Goal: Task Accomplishment & Management: Use online tool/utility

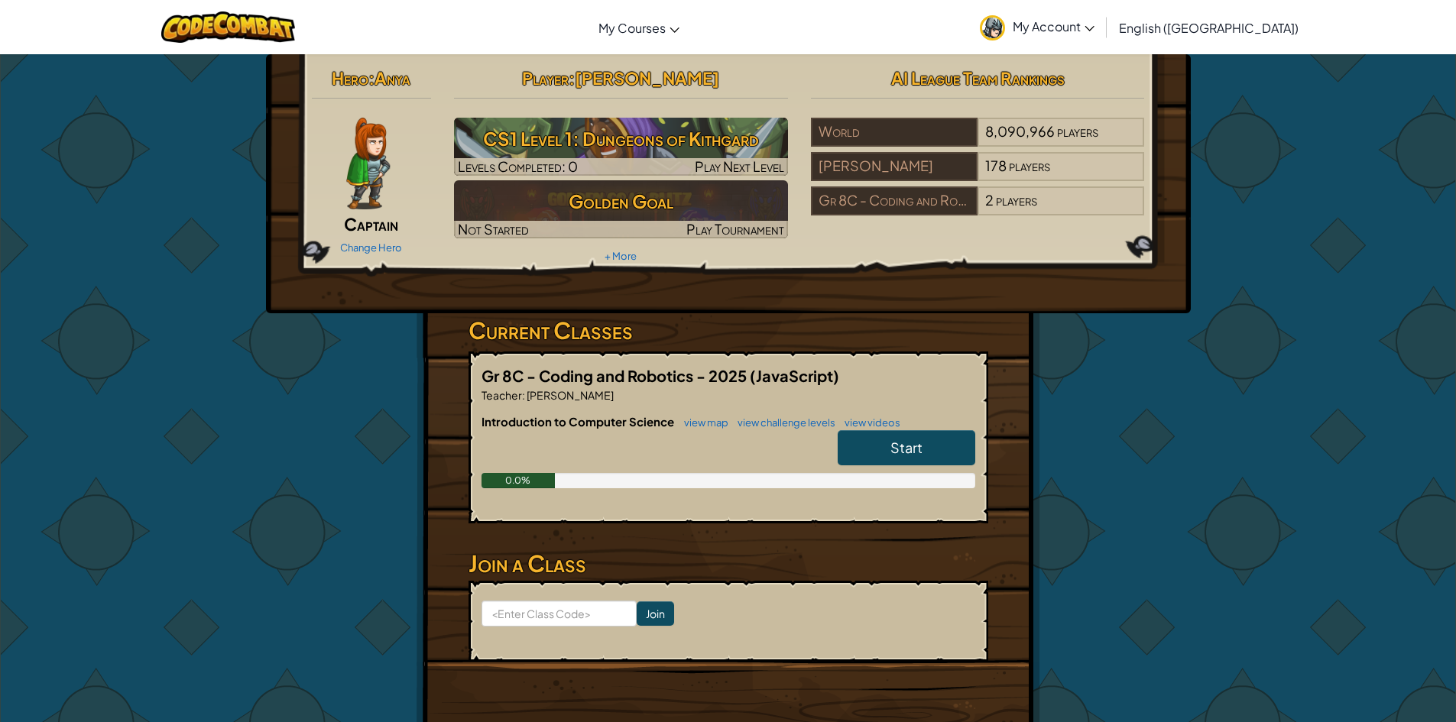
click at [867, 463] on link "Start" at bounding box center [907, 447] width 138 height 35
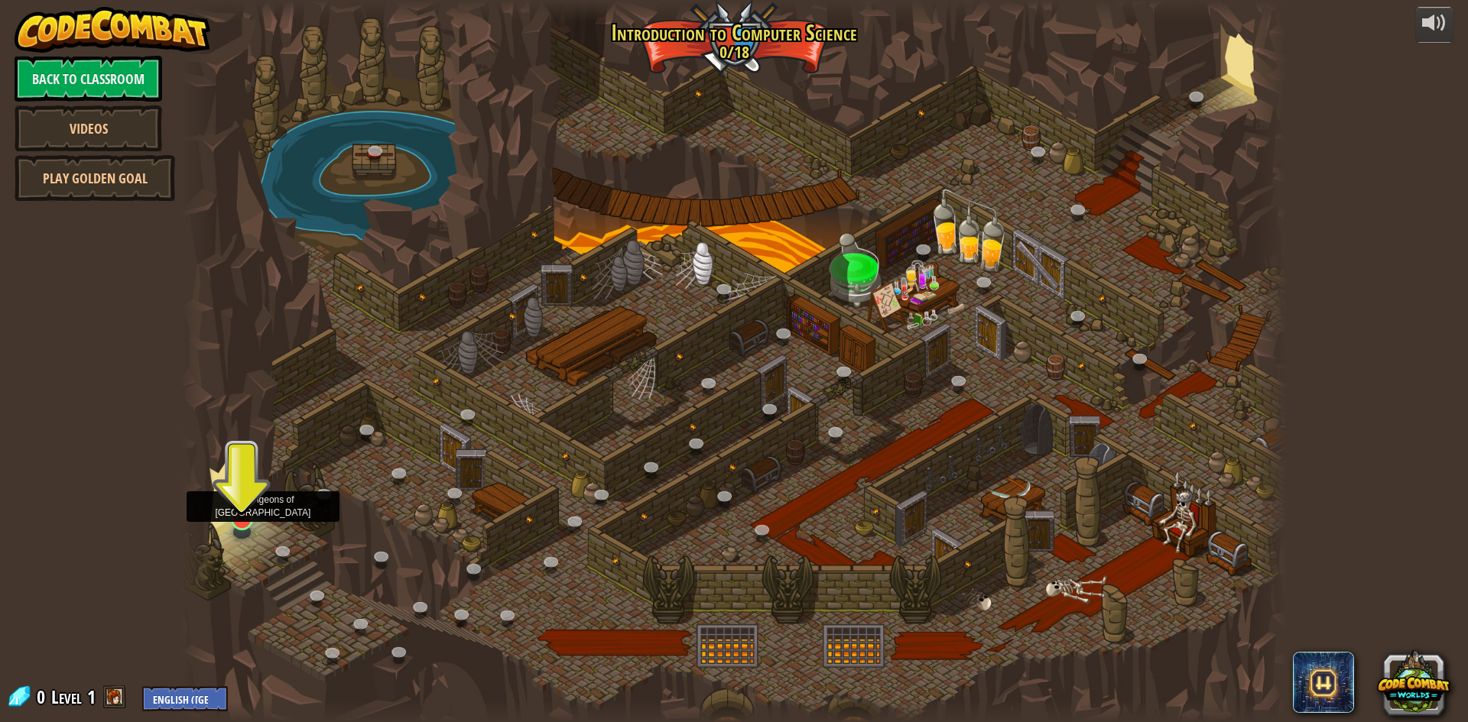
click at [231, 519] on img at bounding box center [242, 487] width 30 height 68
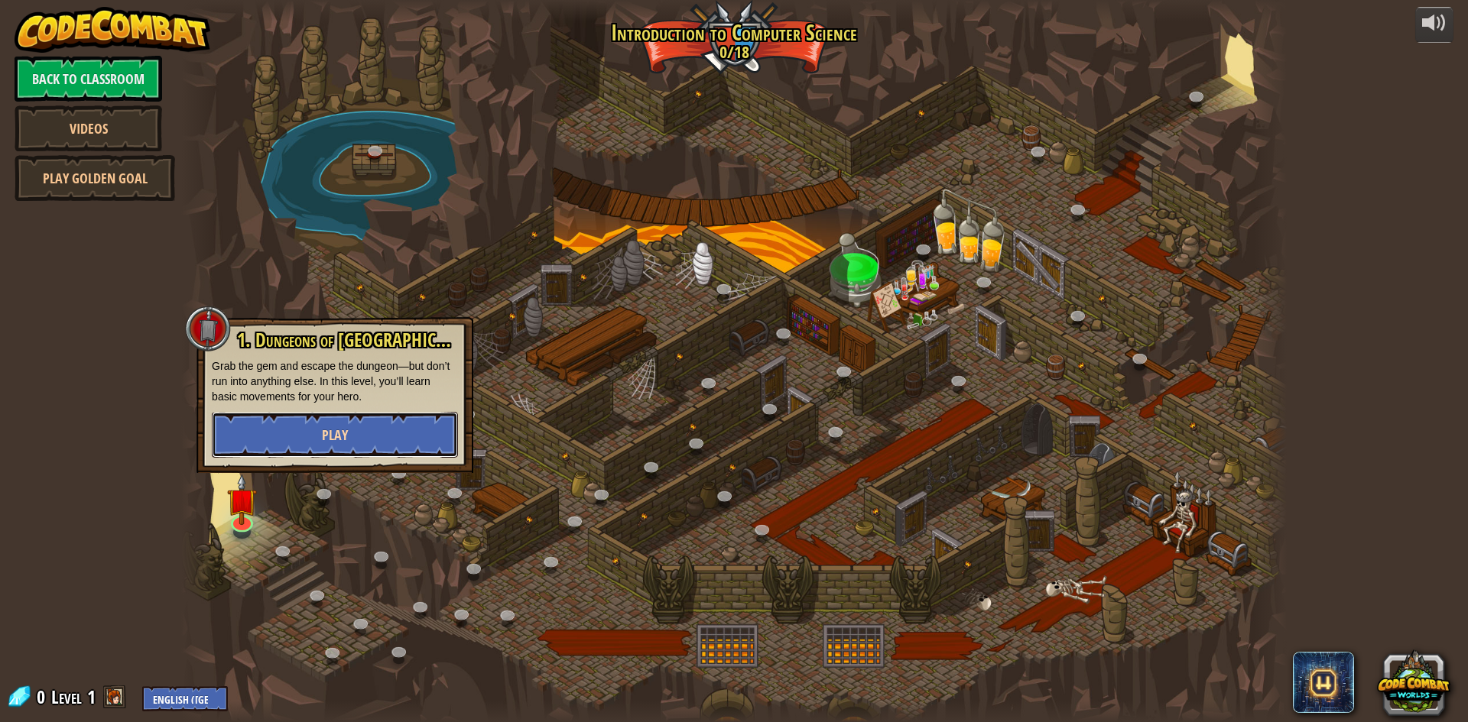
click at [284, 443] on button "Play" at bounding box center [335, 435] width 246 height 46
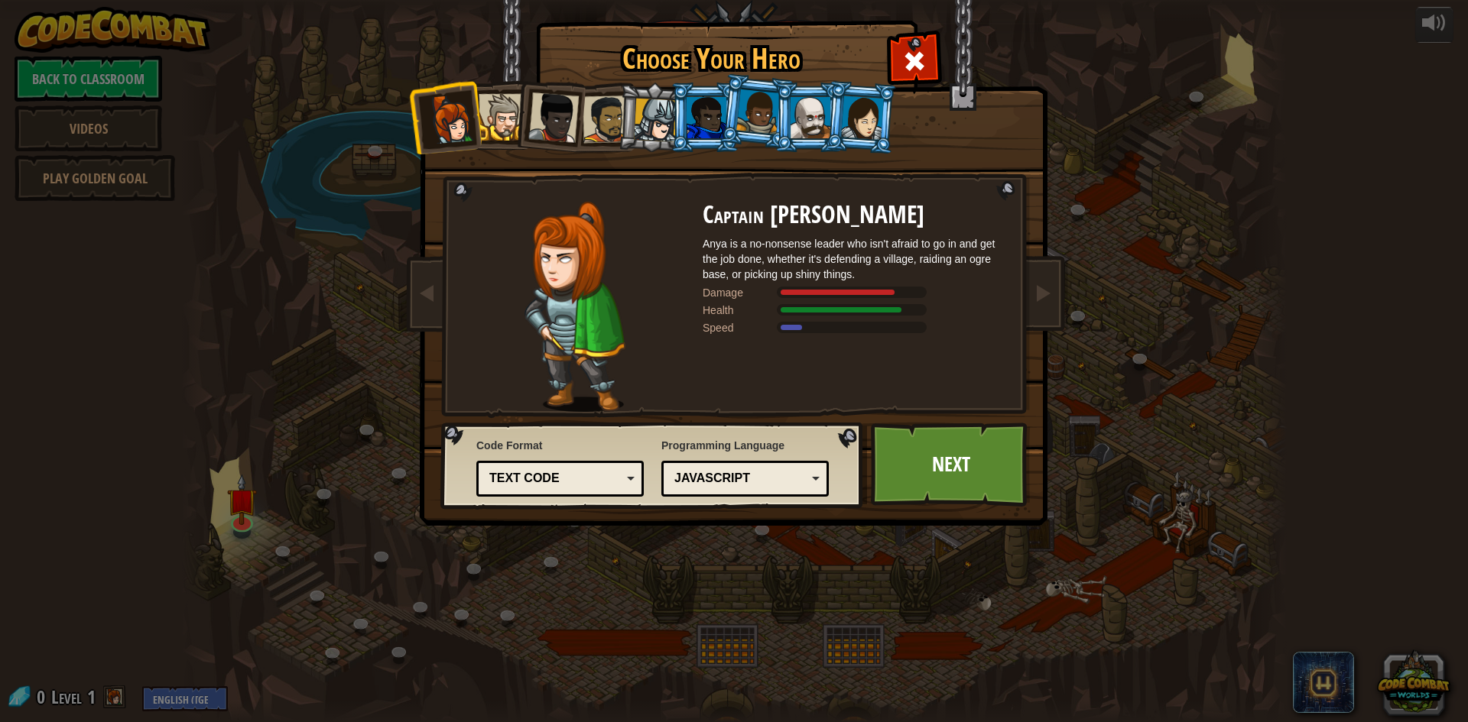
click at [508, 122] on div at bounding box center [502, 117] width 47 height 47
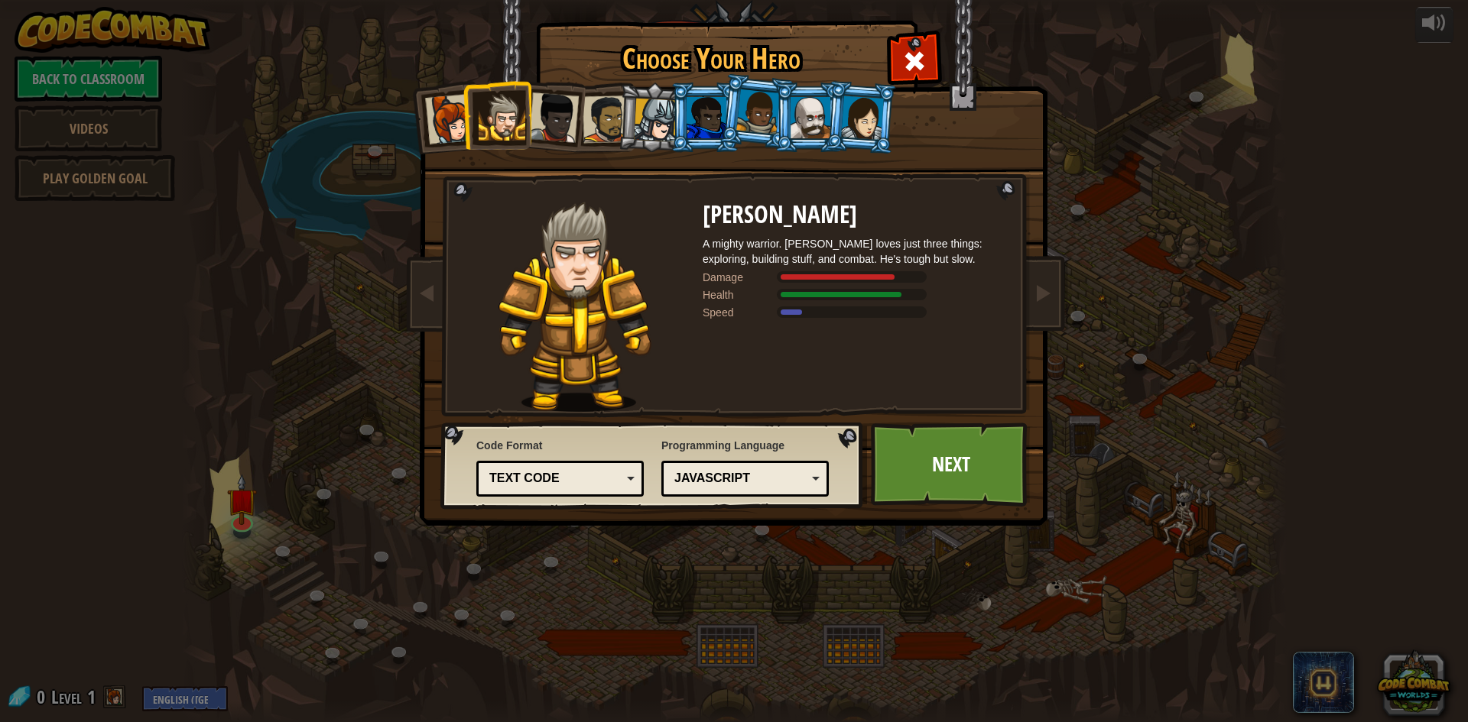
drag, startPoint x: 553, startPoint y: 109, endPoint x: 589, endPoint y: 105, distance: 36.9
click at [551, 109] on div at bounding box center [553, 118] width 50 height 50
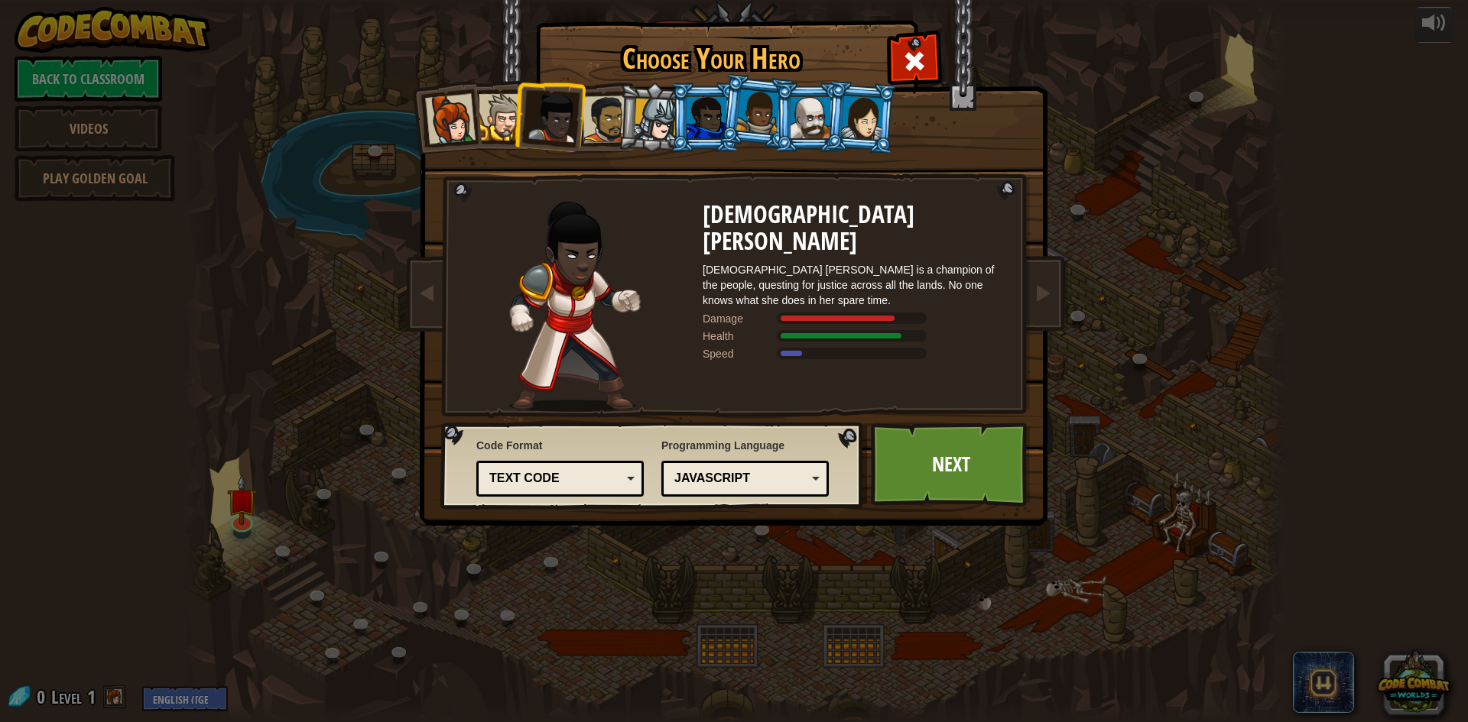
click at [593, 109] on div at bounding box center [606, 119] width 47 height 47
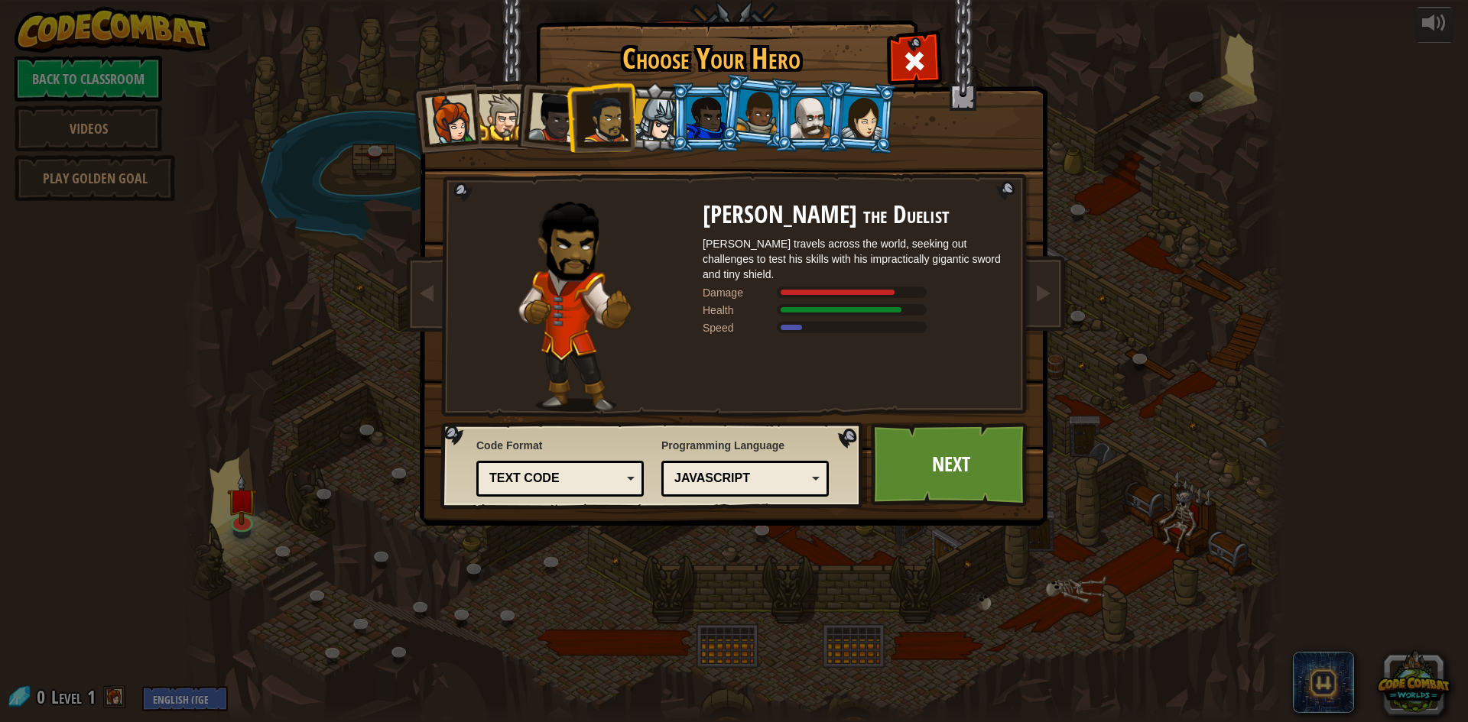
drag, startPoint x: 644, startPoint y: 124, endPoint x: 658, endPoint y: 122, distance: 14.6
click at [644, 127] on div at bounding box center [656, 121] width 44 height 44
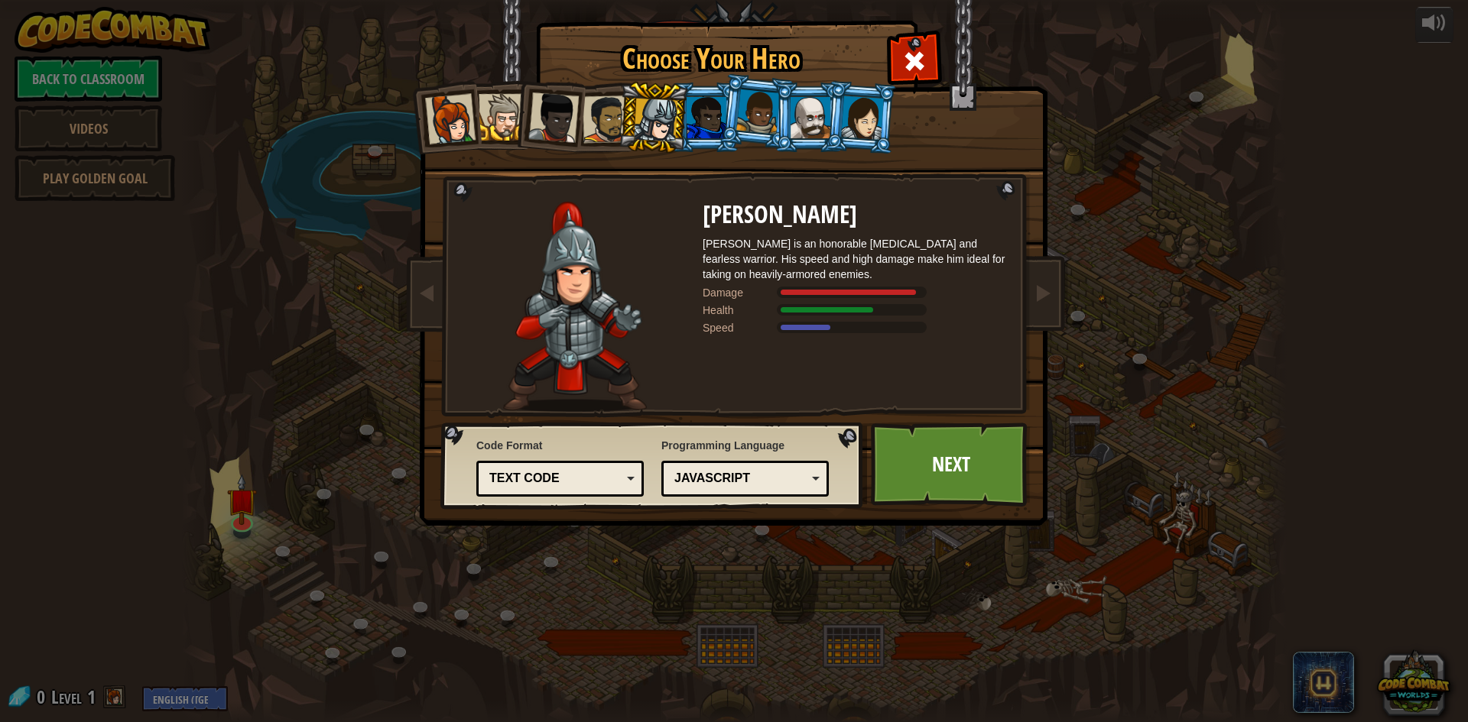
click at [706, 117] on div at bounding box center [707, 117] width 40 height 41
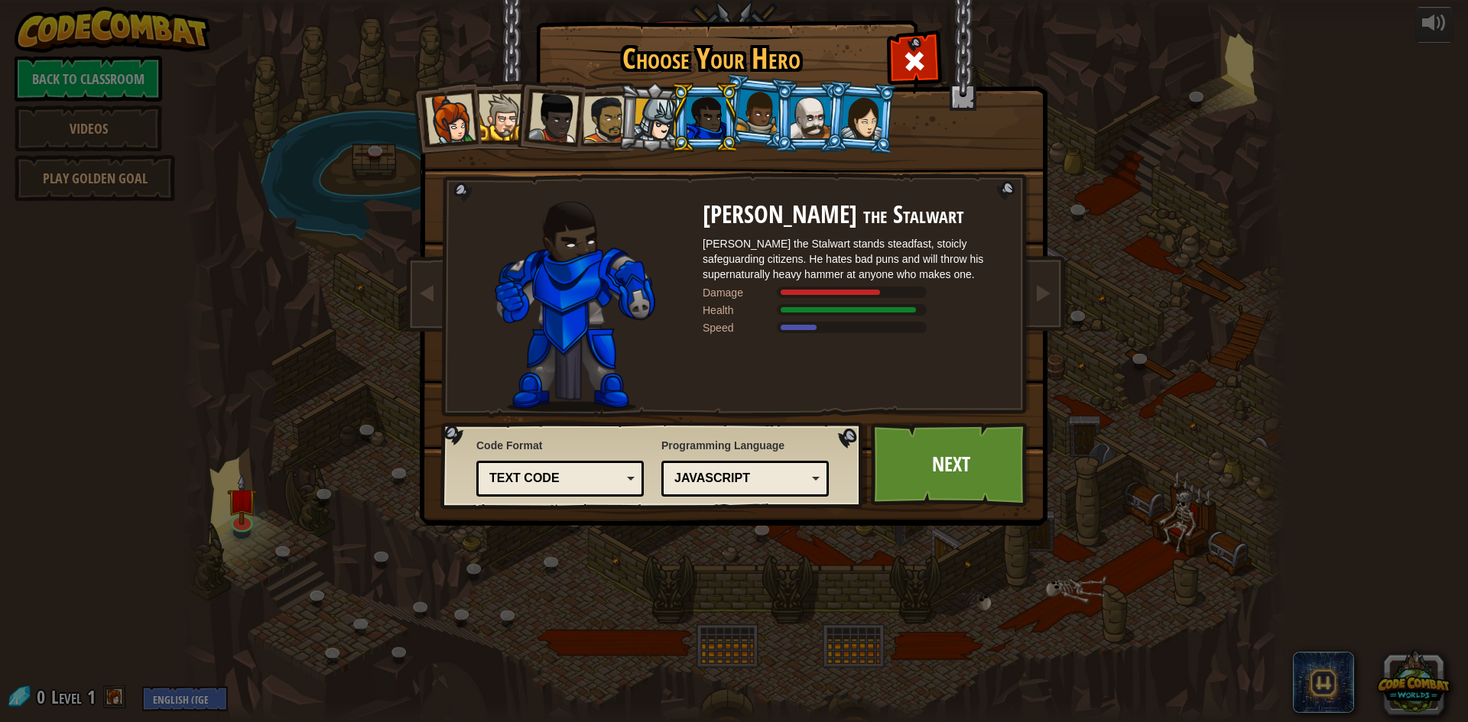
click at [748, 121] on div at bounding box center [758, 111] width 44 height 45
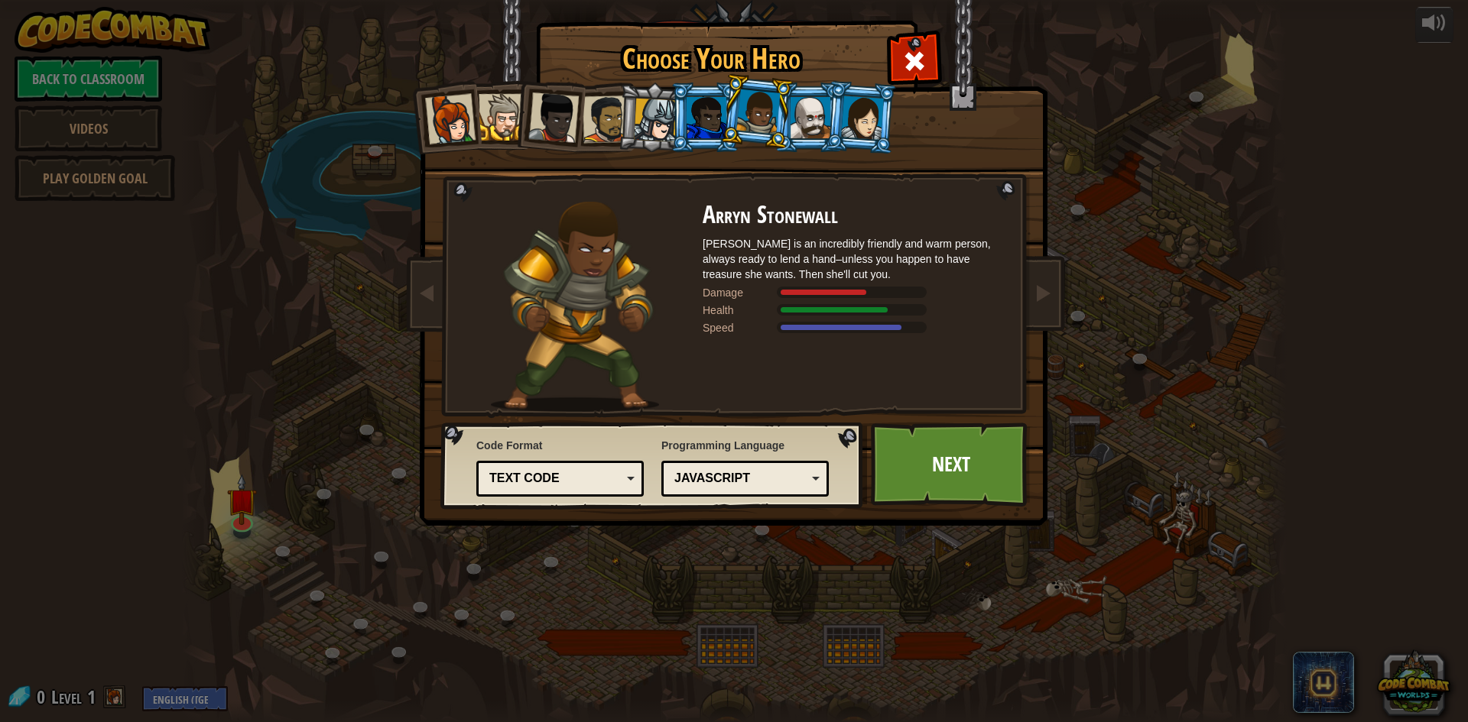
click at [716, 118] on div at bounding box center [707, 117] width 40 height 41
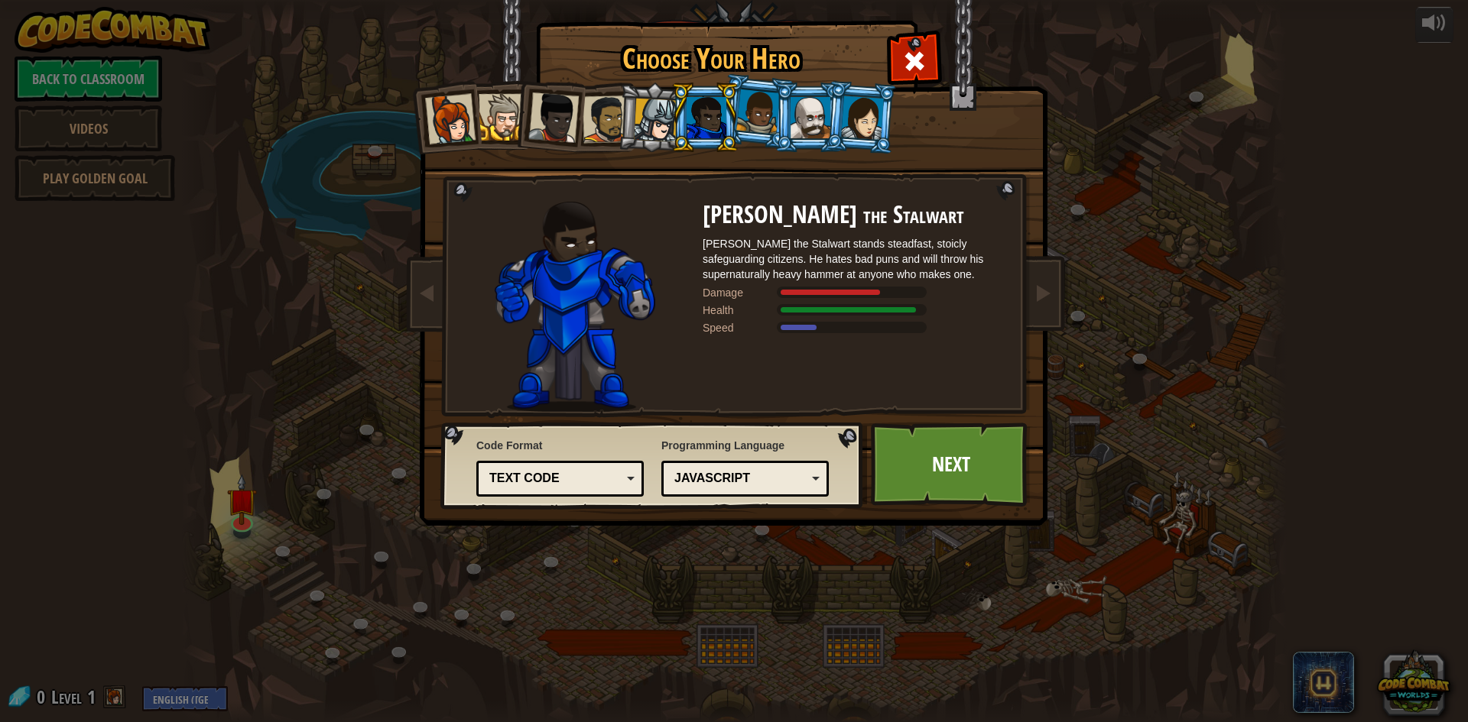
click at [856, 119] on div at bounding box center [862, 118] width 43 height 44
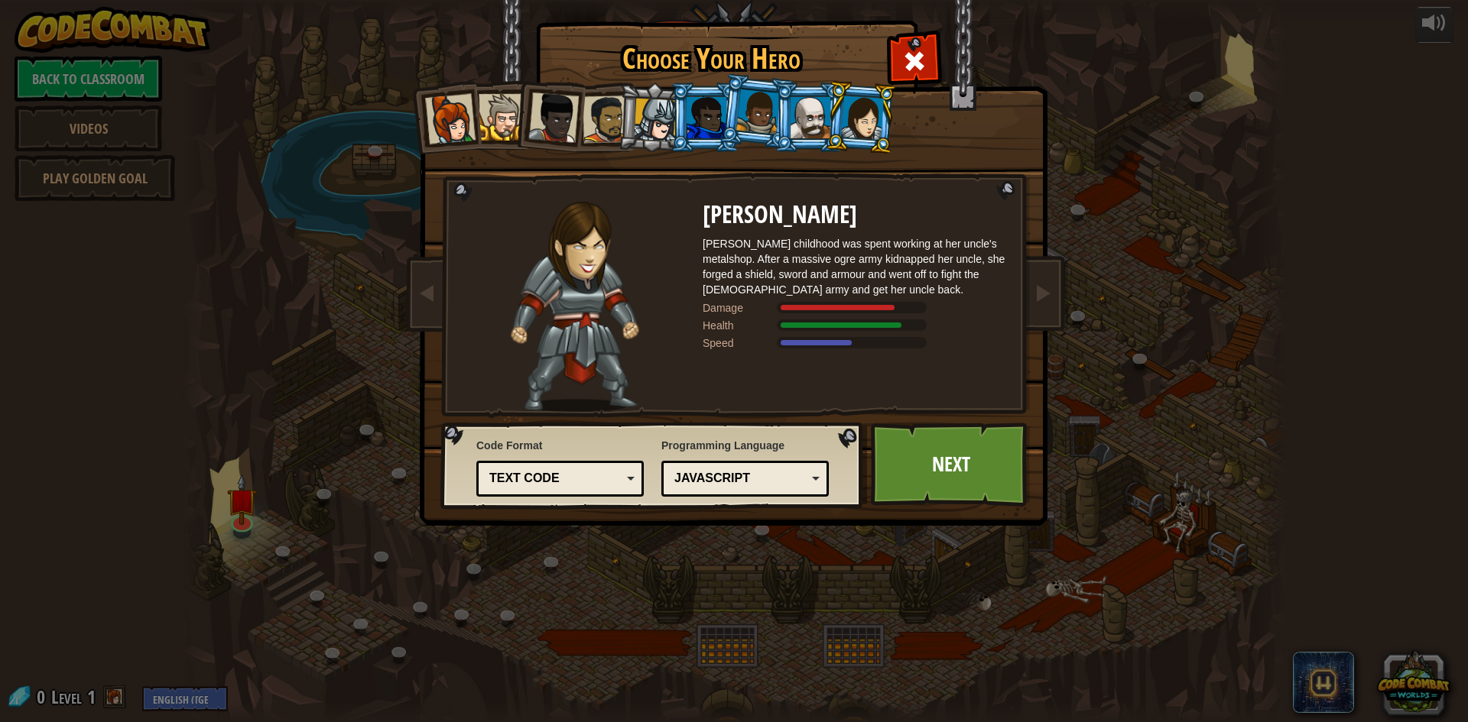
click at [789, 115] on li at bounding box center [808, 118] width 69 height 70
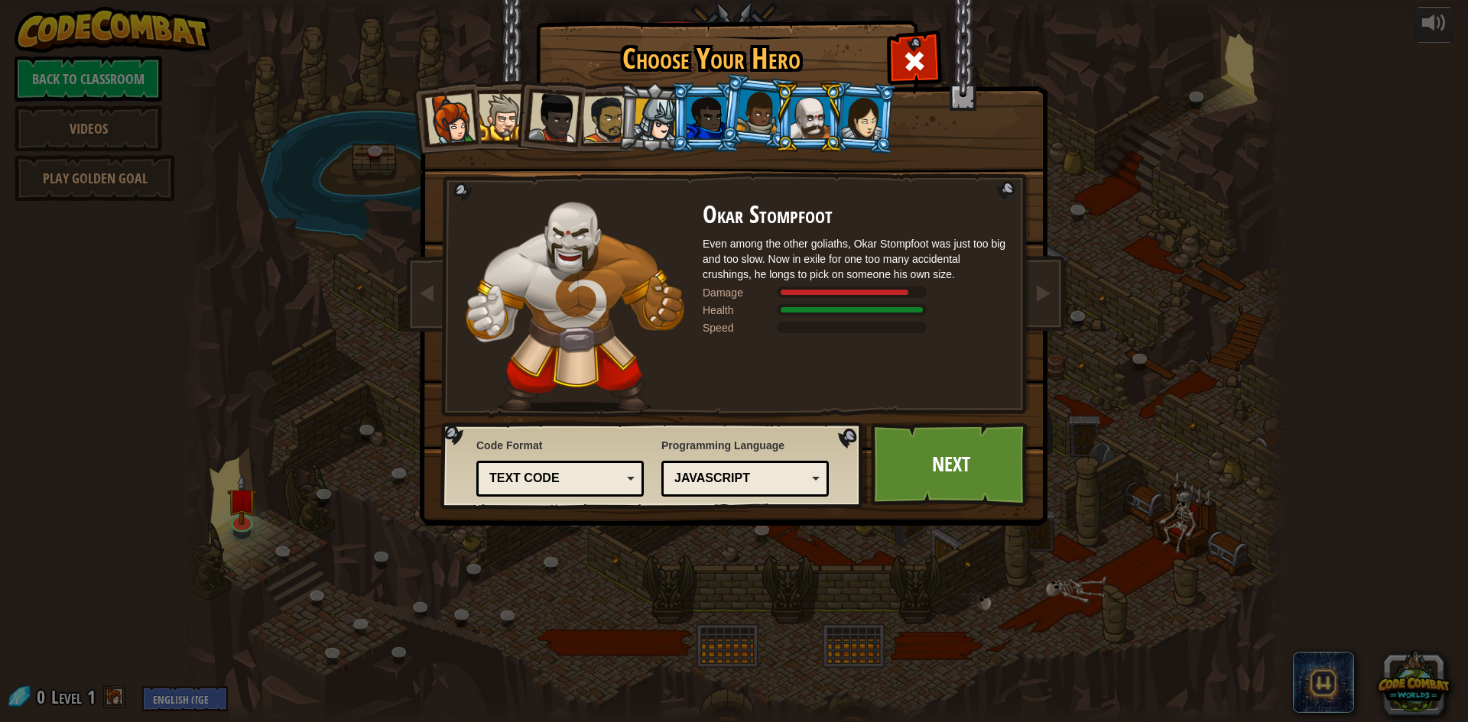
click at [663, 113] on div at bounding box center [656, 121] width 44 height 44
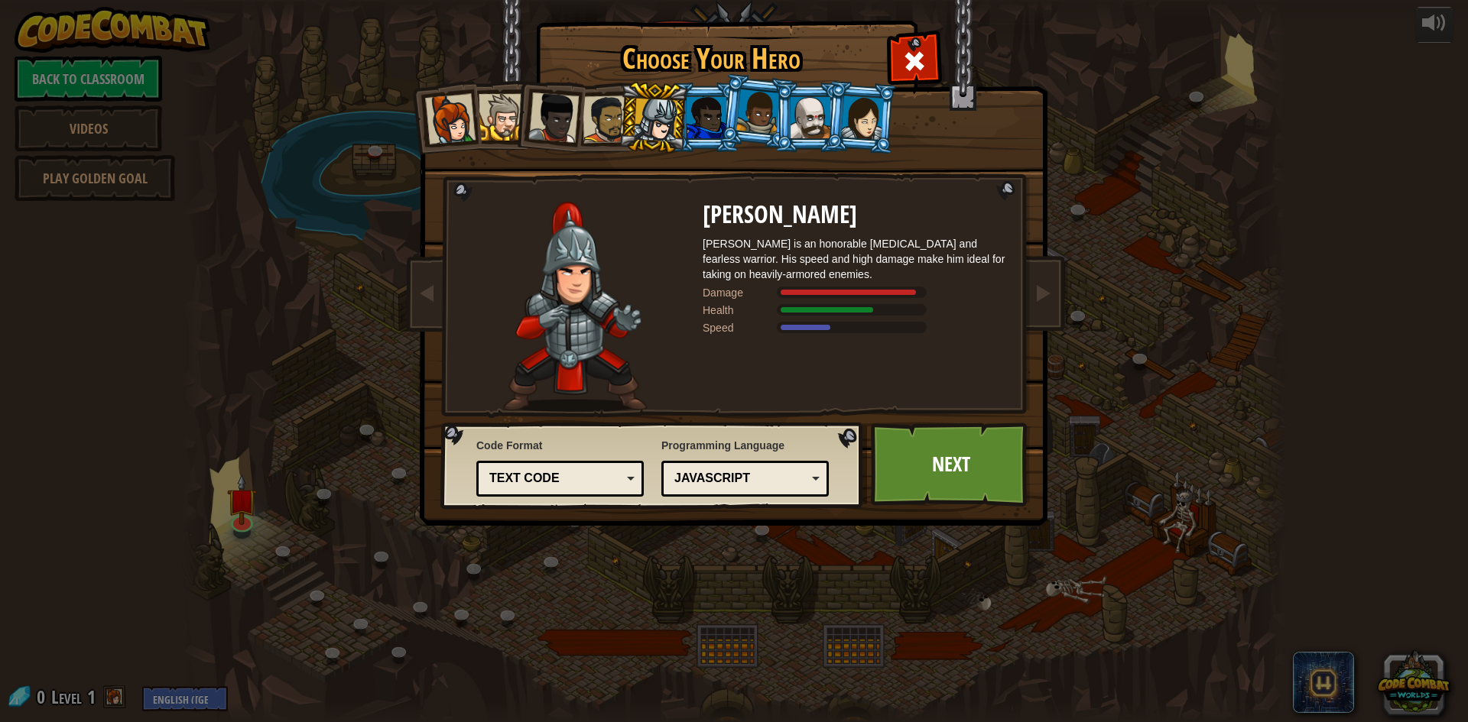
click at [720, 130] on li at bounding box center [757, 111] width 76 height 76
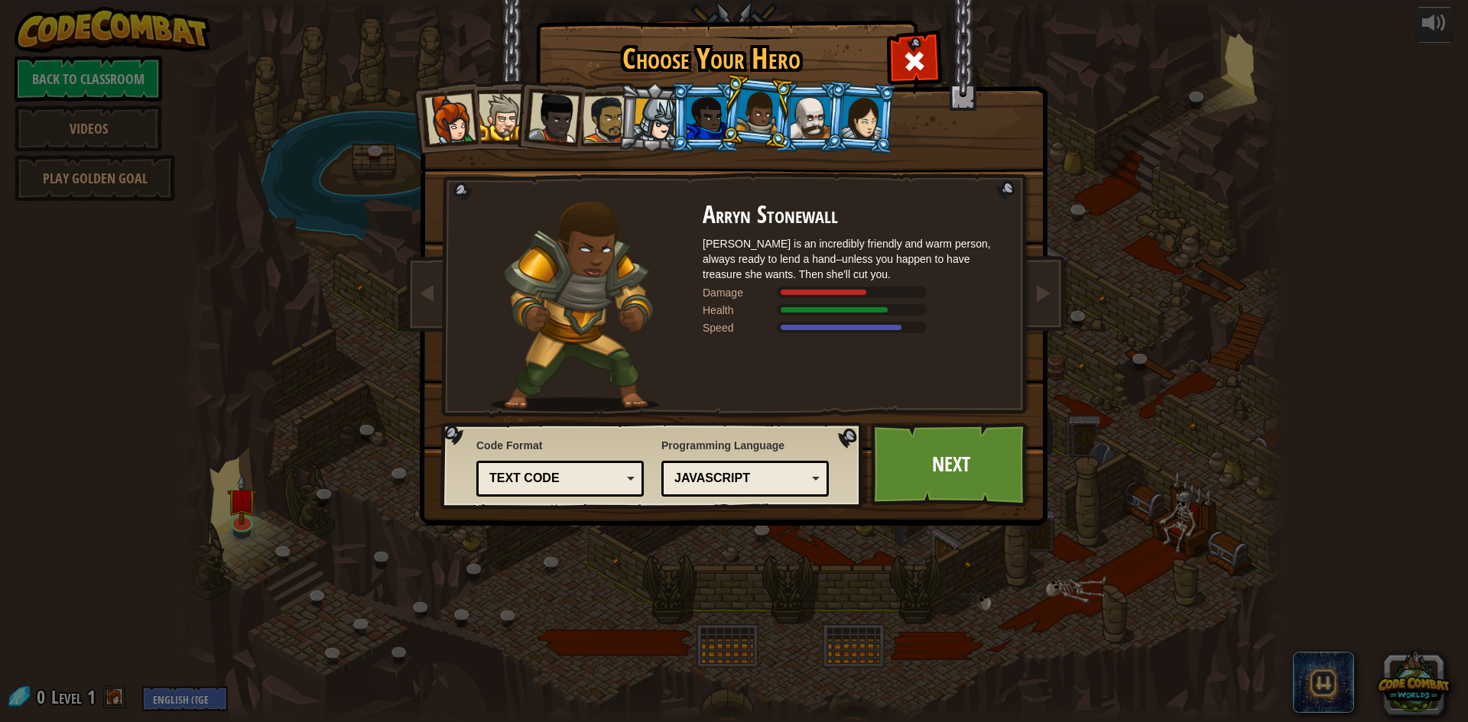
click at [660, 142] on li at bounding box center [653, 117] width 73 height 73
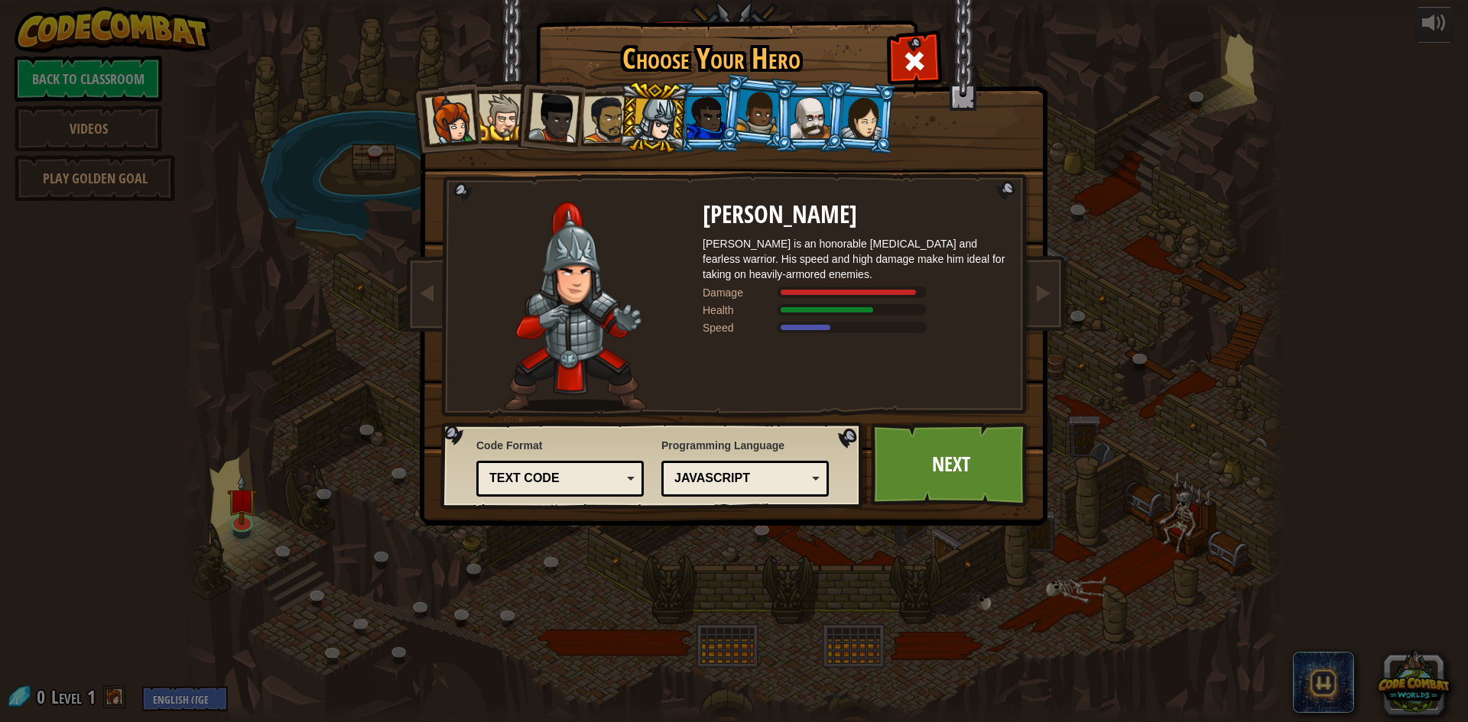
click at [748, 116] on div at bounding box center [758, 111] width 44 height 45
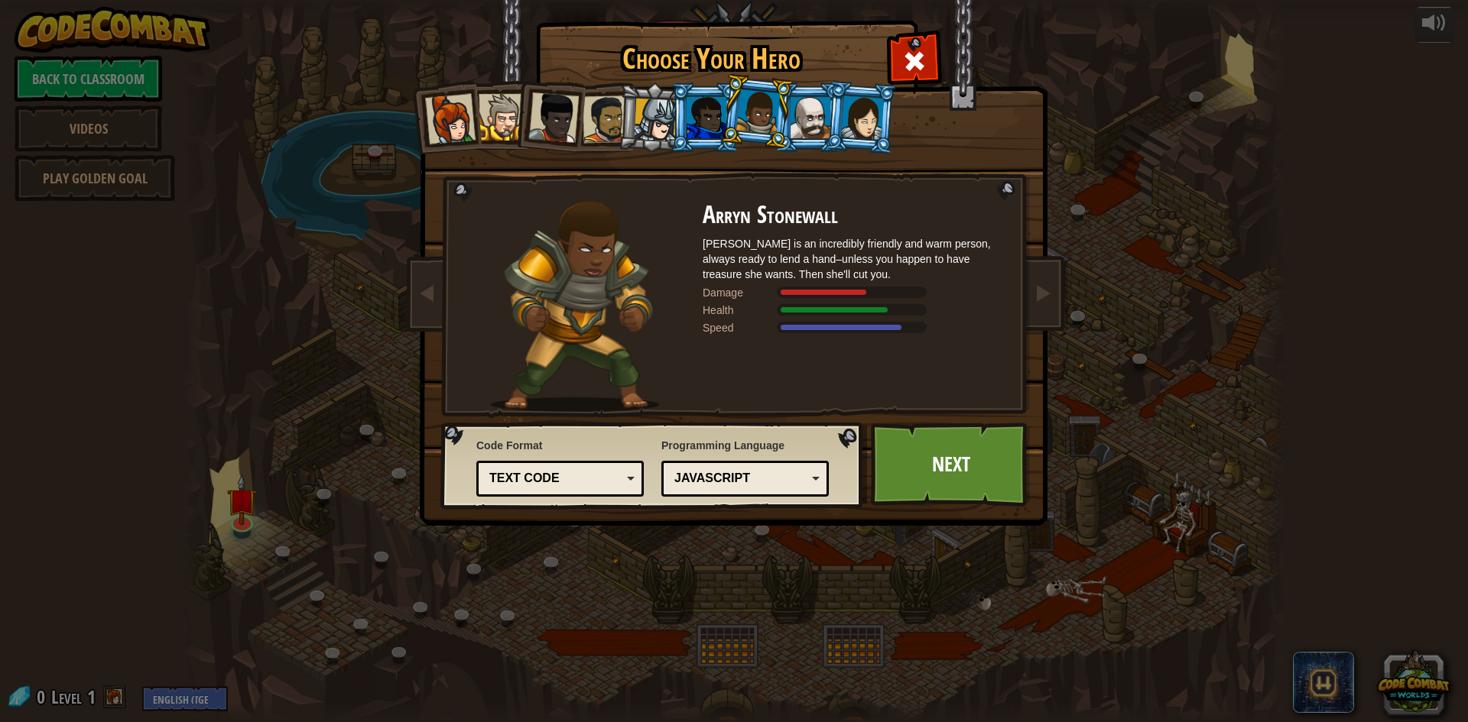
click at [692, 113] on div at bounding box center [707, 117] width 40 height 41
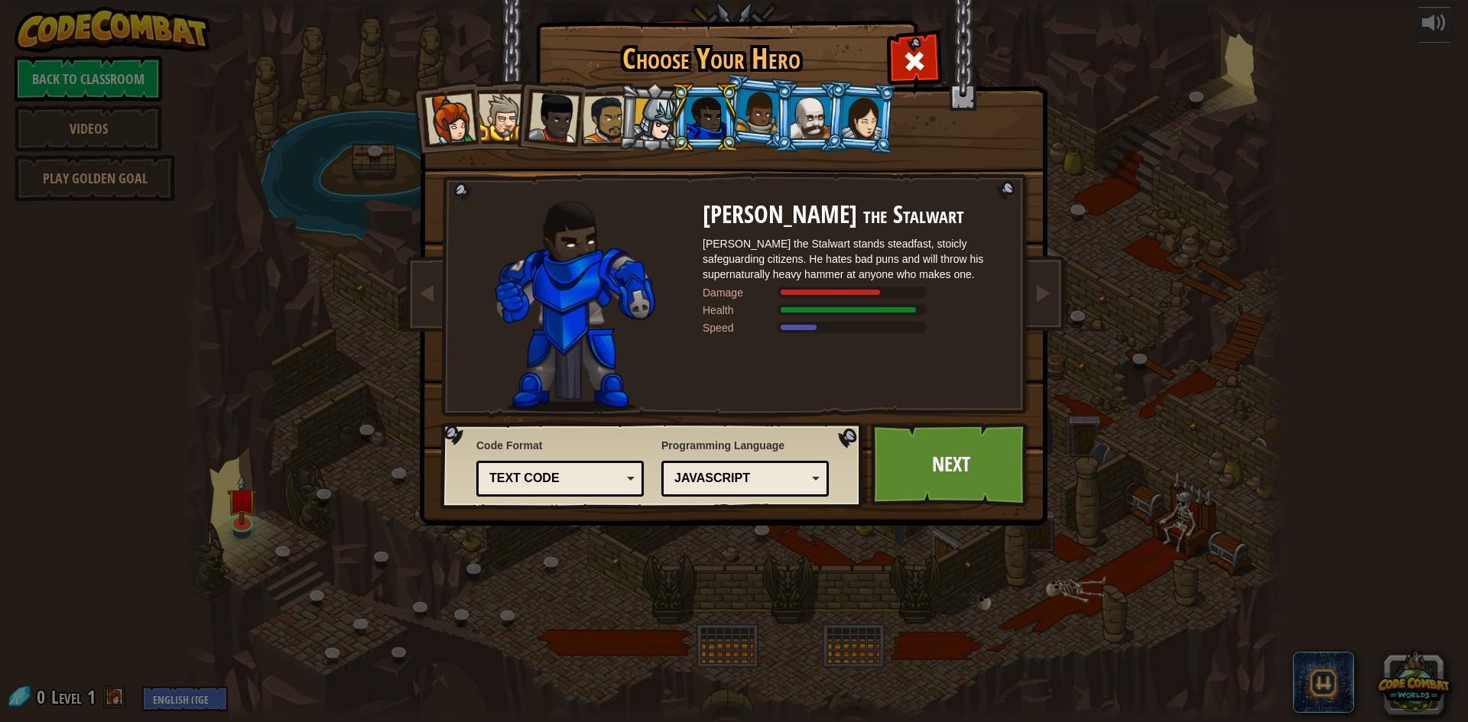
click at [800, 113] on div at bounding box center [811, 117] width 40 height 41
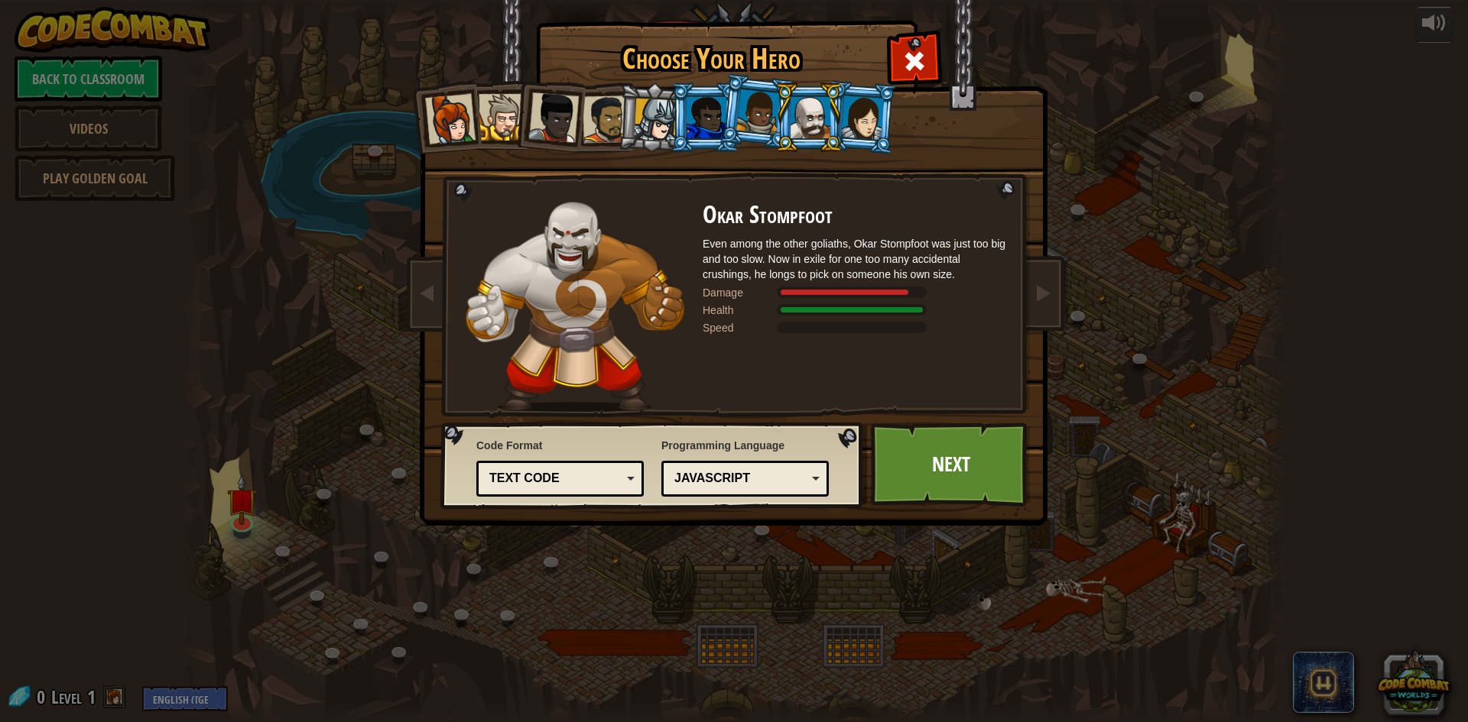
click at [850, 117] on div at bounding box center [862, 118] width 43 height 44
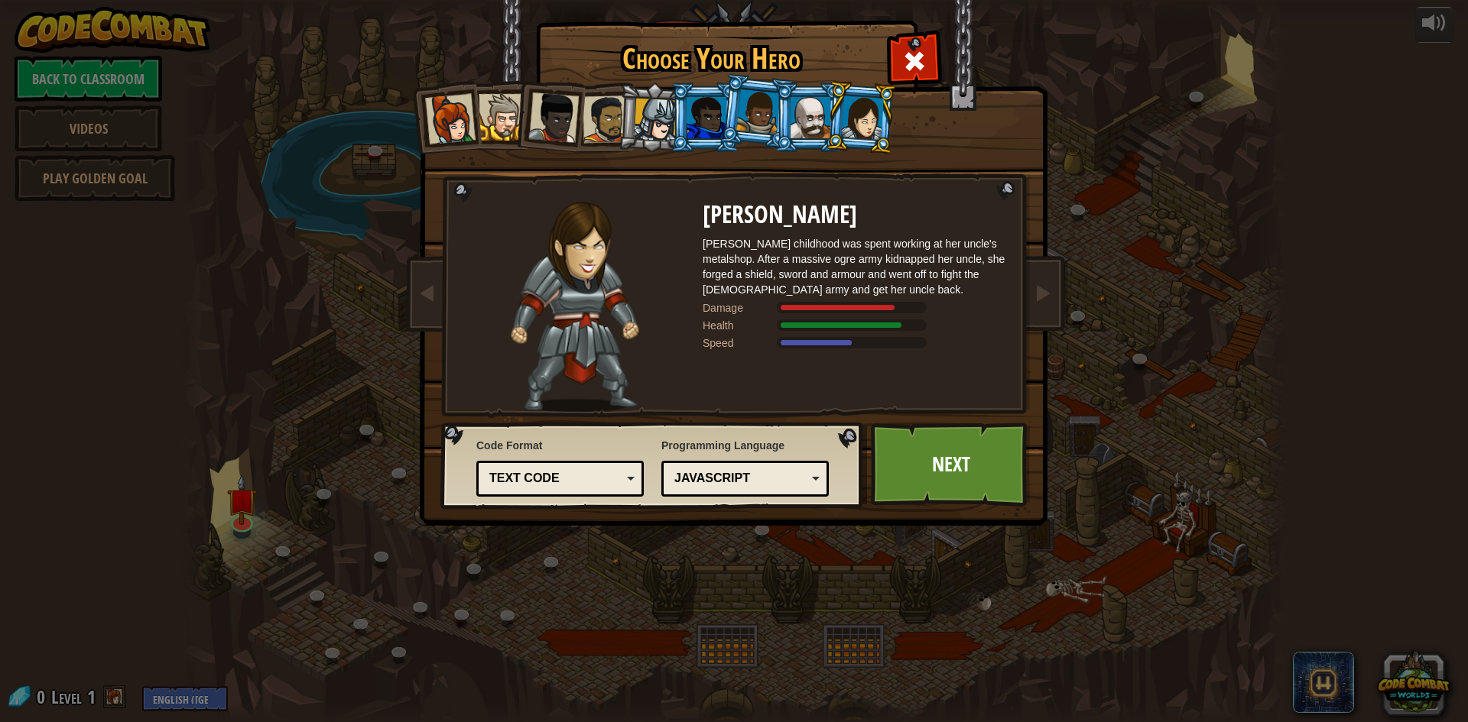
click at [794, 109] on div at bounding box center [811, 117] width 40 height 41
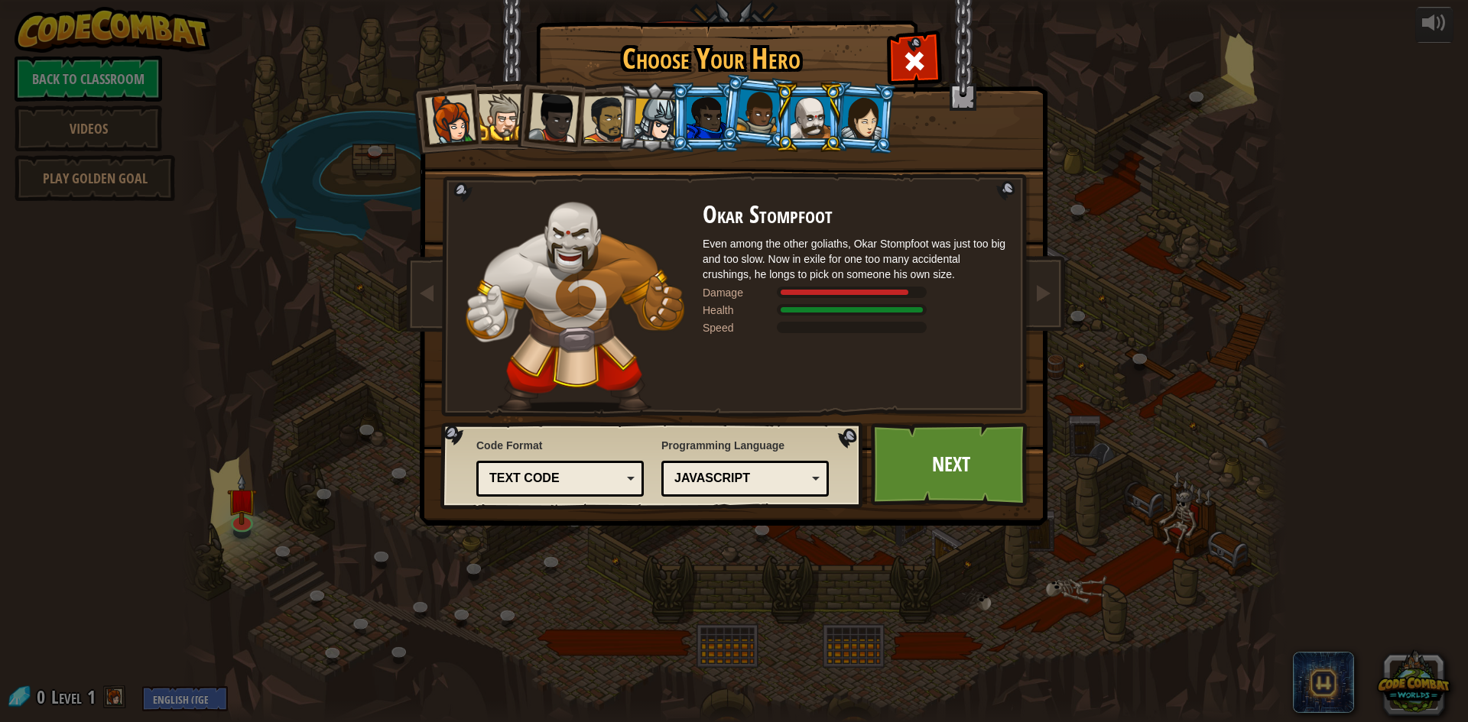
drag, startPoint x: 632, startPoint y: 111, endPoint x: 587, endPoint y: 105, distance: 45.5
click at [632, 111] on li at bounding box center [653, 117] width 73 height 73
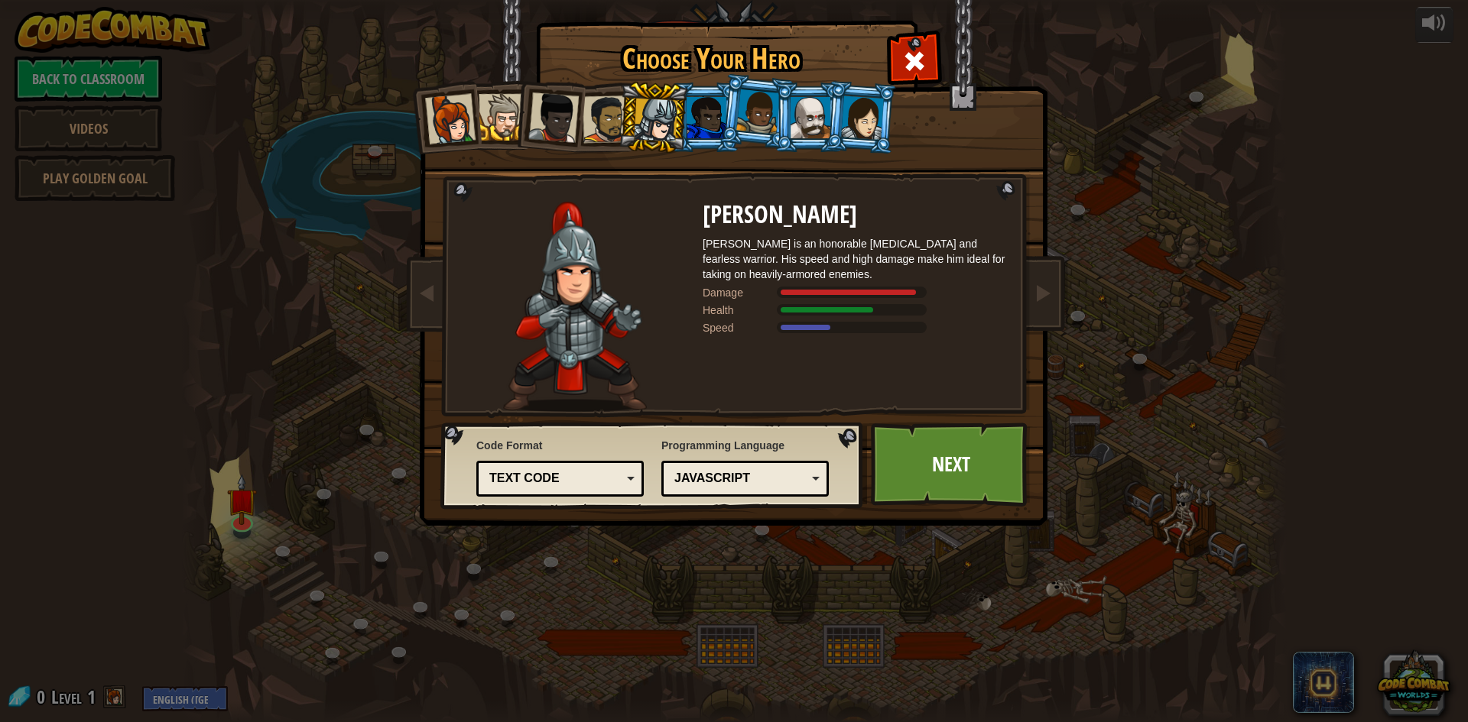
click at [711, 99] on div at bounding box center [707, 117] width 40 height 41
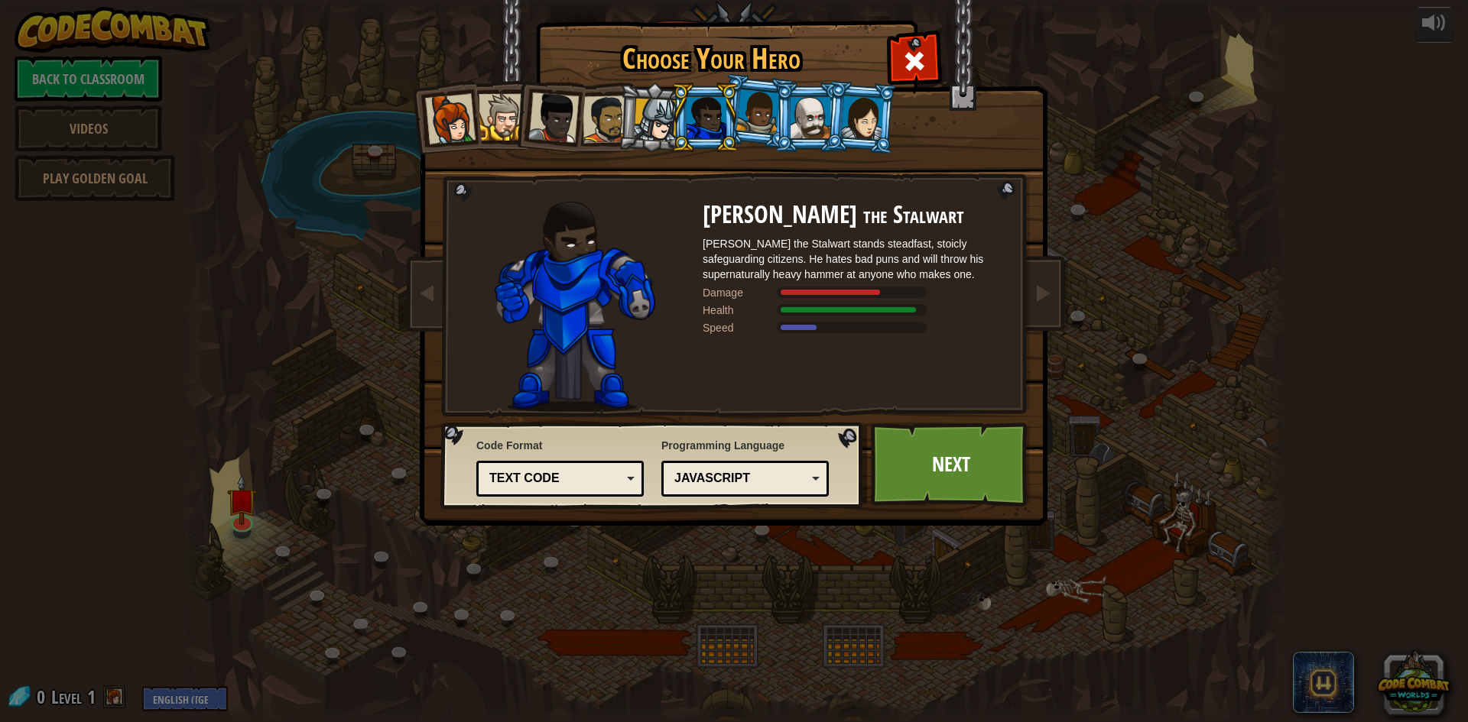
click at [742, 123] on div at bounding box center [758, 111] width 44 height 45
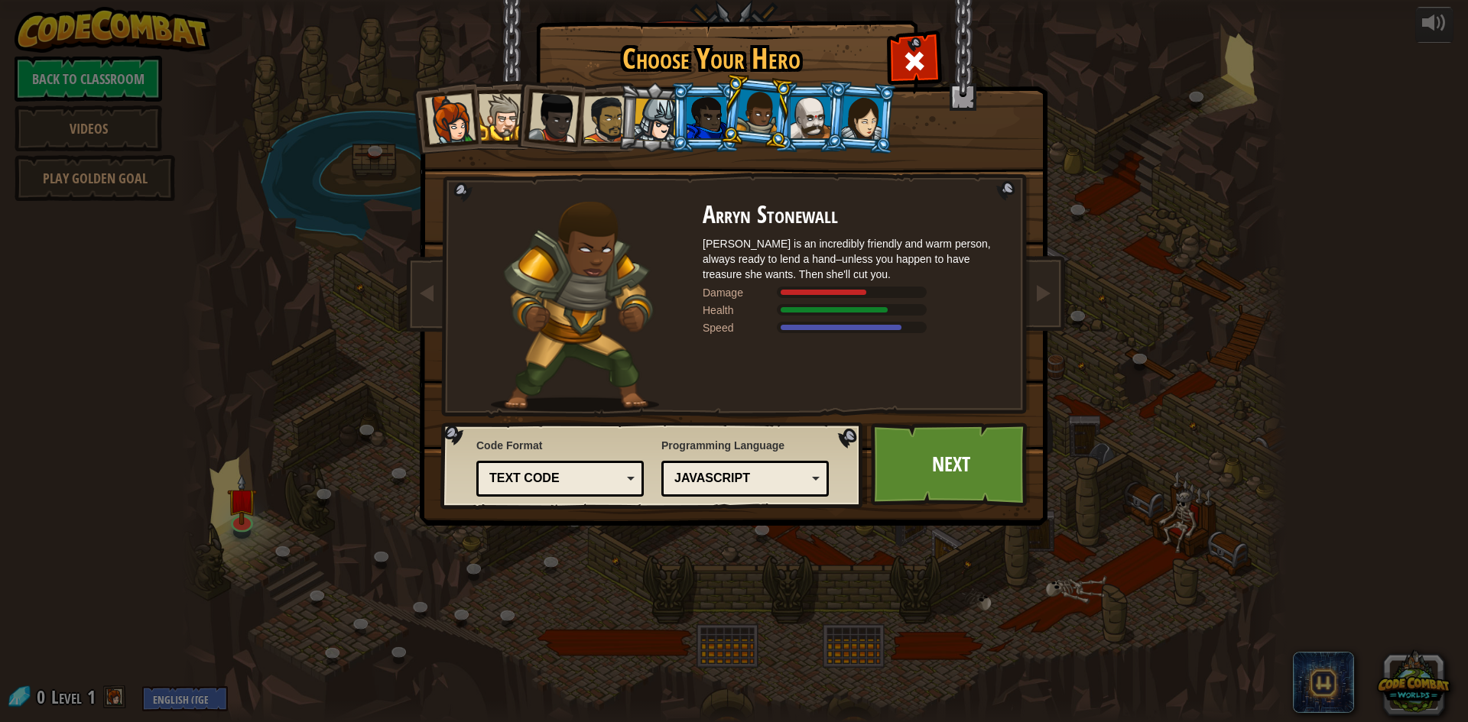
click at [667, 114] on div at bounding box center [656, 121] width 44 height 44
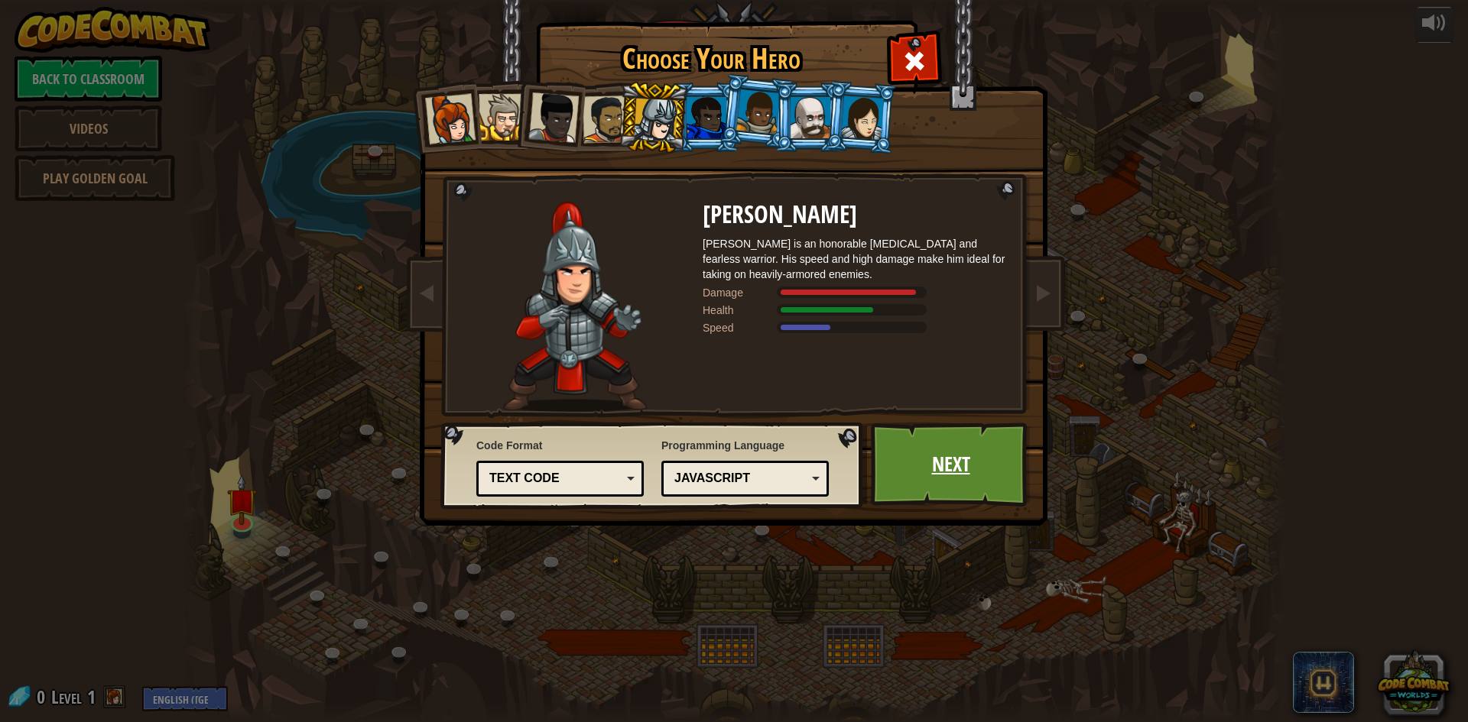
click at [944, 476] on link "Next" at bounding box center [951, 465] width 160 height 84
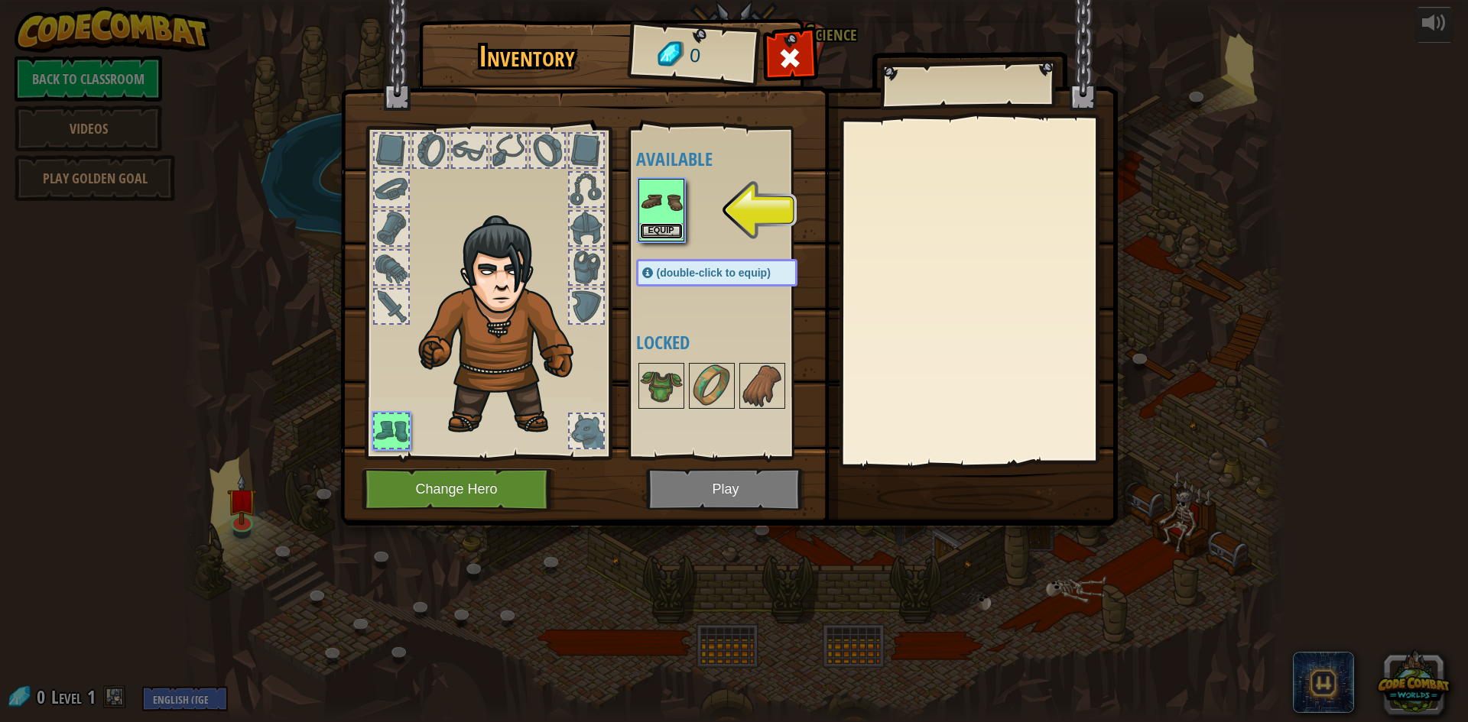
click at [651, 229] on button "Equip" at bounding box center [661, 231] width 43 height 16
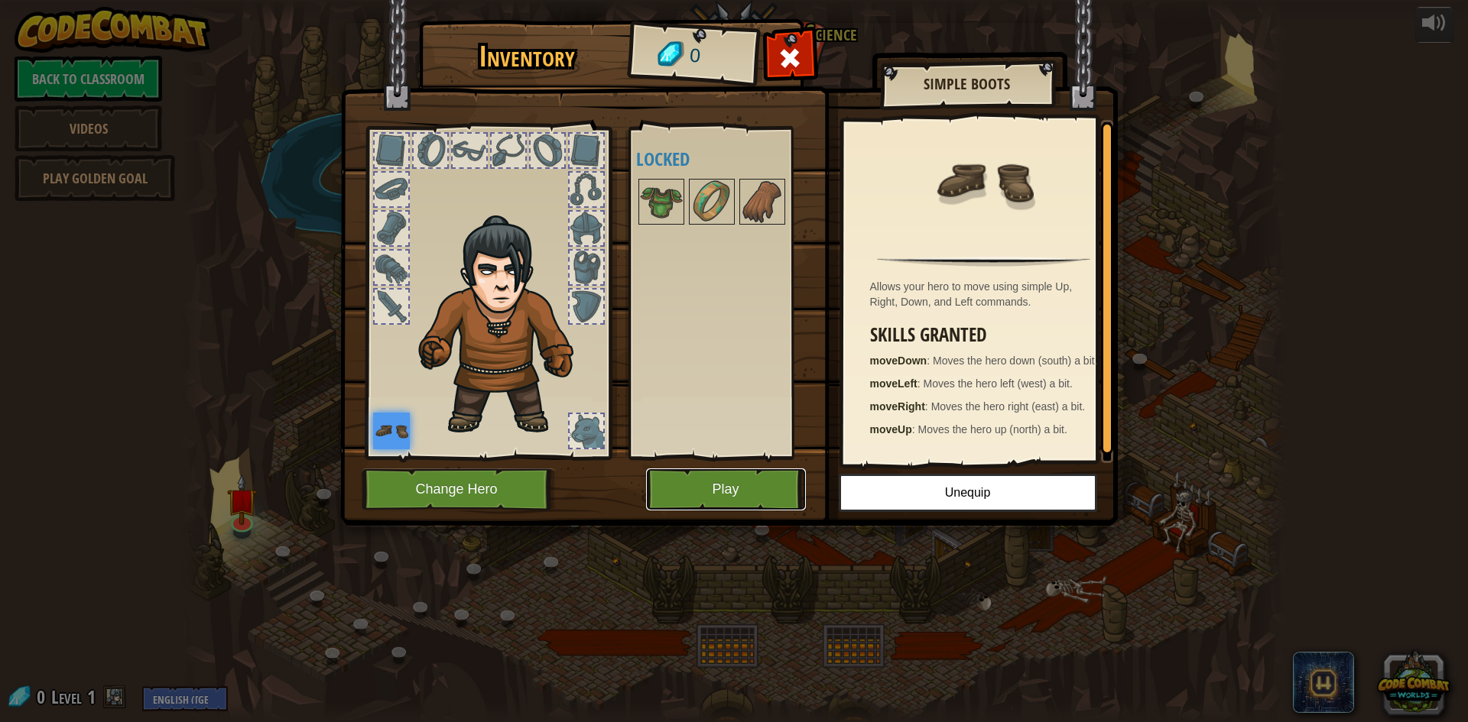
click at [742, 482] on button "Play" at bounding box center [726, 490] width 160 height 42
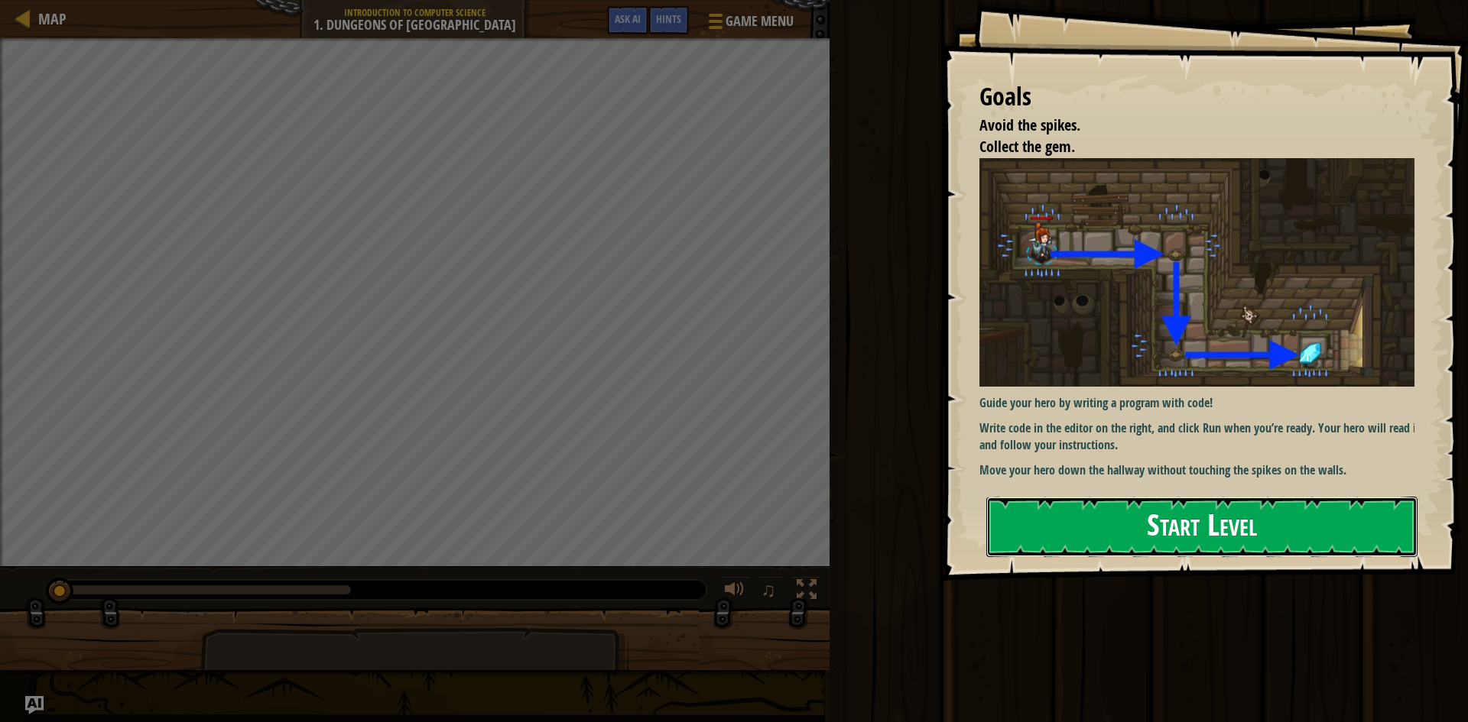
click at [1063, 521] on button "Start Level" at bounding box center [1201, 527] width 431 height 60
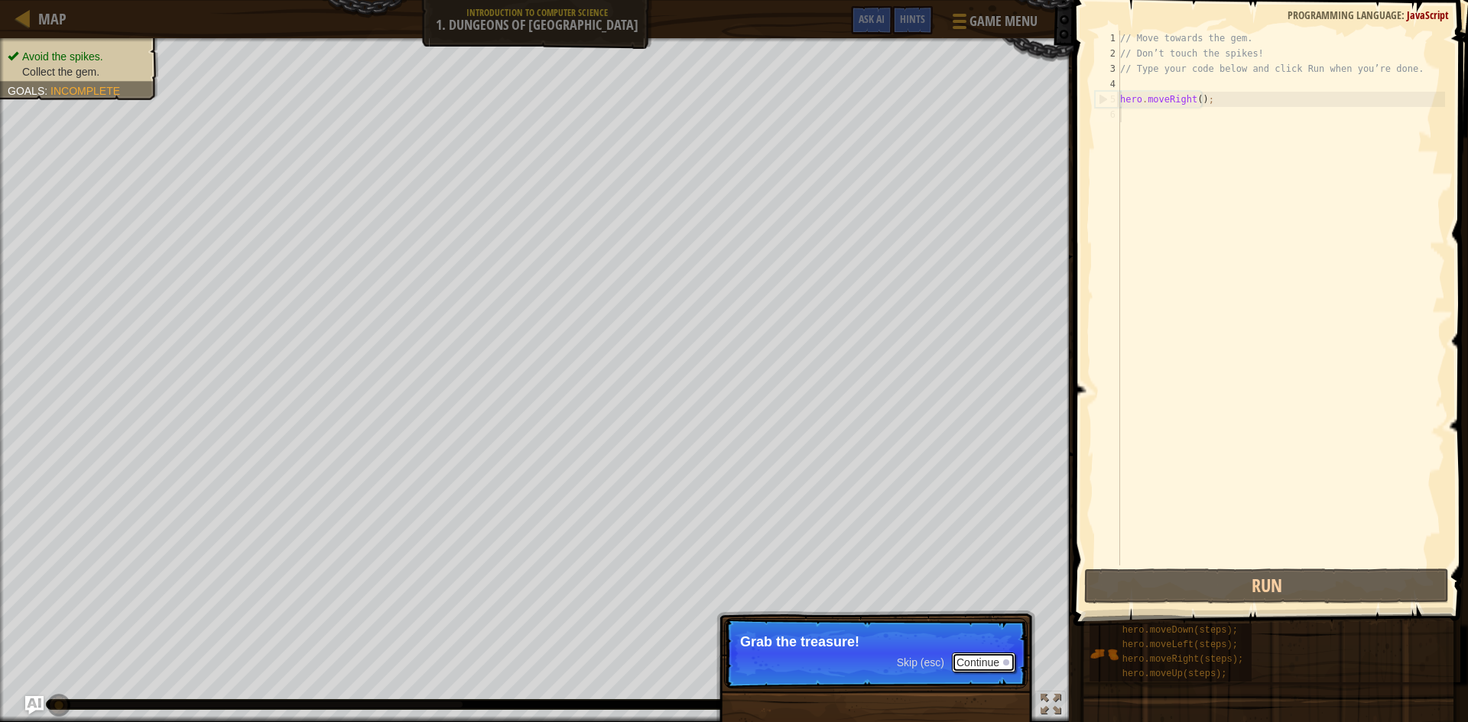
click at [970, 664] on button "Continue" at bounding box center [983, 663] width 63 height 20
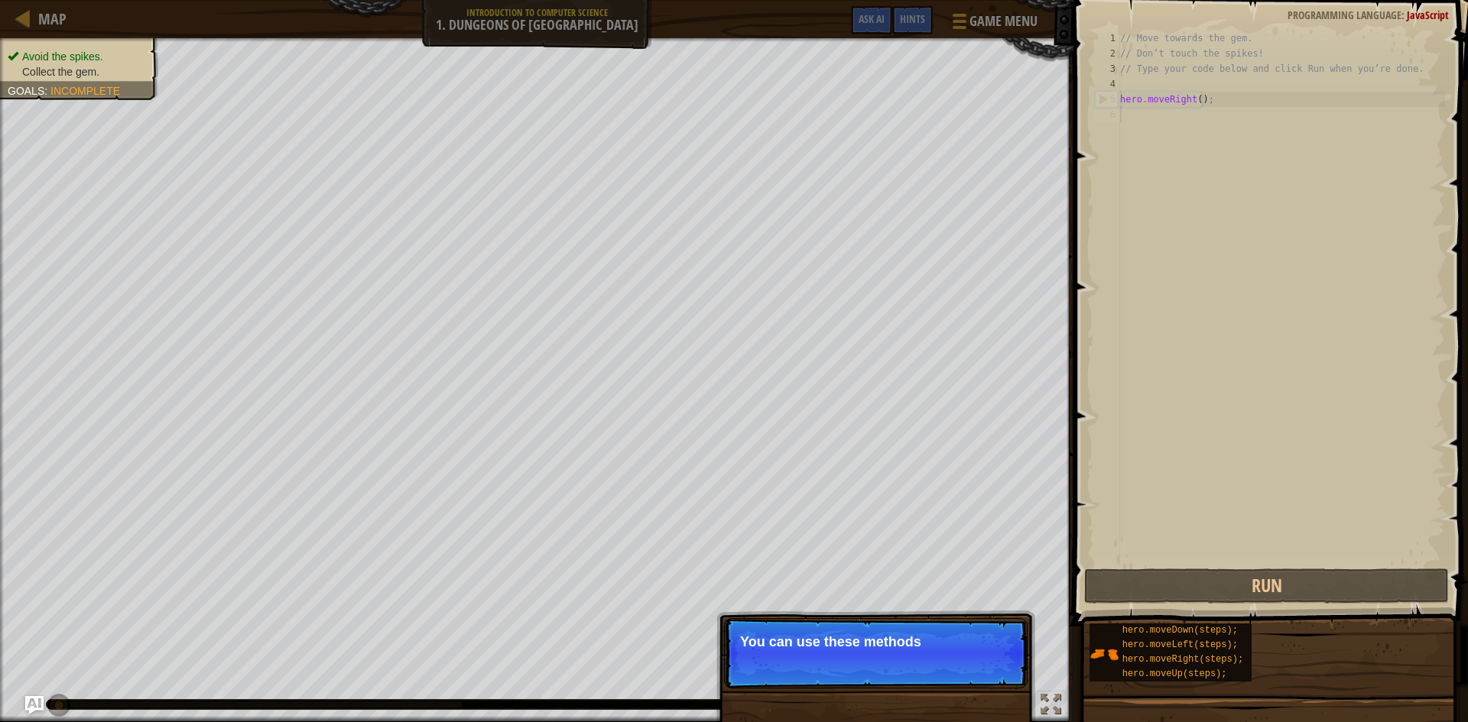
click at [941, 658] on p "Skip (esc) Continue You can use these methods" at bounding box center [876, 654] width 304 height 70
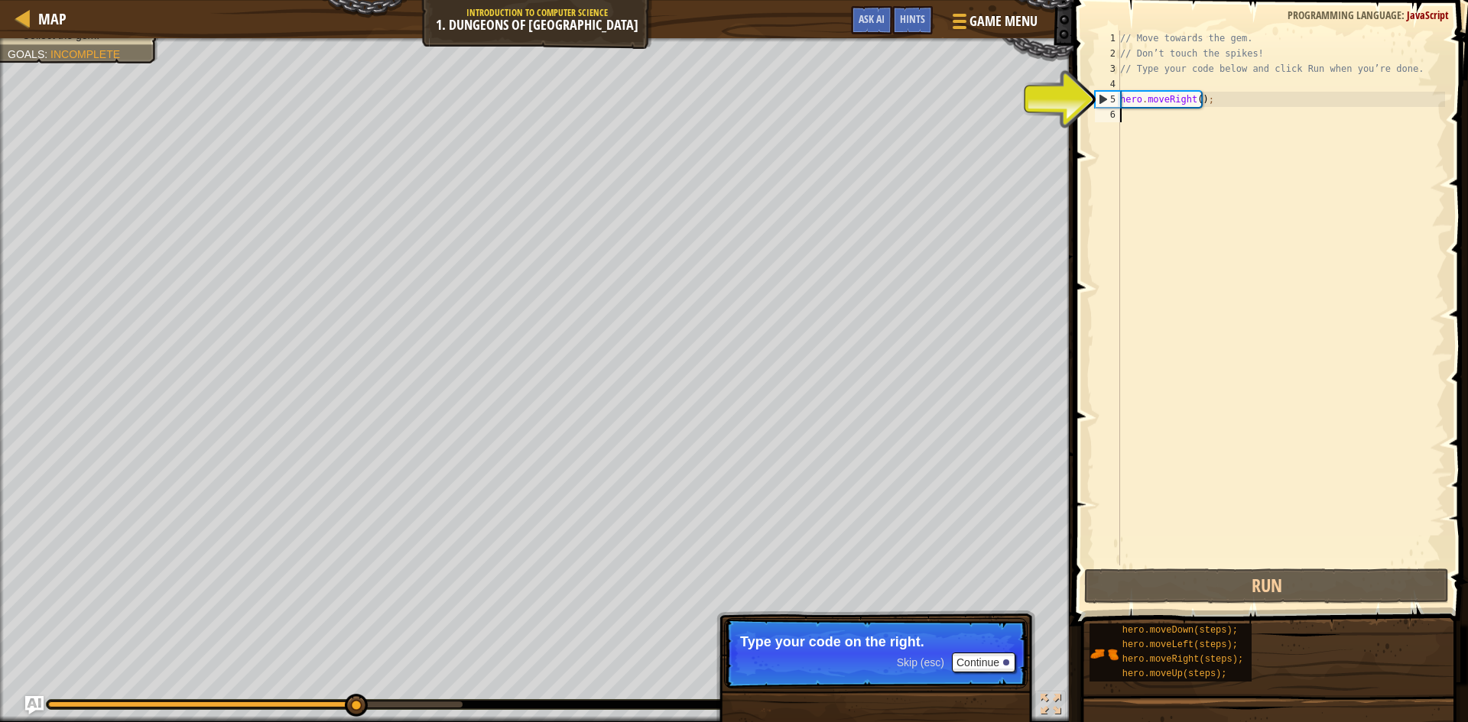
click at [1157, 115] on div "// Move towards the gem. // Don’t touch the spikes! // Type your code below and…" at bounding box center [1281, 314] width 328 height 566
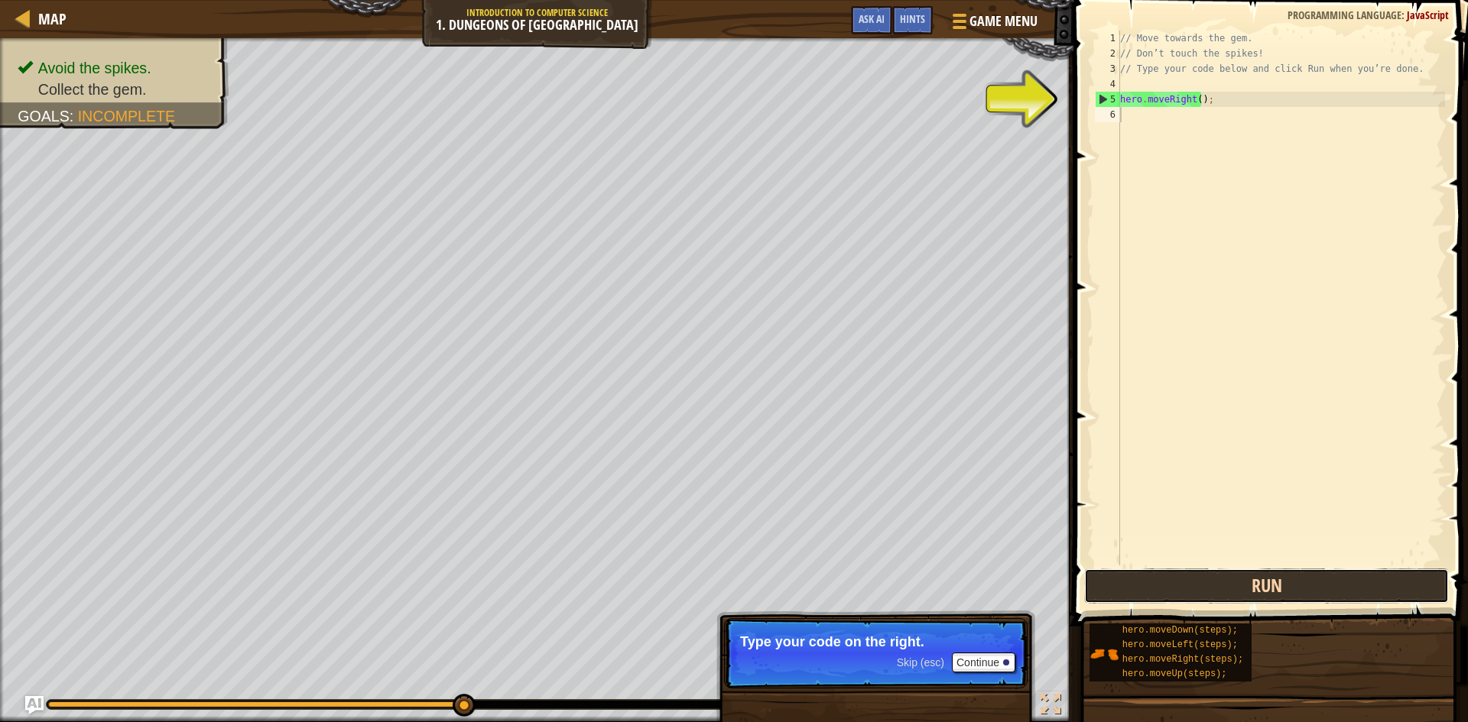
click at [1276, 586] on button "Run" at bounding box center [1266, 586] width 365 height 35
click at [1012, 676] on p "Skip (esc) Continue Type your code on the right." at bounding box center [876, 654] width 304 height 70
click at [1012, 675] on p "Skip (esc) Continue Type your code on the right." at bounding box center [876, 654] width 304 height 70
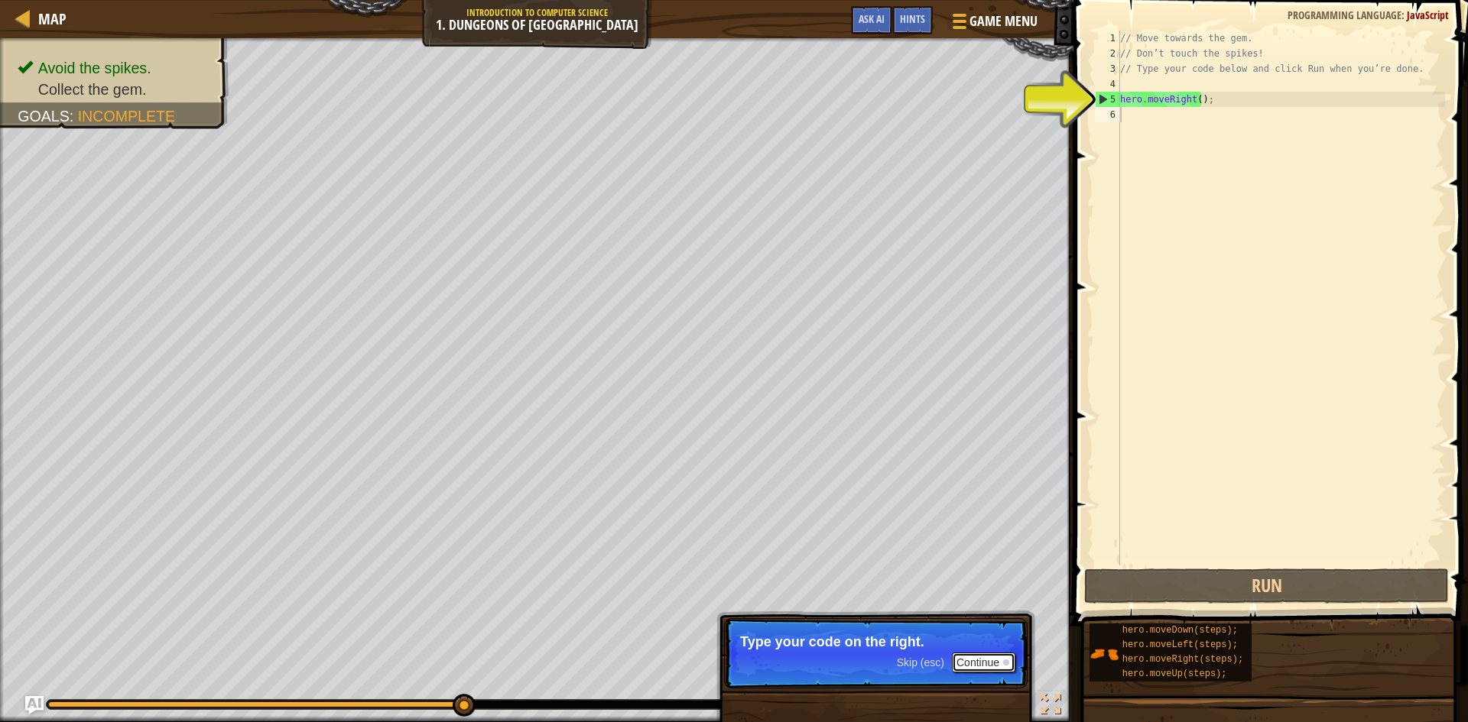
click at [1008, 665] on button "Continue" at bounding box center [983, 663] width 63 height 20
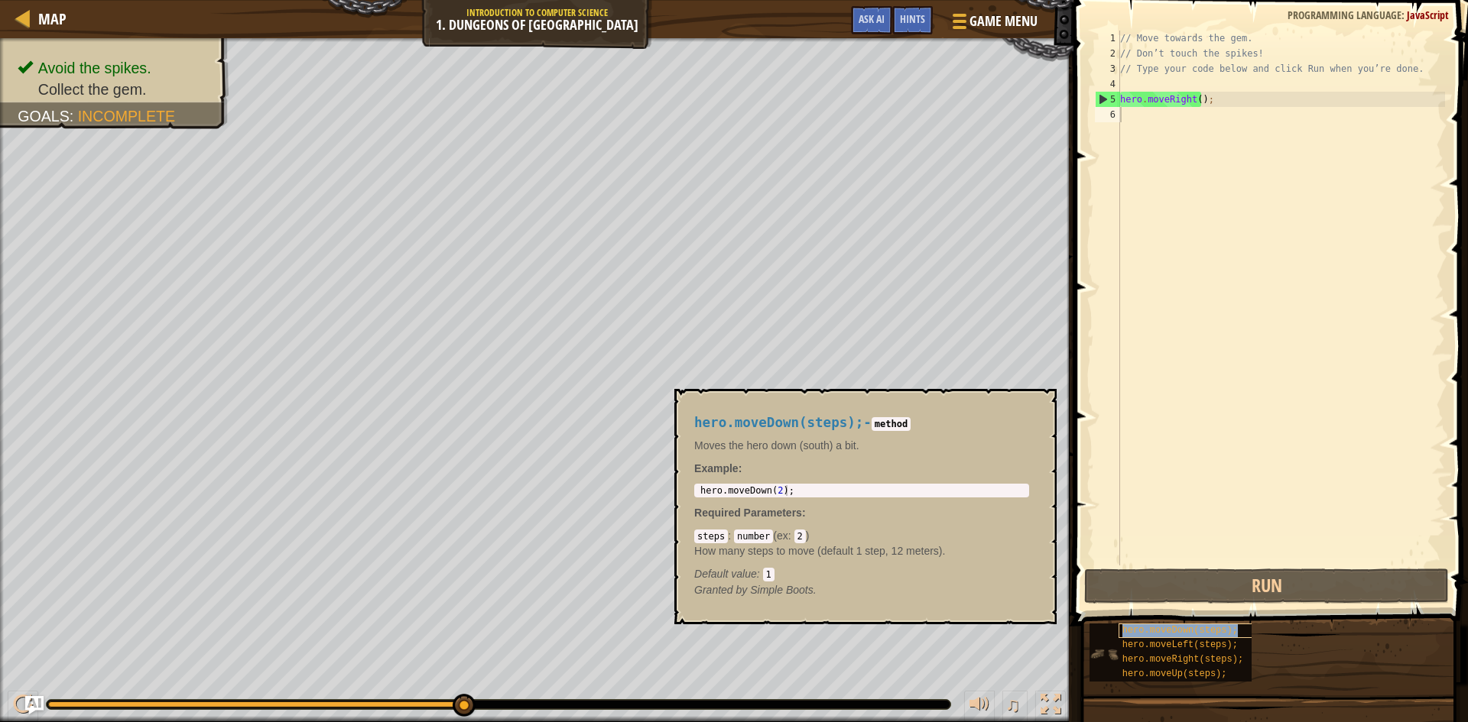
click at [1187, 636] on div "hero.moveDown(steps);" at bounding box center [1192, 631] width 147 height 15
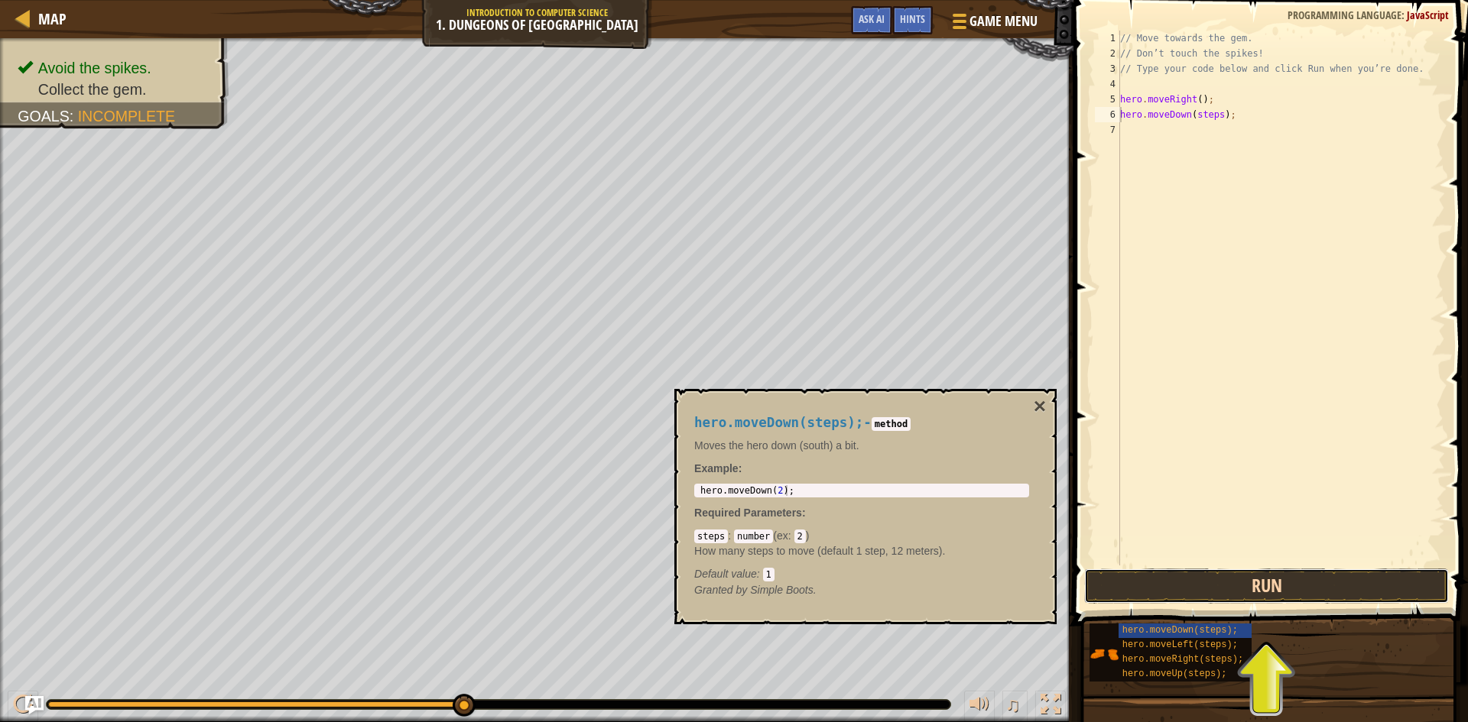
click at [1233, 573] on button "Run" at bounding box center [1266, 586] width 365 height 35
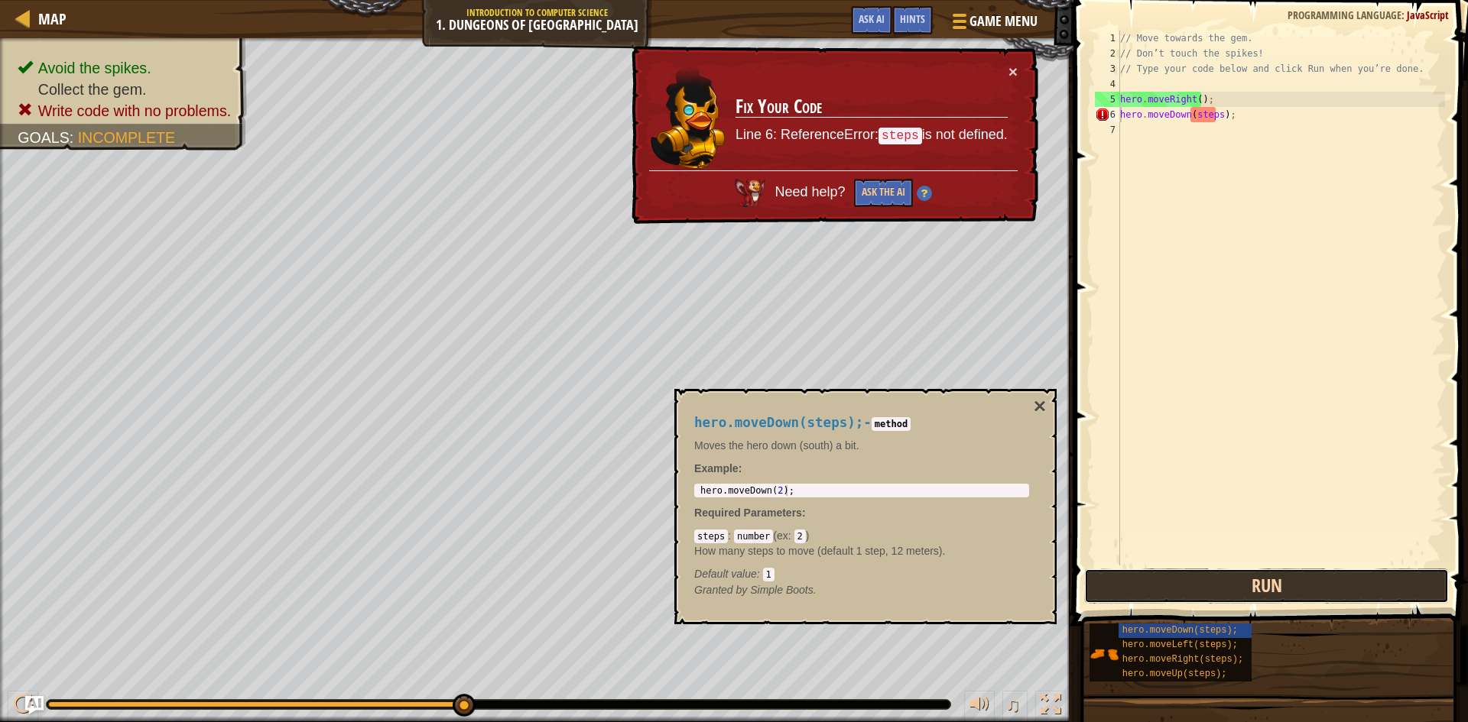
click at [1233, 573] on button "Run" at bounding box center [1266, 586] width 365 height 35
click at [1216, 115] on div "// Move towards the gem. // Don’t touch the spikes! // Type your code below and…" at bounding box center [1281, 314] width 328 height 566
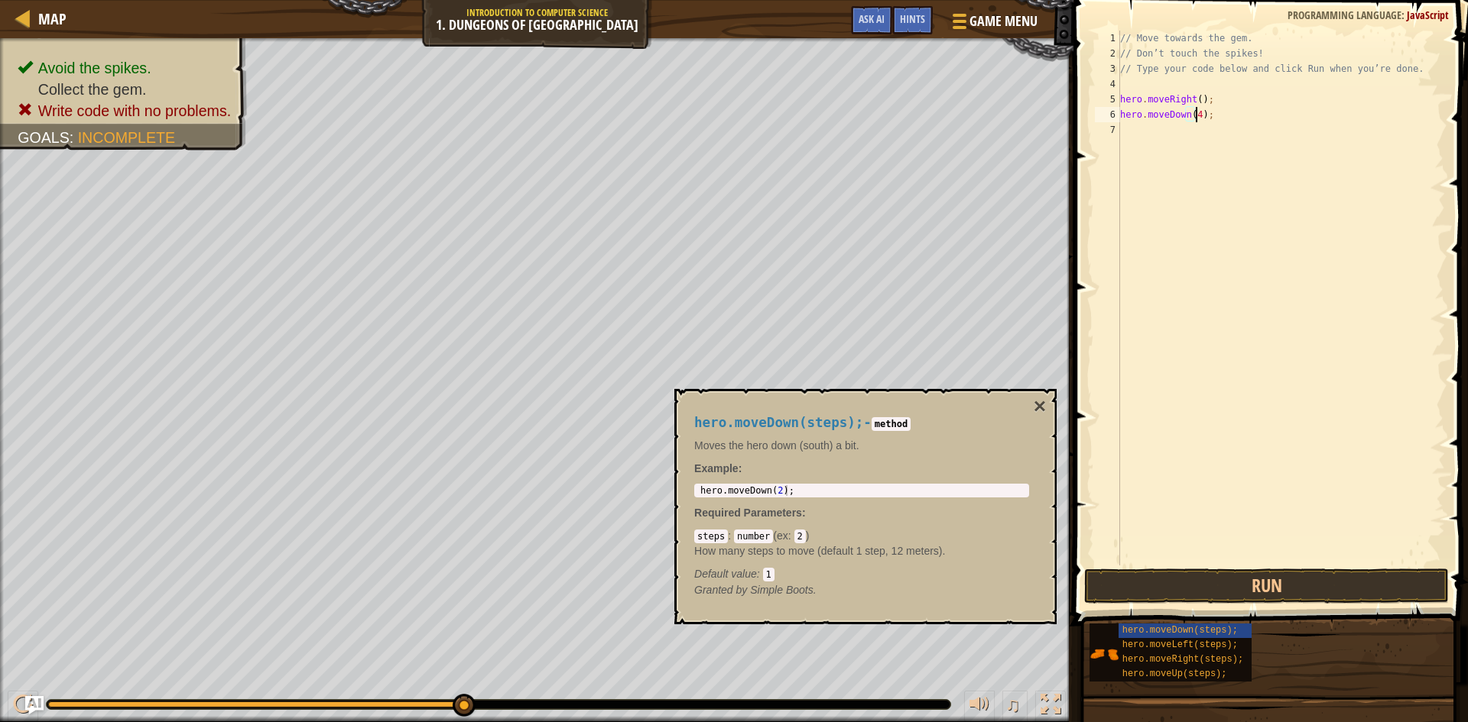
scroll to position [7, 6]
click at [1306, 571] on button "Run" at bounding box center [1266, 586] width 365 height 35
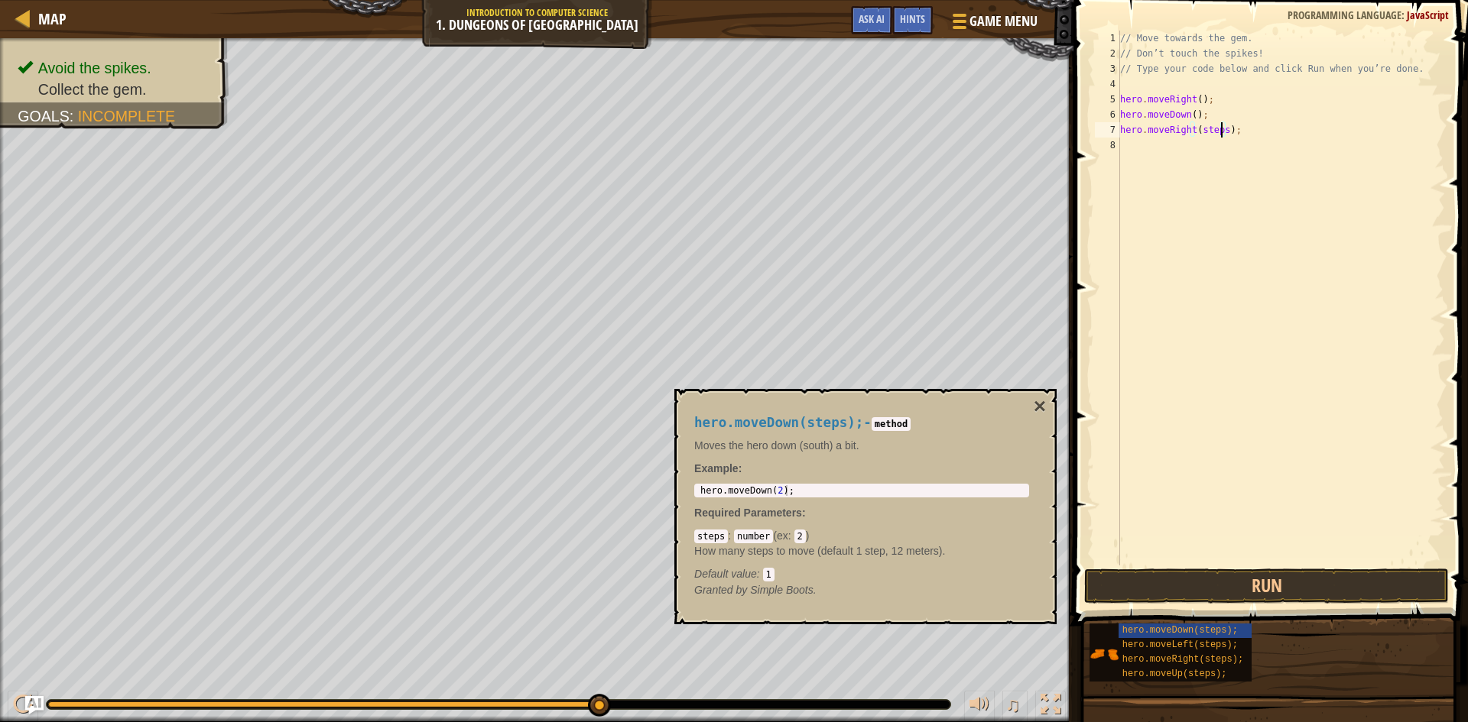
click at [1220, 127] on div "// Move towards the gem. // Don’t touch the spikes! // Type your code below and…" at bounding box center [1281, 314] width 328 height 566
type textarea "hero.moveRight();"
click at [1278, 586] on button "Run" at bounding box center [1266, 586] width 365 height 35
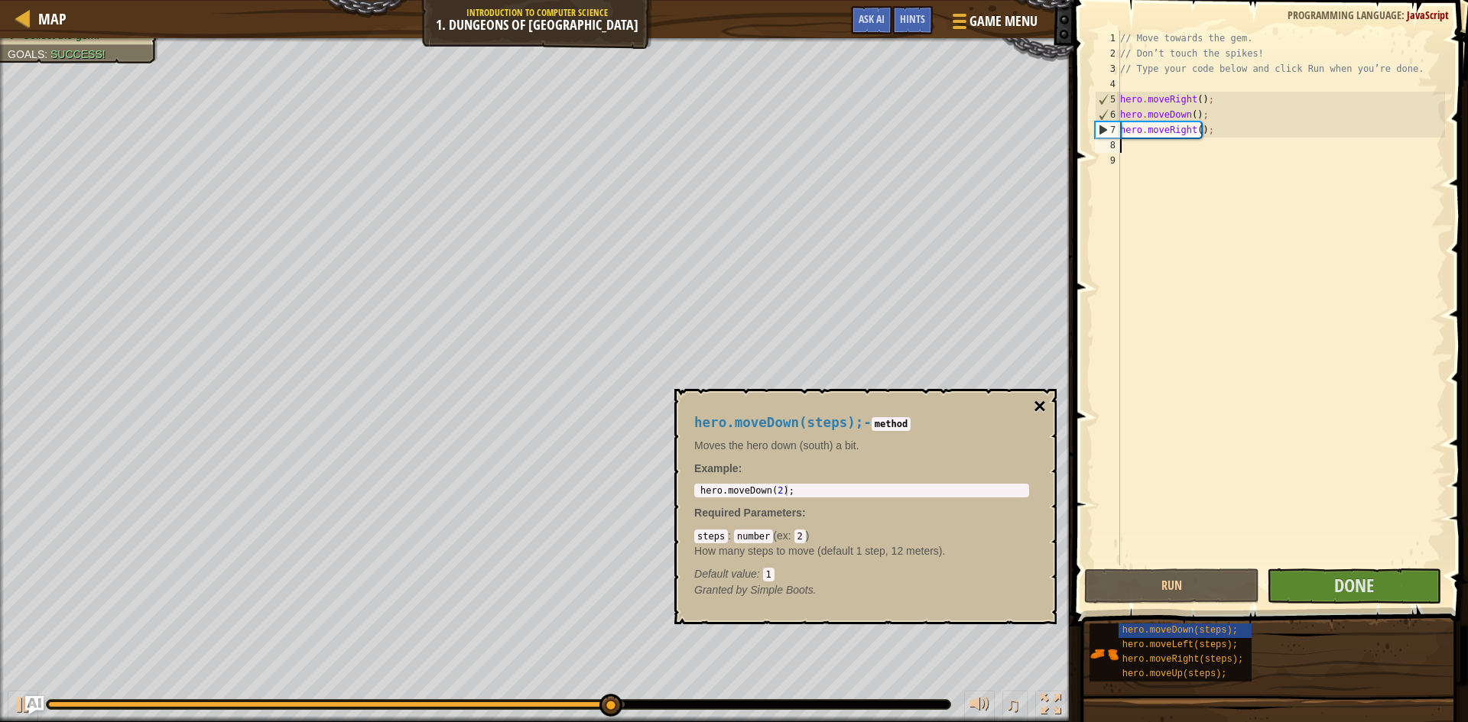
click at [1041, 407] on button "×" at bounding box center [1040, 406] width 12 height 21
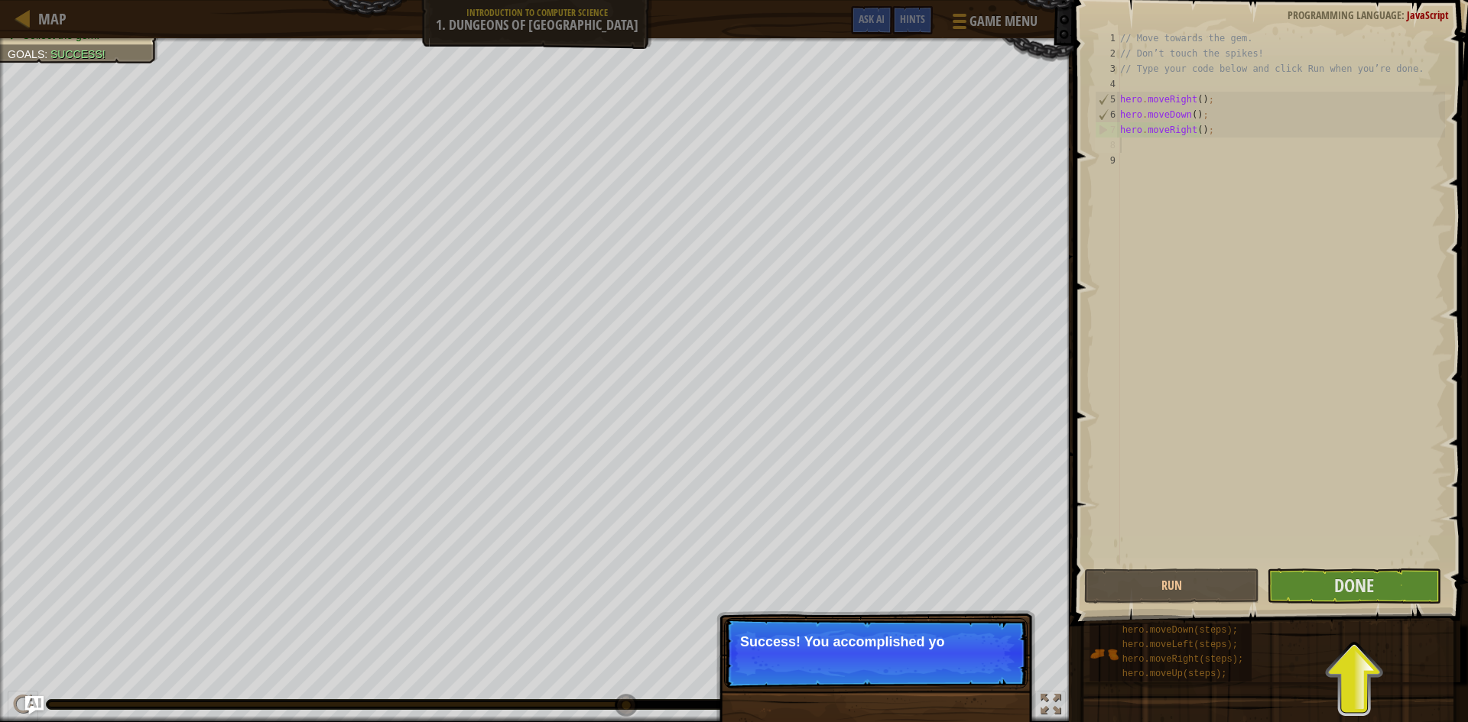
click at [860, 622] on p "Success! You accomplished yo" at bounding box center [876, 654] width 304 height 70
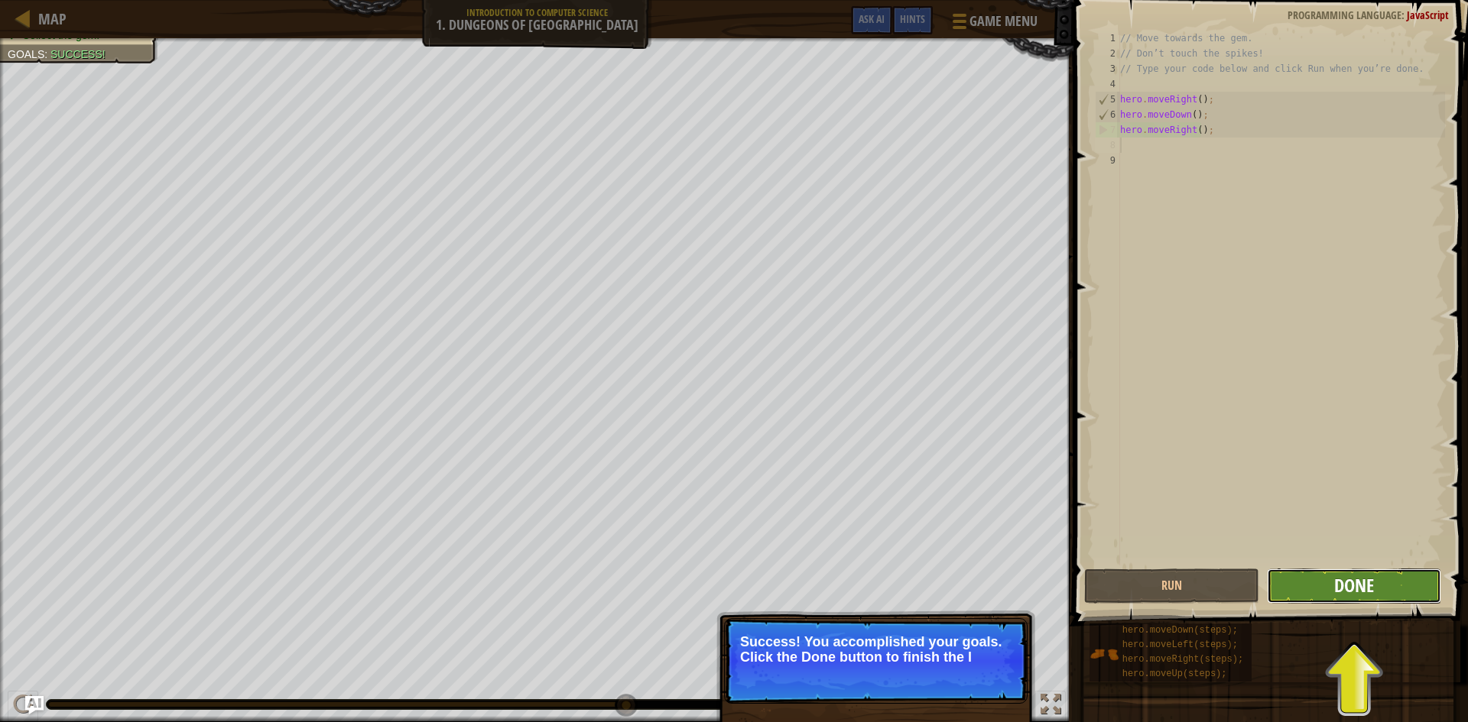
click at [1361, 578] on span "Done" at bounding box center [1354, 585] width 40 height 24
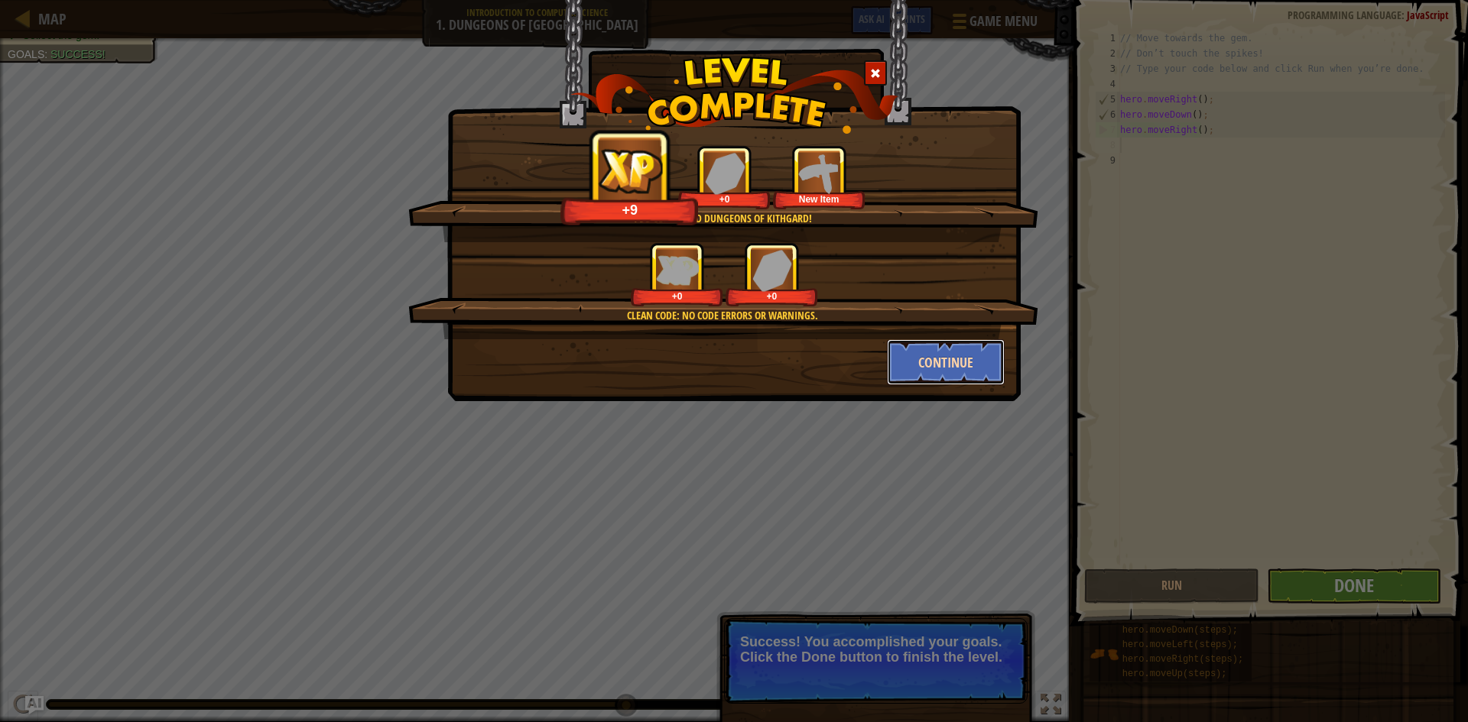
click at [920, 349] on button "Continue" at bounding box center [946, 362] width 119 height 46
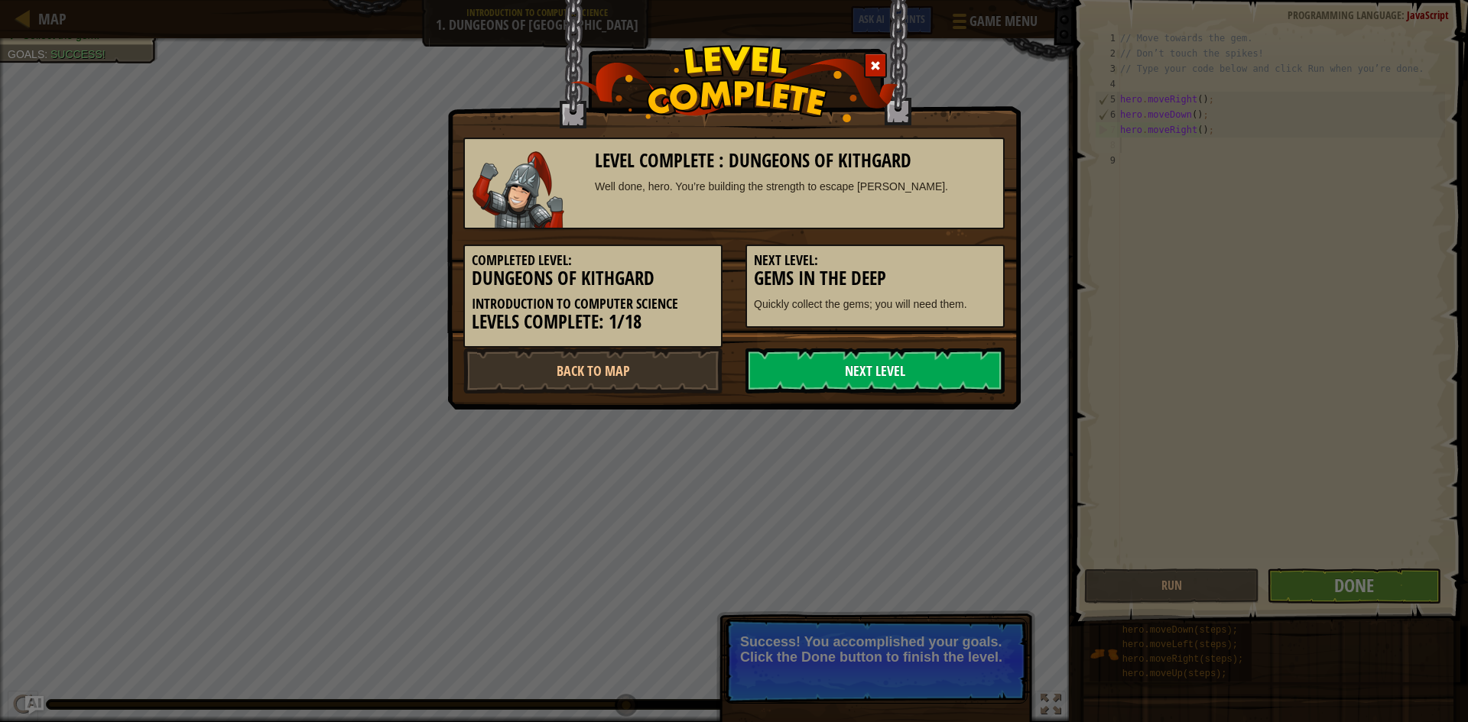
click at [923, 368] on link "Next Level" at bounding box center [874, 371] width 259 height 46
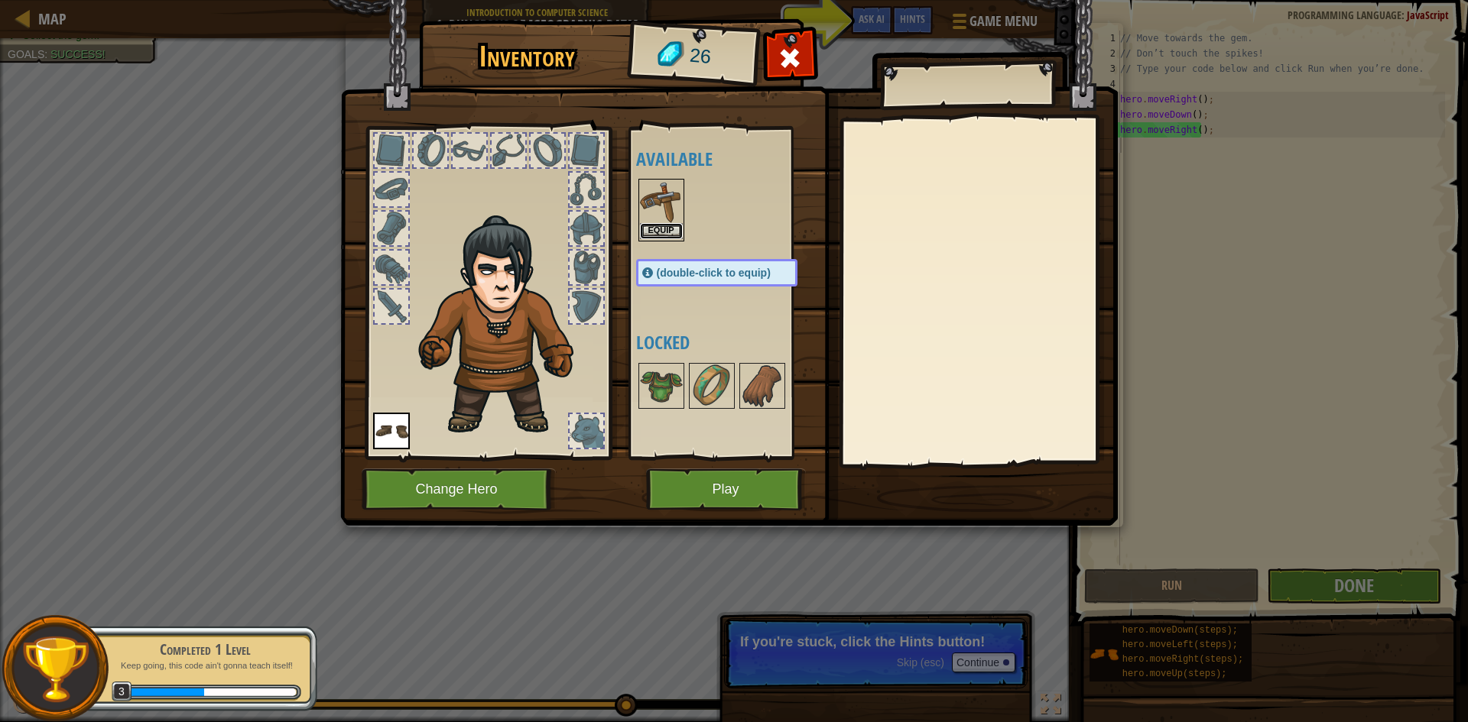
click at [662, 236] on button "Equip" at bounding box center [661, 231] width 43 height 16
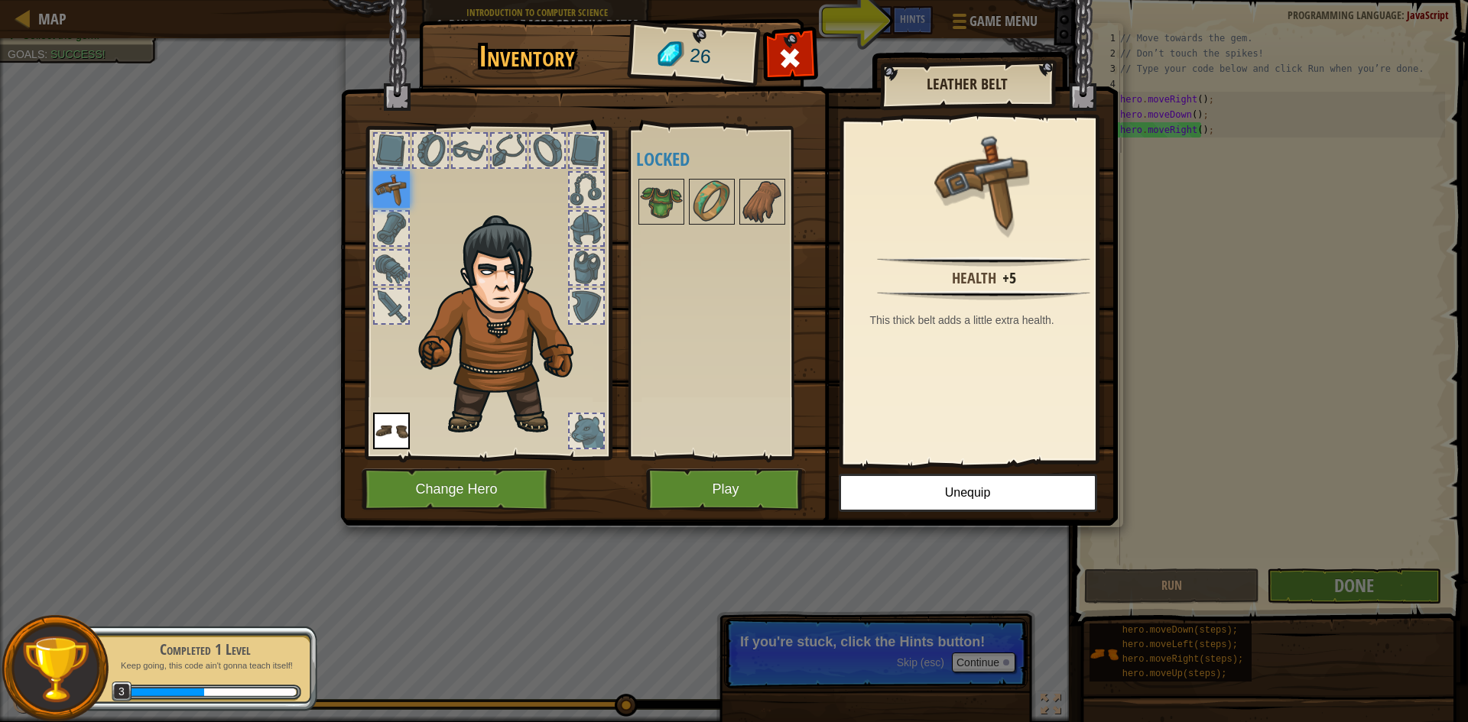
click at [405, 427] on img at bounding box center [391, 431] width 37 height 37
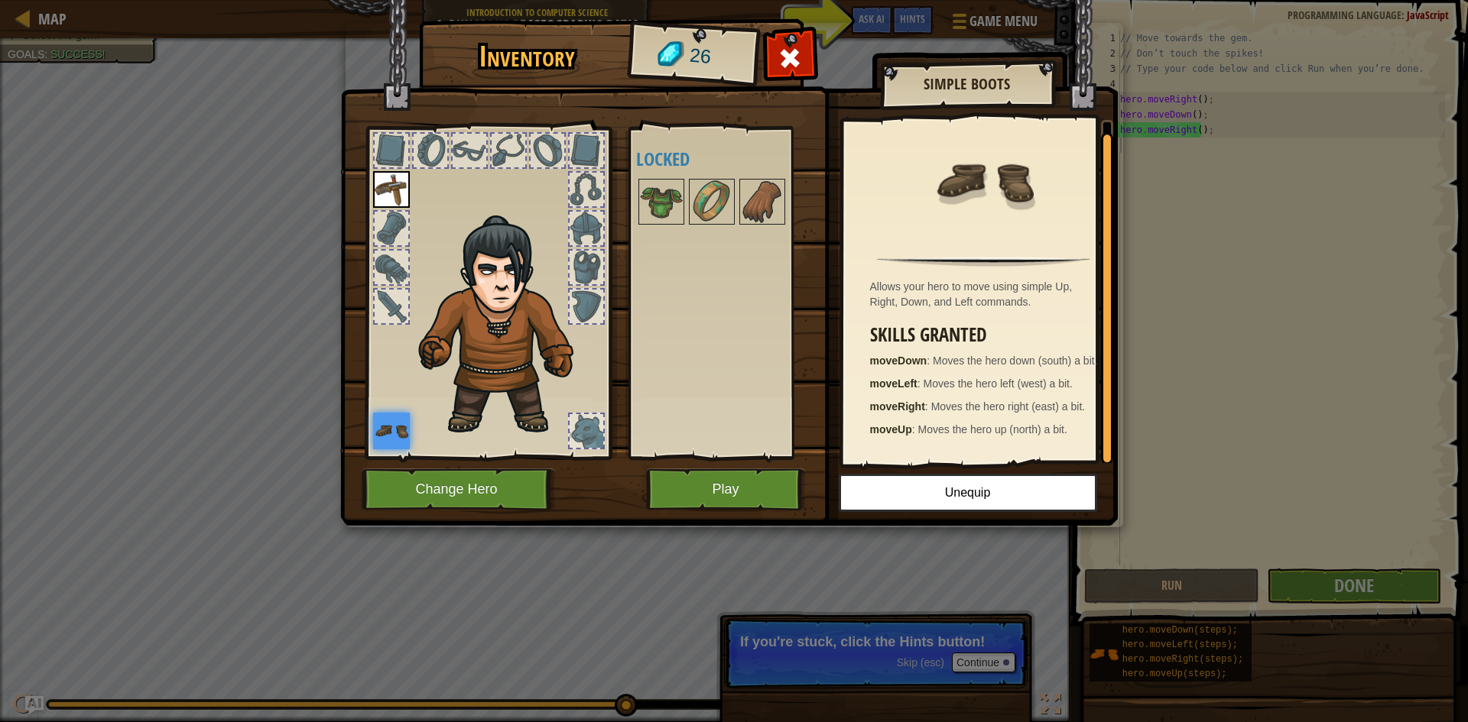
scroll to position [5, 0]
click at [962, 489] on button "Unequip" at bounding box center [968, 493] width 258 height 38
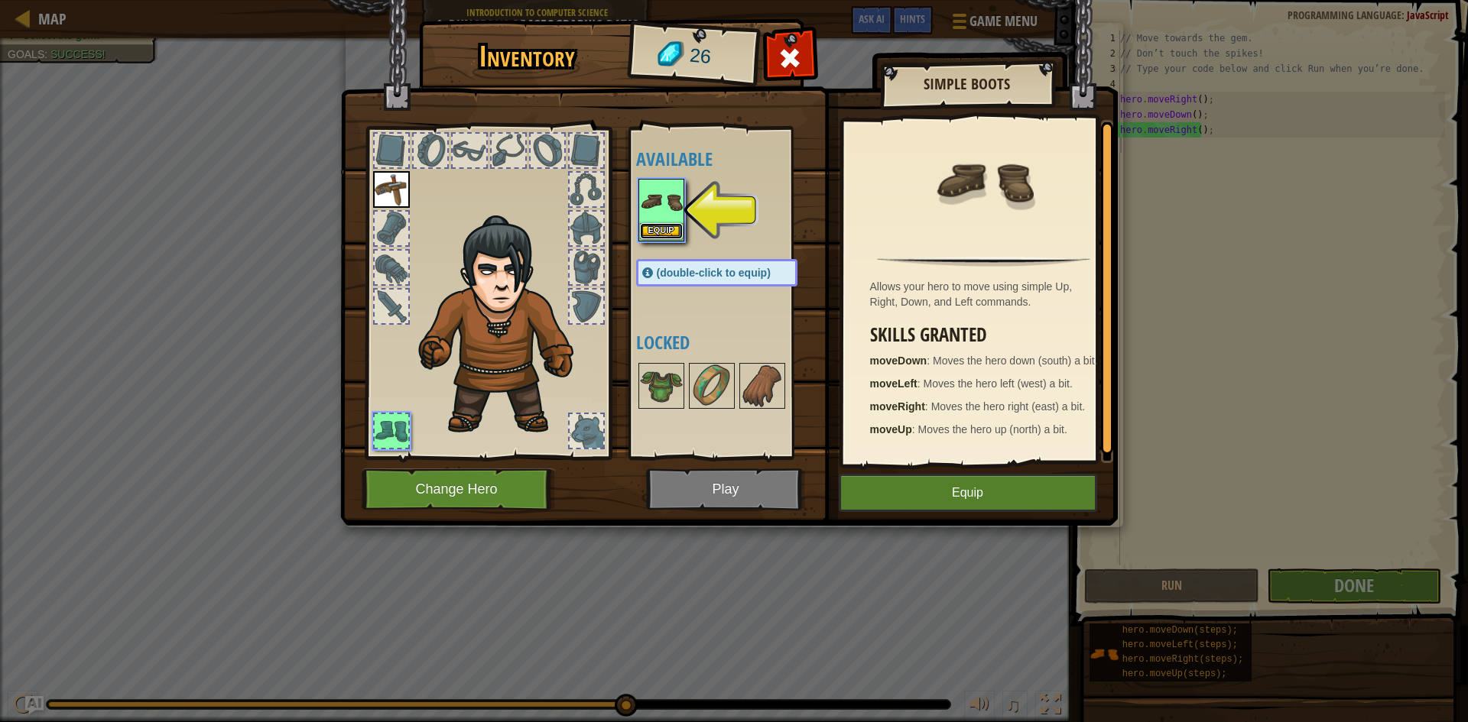
click at [651, 223] on button "Equip" at bounding box center [661, 231] width 43 height 16
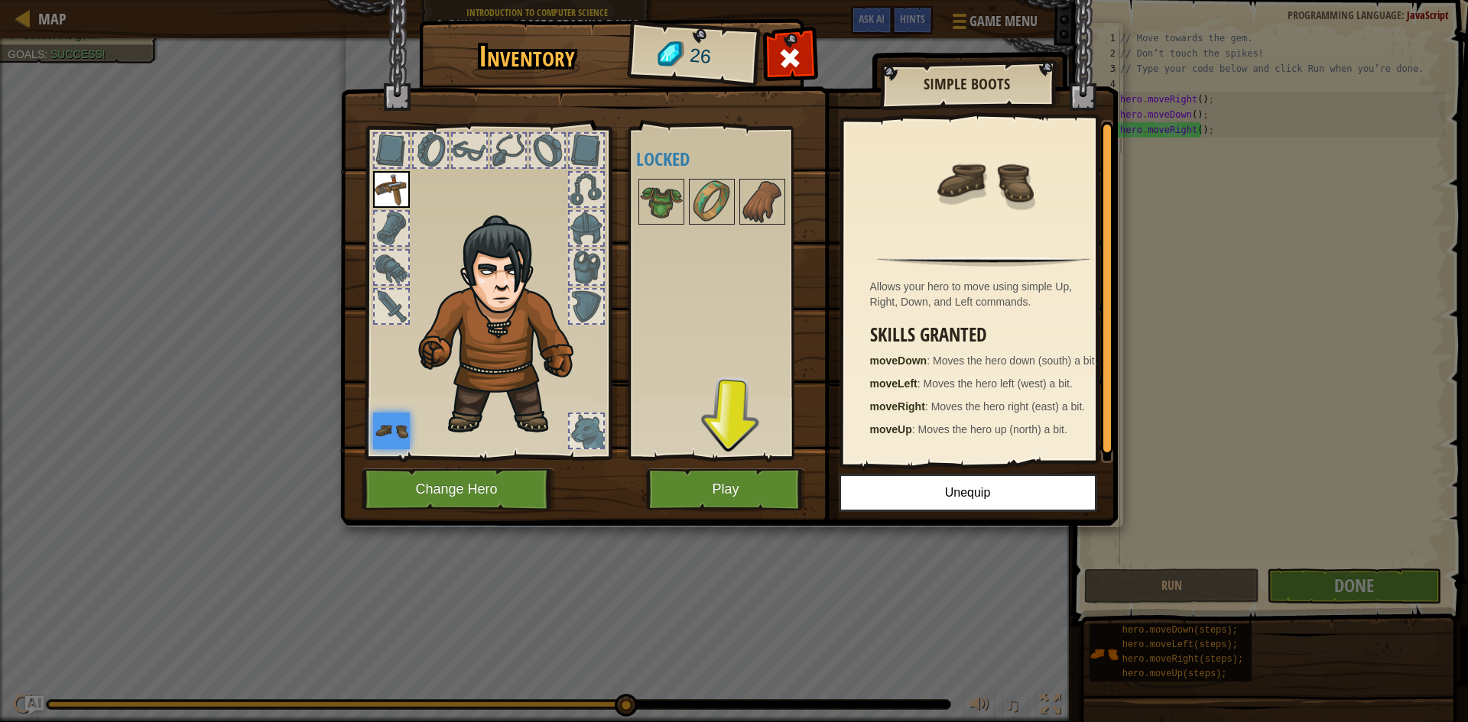
click at [389, 190] on img at bounding box center [391, 189] width 37 height 37
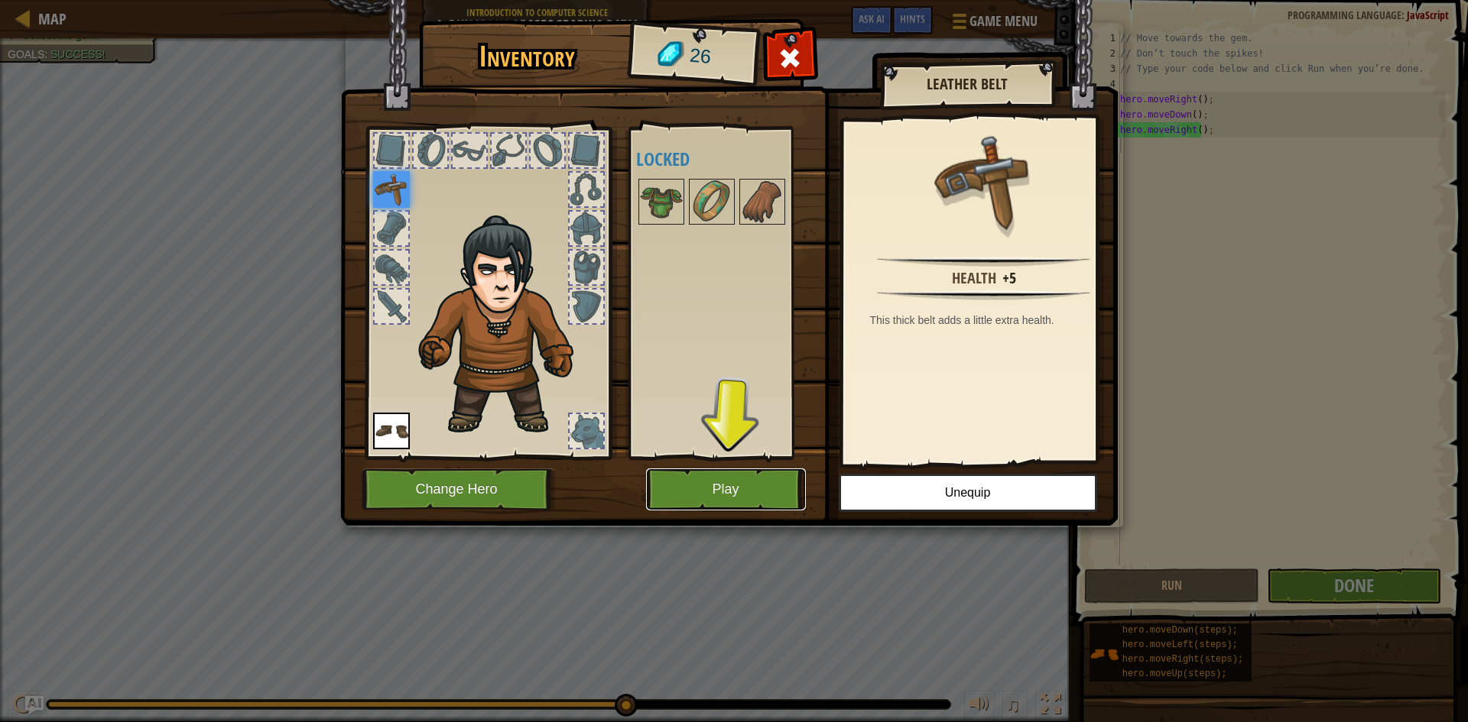
click at [693, 485] on button "Play" at bounding box center [726, 490] width 160 height 42
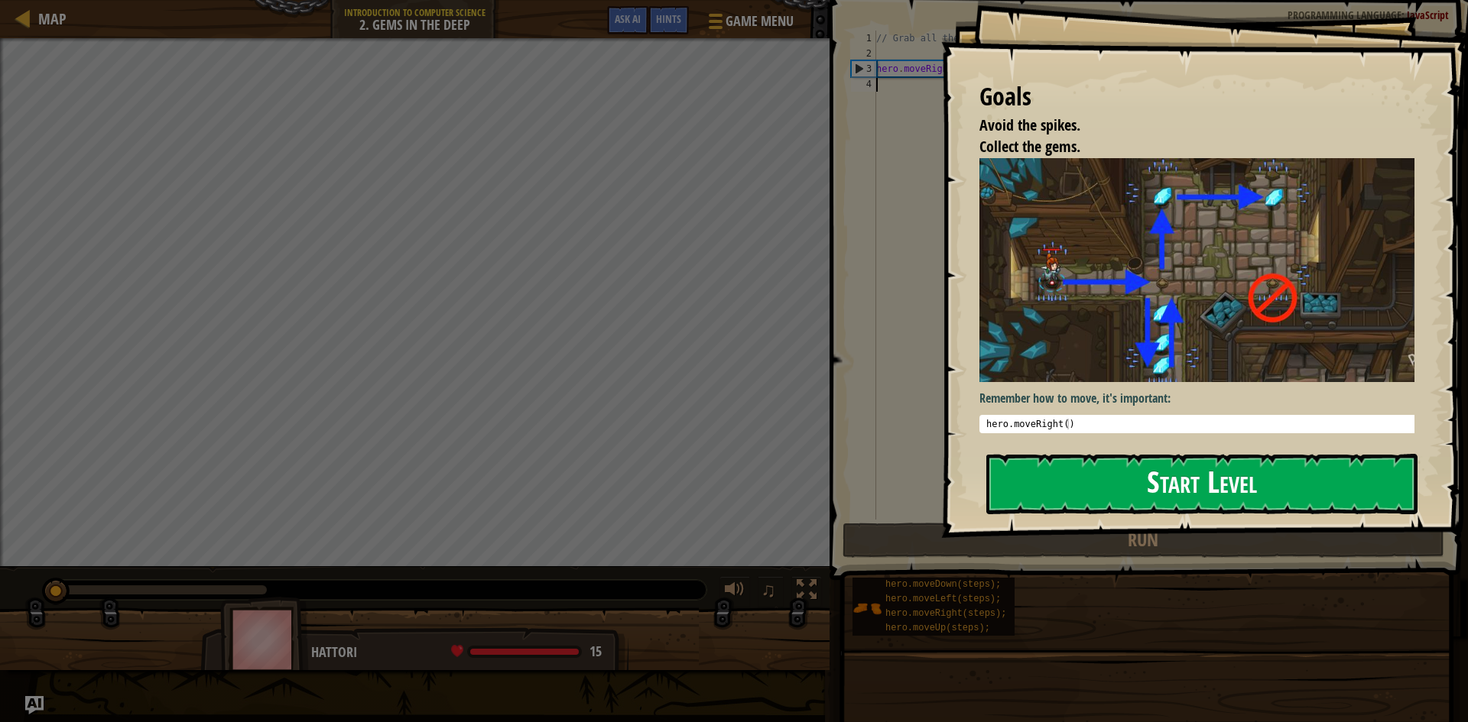
click at [1112, 477] on button "Start Level" at bounding box center [1201, 484] width 431 height 60
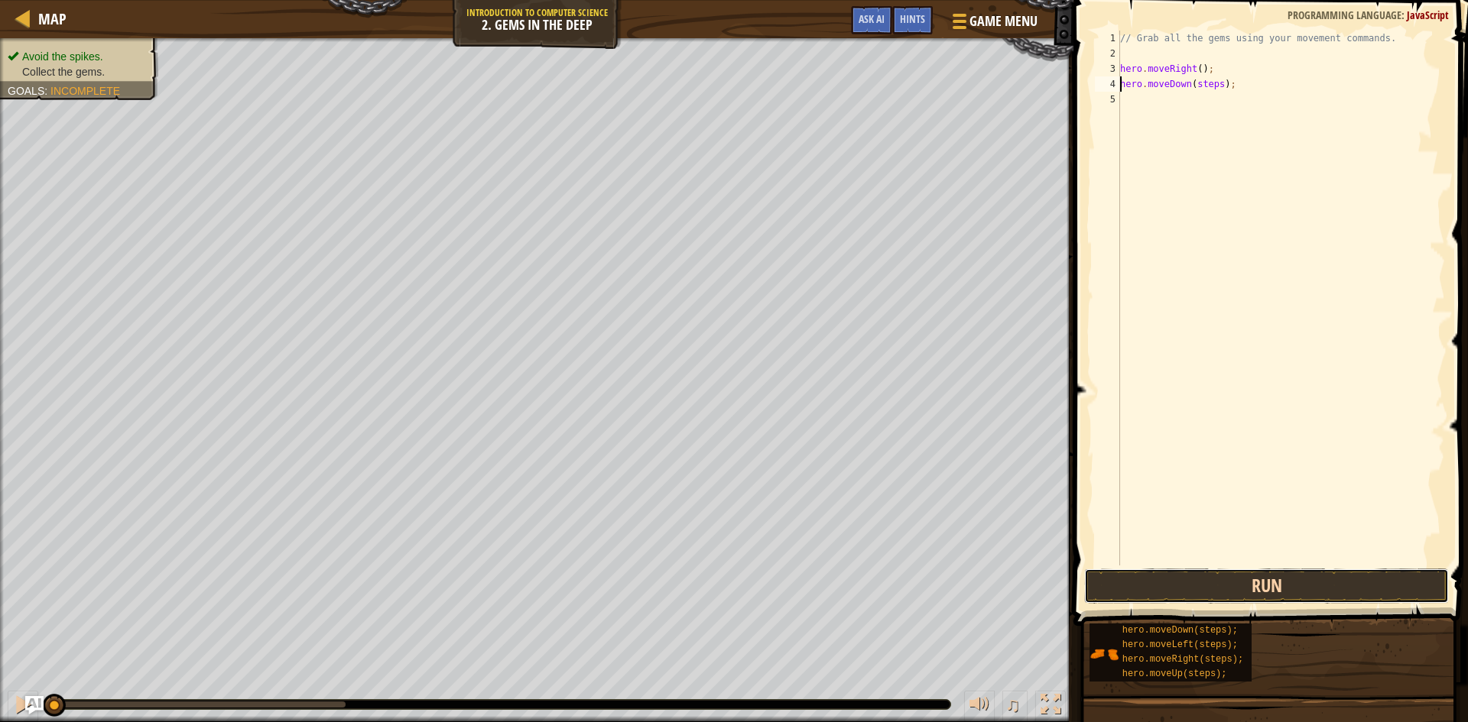
click at [1326, 586] on button "Run" at bounding box center [1266, 586] width 365 height 35
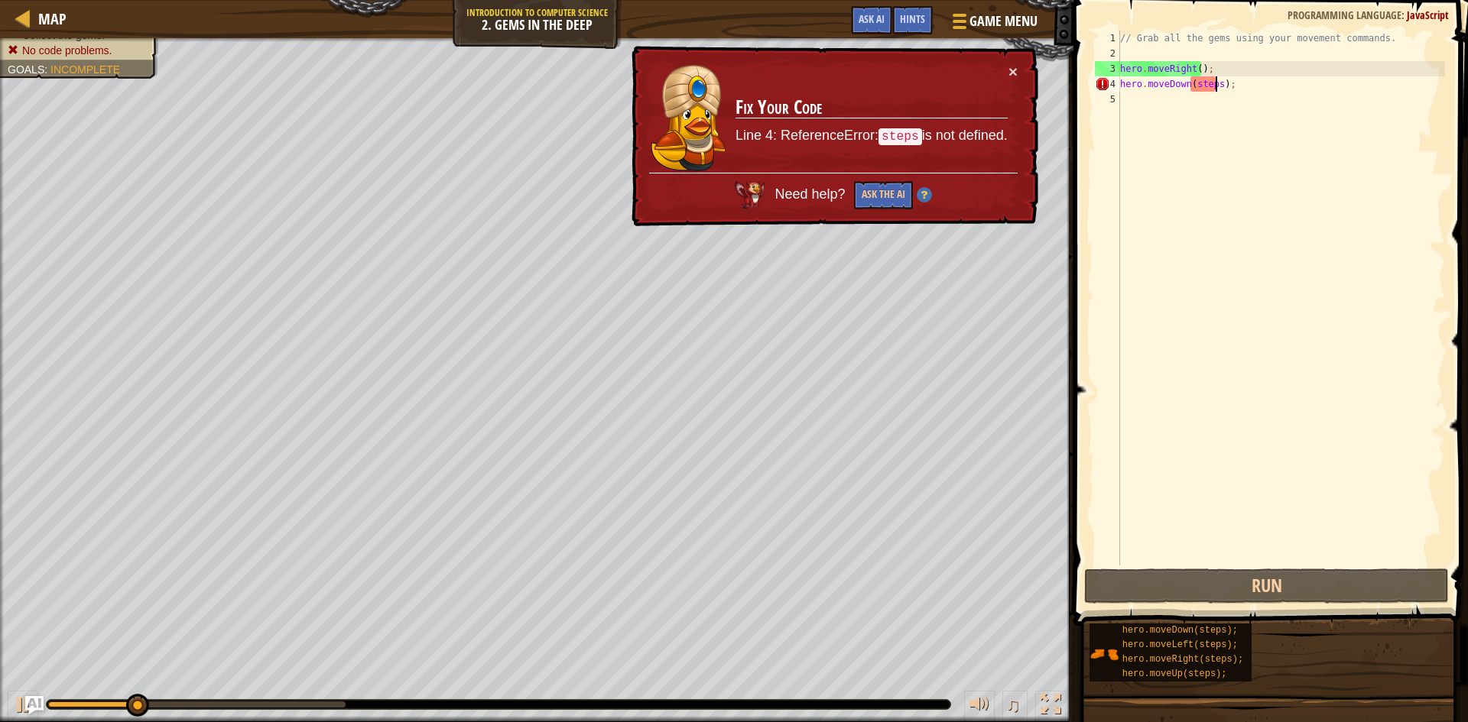
click at [1216, 86] on div "// Grab all the gems using your movement commands. hero . moveRight ( ) ; hero …" at bounding box center [1281, 314] width 328 height 566
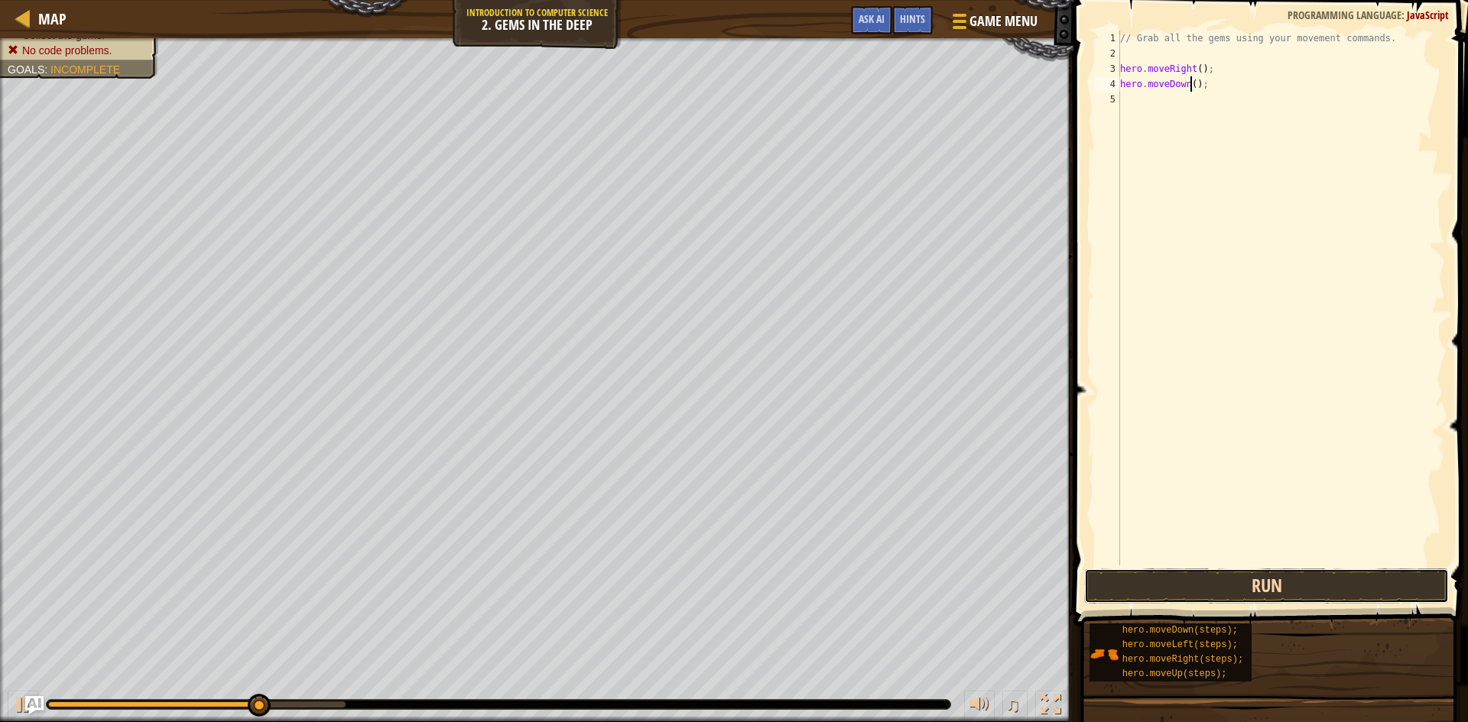
click at [1169, 597] on button "Run" at bounding box center [1266, 586] width 365 height 35
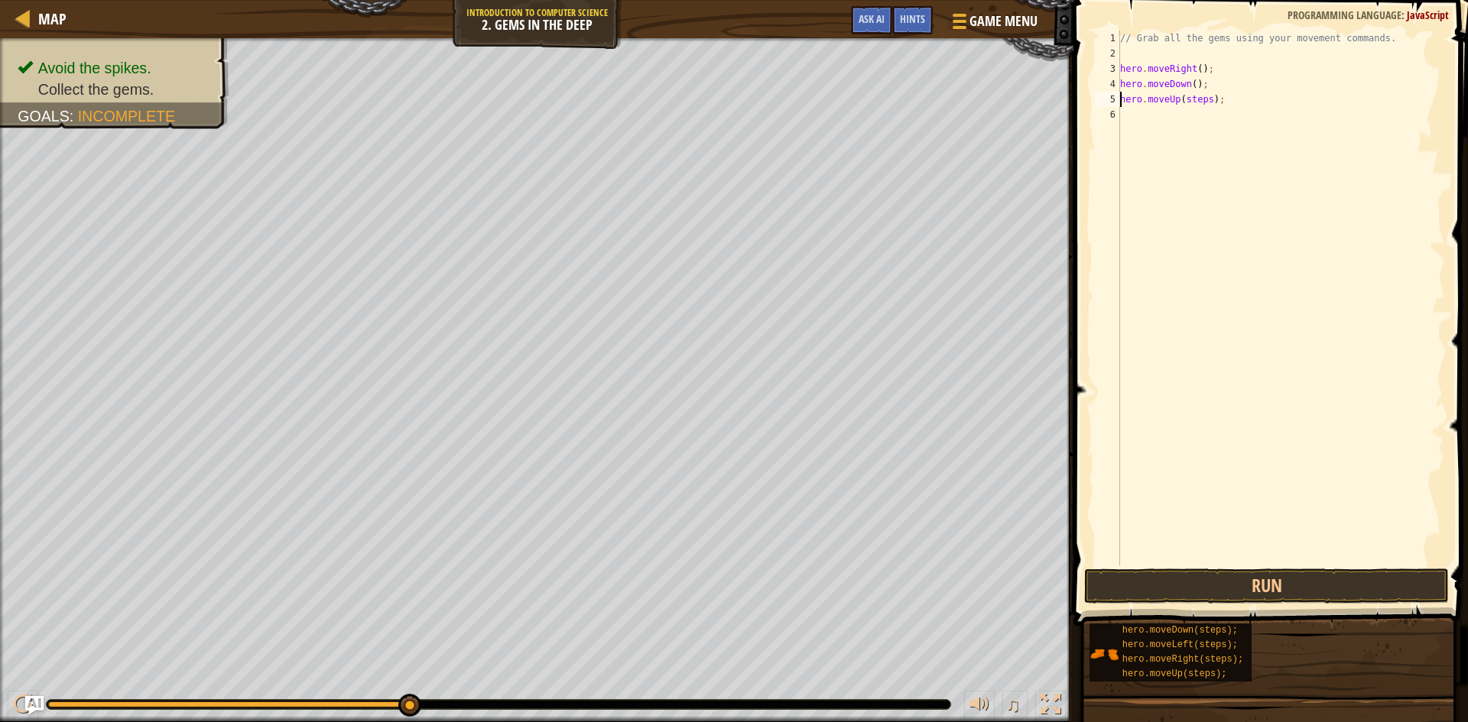
click at [1206, 99] on div "// Grab all the gems using your movement commands. hero . moveRight ( ) ; hero …" at bounding box center [1281, 314] width 328 height 566
click at [1221, 114] on div "// Grab all the gems using your movement commands. hero . moveRight ( ) ; hero …" at bounding box center [1281, 314] width 328 height 566
type textarea "hero.moveRight();"
click at [1161, 588] on button "Run" at bounding box center [1266, 586] width 365 height 35
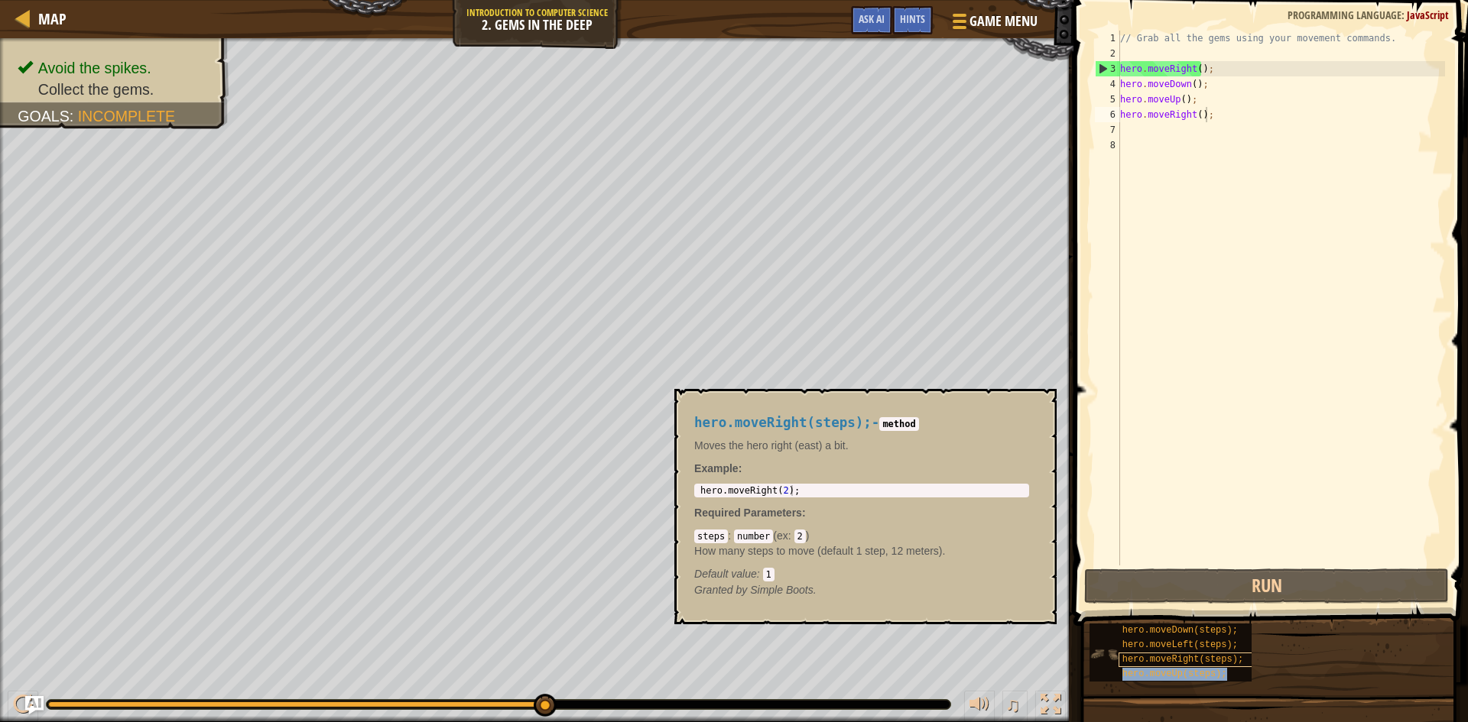
type textarea "hero.moveRight();hero.moveUp(steps);"
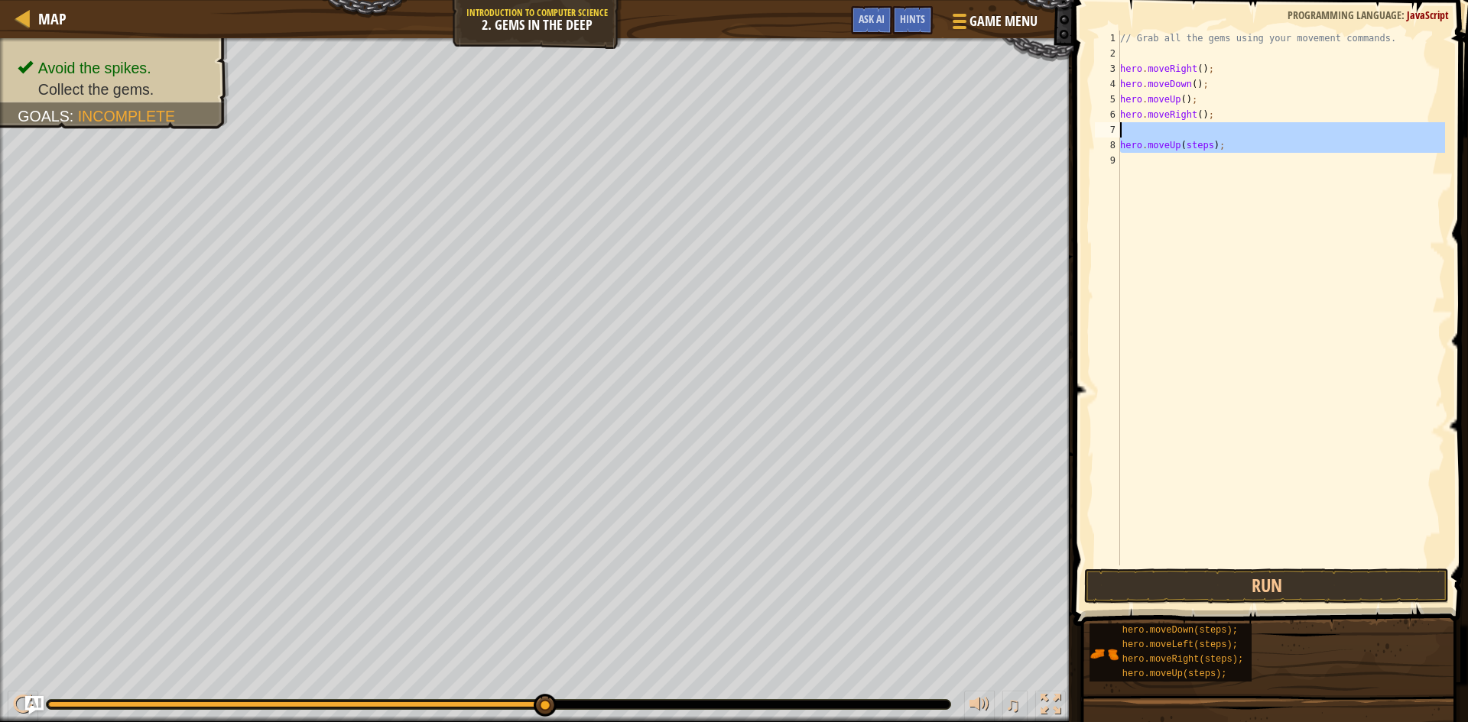
drag, startPoint x: 1170, startPoint y: 153, endPoint x: 1170, endPoint y: 122, distance: 30.6
click at [1170, 122] on div "// Grab all the gems using your movement commands. hero . moveRight ( ) ; hero …" at bounding box center [1281, 314] width 328 height 566
type textarea "hero.moveUp(steps);"
click at [1222, 144] on div "// Grab all the gems using your movement commands. hero . moveRight ( ) ; hero …" at bounding box center [1281, 314] width 328 height 566
type textarea "h"
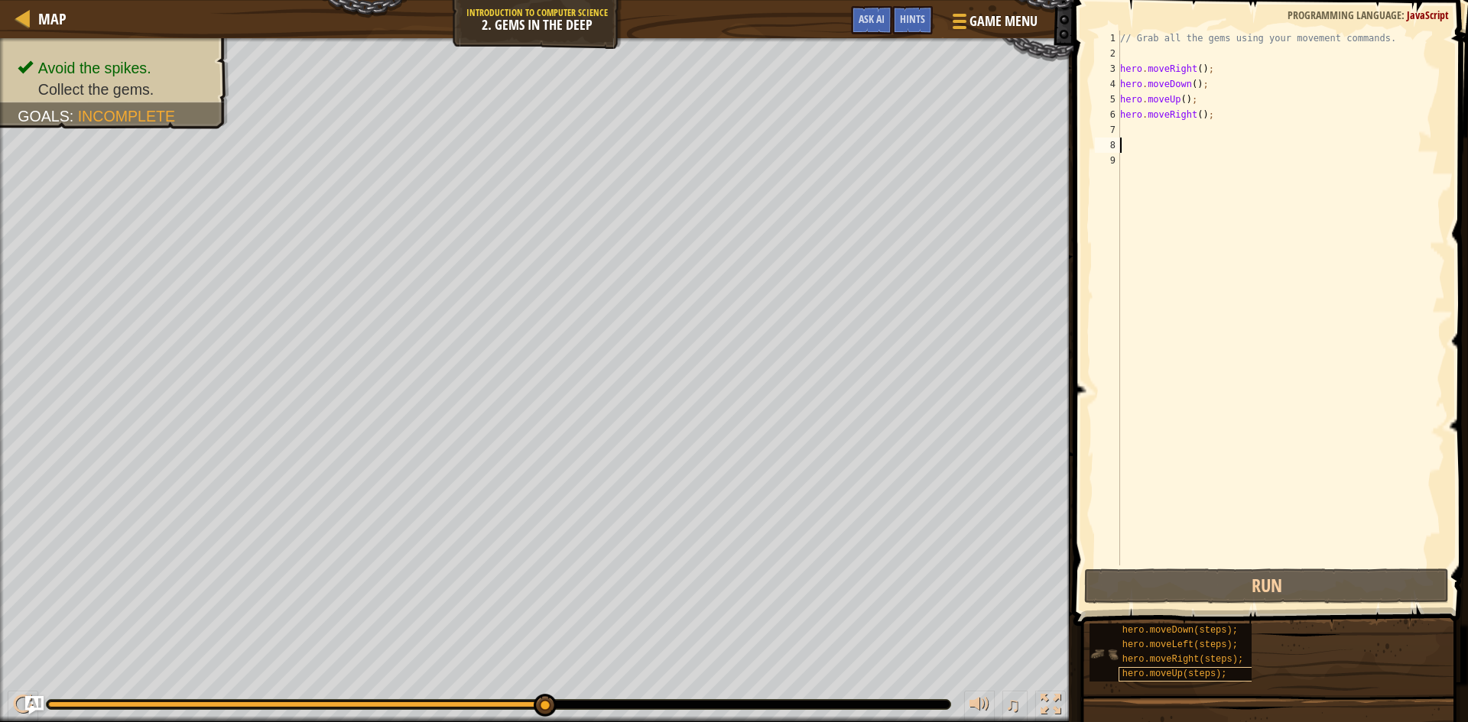
drag, startPoint x: 1229, startPoint y: 144, endPoint x: 1192, endPoint y: 668, distance: 525.8
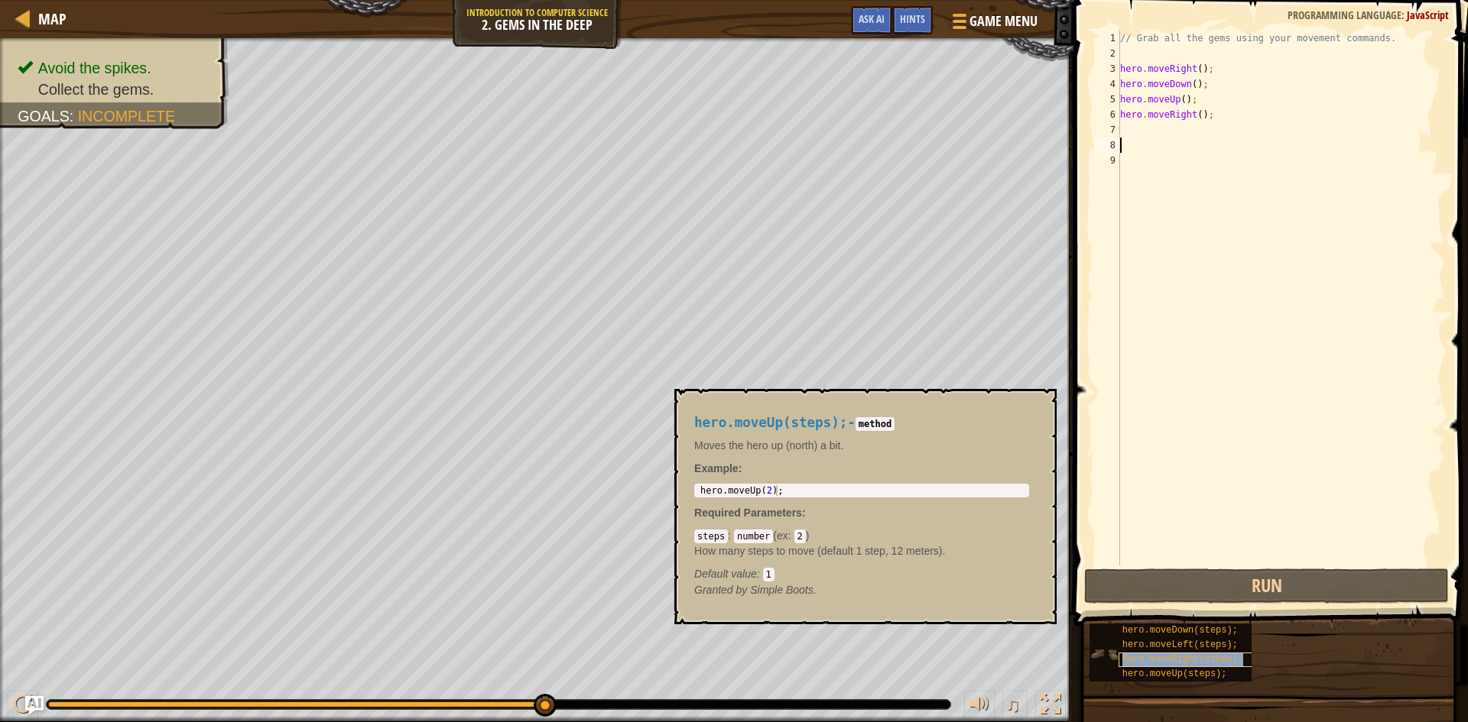
drag, startPoint x: 1192, startPoint y: 668, endPoint x: 1160, endPoint y: 653, distance: 35.6
click at [1160, 653] on div "hero.moveRight(steps);" at bounding box center [1192, 660] width 147 height 15
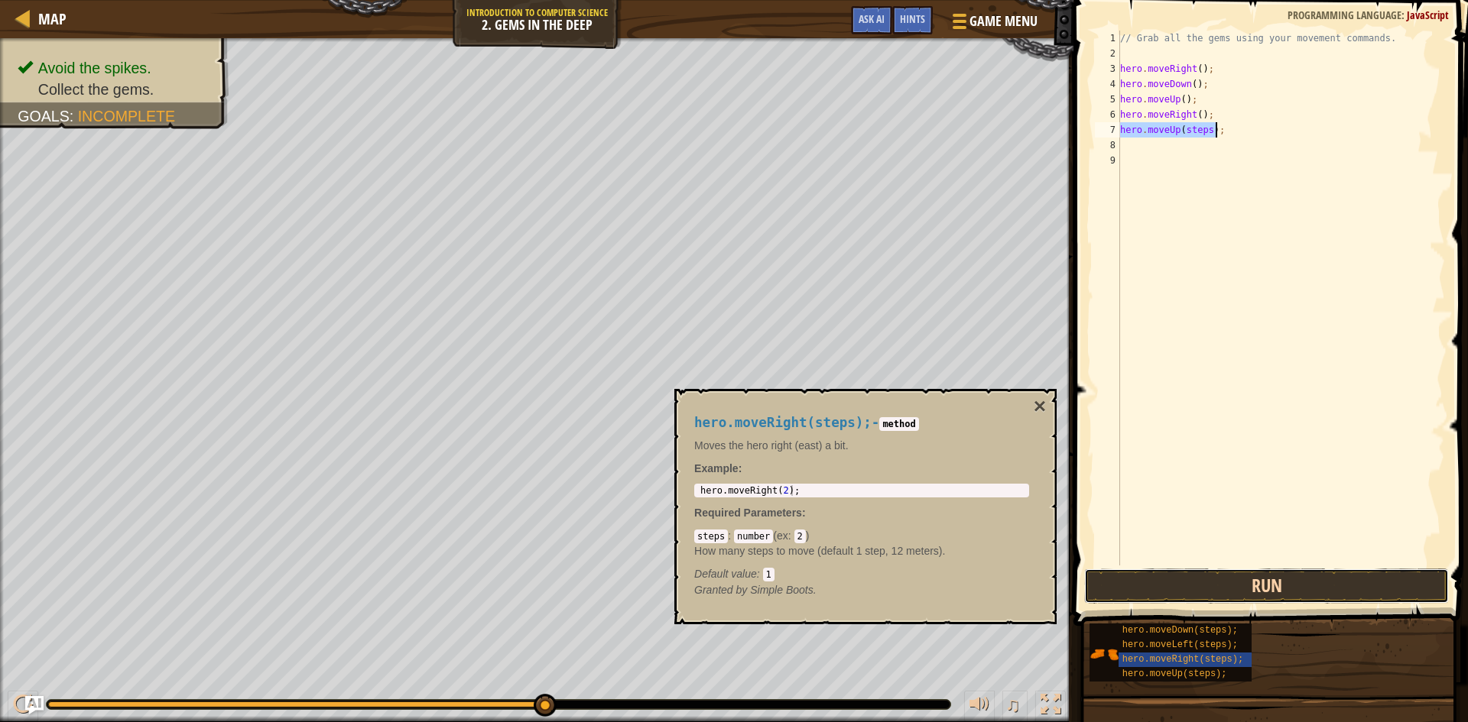
click at [1225, 597] on button "Run" at bounding box center [1266, 586] width 365 height 35
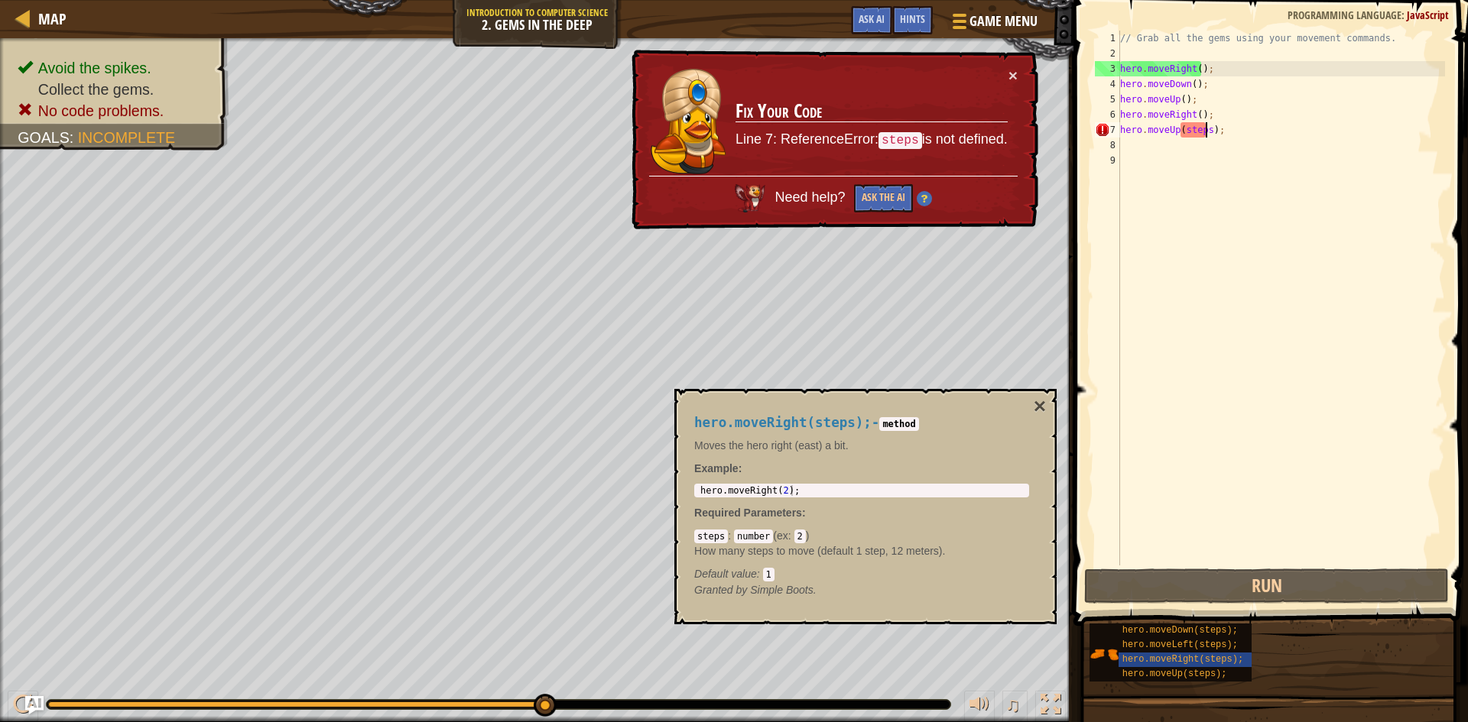
click at [1203, 130] on div "// Grab all the gems using your movement commands. hero . moveRight ( ) ; hero …" at bounding box center [1281, 314] width 328 height 566
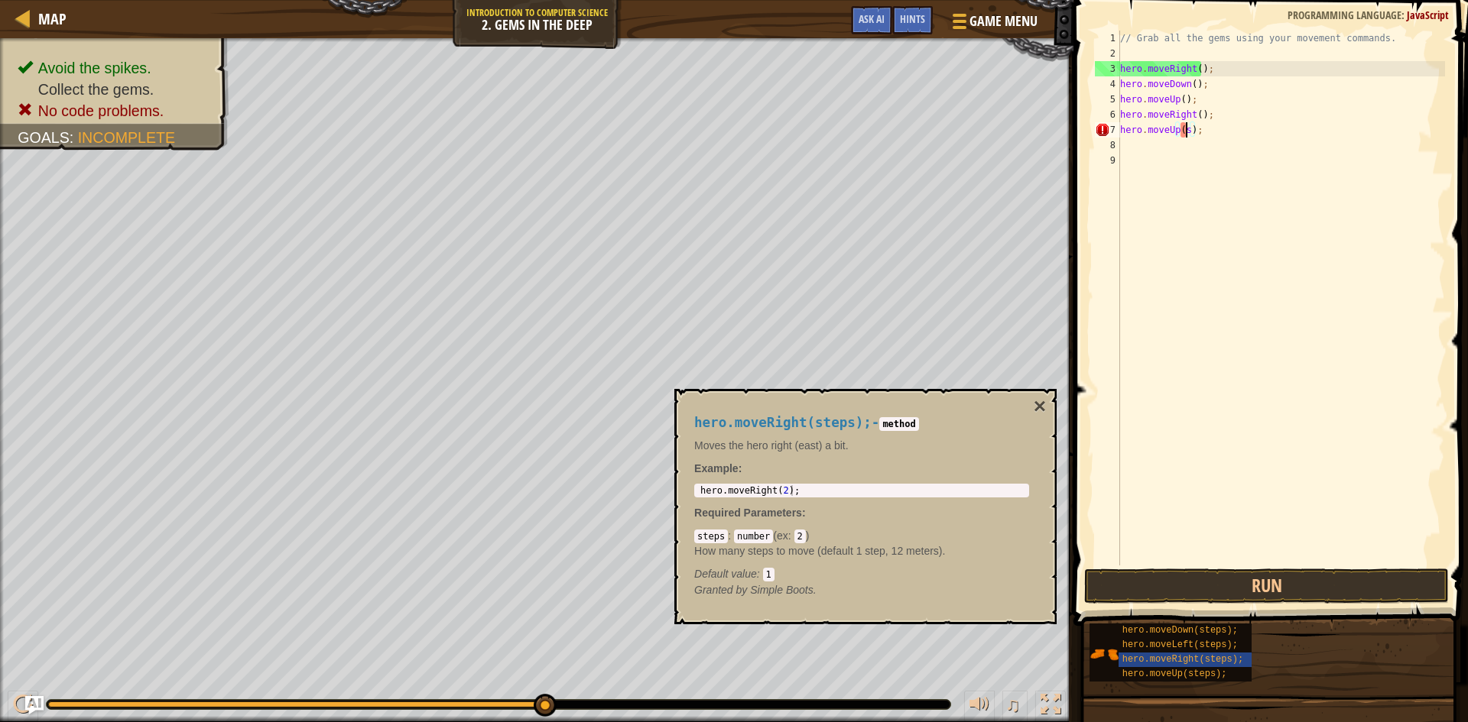
type textarea "hero.moveUp();"
click at [1154, 591] on button "Run" at bounding box center [1266, 586] width 365 height 35
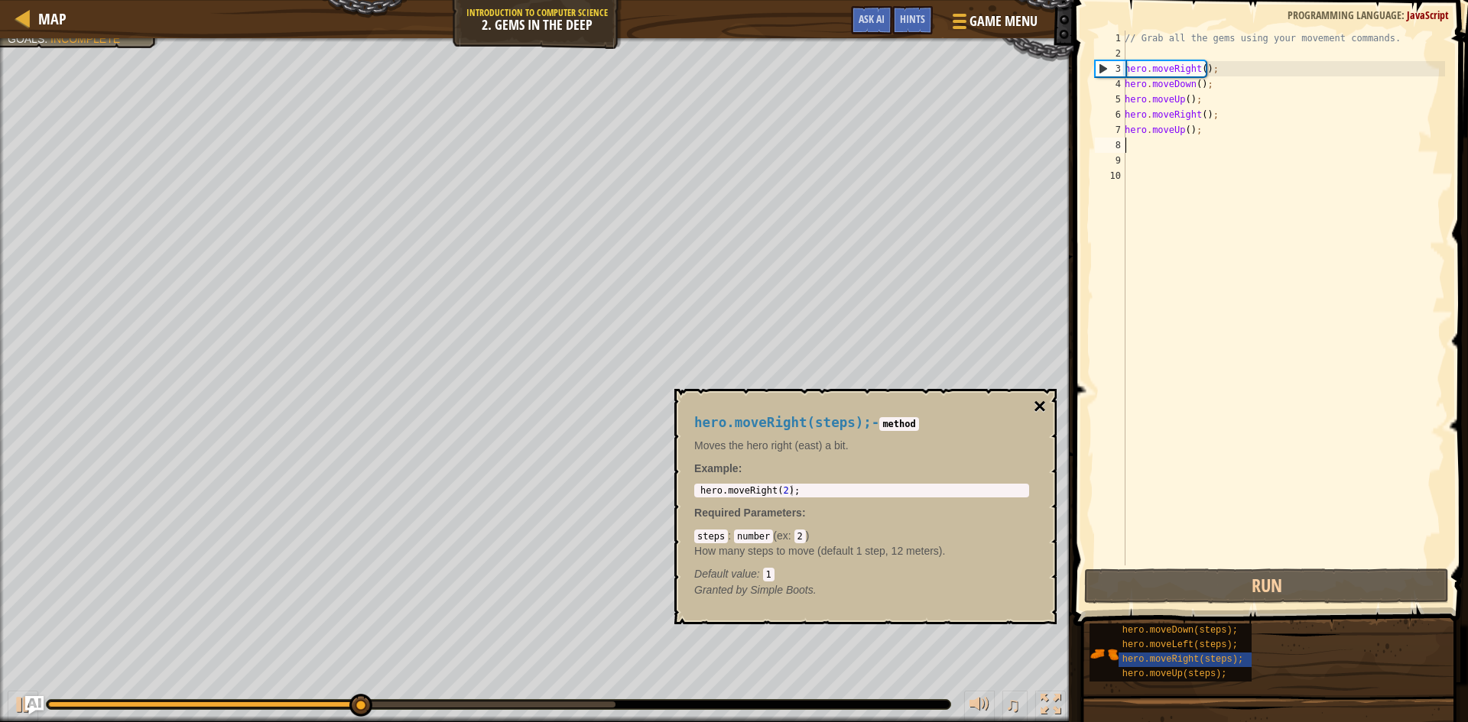
click at [1040, 403] on button "×" at bounding box center [1040, 406] width 12 height 21
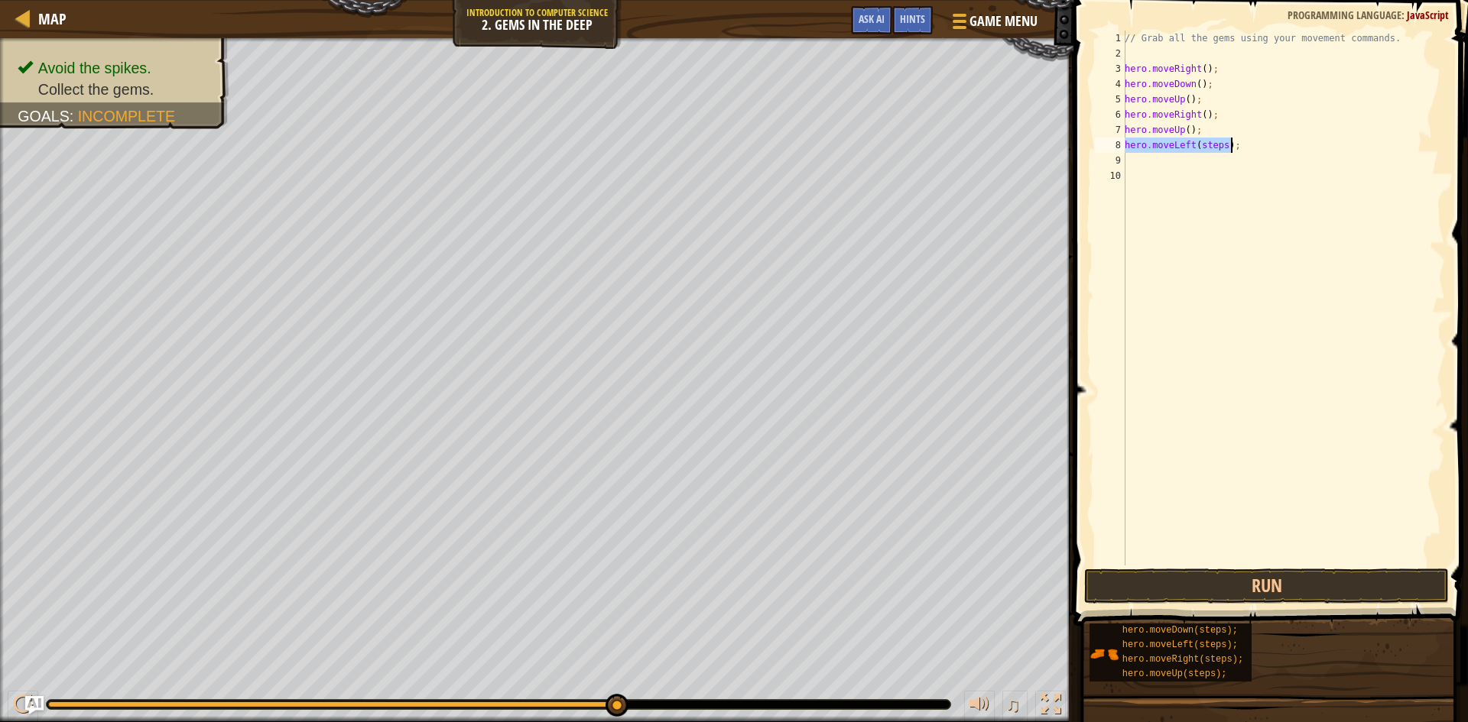
click at [1218, 145] on div "// Grab all the gems using your movement commands. hero . moveRight ( ) ; hero …" at bounding box center [1283, 298] width 323 height 535
click at [1219, 144] on div "// Grab all the gems using your movement commands. hero . moveRight ( ) ; hero …" at bounding box center [1283, 314] width 323 height 566
type textarea "hero.moveLeft();"
type textarea "// Grab all the gems using your movement commands."
type textarea "hero.moveLeft();"
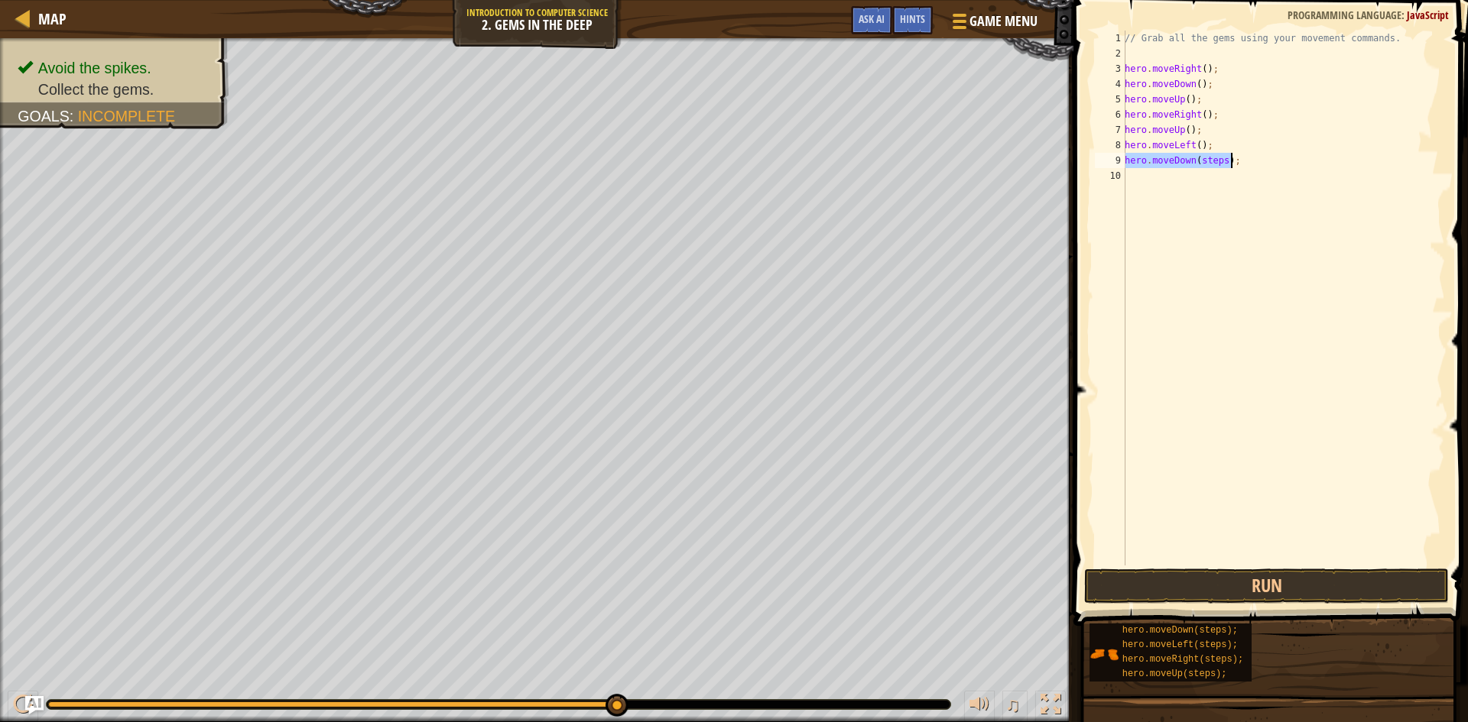
click at [1220, 157] on div "// Grab all the gems using your movement commands. hero . moveRight ( ) ; hero …" at bounding box center [1283, 298] width 323 height 535
type textarea "hero.moveDown();"
click at [1295, 589] on button "Run" at bounding box center [1266, 586] width 365 height 35
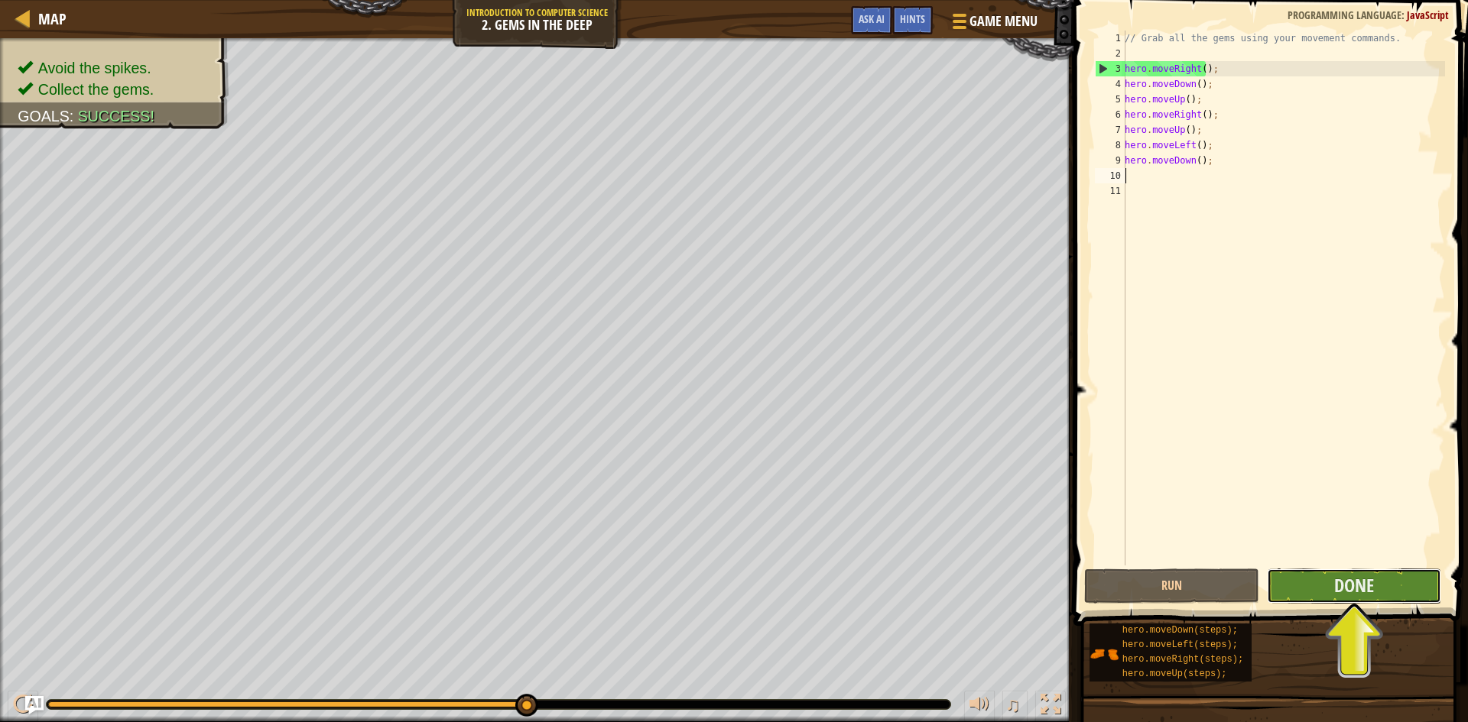
click at [1370, 572] on button "Done" at bounding box center [1354, 586] width 175 height 35
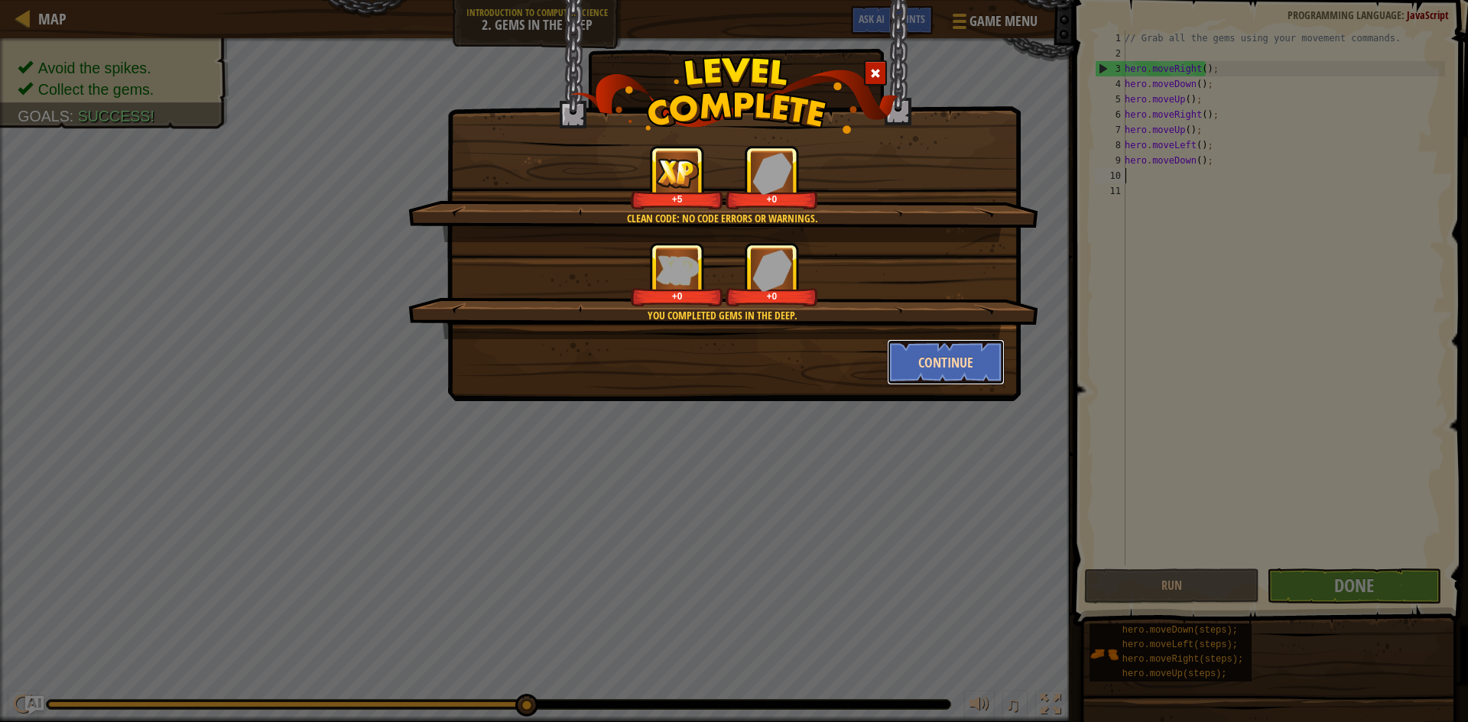
click at [943, 370] on button "Continue" at bounding box center [946, 362] width 119 height 46
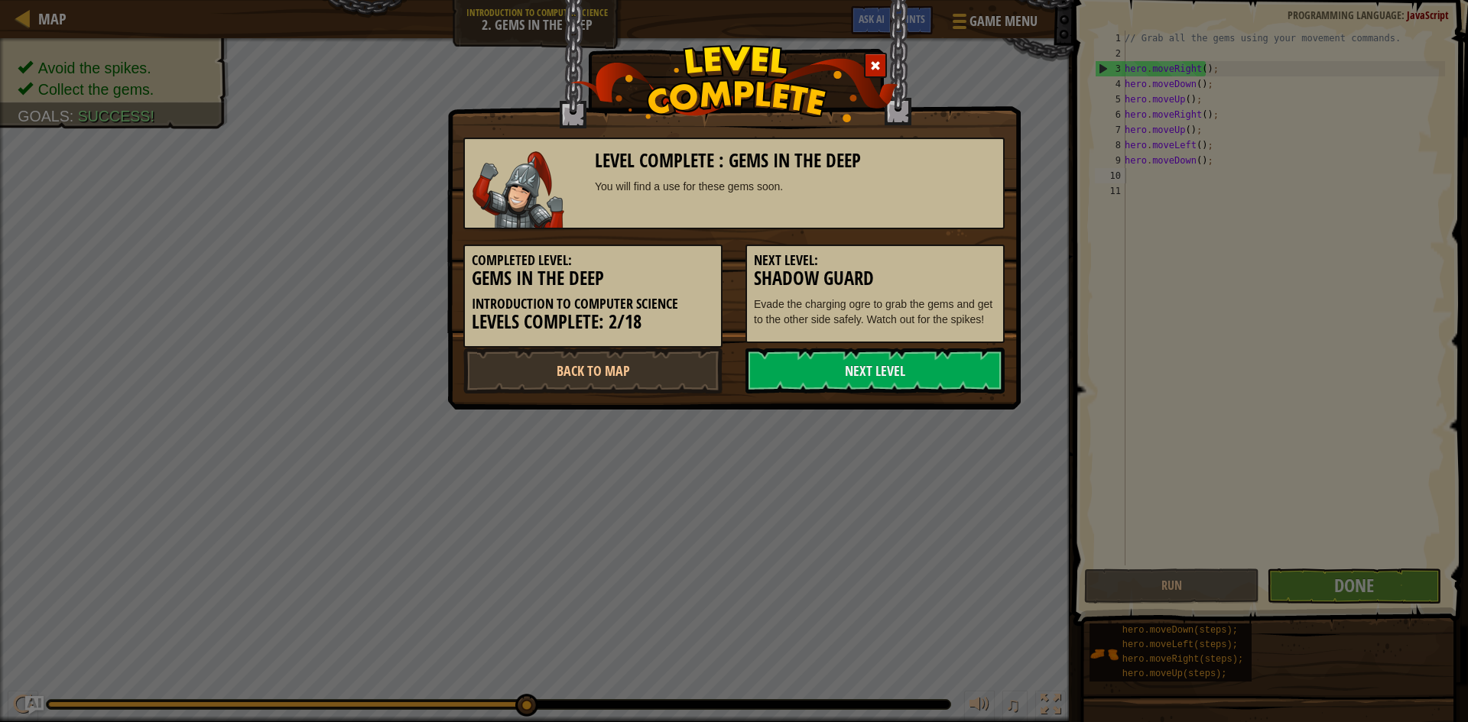
click at [943, 370] on link "Next Level" at bounding box center [874, 371] width 259 height 46
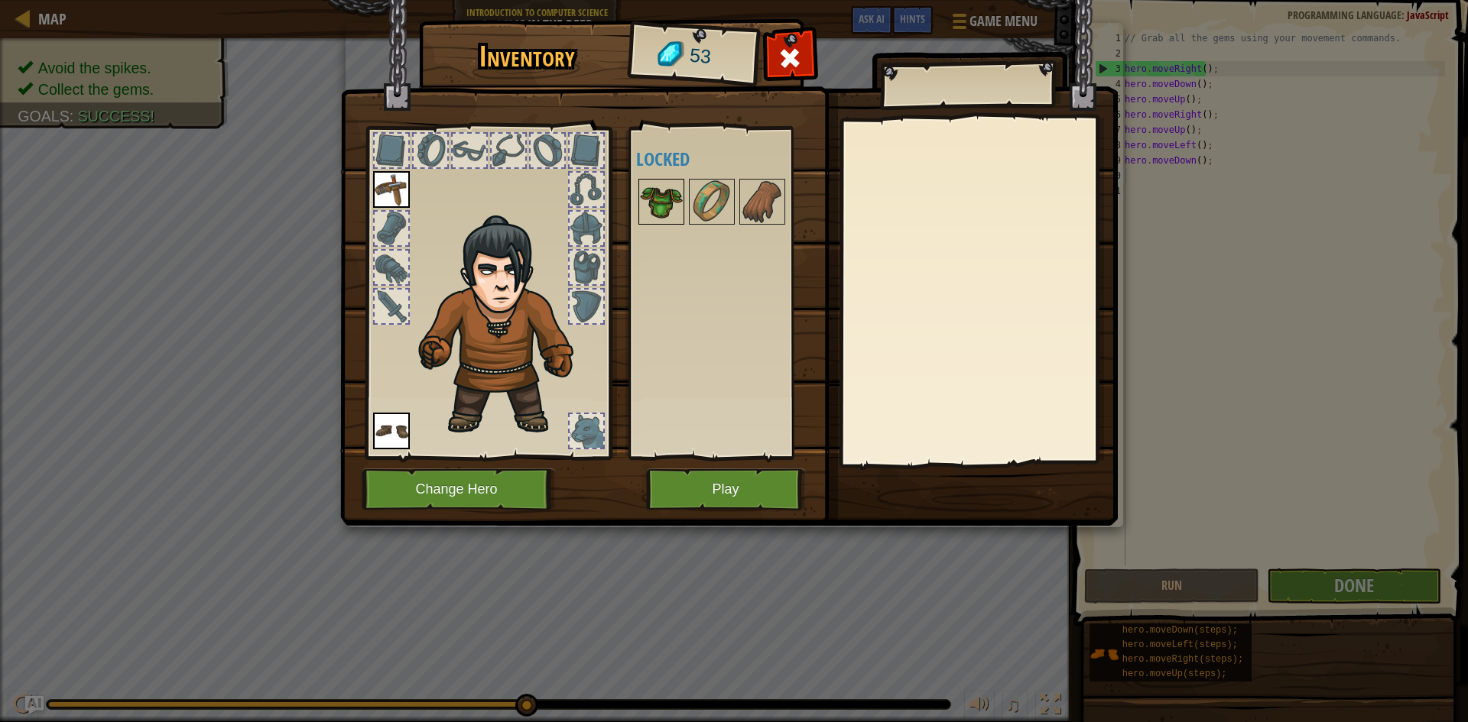
click at [654, 205] on img at bounding box center [661, 201] width 43 height 43
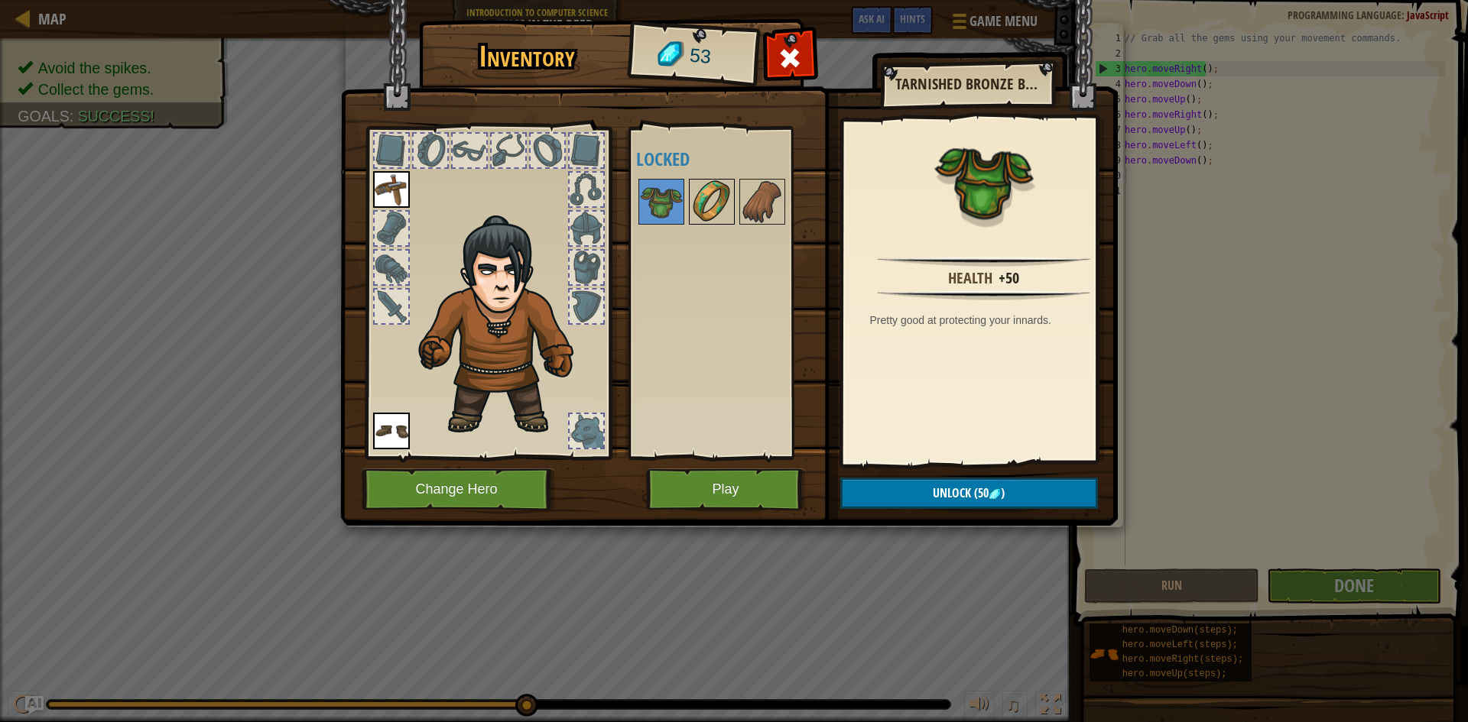
click at [712, 199] on img at bounding box center [711, 201] width 43 height 43
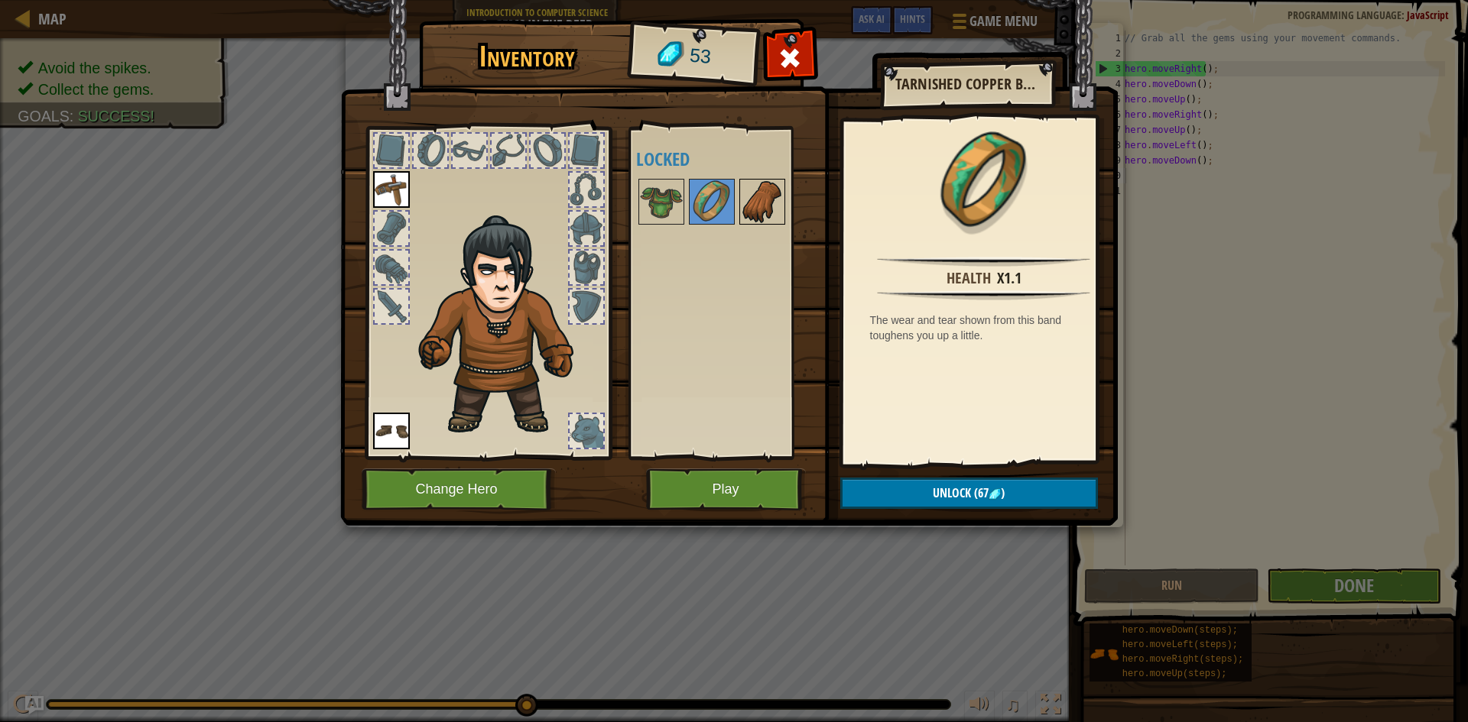
click at [773, 203] on img at bounding box center [762, 201] width 43 height 43
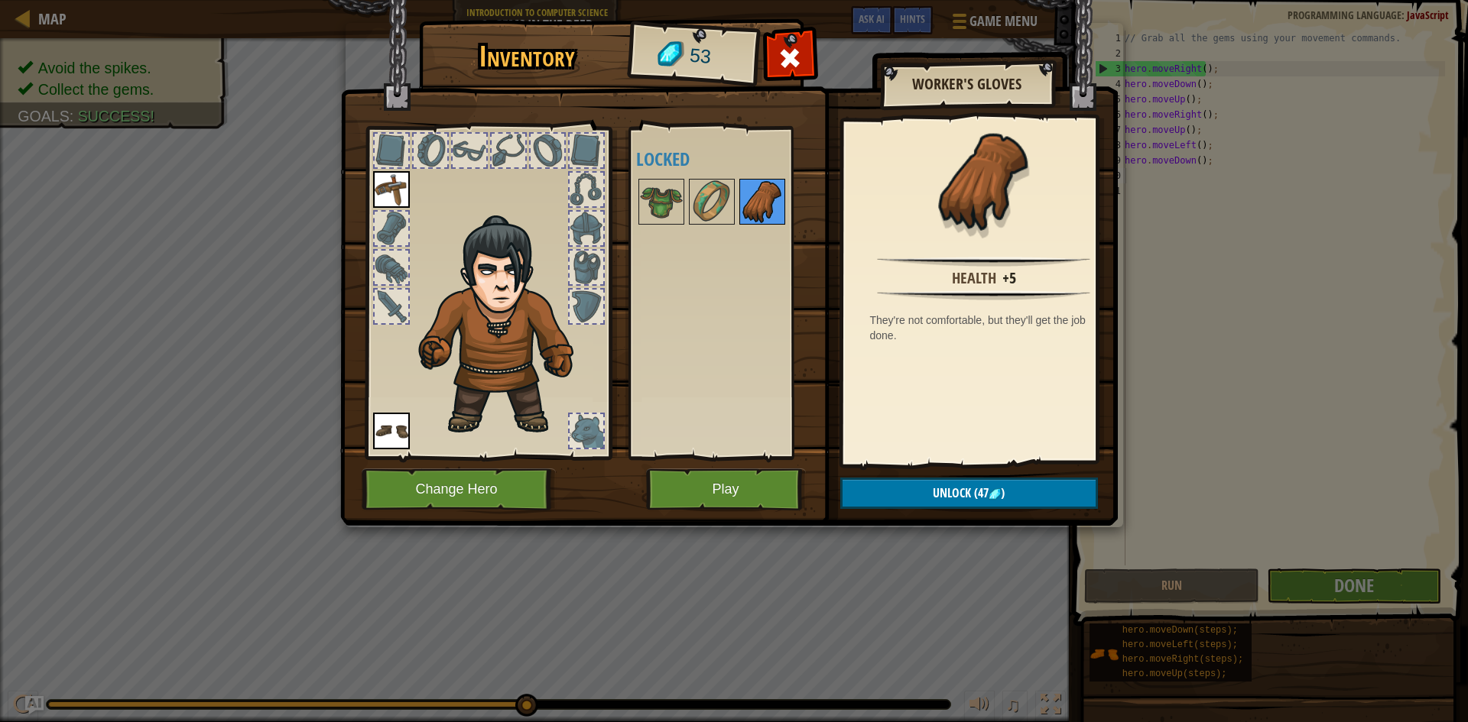
click at [742, 200] on img at bounding box center [762, 201] width 43 height 43
click at [670, 206] on img at bounding box center [661, 201] width 43 height 43
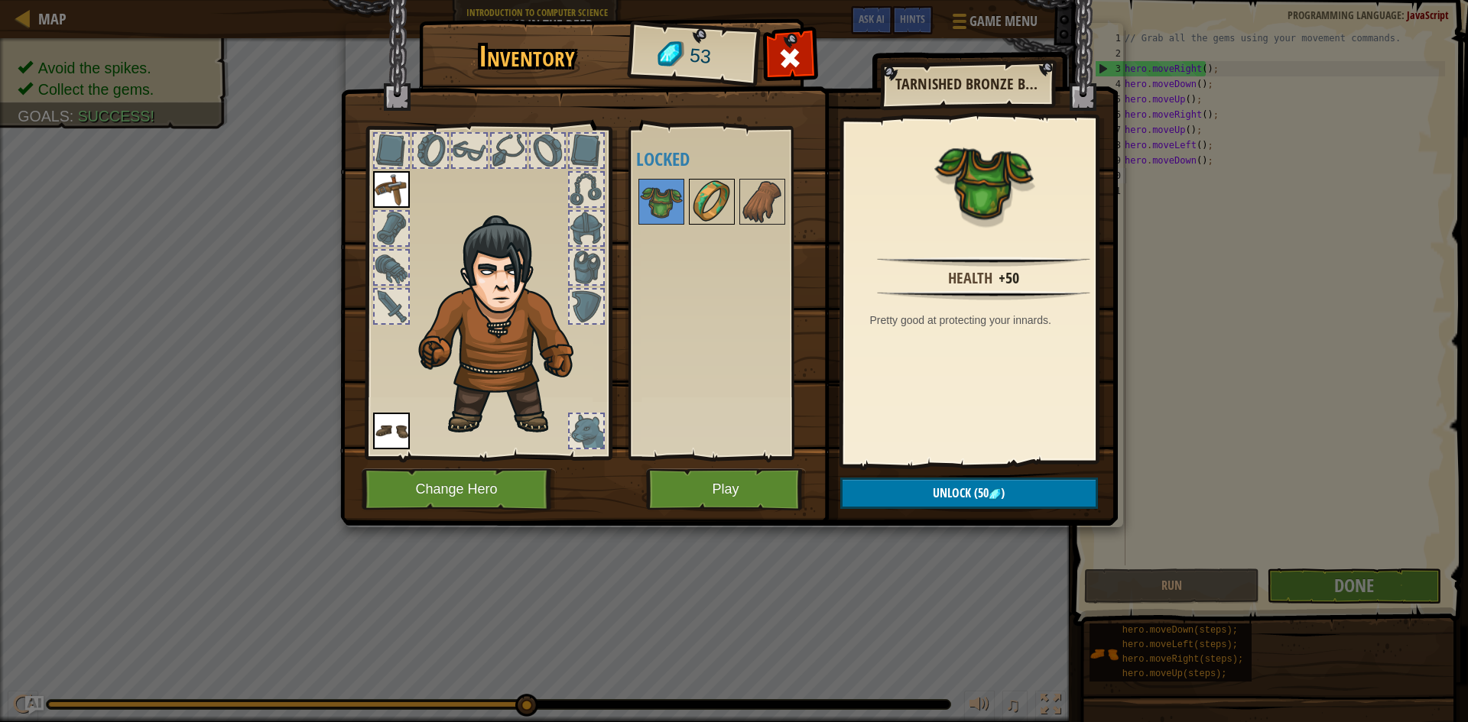
drag, startPoint x: 743, startPoint y: 202, endPoint x: 720, endPoint y: 206, distance: 23.4
click at [730, 203] on div "Available Equip Equip (double-click to equip) Locked" at bounding box center [732, 293] width 192 height 319
click at [719, 206] on img at bounding box center [711, 201] width 43 height 43
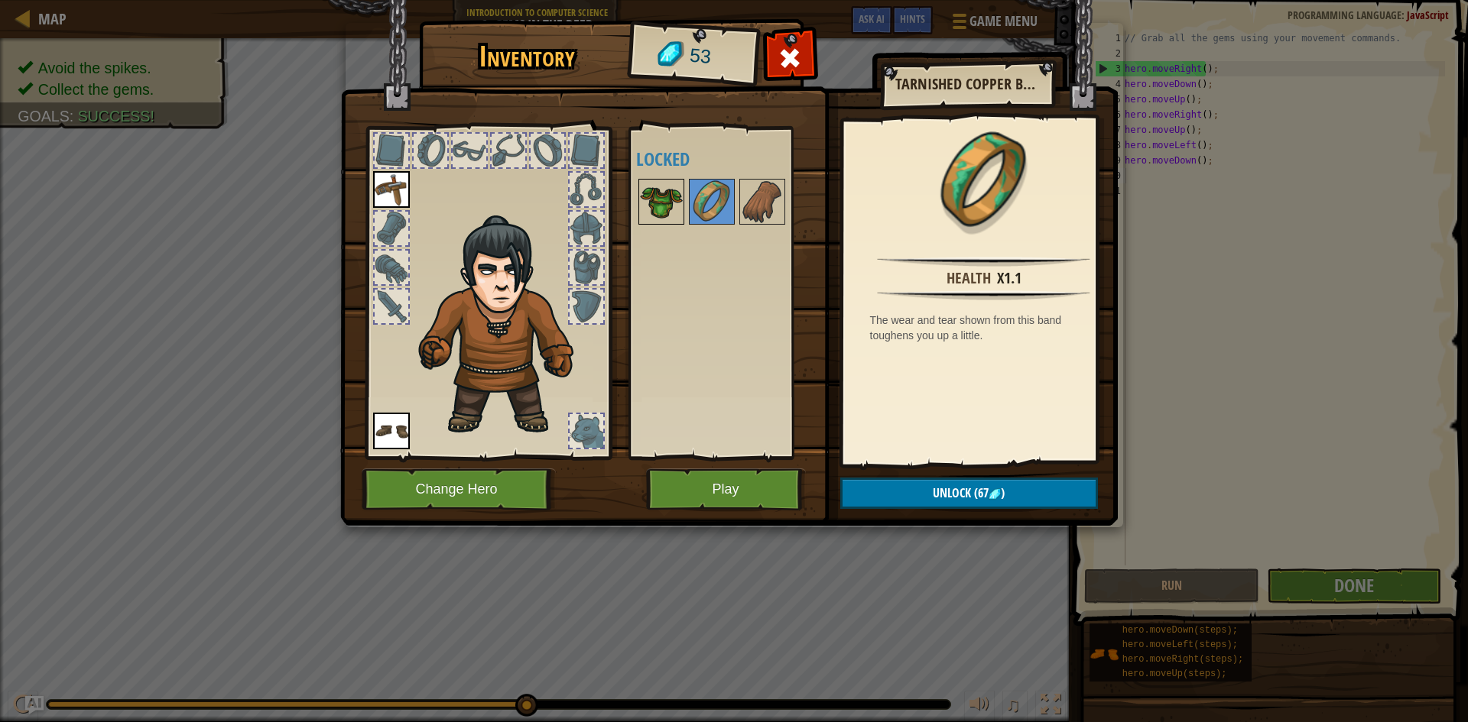
click at [674, 202] on img at bounding box center [661, 201] width 43 height 43
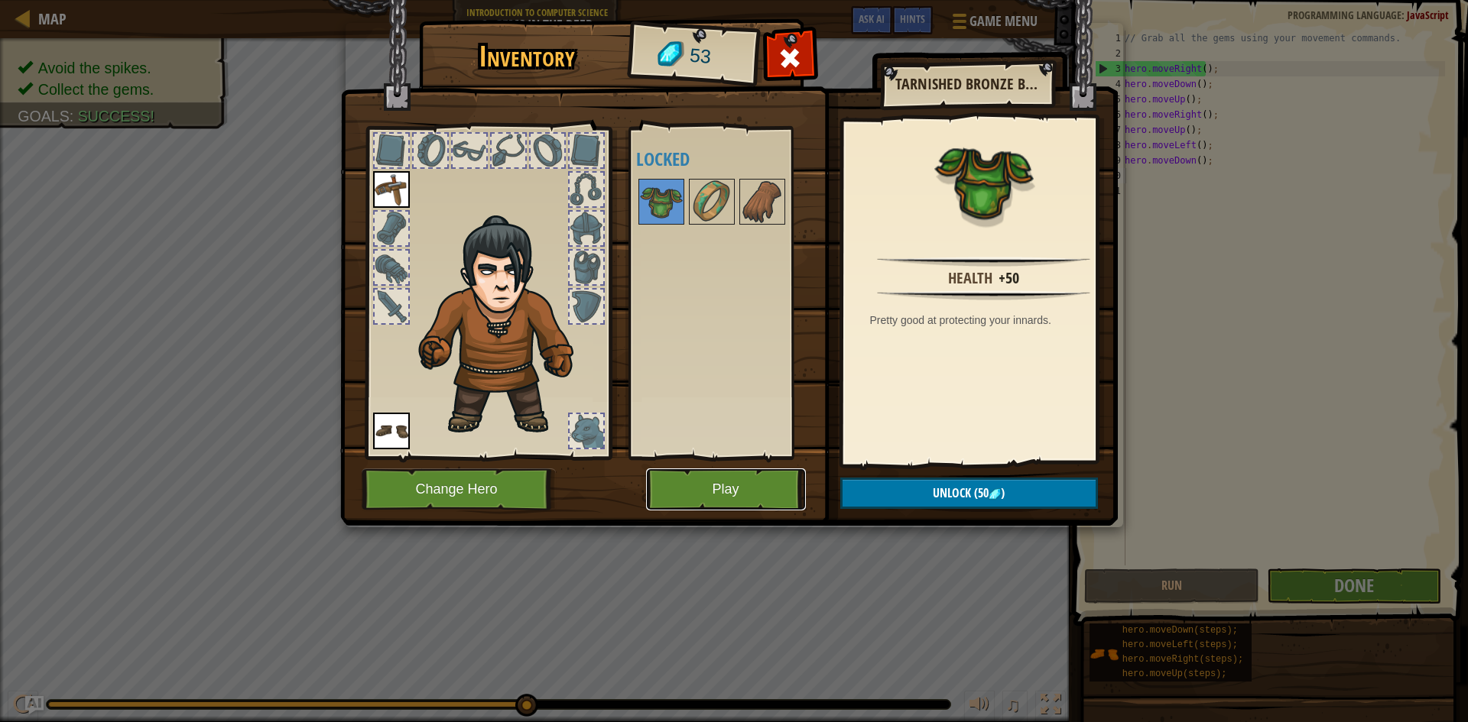
click at [700, 479] on button "Play" at bounding box center [726, 490] width 160 height 42
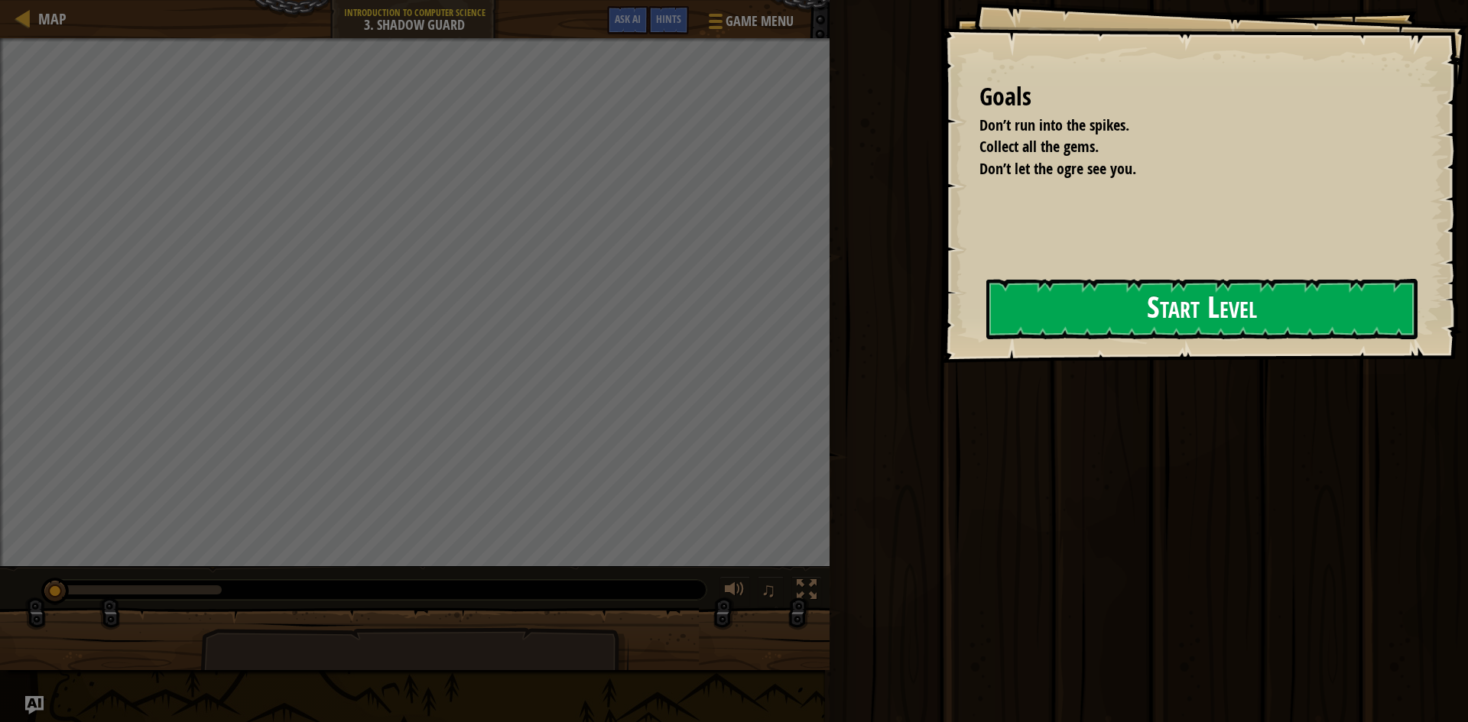
click at [1216, 329] on button "Start Level" at bounding box center [1201, 309] width 431 height 60
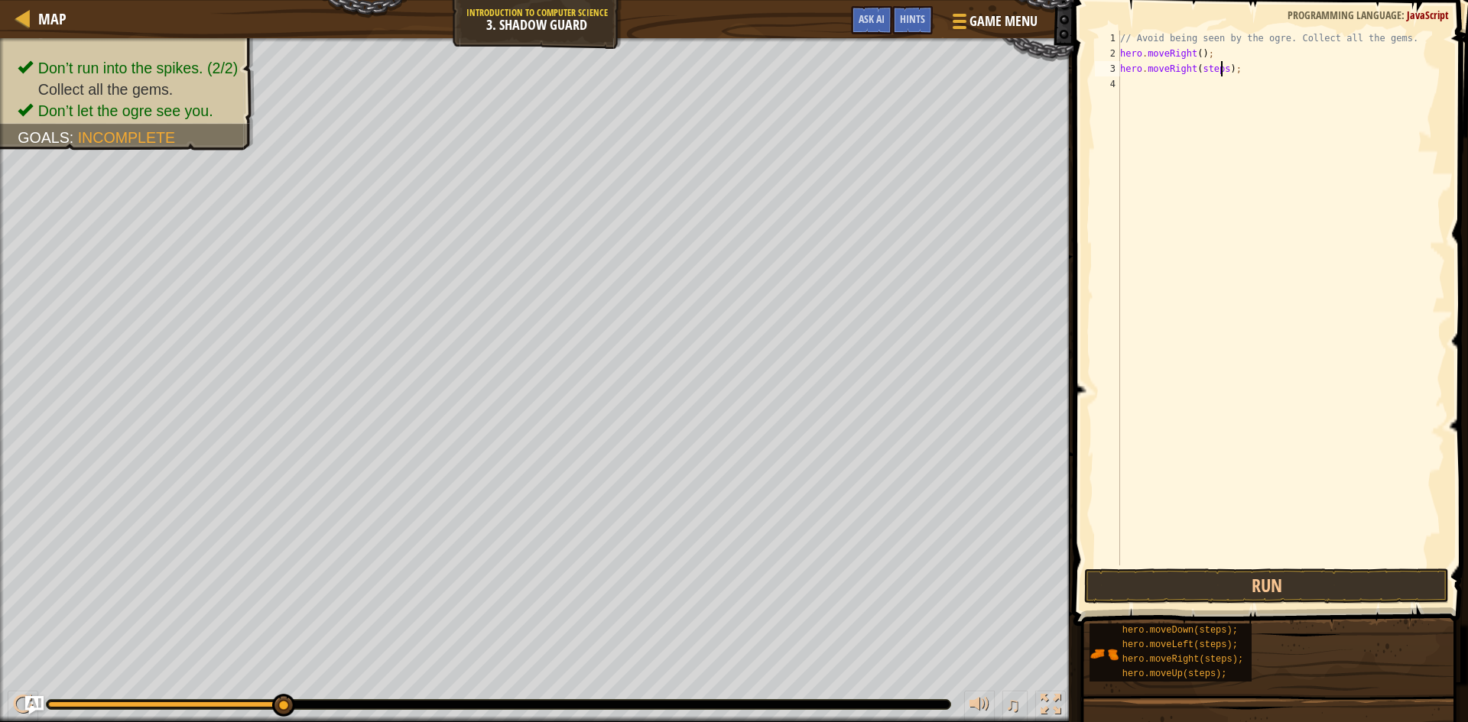
click at [1219, 65] on div "// Avoid being seen by the ogre. Collect all the gems. hero . moveRight ( ) ; h…" at bounding box center [1281, 314] width 328 height 566
click at [1300, 580] on button "Run" at bounding box center [1266, 586] width 365 height 35
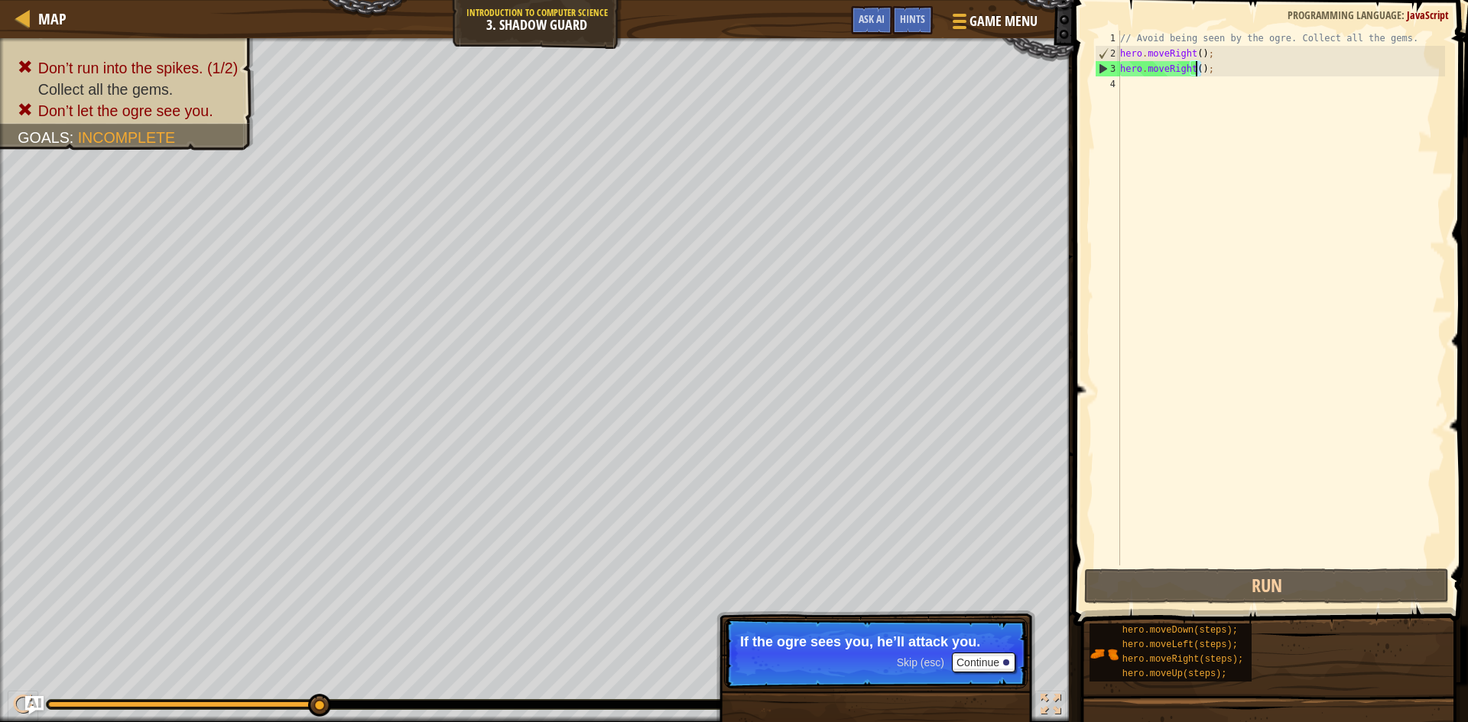
click at [1197, 67] on div "// Avoid being seen by the ogre. Collect all the gems. hero . moveRight ( ) ; h…" at bounding box center [1281, 314] width 328 height 566
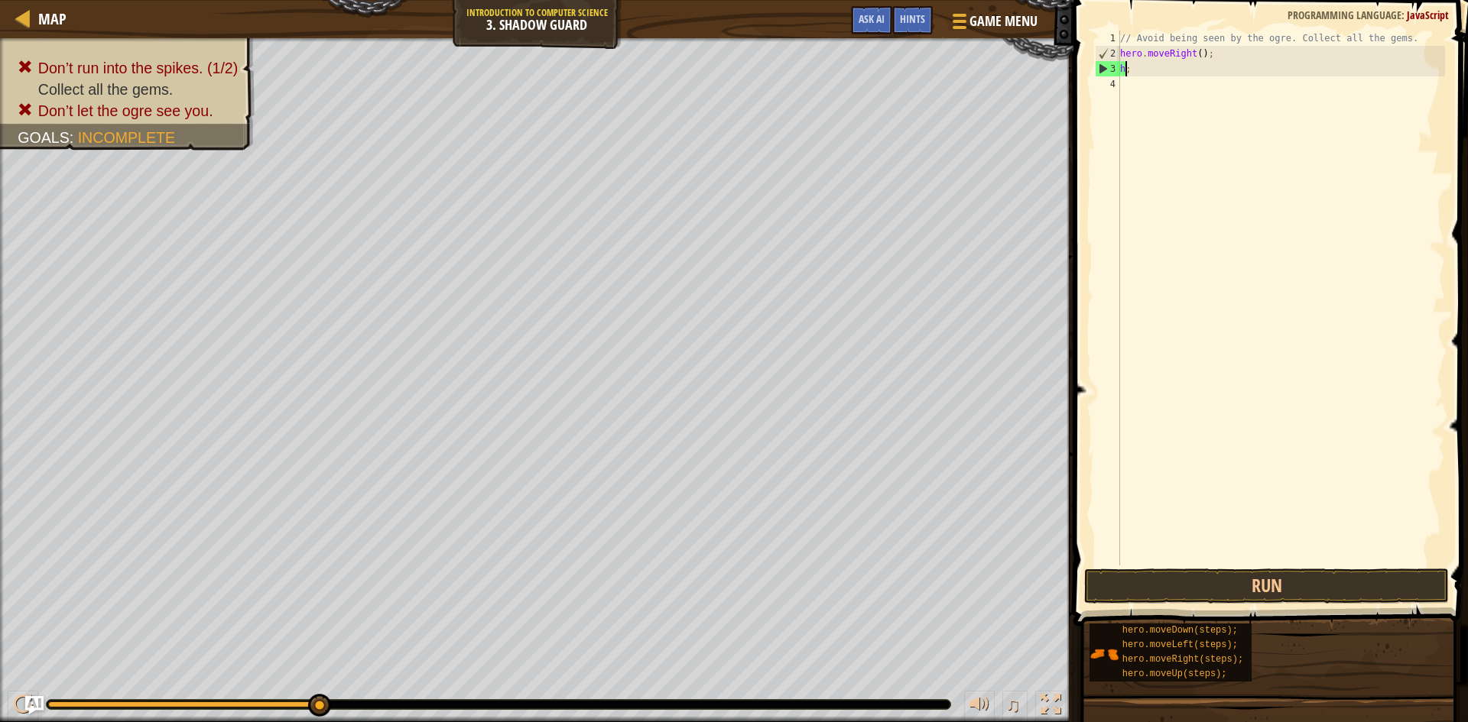
scroll to position [7, 0]
click at [1213, 67] on div "// Avoid being seen by the ogre. Collect all the gems. hero . moveRight ( ) ; ;…" at bounding box center [1281, 298] width 328 height 535
click at [1359, 576] on button "Run" at bounding box center [1266, 586] width 365 height 35
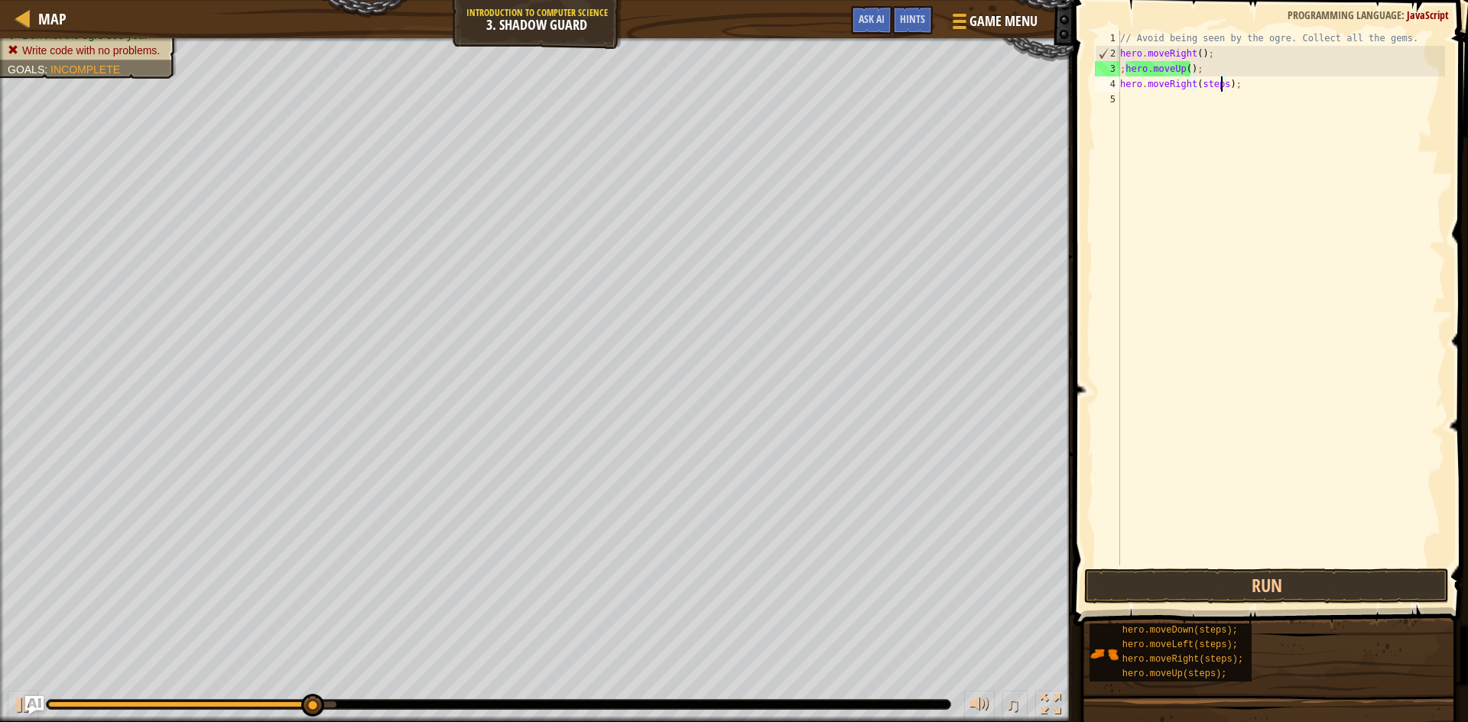
click at [1220, 83] on div "// Avoid being seen by the ogre. Collect all the gems. hero . moveRight ( ) ; ;…" at bounding box center [1281, 314] width 328 height 566
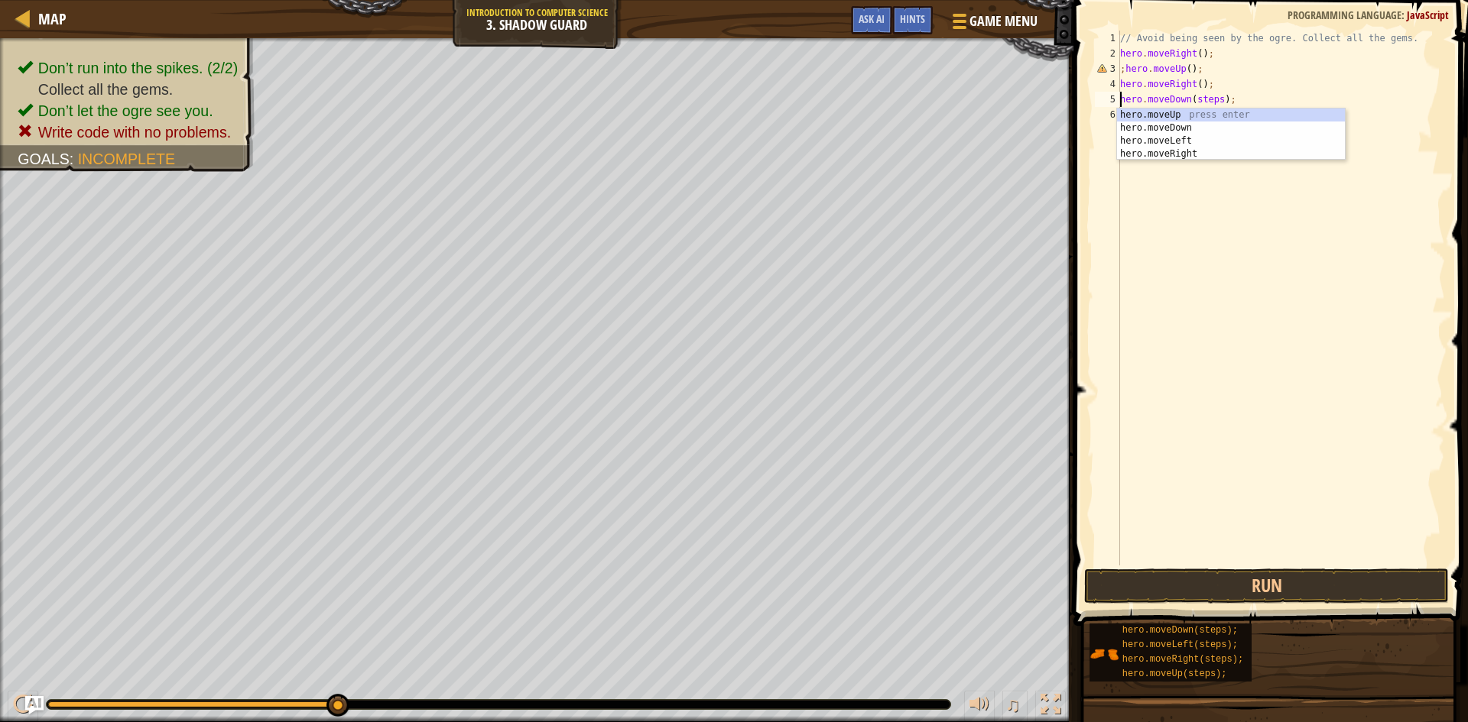
click at [1215, 95] on div "// Avoid being seen by the ogre. Collect all the gems. hero . moveRight ( ) ; ;…" at bounding box center [1281, 314] width 328 height 566
click at [1221, 117] on div "// Avoid being seen by the ogre. Collect all the gems. hero . moveRight ( ) ; ;…" at bounding box center [1281, 314] width 328 height 566
click at [1326, 583] on button "Run" at bounding box center [1266, 586] width 365 height 35
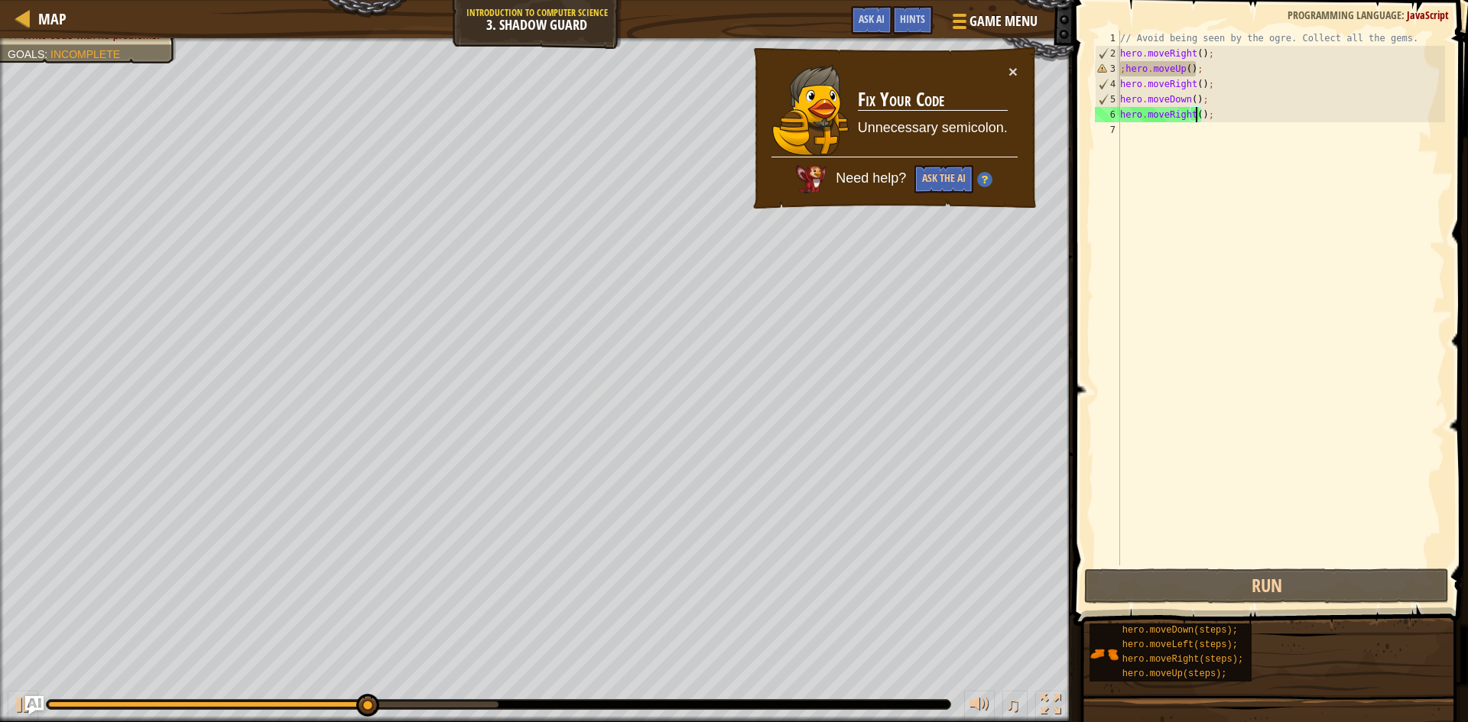
click at [1125, 69] on div "// Avoid being seen by the ogre. Collect all the gems. hero . moveRight ( ) ; ;…" at bounding box center [1281, 314] width 328 height 566
type textarea "hero.moveUp();"
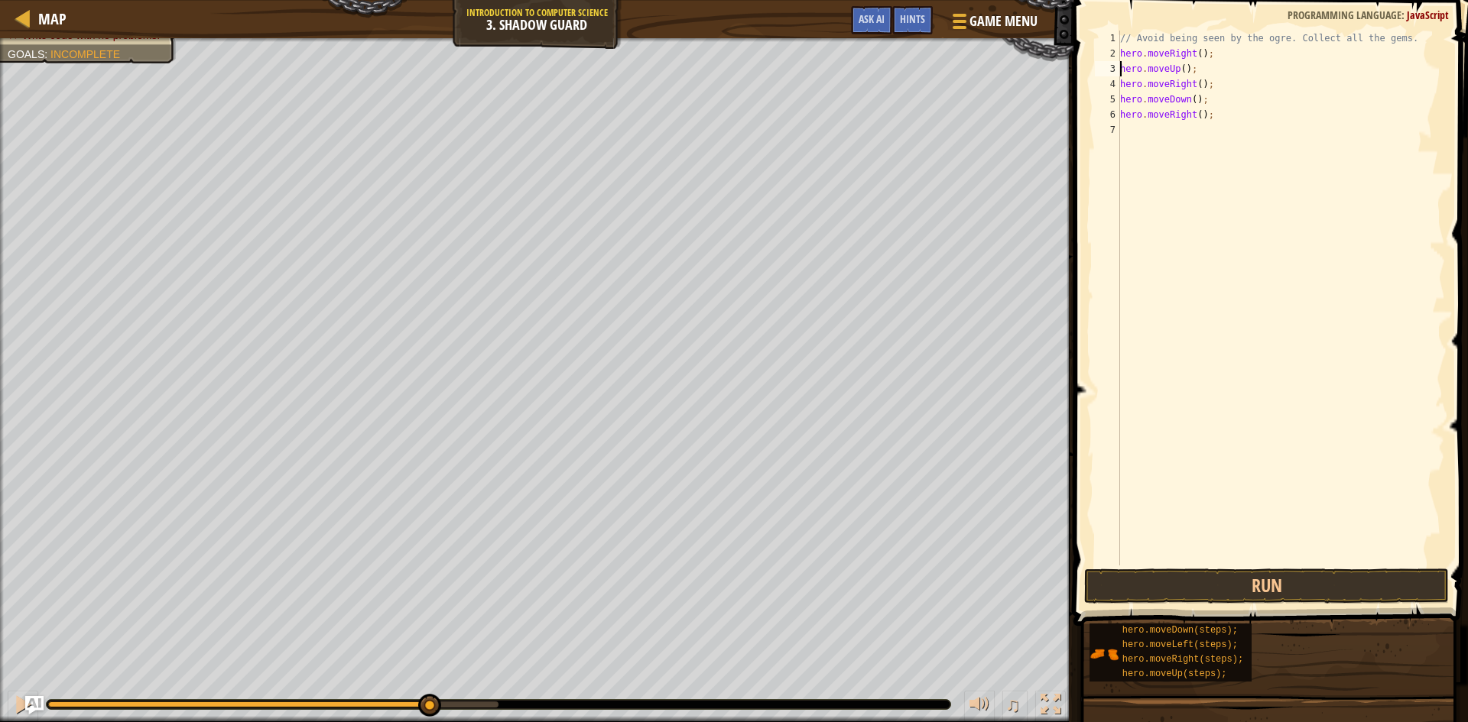
click at [1255, 262] on div "// Avoid being seen by the ogre. Collect all the gems. hero . moveRight ( ) ; h…" at bounding box center [1281, 314] width 328 height 566
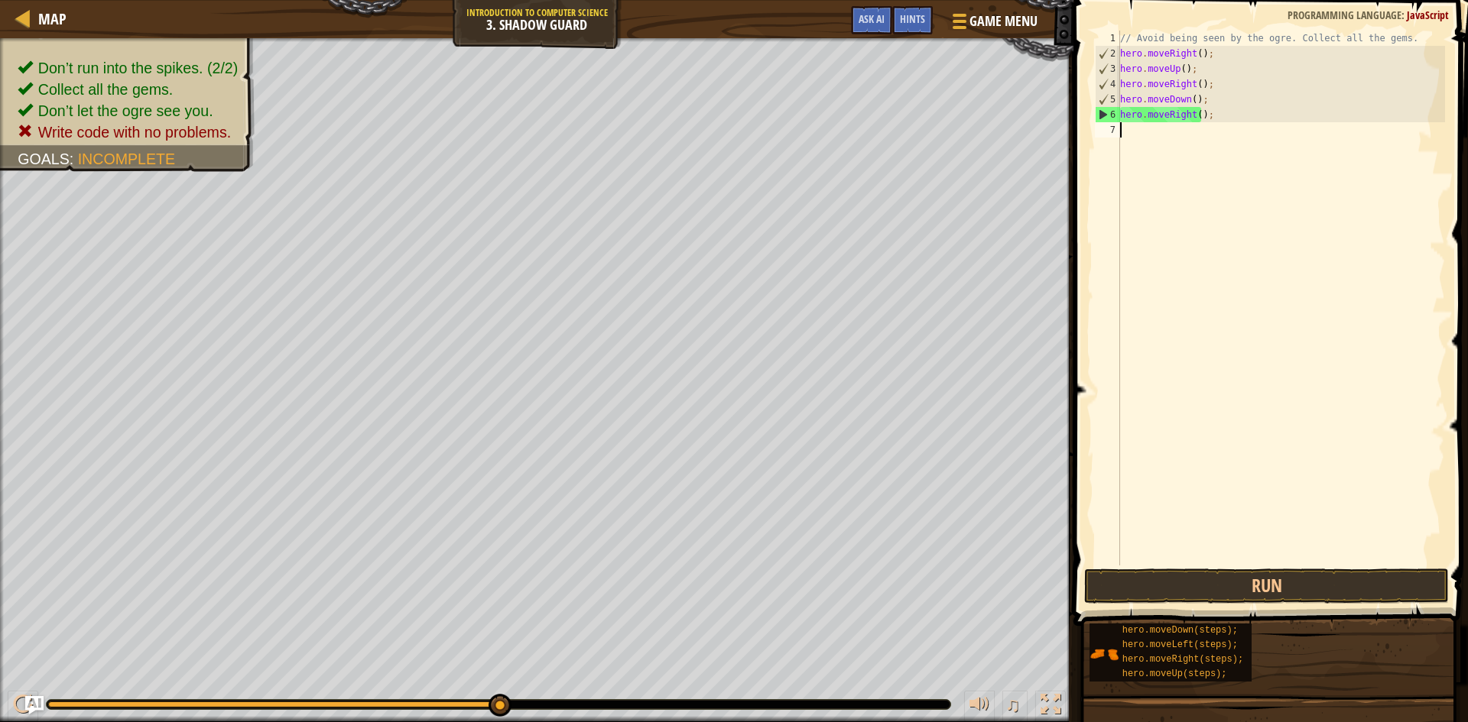
click at [544, 651] on div "Don’t run into the spikes. (2/2) Collect all the gems. Don’t let the ogre see y…" at bounding box center [734, 380] width 1468 height 684
click at [1348, 589] on button "Run" at bounding box center [1266, 586] width 365 height 35
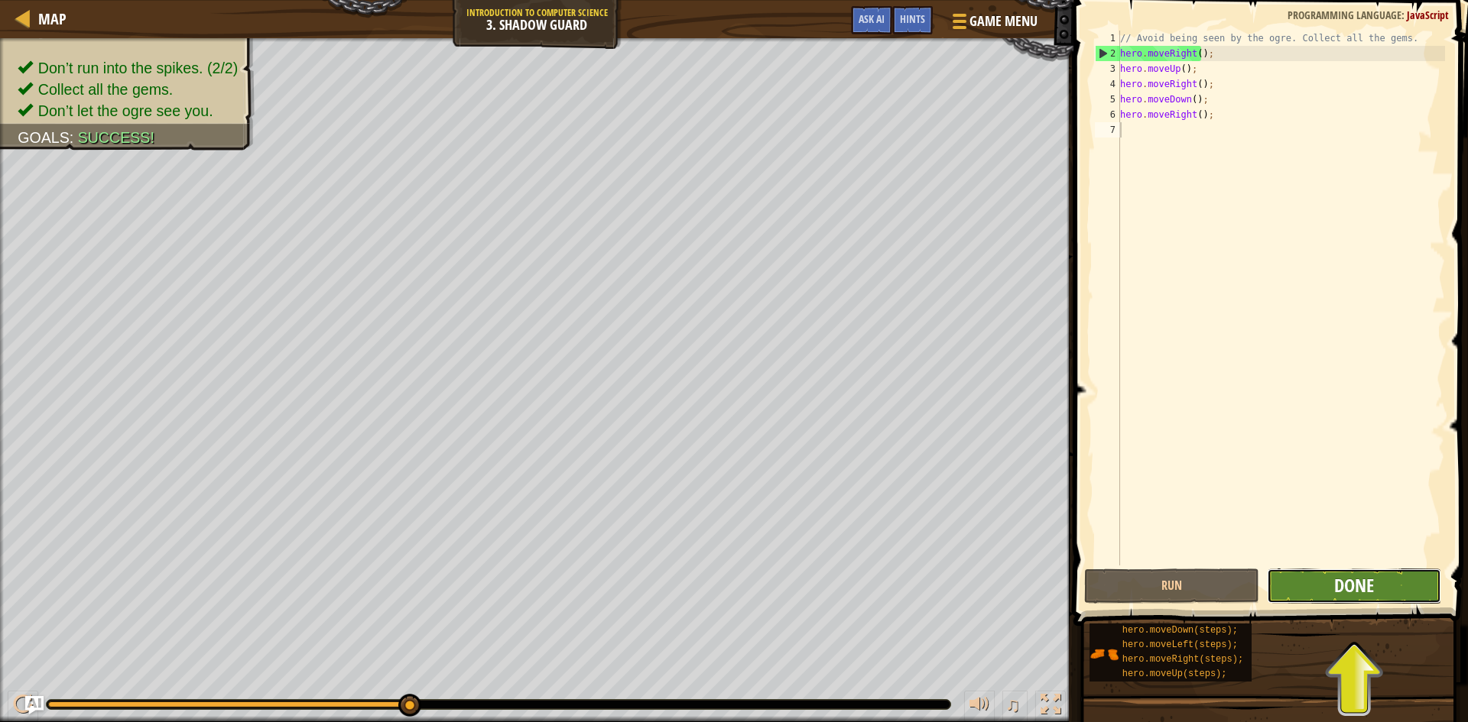
click at [1373, 578] on span "Done" at bounding box center [1354, 585] width 40 height 24
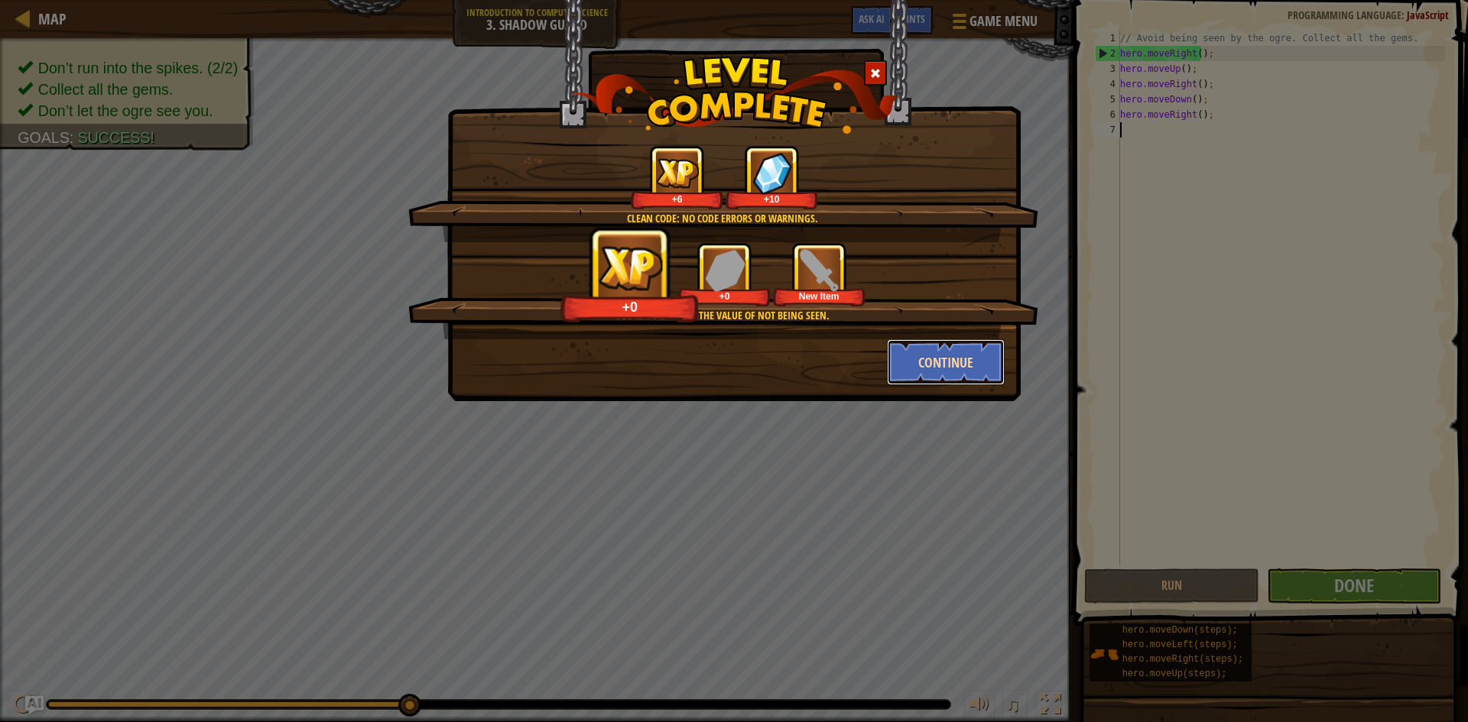
click at [975, 374] on button "Continue" at bounding box center [946, 362] width 119 height 46
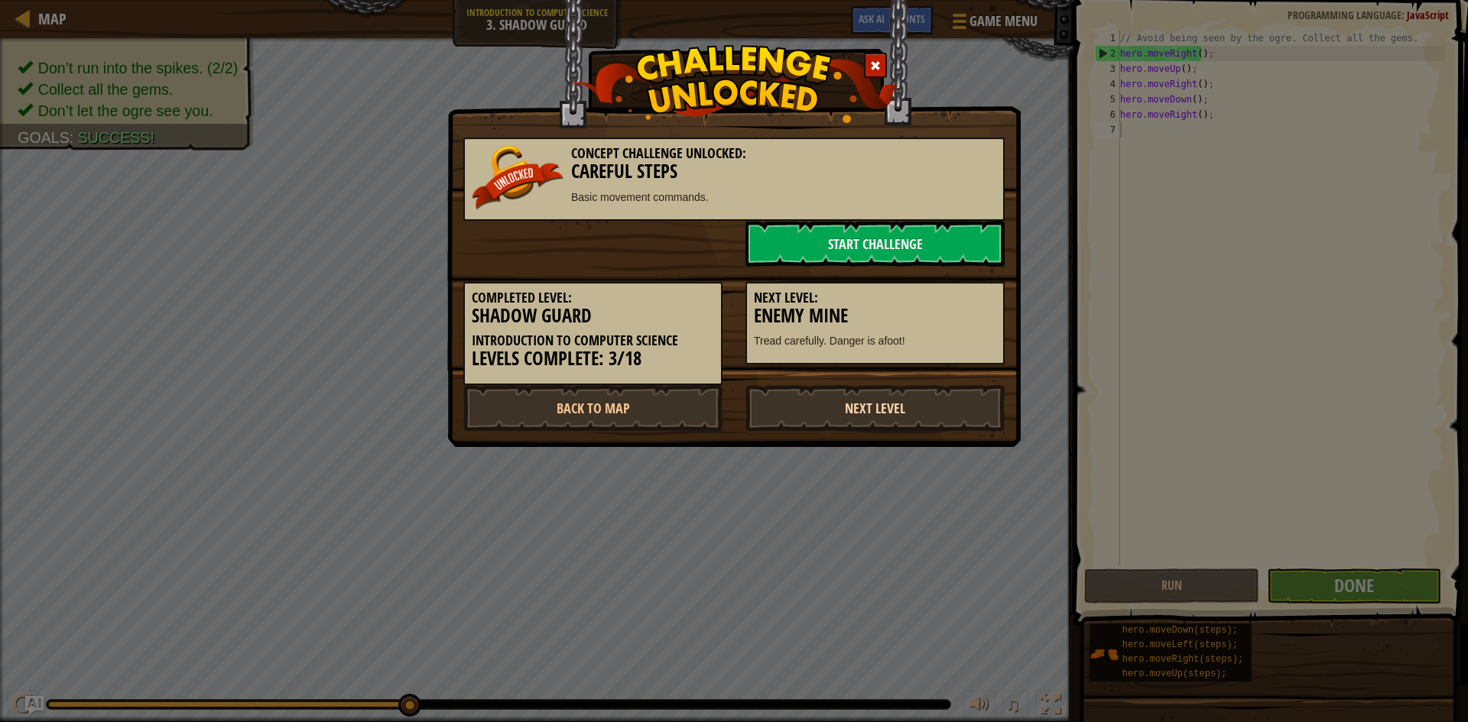
click at [886, 414] on link "Next Level" at bounding box center [874, 408] width 259 height 46
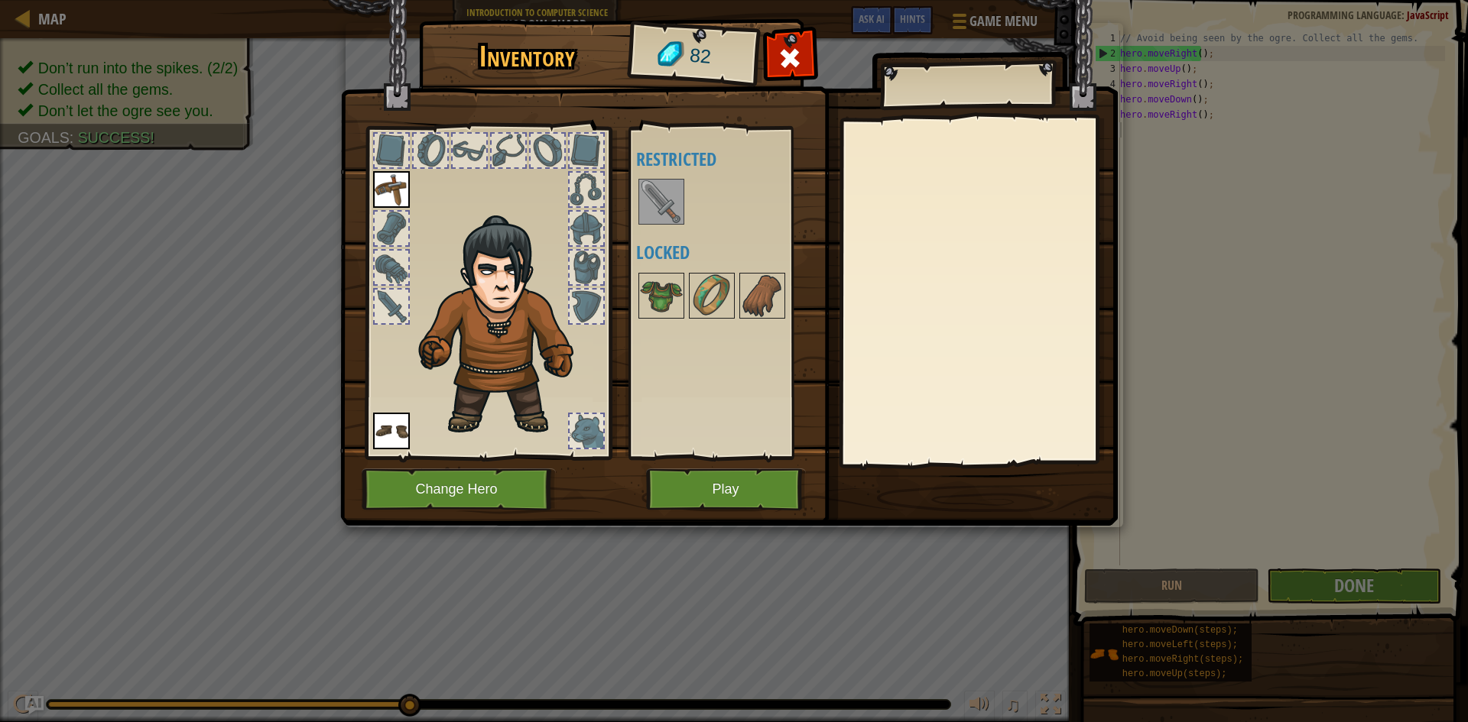
click at [657, 193] on img at bounding box center [661, 201] width 43 height 43
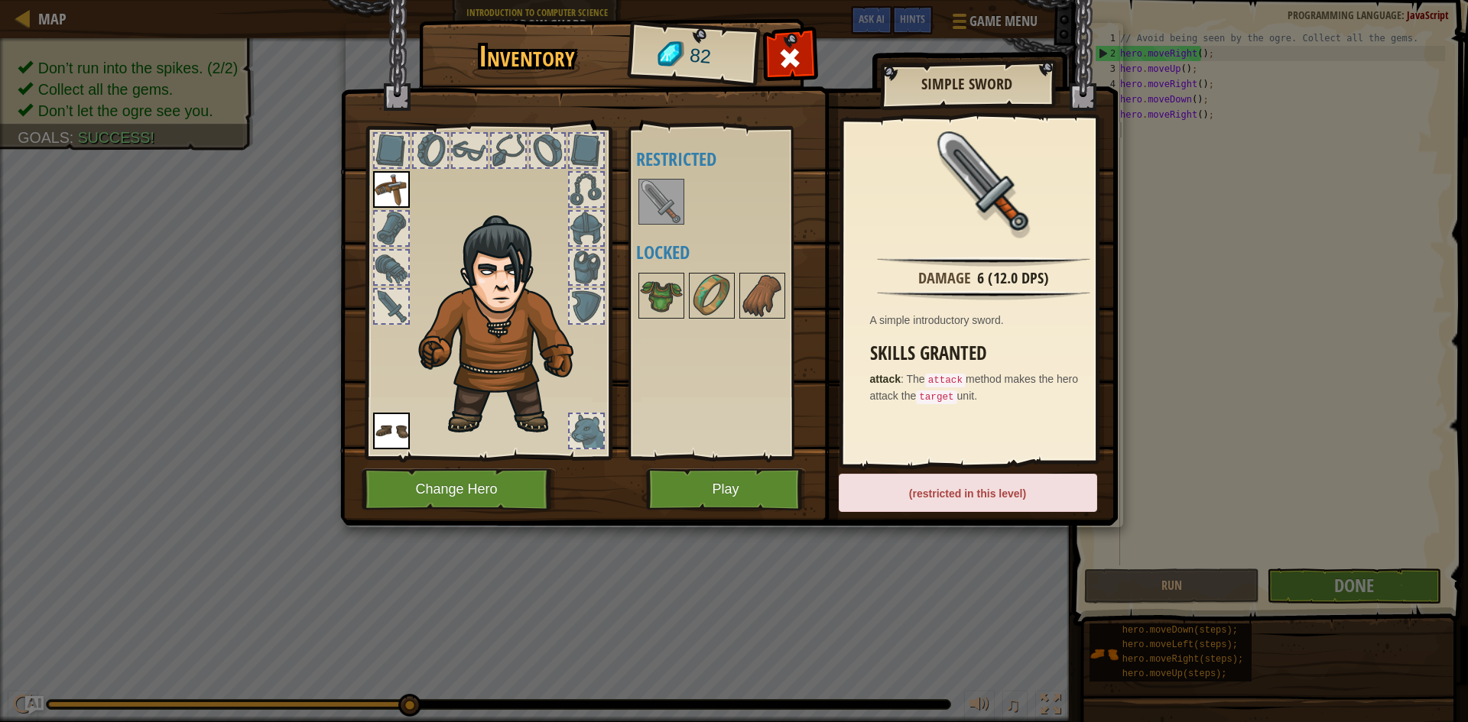
drag, startPoint x: 1107, startPoint y: 108, endPoint x: 1078, endPoint y: 102, distance: 29.7
click at [1107, 109] on img at bounding box center [729, 248] width 778 height 555
click at [1076, 50] on img at bounding box center [729, 248] width 778 height 555
click at [731, 482] on button "Play" at bounding box center [726, 490] width 160 height 42
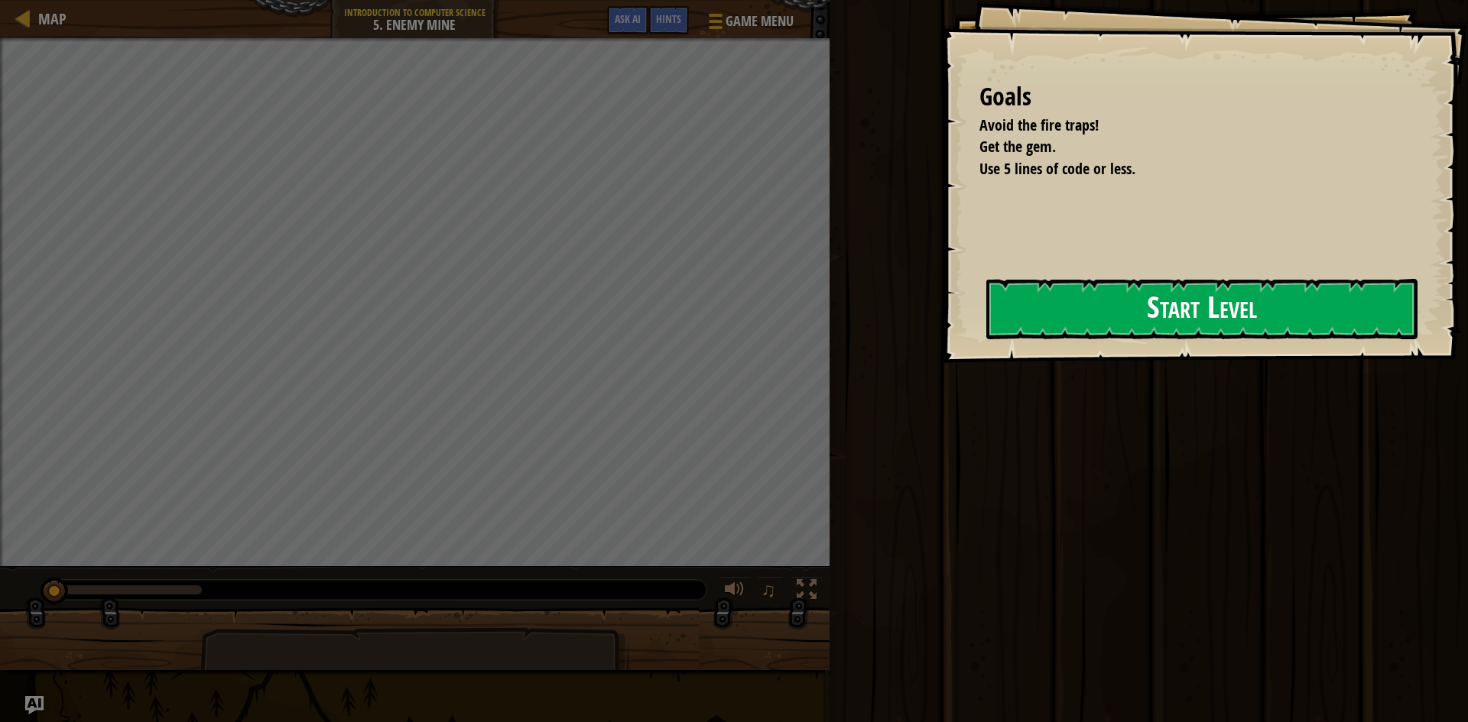
click at [1016, 298] on button "Start Level" at bounding box center [1201, 309] width 431 height 60
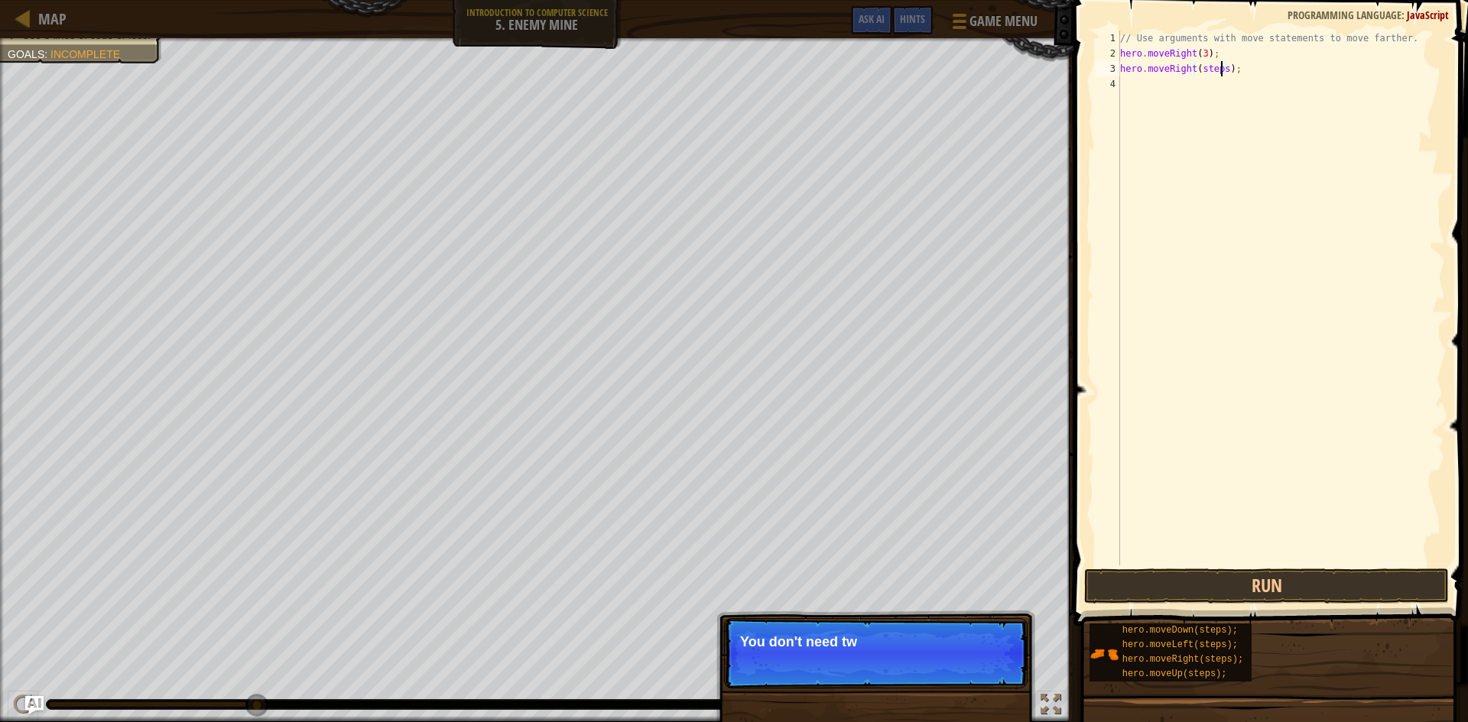
click at [1222, 68] on div "// Use arguments with move statements to move farther. hero . moveRight ( 3 ) ;…" at bounding box center [1281, 314] width 328 height 566
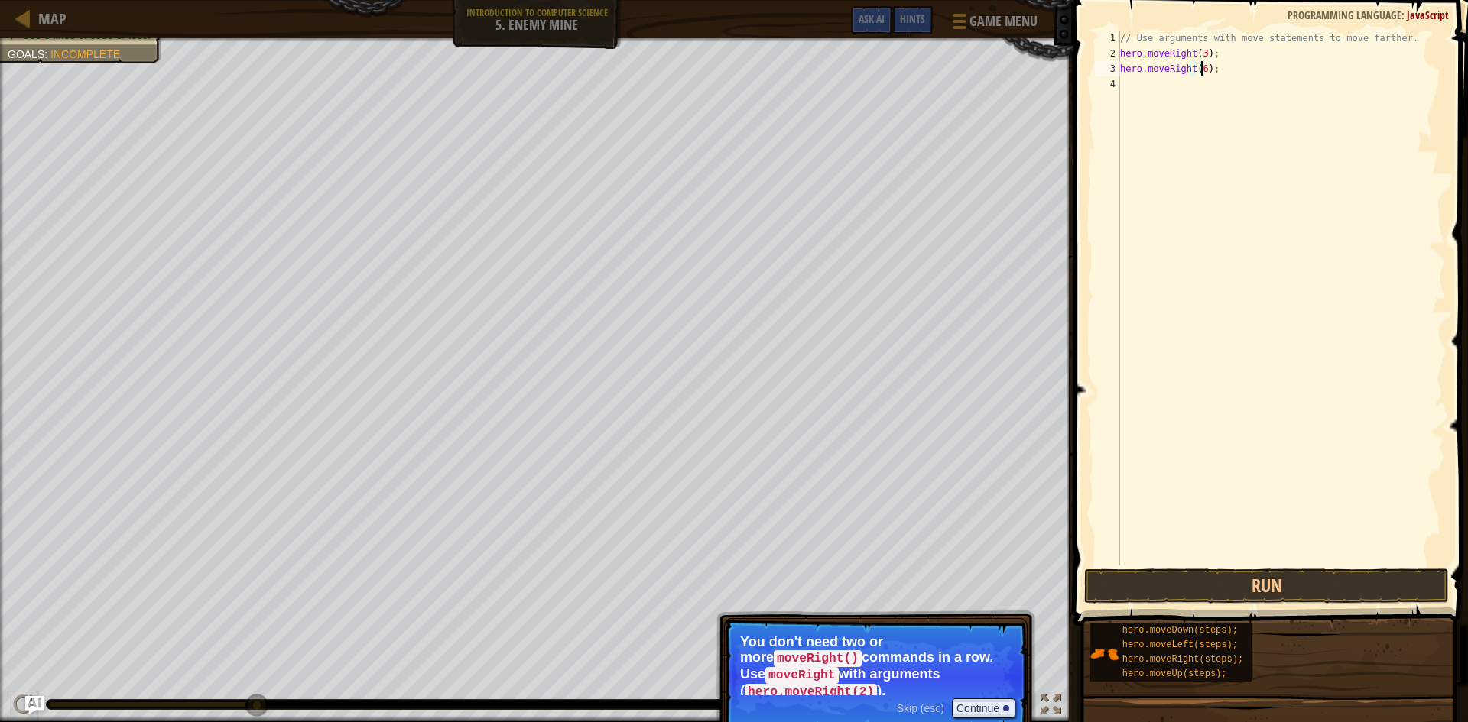
scroll to position [7, 7]
click at [1203, 594] on button "Run" at bounding box center [1266, 586] width 365 height 35
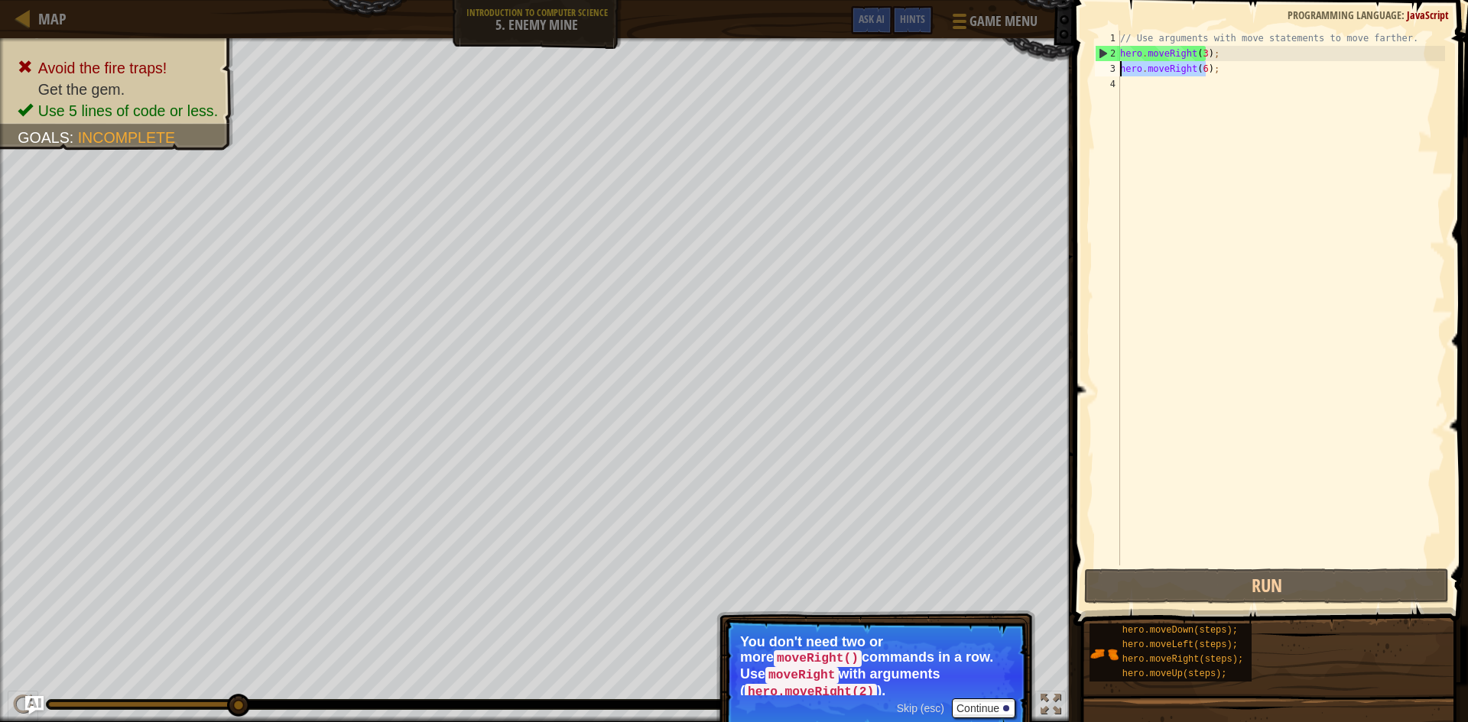
drag, startPoint x: 1204, startPoint y: 72, endPoint x: 1119, endPoint y: 70, distance: 85.7
click at [1119, 70] on div "hero.moveRight(6); 1 2 3 4 // Use arguments with move statements to move farthe…" at bounding box center [1268, 298] width 353 height 535
type textarea ";"
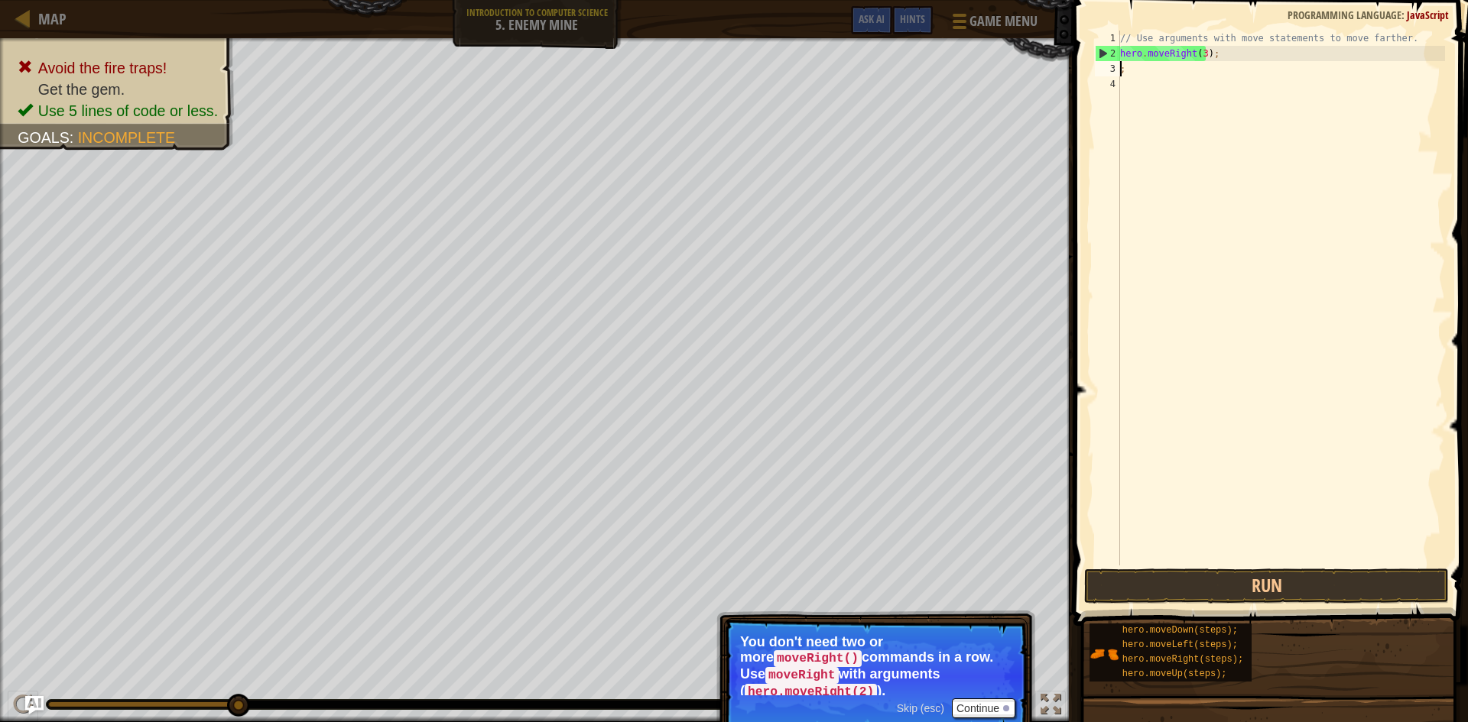
scroll to position [7, 0]
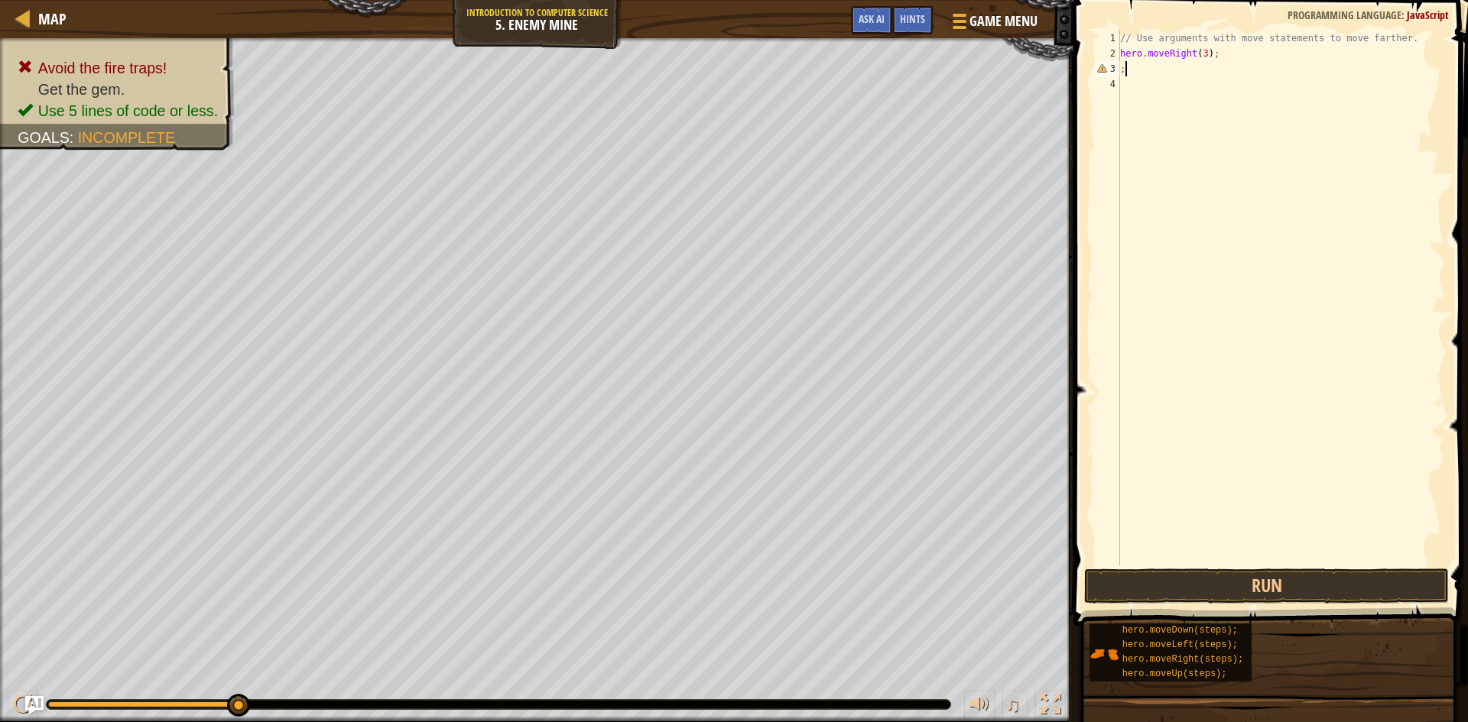
click at [1146, 66] on div "// Use arguments with move statements to move farther. hero . moveRight ( 3 ) ;…" at bounding box center [1281, 314] width 328 height 566
click at [1110, 597] on button "Run" at bounding box center [1266, 586] width 365 height 35
click at [1209, 67] on div "// Use arguments with move statements to move farther. hero . moveRight ( 3 ) ;…" at bounding box center [1281, 298] width 328 height 535
click at [1204, 68] on div "// Use arguments with move statements to move farther. hero . moveRight ( 3 ) ;…" at bounding box center [1281, 314] width 328 height 566
click at [1151, 576] on button "Run" at bounding box center [1266, 586] width 365 height 35
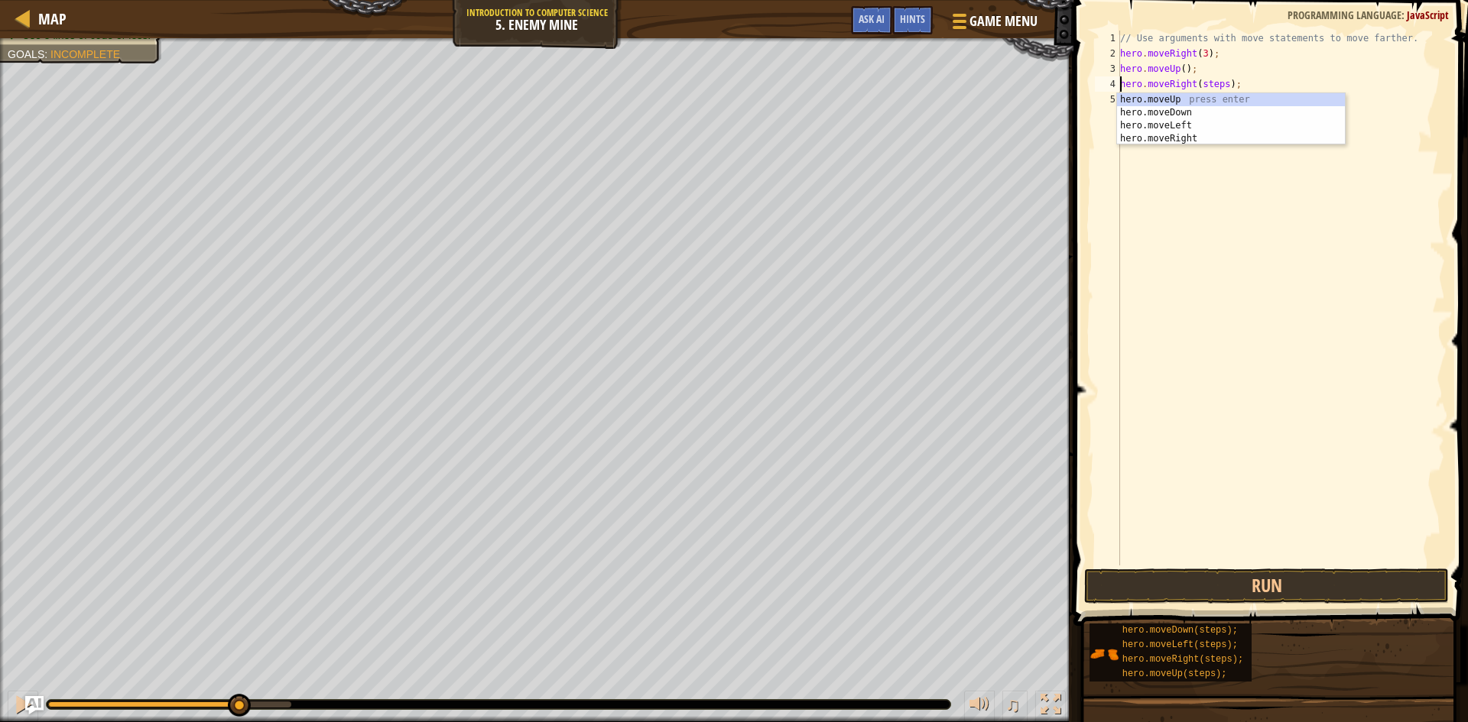
click at [1222, 89] on div "// Use arguments with move statements to move farther. hero . moveRight ( 3 ) ;…" at bounding box center [1281, 314] width 328 height 566
click at [1219, 98] on div "// Use arguments with move statements to move farther. hero . moveRight ( 3 ) ;…" at bounding box center [1281, 314] width 328 height 566
click at [1216, 96] on div "// Use arguments with move statements to move farther. hero . moveRight ( 3 ) ;…" at bounding box center [1281, 298] width 328 height 535
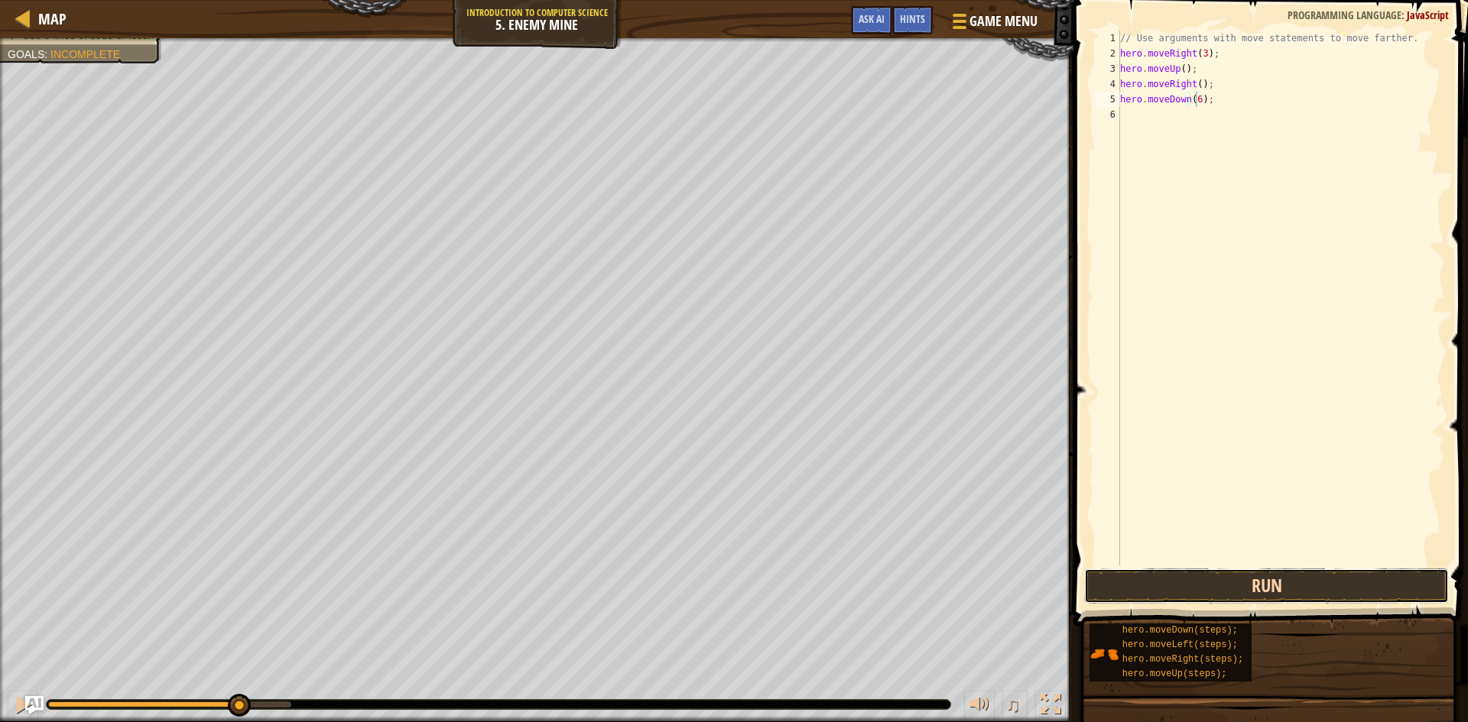
click at [1271, 590] on button "Run" at bounding box center [1266, 586] width 365 height 35
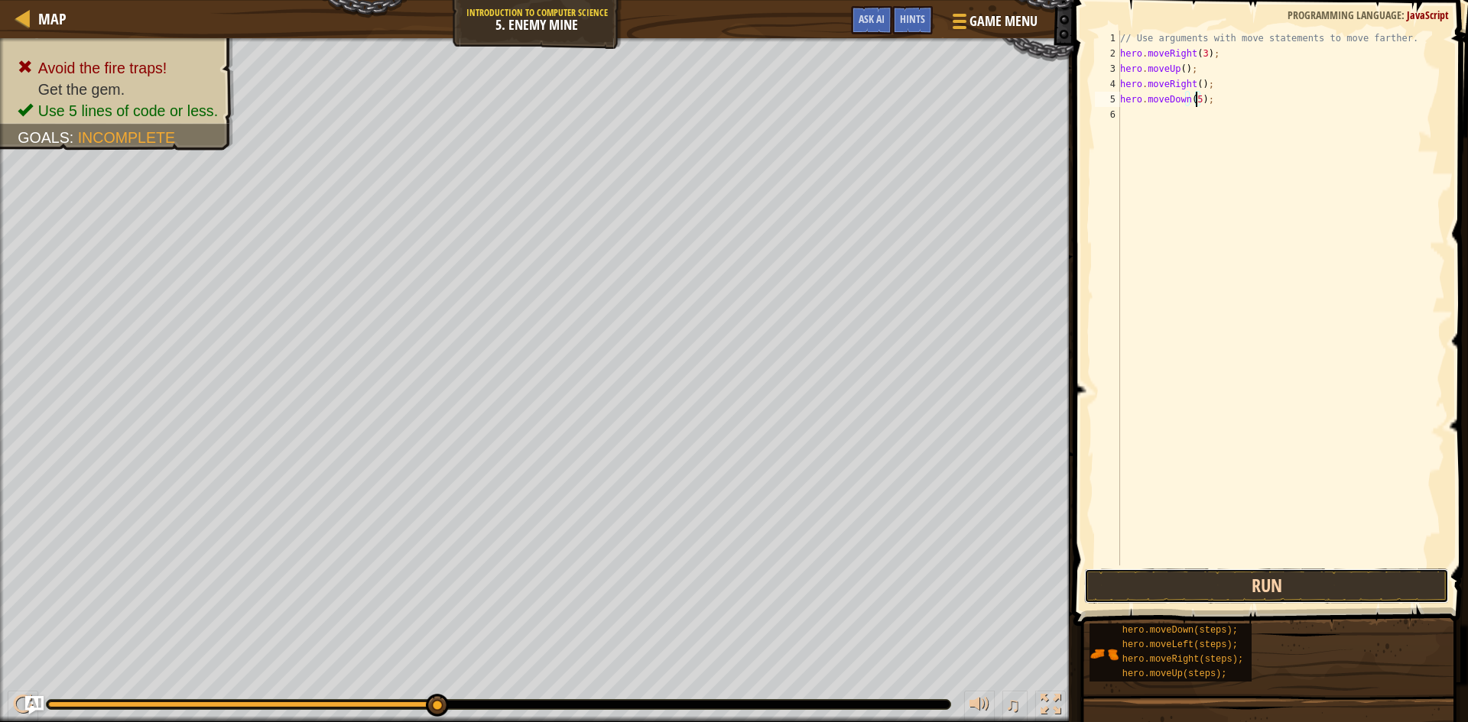
click at [1274, 573] on button "Run" at bounding box center [1266, 586] width 365 height 35
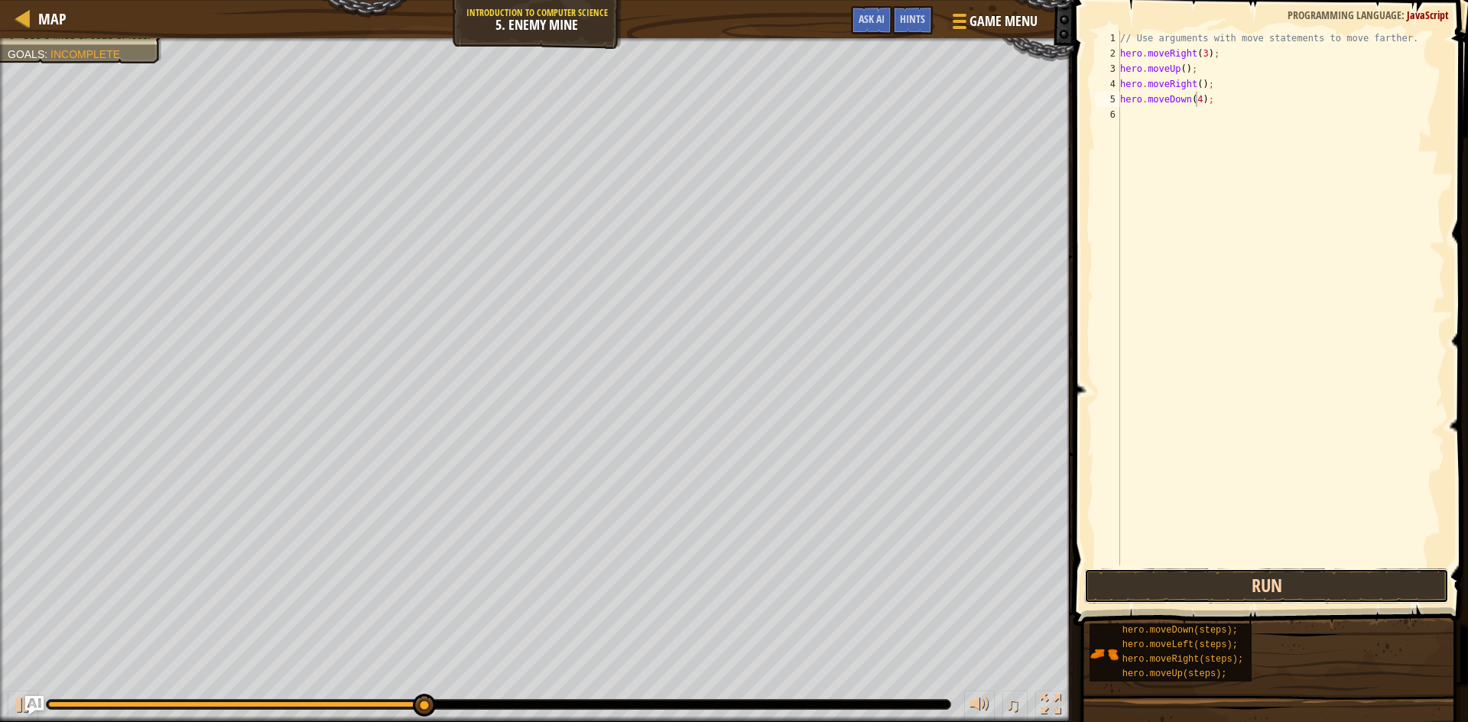
click at [1296, 576] on button "Run" at bounding box center [1266, 586] width 365 height 35
click at [1219, 581] on button "Run" at bounding box center [1266, 586] width 365 height 35
click at [1174, 593] on button "Run" at bounding box center [1266, 586] width 365 height 35
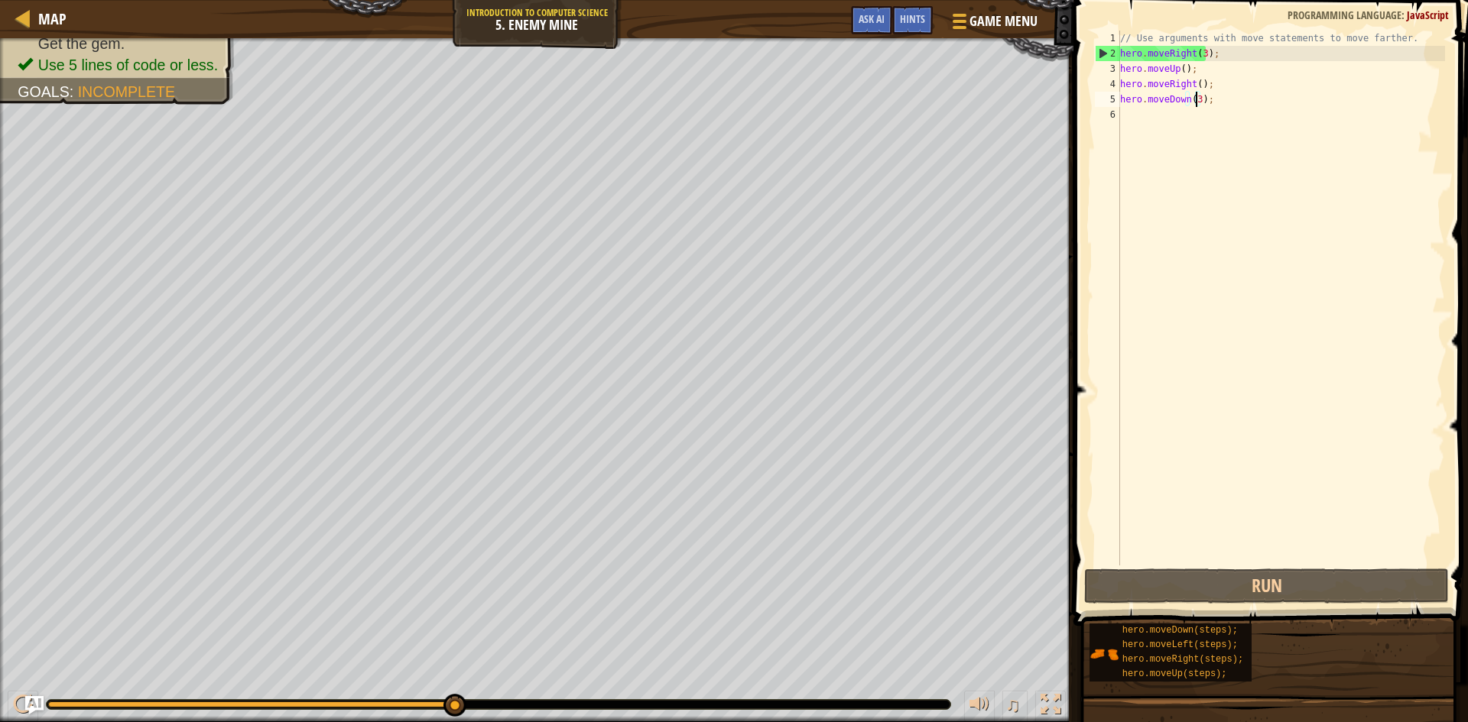
click at [63, 54] on li "Use 5 lines of code or less." at bounding box center [118, 64] width 200 height 21
drag, startPoint x: 167, startPoint y: 94, endPoint x: 176, endPoint y: 104, distance: 13.5
click at [176, 104] on div "Avoid the fire traps! Lure the ogre to its doom. Get the gem. Use 5 lines of co…" at bounding box center [108, 33] width 252 height 144
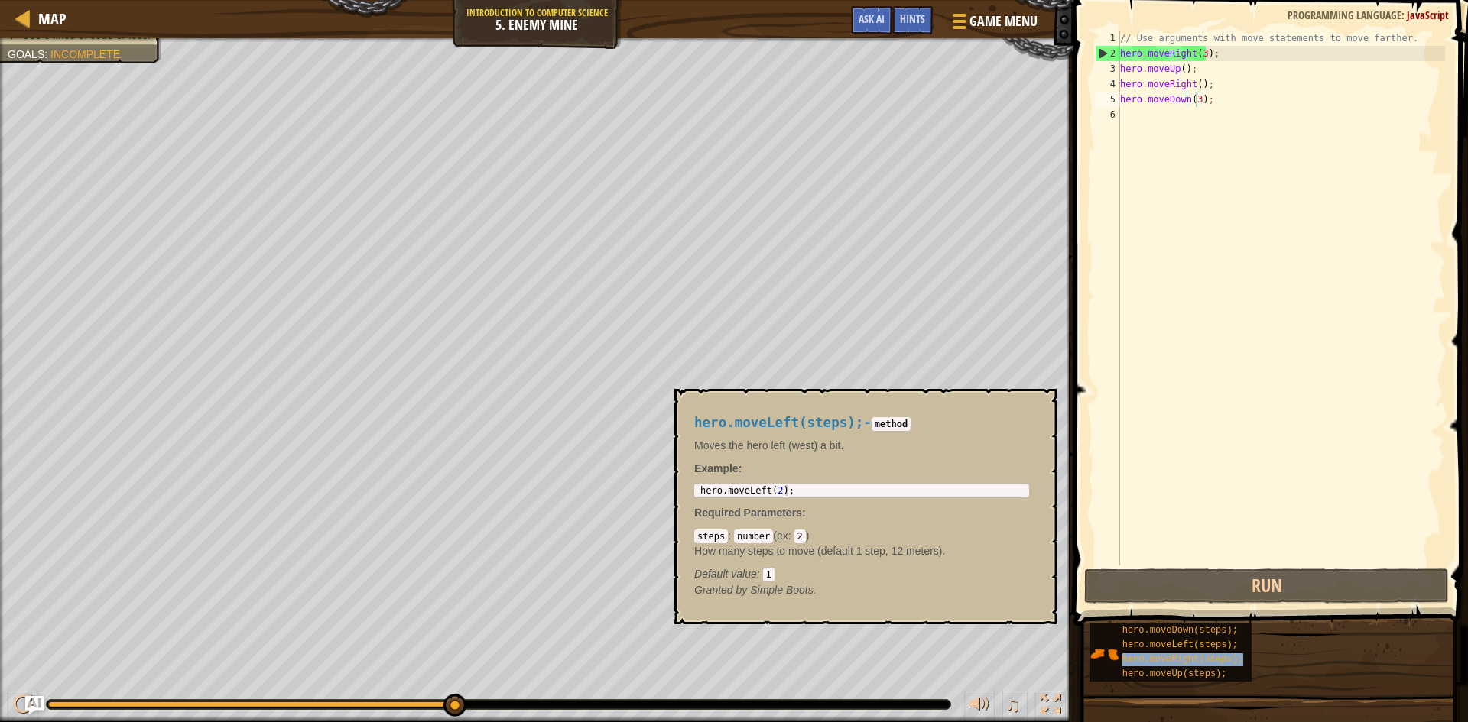
type textarea "hero.moveDown(3hero.moveRight(steps););"
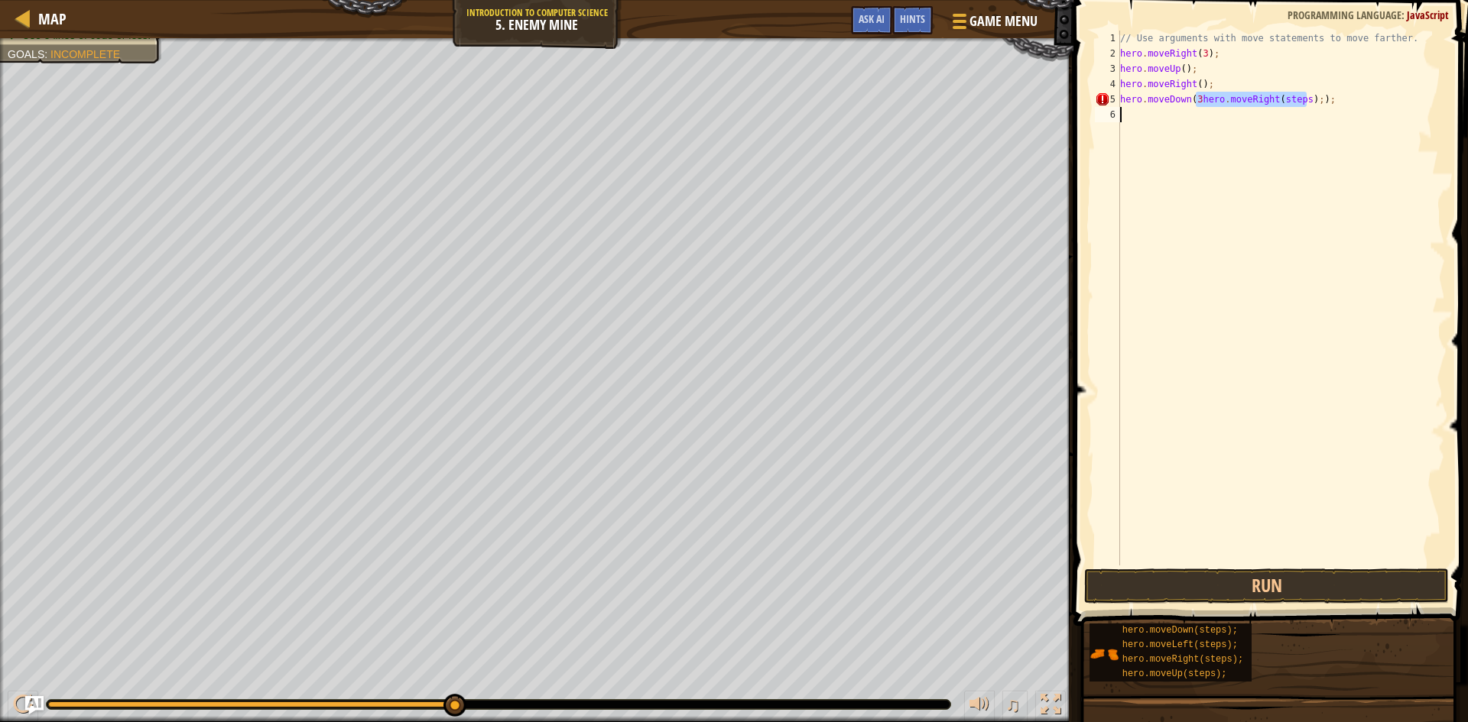
scroll to position [7, 0]
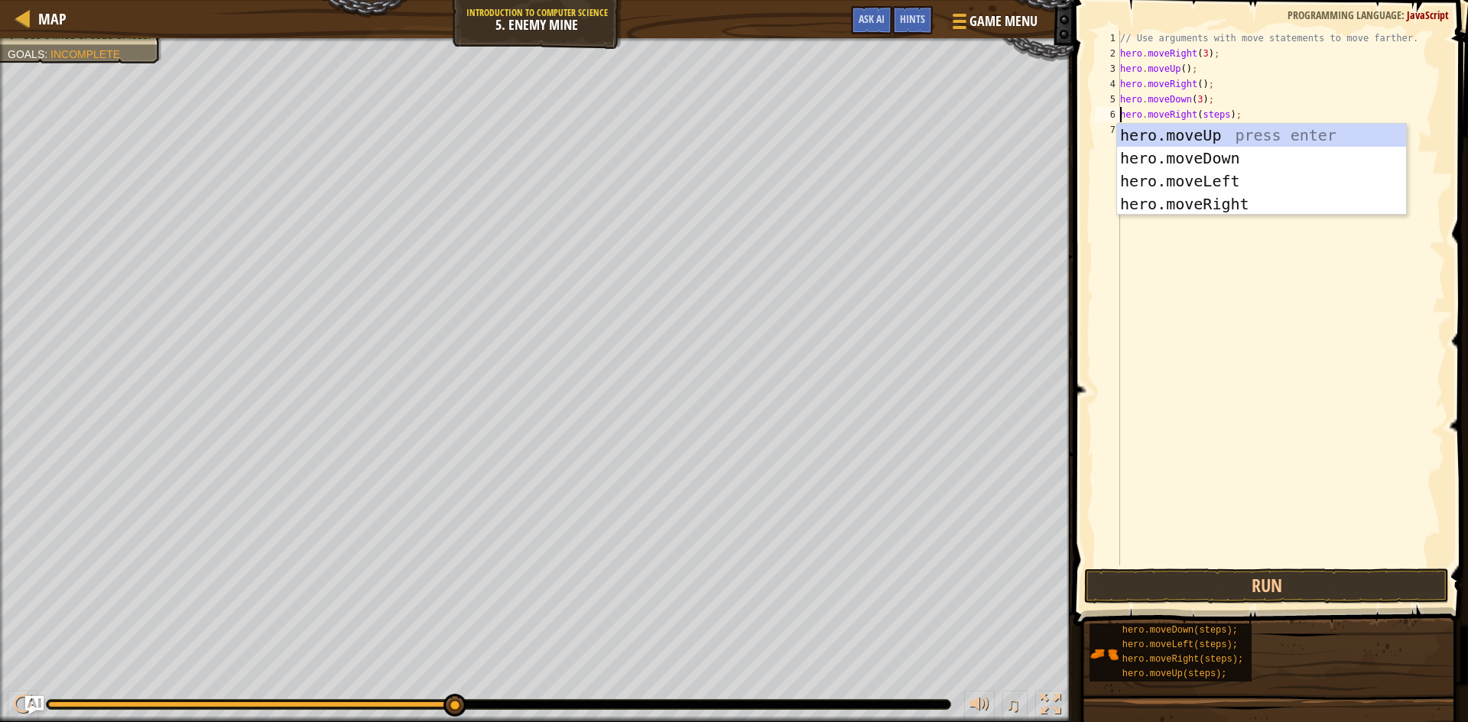
click at [1294, 102] on div "// Use arguments with move statements to move farther. hero . moveRight ( 3 ) ;…" at bounding box center [1281, 314] width 328 height 566
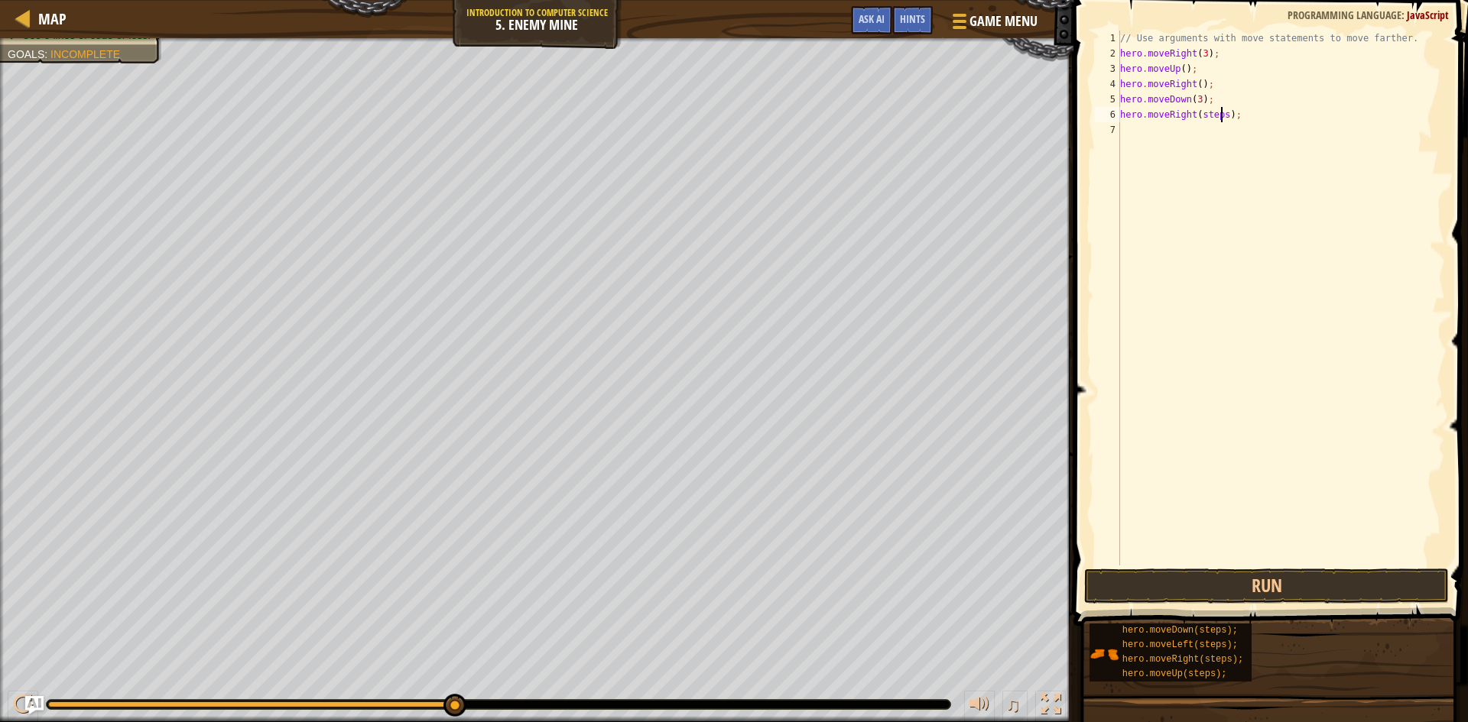
click at [1219, 116] on div "// Use arguments with move statements to move farther. hero . moveRight ( 3 ) ;…" at bounding box center [1281, 314] width 328 height 566
type textarea "hero.moveRight();"
click at [1239, 590] on button "Run" at bounding box center [1266, 586] width 365 height 35
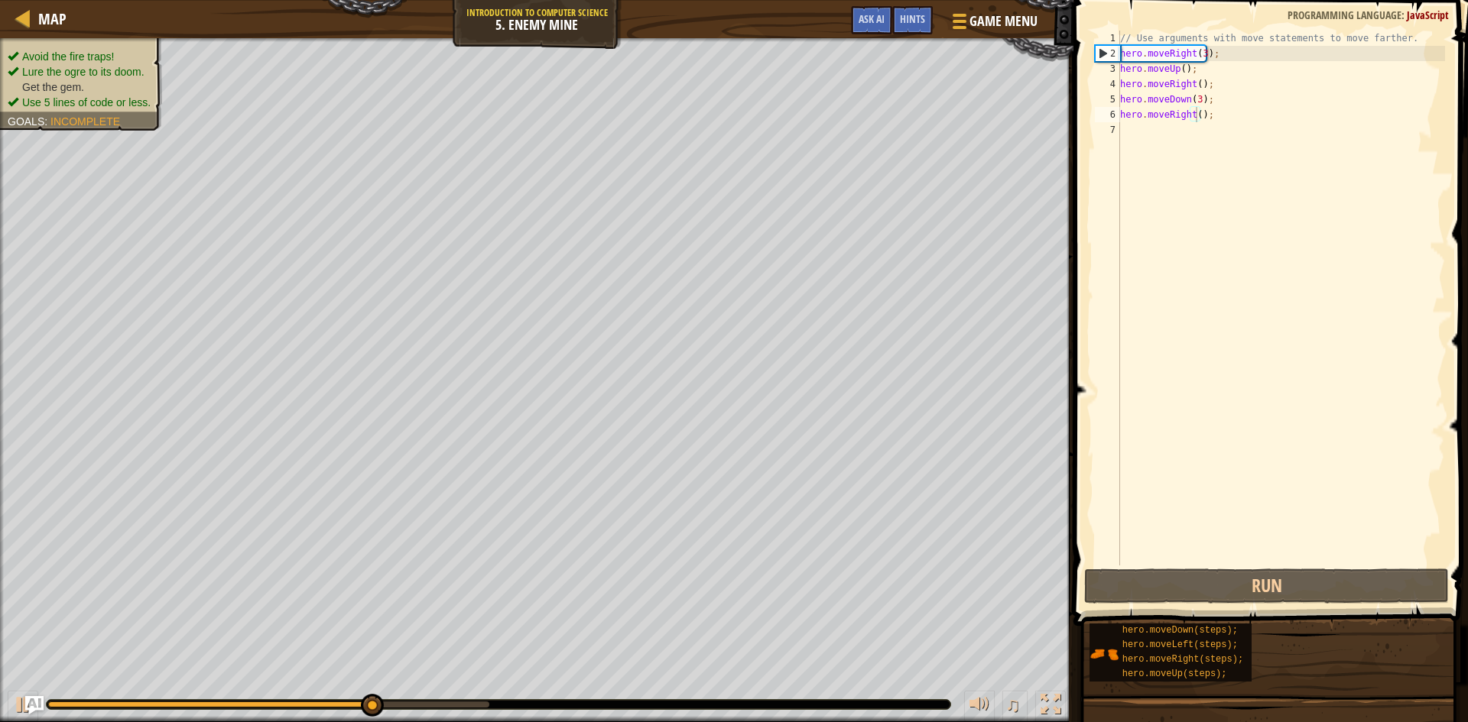
drag, startPoint x: 74, startPoint y: 52, endPoint x: 76, endPoint y: 110, distance: 58.1
click at [76, 110] on div "Avoid the fire traps! Lure the ogre to its doom. Get the gem. Use 5 lines of co…" at bounding box center [72, 79] width 180 height 102
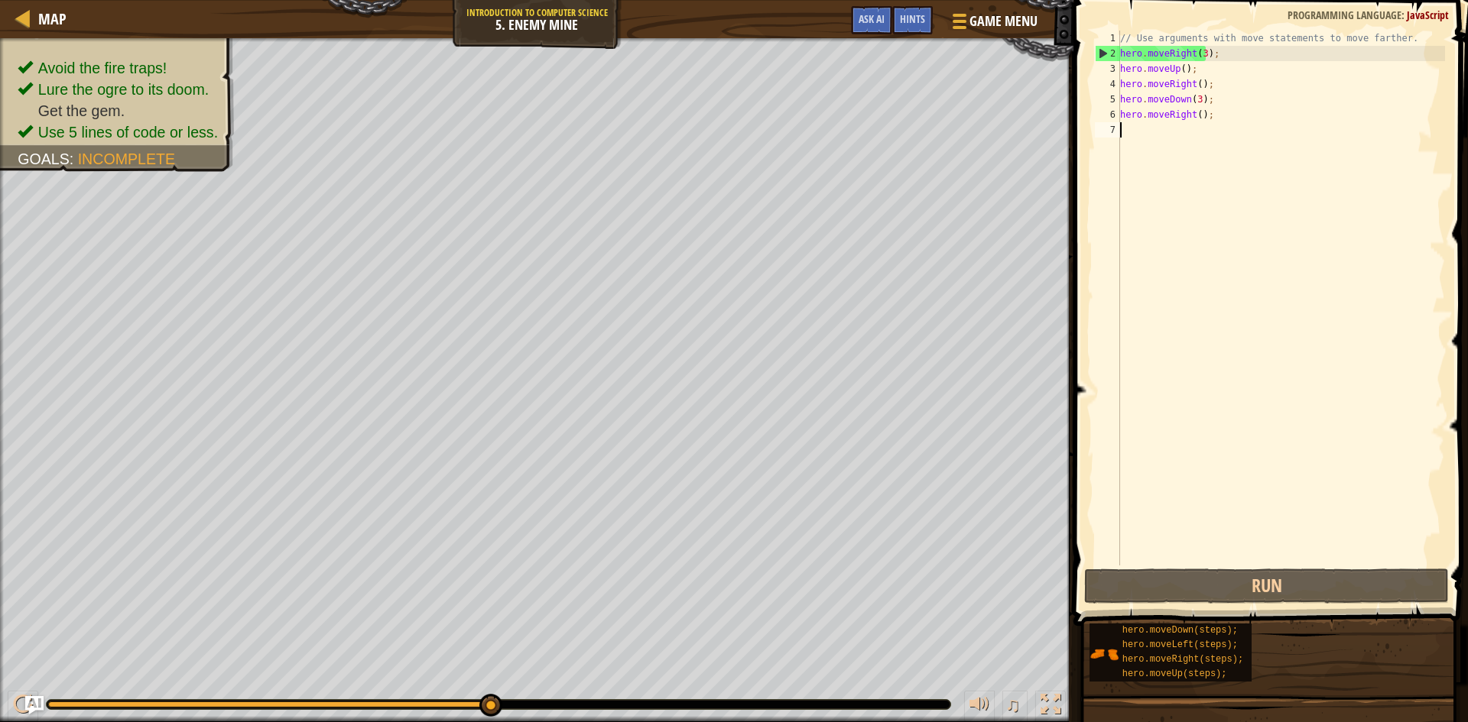
click at [1204, 145] on div "// Use arguments with move statements to move farther. hero . moveRight ( 3 ) ;…" at bounding box center [1281, 314] width 328 height 566
click at [1250, 593] on button "Run" at bounding box center [1266, 586] width 365 height 35
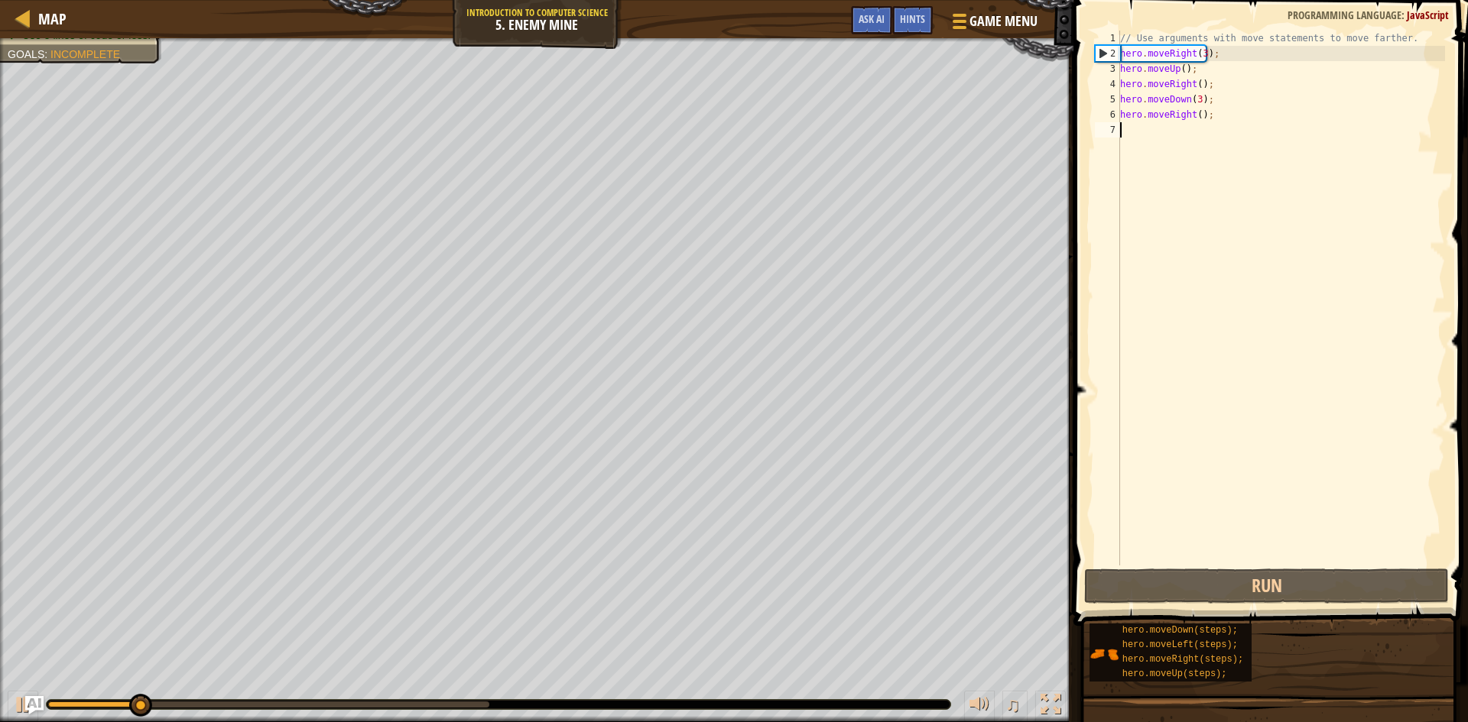
click at [1195, 116] on div "// Use arguments with move statements to move farther. hero . moveRight ( 3 ) ;…" at bounding box center [1281, 314] width 328 height 566
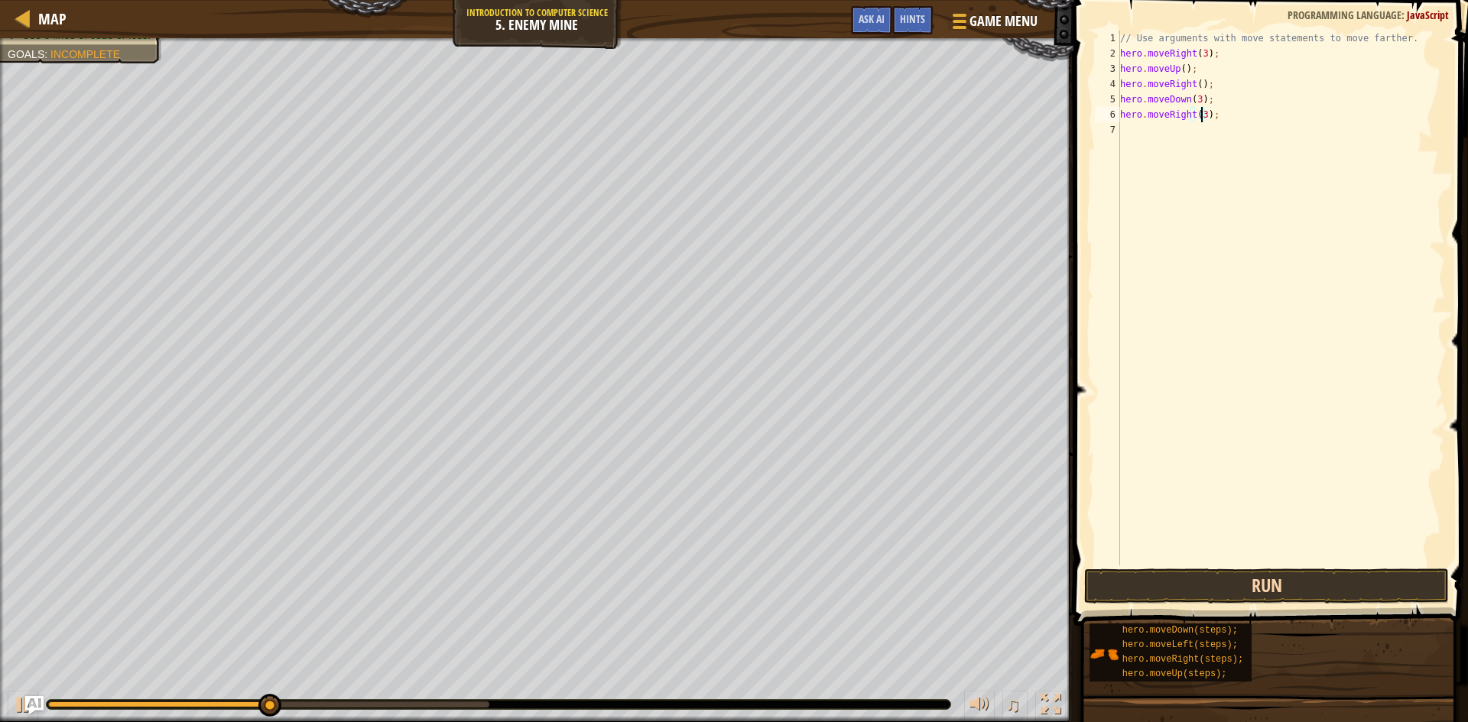
type textarea "hero.moveRight(3);"
click at [1294, 584] on button "Run" at bounding box center [1266, 586] width 365 height 35
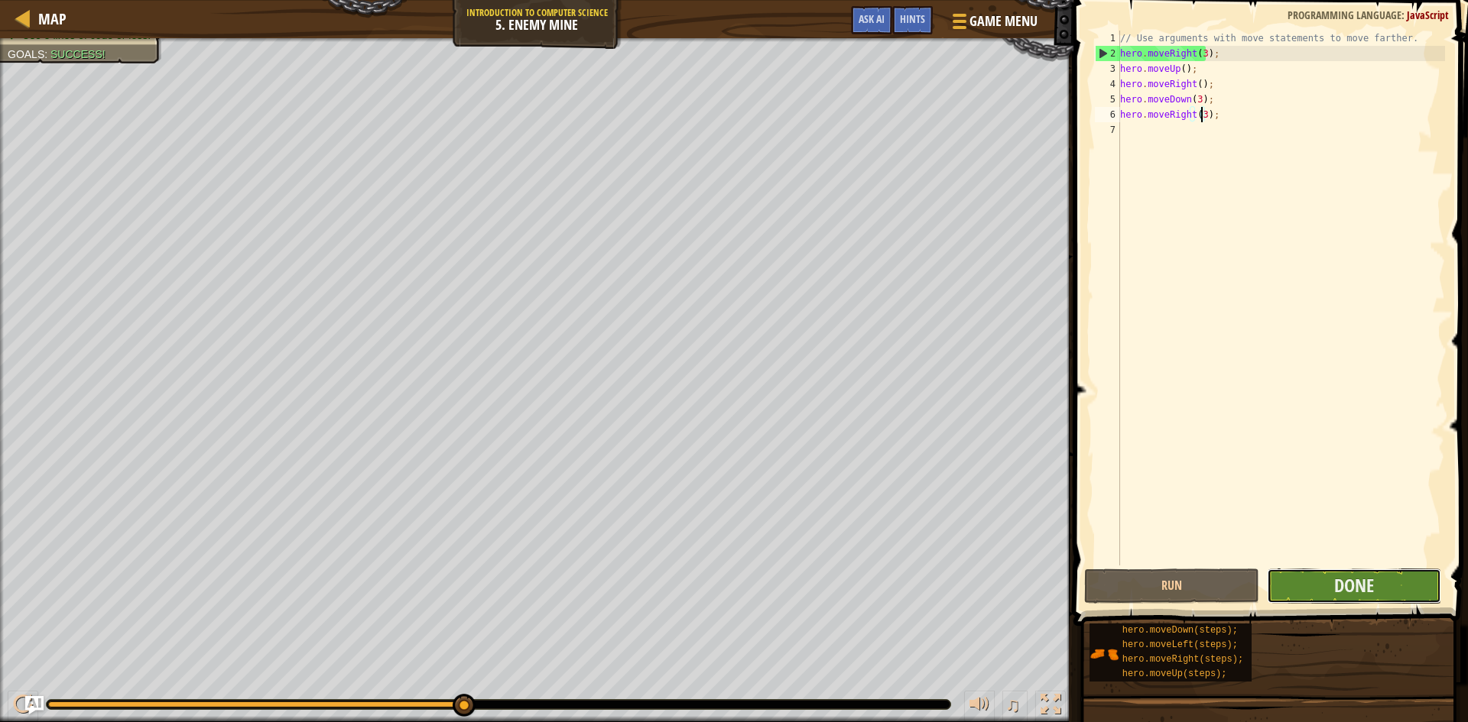
click at [1381, 589] on button "Done" at bounding box center [1354, 586] width 175 height 35
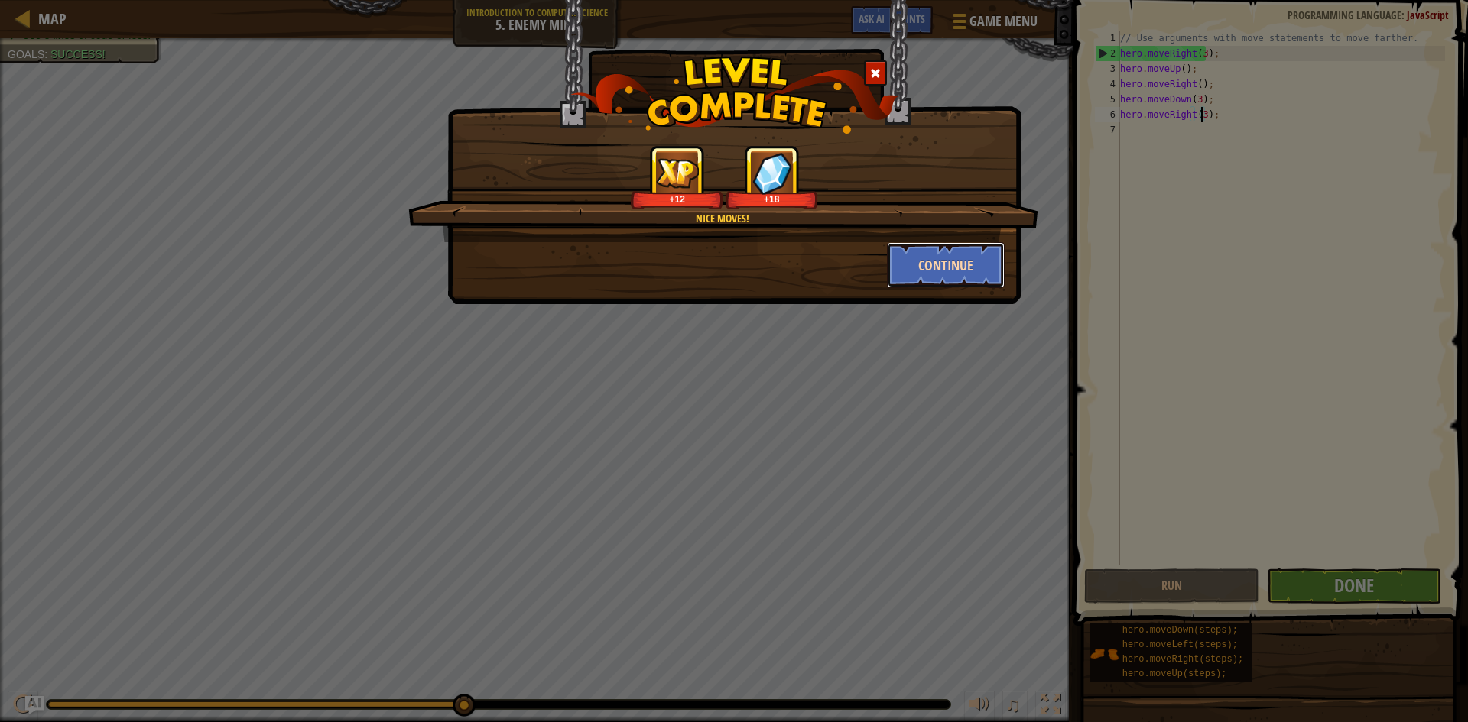
click at [972, 268] on button "Continue" at bounding box center [946, 265] width 119 height 46
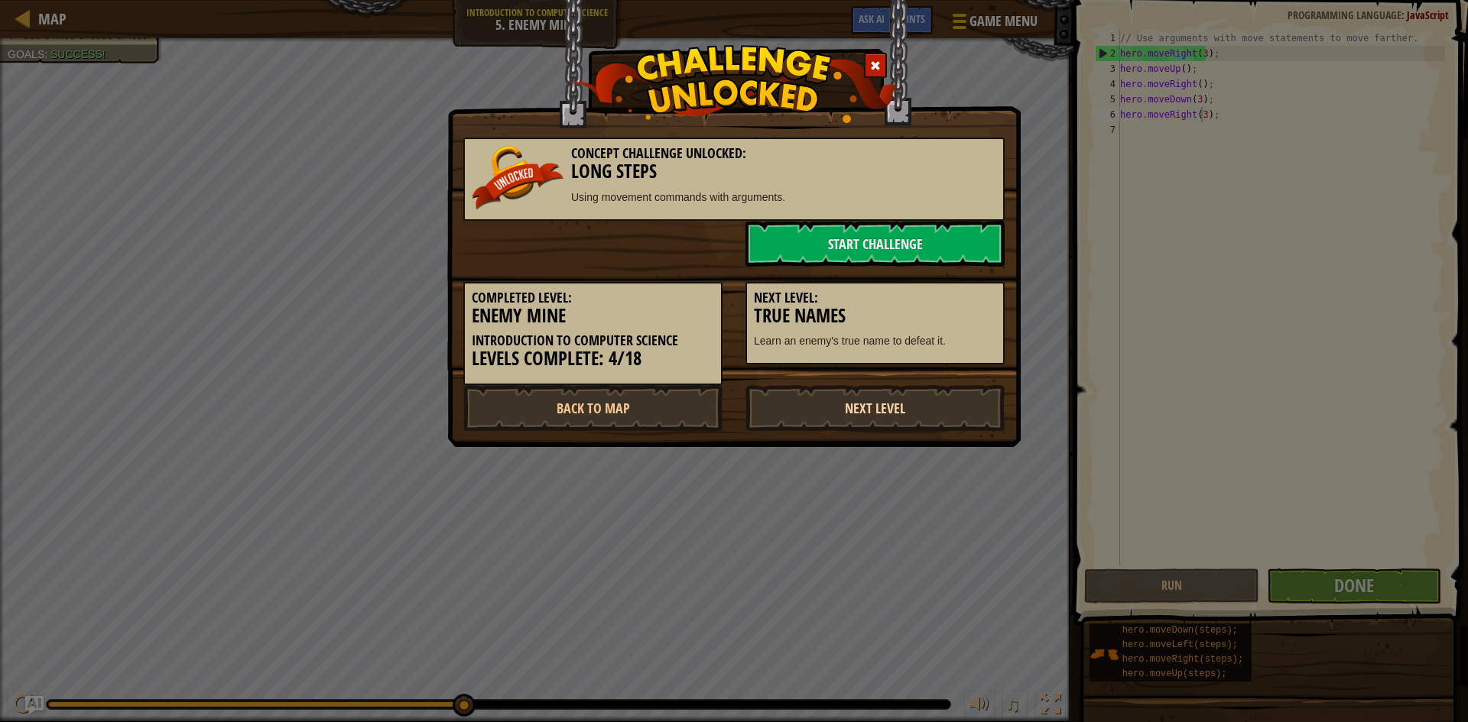
click at [922, 412] on link "Next Level" at bounding box center [874, 408] width 259 height 46
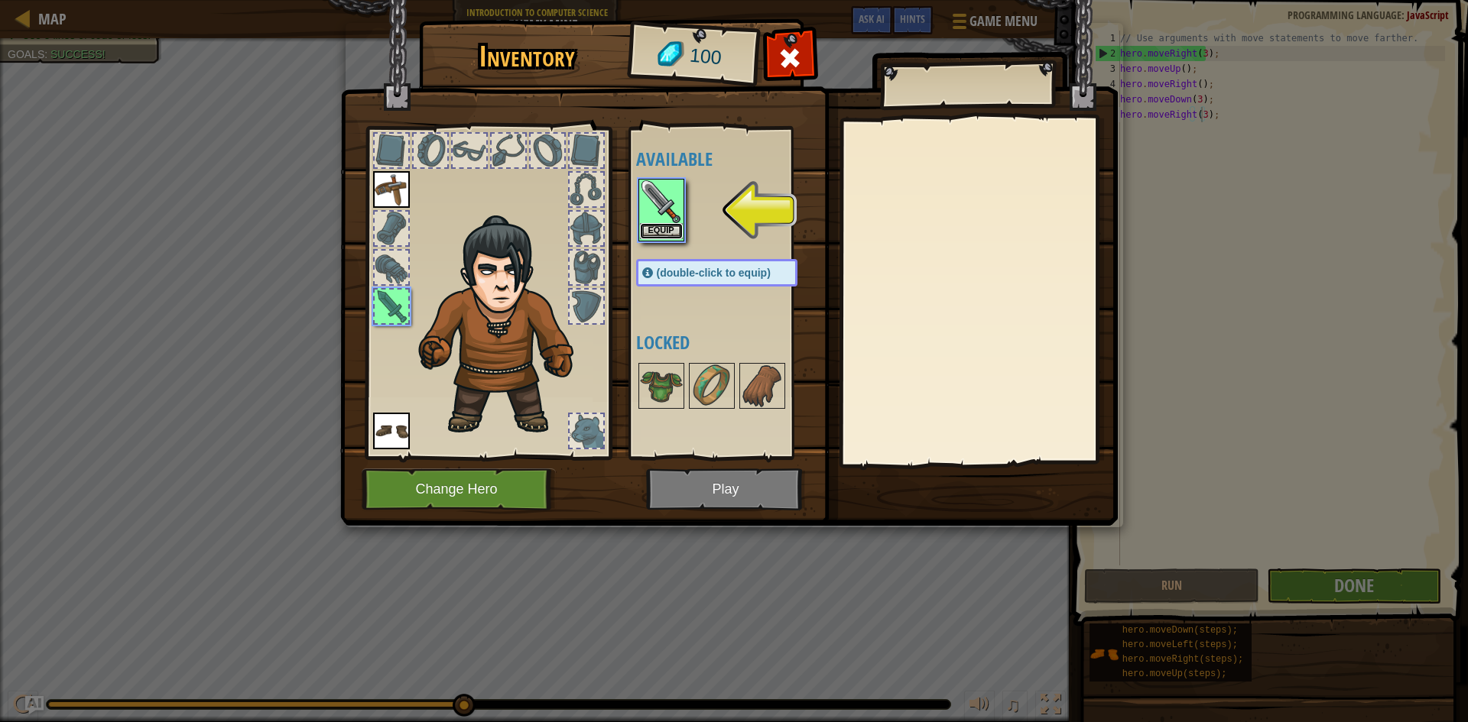
click at [670, 232] on button "Equip" at bounding box center [661, 231] width 43 height 16
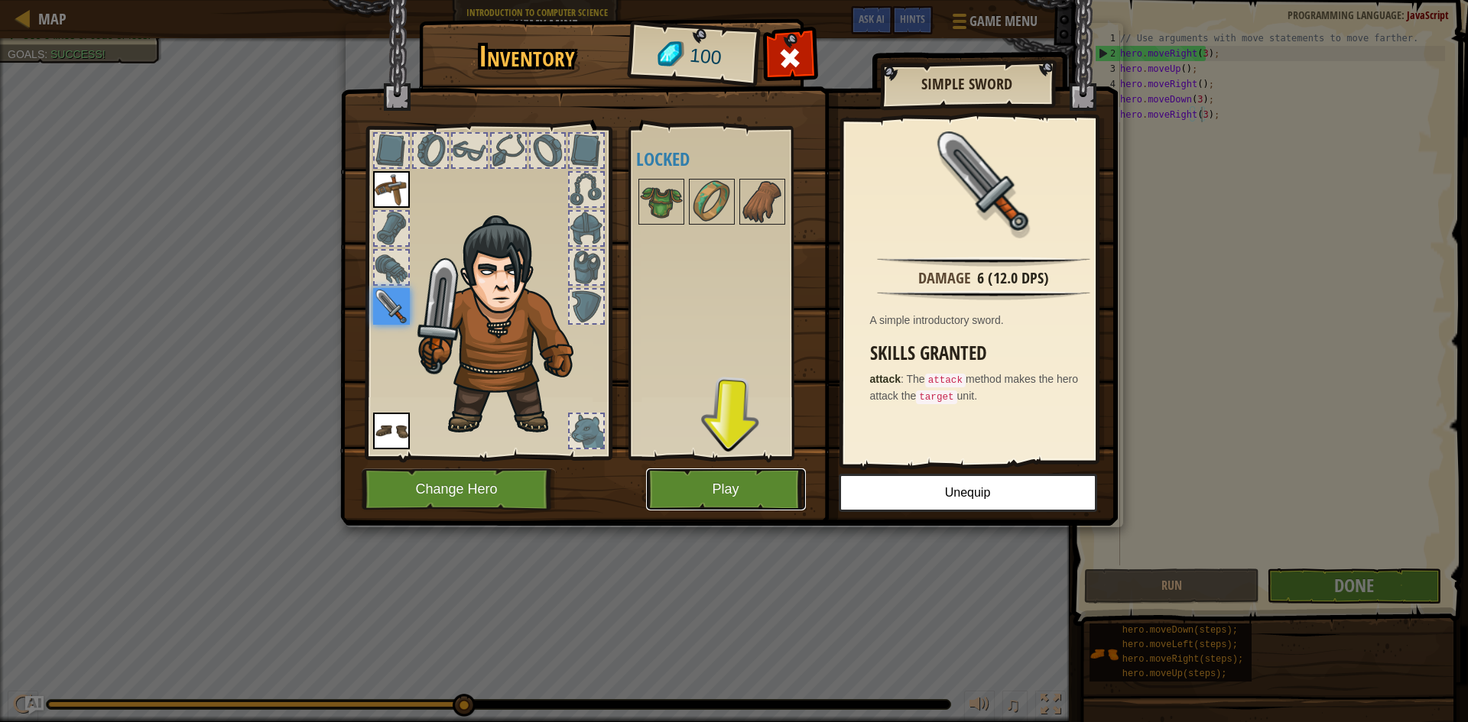
click at [736, 477] on button "Play" at bounding box center [726, 490] width 160 height 42
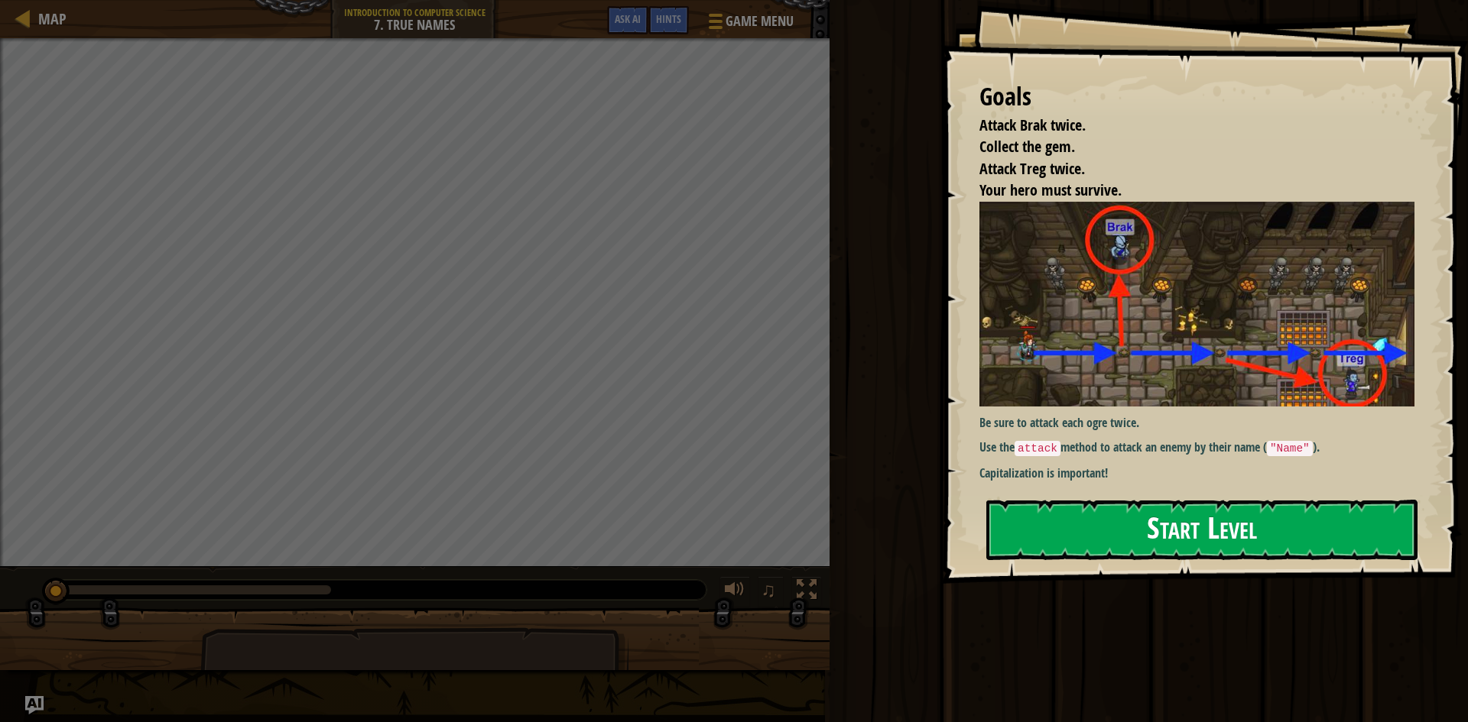
click at [1213, 537] on button "Start Level" at bounding box center [1201, 530] width 431 height 60
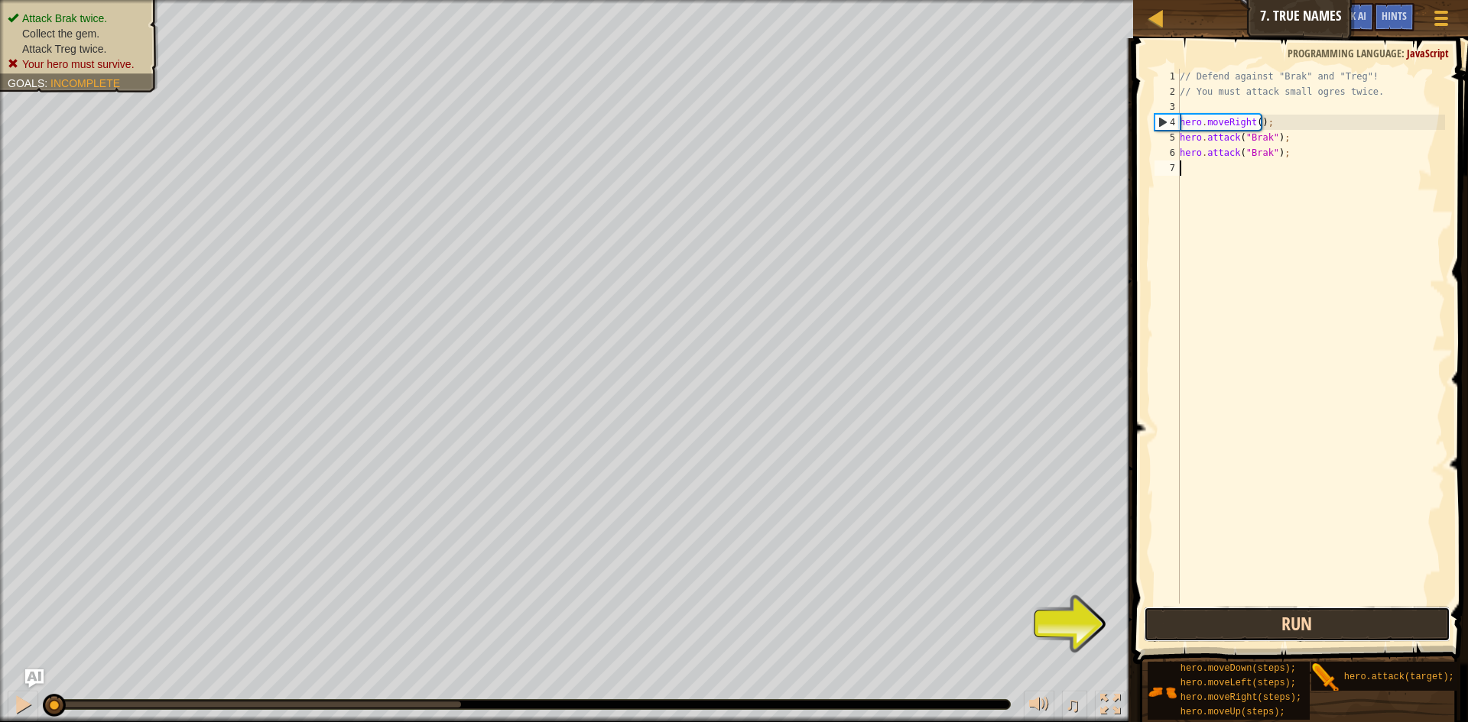
click at [1287, 616] on button "Run" at bounding box center [1297, 624] width 307 height 35
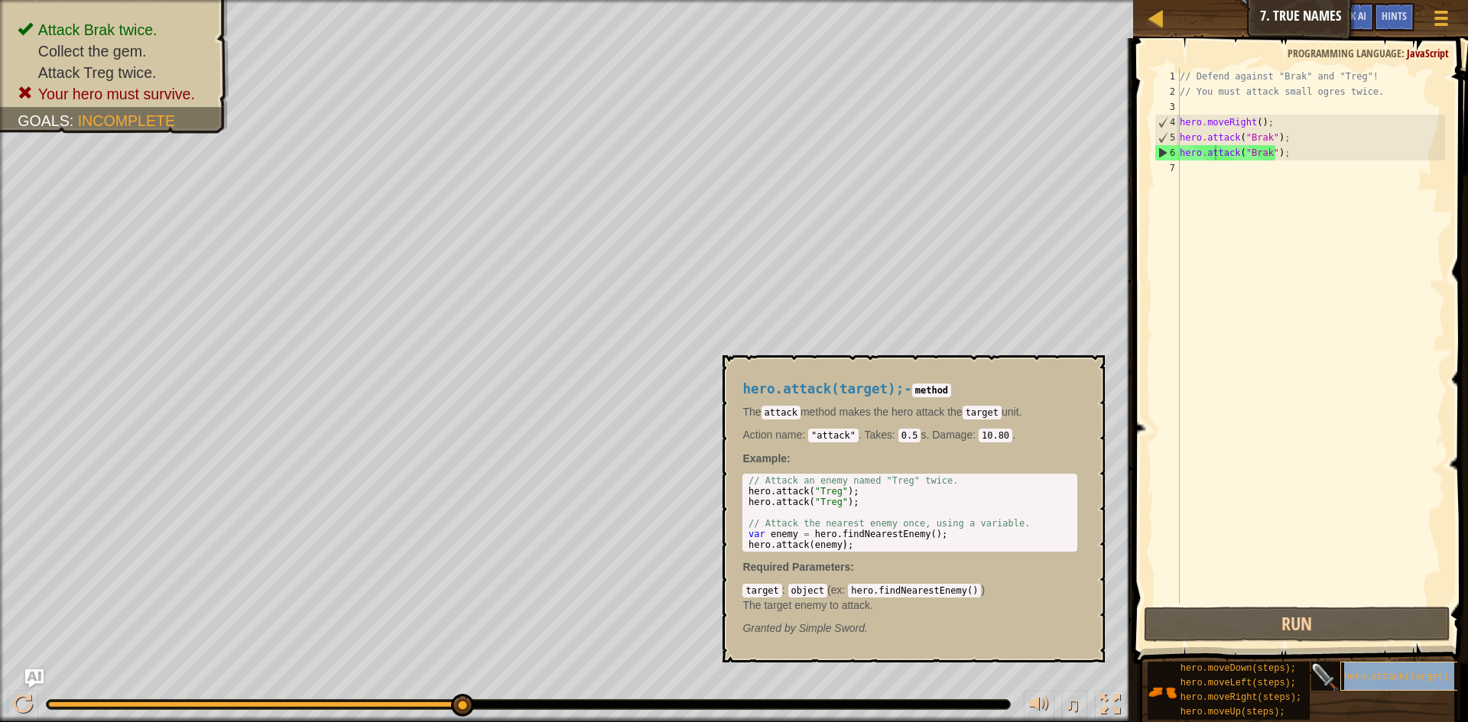
type textarea "hero.athero.attack(target);tack("Brak");"
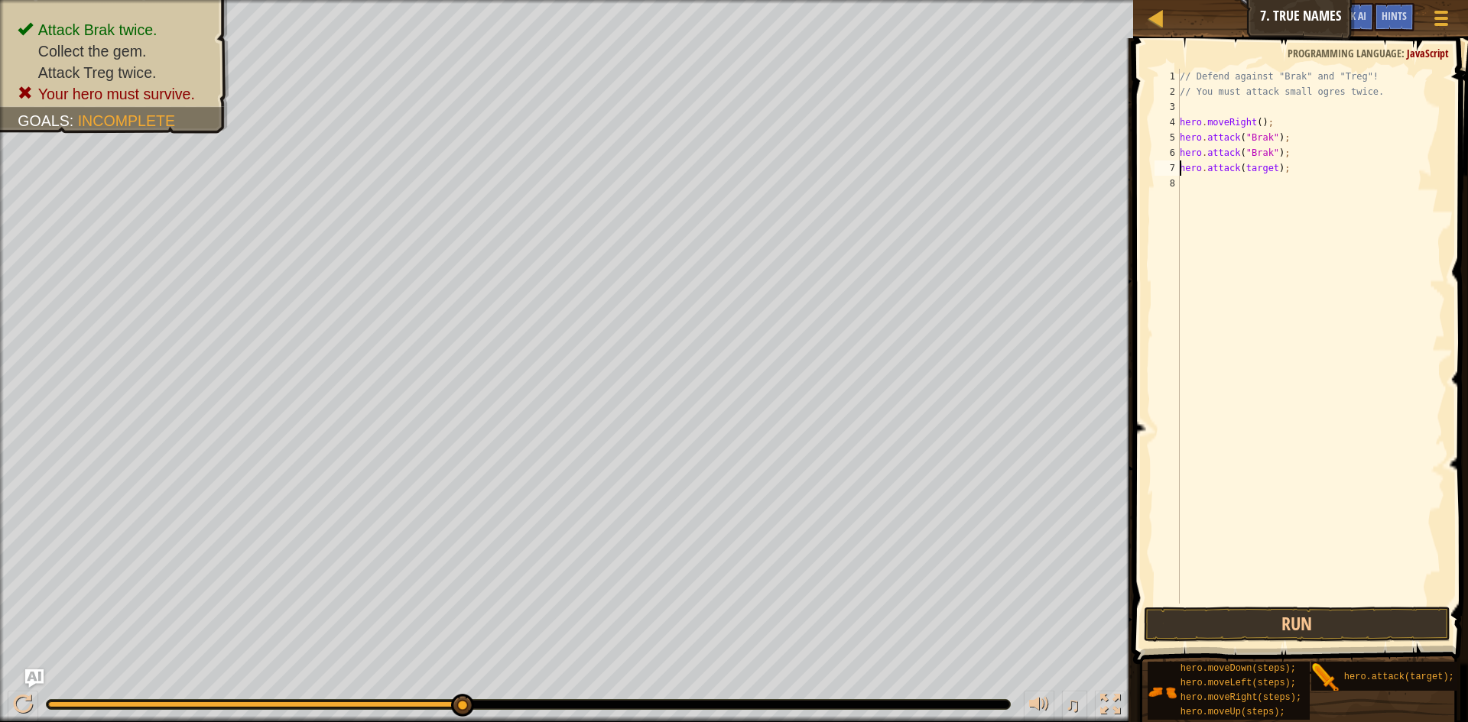
click at [1268, 170] on div "// Defend against "Brak" and "Treg"! // You must attack small ogres twice. hero…" at bounding box center [1311, 352] width 268 height 566
click at [1354, 631] on button "Run" at bounding box center [1297, 624] width 307 height 35
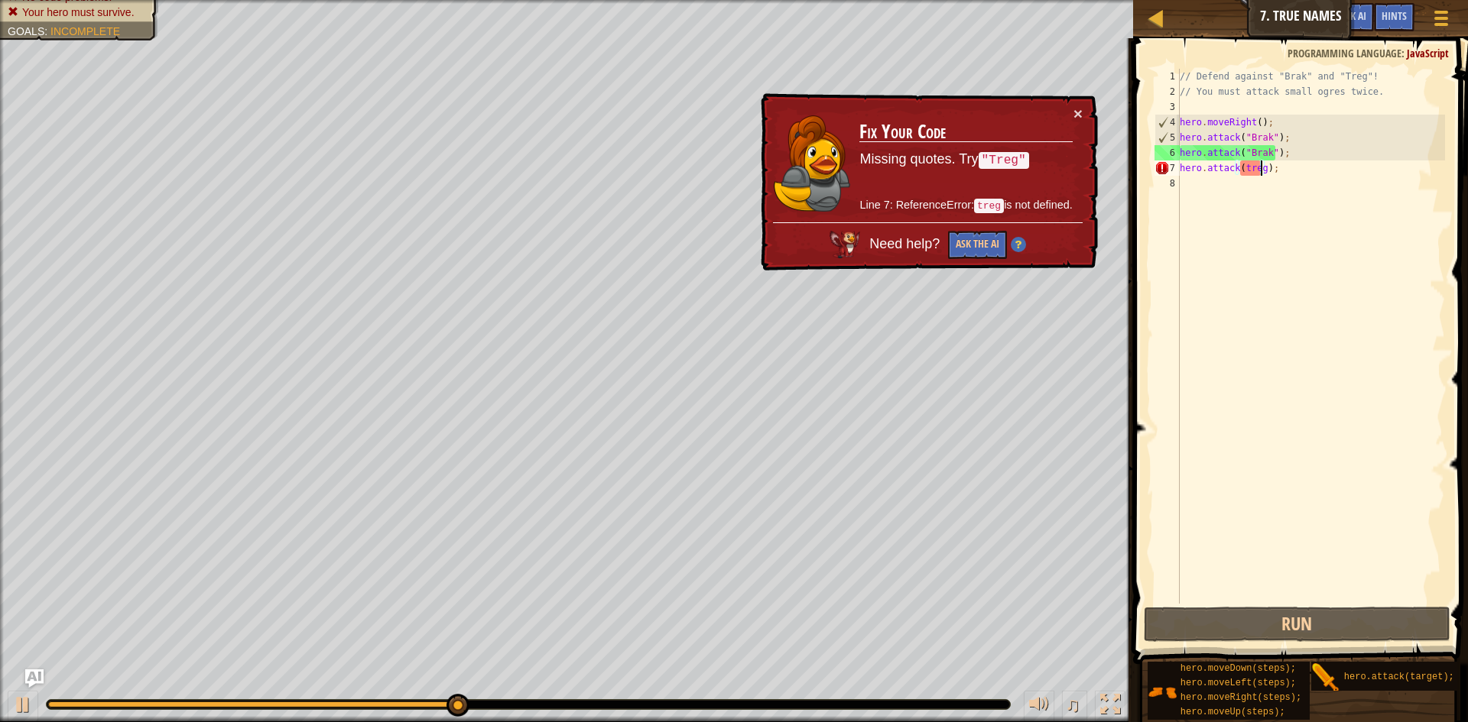
click at [1015, 161] on code ""Treg"" at bounding box center [1004, 160] width 50 height 17
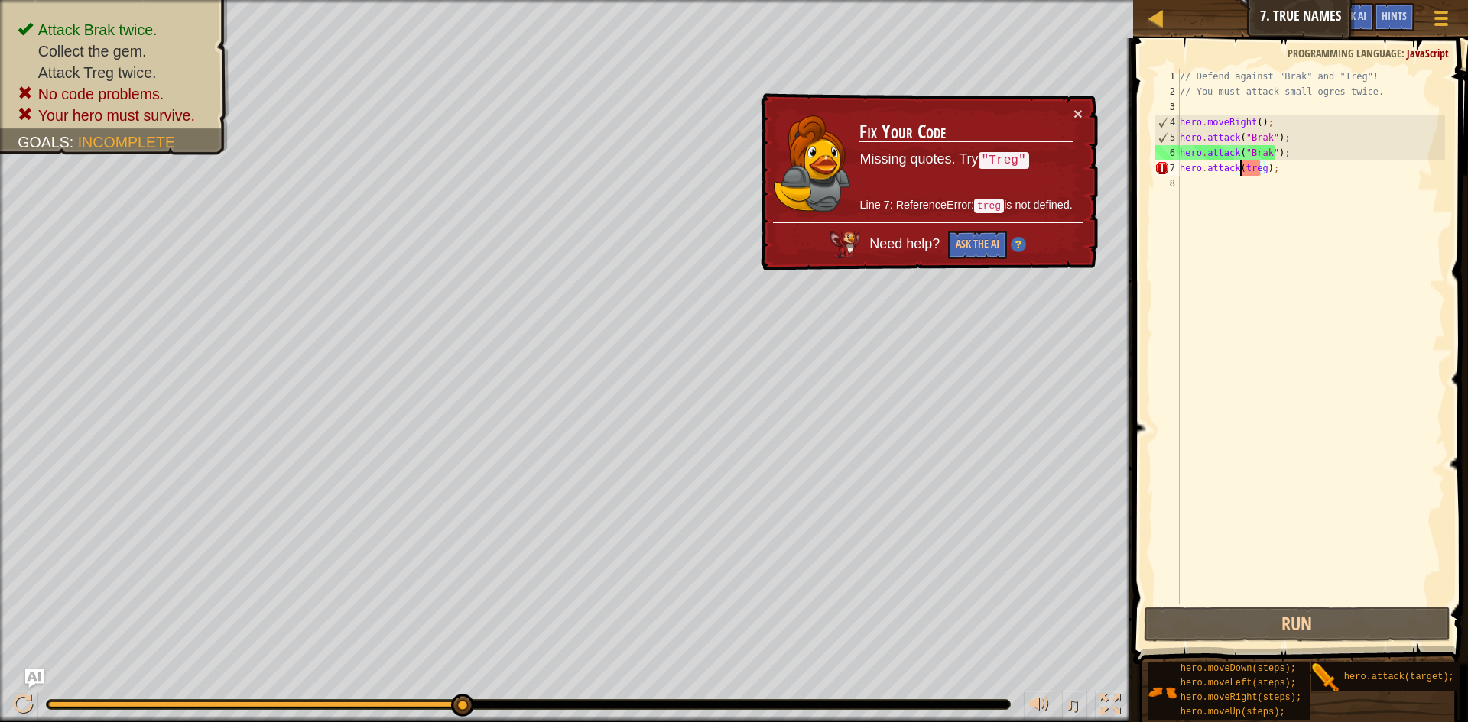
click at [1242, 165] on div "// Defend against "Brak" and "Treg"! // You must attack small ogres twice. hero…" at bounding box center [1311, 352] width 268 height 566
click at [1245, 165] on div "// Defend against "Brak" and "Treg"! // You must attack small ogres twice. hero…" at bounding box center [1311, 352] width 268 height 566
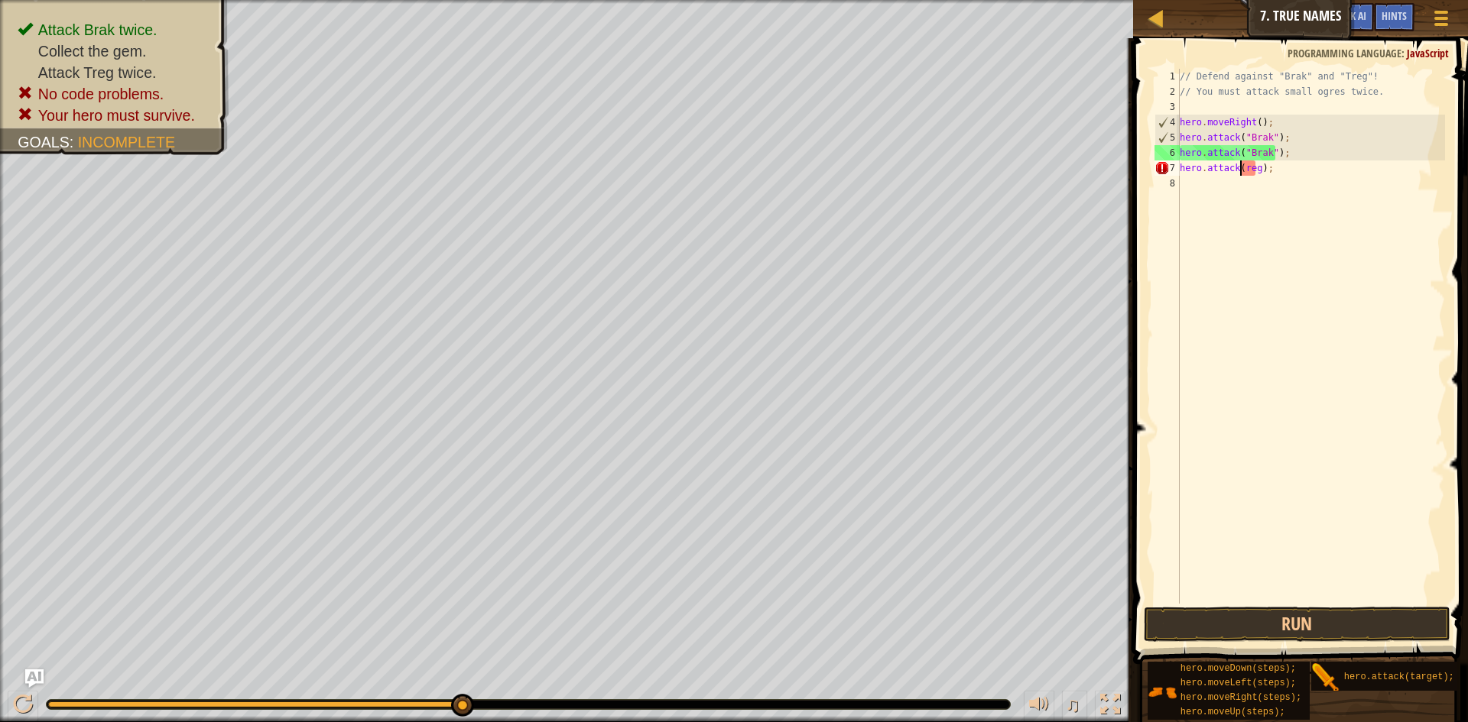
scroll to position [7, 6]
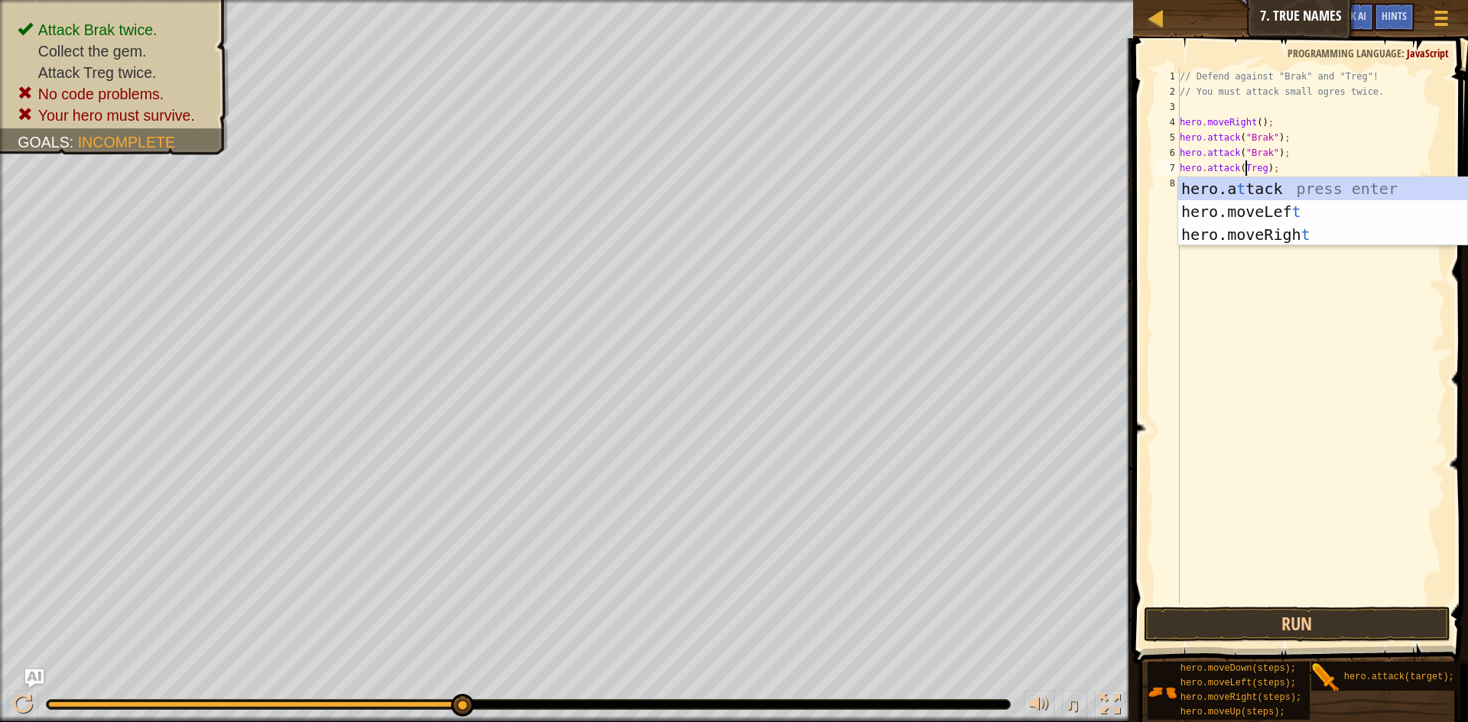
click at [1242, 167] on div "// Defend against "Brak" and "Treg"! // You must attack small ogres twice. hero…" at bounding box center [1311, 352] width 268 height 566
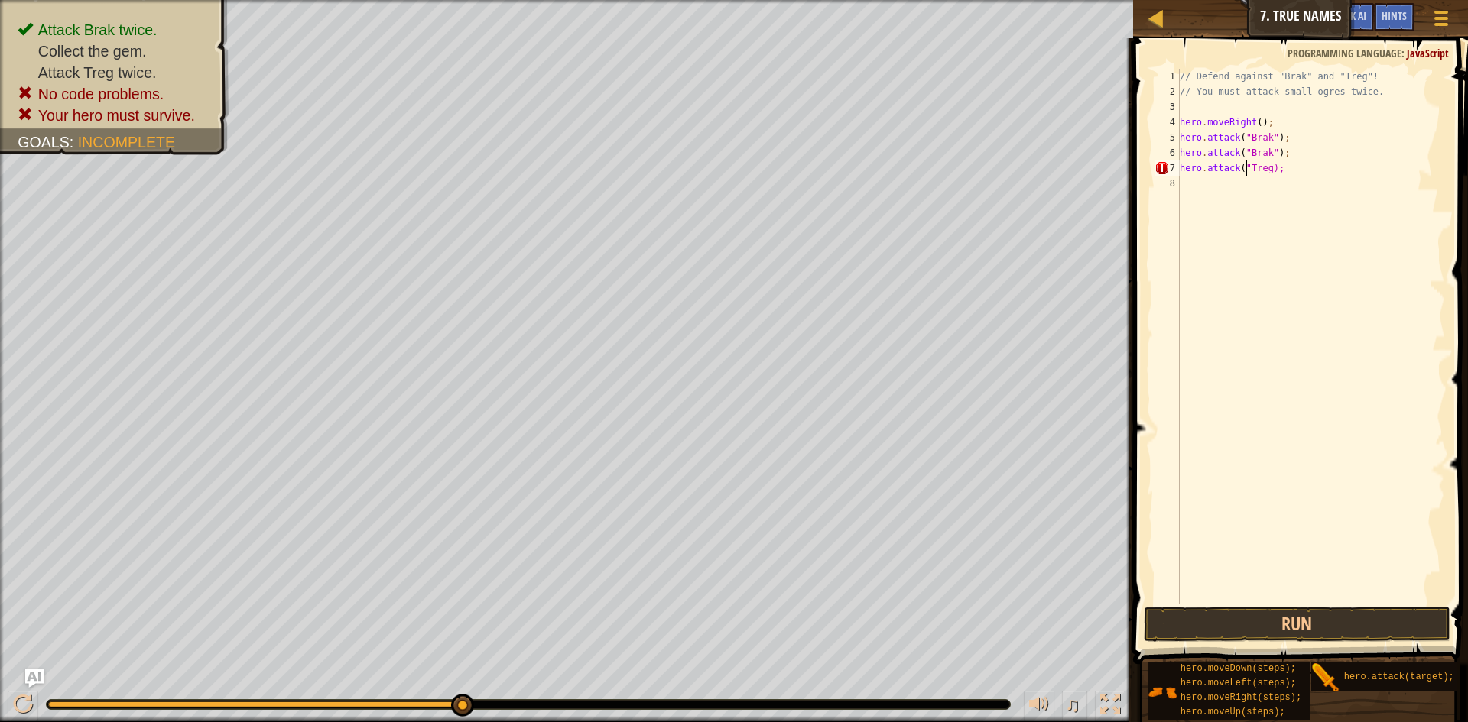
click at [1265, 167] on div "// Defend against "Brak" and "Treg"! // You must attack small ogres twice. hero…" at bounding box center [1311, 352] width 268 height 566
type textarea "hero.attack("Treg");"
click at [1255, 621] on button "Run" at bounding box center [1297, 624] width 307 height 35
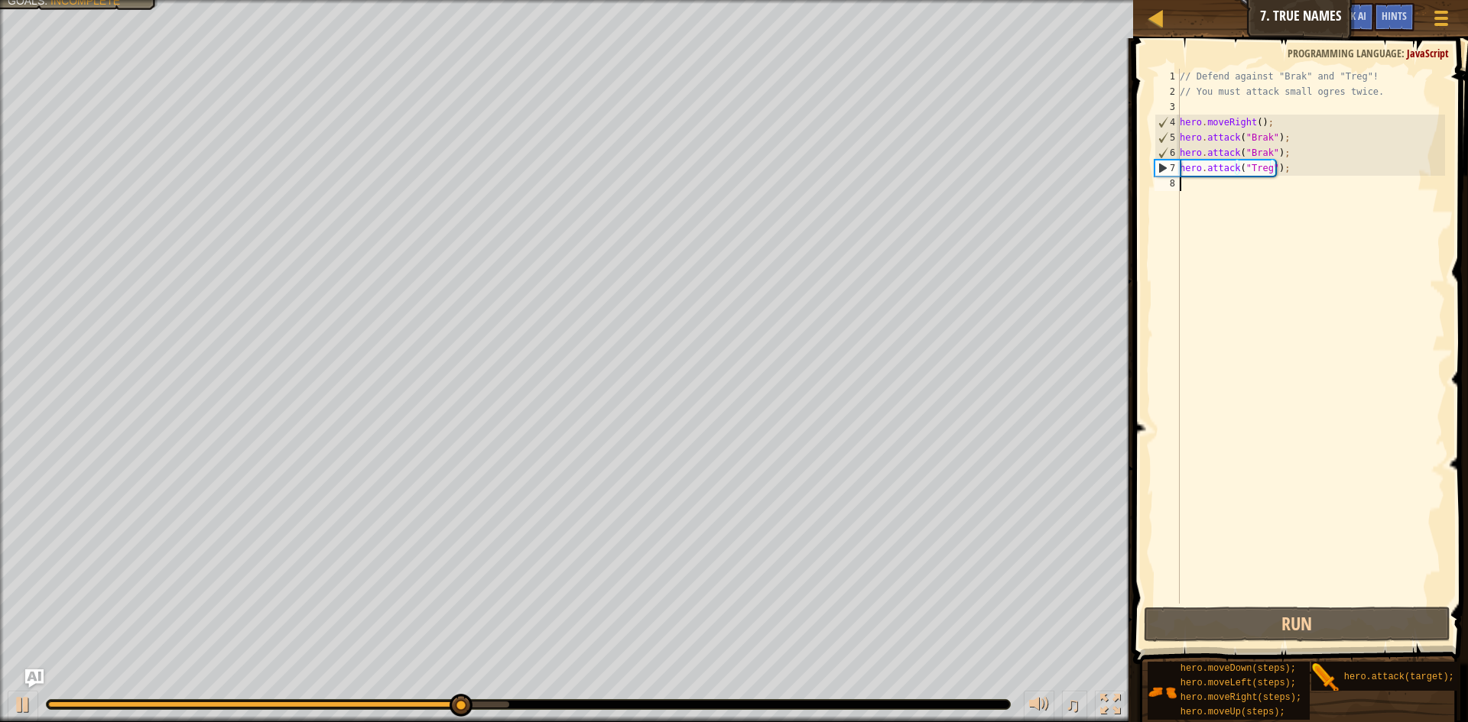
scroll to position [7, 0]
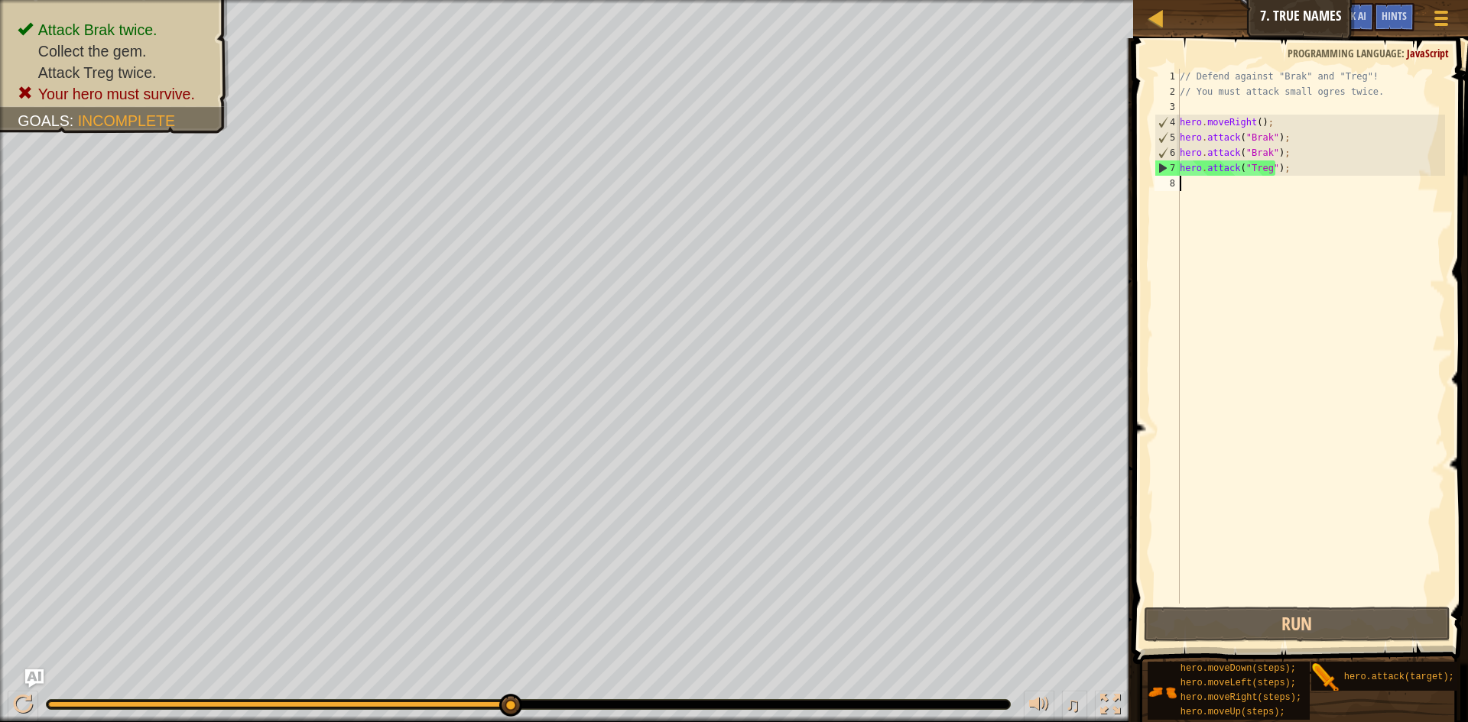
drag, startPoint x: 1238, startPoint y: 176, endPoint x: 1205, endPoint y: 219, distance: 54.0
click at [1205, 219] on div "// Defend against "Brak" and "Treg"! // You must attack small ogres twice. hero…" at bounding box center [1311, 352] width 268 height 566
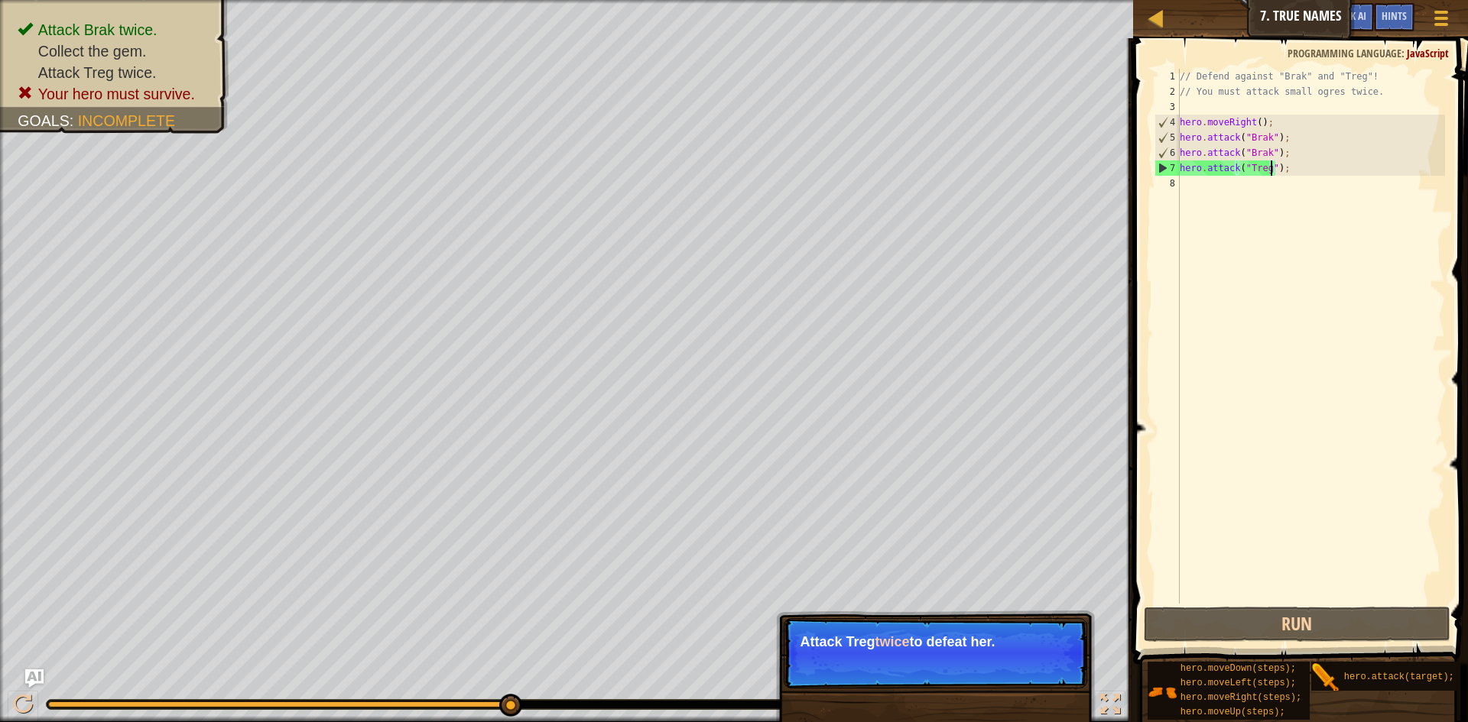
click at [1270, 166] on div "// Defend against "Brak" and "Treg"! // You must attack small ogres twice. hero…" at bounding box center [1311, 352] width 268 height 566
type textarea "hero.attack("Treg");"
drag, startPoint x: 1276, startPoint y: 166, endPoint x: 1294, endPoint y: 173, distance: 19.6
click at [1294, 173] on div "// Defend against "Brak" and "Treg"! // You must attack small ogres twice. hero…" at bounding box center [1311, 352] width 268 height 566
click at [1295, 173] on div "// Defend against "Brak" and "Treg"! // You must attack small ogres twice. hero…" at bounding box center [1311, 336] width 268 height 535
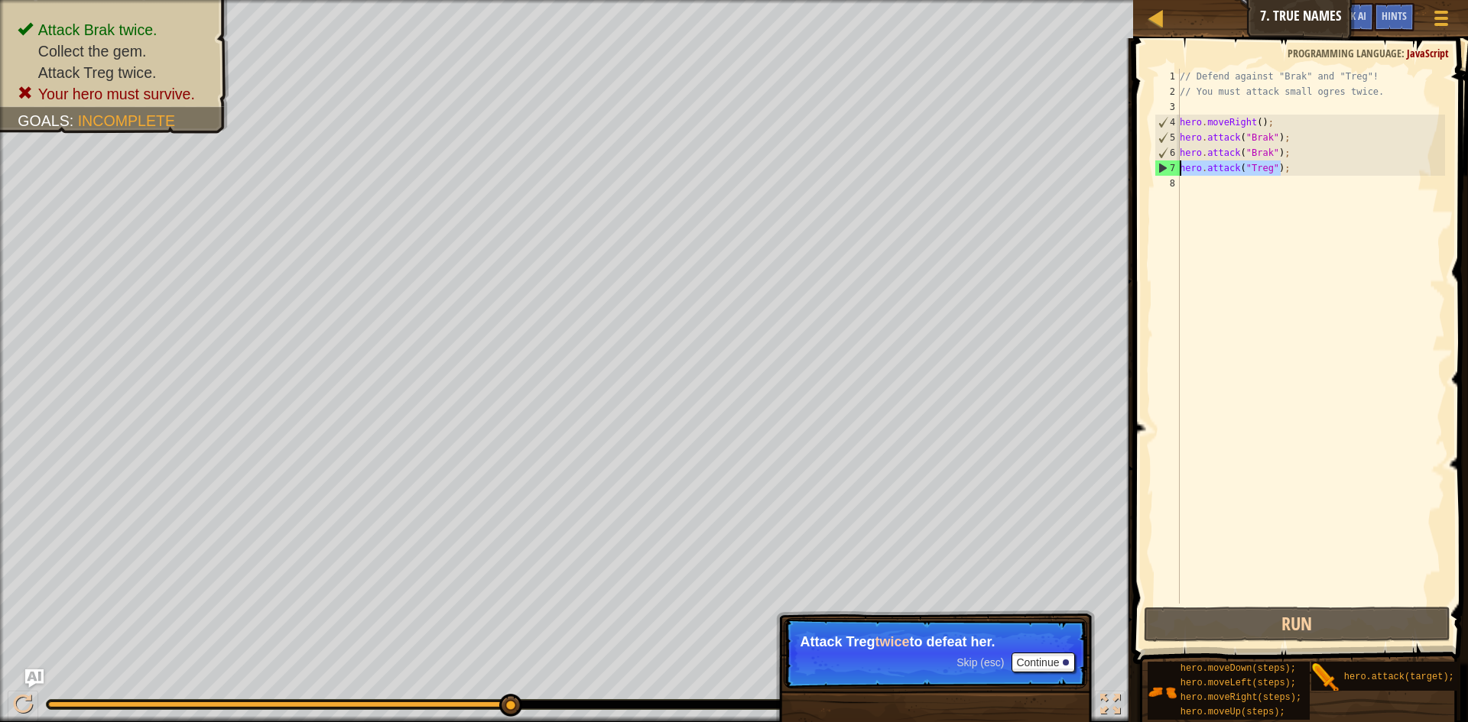
drag, startPoint x: 1284, startPoint y: 166, endPoint x: 1181, endPoint y: 165, distance: 103.2
click at [1181, 165] on div "// Defend against "Brak" and "Treg"! // You must attack small ogres twice. hero…" at bounding box center [1311, 352] width 268 height 566
click at [1192, 180] on div "// Defend against "Brak" and "Treg"! // You must attack small ogres twice. hero…" at bounding box center [1311, 352] width 268 height 566
paste textarea "hero.attack("Treg");"
type textarea "hero.attack("Treg");"
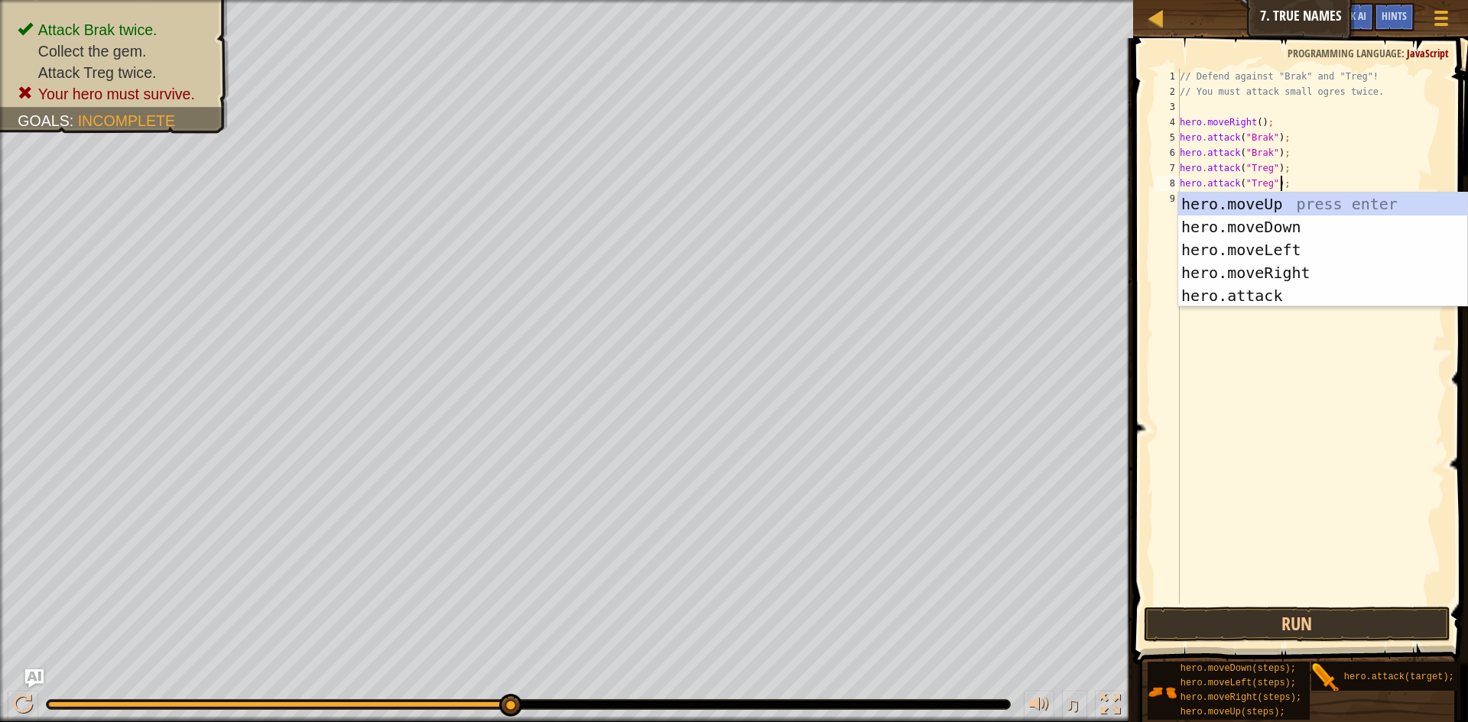
click at [1317, 173] on div "// Defend against "Brak" and "Treg"! // You must attack small ogres twice. hero…" at bounding box center [1311, 352] width 268 height 566
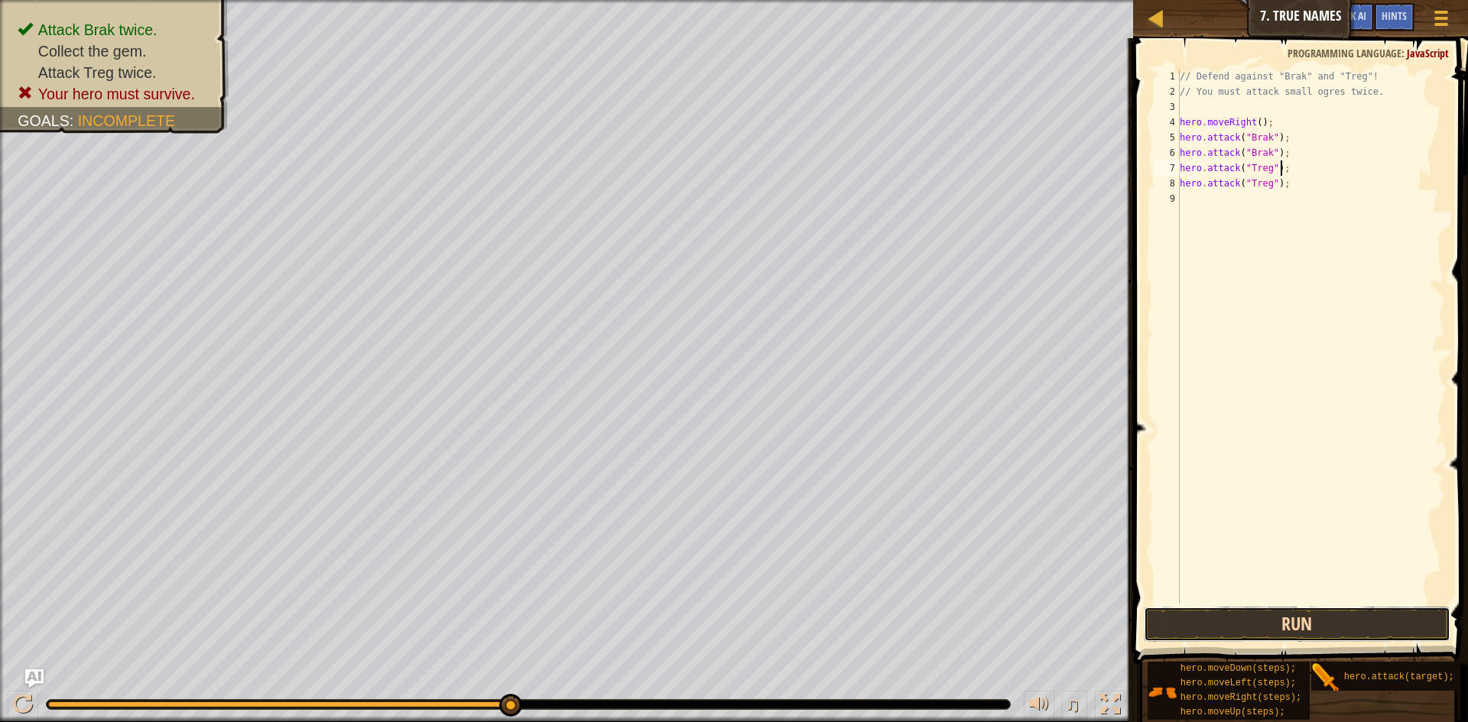
click at [1418, 625] on button "Run" at bounding box center [1297, 624] width 307 height 35
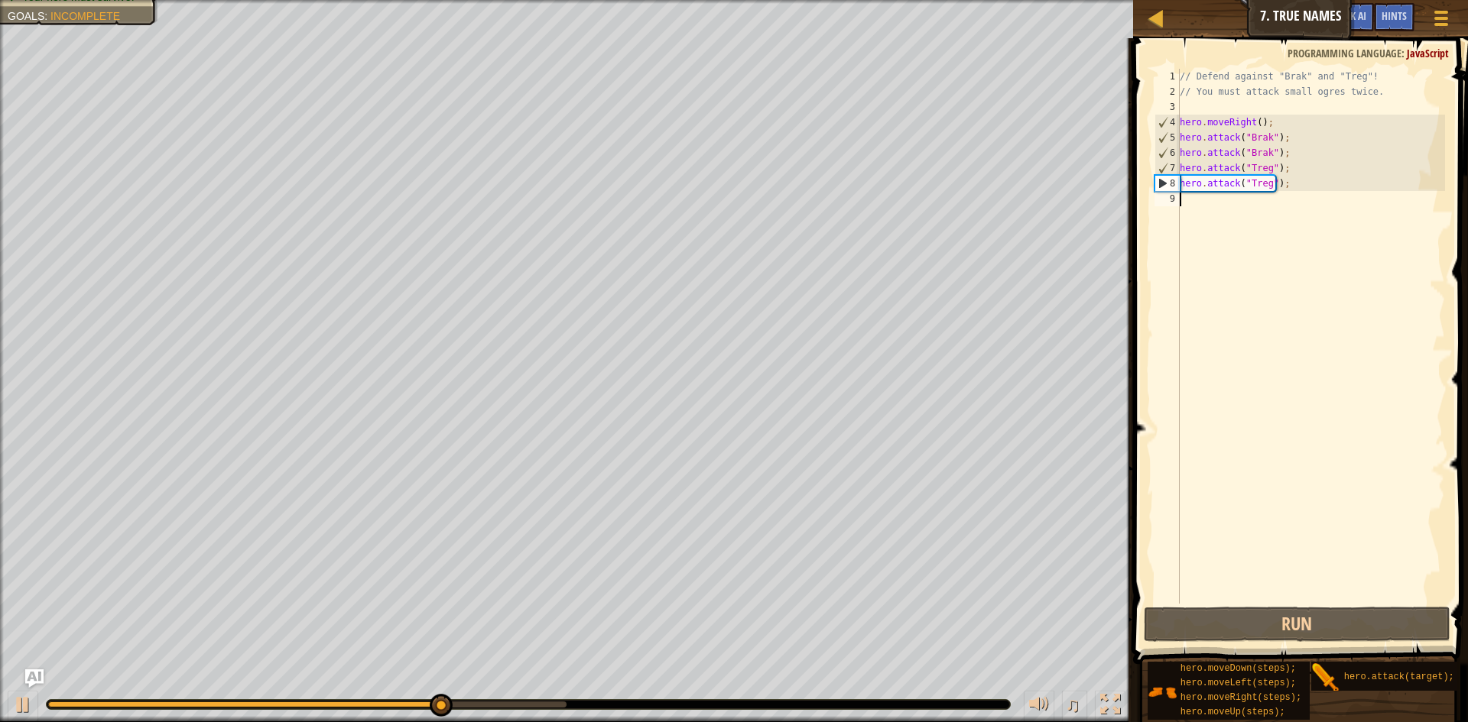
click at [1209, 203] on div "// Defend against "Brak" and "Treg"! // You must attack small ogres twice. hero…" at bounding box center [1311, 352] width 268 height 566
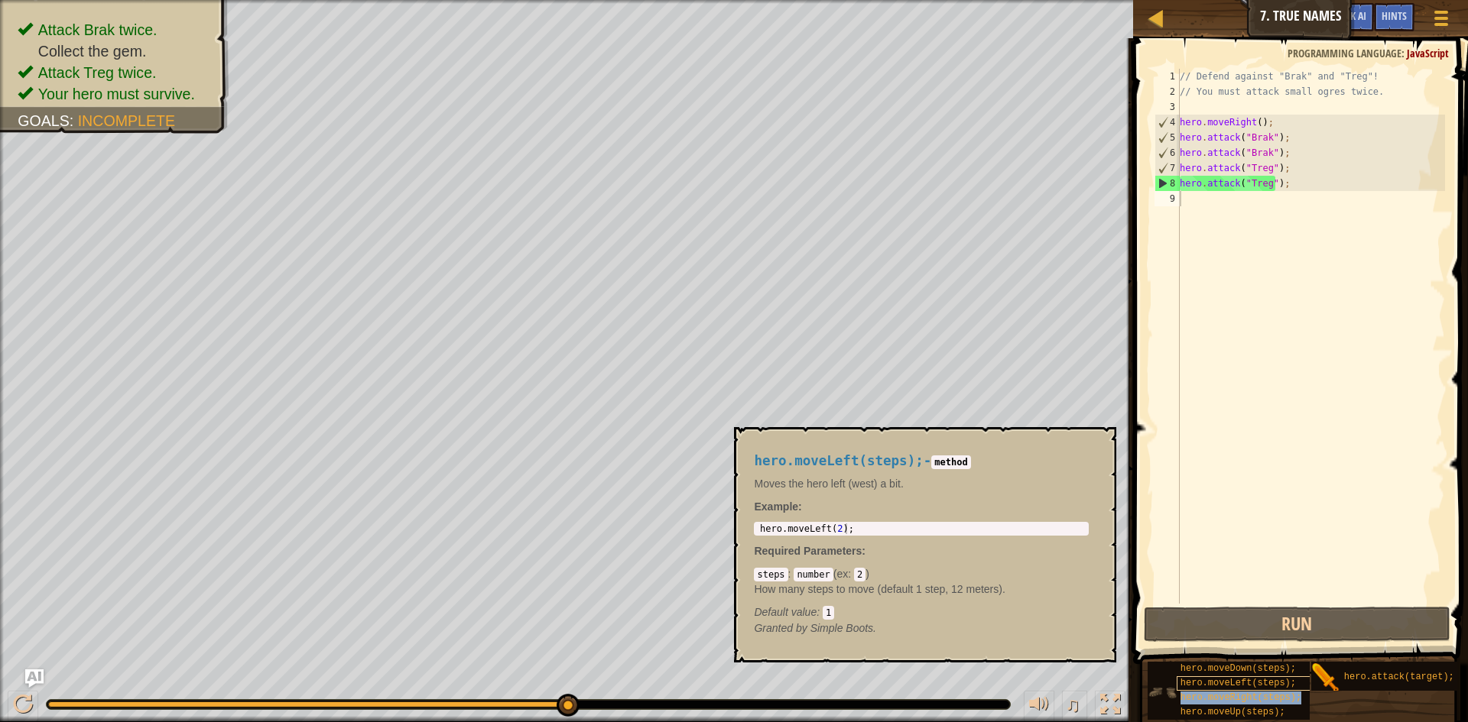
type textarea "hero.attack("Treg");"
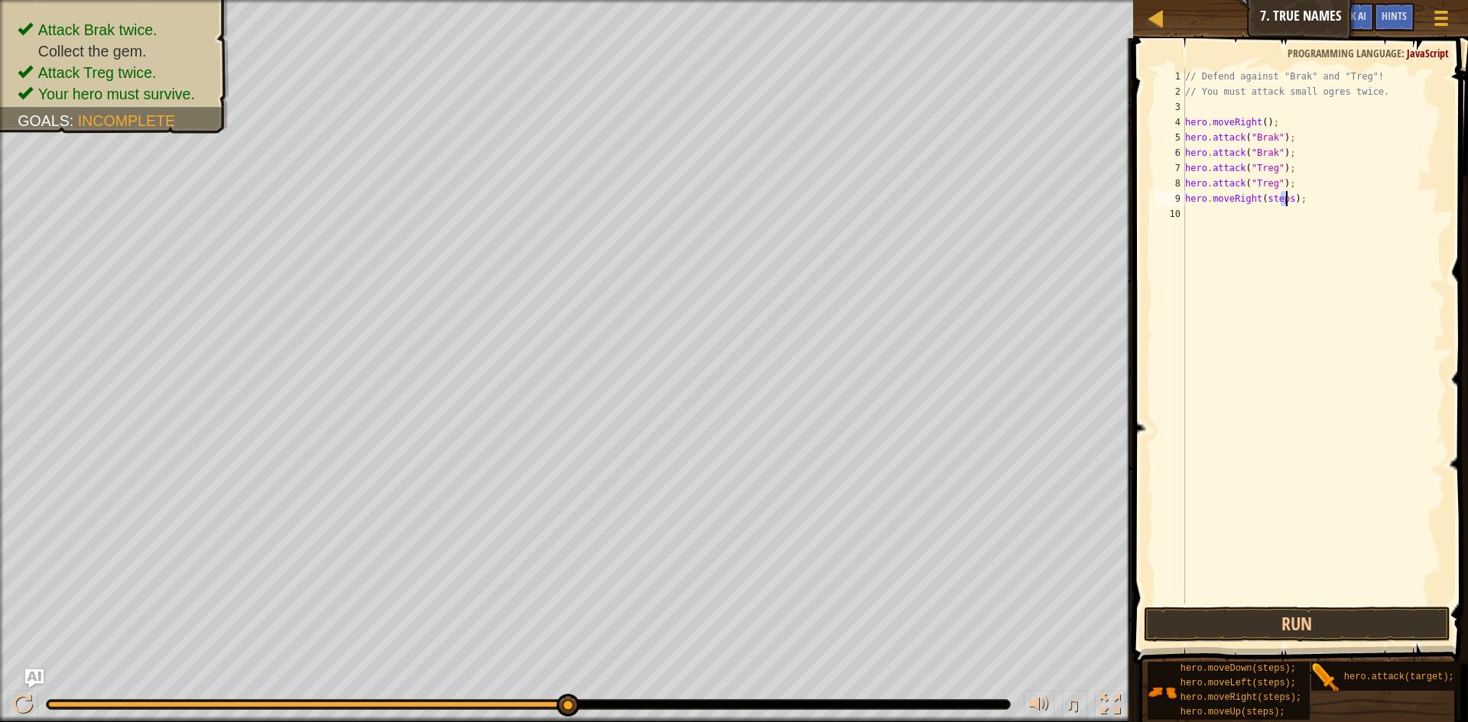
click at [1286, 197] on div "// Defend against "Brak" and "Treg"! // You must attack small ogres twice. hero…" at bounding box center [1314, 352] width 264 height 566
click at [1286, 197] on div "// Defend against "Brak" and "Treg"! // You must attack small ogres twice. hero…" at bounding box center [1313, 336] width 263 height 535
type textarea "hero.moveRight(4);"
click at [1313, 623] on button "Run" at bounding box center [1297, 624] width 307 height 35
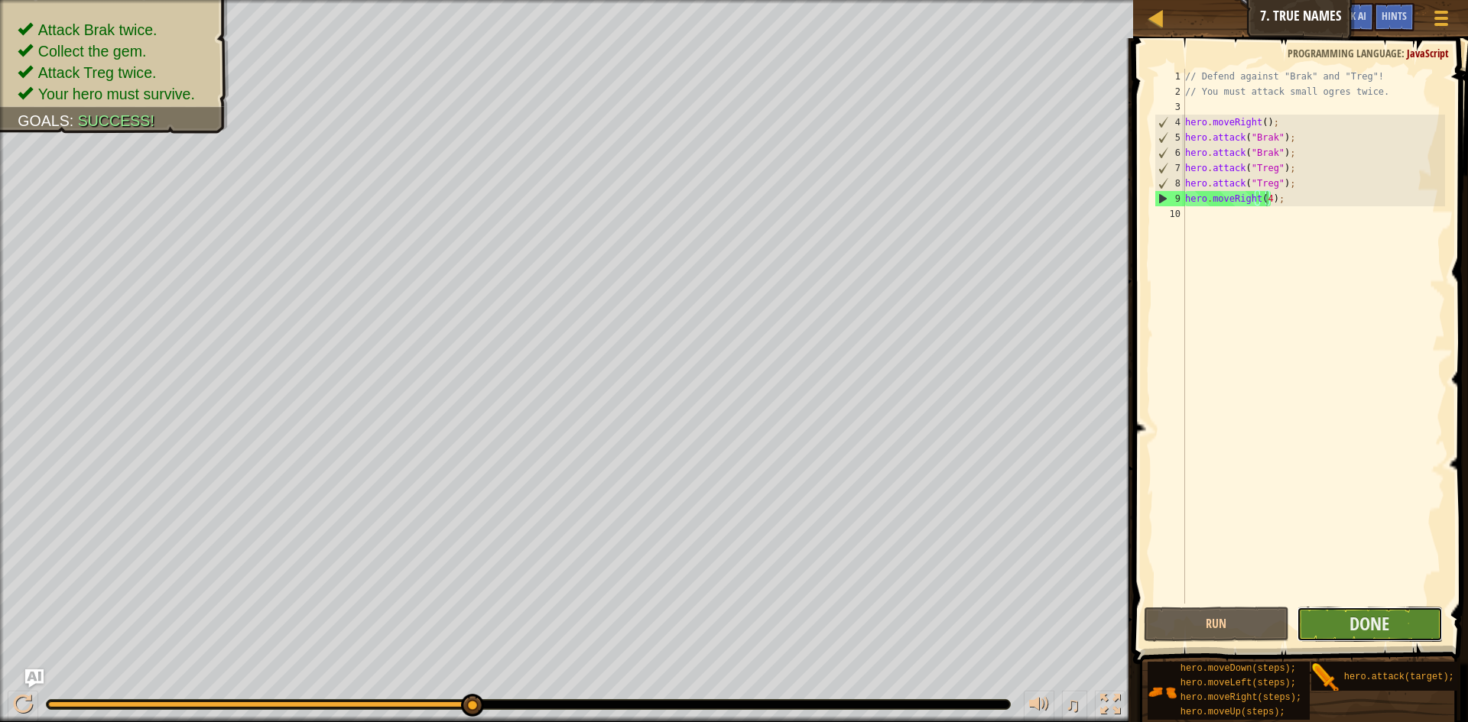
click at [1339, 640] on button "Done" at bounding box center [1370, 624] width 146 height 35
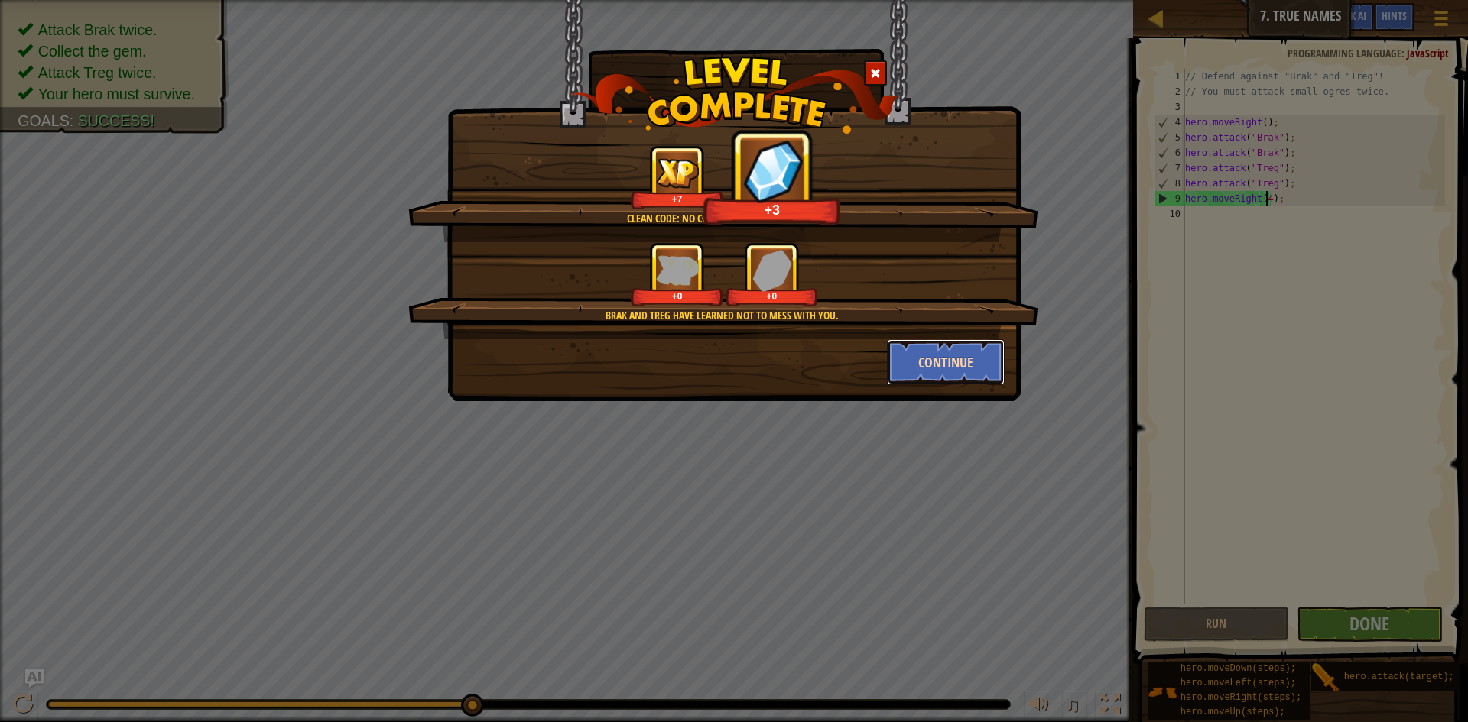
click at [933, 359] on button "Continue" at bounding box center [946, 362] width 119 height 46
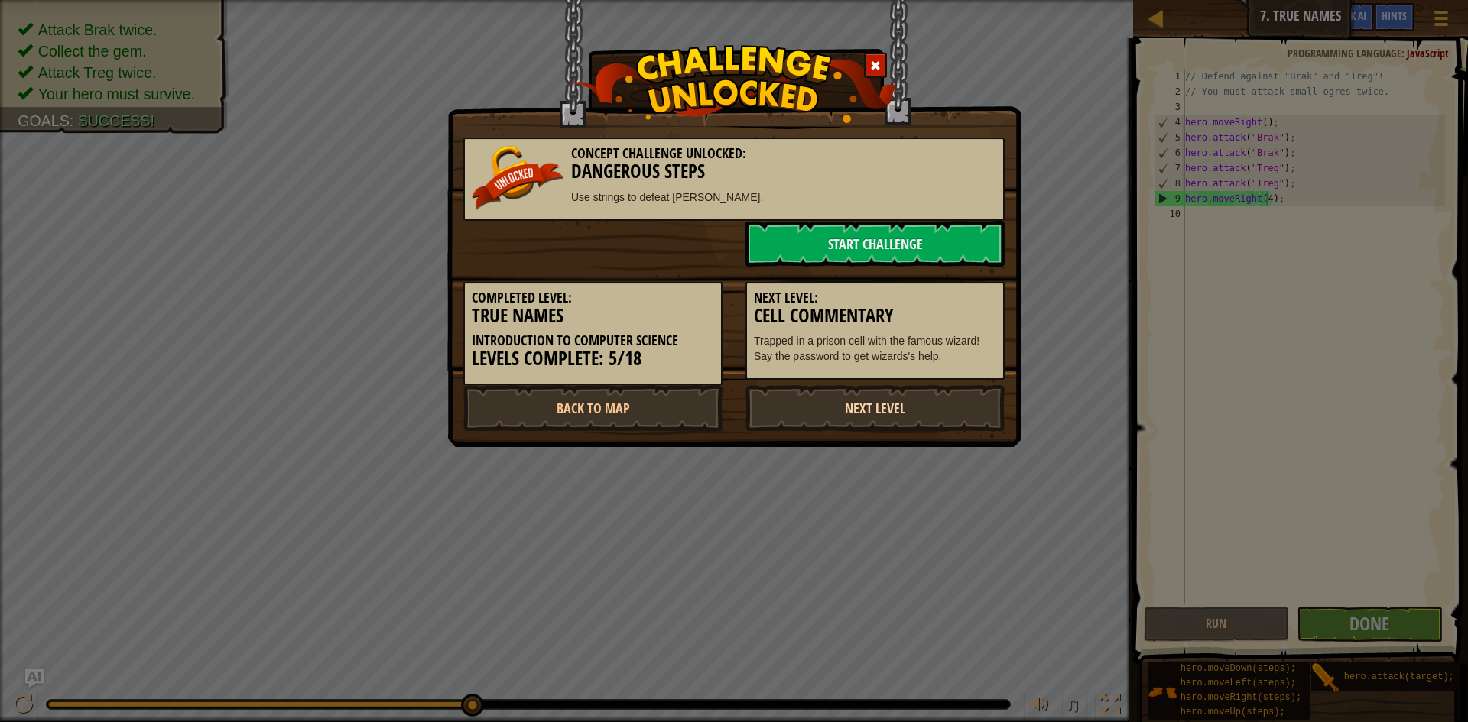
click at [787, 399] on link "Next Level" at bounding box center [874, 408] width 259 height 46
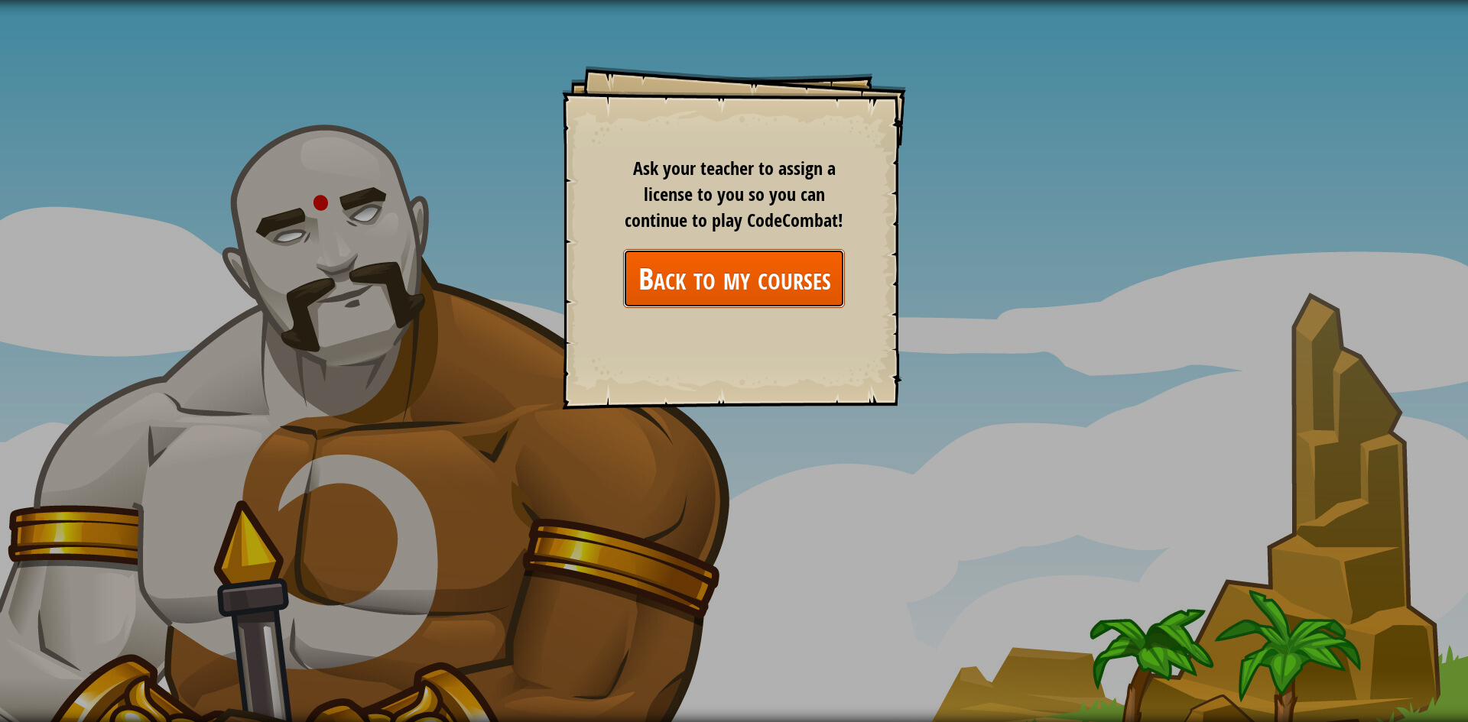
click at [761, 284] on link "Back to my courses" at bounding box center [734, 278] width 222 height 59
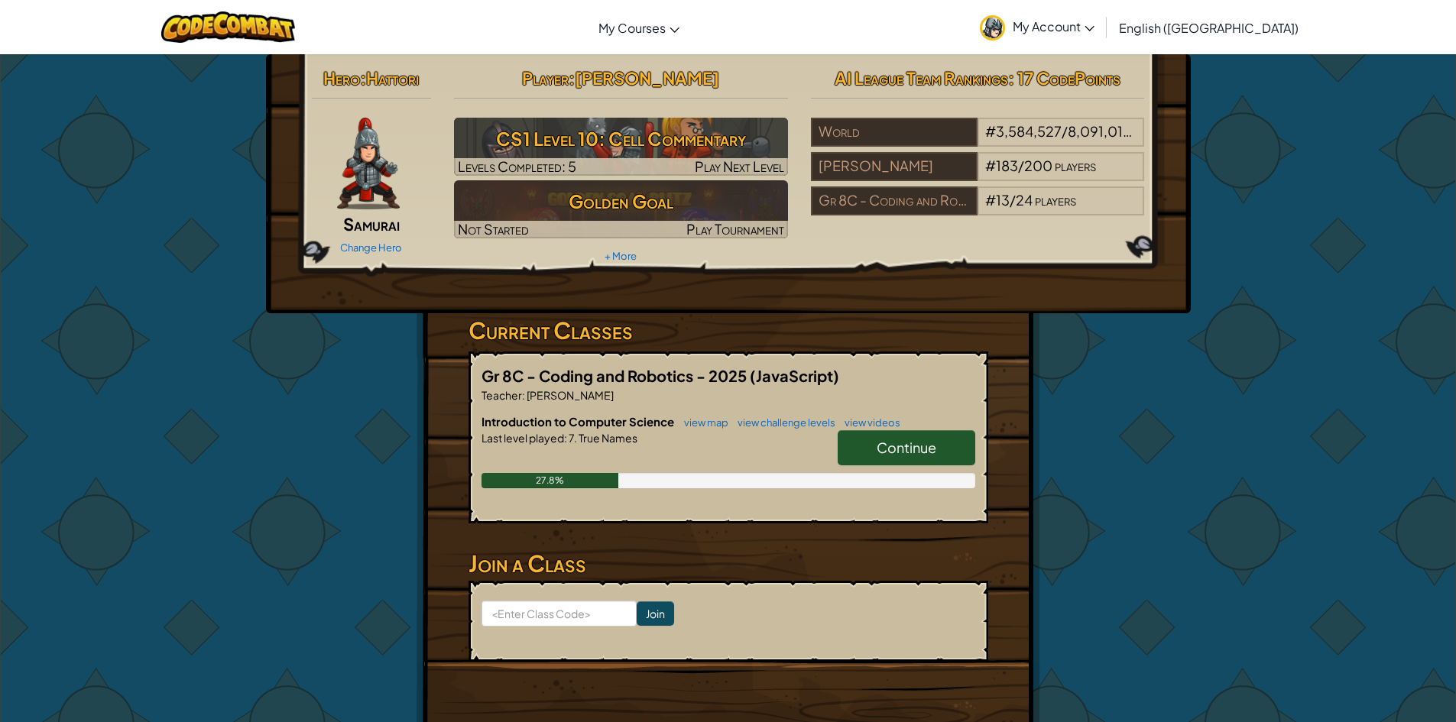
click at [836, 435] on div "Continue" at bounding box center [899, 451] width 153 height 43
click at [865, 443] on link "Continue" at bounding box center [907, 447] width 138 height 35
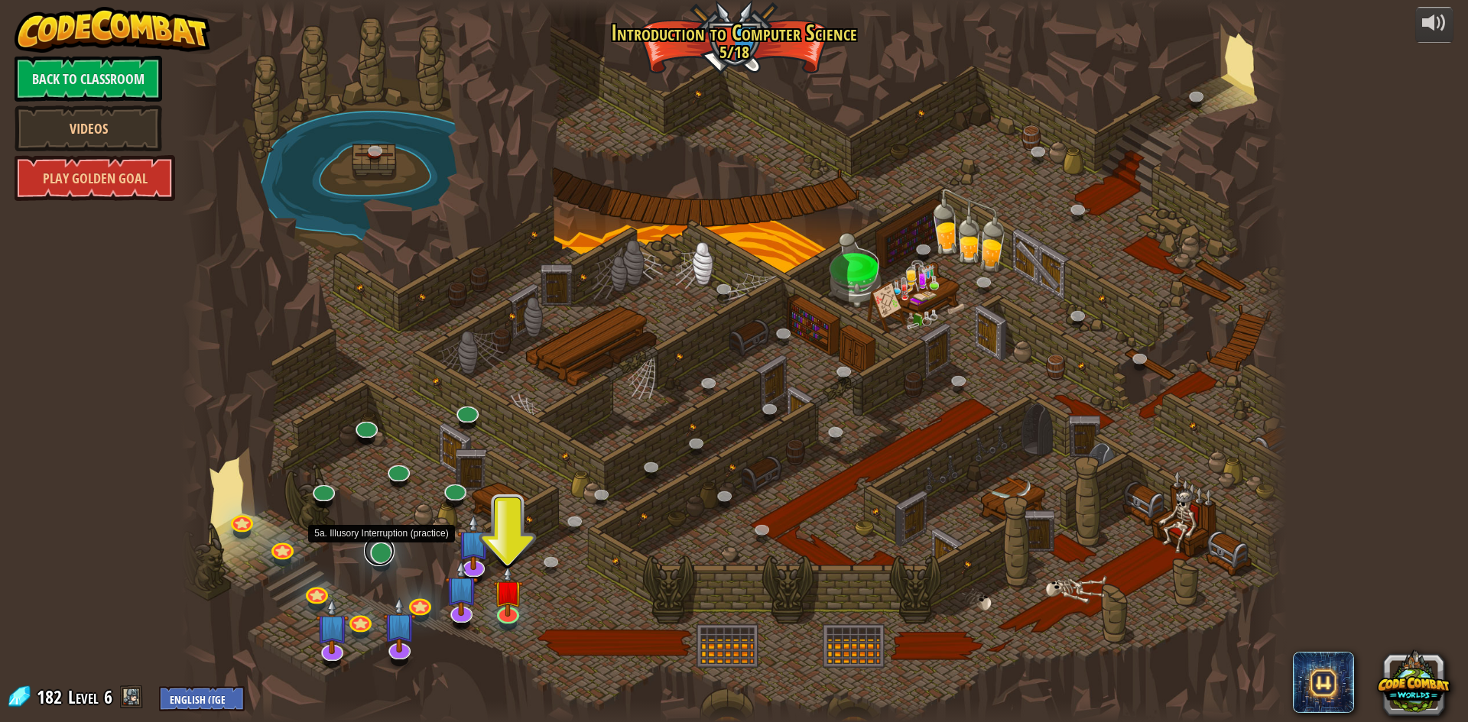
click at [390, 557] on link at bounding box center [379, 551] width 31 height 31
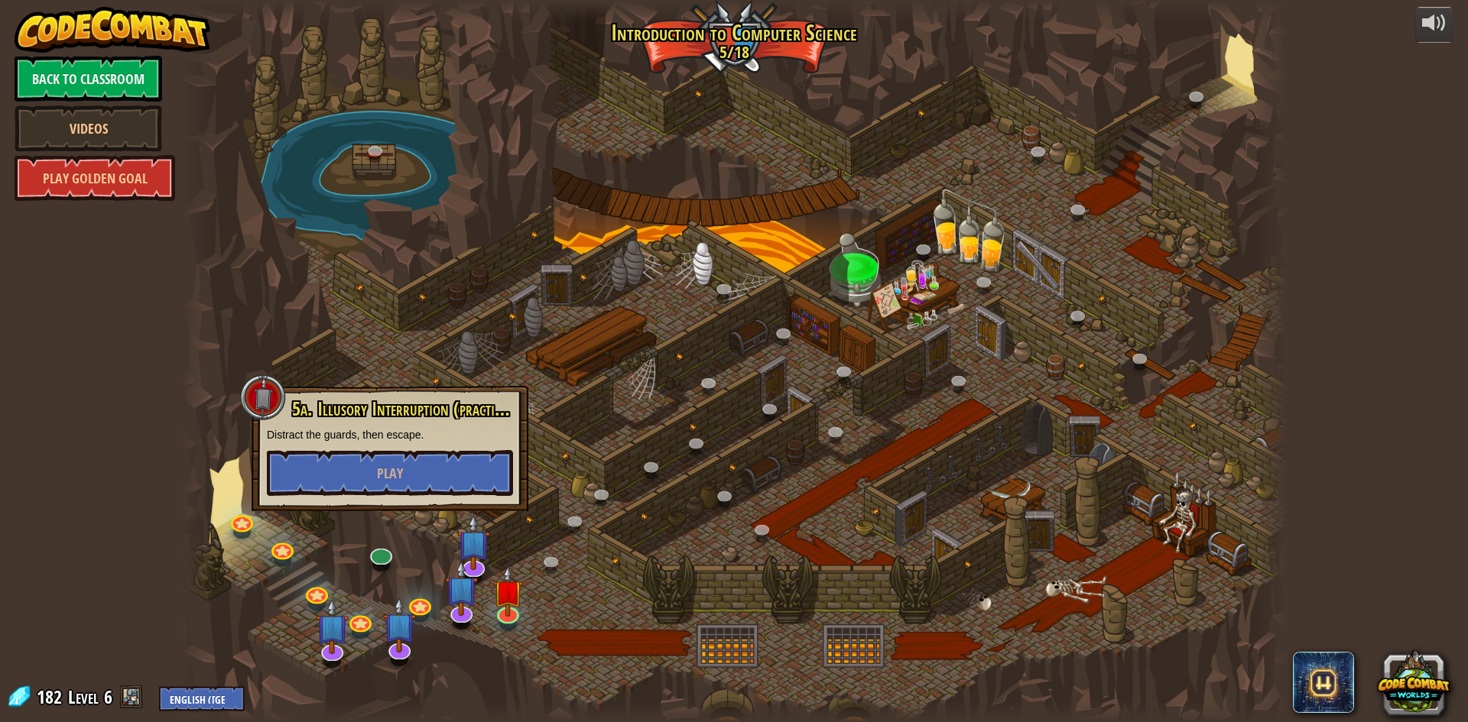
click at [356, 541] on div at bounding box center [734, 361] width 1106 height 722
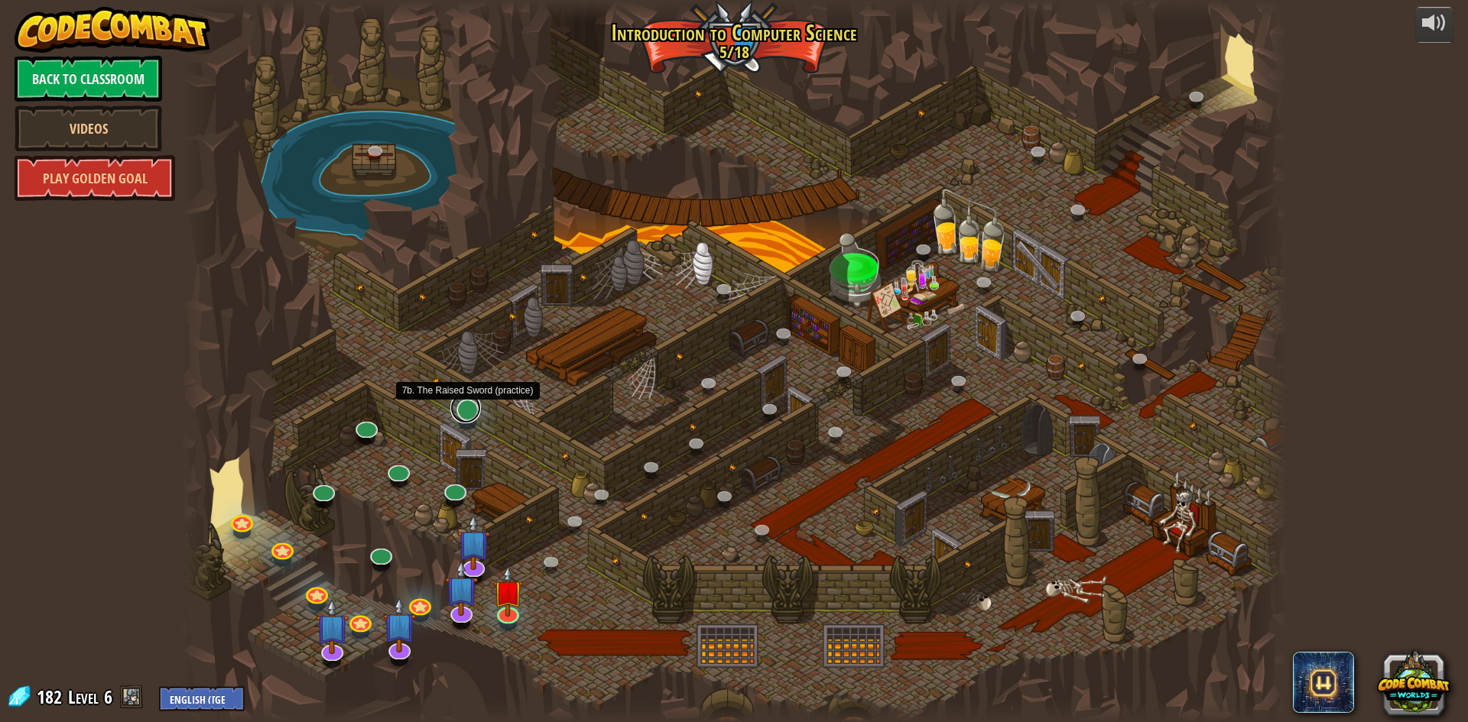
click at [456, 409] on link at bounding box center [465, 408] width 31 height 31
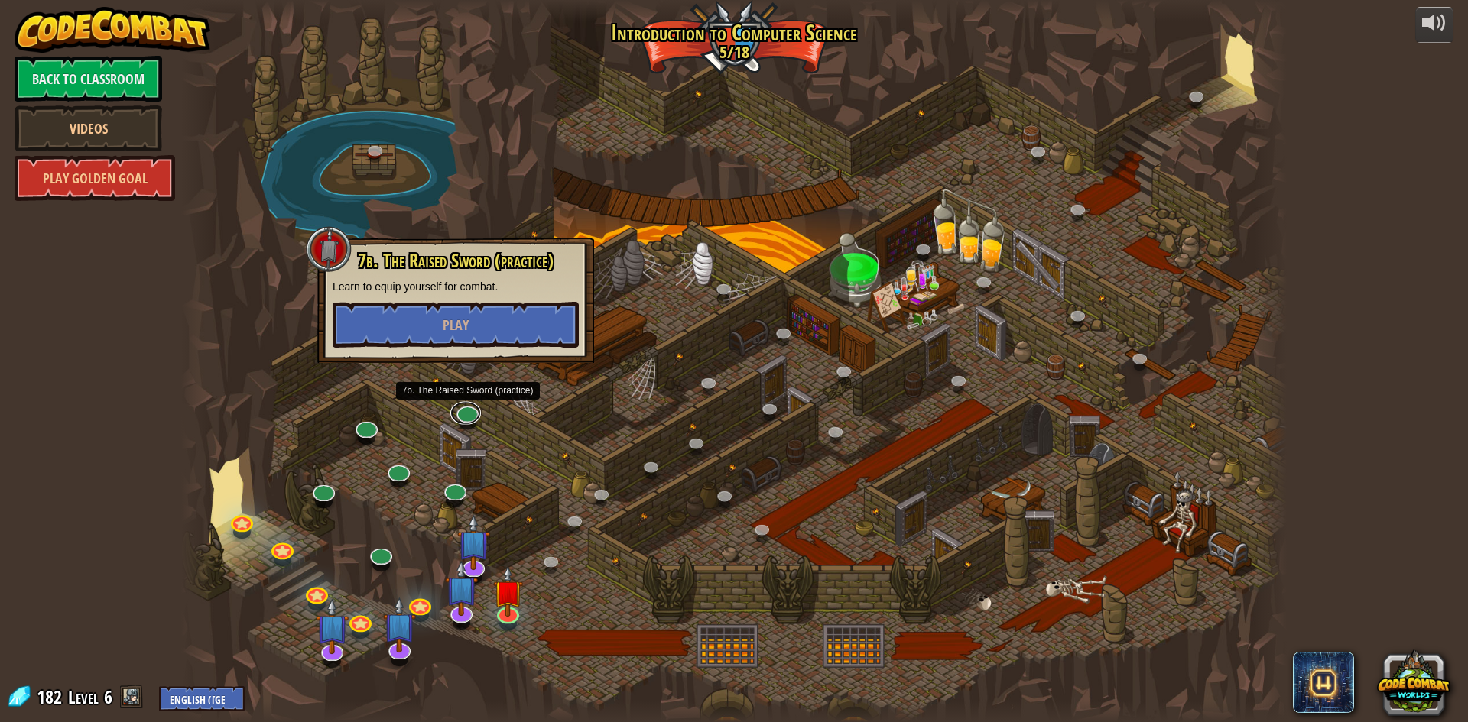
drag, startPoint x: 472, startPoint y: 410, endPoint x: 430, endPoint y: 450, distance: 57.3
click at [471, 411] on link at bounding box center [465, 412] width 31 height 23
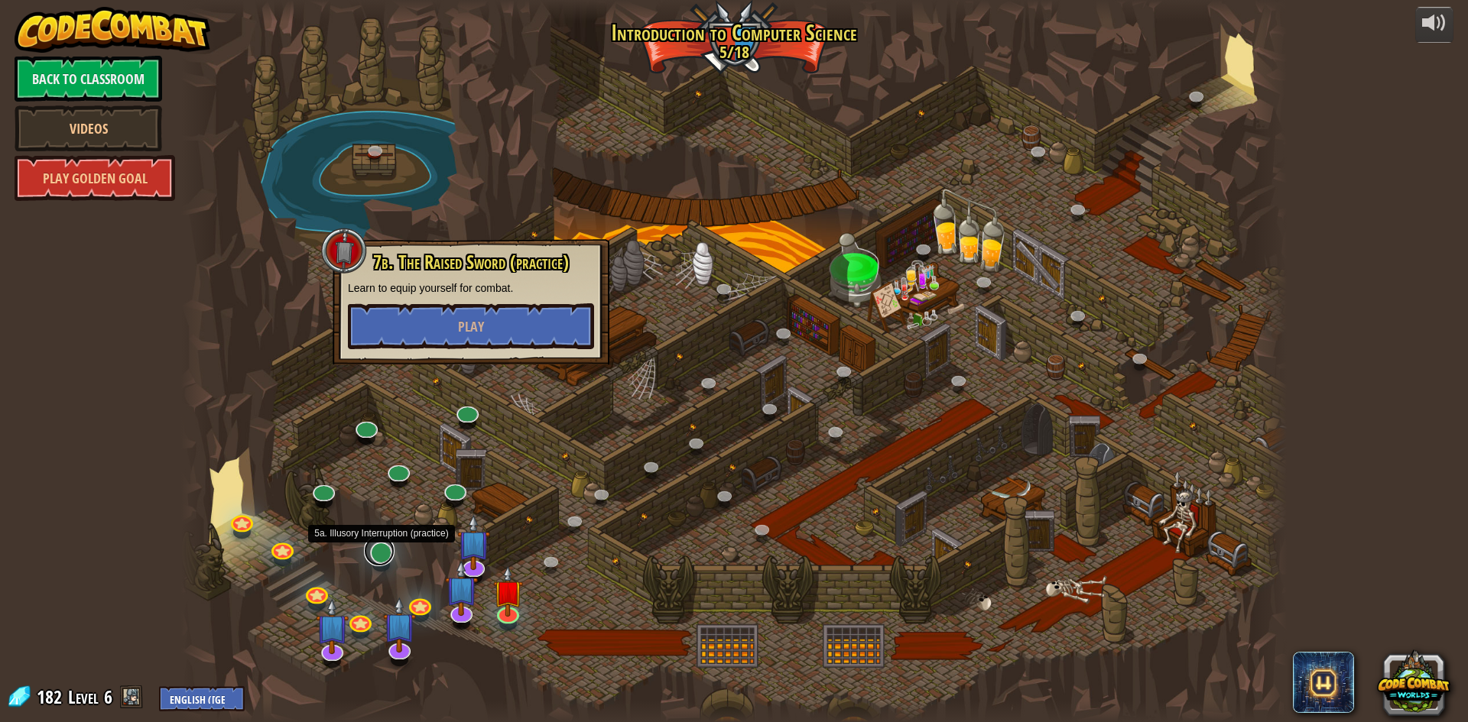
click at [367, 550] on link at bounding box center [379, 551] width 31 height 31
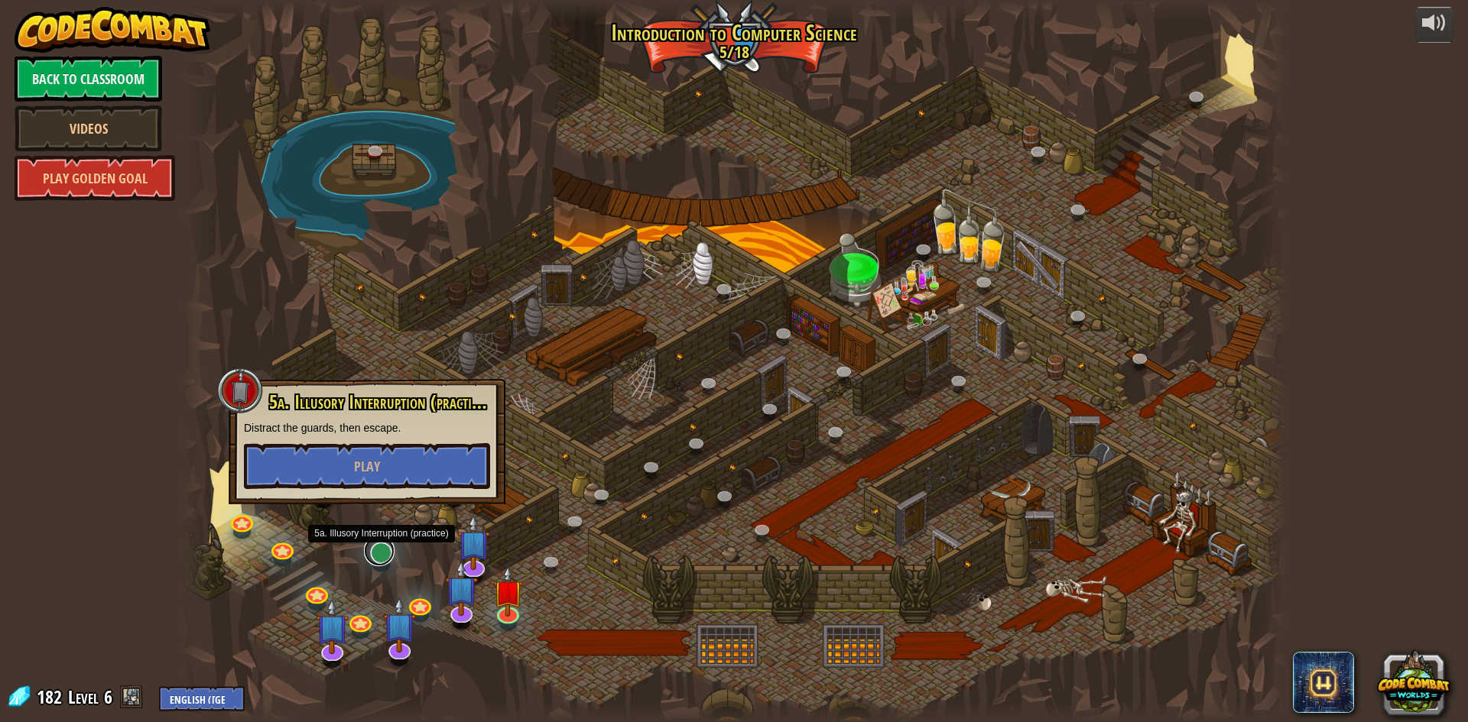
click at [376, 550] on link at bounding box center [379, 551] width 31 height 31
drag, startPoint x: 576, startPoint y: 557, endPoint x: 557, endPoint y: 560, distance: 20.1
click at [573, 557] on div at bounding box center [734, 361] width 1106 height 722
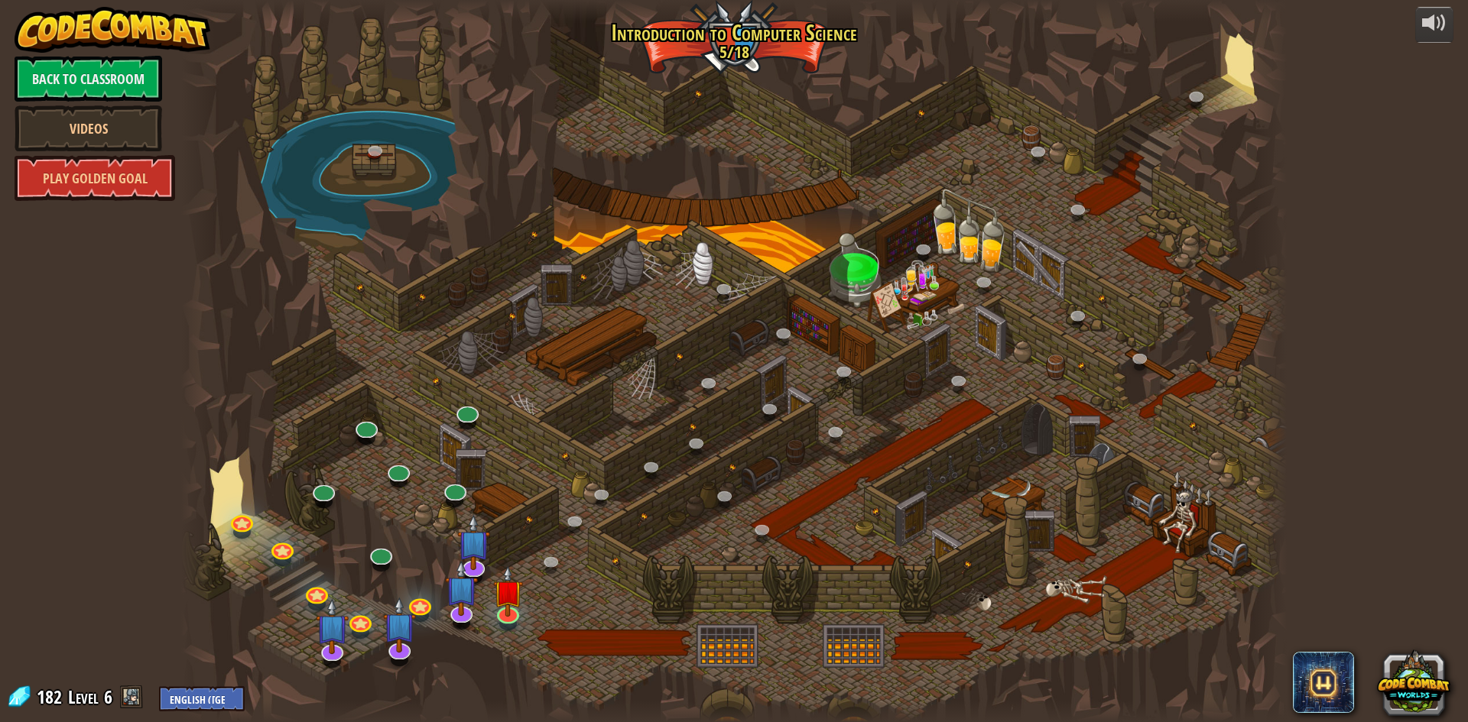
click at [482, 600] on div at bounding box center [734, 361] width 1106 height 722
click at [476, 561] on img at bounding box center [461, 576] width 32 height 74
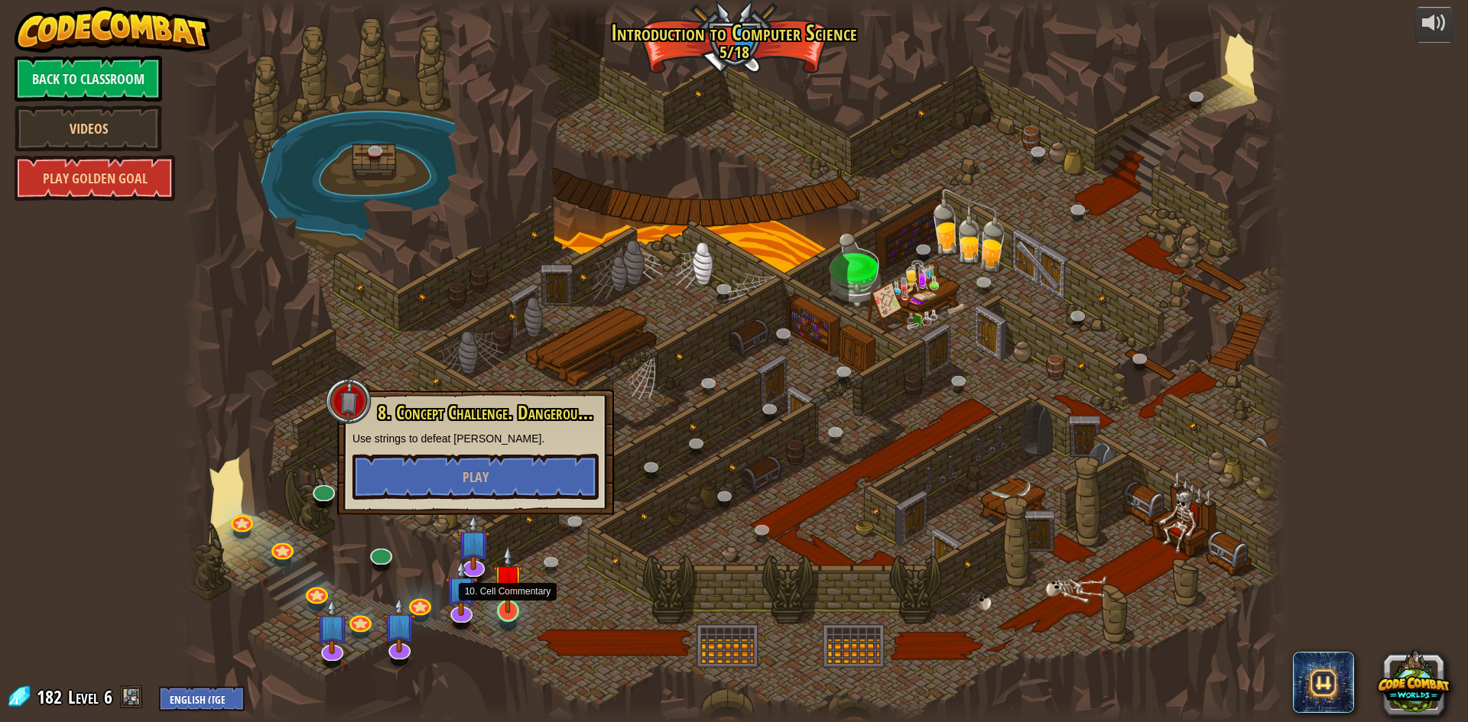
click at [501, 615] on div at bounding box center [508, 611] width 22 height 22
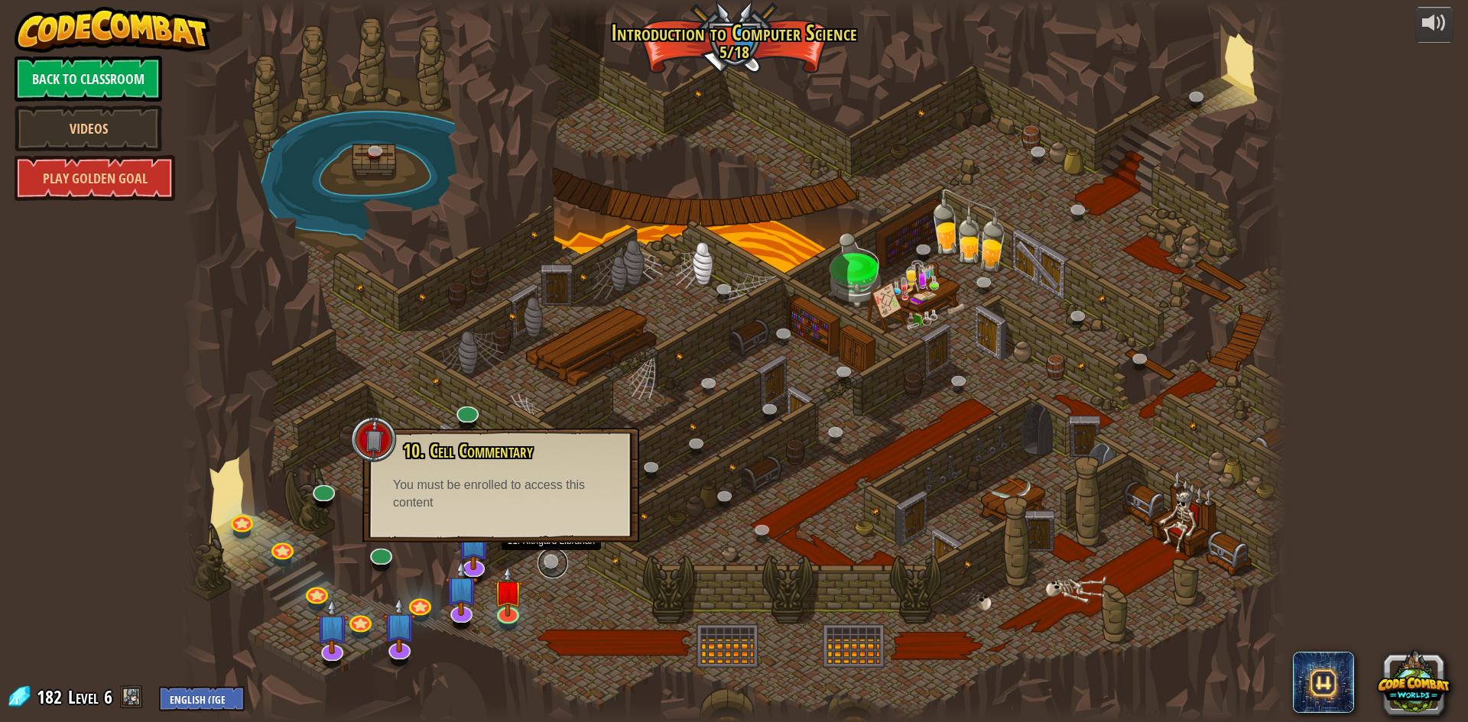
click at [548, 567] on link at bounding box center [552, 563] width 31 height 31
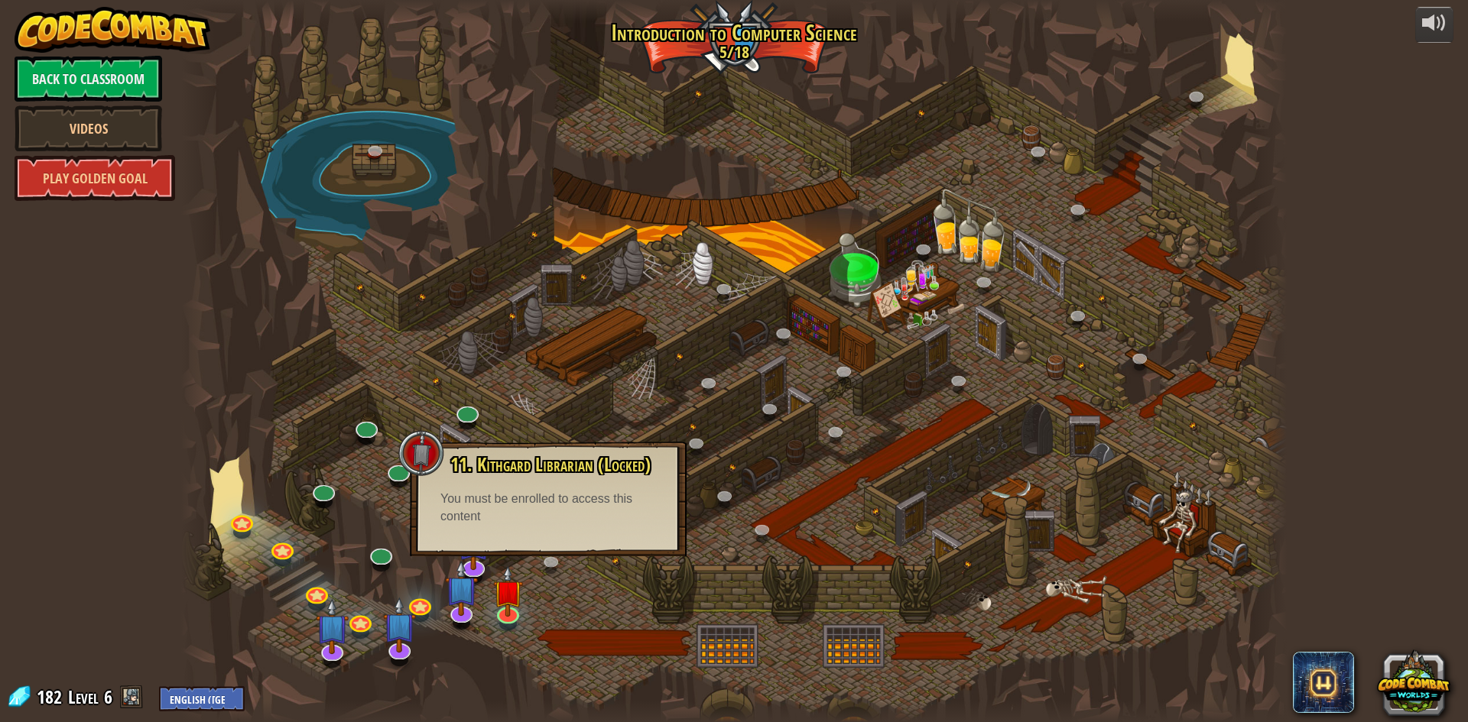
drag, startPoint x: 536, startPoint y: 558, endPoint x: 554, endPoint y: 576, distance: 24.9
click at [540, 567] on div "25. Kithgard Gates (Locked) Escape the Kithgard dungeons, and don't let the gua…" at bounding box center [734, 361] width 1106 height 722
click at [554, 576] on div at bounding box center [734, 361] width 1106 height 722
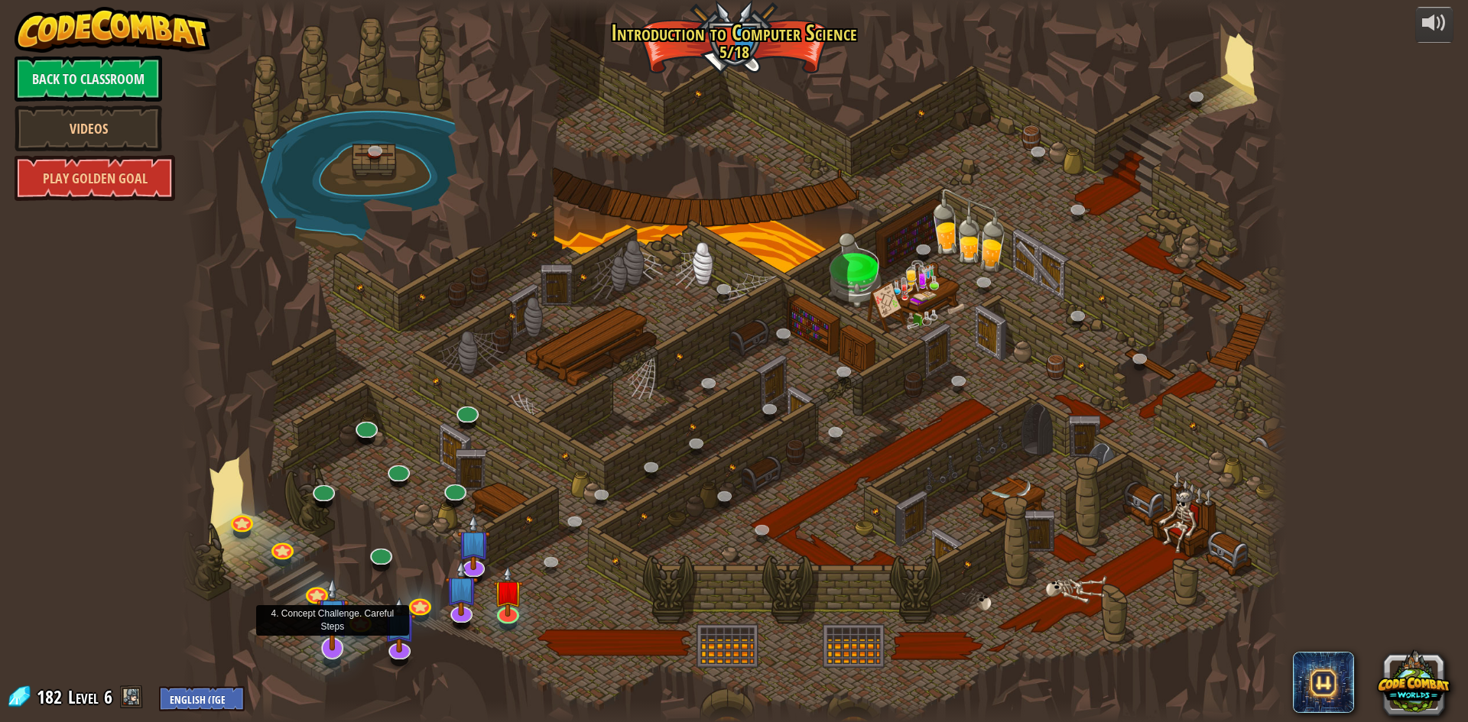
click at [336, 649] on img at bounding box center [333, 614] width 32 height 74
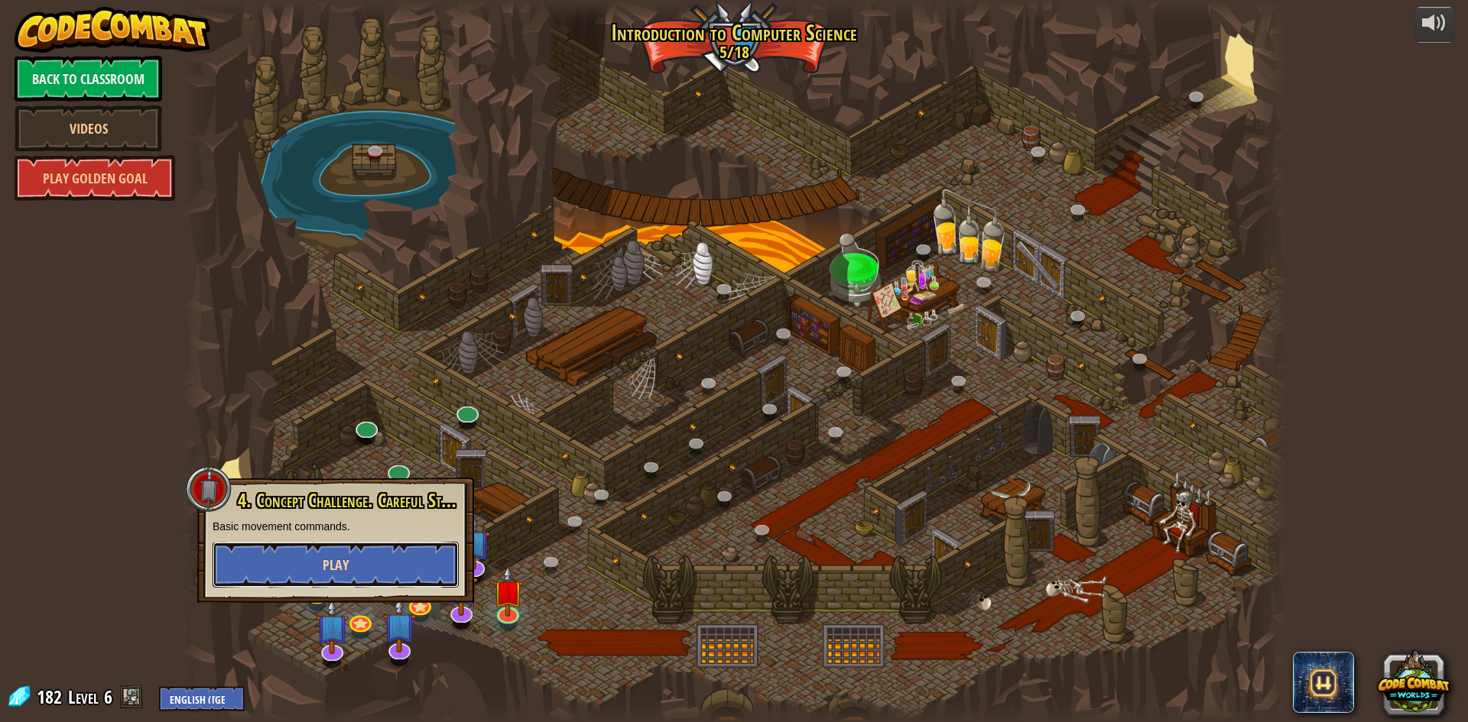
click at [394, 567] on button "Play" at bounding box center [336, 565] width 246 height 46
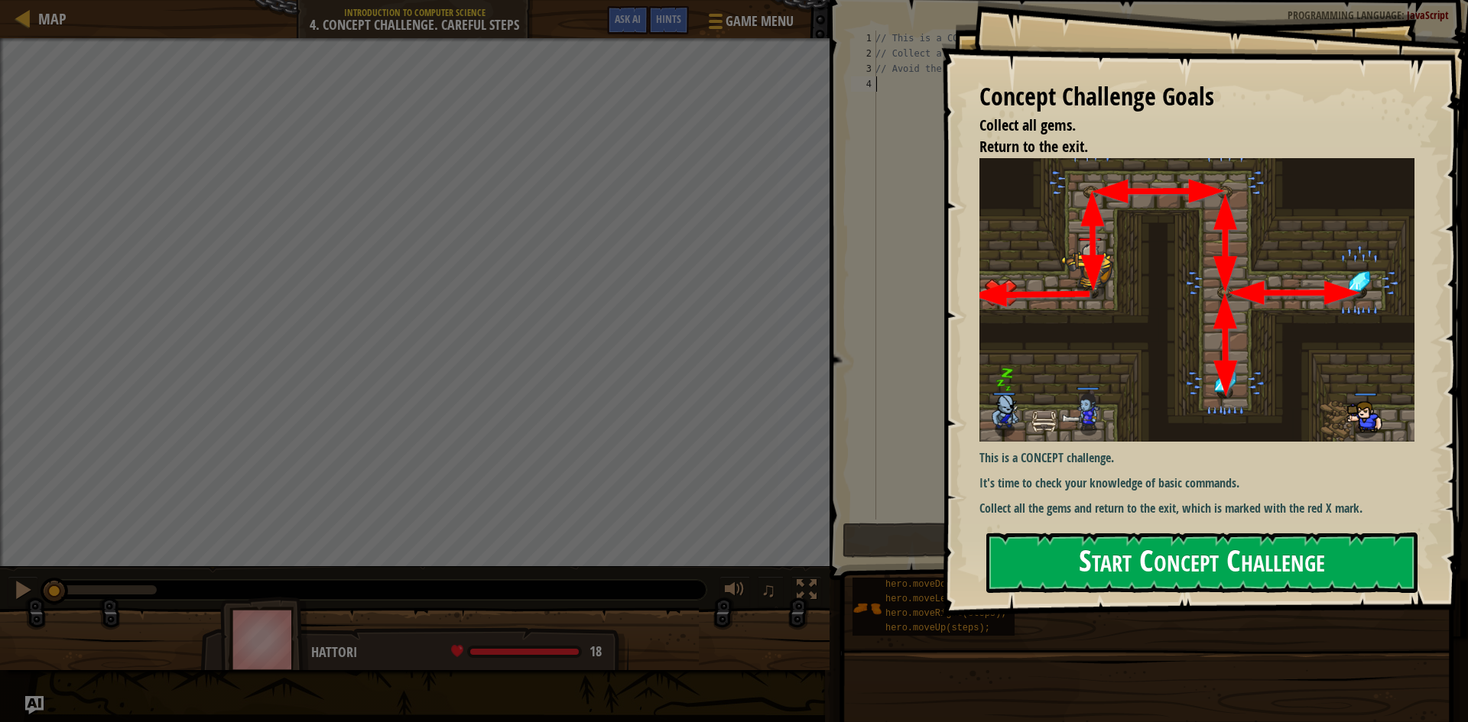
click at [1128, 557] on button "Start Concept Challenge" at bounding box center [1201, 563] width 431 height 60
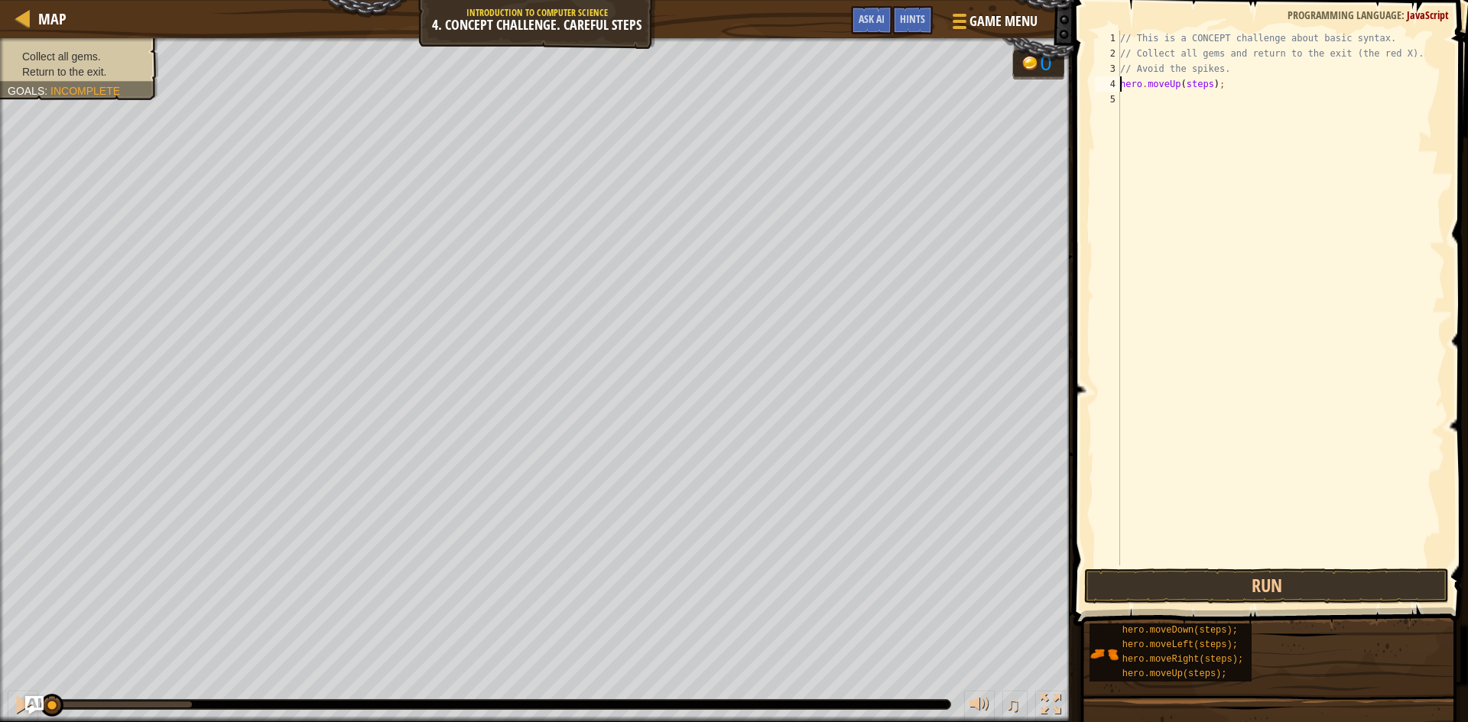
click at [1204, 82] on div "// This is a CONCEPT challenge about basic syntax. // Collect all gems and retu…" at bounding box center [1281, 314] width 328 height 566
click at [1219, 99] on div "// This is a CONCEPT challenge about basic syntax. // Collect all gems and retu…" at bounding box center [1281, 314] width 328 height 566
click at [1274, 581] on button "Run" at bounding box center [1266, 586] width 365 height 35
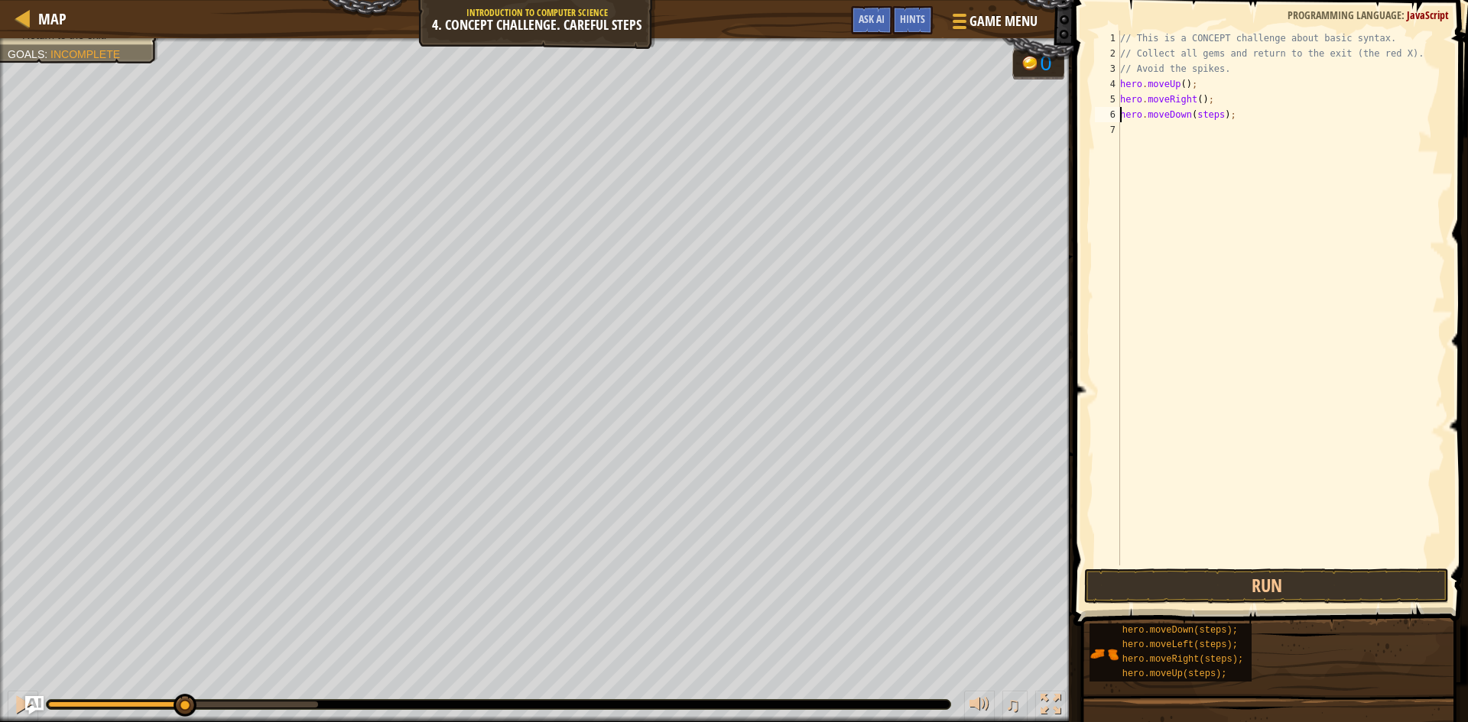
click at [1216, 111] on div "// This is a CONCEPT challenge about basic syntax. // Collect all gems and retu…" at bounding box center [1281, 314] width 328 height 566
click at [1206, 131] on div "// This is a CONCEPT challenge about basic syntax. // Collect all gems and retu…" at bounding box center [1281, 314] width 328 height 566
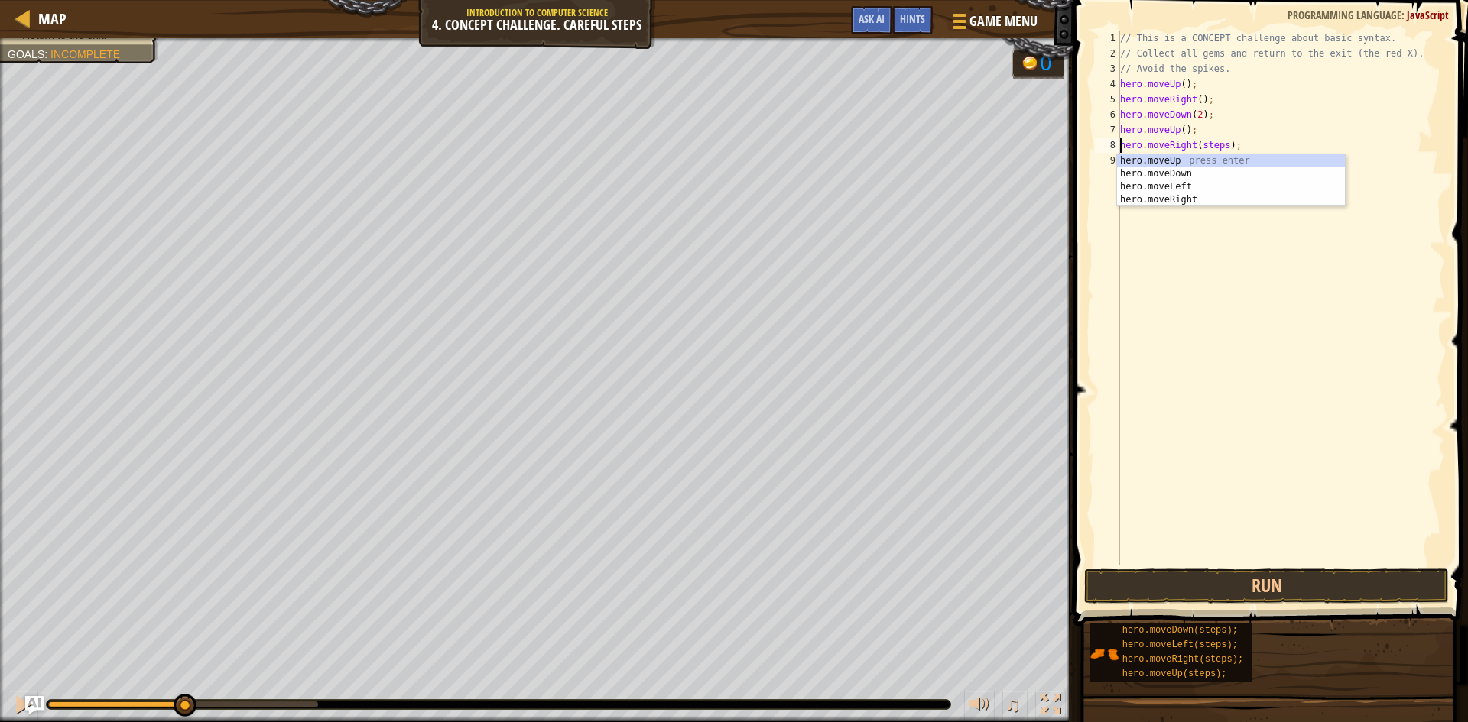
click at [1222, 144] on div "// This is a CONCEPT challenge about basic syntax. // Collect all gems and retu…" at bounding box center [1281, 314] width 328 height 566
type textarea "hero.moveRight();"
click at [1281, 594] on button "Run" at bounding box center [1266, 586] width 365 height 35
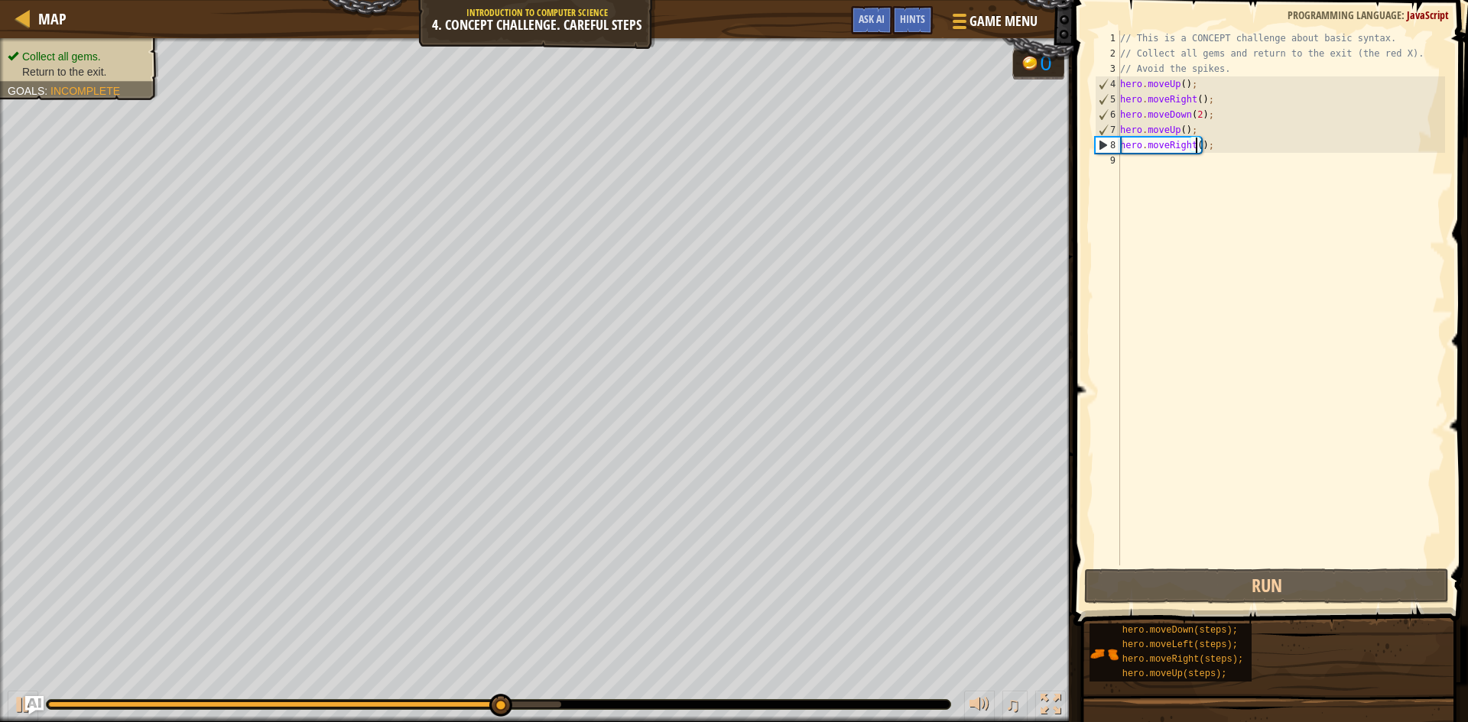
click at [50, 49] on li "Collect all gems." at bounding box center [77, 56] width 139 height 15
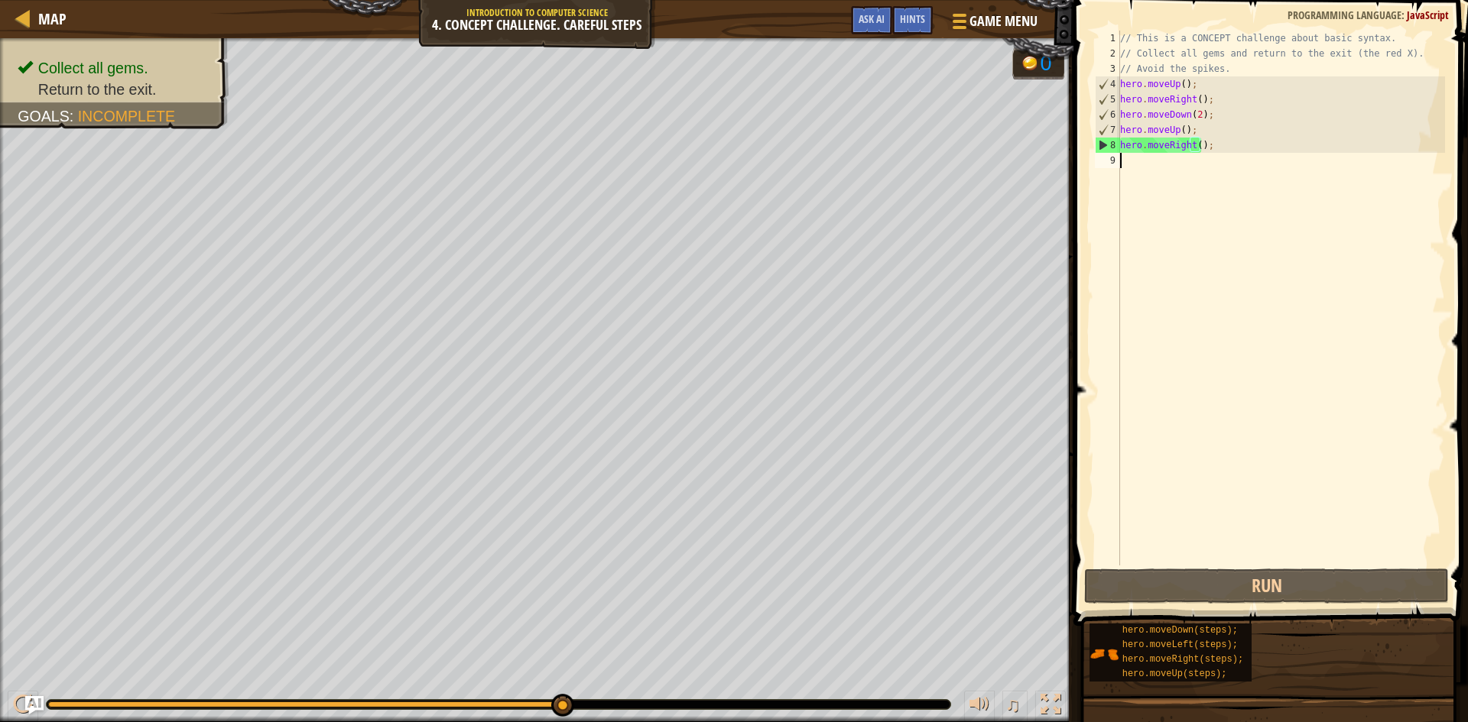
click at [1132, 159] on div "// This is a CONCEPT challenge about basic syntax. // Collect all gems and retu…" at bounding box center [1281, 314] width 328 height 566
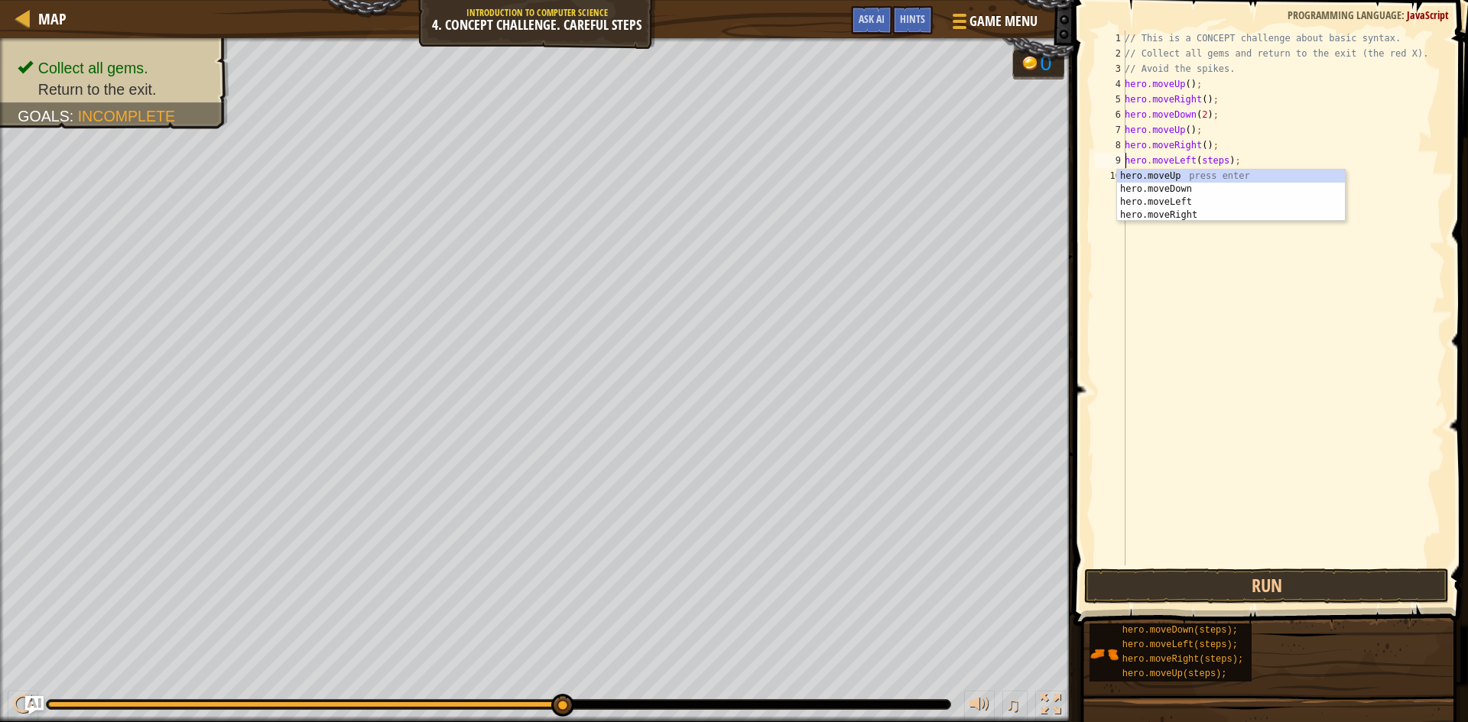
click at [1217, 159] on div "// This is a CONCEPT challenge about basic syntax. // Collect all gems and retu…" at bounding box center [1283, 314] width 323 height 566
click at [1220, 161] on div "// This is a CONCEPT challenge about basic syntax. // Collect all gems and retu…" at bounding box center [1283, 314] width 323 height 566
click at [1211, 177] on div "// This is a CONCEPT challenge about basic syntax. // Collect all gems and retu…" at bounding box center [1283, 314] width 323 height 566
click at [1221, 188] on div "// This is a CONCEPT challenge about basic syntax. // Collect all gems and retu…" at bounding box center [1283, 314] width 323 height 566
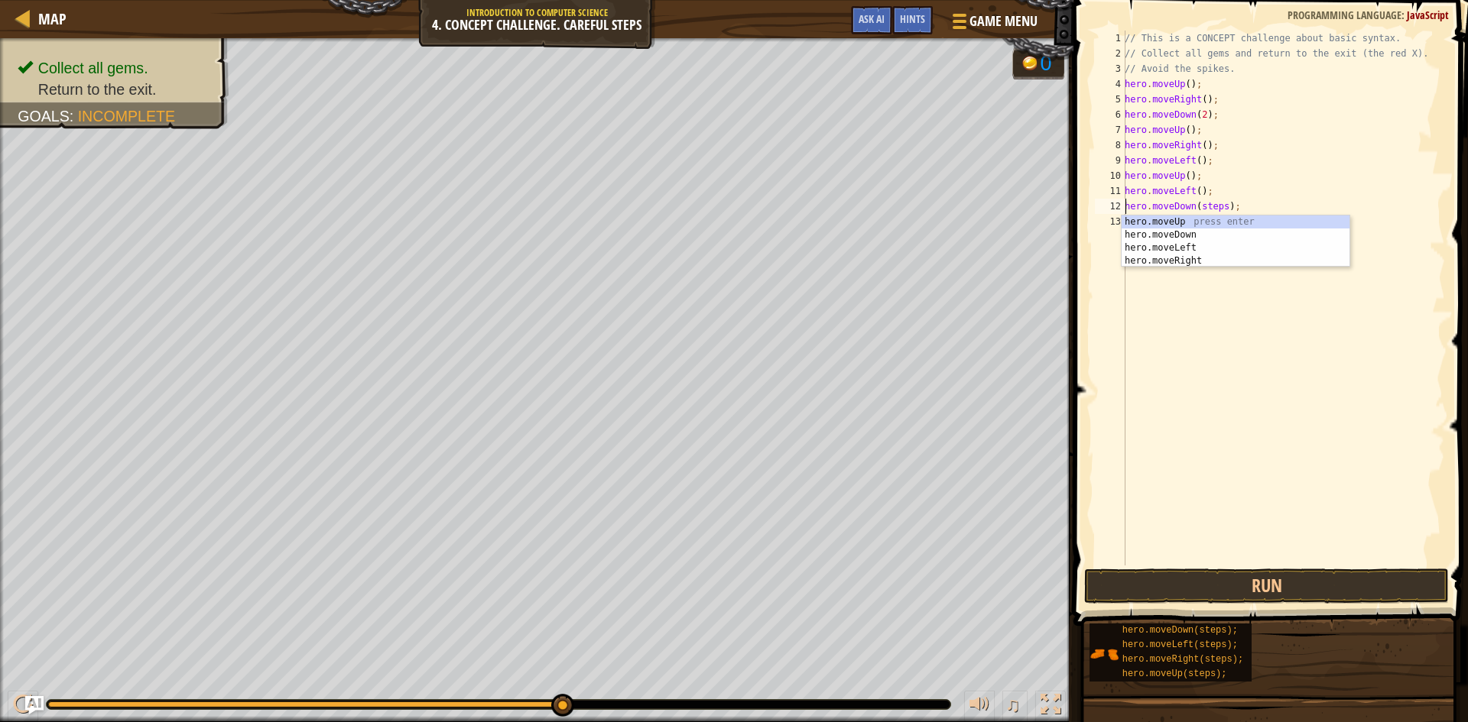
click at [1219, 206] on div "// This is a CONCEPT challenge about basic syntax. // Collect all gems and retu…" at bounding box center [1283, 314] width 323 height 566
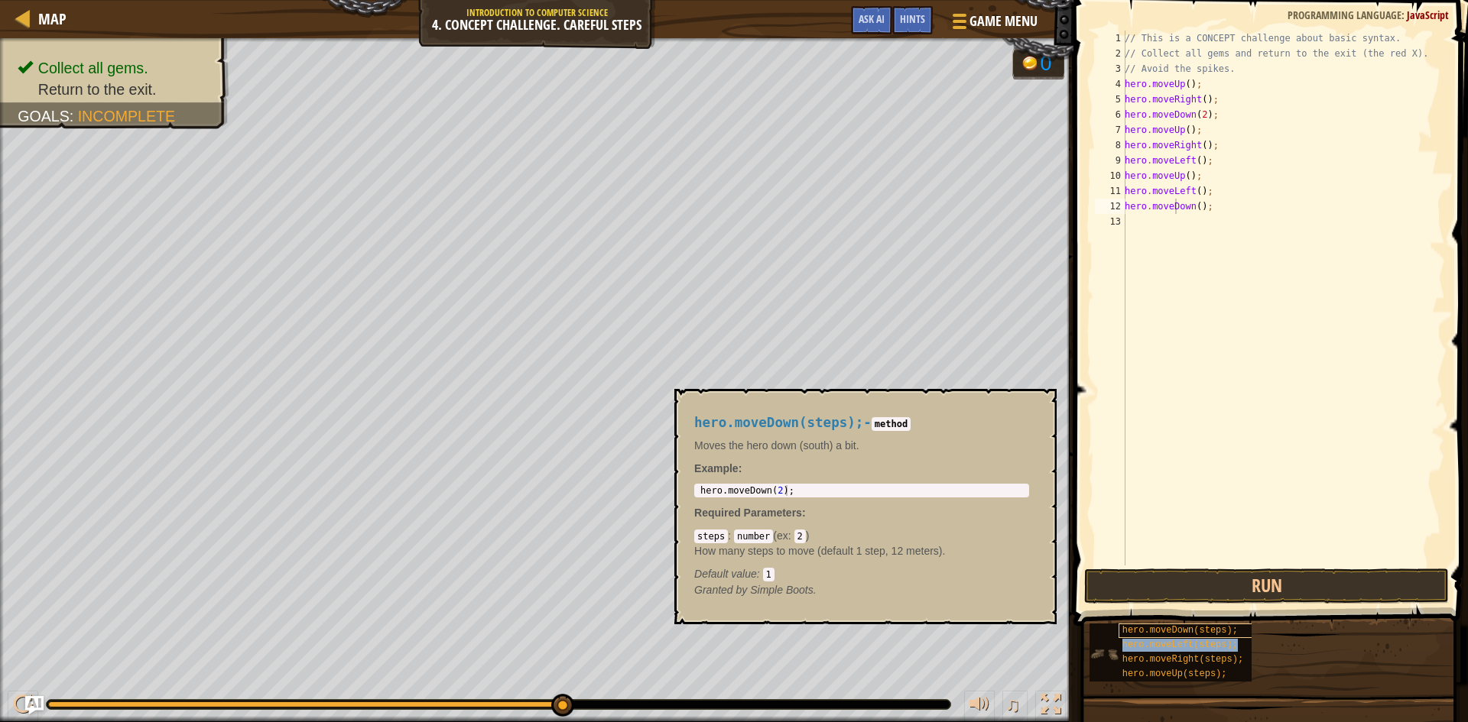
type textarea "hero.movehero.moveLeft(steps);Down();"
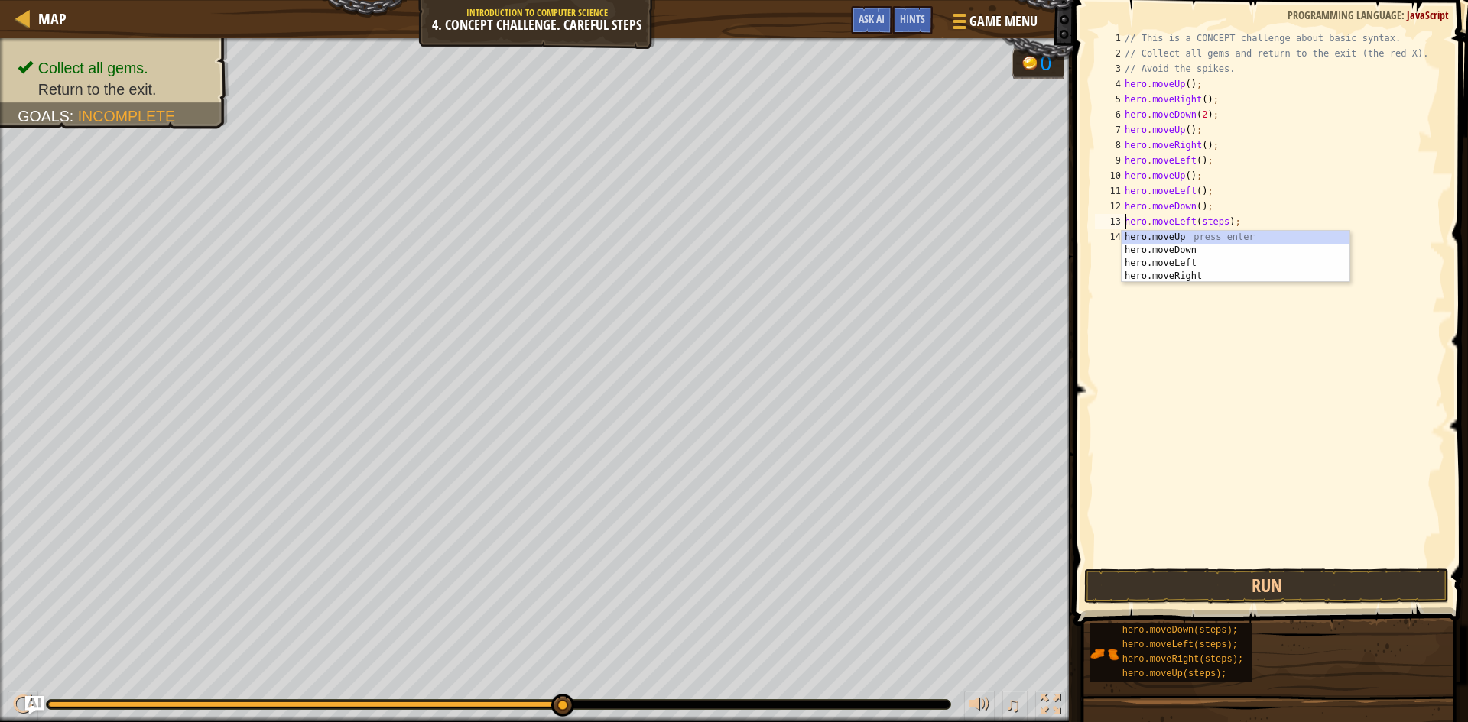
click at [1297, 195] on div "// This is a CONCEPT challenge about basic syntax. // Collect all gems and retu…" at bounding box center [1283, 314] width 323 height 566
click at [1221, 222] on div "// This is a CONCEPT challenge about basic syntax. // Collect all gems and retu…" at bounding box center [1283, 314] width 323 height 566
type textarea "hero.moveLeft();"
click at [1200, 596] on button "Run" at bounding box center [1266, 586] width 365 height 35
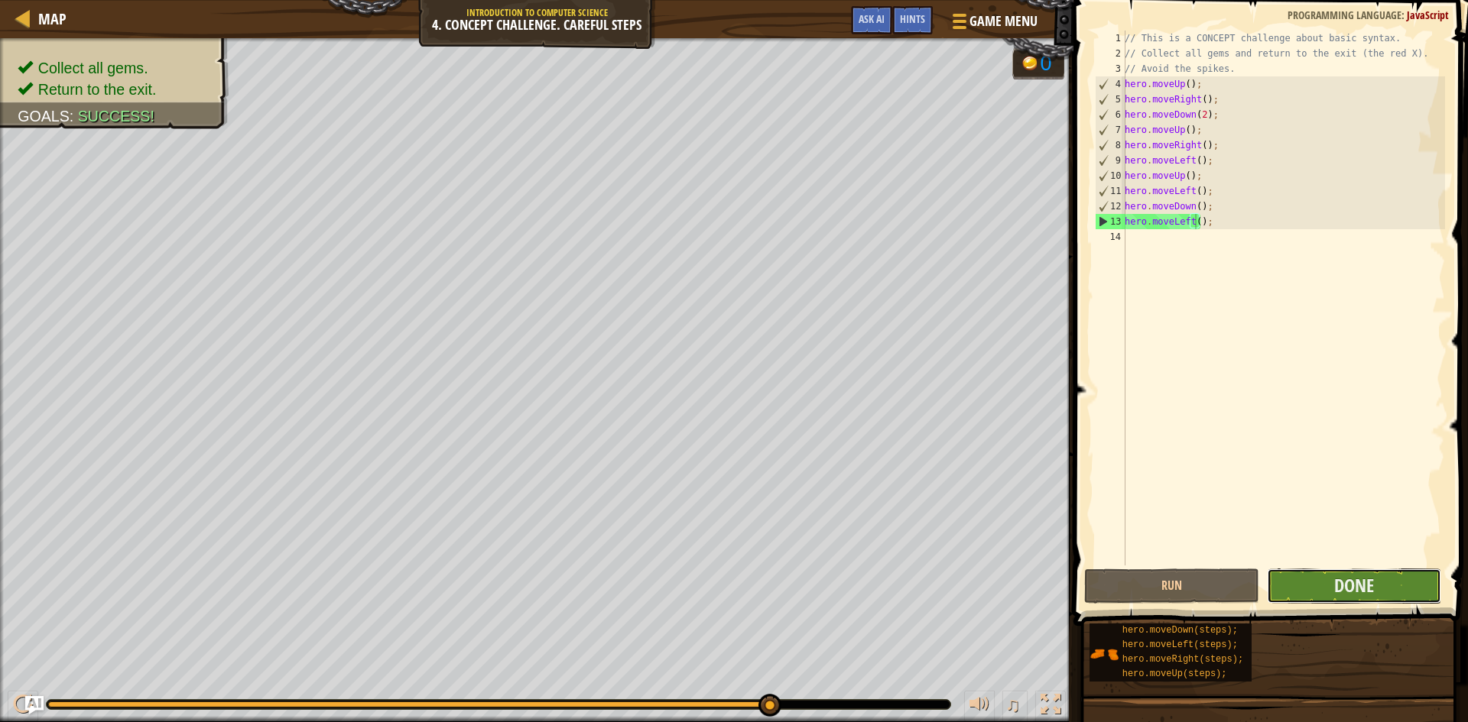
click at [1330, 589] on button "Done" at bounding box center [1354, 586] width 175 height 35
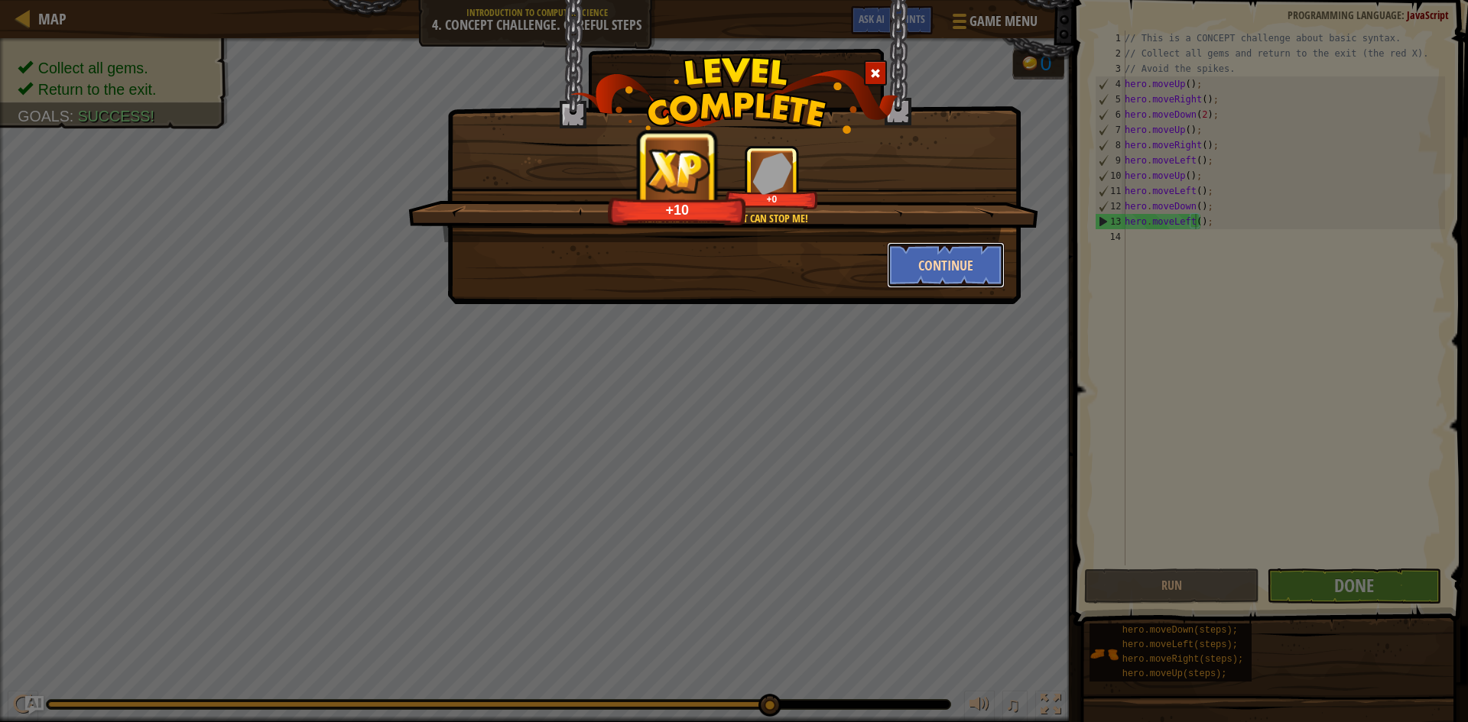
click at [898, 264] on button "Continue" at bounding box center [946, 265] width 119 height 46
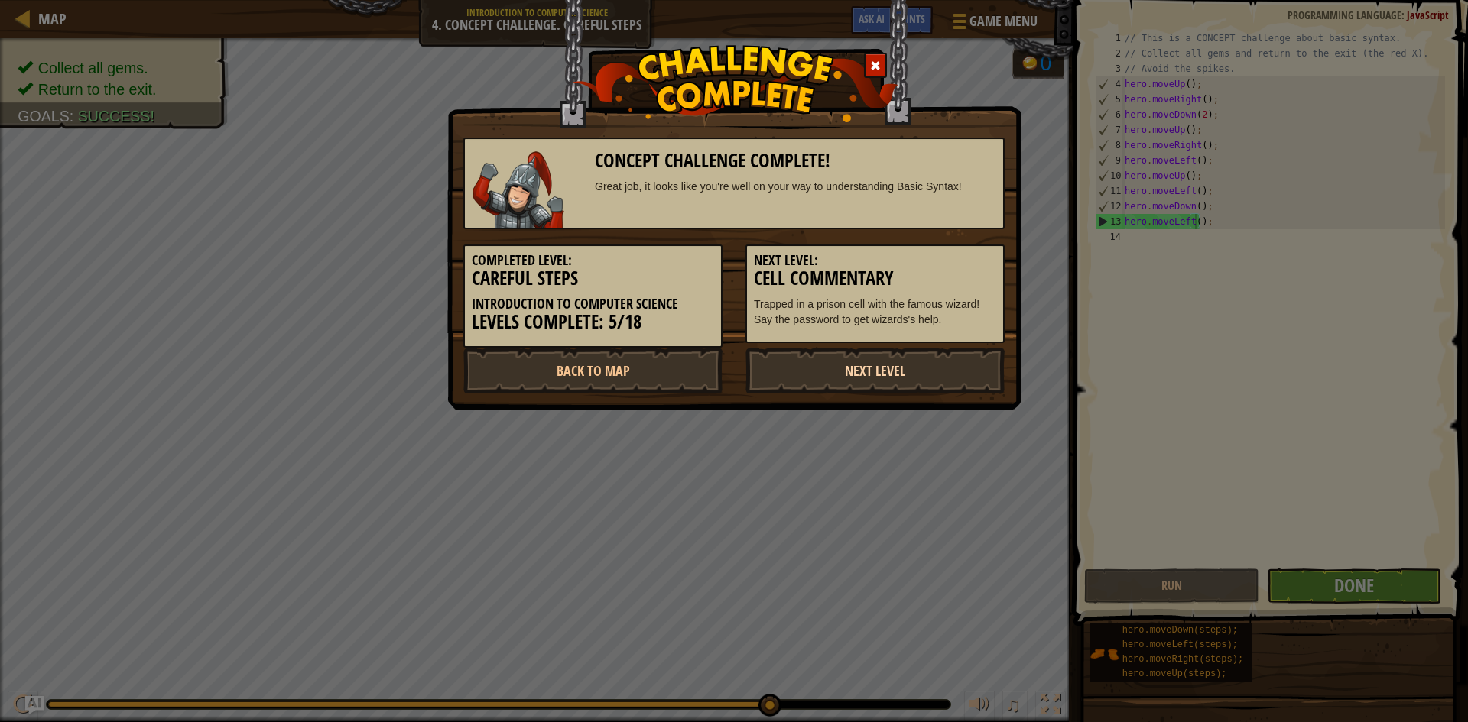
click at [870, 372] on link "Next Level" at bounding box center [874, 371] width 259 height 46
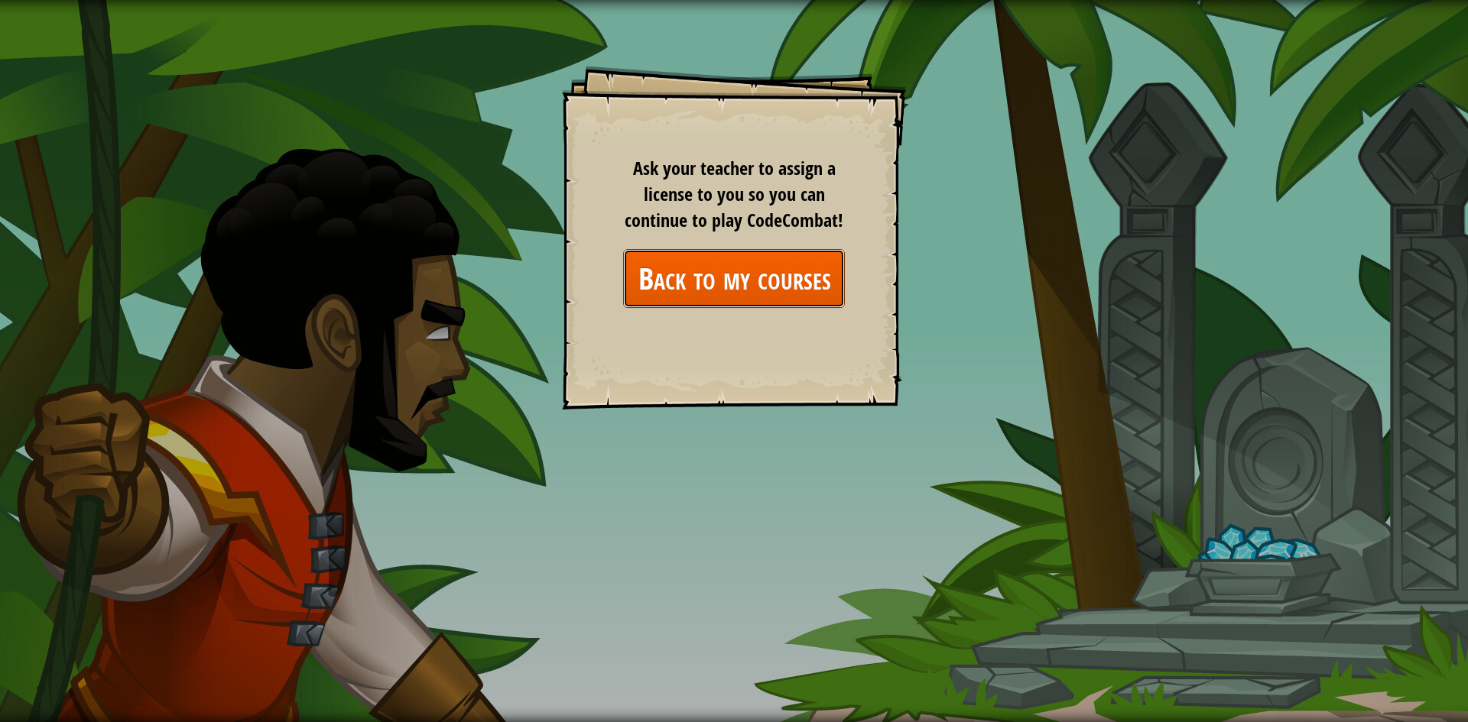
click at [806, 270] on link "Back to my courses" at bounding box center [734, 278] width 222 height 59
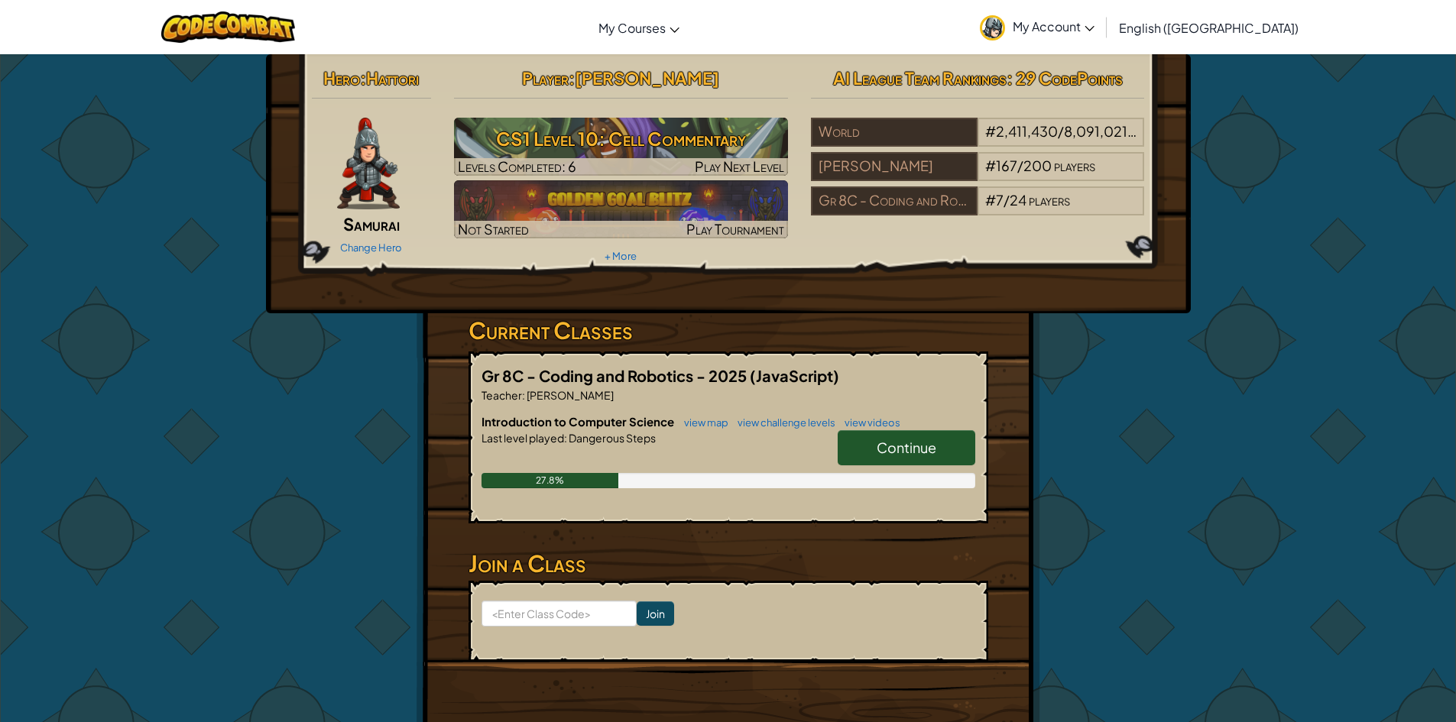
click at [878, 443] on span "Continue" at bounding box center [907, 448] width 60 height 18
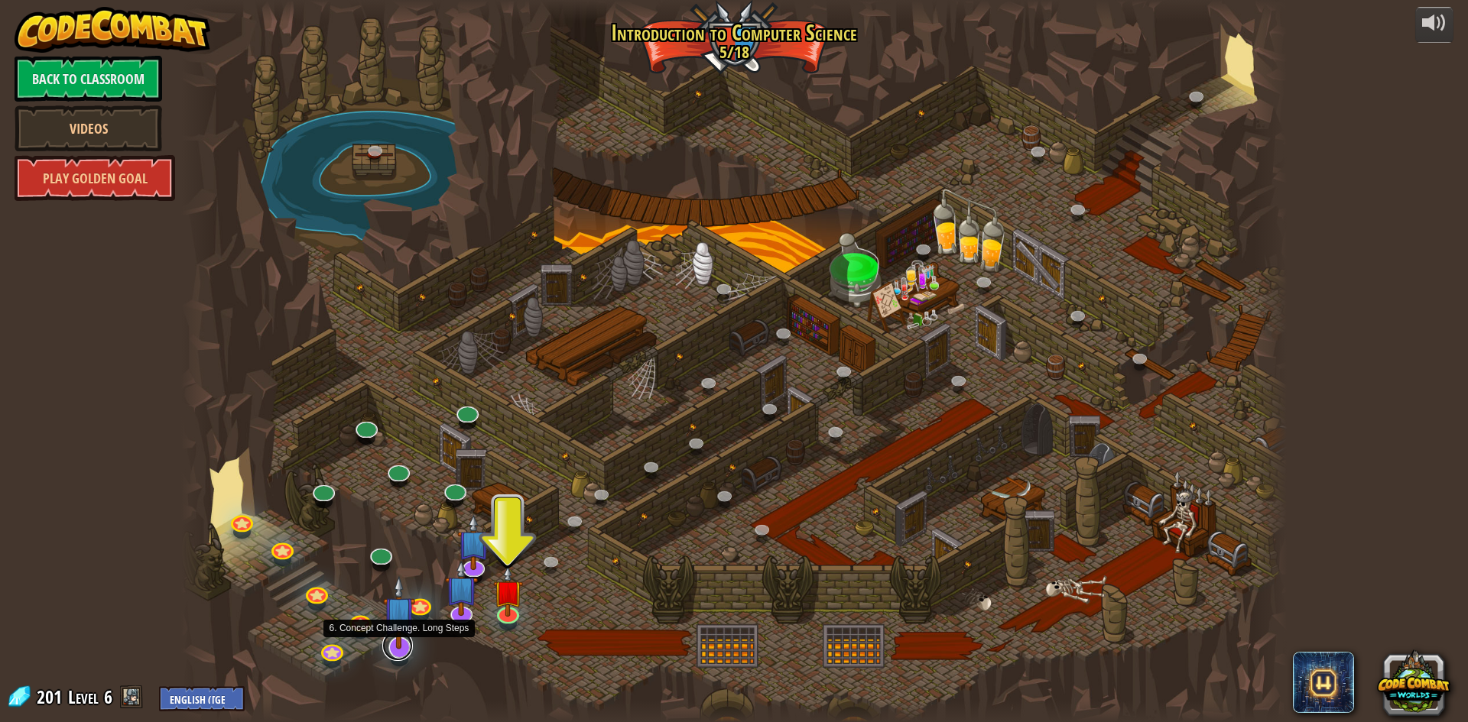
click at [396, 652] on link at bounding box center [397, 646] width 31 height 31
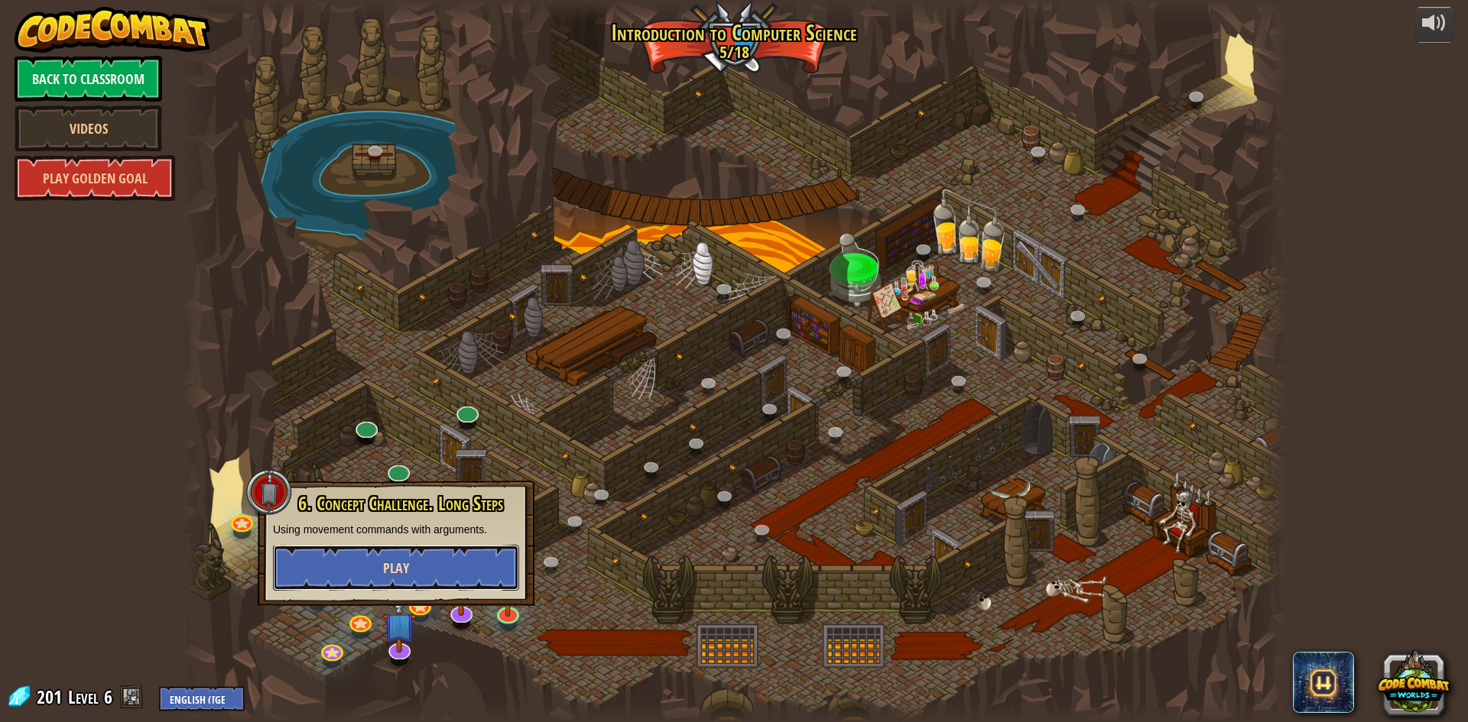
click at [430, 569] on button "Play" at bounding box center [396, 568] width 246 height 46
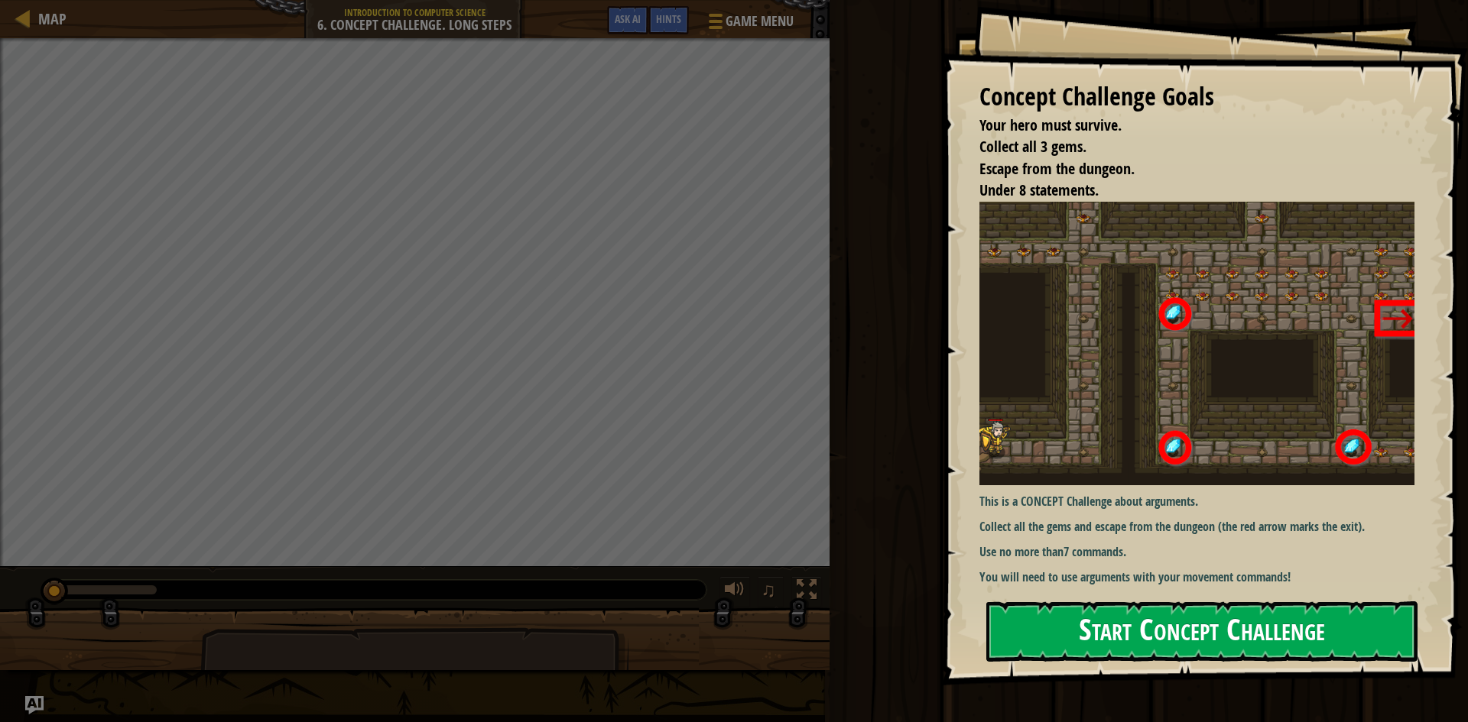
click at [1284, 647] on button "Start Concept Challenge" at bounding box center [1201, 632] width 431 height 60
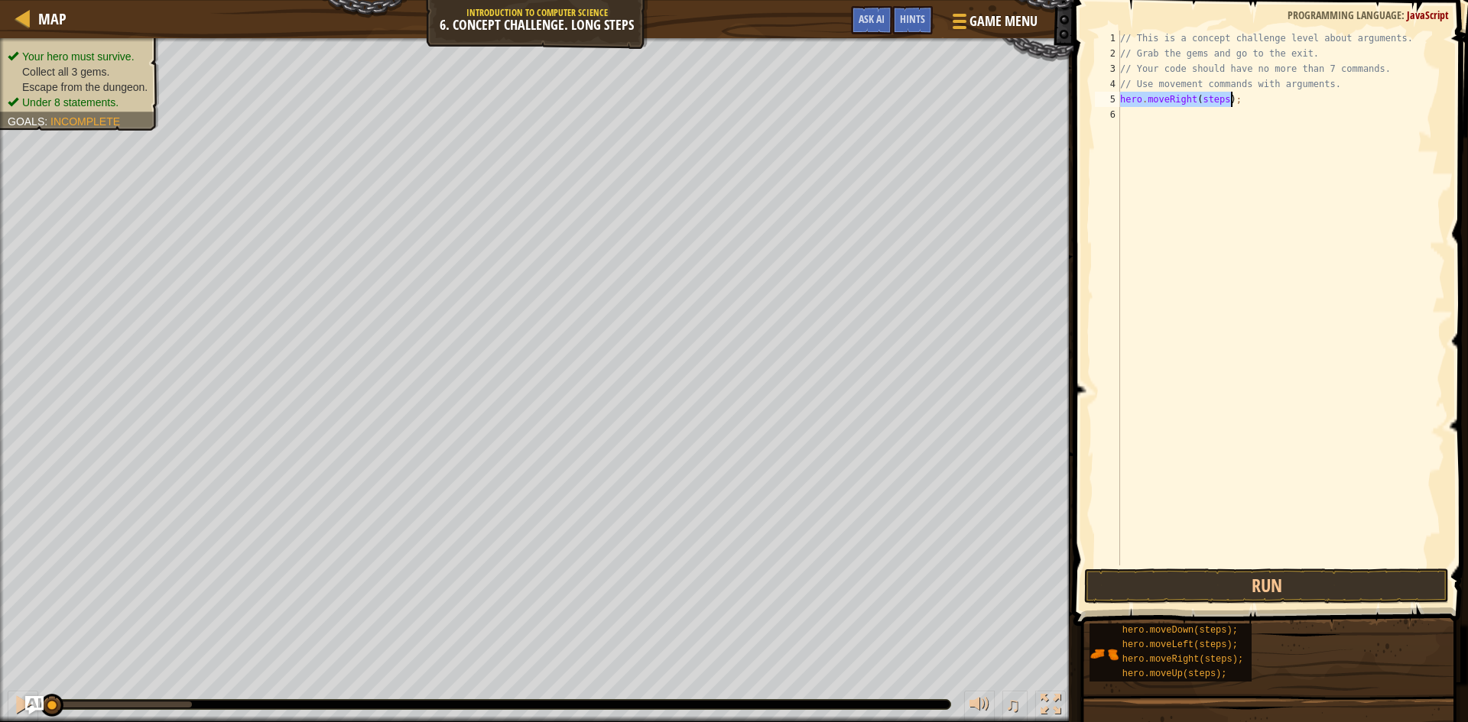
click at [1223, 97] on div "// This is a concept challenge level about arguments. // Grab the gems and go t…" at bounding box center [1281, 298] width 328 height 535
click at [1207, 113] on div "// This is a concept challenge level about arguments. // Grab the gems and go t…" at bounding box center [1281, 314] width 328 height 566
type textarea "hero.moveUp(3);"
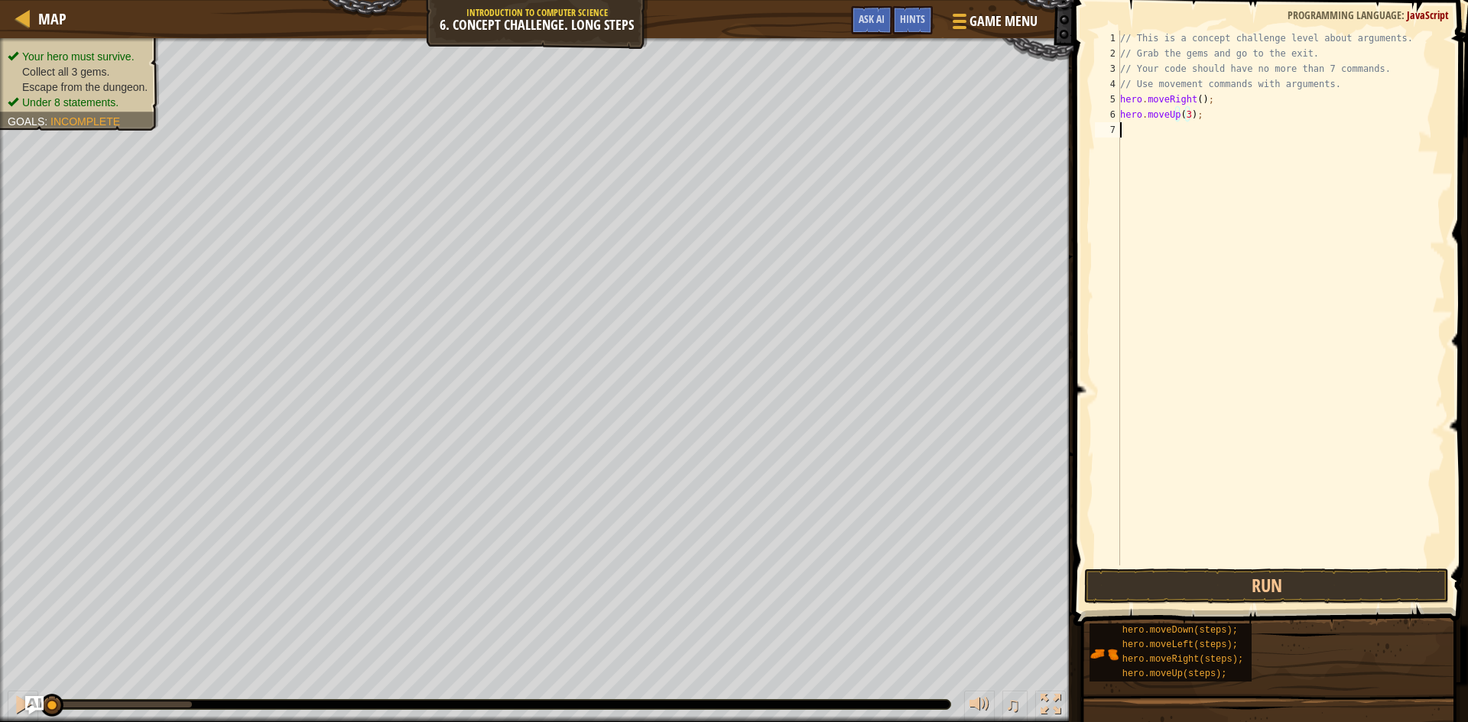
click at [1133, 138] on div "// This is a concept challenge level about arguments. // Grab the gems and go t…" at bounding box center [1281, 314] width 328 height 566
click at [1219, 135] on div "// This is a concept challenge level about arguments. // Grab the gems and go t…" at bounding box center [1281, 314] width 328 height 566
click at [1215, 141] on div "// This is a concept challenge level about arguments. // Grab the gems and go t…" at bounding box center [1281, 314] width 328 height 566
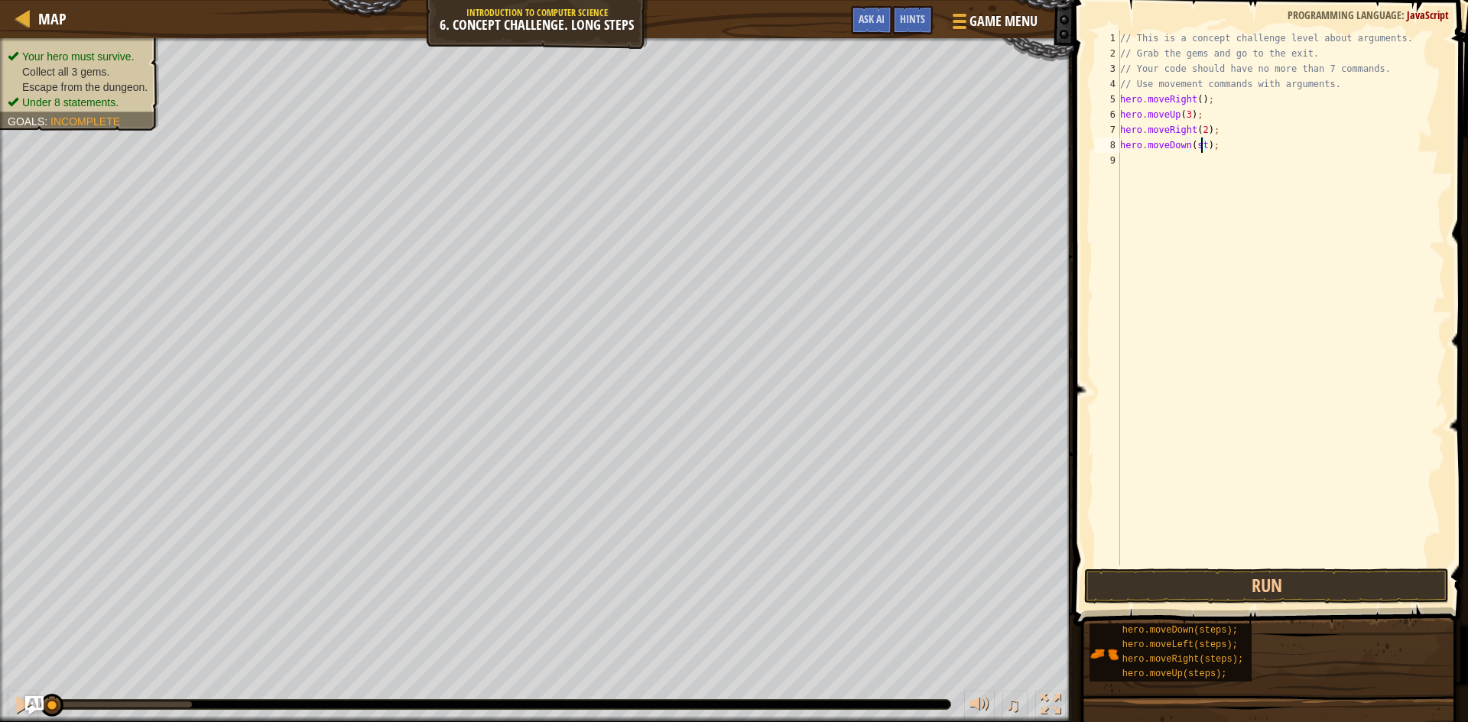
scroll to position [7, 6]
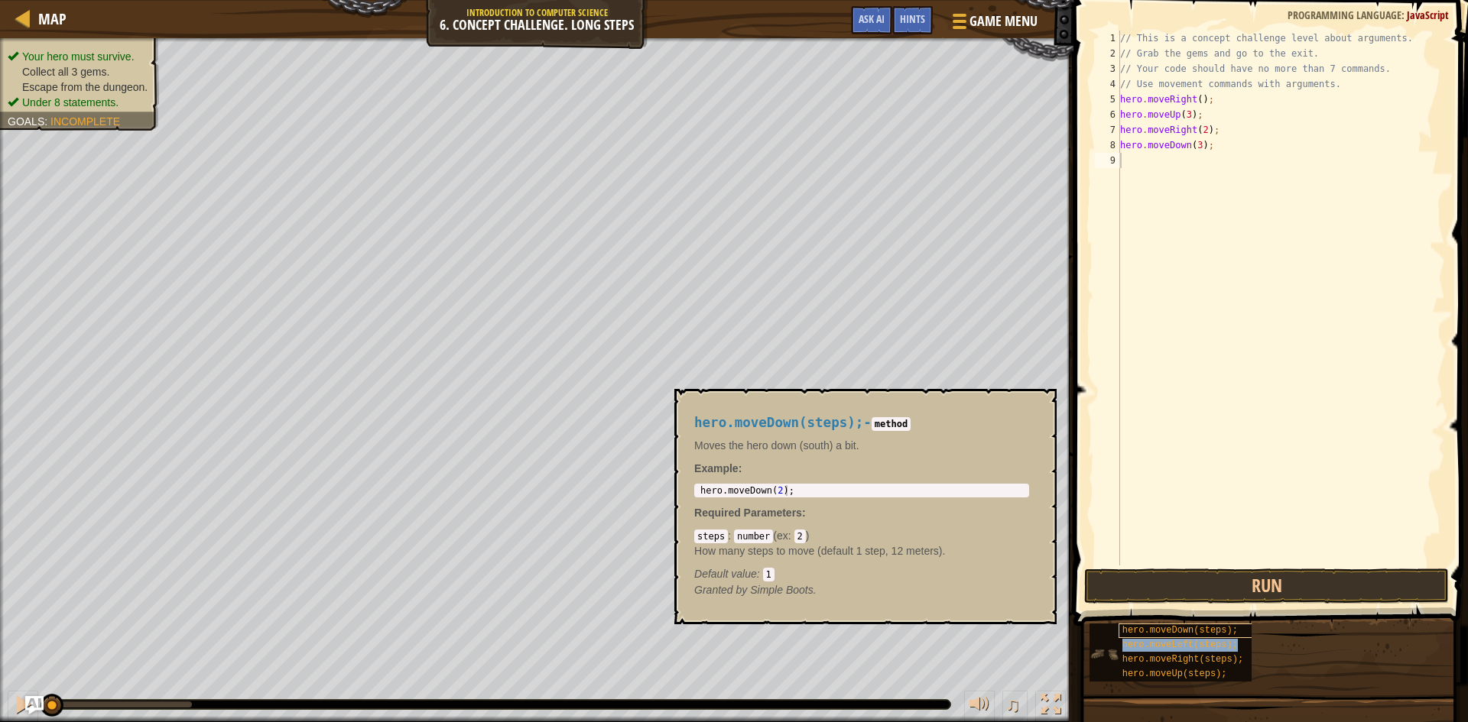
type textarea "hero.moveDohero.moveLeft(steps);wn(3);"
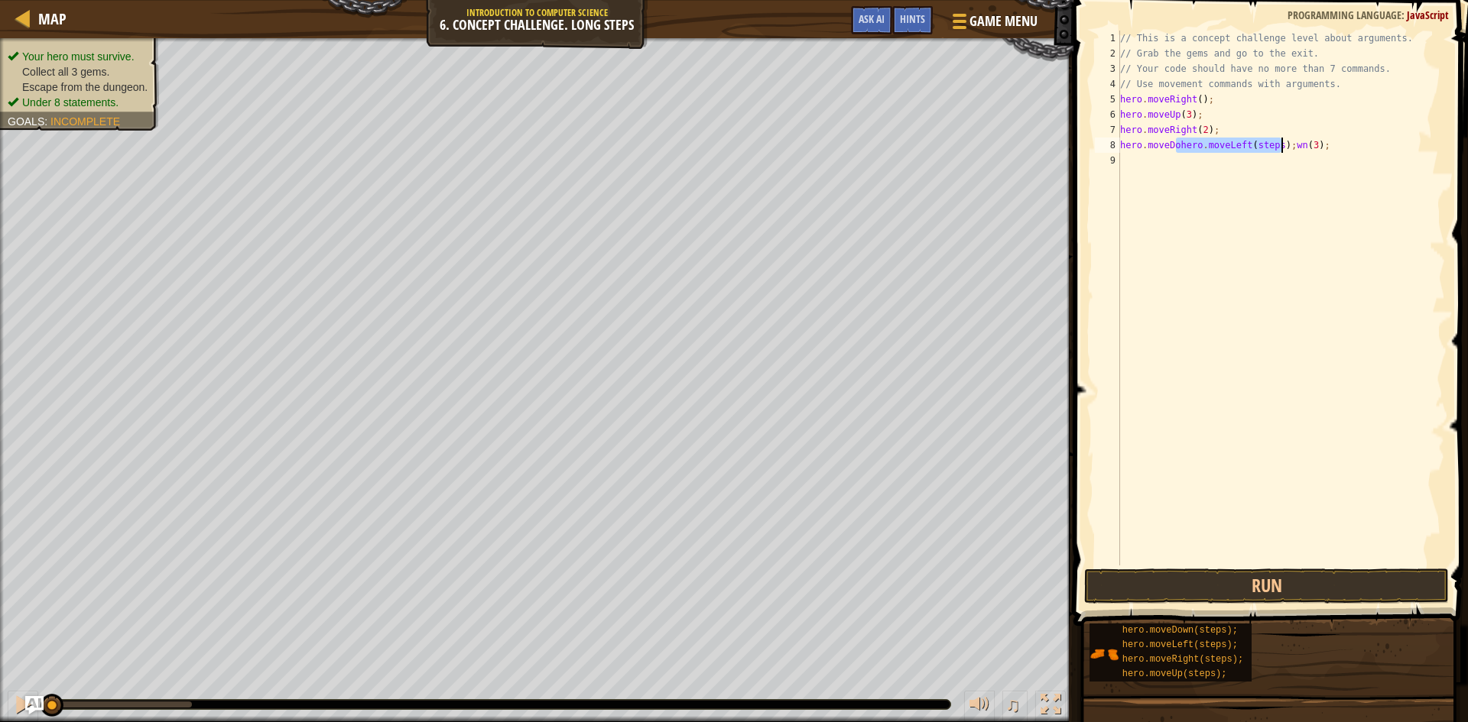
scroll to position [7, 0]
click at [1310, 142] on div "// This is a concept challenge level about arguments. // Grab the gems and go t…" at bounding box center [1283, 314] width 323 height 566
click at [1214, 167] on div "// This is a concept challenge level about arguments. // Grab the gems and go t…" at bounding box center [1283, 314] width 323 height 566
click at [1221, 159] on div "// This is a concept challenge level about arguments. // Grab the gems and go t…" at bounding box center [1283, 314] width 323 height 566
click at [1247, 177] on div "// This is a concept challenge level about arguments. // Grab the gems and go t…" at bounding box center [1283, 314] width 323 height 566
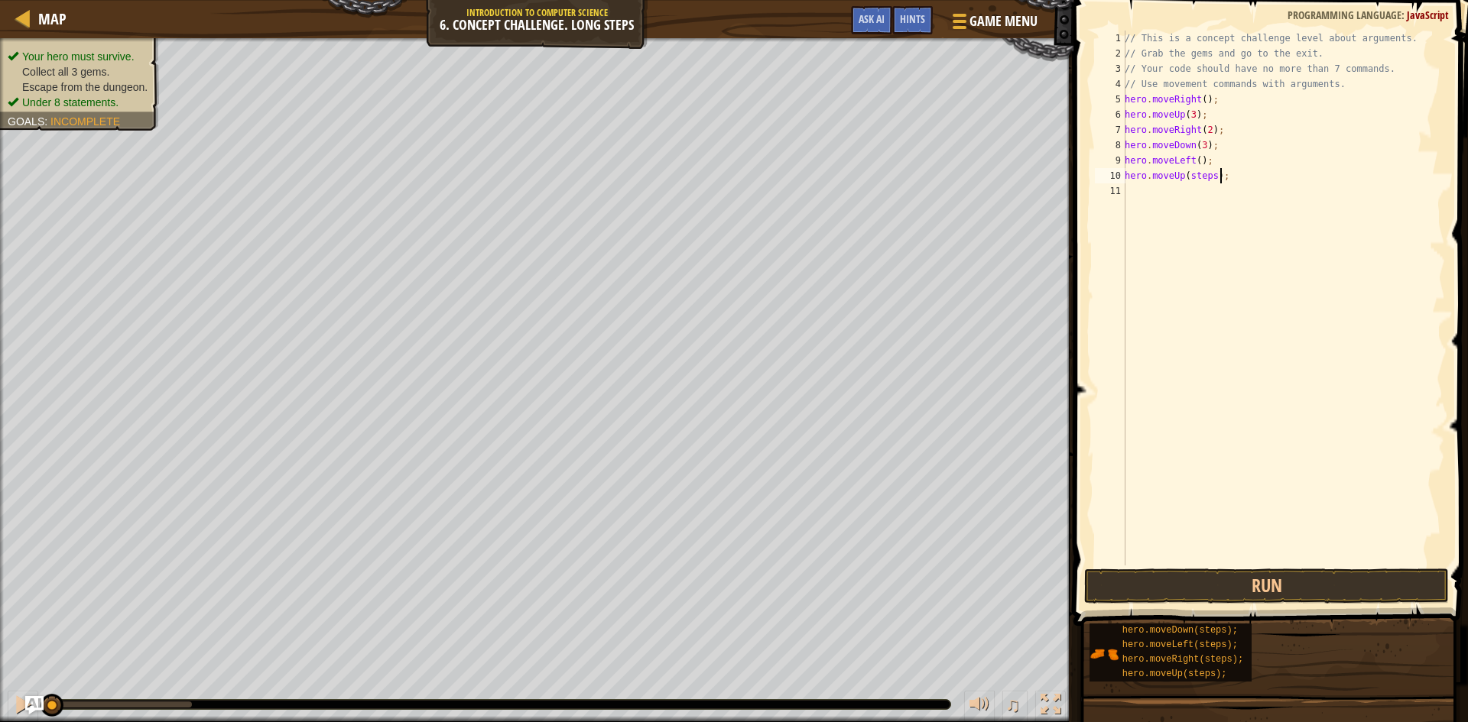
click at [1211, 175] on div "// This is a concept challenge level about arguments. // Grab the gems and go t…" at bounding box center [1283, 314] width 323 height 566
click at [1225, 193] on div "// This is a concept challenge level about arguments. // Grab the gems and go t…" at bounding box center [1283, 314] width 323 height 566
click at [1226, 191] on div "// This is a concept challenge level about arguments. // Grab the gems and go t…" at bounding box center [1283, 314] width 323 height 566
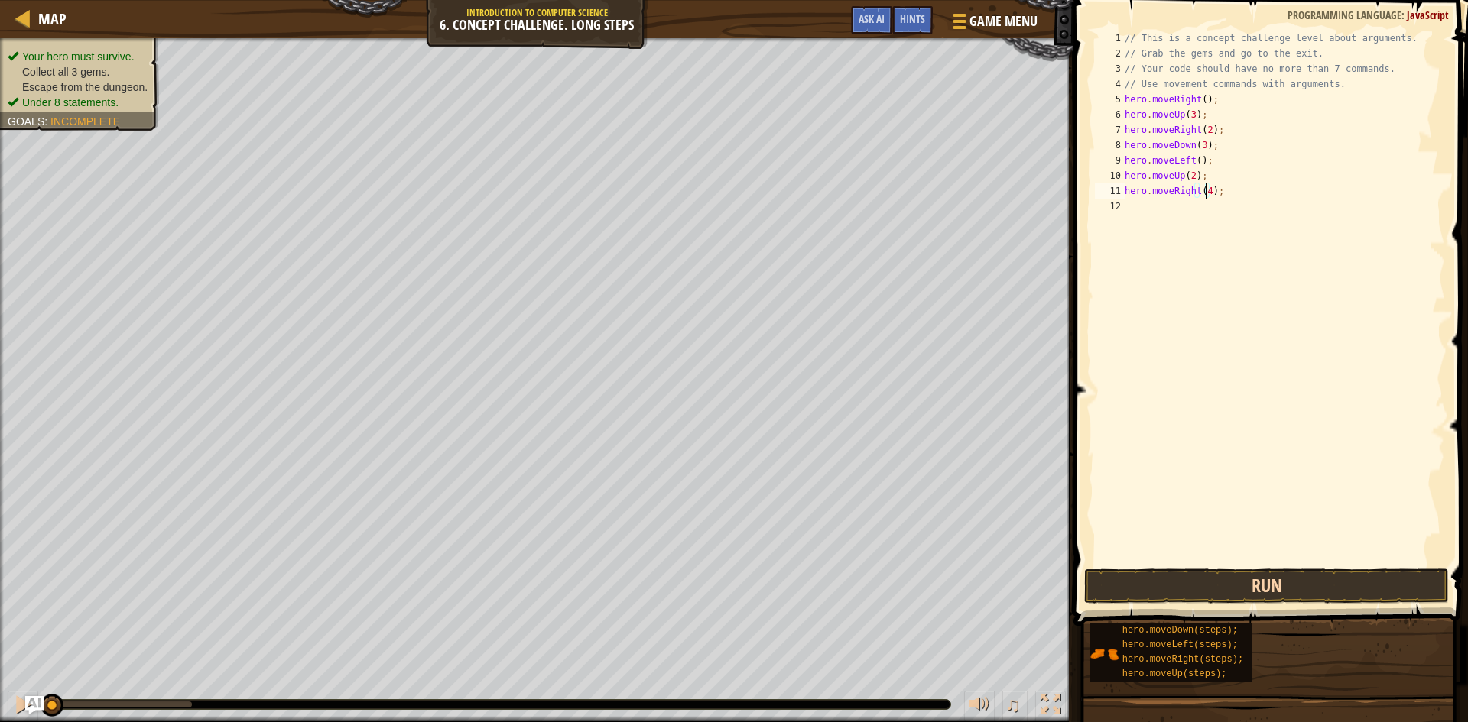
type textarea "hero.moveRight(4);"
click at [1247, 593] on button "Run" at bounding box center [1266, 586] width 365 height 35
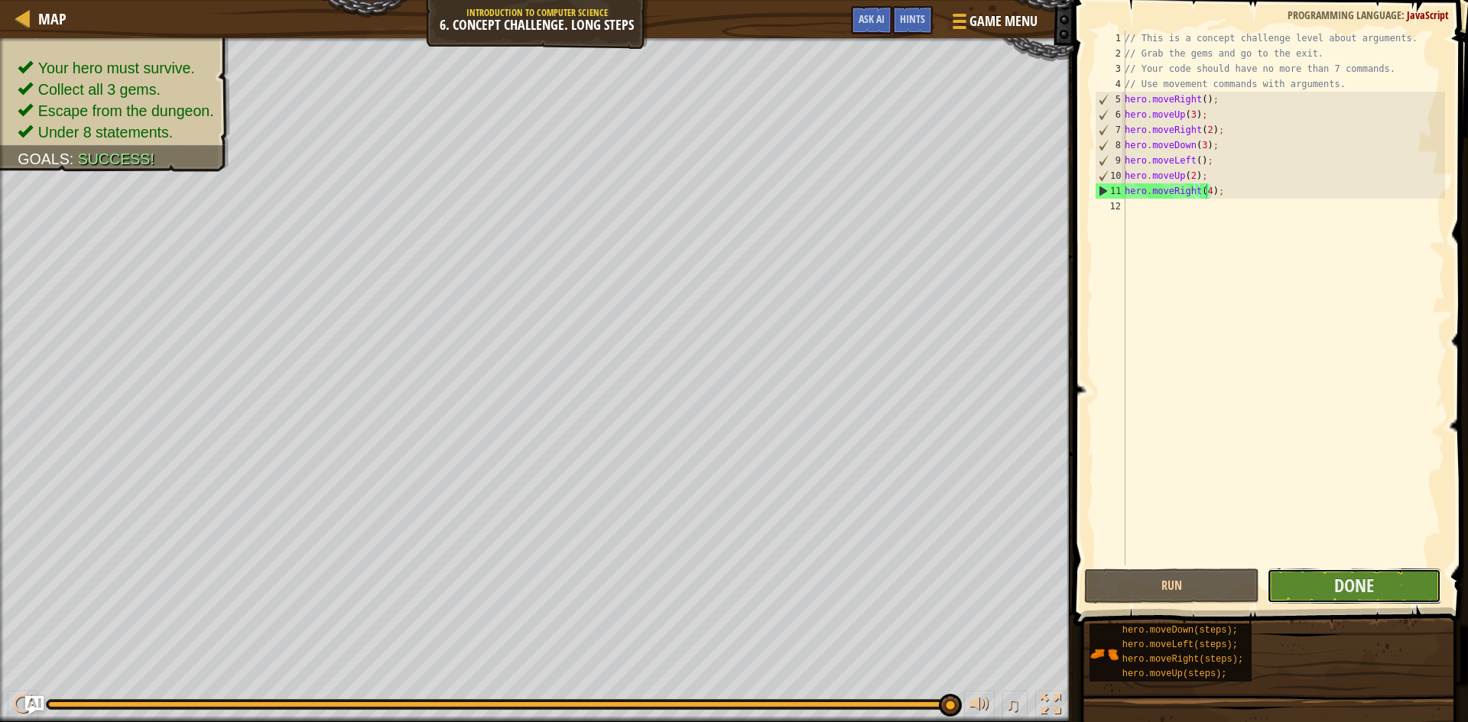
click at [1379, 587] on button "Done" at bounding box center [1354, 586] width 175 height 35
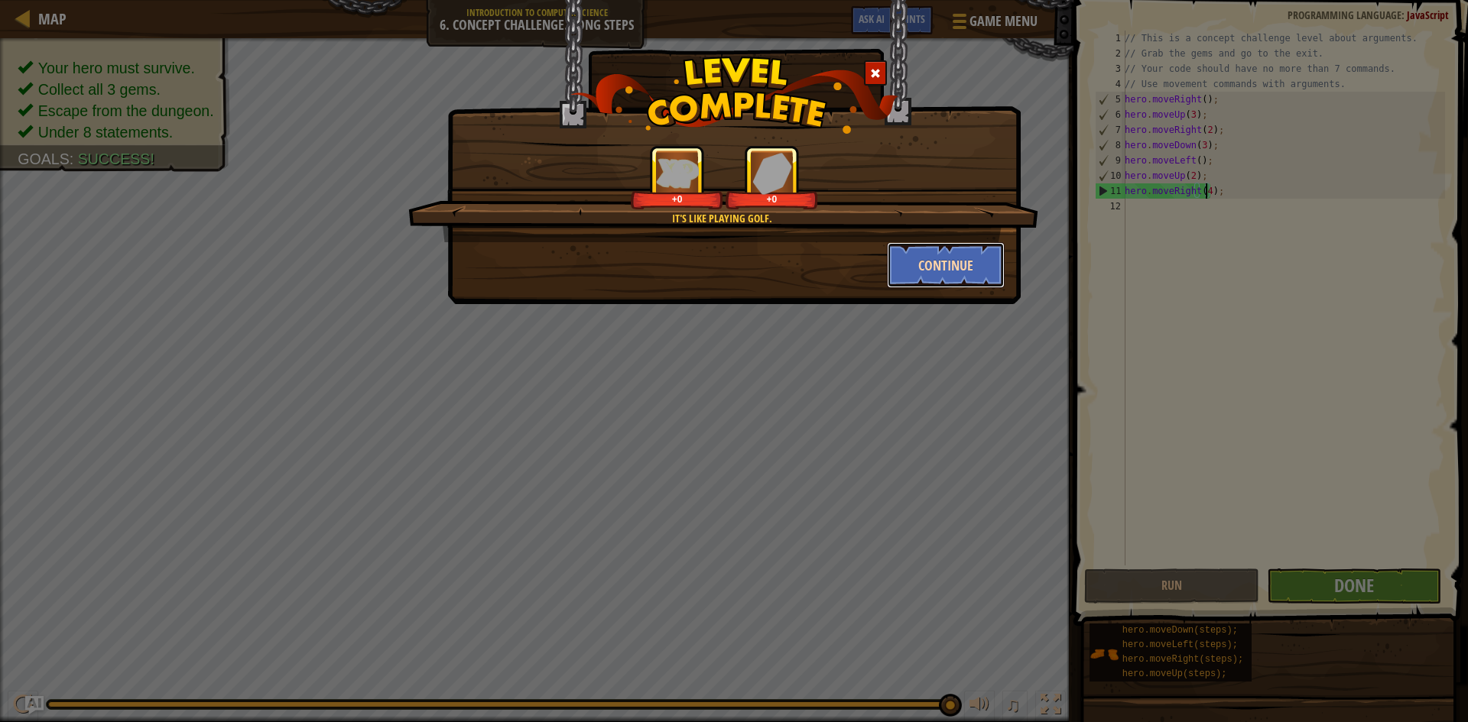
click at [915, 273] on button "Continue" at bounding box center [946, 265] width 119 height 46
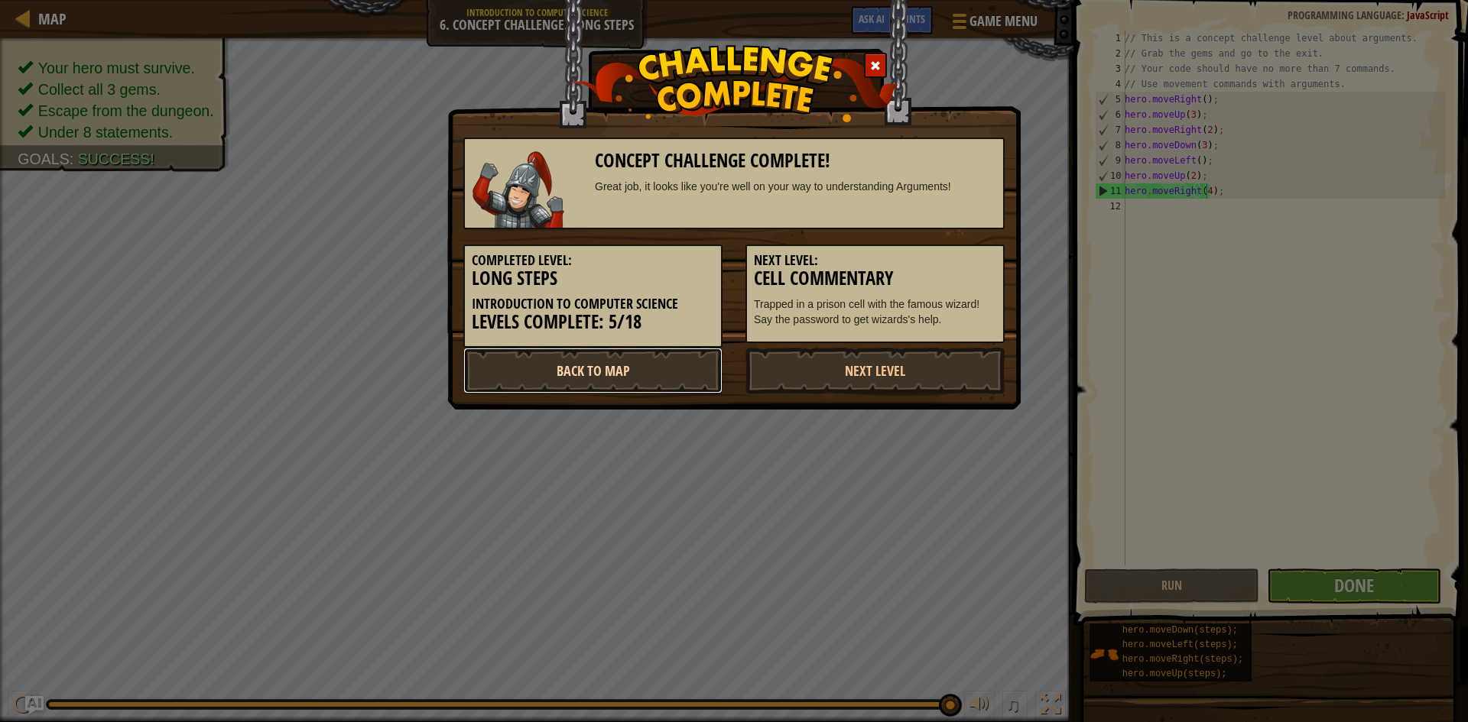
click at [646, 373] on link "Back to Map" at bounding box center [592, 371] width 259 height 46
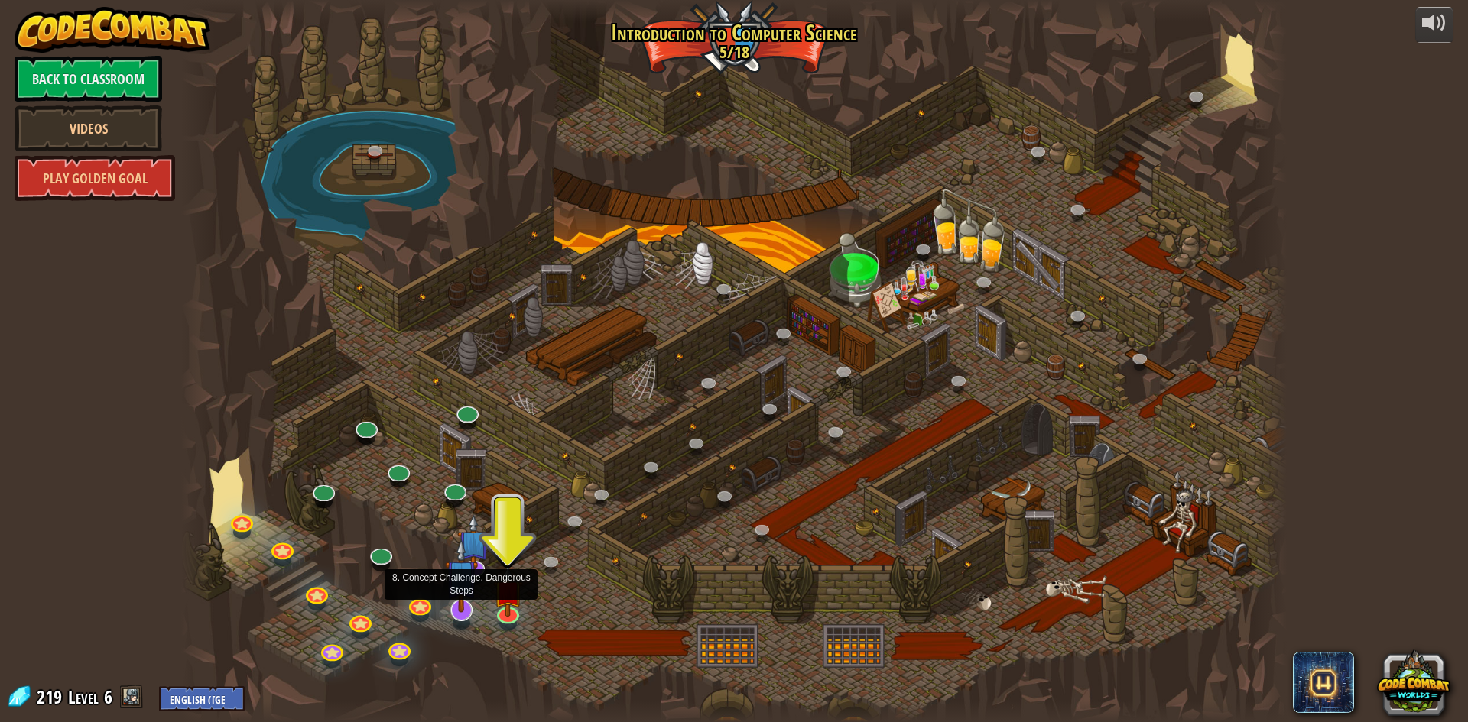
click at [453, 610] on img at bounding box center [461, 576] width 32 height 74
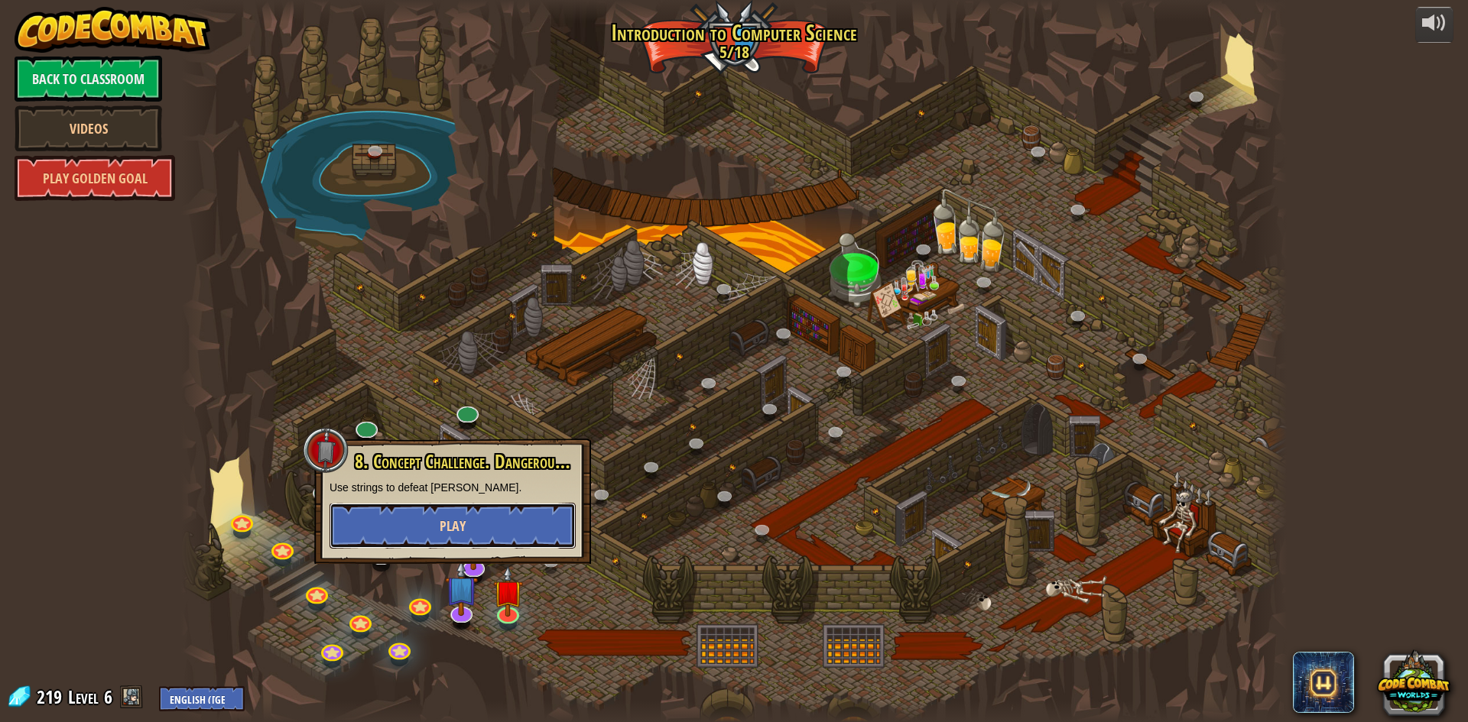
click at [524, 517] on button "Play" at bounding box center [453, 526] width 246 height 46
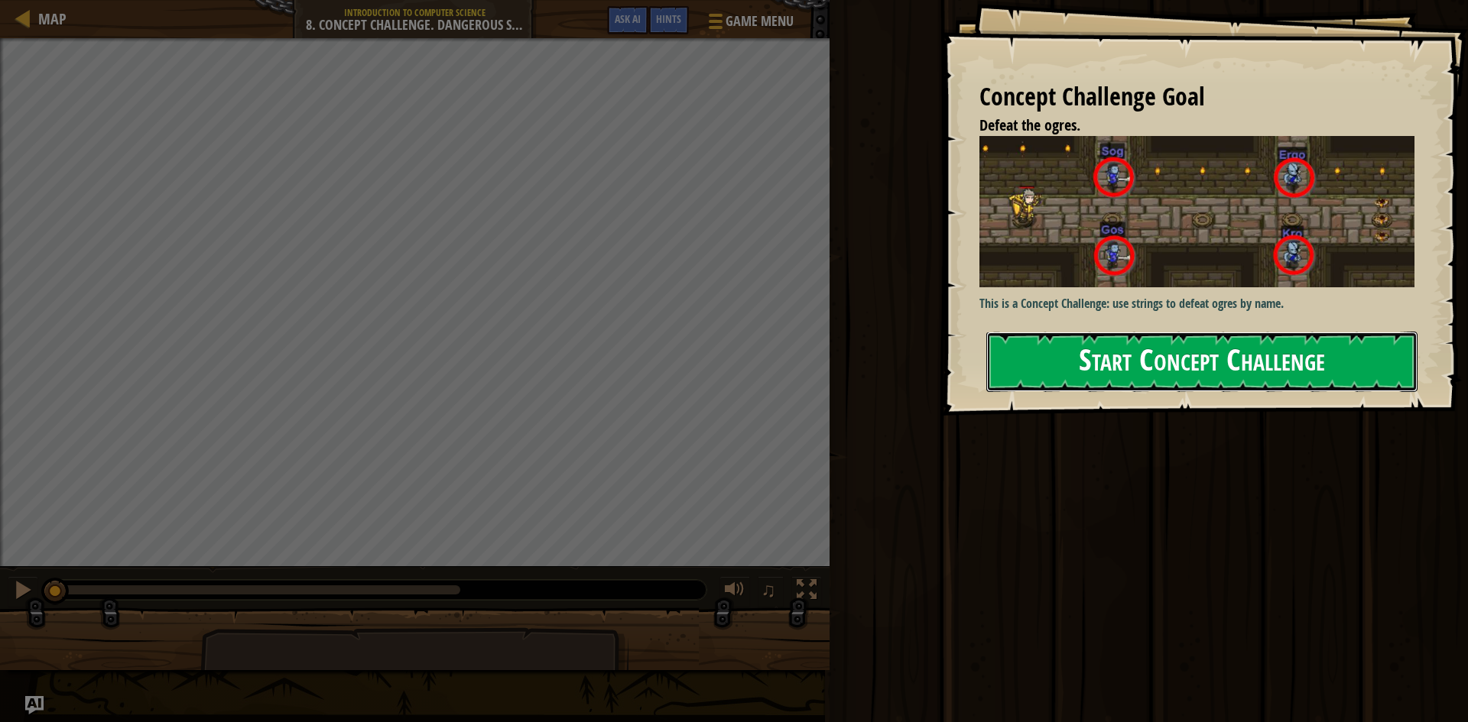
click at [1068, 332] on button "Start Concept Challenge" at bounding box center [1201, 362] width 431 height 60
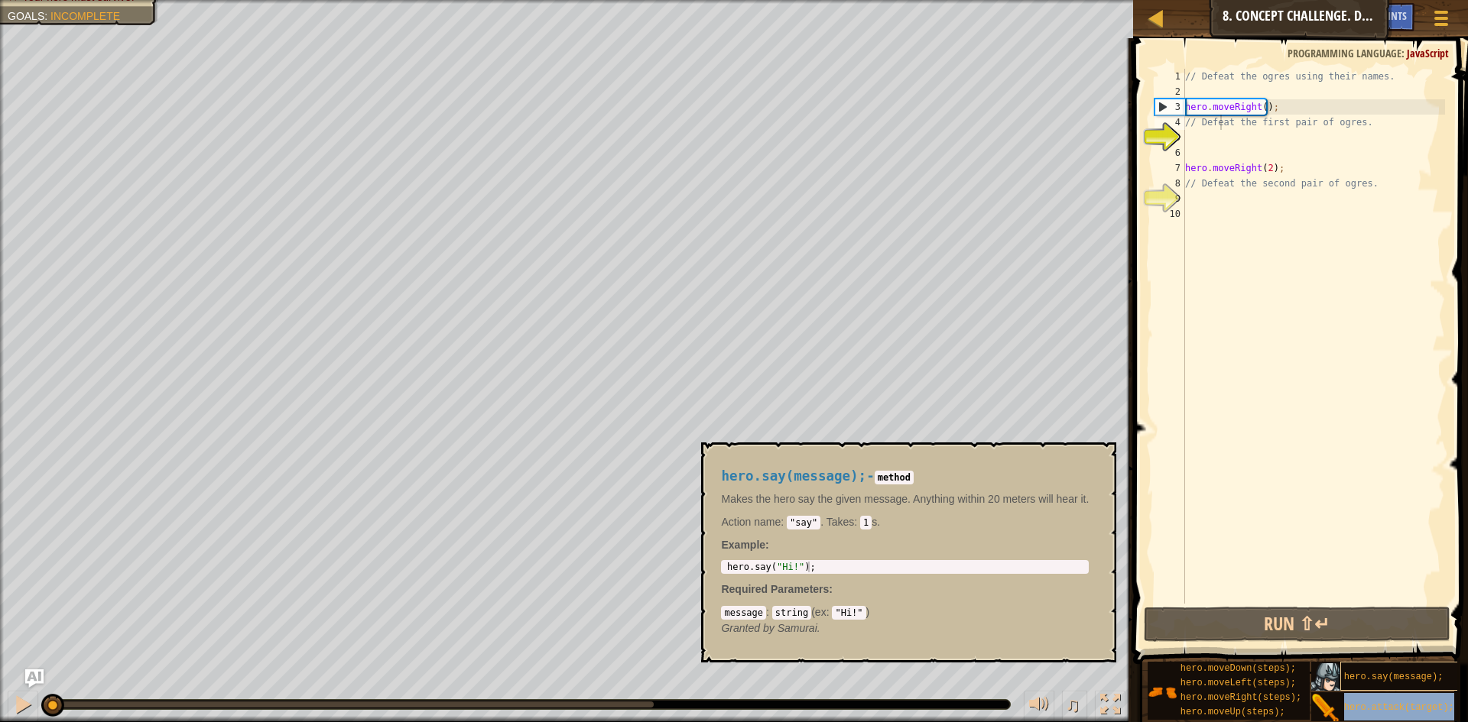
type textarea "// Defeathero.attack(target); the first pair of ogres."
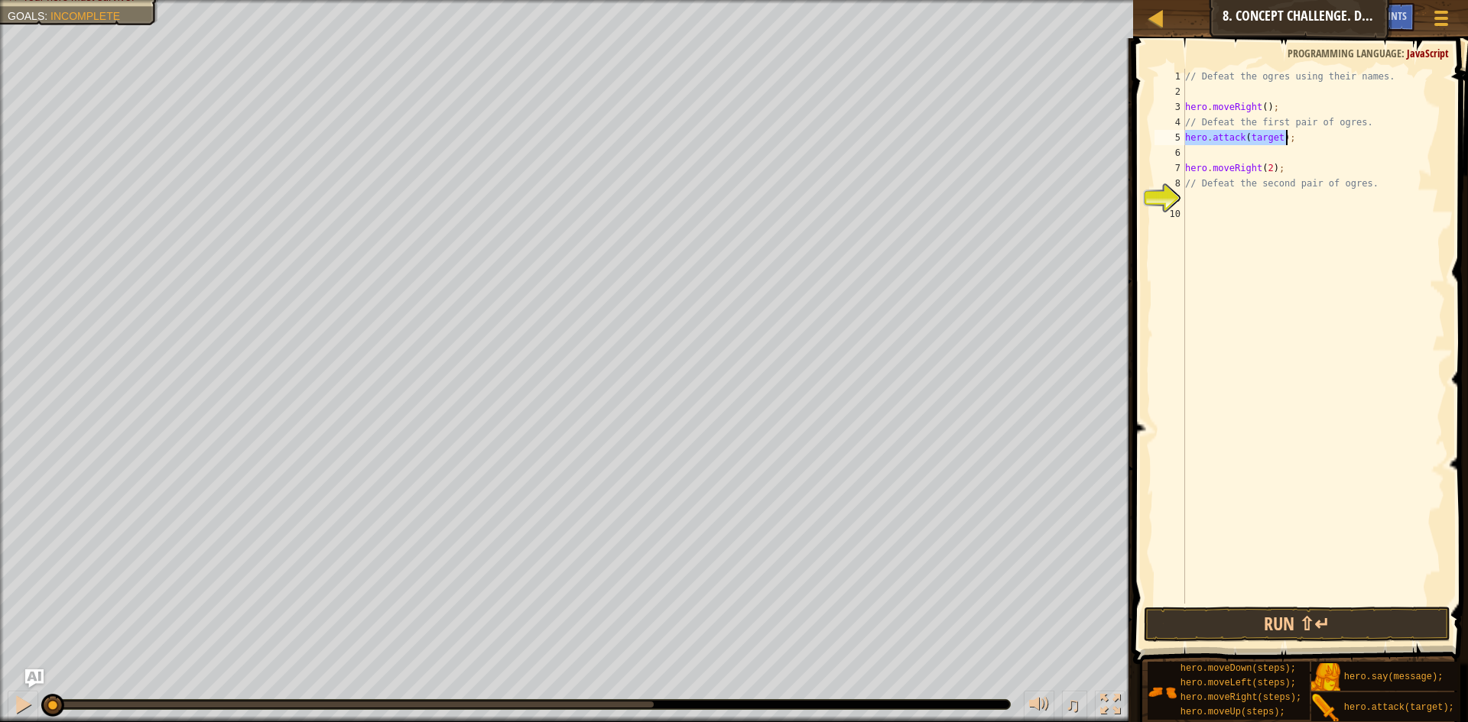
click at [1276, 135] on div "// Defeat the ogres using their names. hero . moveRight ( ) ; // Defeat the fir…" at bounding box center [1313, 336] width 263 height 535
click at [1255, 141] on div "// Defeat the ogres using their names. hero . moveRight ( ) ; // Defeat the fir…" at bounding box center [1313, 352] width 263 height 566
click at [1367, 167] on div "// Defeat the ogres using their names. hero . moveRight ( ) ; // Defeat the fir…" at bounding box center [1313, 352] width 263 height 566
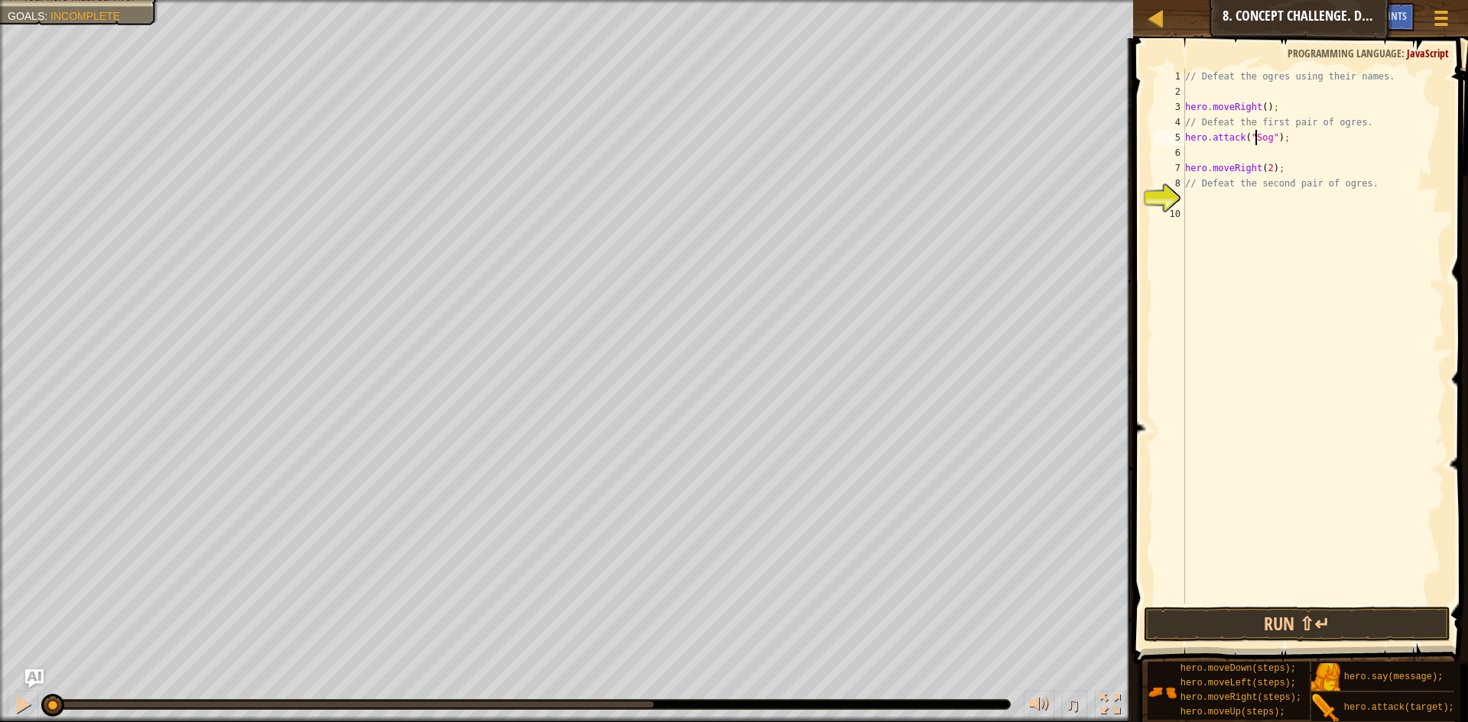
type textarea "hero.moveRight(2);"
click at [1248, 151] on div "// Defeat the ogres using their names. hero . moveRight ( ) ; // Defeat the fir…" at bounding box center [1313, 352] width 263 height 566
click at [1272, 151] on div "// Defeat the ogres using their names. hero . moveRight ( ) ; // Defeat the fir…" at bounding box center [1313, 336] width 263 height 535
click at [1273, 151] on div "// Defeat the ogres using their names. hero . moveRight ( ) ; // Defeat the fir…" at bounding box center [1313, 352] width 263 height 566
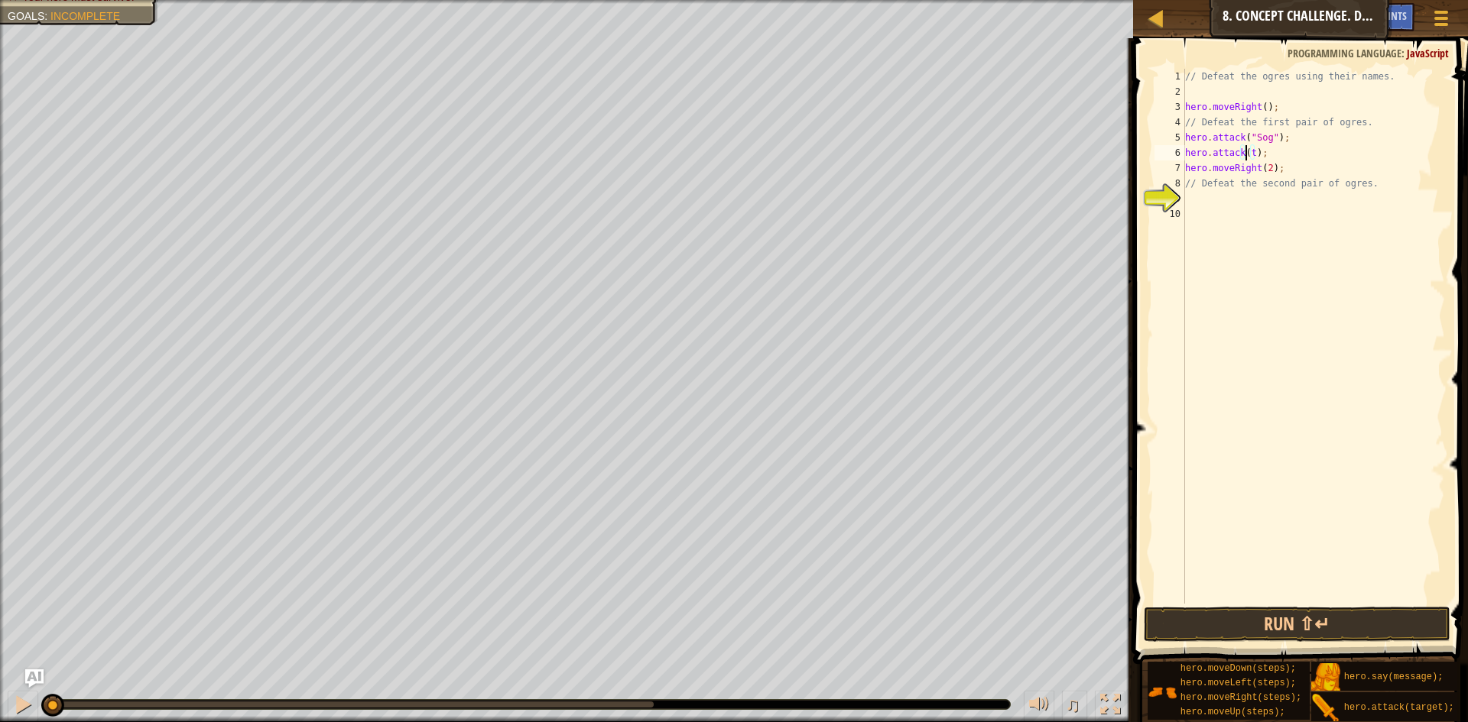
click at [1249, 151] on div "// Defeat the ogres using their names. hero . moveRight ( ) ; // Defeat the fir…" at bounding box center [1313, 352] width 263 height 566
click at [1345, 629] on button "Run ⇧↵" at bounding box center [1297, 624] width 307 height 35
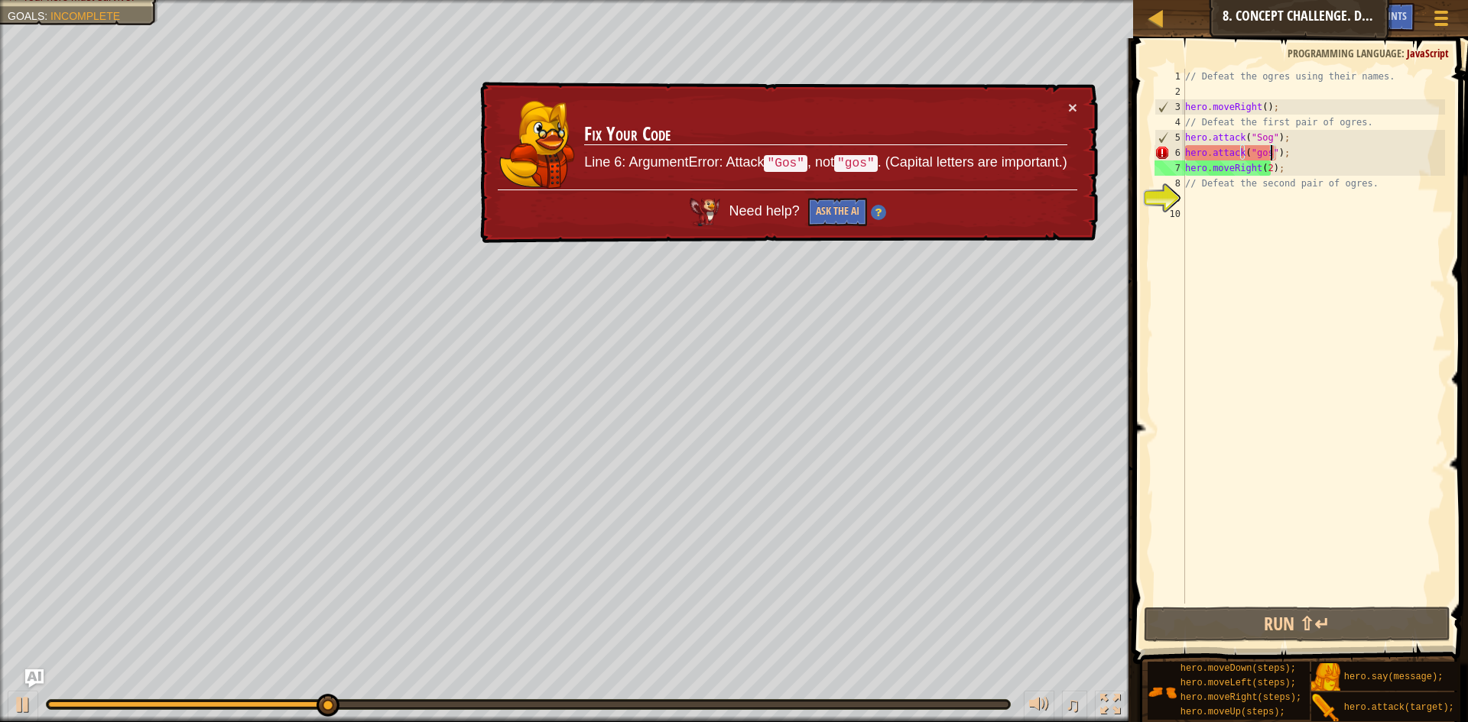
click at [1254, 151] on div "// Defeat the ogres using their names. hero . moveRight ( ) ; // Defeat the fir…" at bounding box center [1313, 352] width 263 height 566
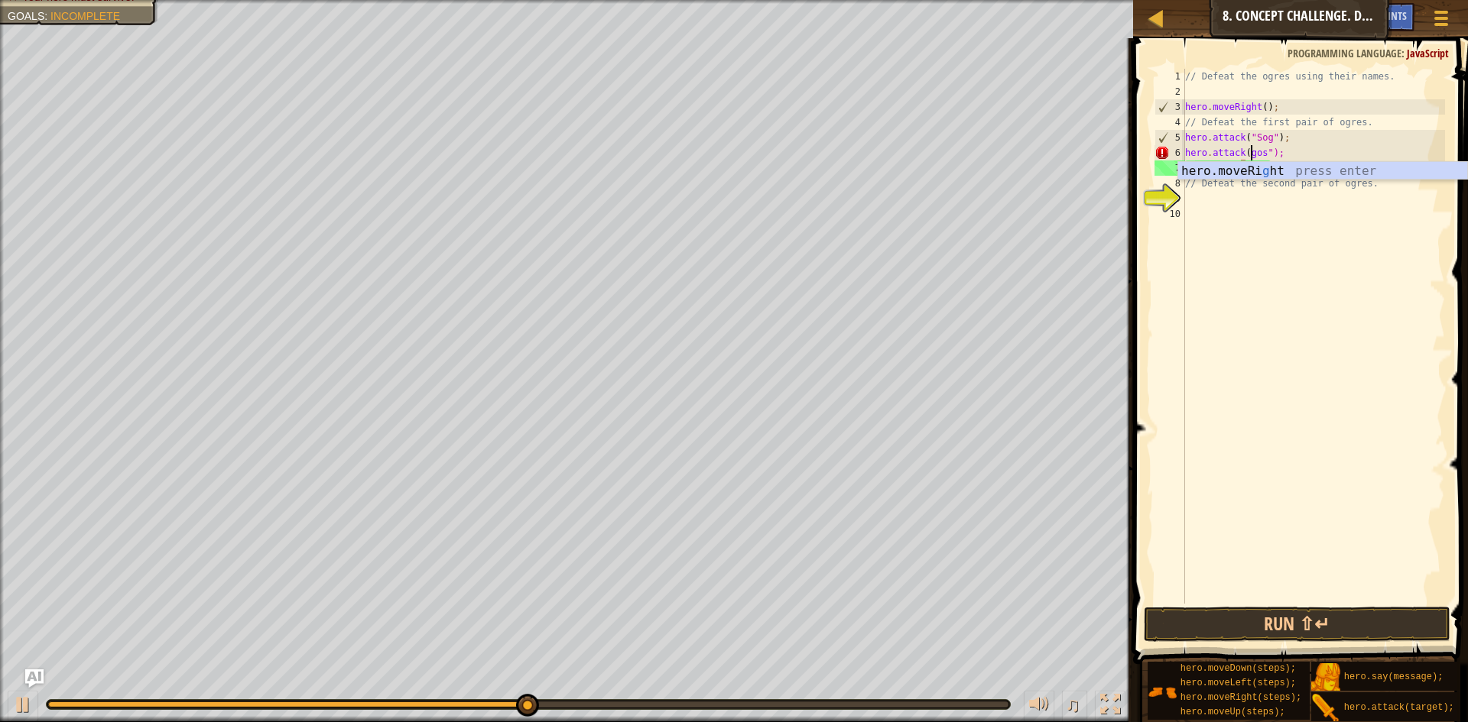
scroll to position [7, 6]
click at [1327, 630] on button "Run ⇧↵" at bounding box center [1297, 624] width 307 height 35
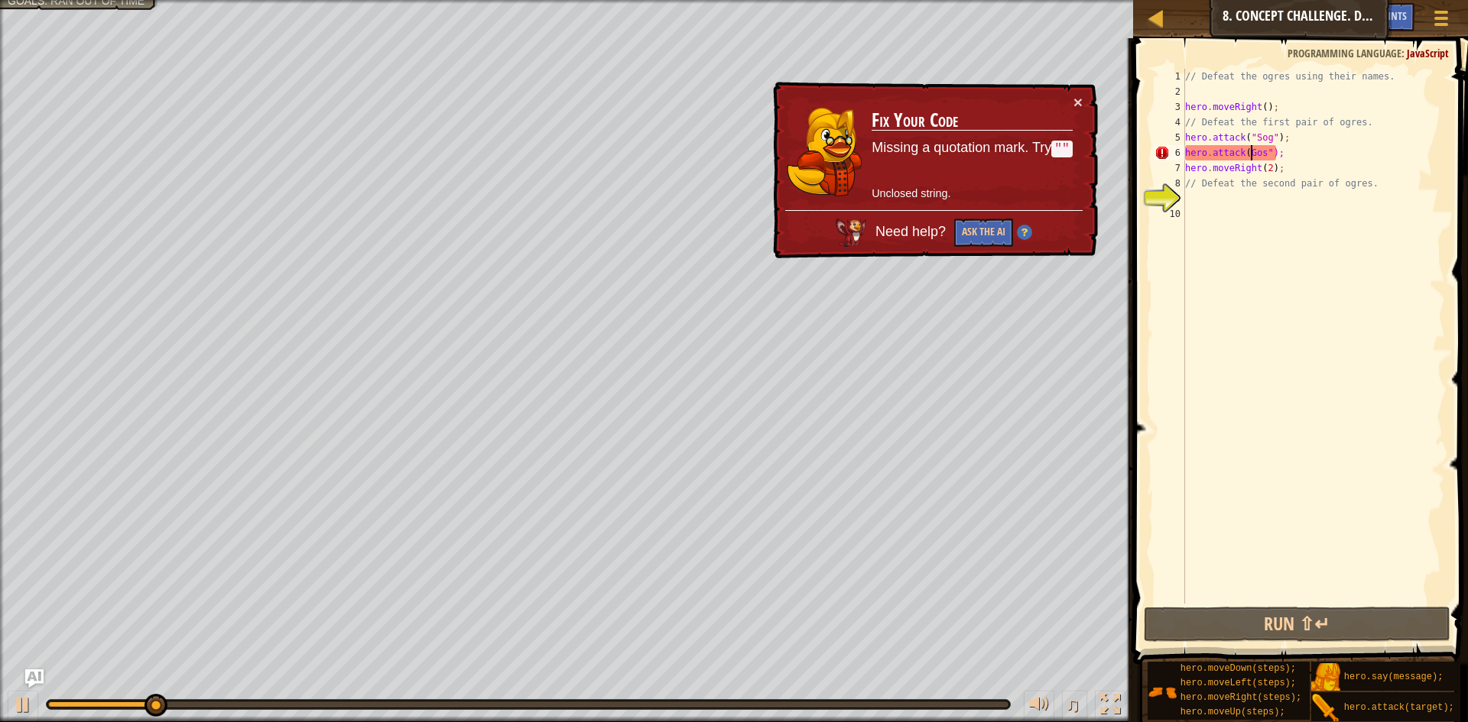
click at [1244, 146] on div "// Defeat the ogres using their names. hero . moveRight ( ) ; // Defeat the fir…" at bounding box center [1313, 352] width 263 height 566
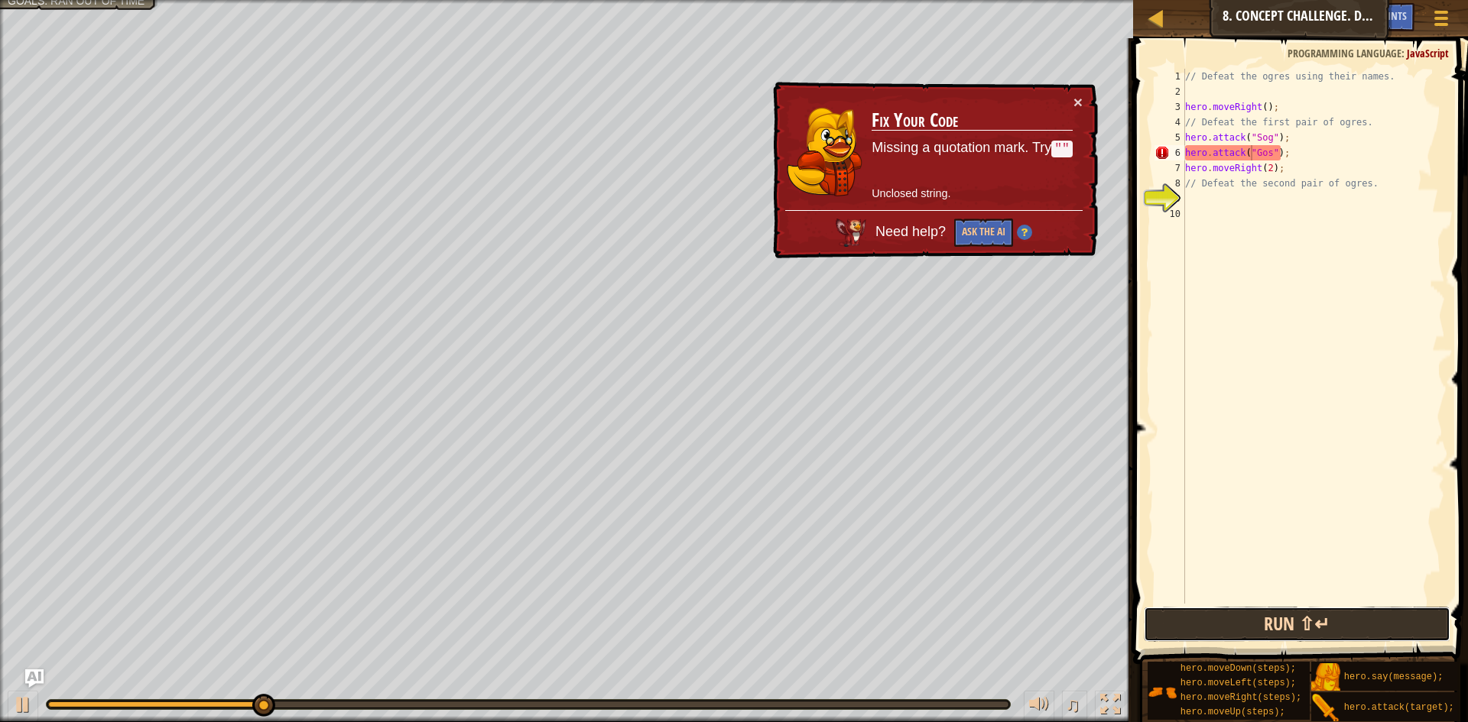
click at [1356, 630] on button "Run ⇧↵" at bounding box center [1297, 624] width 307 height 35
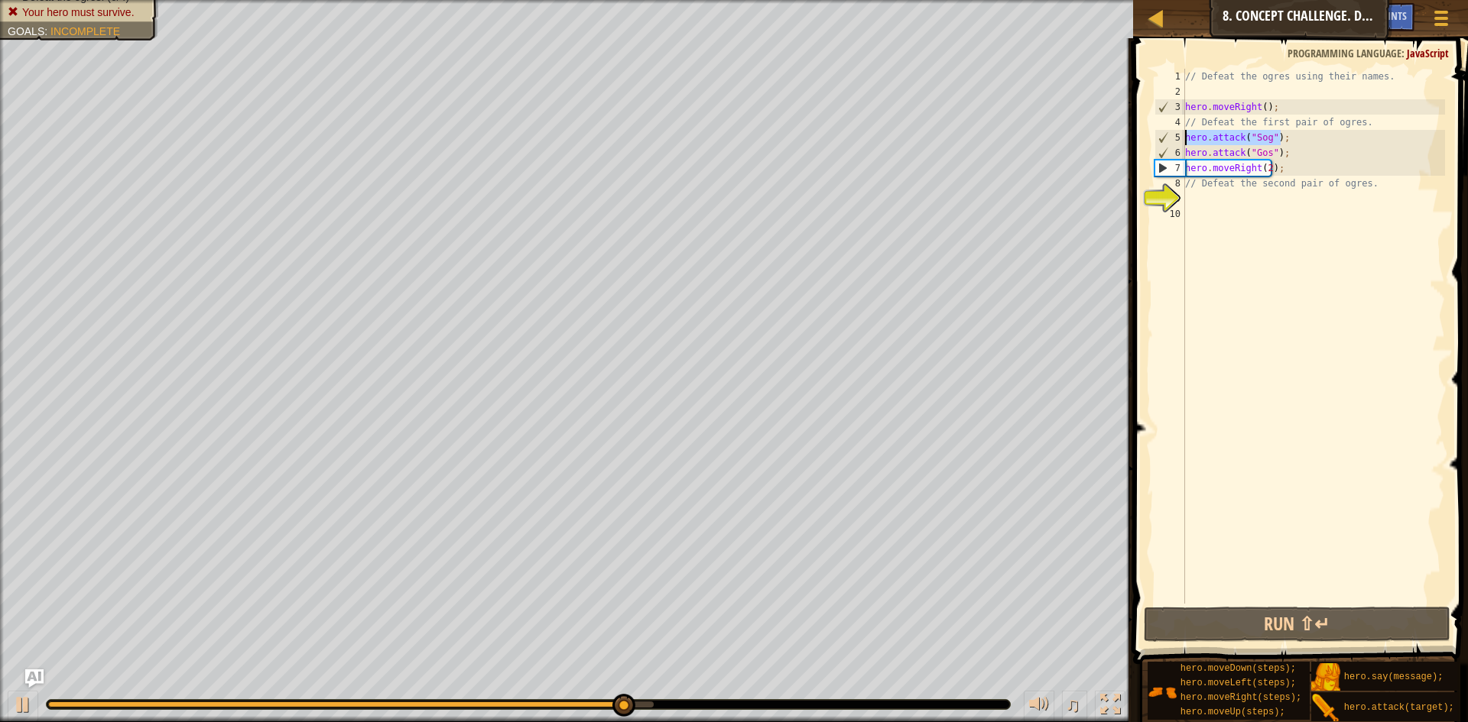
drag, startPoint x: 1281, startPoint y: 138, endPoint x: 1187, endPoint y: 134, distance: 94.1
click at [1187, 134] on div "// Defeat the ogres using their names. hero . moveRight ( ) ; // Defeat the fir…" at bounding box center [1313, 352] width 263 height 566
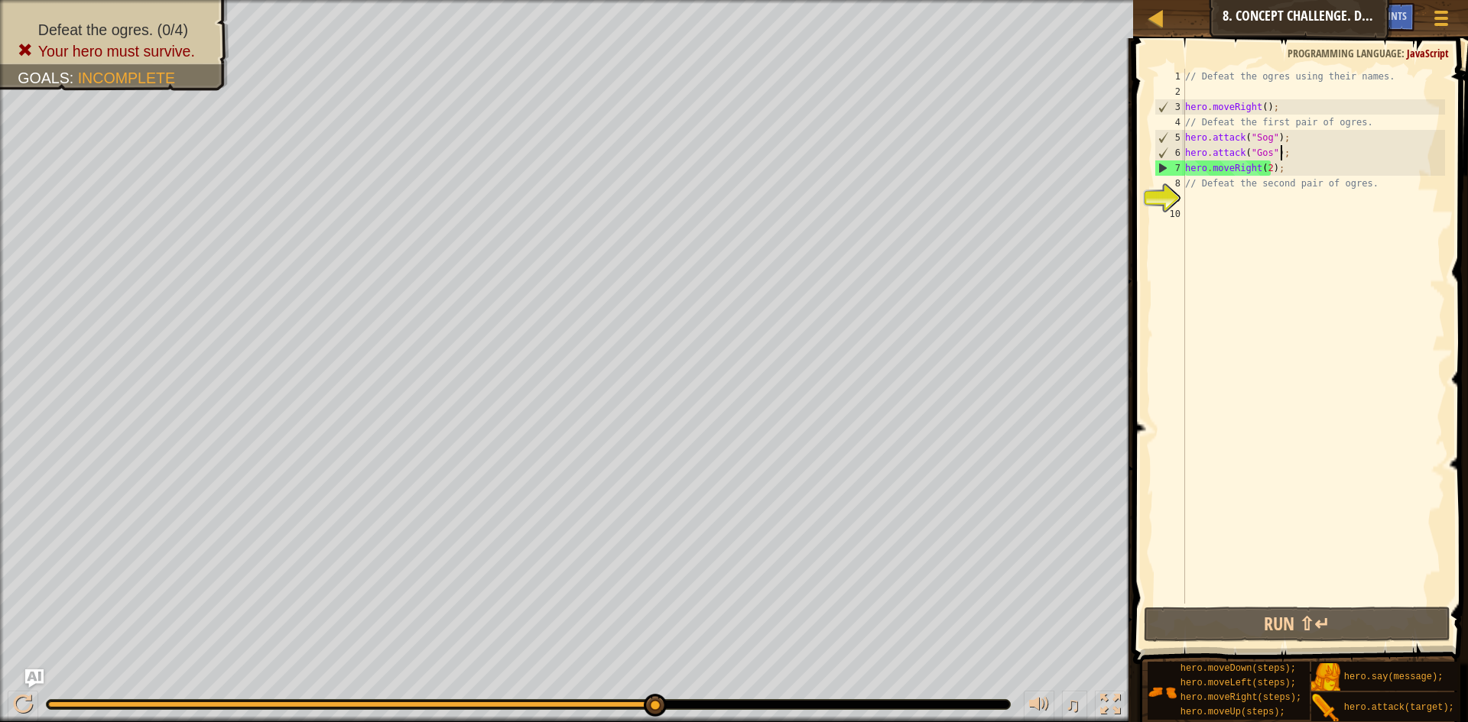
click at [1283, 154] on div "// Defeat the ogres using their names. hero . moveRight ( ) ; // Defeat the fir…" at bounding box center [1313, 352] width 263 height 566
type textarea "hero.attack("Gos");"
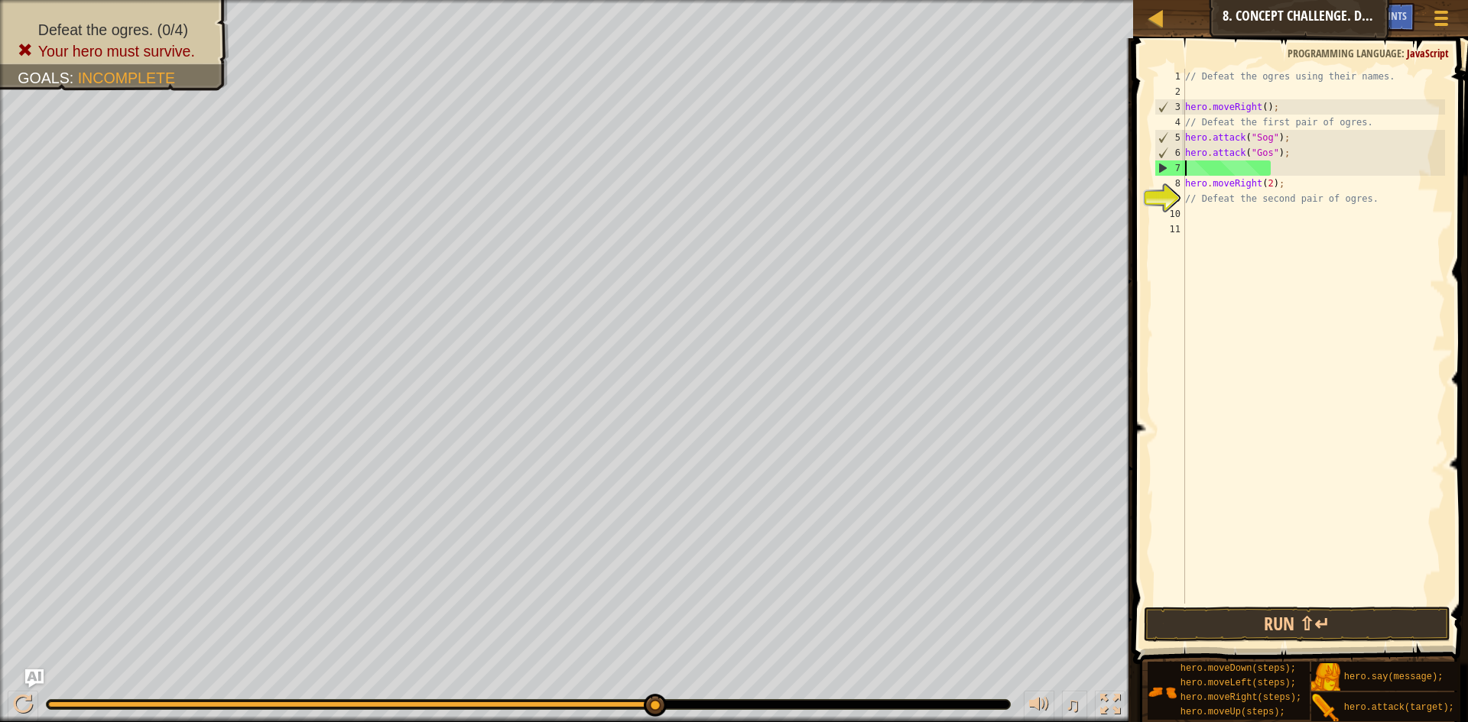
paste textarea "hero.attack("Sog");"
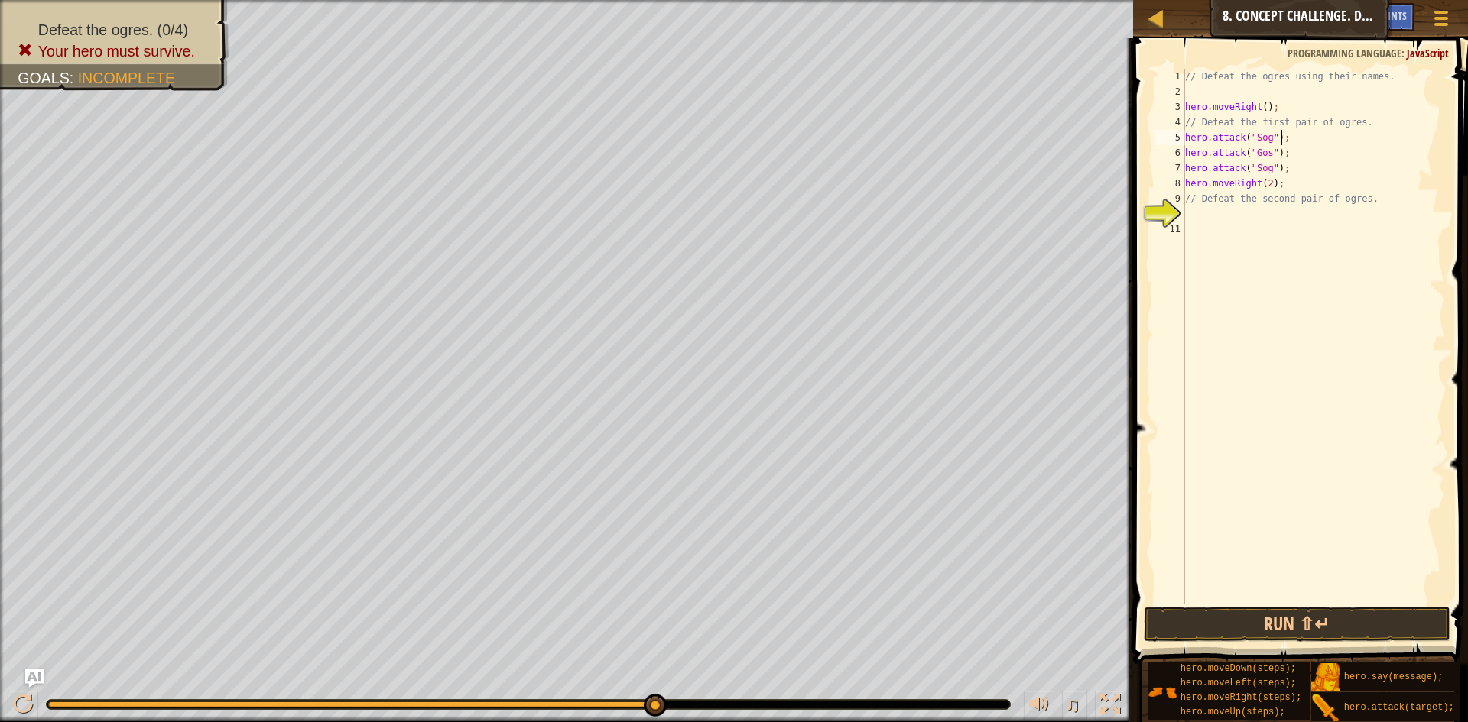
click at [1279, 146] on div "// Defeat the ogres using their names. hero . moveRight ( ) ; // Defeat the fir…" at bounding box center [1313, 352] width 263 height 566
click at [1287, 147] on div "// Defeat the ogres using their names. hero . moveRight ( ) ; // Defeat the fir…" at bounding box center [1313, 336] width 263 height 535
drag, startPoint x: 1284, startPoint y: 153, endPoint x: 1183, endPoint y: 153, distance: 101.7
click at [1183, 153] on div "hero.attack("Gos"); 1 2 3 4 5 6 7 8 9 10 11 // Defeat the ogres using their nam…" at bounding box center [1298, 336] width 294 height 535
click at [1283, 172] on div "// Defeat the ogres using their names. hero . moveRight ( ) ; // Defeat the fir…" at bounding box center [1313, 352] width 263 height 566
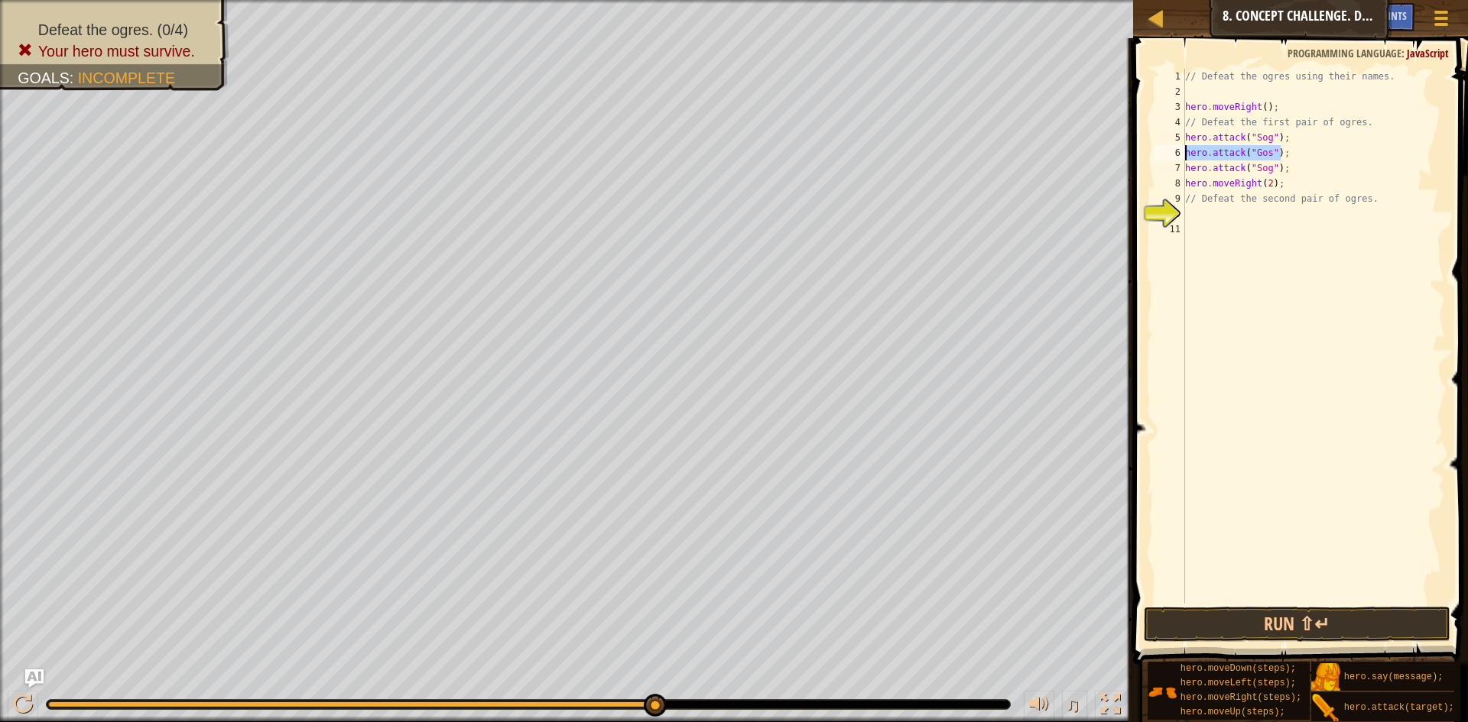
type textarea "hero.attack("Sog");"
paste textarea "hero.attack("Gos");"
click at [1340, 630] on button "Run ⇧↵" at bounding box center [1297, 624] width 307 height 35
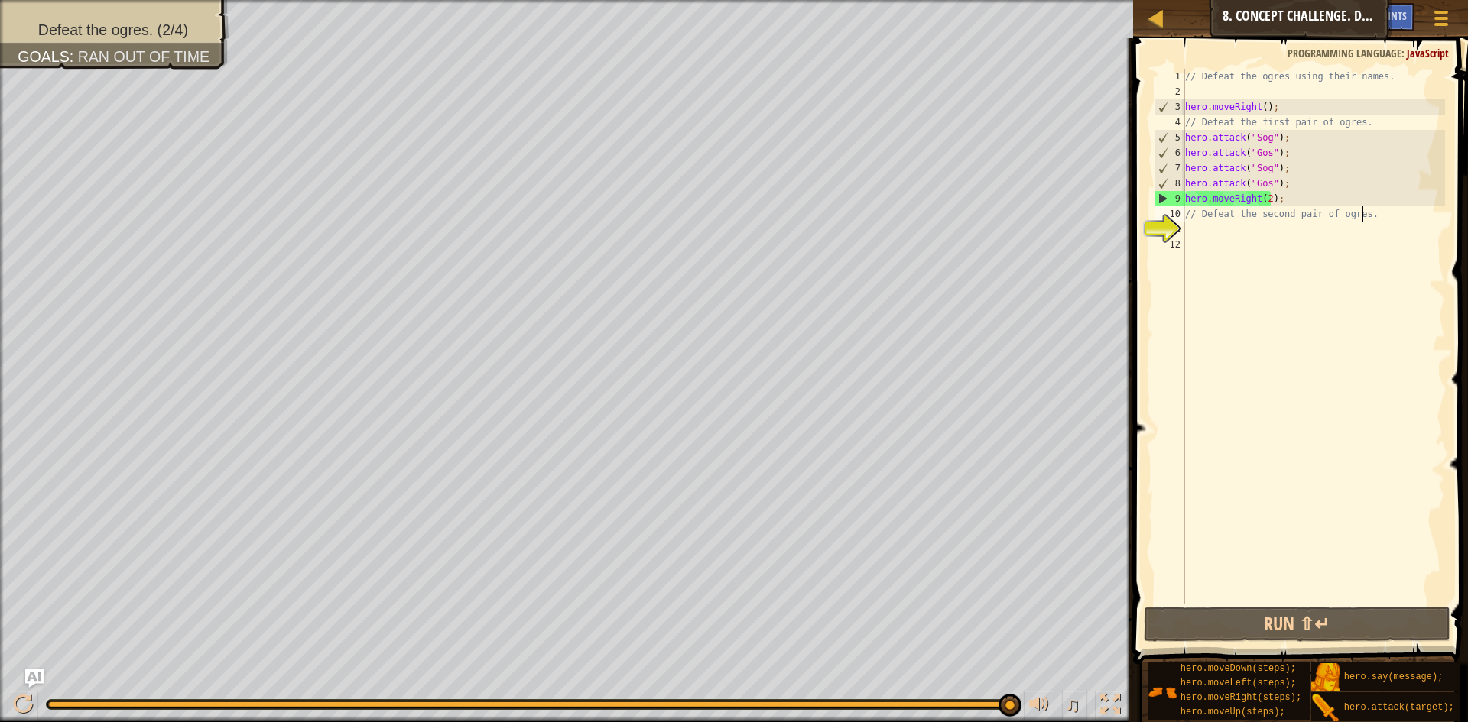
click at [1362, 218] on div "// Defeat the ogres using their names. hero . moveRight ( ) ; // Defeat the fir…" at bounding box center [1313, 352] width 263 height 566
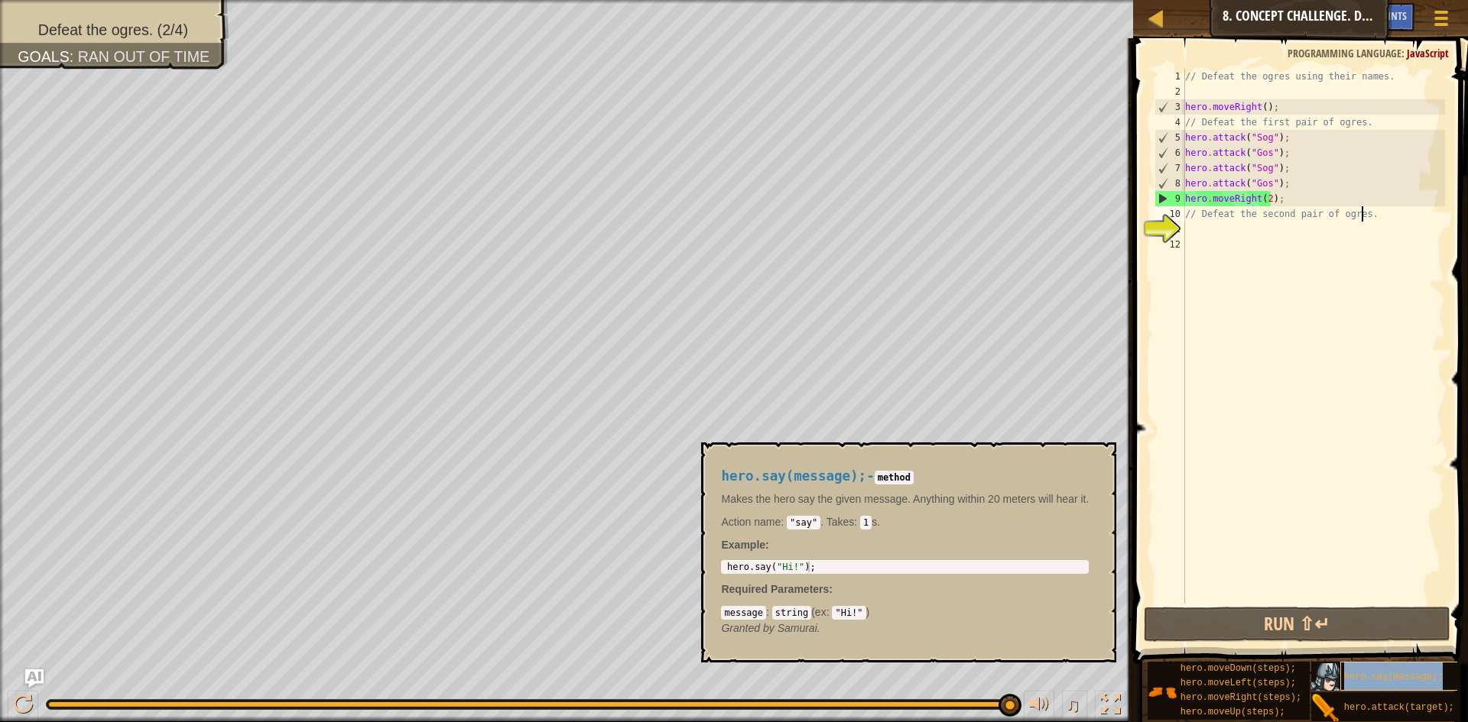
click at [1421, 672] on span "hero.say(message);" at bounding box center [1393, 677] width 99 height 11
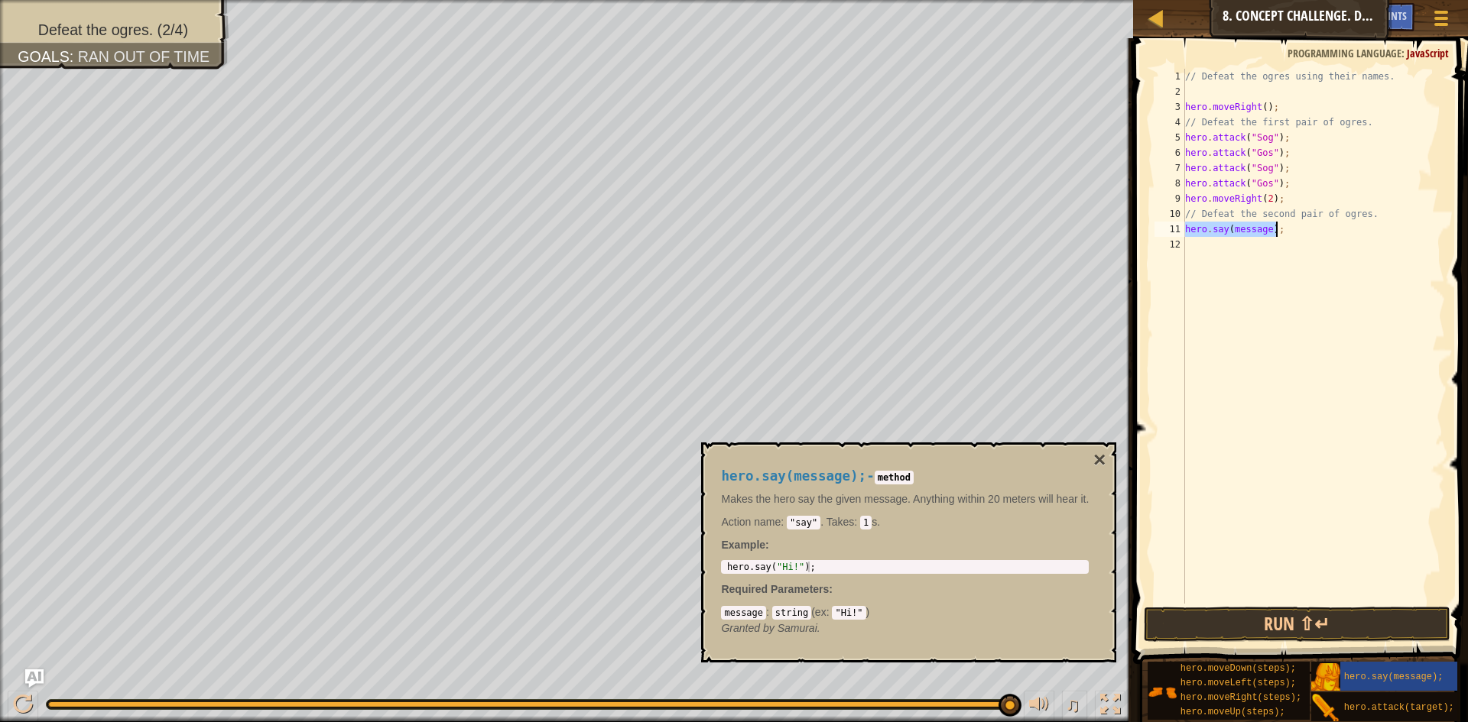
click at [1266, 229] on div "// Defeat the ogres using their names. hero . moveRight ( ) ; // Defeat the fir…" at bounding box center [1313, 336] width 263 height 535
click at [1266, 229] on div "// Defeat the ogres using their names. hero . moveRight ( ) ; // Defeat the fir…" at bounding box center [1313, 352] width 263 height 566
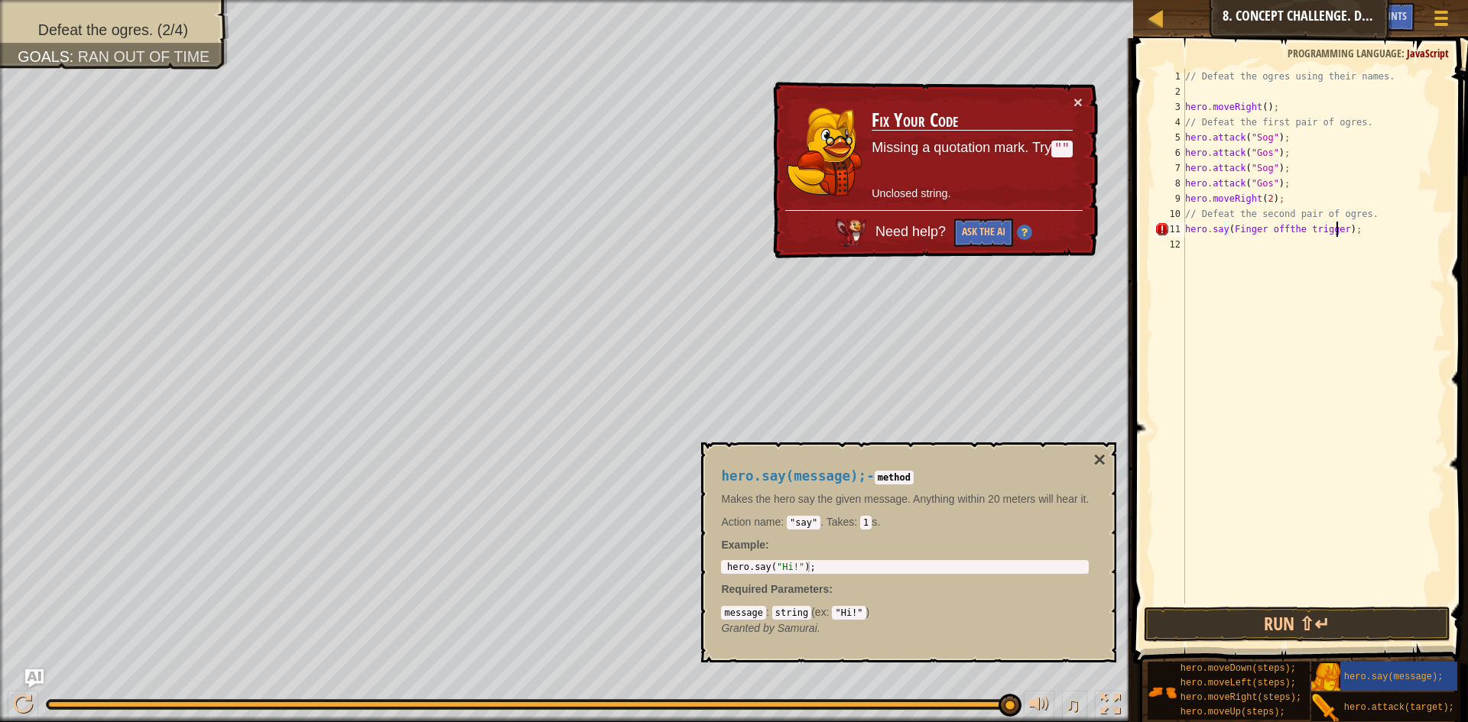
click at [1233, 227] on div "// Defeat the ogres using their names. hero . moveRight ( ) ; // Defeat the fir…" at bounding box center [1313, 352] width 263 height 566
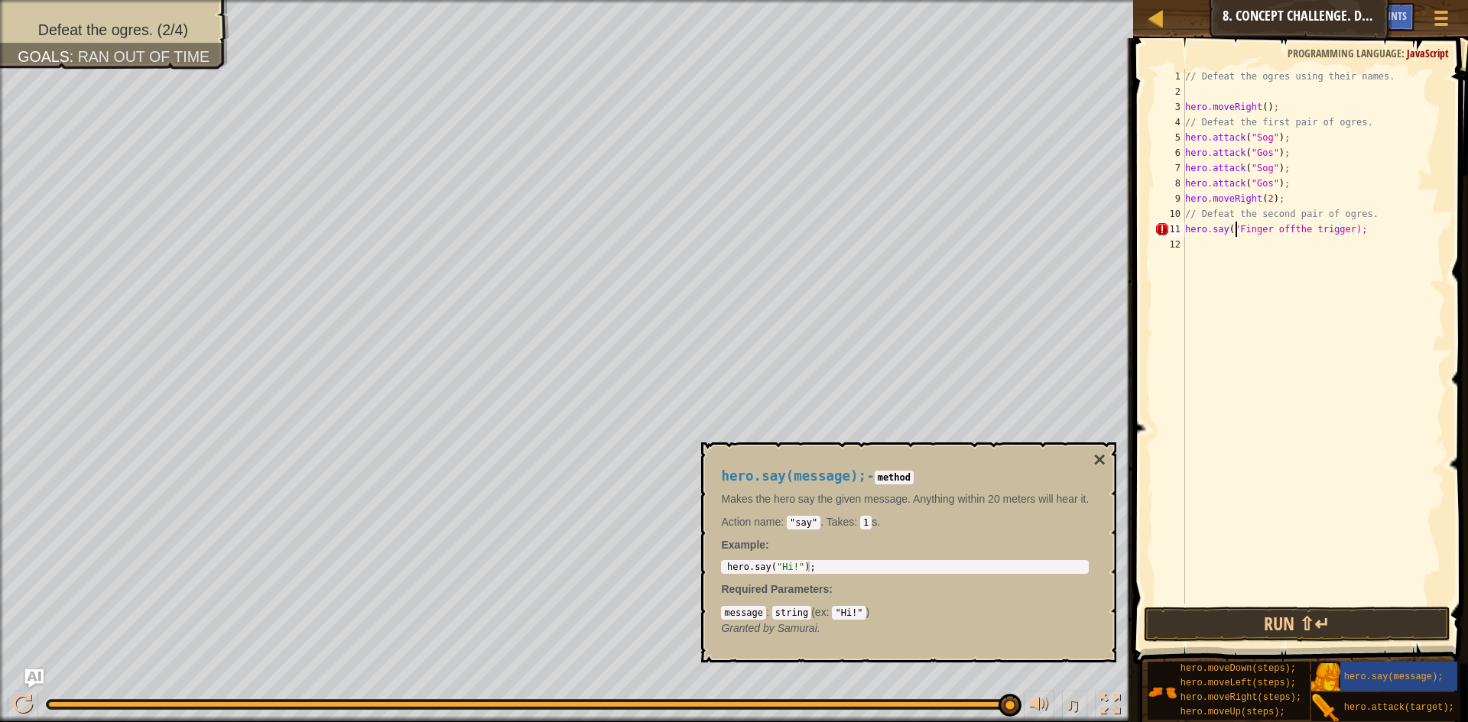
scroll to position [7, 5]
drag, startPoint x: 1342, startPoint y: 231, endPoint x: 1347, endPoint y: 239, distance: 9.3
click at [1341, 231] on div "// Defeat the ogres using their names. hero . moveRight ( ) ; // Defeat the fir…" at bounding box center [1313, 352] width 263 height 566
type textarea "hero.say("Finger offthe trigger");"
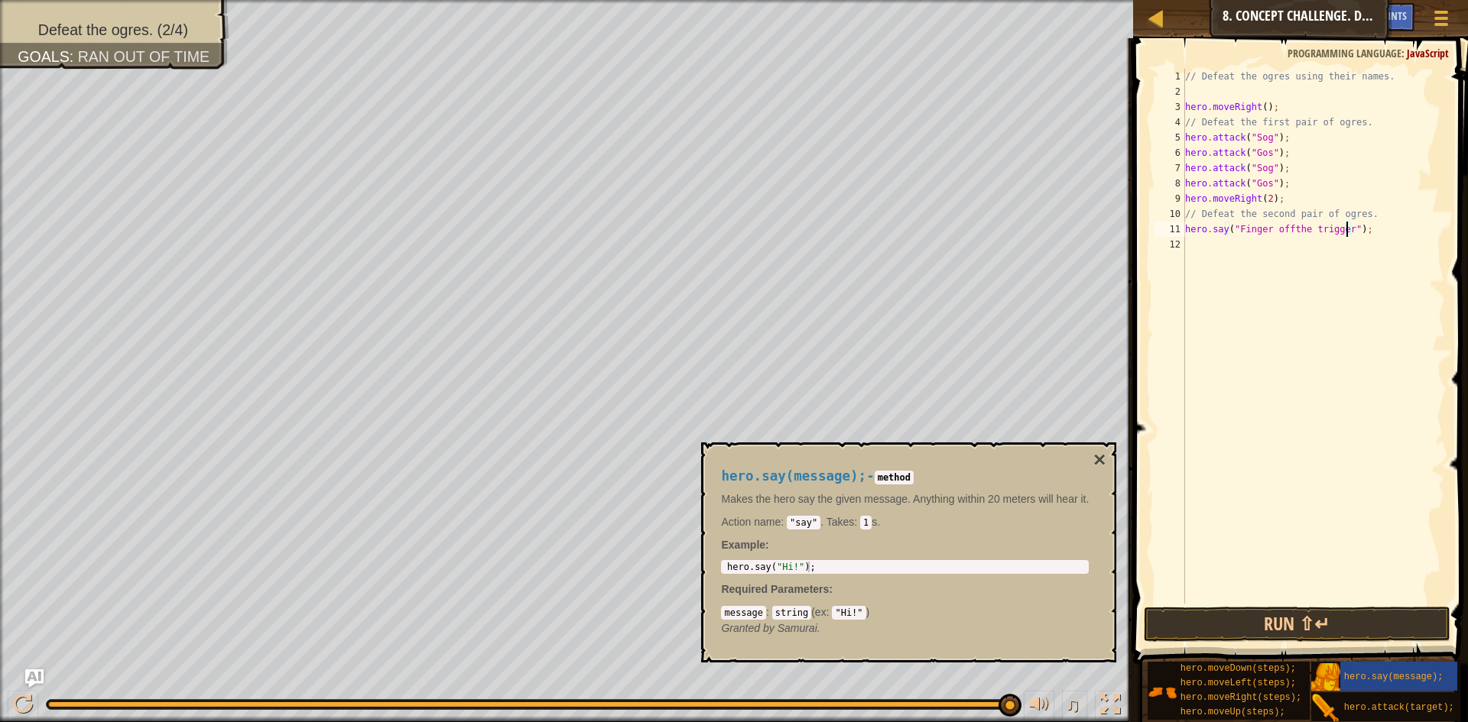
click at [1200, 248] on div "// Defeat the ogres using their names. hero . moveRight ( ) ; // Defeat the fir…" at bounding box center [1313, 352] width 263 height 566
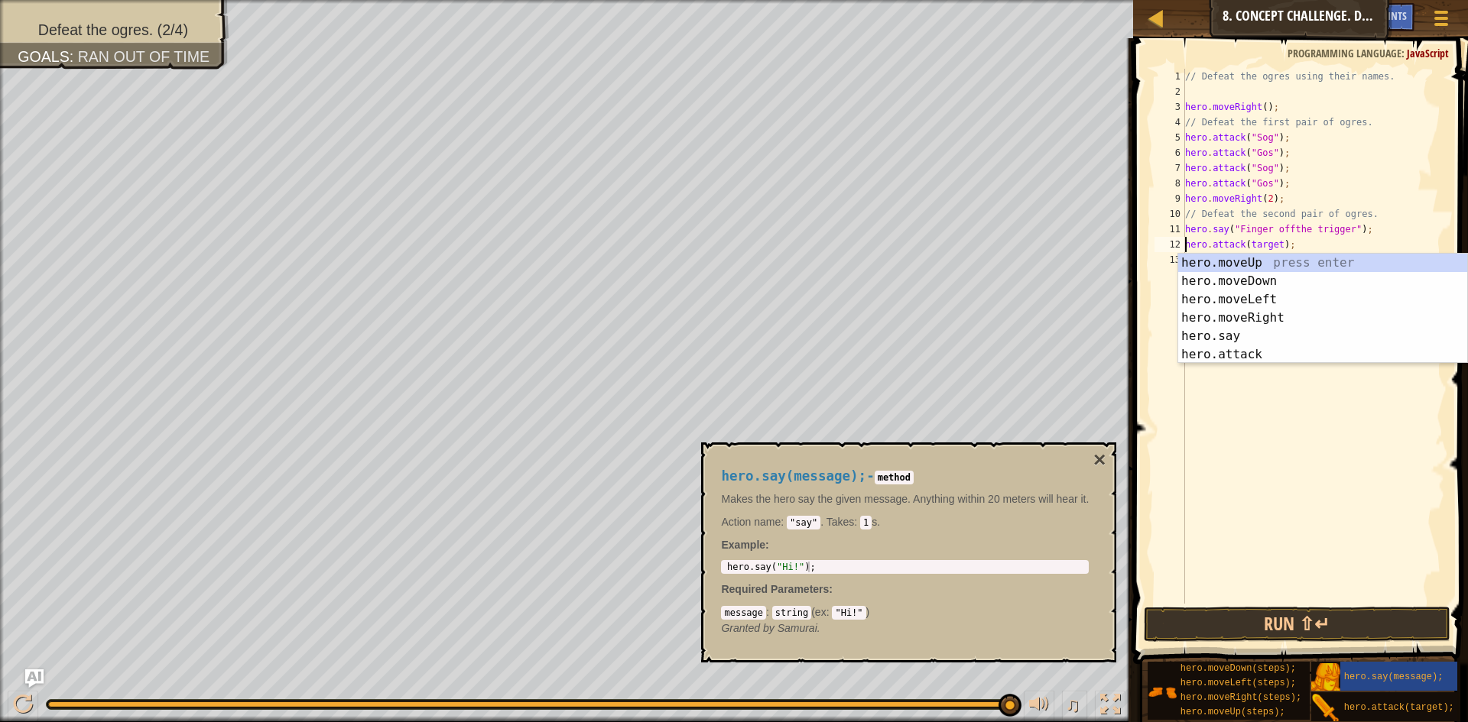
click at [1276, 244] on div "// Defeat the ogres using their names. hero . moveRight ( ) ; // Defeat the fir…" at bounding box center [1313, 352] width 263 height 566
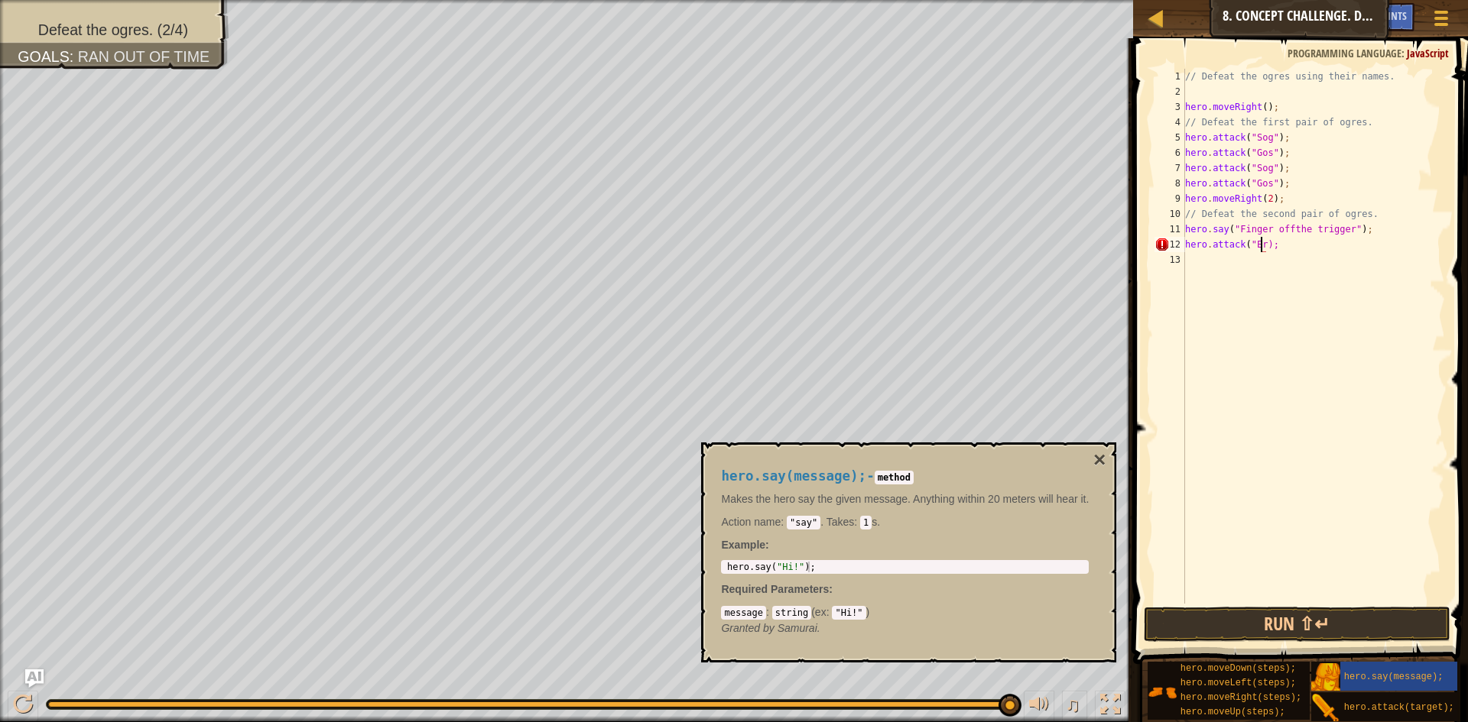
scroll to position [7, 7]
type textarea "hero.attack("Ergo");"
drag, startPoint x: 1284, startPoint y: 247, endPoint x: 1249, endPoint y: 246, distance: 34.4
click at [1233, 247] on div "// Defeat the ogres using their names. hero . moveRight ( ) ; // Defeat the fir…" at bounding box center [1313, 352] width 263 height 566
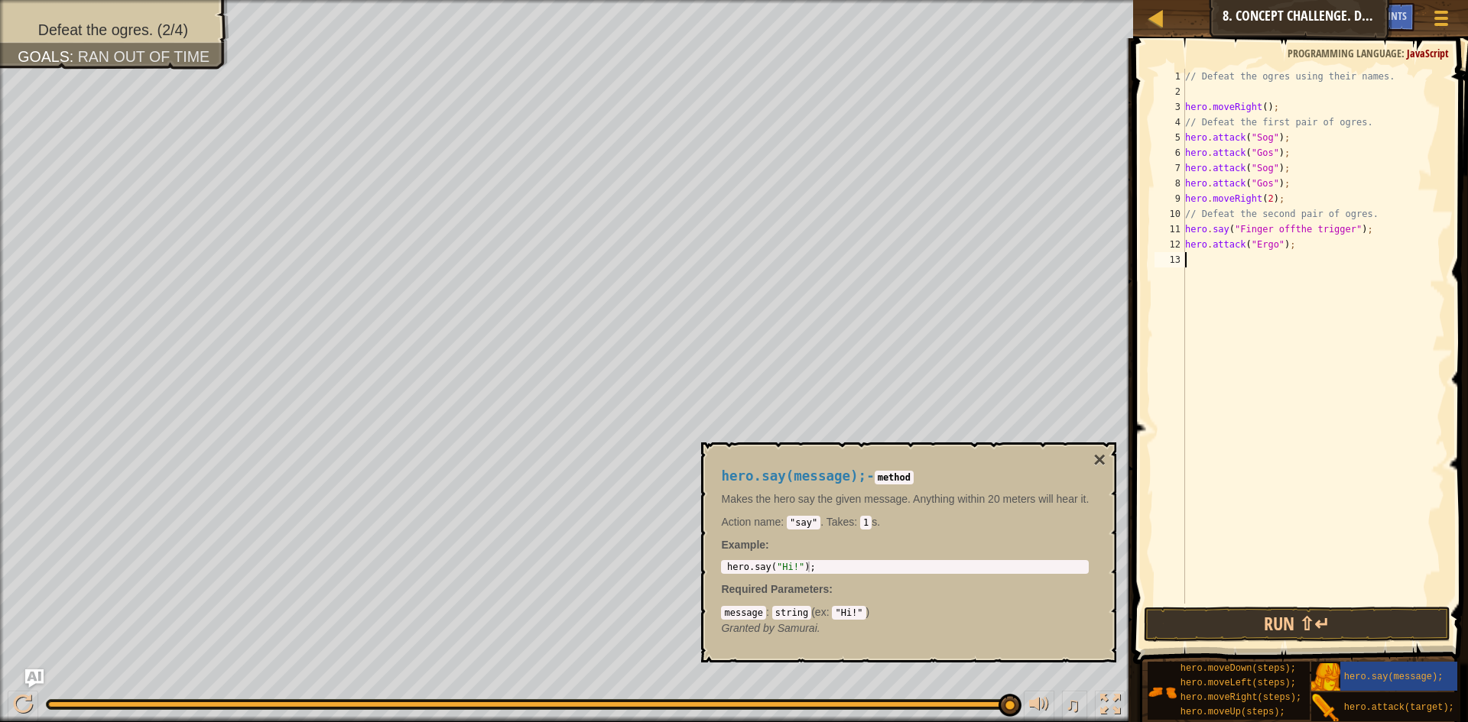
click at [1303, 253] on div "// Defeat the ogres using their names. hero . moveRight ( ) ; // Defeat the fir…" at bounding box center [1313, 352] width 263 height 566
drag, startPoint x: 1287, startPoint y: 243, endPoint x: 1187, endPoint y: 245, distance: 100.9
click at [1187, 245] on div "// Defeat the ogres using their names. hero . moveRight ( ) ; // Defeat the fir…" at bounding box center [1313, 352] width 263 height 566
type textarea "hero.attack("Ergo");"
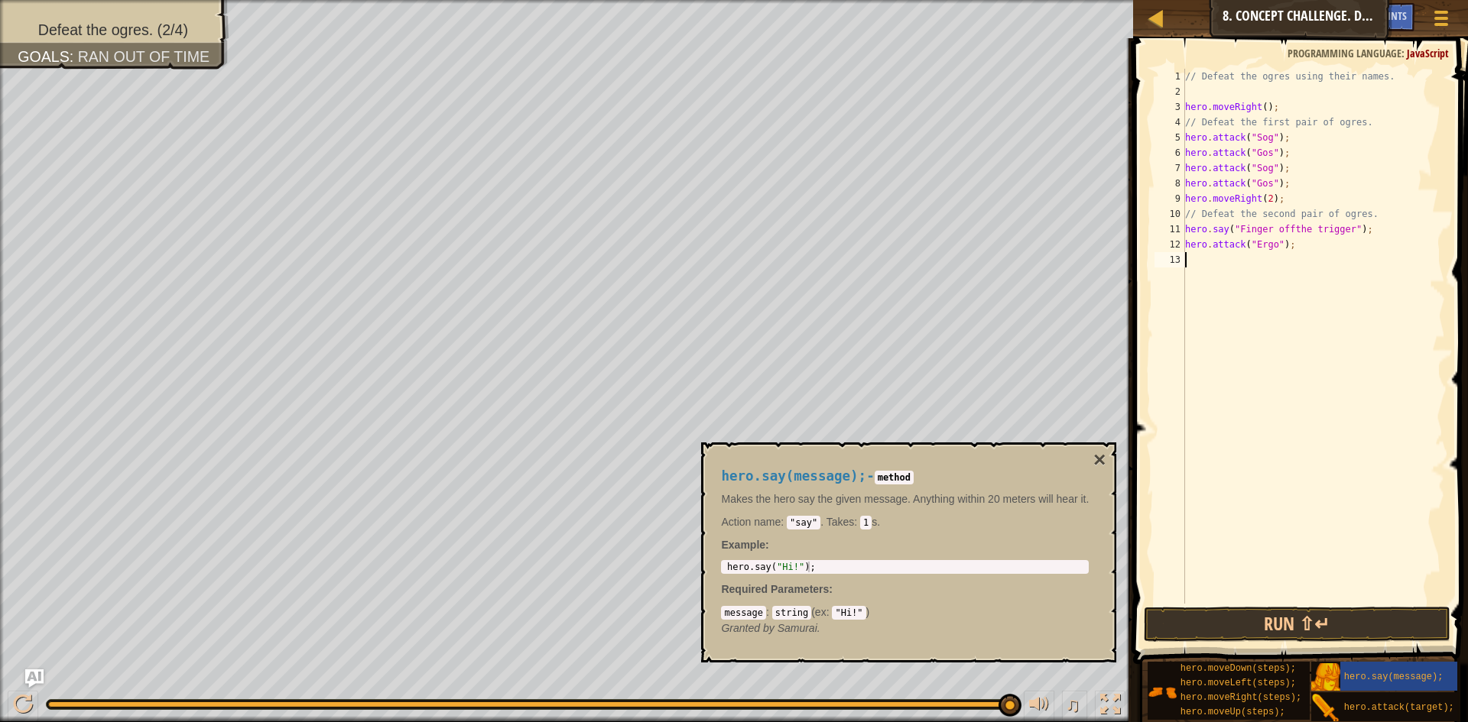
click at [1207, 265] on div "// Defeat the ogres using their names. hero . moveRight ( ) ; // Defeat the fir…" at bounding box center [1313, 352] width 263 height 566
paste textarea "hero.attack("Ergo");"
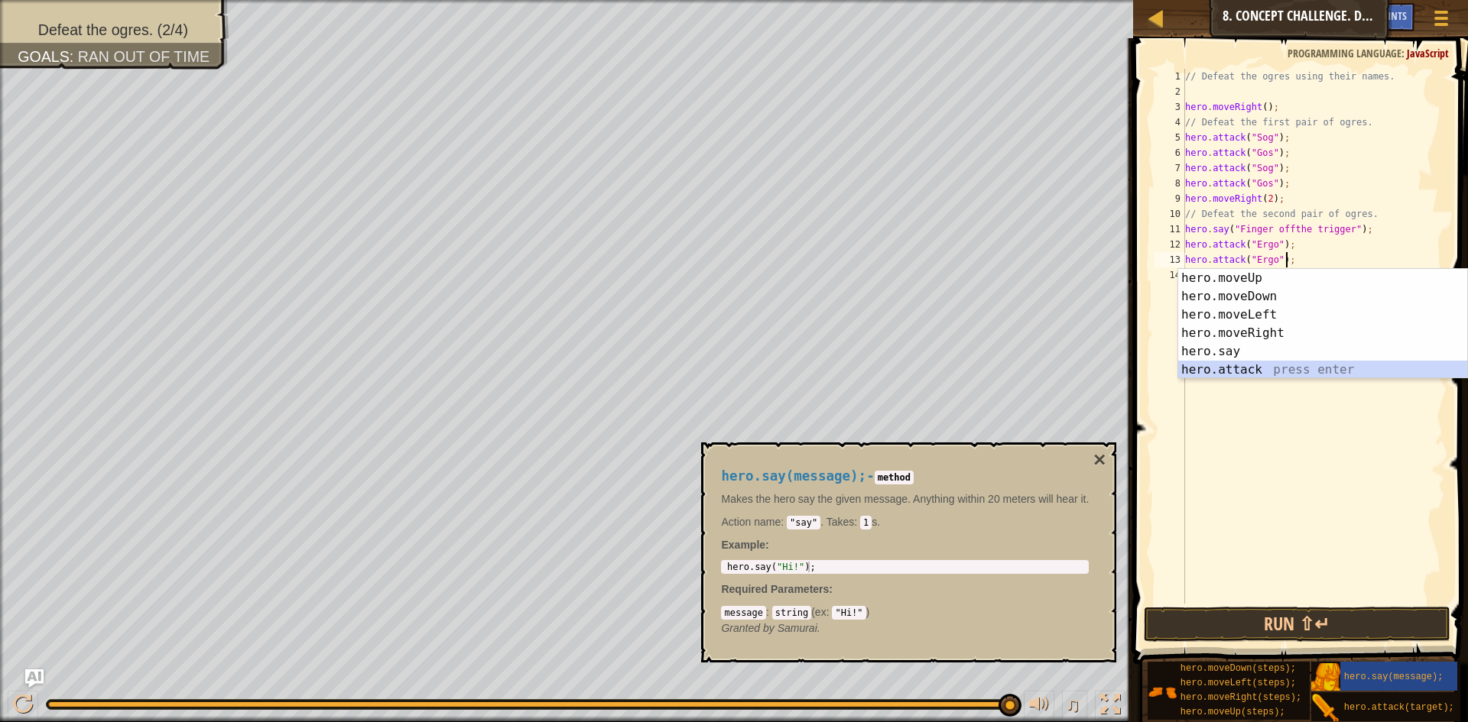
click at [1265, 369] on div "hero.moveUp press enter hero.moveDown press enter hero.moveLeft press enter her…" at bounding box center [1322, 342] width 289 height 147
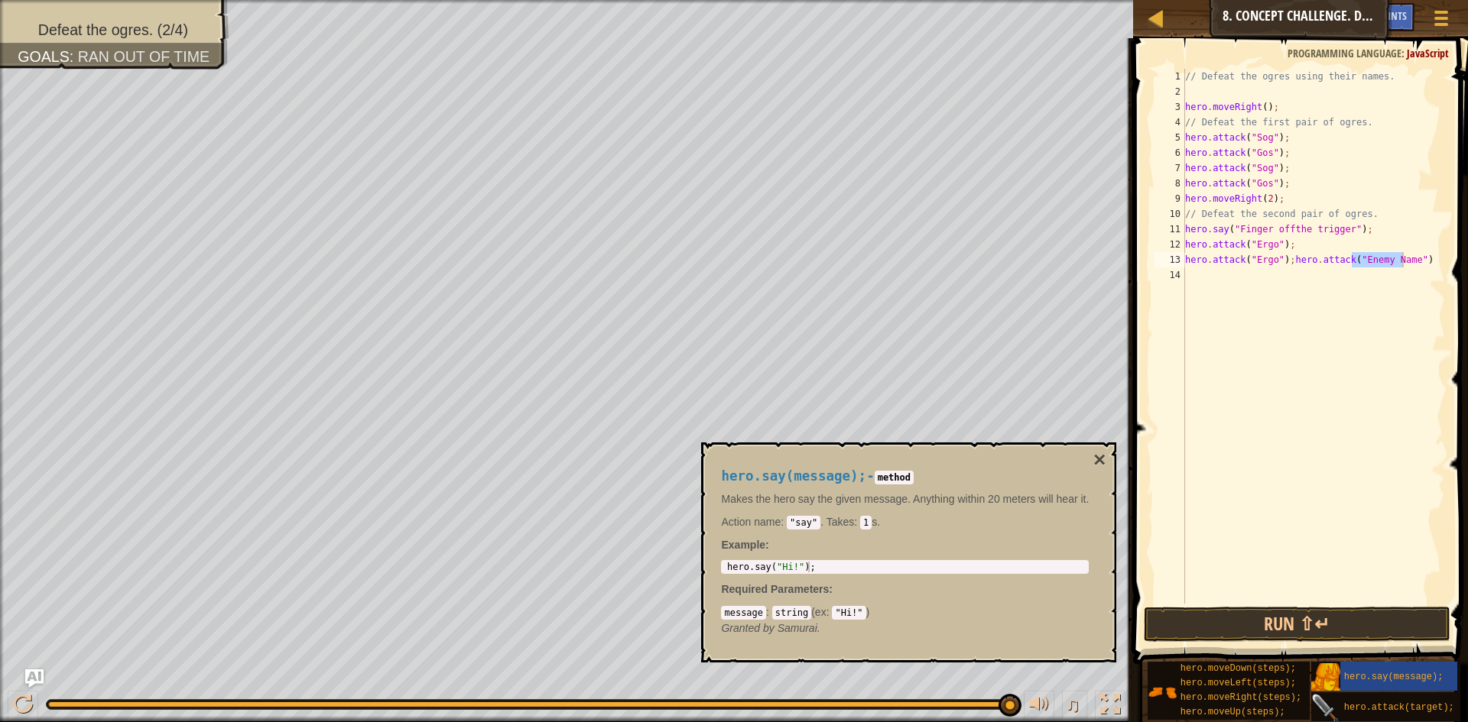
click at [1330, 694] on div "hero.attack(target);" at bounding box center [1392, 707] width 162 height 29
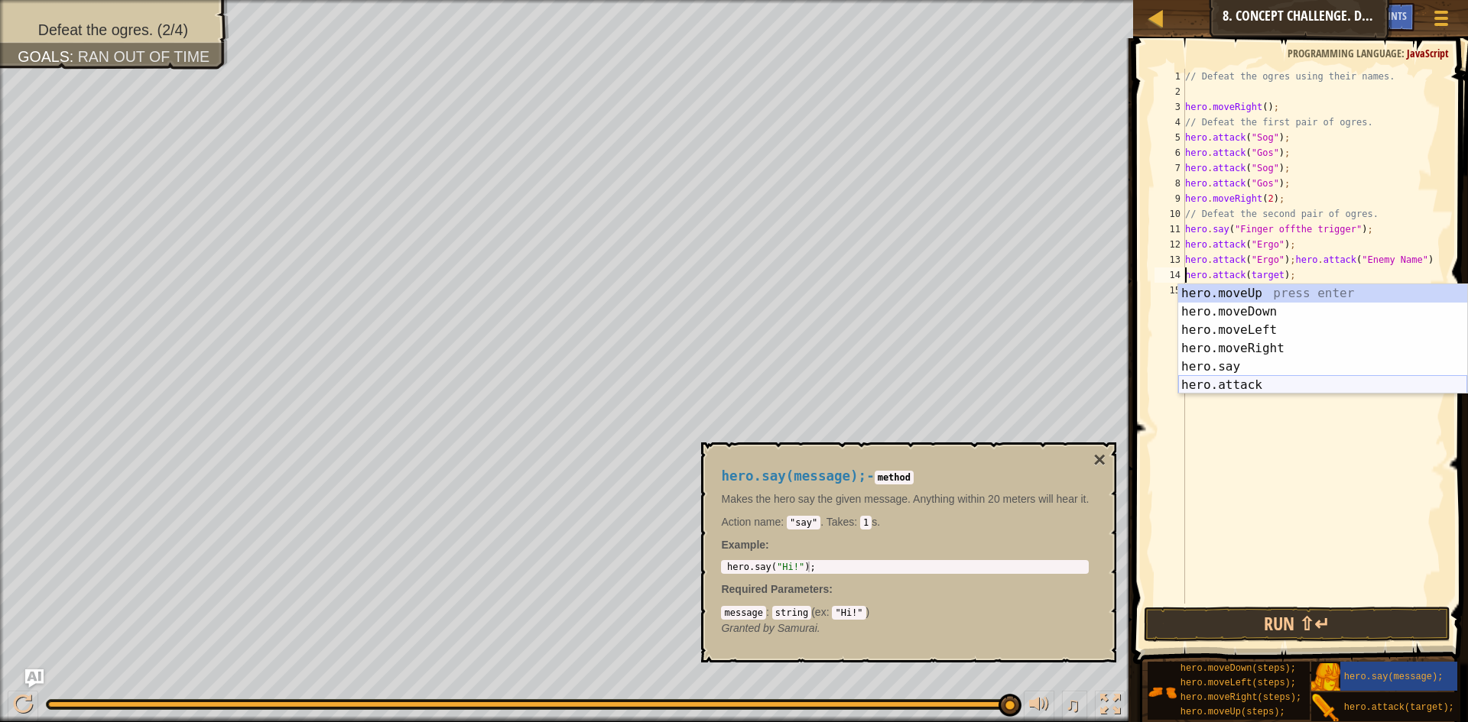
click at [1394, 378] on div "hero.moveUp press enter hero.moveDown press enter hero.moveLeft press enter her…" at bounding box center [1322, 357] width 289 height 147
type textarea "hero.attack("Enemy Name").attack(target);"
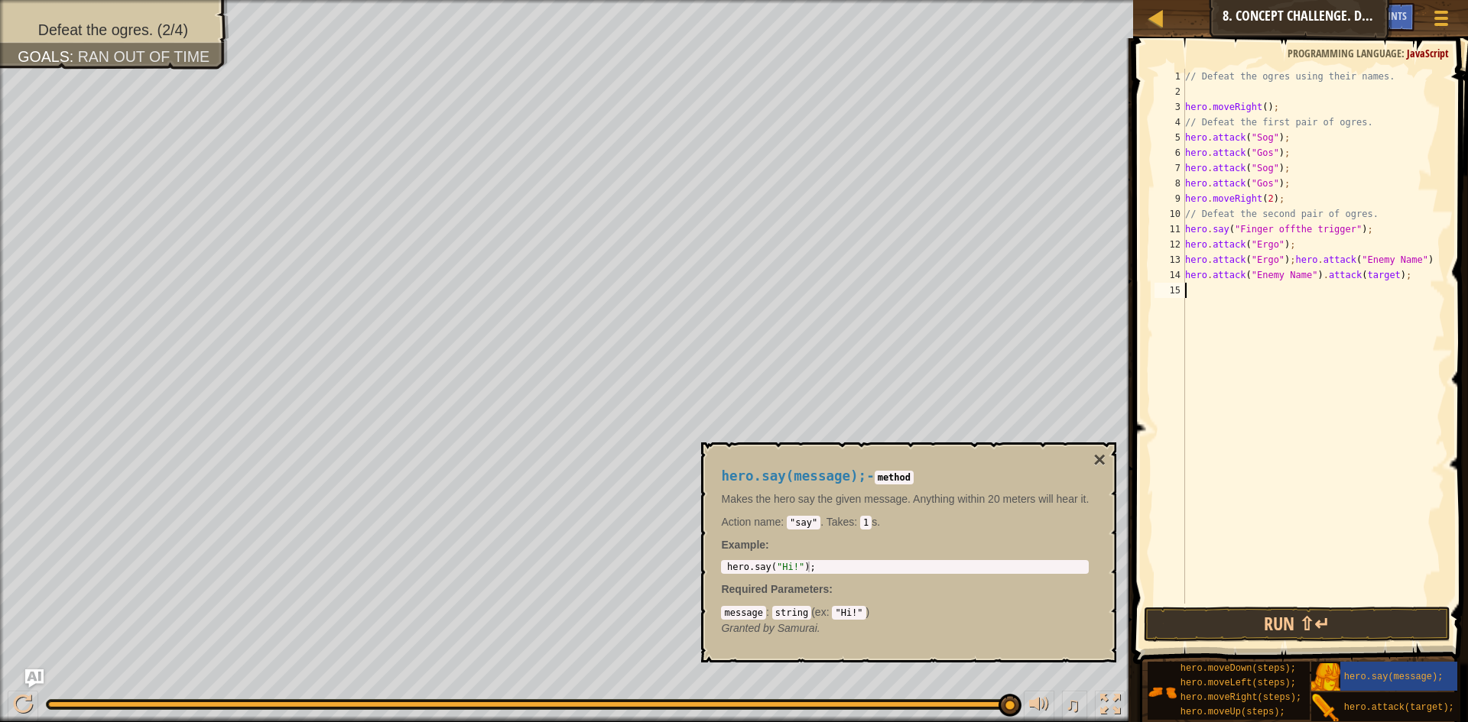
click at [1330, 300] on div "// Defeat the ogres using their names. hero . moveRight ( ) ; // Defeat the fir…" at bounding box center [1313, 352] width 263 height 566
drag, startPoint x: 1411, startPoint y: 260, endPoint x: 1286, endPoint y: 259, distance: 125.4
click at [1286, 259] on div "// Defeat the ogres using their names. hero . moveRight ( ) ; // Defeat the fir…" at bounding box center [1313, 352] width 263 height 566
drag, startPoint x: 1391, startPoint y: 273, endPoint x: 1310, endPoint y: 279, distance: 81.3
click at [1310, 279] on div "// Defeat the ogres using their names. hero . moveRight ( ) ; // Defeat the fir…" at bounding box center [1313, 352] width 263 height 566
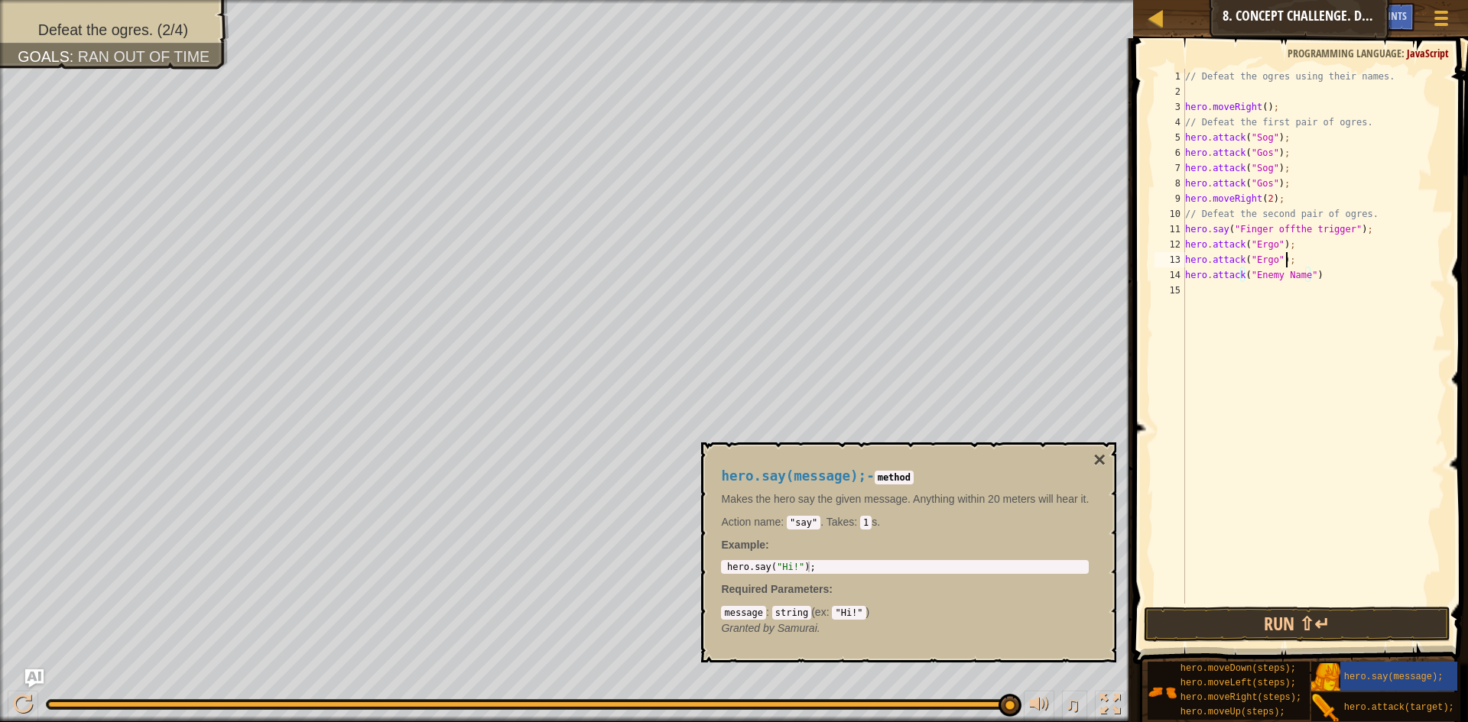
click at [1298, 266] on div "// Defeat the ogres using their names. hero . moveRight ( ) ; // Defeat the fir…" at bounding box center [1313, 352] width 263 height 566
click at [1302, 274] on div "// Defeat the ogres using their names. hero . moveRight ( ) ; // Defeat the fir…" at bounding box center [1313, 352] width 263 height 566
drag, startPoint x: 1281, startPoint y: 279, endPoint x: 1188, endPoint y: 266, distance: 94.2
click at [1191, 268] on div "// Defeat the ogres using their names. hero . moveRight ( ) ; // Defeat the fir…" at bounding box center [1313, 352] width 263 height 566
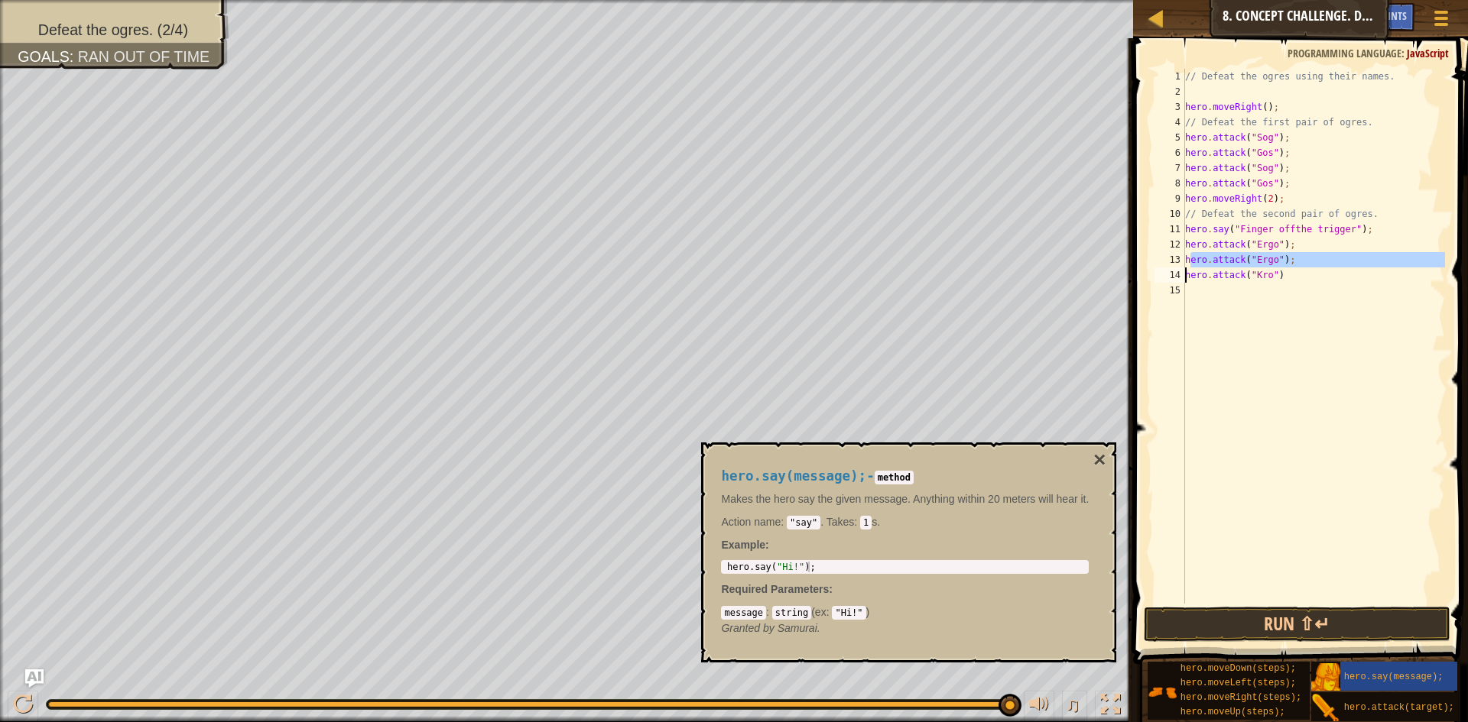
click at [1187, 269] on div "// Defeat the ogres using their names. hero . moveRight ( ) ; // Defeat the fir…" at bounding box center [1313, 352] width 263 height 566
click at [1193, 278] on div "// Defeat the ogres using their names. hero . moveRight ( ) ; // Defeat the fir…" at bounding box center [1313, 352] width 263 height 566
drag, startPoint x: 1183, startPoint y: 276, endPoint x: 1271, endPoint y: 281, distance: 88.0
click at [1263, 280] on div "hero.attack("Kro") 1 2 3 4 5 6 7 8 9 10 11 12 13 14 15 // Defeat the ogres usin…" at bounding box center [1298, 336] width 294 height 535
type textarea "hero.attack("Kro")"
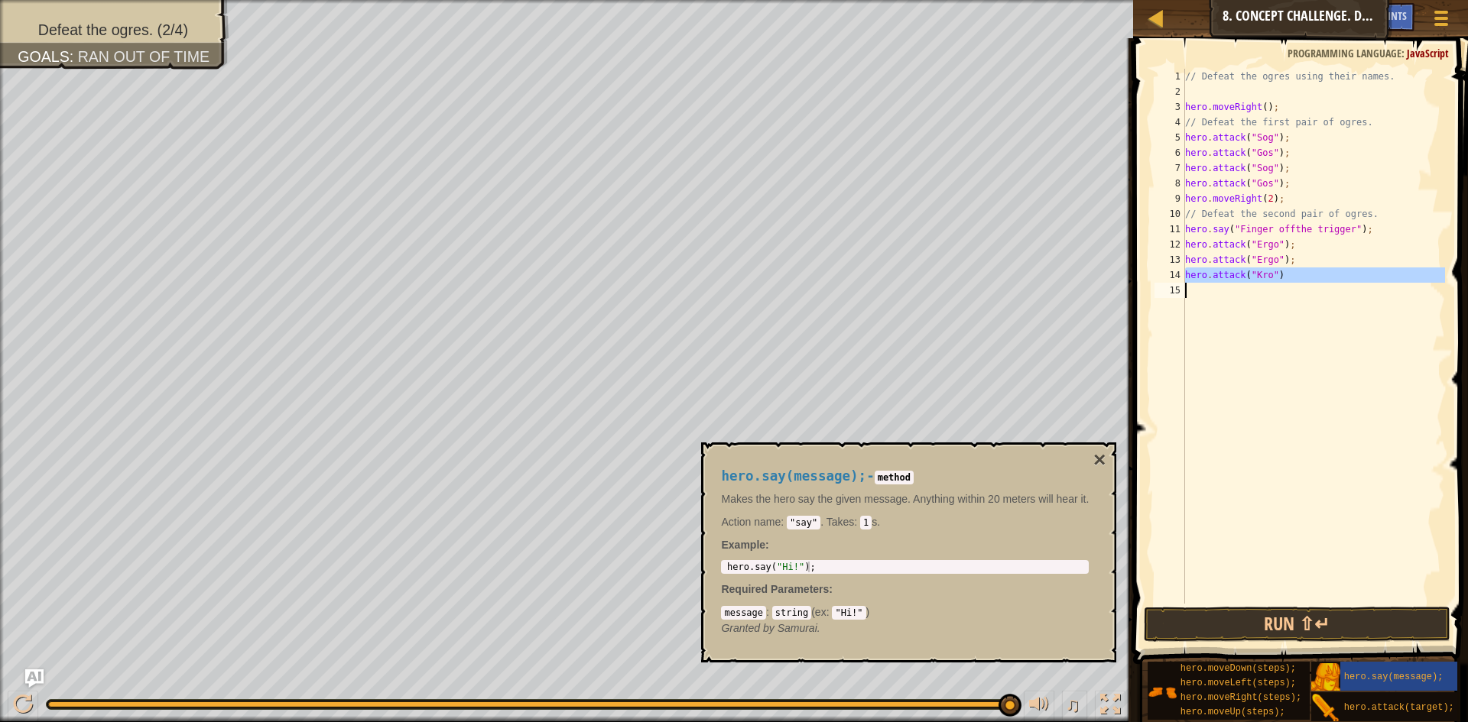
click at [1240, 286] on div "// Defeat the ogres using their names. hero . moveRight ( ) ; // Defeat the fir…" at bounding box center [1313, 336] width 263 height 535
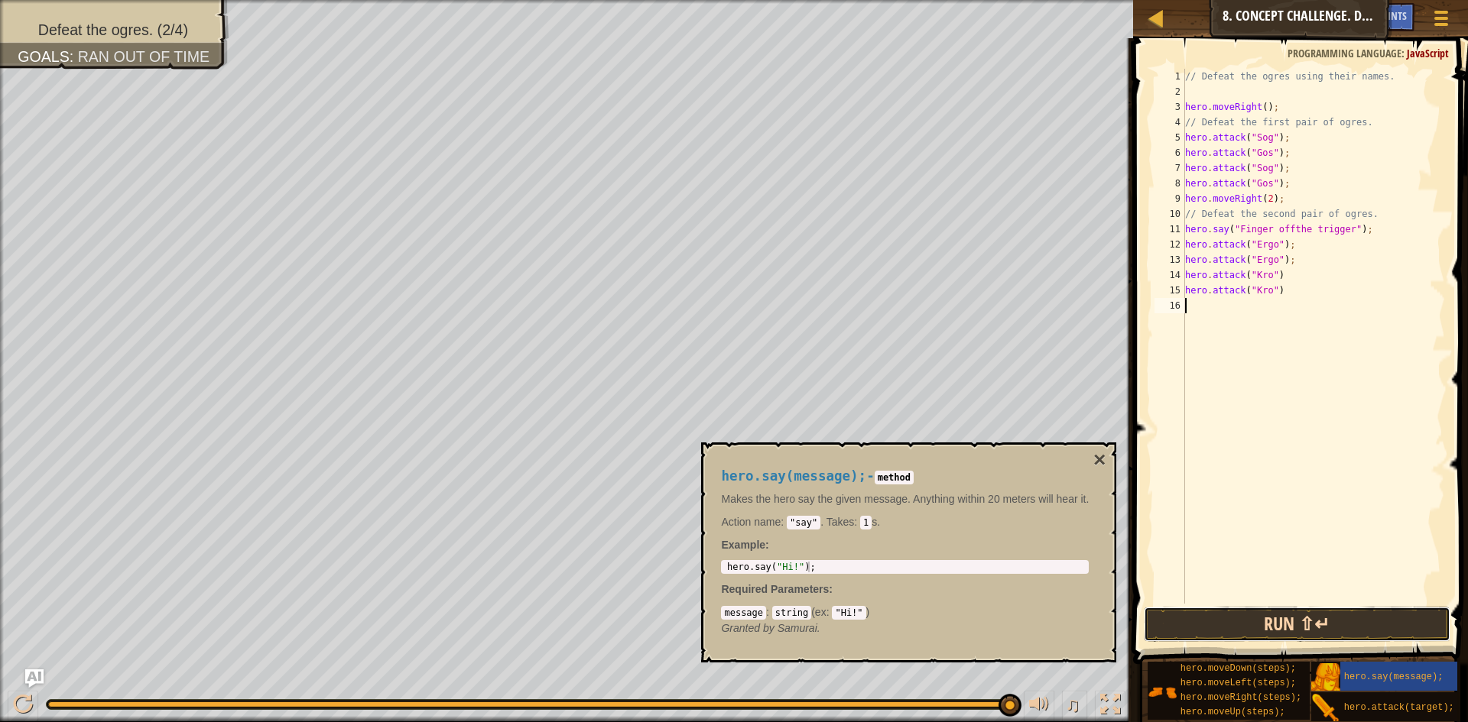
click at [1317, 632] on button "Run ⇧↵" at bounding box center [1297, 624] width 307 height 35
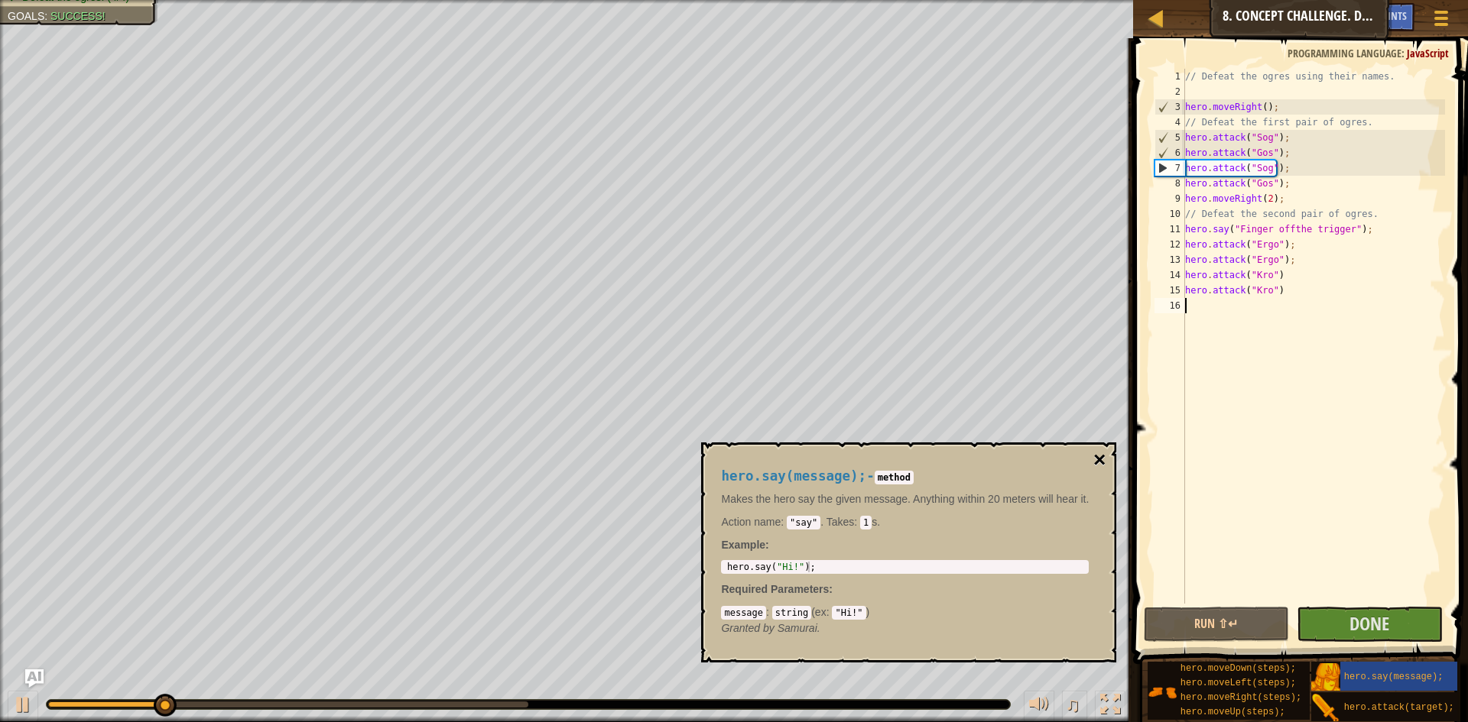
click at [1106, 461] on button "×" at bounding box center [1099, 460] width 12 height 21
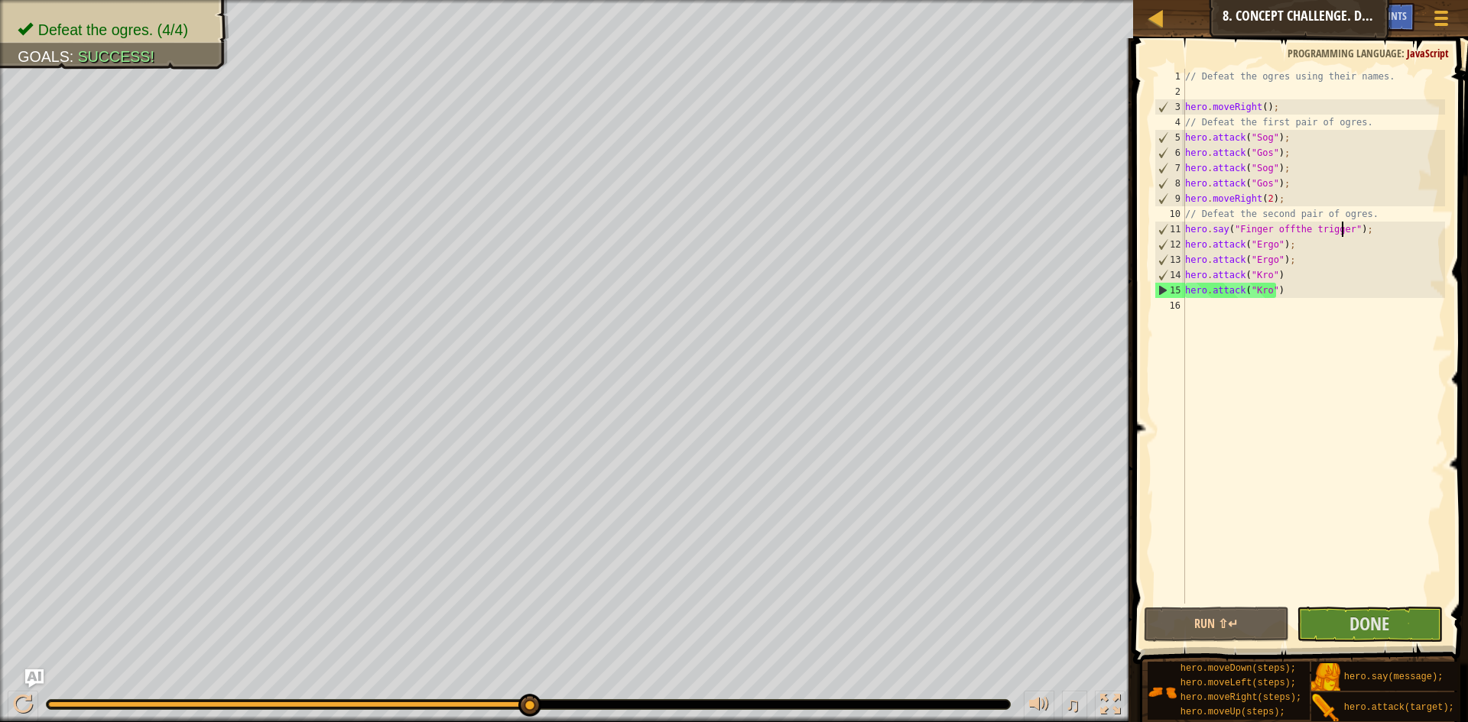
click at [1341, 233] on div "// Defeat the ogres using their names. hero . moveRight ( ) ; // Defeat the fir…" at bounding box center [1313, 352] width 263 height 566
click at [1298, 287] on div "// Defeat the ogres using their names. hero . moveRight ( ) ; // Defeat the fir…" at bounding box center [1313, 352] width 263 height 566
type textarea "hero.attack("Kro")"
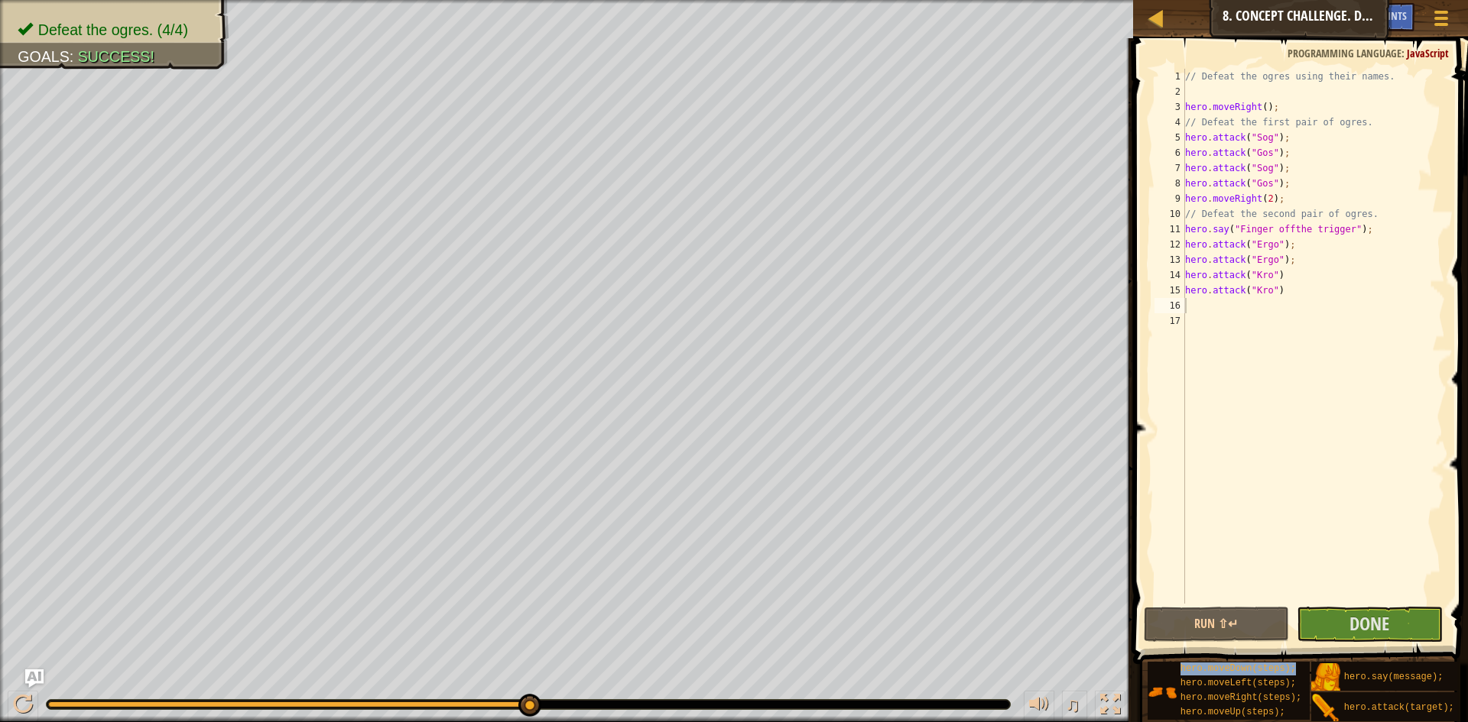
type textarea "hero.moveDown(steps);"
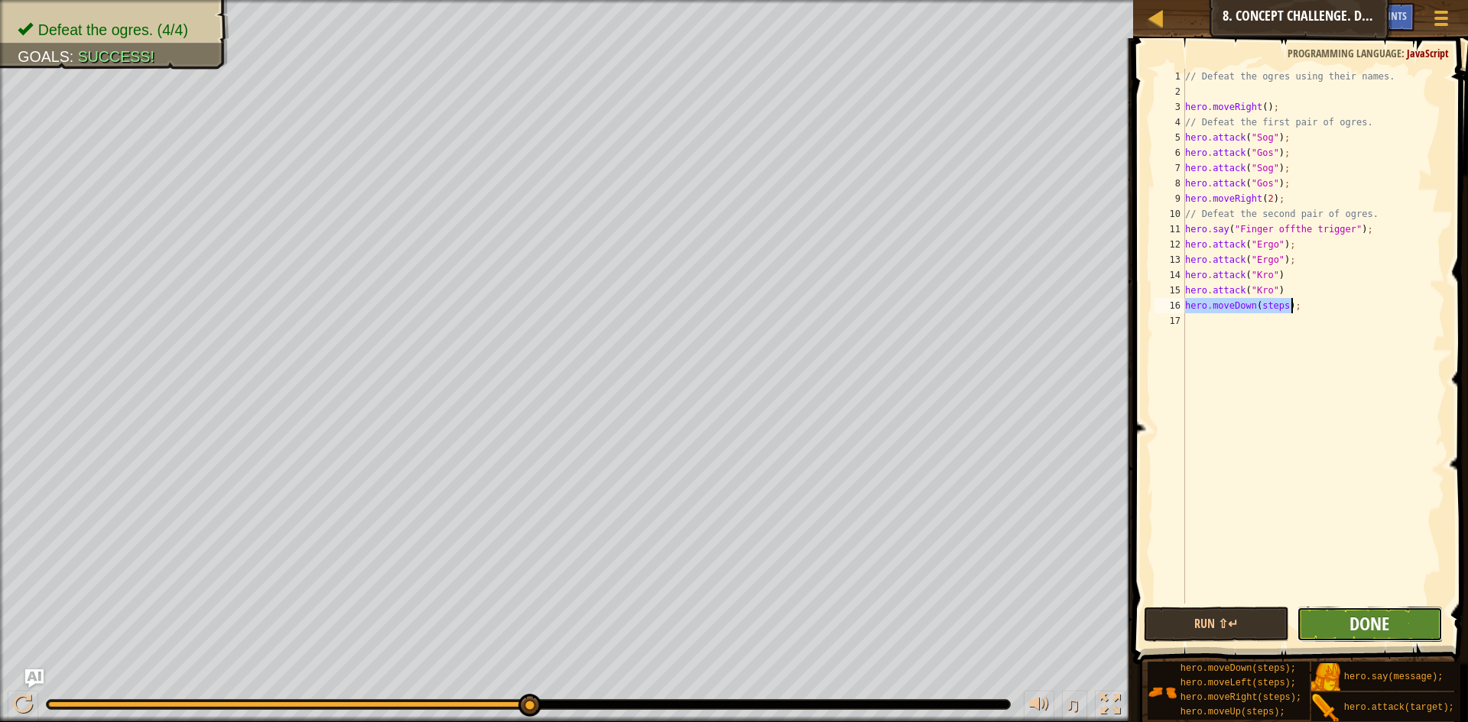
click at [1357, 618] on span "Done" at bounding box center [1369, 624] width 40 height 24
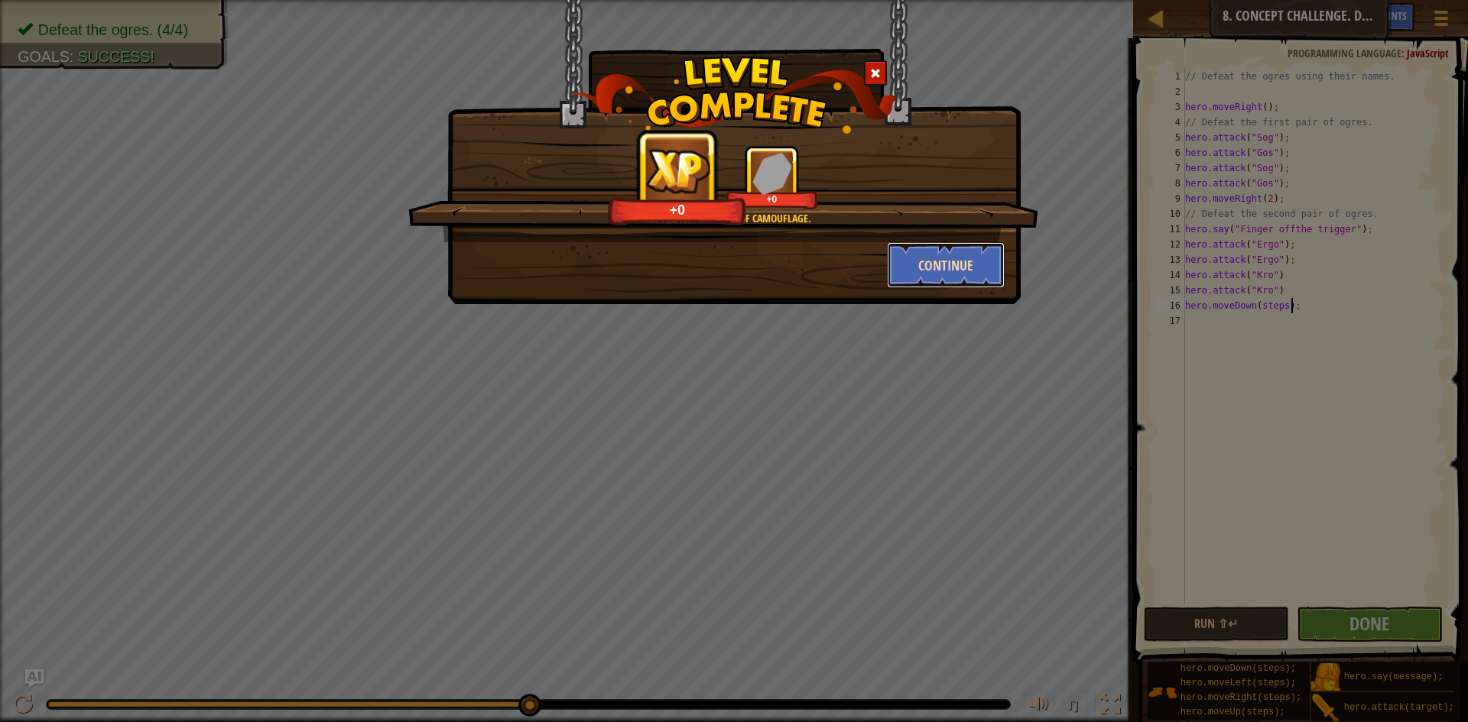
click at [943, 263] on button "Continue" at bounding box center [946, 265] width 119 height 46
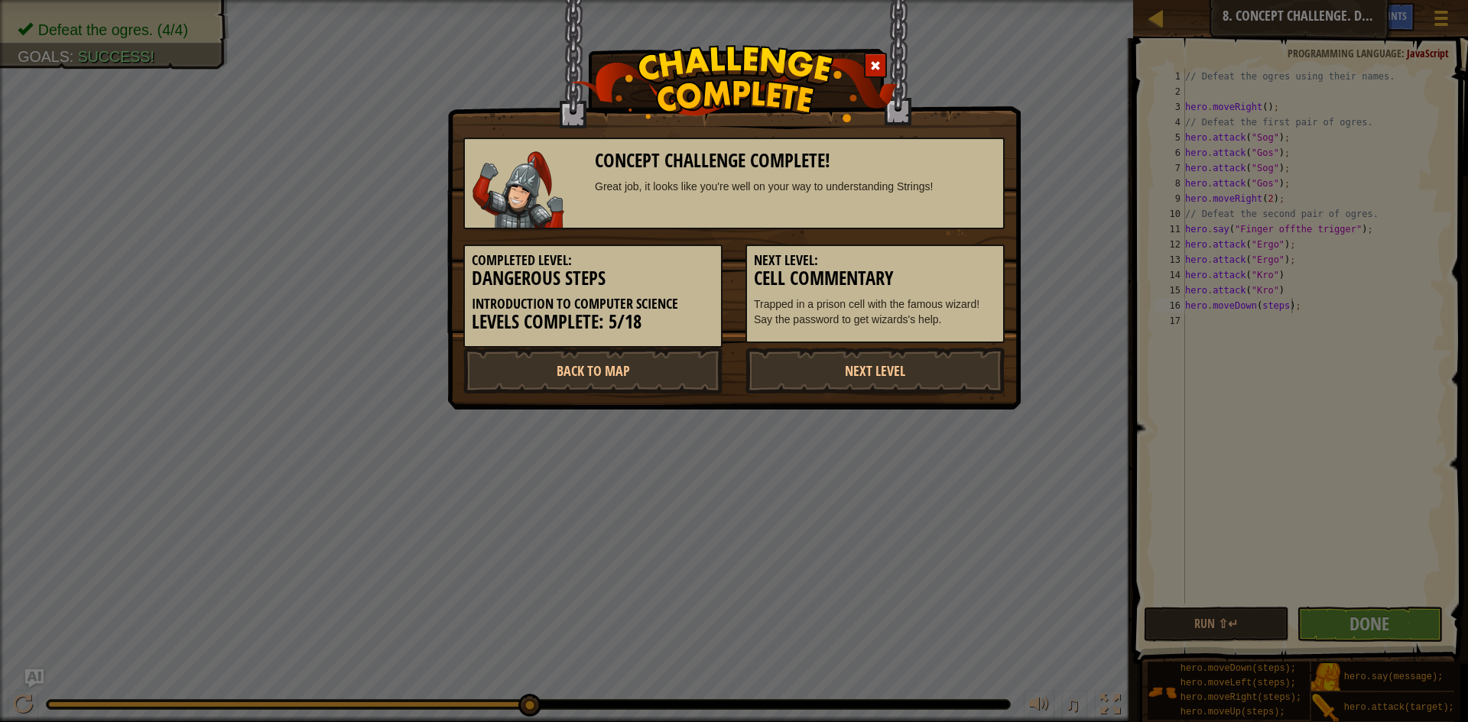
drag, startPoint x: 800, startPoint y: 430, endPoint x: 816, endPoint y: 432, distance: 16.2
click at [800, 430] on div "Concept Challenge Complete! Great job, it looks like you're well on your way to…" at bounding box center [734, 361] width 1468 height 722
click at [1239, 85] on div "Concept Challenge Complete! Great job, it looks like you're well on your way to…" at bounding box center [734, 361] width 1468 height 722
drag, startPoint x: 1185, startPoint y: 86, endPoint x: 1185, endPoint y: 106, distance: 19.1
click at [1185, 88] on div "Concept Challenge Complete! Great job, it looks like you're well on your way to…" at bounding box center [734, 361] width 1468 height 722
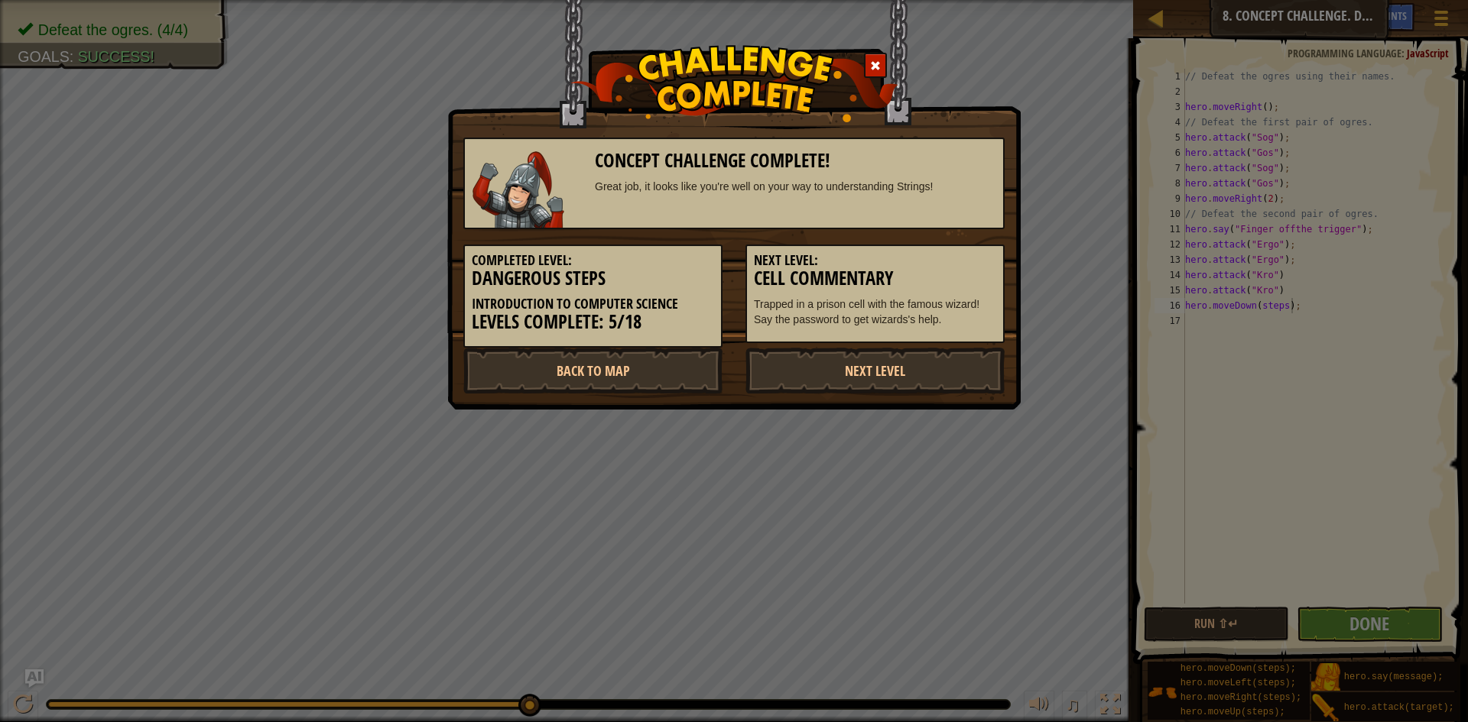
click at [1185, 106] on div "Concept Challenge Complete! Great job, it looks like you're well on your way to…" at bounding box center [734, 361] width 1468 height 722
click at [527, 385] on link "Back to Map" at bounding box center [592, 371] width 259 height 46
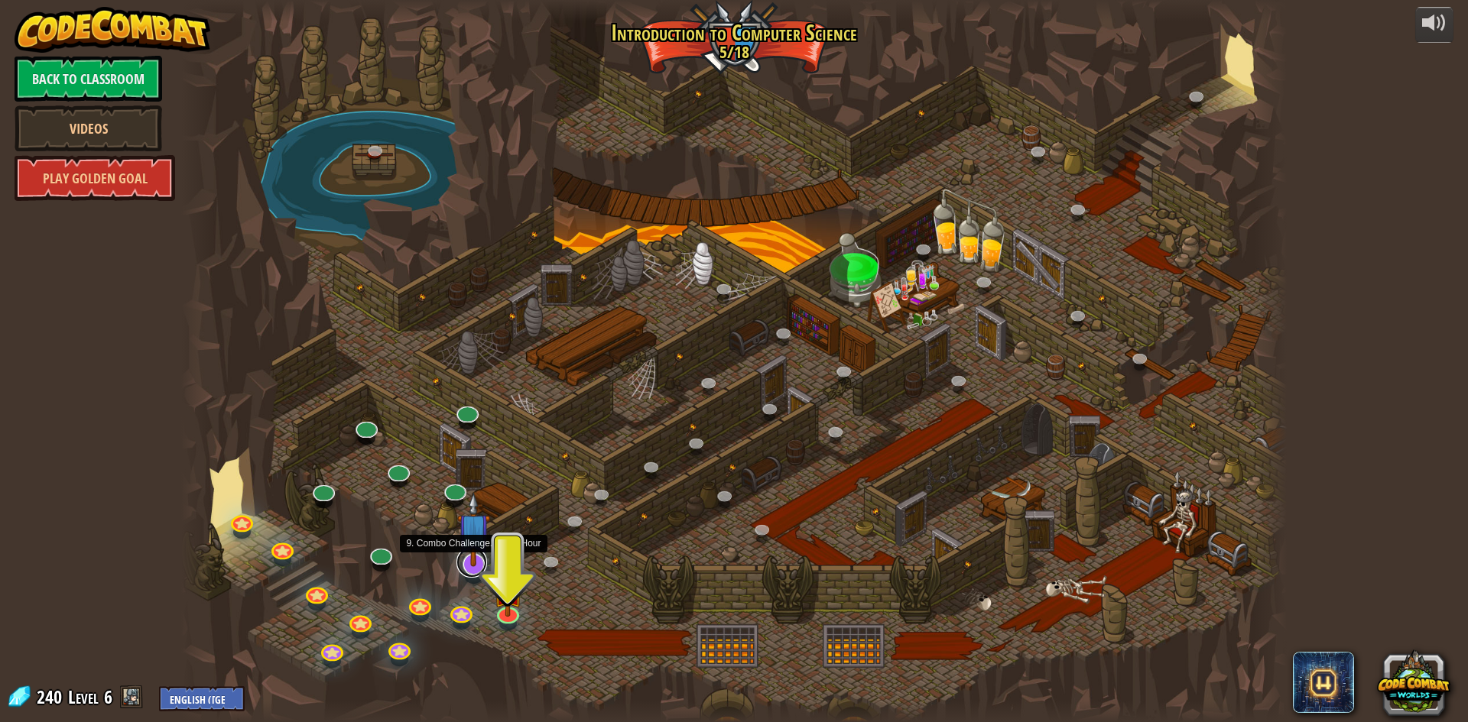
click at [476, 570] on link at bounding box center [471, 562] width 31 height 31
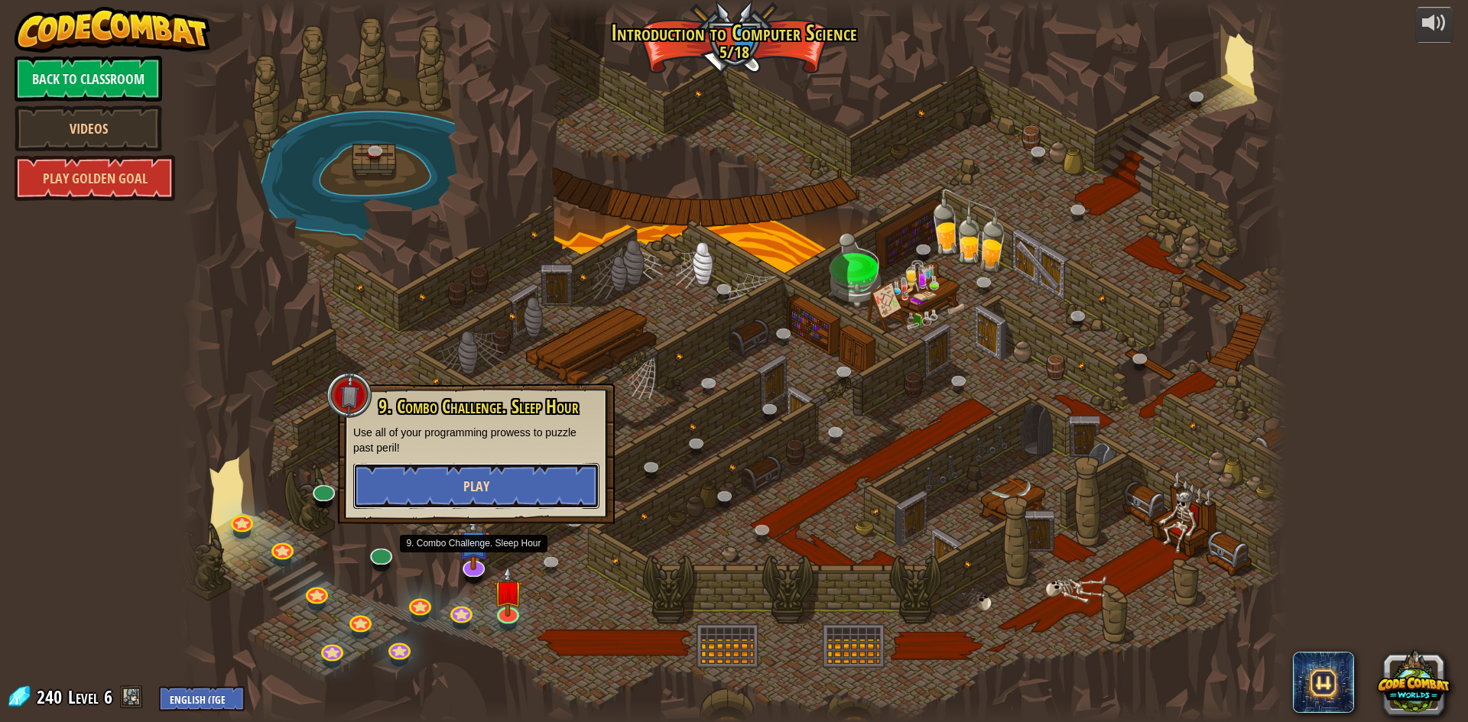
click at [476, 481] on span "Play" at bounding box center [476, 486] width 26 height 19
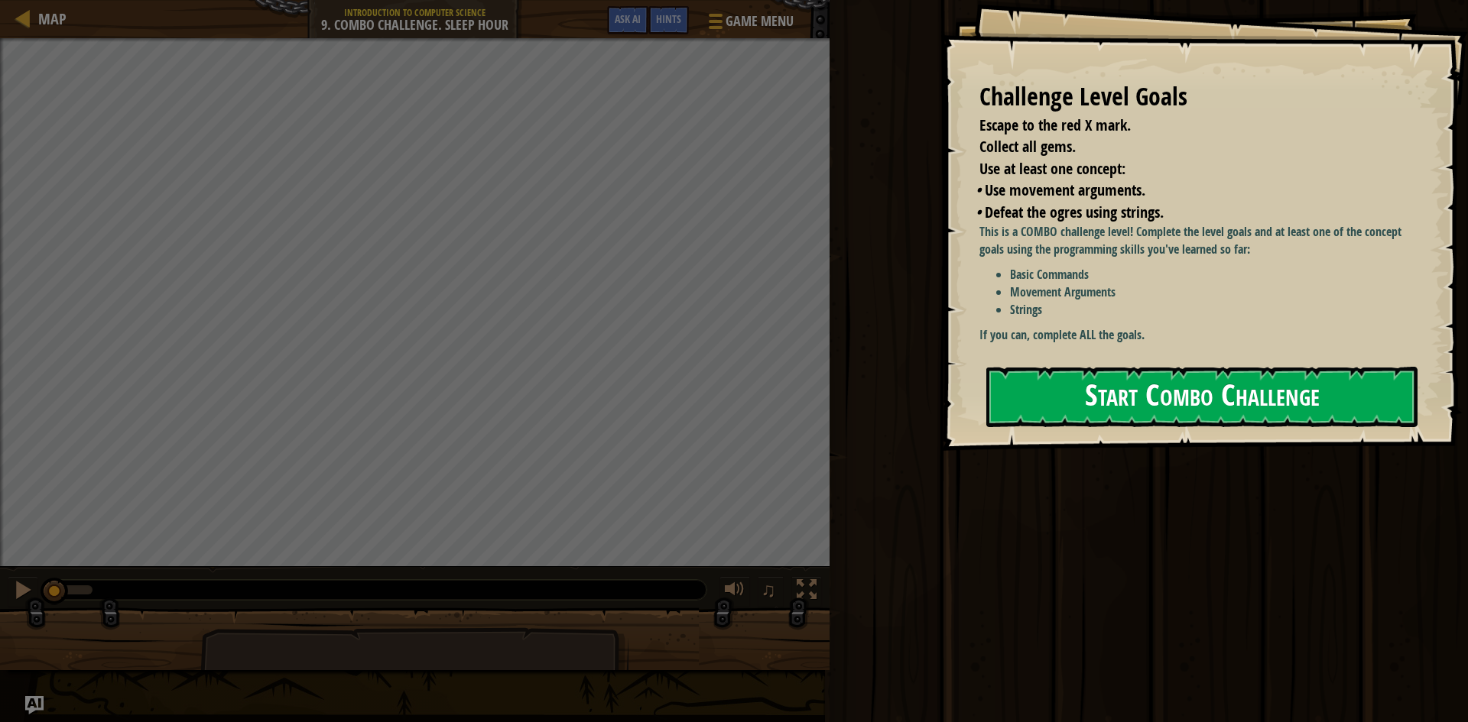
click at [1335, 372] on button "Start Combo Challenge" at bounding box center [1201, 397] width 431 height 60
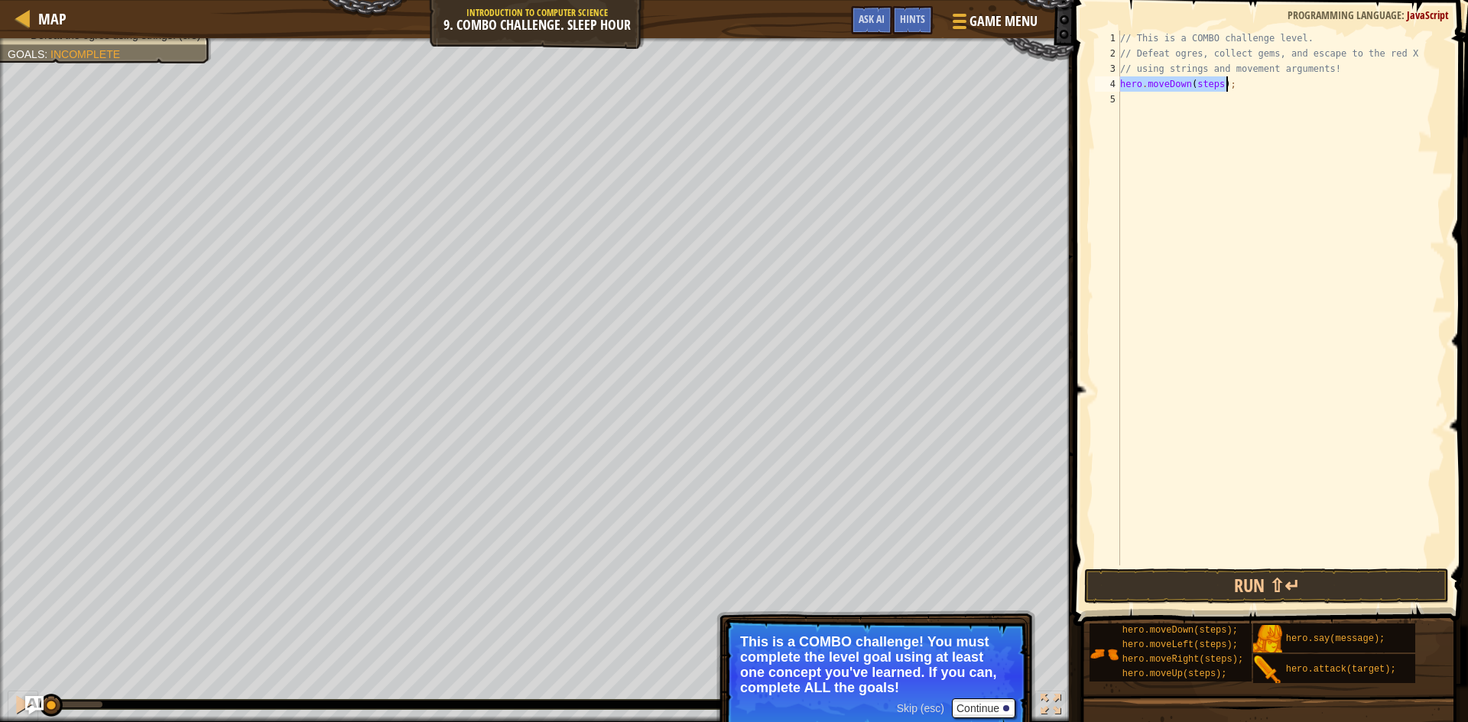
click at [1217, 76] on div "// This is a COMBO challenge level. // Defeat ogres, collect gems, and escape t…" at bounding box center [1281, 298] width 328 height 535
type textarea "hero.moveDown();"
click at [1141, 96] on div "// This is a COMBO challenge level. // Defeat ogres, collect gems, and escape t…" at bounding box center [1281, 314] width 328 height 566
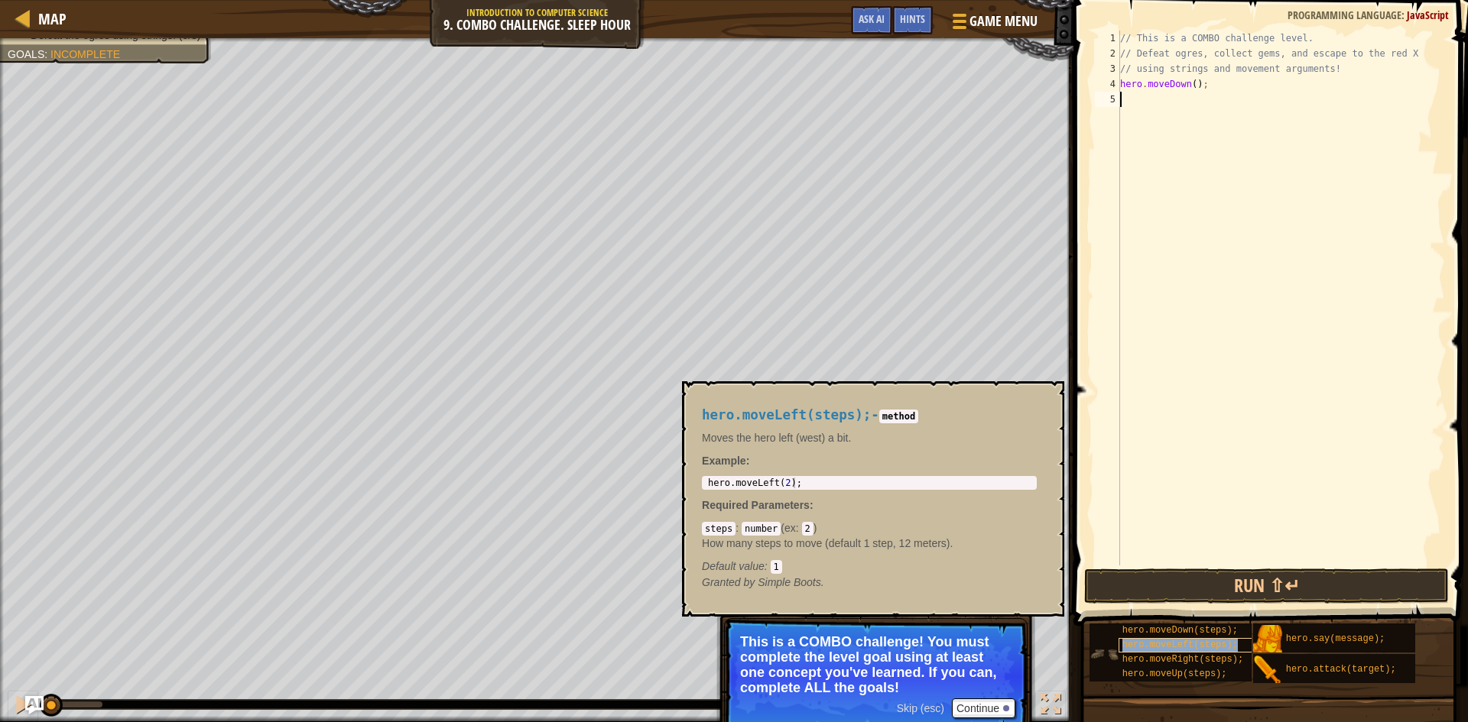
click at [1138, 651] on div "hero.moveLeft(steps);" at bounding box center [1192, 645] width 147 height 15
click at [1219, 98] on div "// This is a COMBO challenge level. // Defeat ogres, collect gems, and escape t…" at bounding box center [1281, 314] width 328 height 566
click at [1203, 116] on div "// This is a COMBO challenge level. // Defeat ogres, collect gems, and escape t…" at bounding box center [1281, 314] width 328 height 566
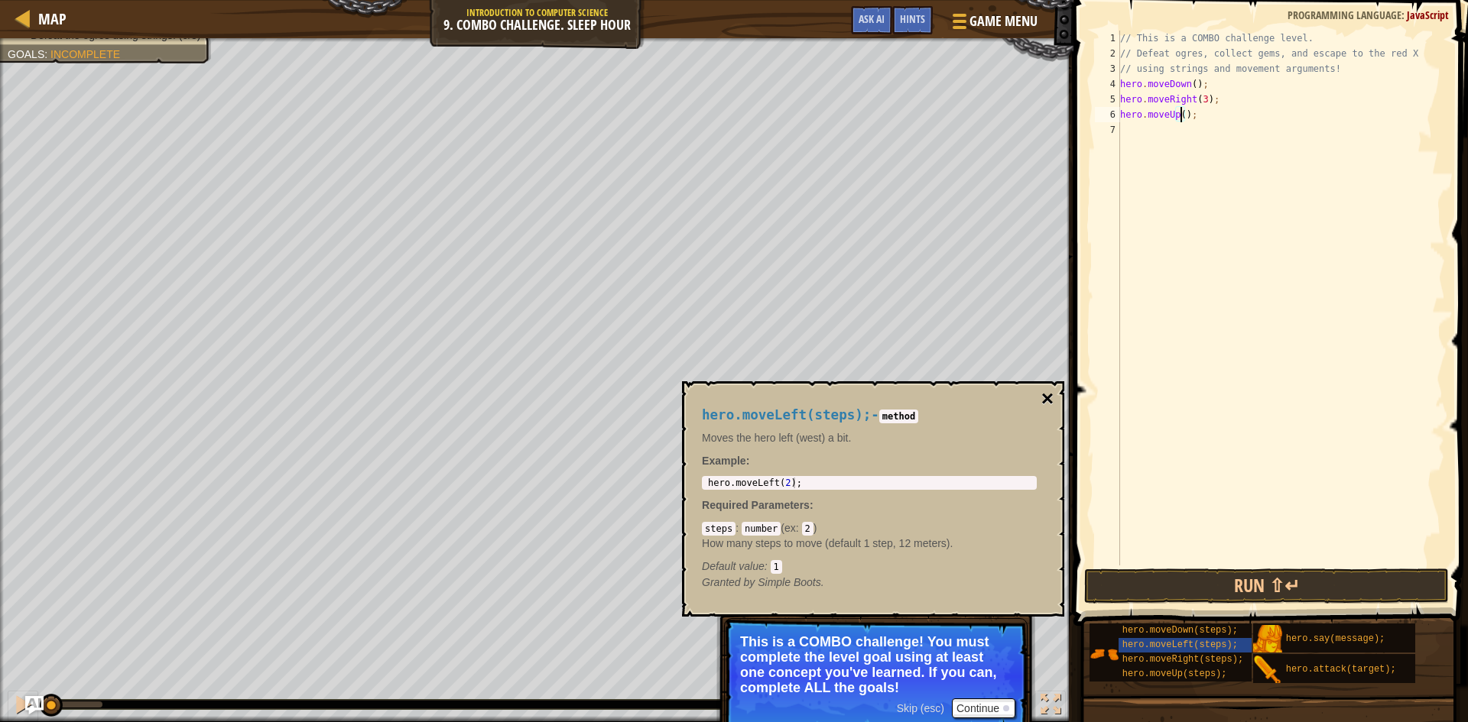
click at [1046, 404] on button "×" at bounding box center [1047, 398] width 12 height 21
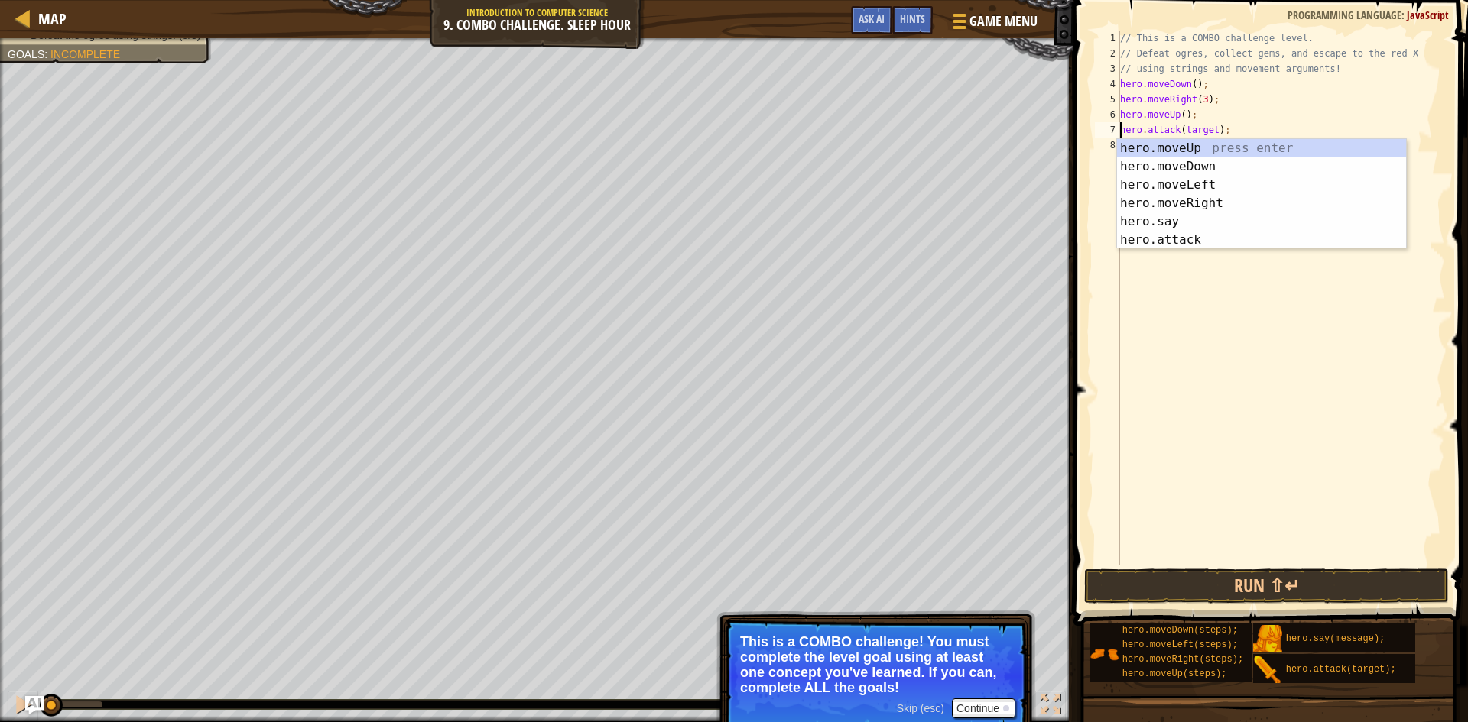
click at [1231, 112] on div "// This is a COMBO challenge level. // Defeat ogres, collect gems, and escape t…" at bounding box center [1281, 314] width 328 height 566
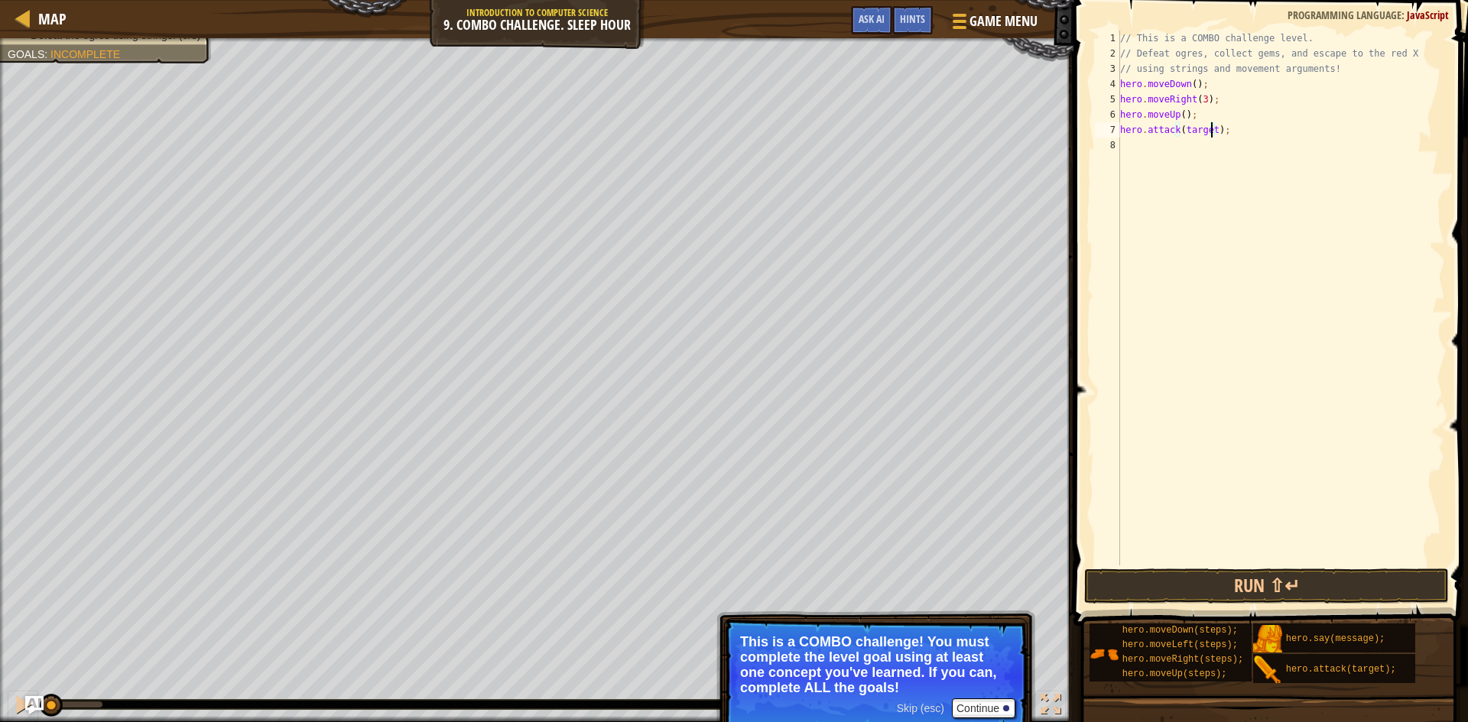
click at [1209, 130] on div "// This is a COMBO challenge level. // Defeat ogres, collect gems, and escape t…" at bounding box center [1281, 314] width 328 height 566
drag, startPoint x: 1218, startPoint y: 128, endPoint x: 1226, endPoint y: 129, distance: 8.4
click at [1226, 129] on div "// This is a COMBO challenge level. // Defeat ogres, collect gems, and escape t…" at bounding box center [1281, 314] width 328 height 566
click at [1245, 135] on div "// This is a COMBO challenge level. // Defeat ogres, collect gems, and escape t…" at bounding box center [1281, 314] width 328 height 566
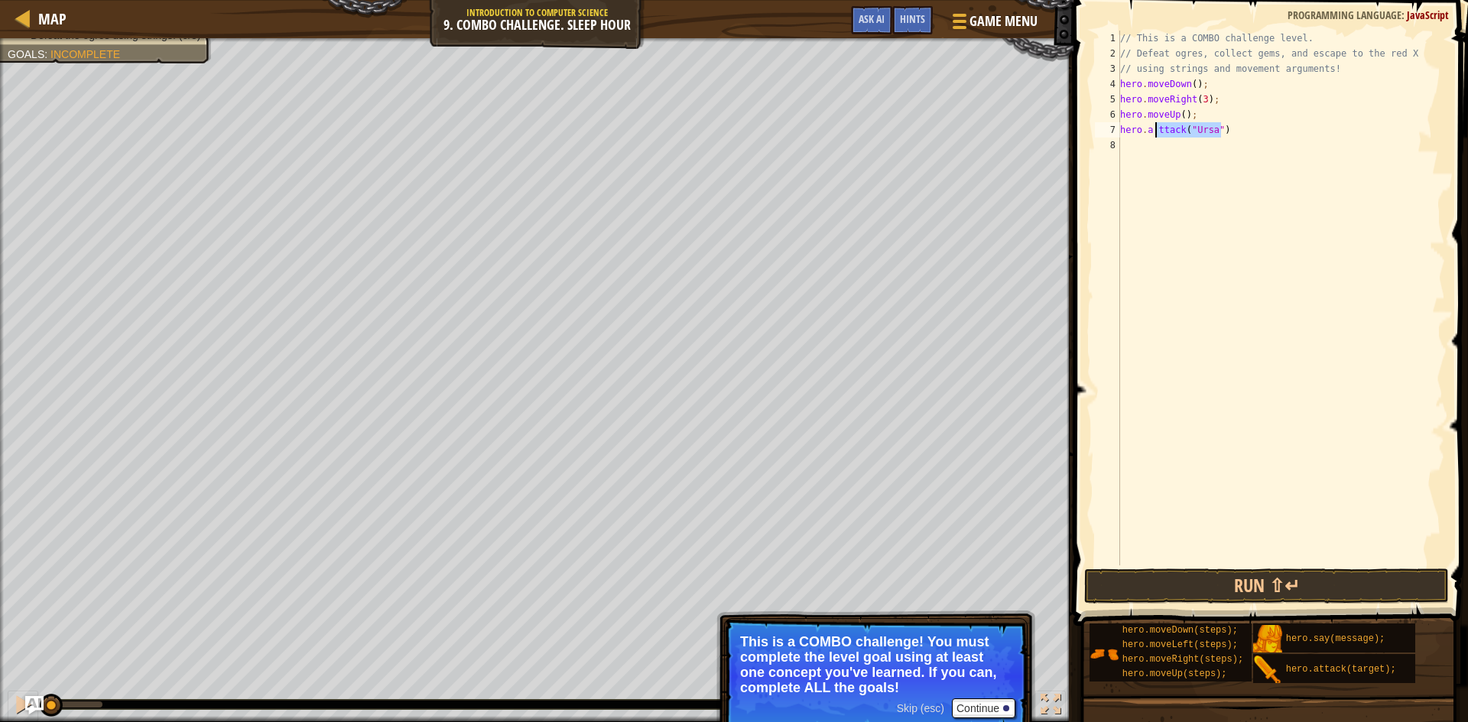
drag, startPoint x: 1232, startPoint y: 131, endPoint x: 1154, endPoint y: 131, distance: 78.0
click at [1154, 131] on div "// This is a COMBO challenge level. // Defeat ogres, collect gems, and escape t…" at bounding box center [1281, 314] width 328 height 566
click at [1154, 131] on div "// This is a COMBO challenge level. // Defeat ogres, collect gems, and escape t…" at bounding box center [1281, 298] width 328 height 535
click at [1154, 131] on div "// This is a COMBO challenge level. // Defeat ogres, collect gems, and escape t…" at bounding box center [1281, 314] width 328 height 566
click at [1154, 132] on div "// This is a COMBO challenge level. // Defeat ogres, collect gems, and escape t…" at bounding box center [1281, 298] width 328 height 535
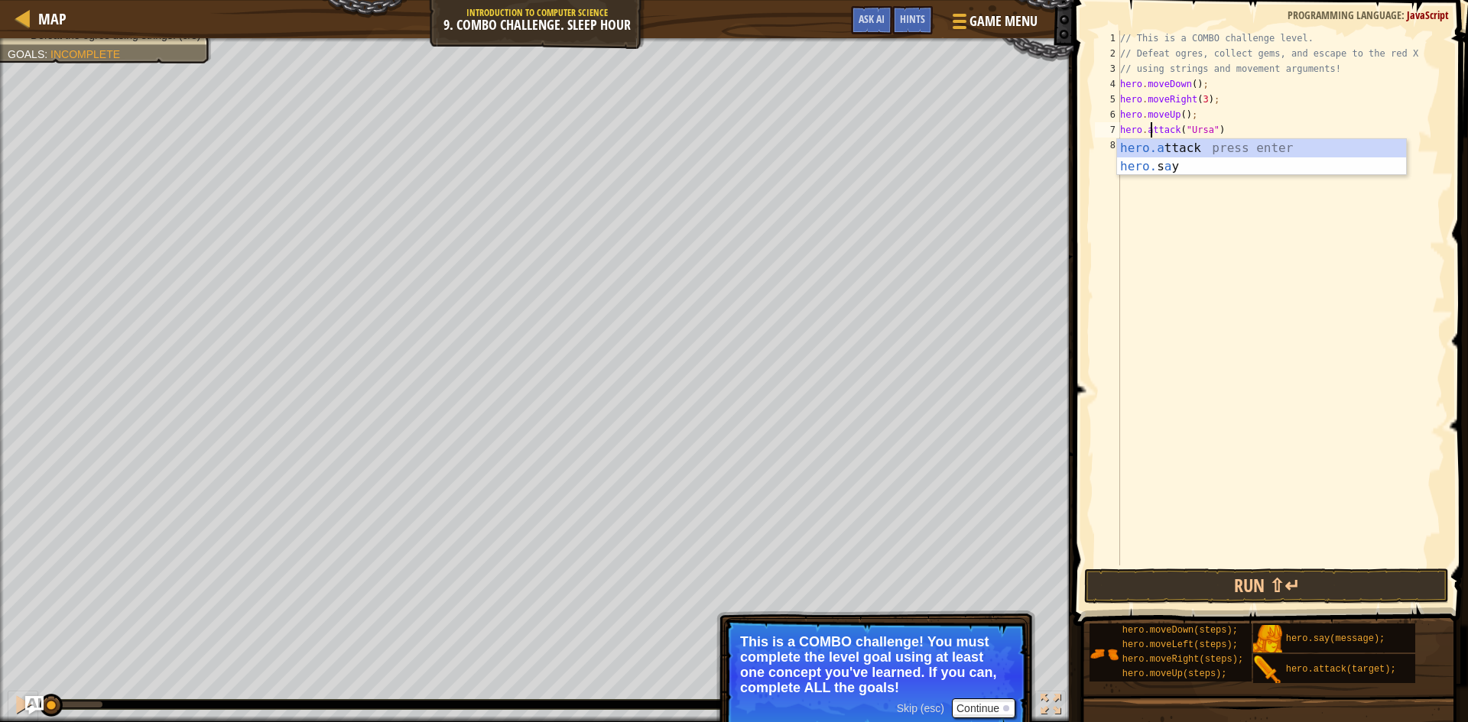
scroll to position [7, 7]
click at [1222, 127] on div "// This is a COMBO challenge level. // Defeat ogres, collect gems, and escape t…" at bounding box center [1281, 314] width 328 height 566
click at [1238, 126] on div "// This is a COMBO challenge level. // Defeat ogres, collect gems, and escape t…" at bounding box center [1281, 314] width 328 height 566
type textarea "hero.attack("Ursa");"
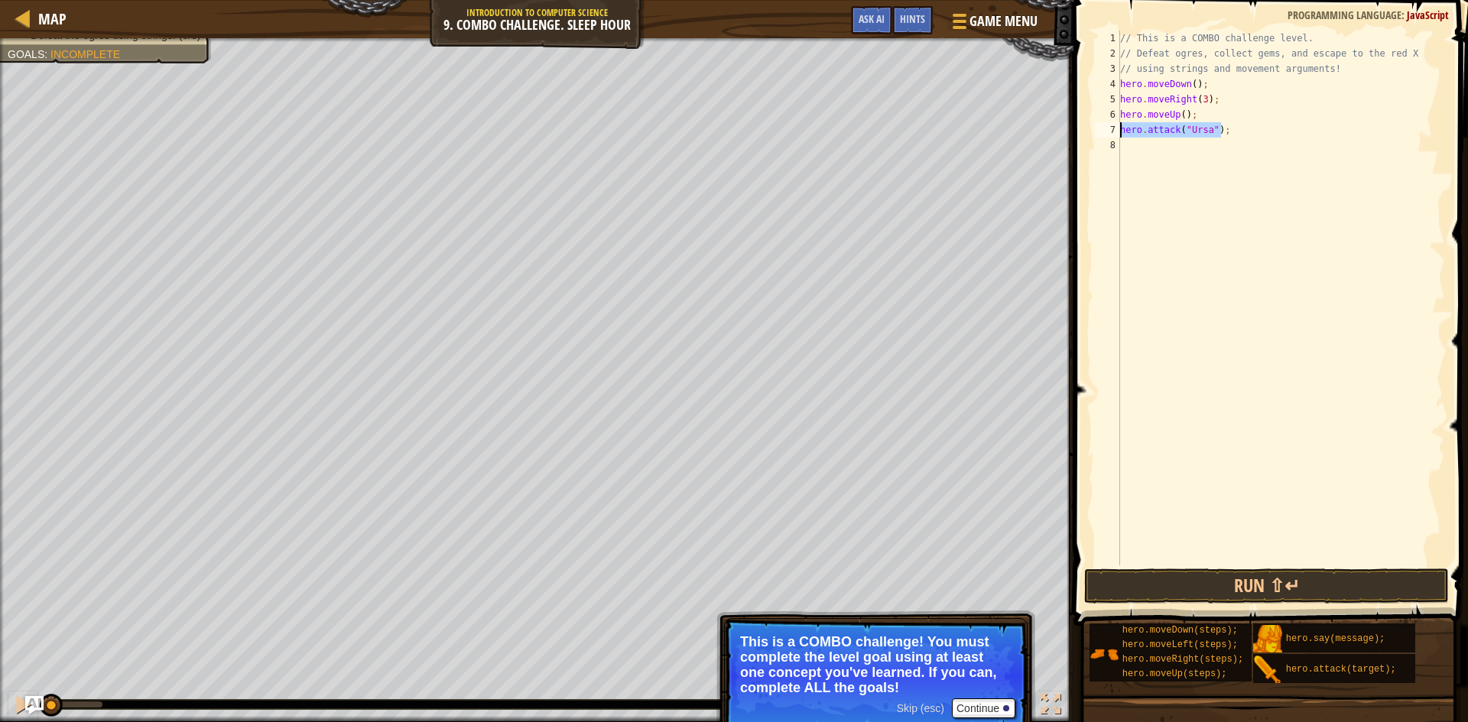
drag, startPoint x: 1238, startPoint y: 126, endPoint x: 1122, endPoint y: 128, distance: 115.5
click at [1122, 128] on div "// This is a COMBO challenge level. // Defeat ogres, collect gems, and escape t…" at bounding box center [1281, 314] width 328 height 566
click at [1154, 152] on div "// This is a COMBO challenge level. // Defeat ogres, collect gems, and escape t…" at bounding box center [1281, 314] width 328 height 566
paste textarea "hero.attack("Ursa");"
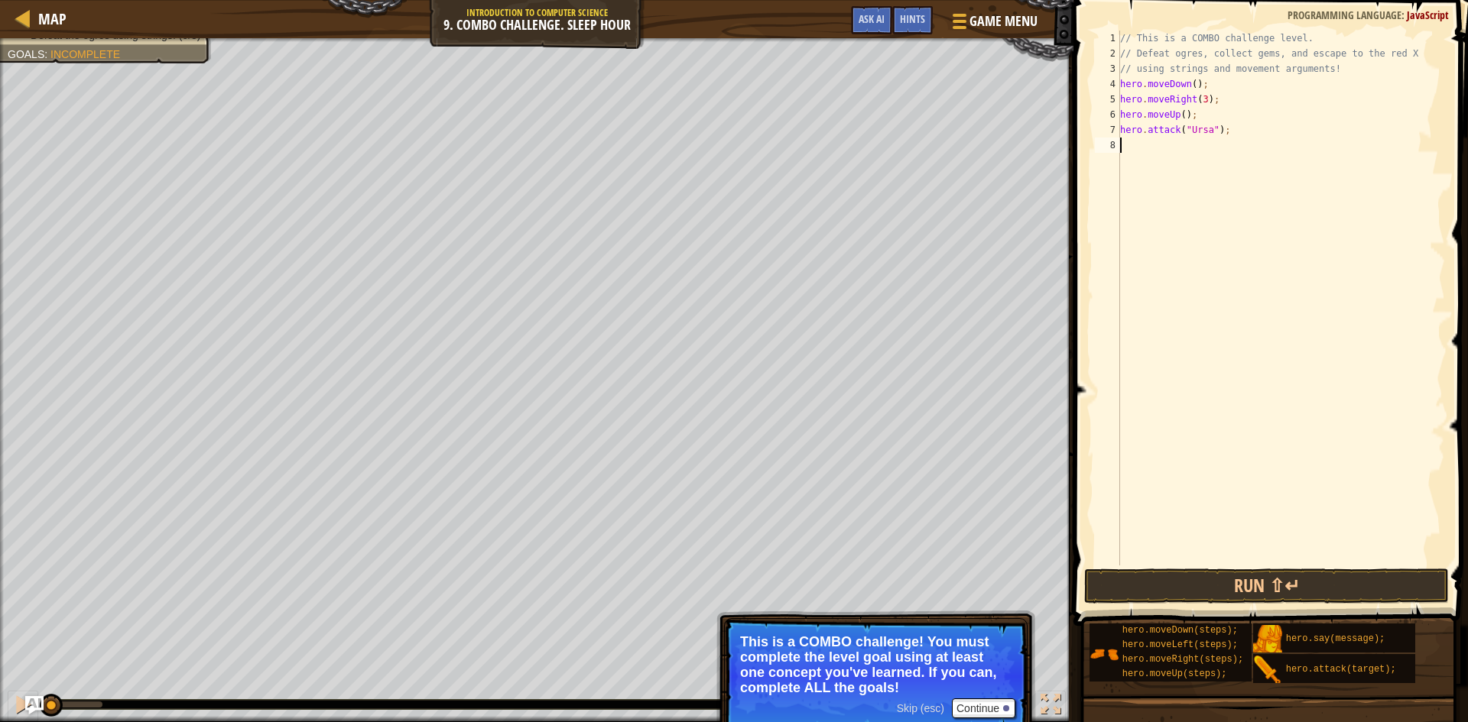
type textarea "hero.attack("Ursa");"
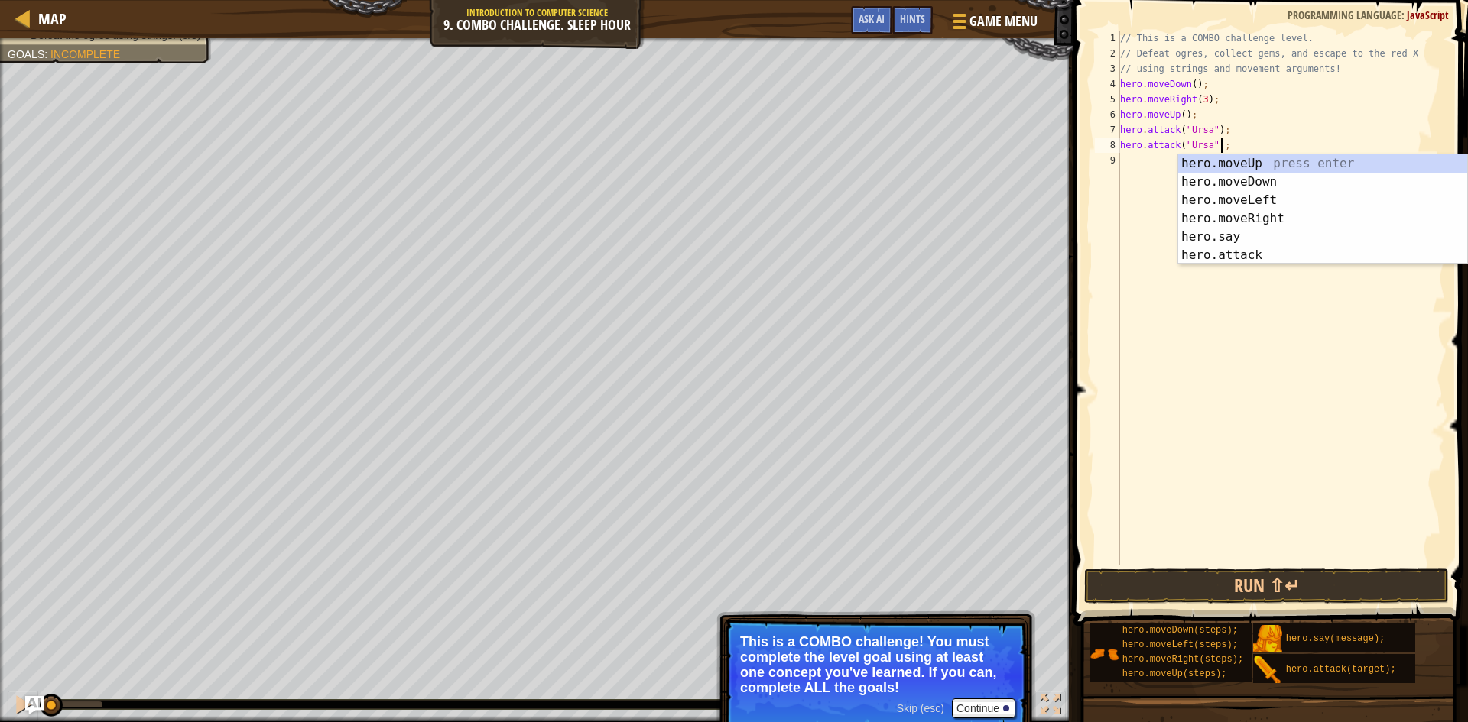
click at [1258, 124] on div "// This is a COMBO challenge level. // Defeat ogres, collect gems, and escape t…" at bounding box center [1281, 314] width 328 height 566
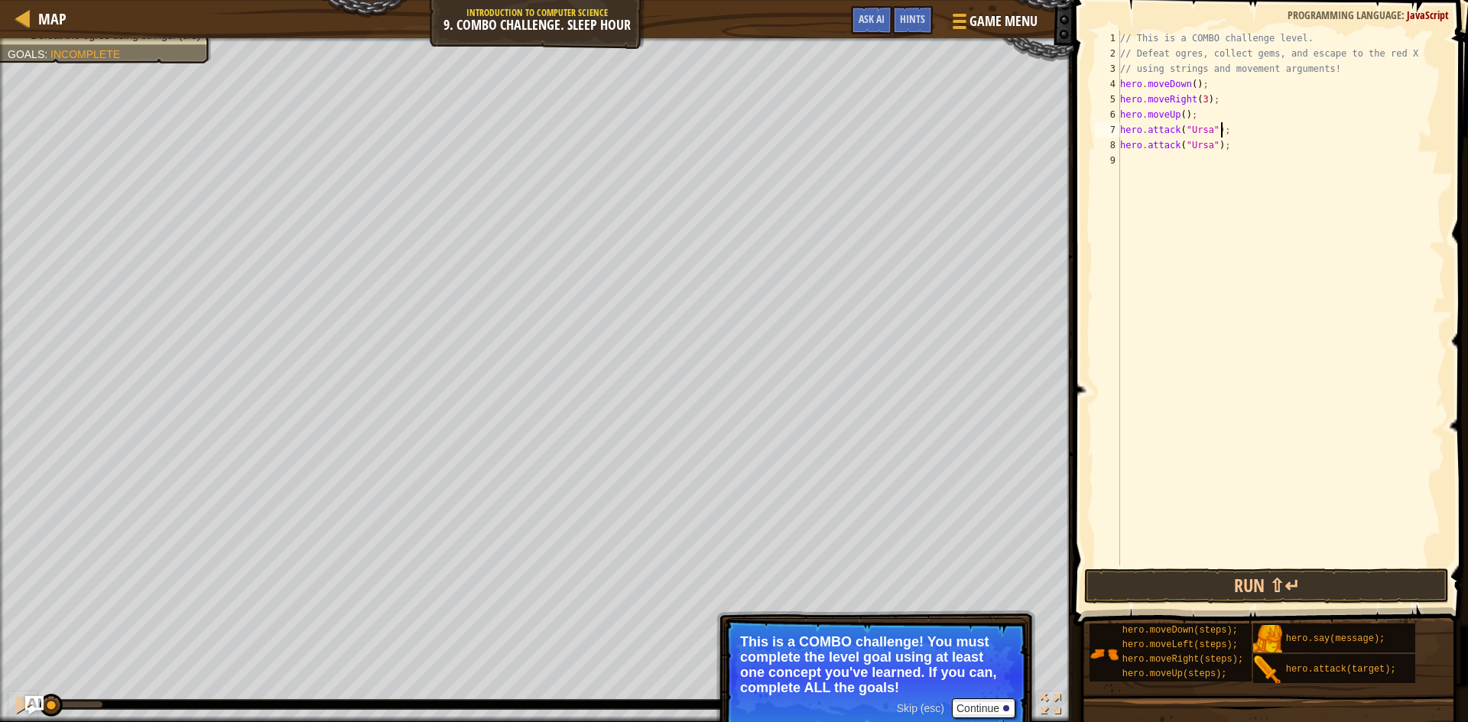
click at [1234, 152] on div "// This is a COMBO challenge level. // Defeat ogres, collect gems, and escape t…" at bounding box center [1281, 314] width 328 height 566
click at [1208, 162] on div "// This is a COMBO challenge level. // Defeat ogres, collect gems, and escape t…" at bounding box center [1283, 298] width 323 height 535
click at [1211, 164] on div "// This is a COMBO challenge level. // Defeat ogres, collect gems, and escape t…" at bounding box center [1283, 314] width 323 height 566
click at [1297, 600] on button "Run ⇧↵" at bounding box center [1266, 586] width 365 height 35
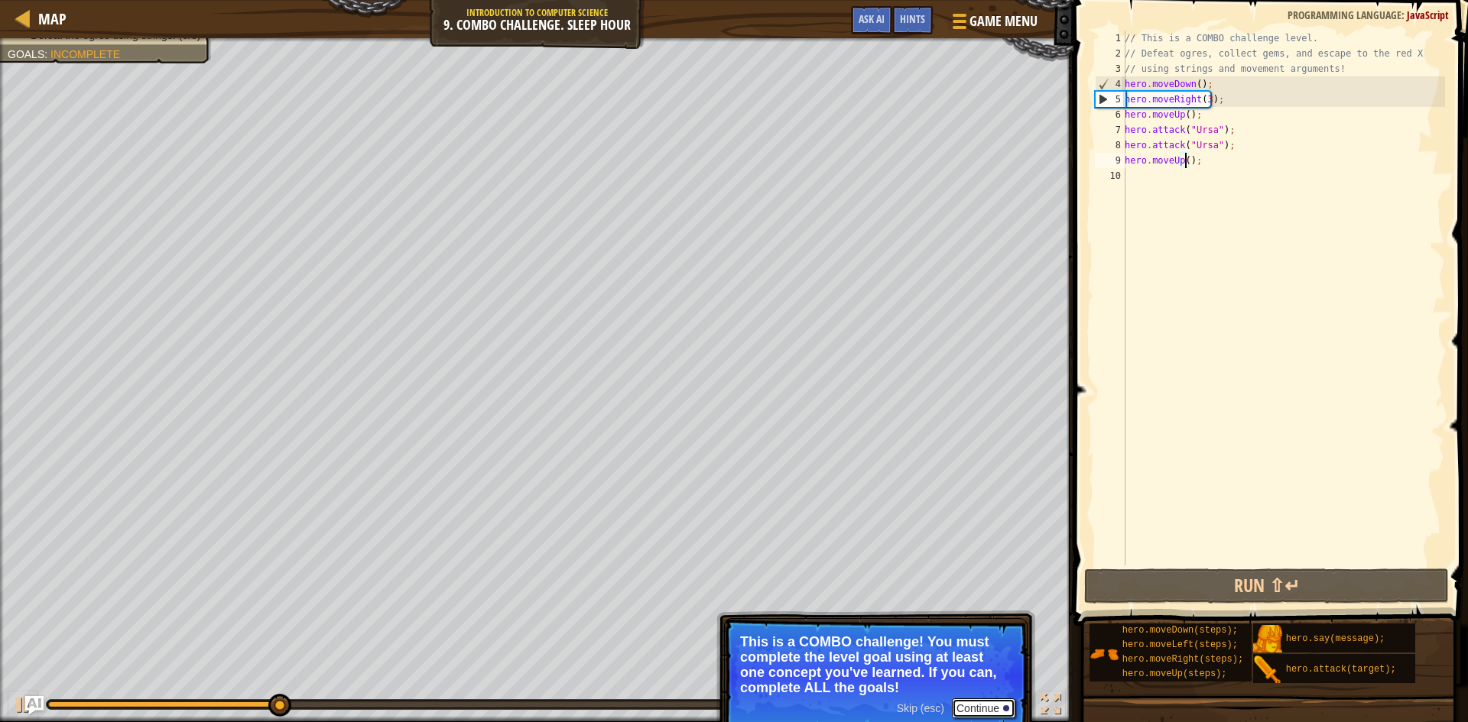
click at [968, 702] on button "Continue" at bounding box center [983, 709] width 63 height 20
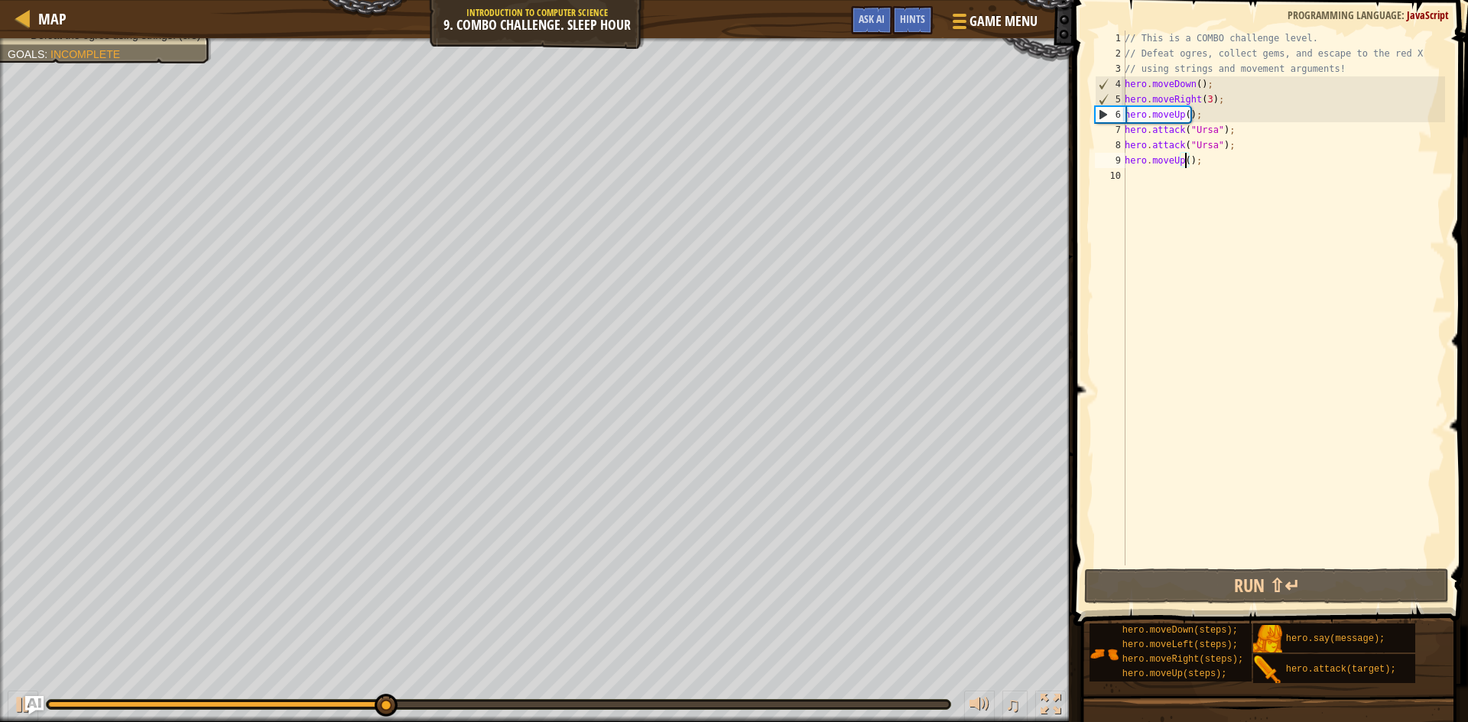
click at [1204, 99] on div "// This is a COMBO challenge level. // Defeat ogres, collect gems, and escape t…" at bounding box center [1283, 314] width 323 height 566
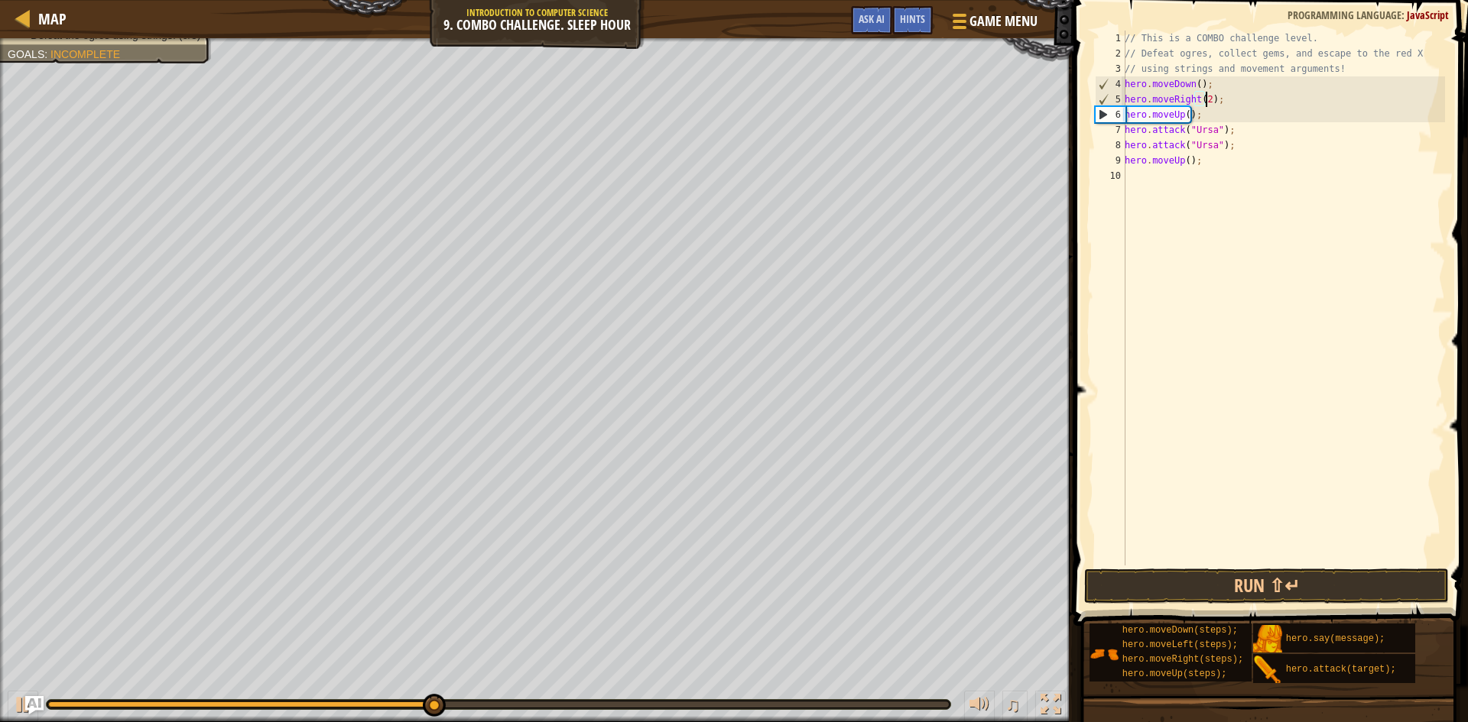
scroll to position [7, 7]
click at [1324, 576] on button "Run ⇧↵" at bounding box center [1266, 586] width 365 height 35
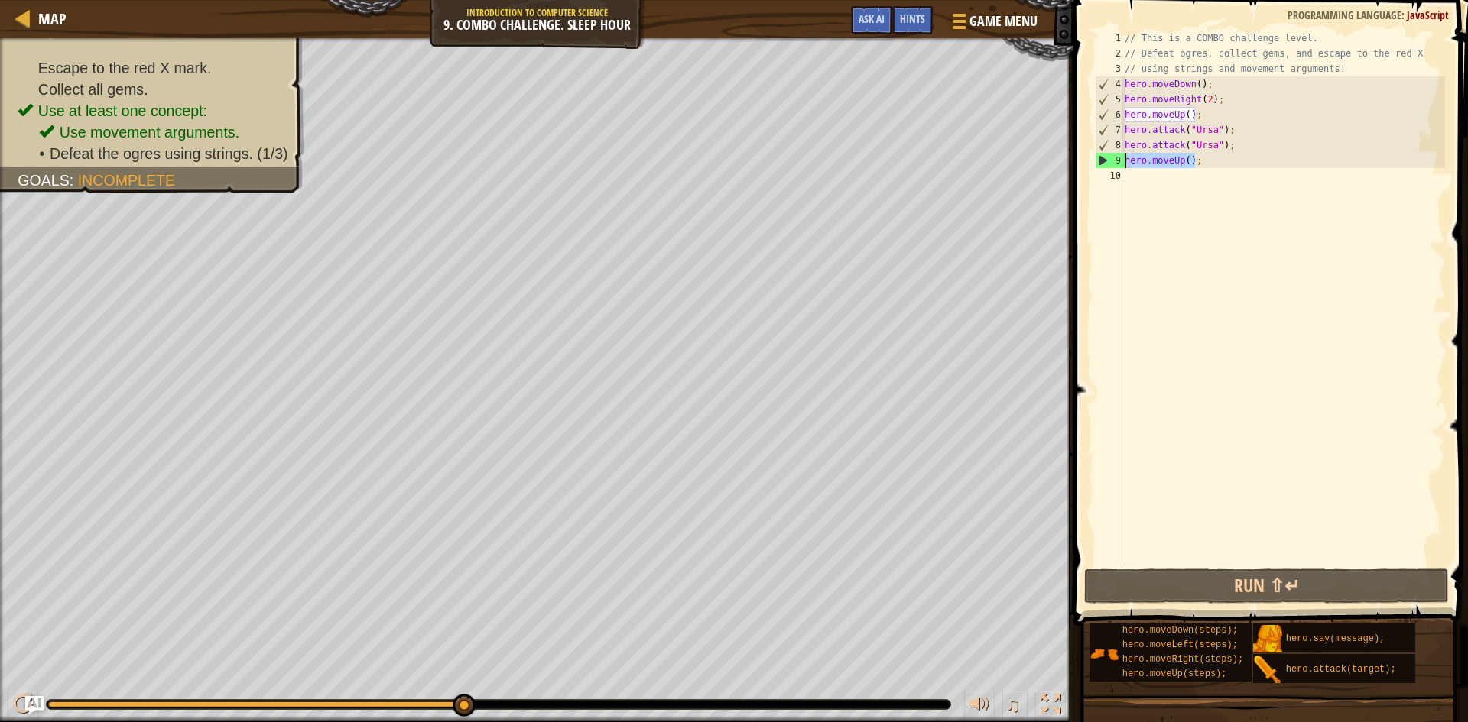
drag, startPoint x: 1193, startPoint y: 164, endPoint x: 1126, endPoint y: 164, distance: 67.3
click at [1126, 164] on div "// This is a COMBO challenge level. // Defeat ogres, collect gems, and escape t…" at bounding box center [1283, 314] width 323 height 566
click at [1126, 164] on div "// This is a COMBO challenge level. // Defeat ogres, collect gems, and escape t…" at bounding box center [1283, 298] width 323 height 535
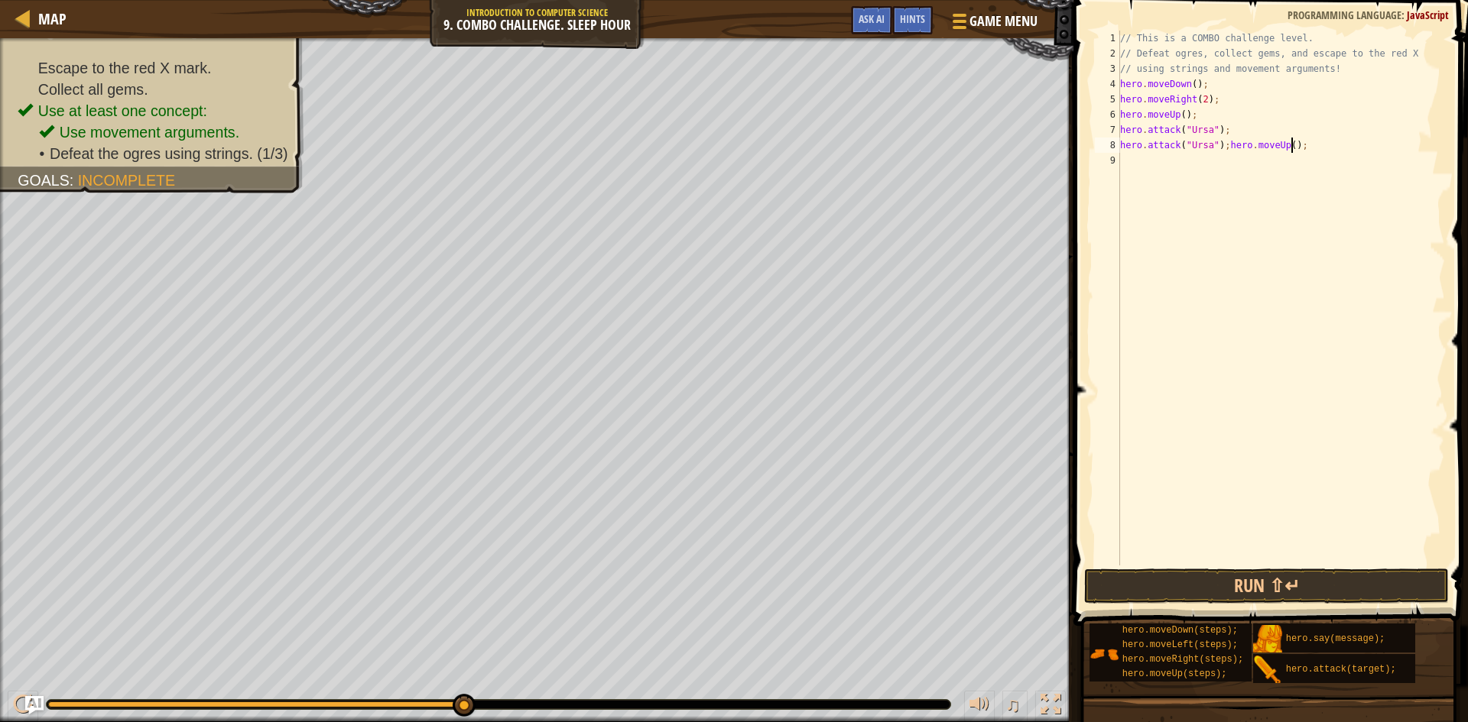
click at [1294, 144] on div "// This is a COMBO challenge level. // Defeat ogres, collect gems, and escape t…" at bounding box center [1281, 314] width 328 height 566
click at [1295, 144] on div "// This is a COMBO challenge level. // Defeat ogres, collect gems, and escape t…" at bounding box center [1281, 314] width 328 height 566
click at [1296, 144] on div "// This is a COMBO challenge level. // Defeat ogres, collect gems, and escape t…" at bounding box center [1281, 314] width 328 height 566
type textarea "hero.attack("Ursa")"
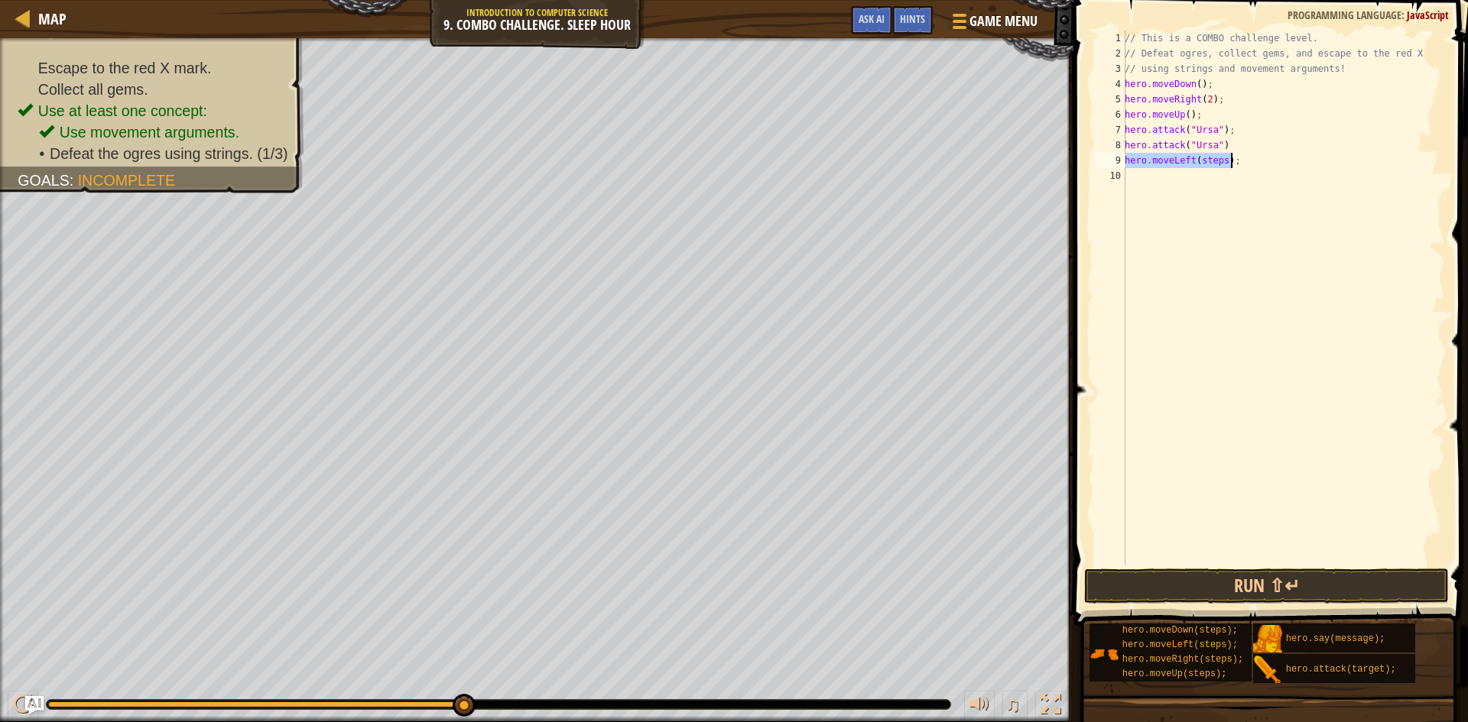
click at [1219, 158] on div "// This is a COMBO challenge level. // Defeat ogres, collect gems, and escape t…" at bounding box center [1283, 298] width 323 height 535
type textarea "hero.moveLeft(2);"
click at [1222, 167] on div "// This is a COMBO challenge level. // Defeat ogres, collect gems, and escape t…" at bounding box center [1283, 314] width 323 height 566
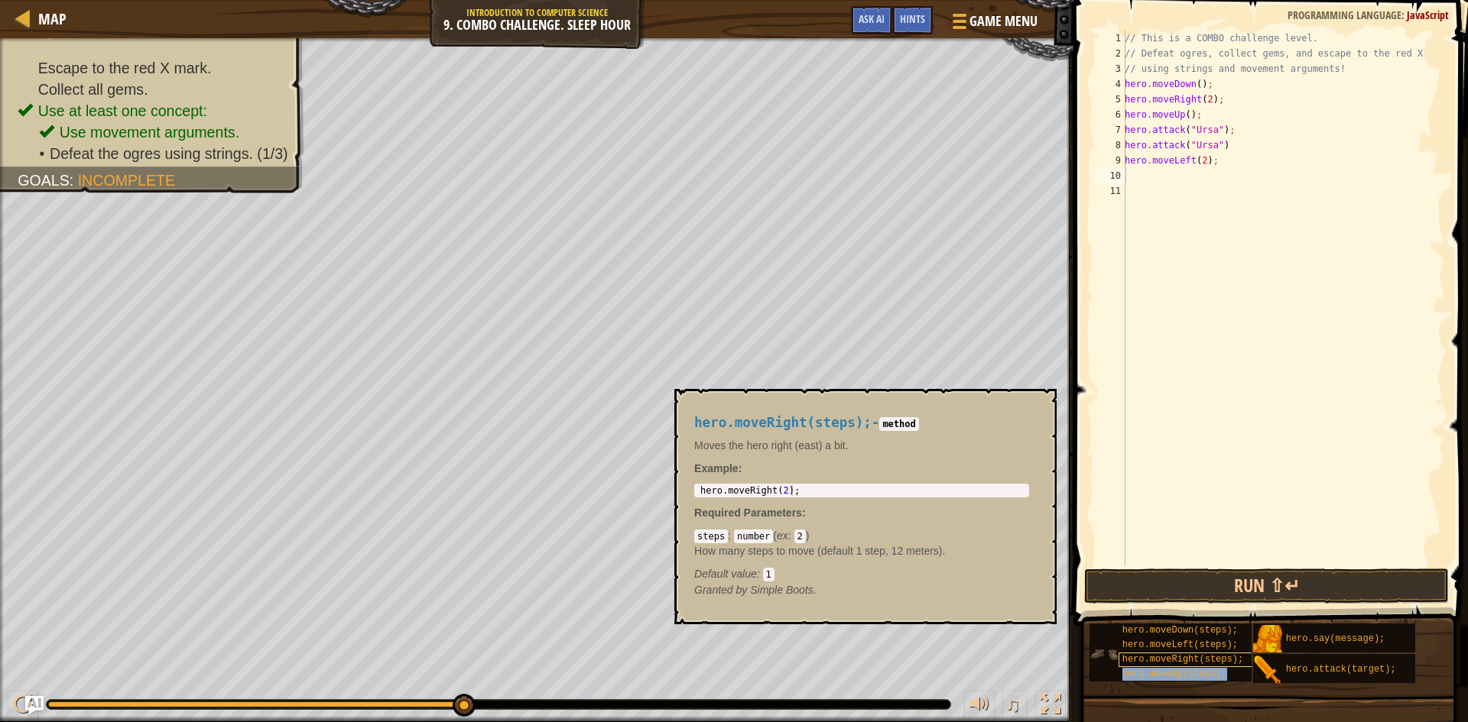
type textarea "hero.moveLeft(2);hero.moveUp(steps);"
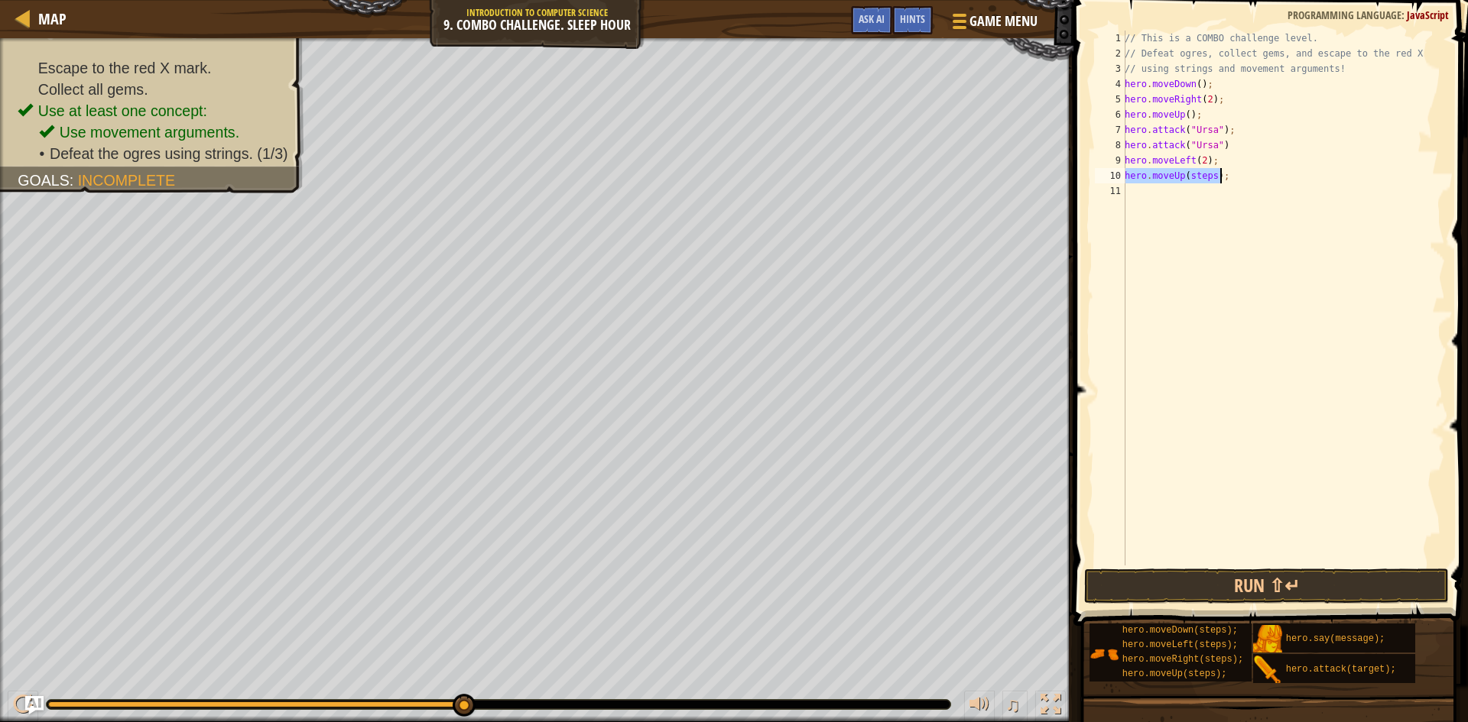
click at [1206, 174] on div "// This is a COMBO challenge level. // Defeat ogres, collect gems, and escape t…" at bounding box center [1283, 298] width 323 height 535
click at [1210, 174] on div "// This is a COMBO challenge level. // Defeat ogres, collect gems, and escape t…" at bounding box center [1283, 314] width 323 height 566
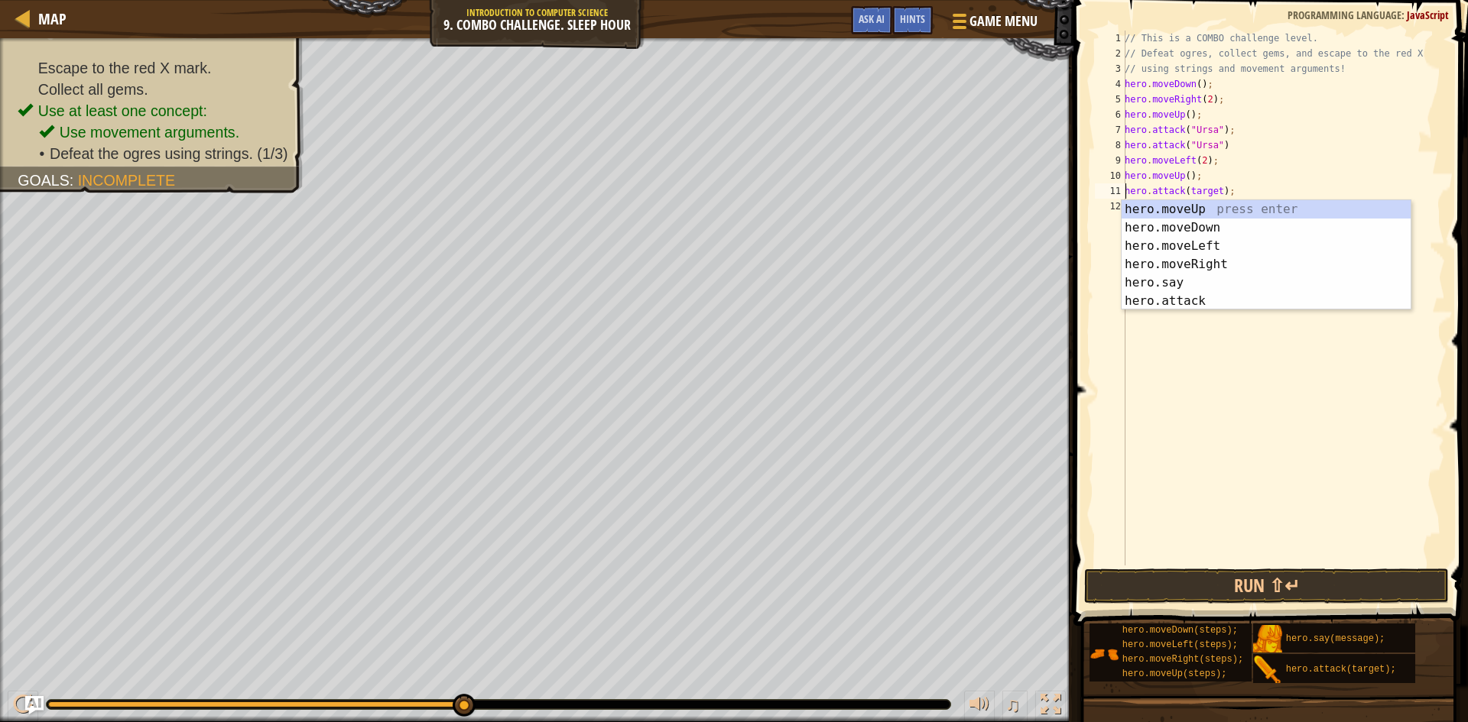
click at [1213, 187] on div "// This is a COMBO challenge level. // Defeat ogres, collect gems, and escape t…" at bounding box center [1283, 314] width 323 height 566
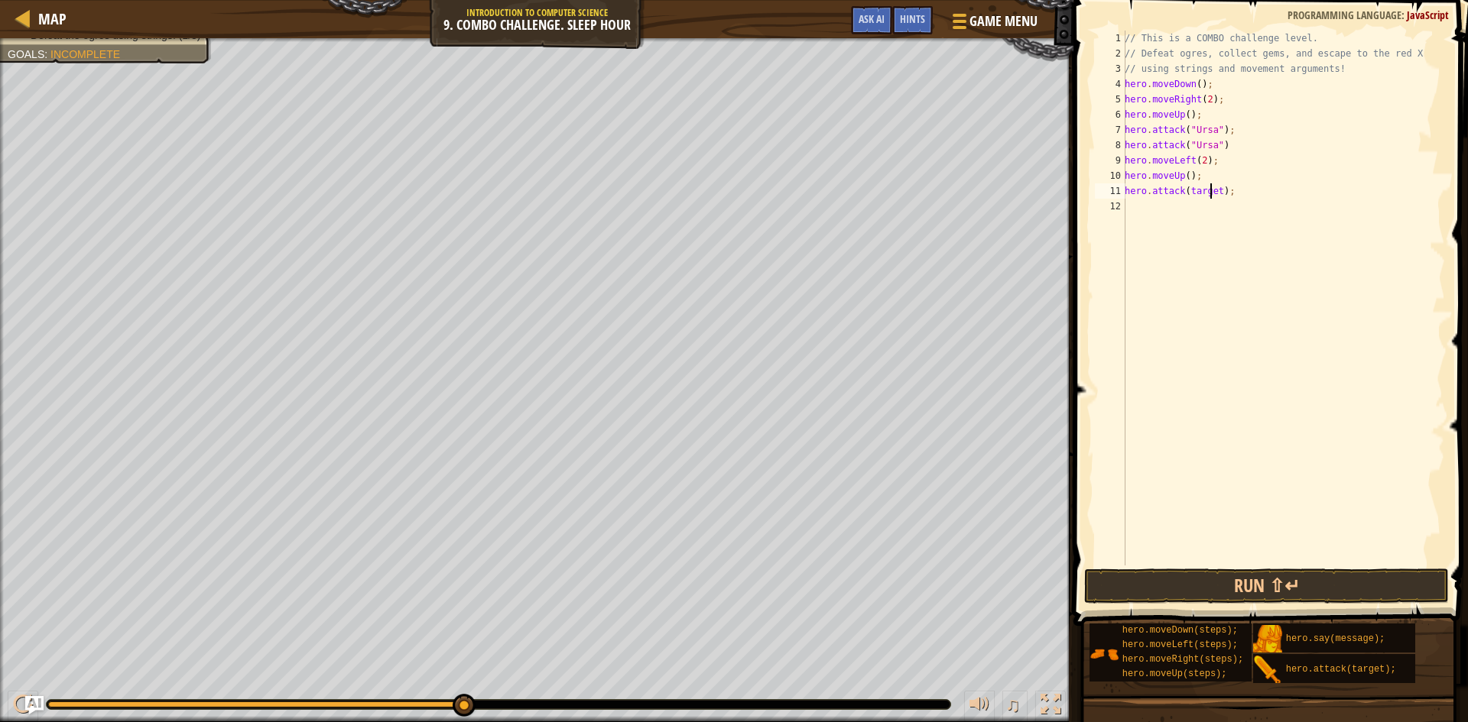
click at [1216, 193] on div "// This is a COMBO challenge level. // Defeat ogres, collect gems, and escape t…" at bounding box center [1283, 314] width 323 height 566
click at [1214, 192] on div "// This is a COMBO challenge level. // Defeat ogres, collect gems, and escape t…" at bounding box center [1283, 314] width 323 height 566
click at [1214, 185] on div "// This is a COMBO challenge level. // Defeat ogres, collect gems, and escape t…" at bounding box center [1283, 314] width 323 height 566
click at [1211, 190] on div "// This is a COMBO challenge level. // Defeat ogres, collect gems, and escape t…" at bounding box center [1283, 314] width 323 height 566
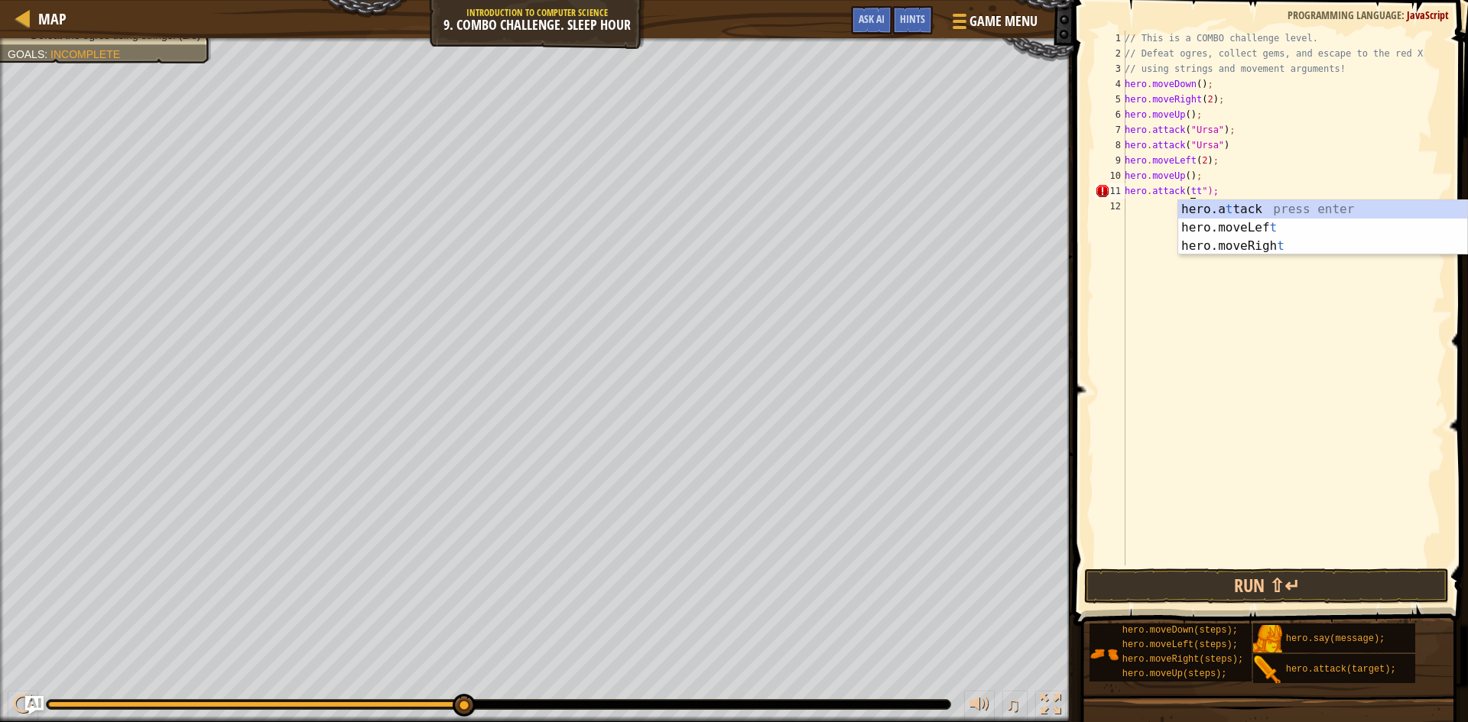
scroll to position [7, 6]
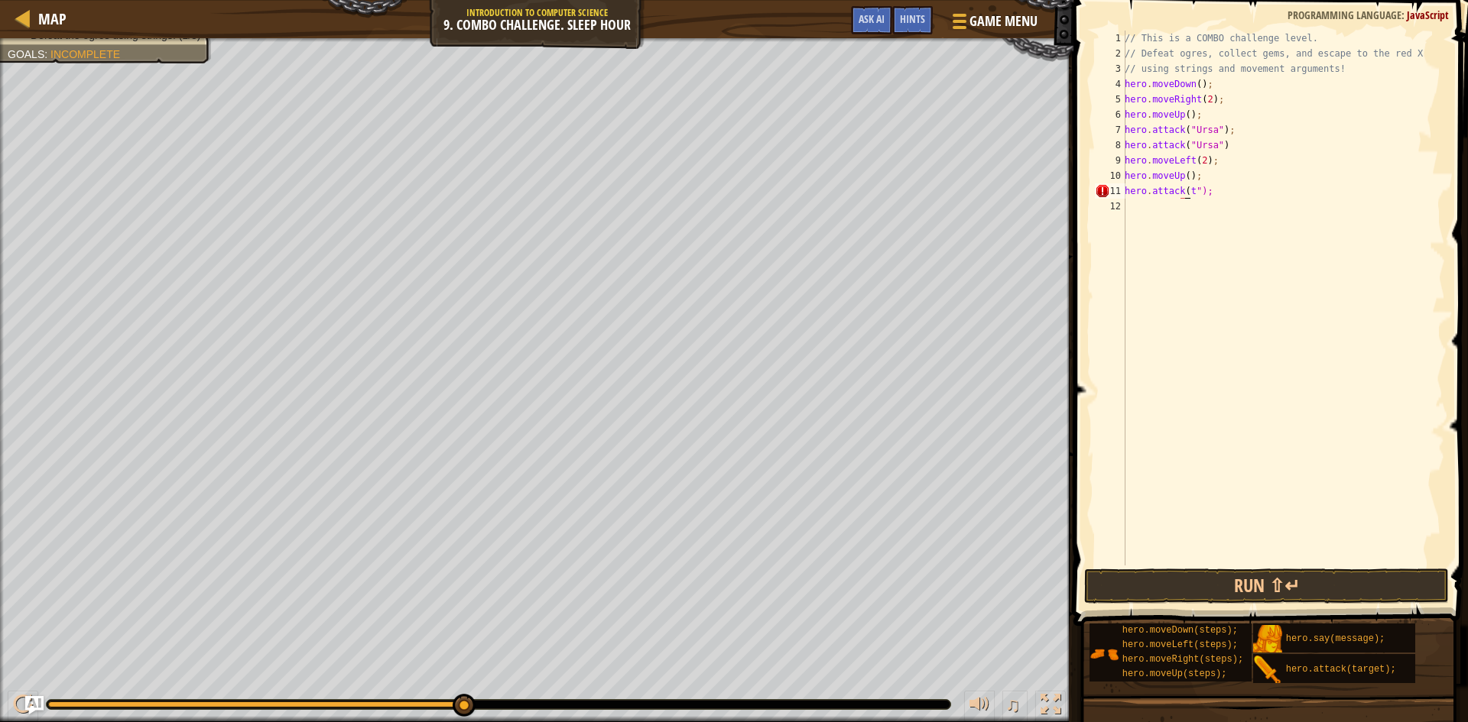
click at [1190, 193] on div "// This is a COMBO challenge level. // Defeat ogres, collect gems, and escape t…" at bounding box center [1283, 314] width 323 height 566
type textarea "hero.attack("Rexxar")");"
drag, startPoint x: 1243, startPoint y: 187, endPoint x: 1130, endPoint y: 188, distance: 113.2
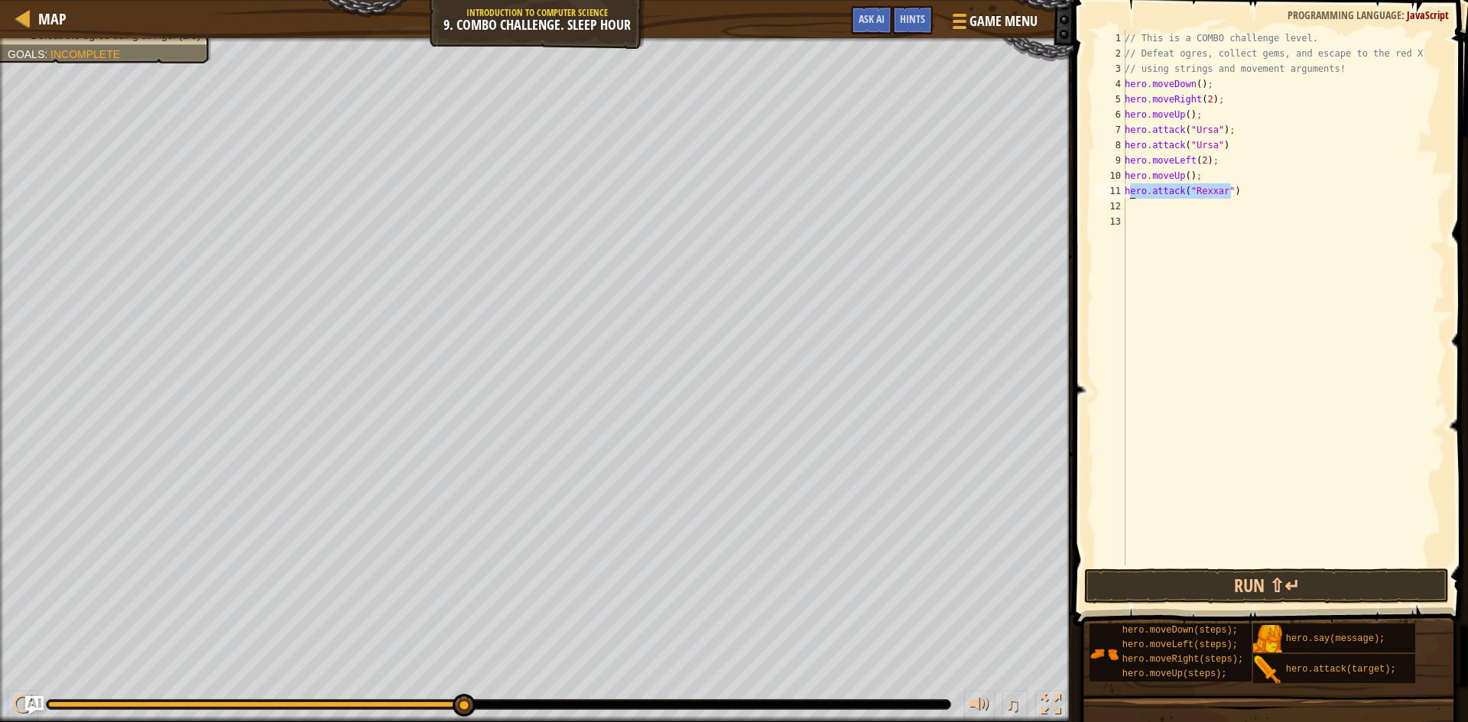
click at [1130, 188] on div "// This is a COMBO challenge level. // Defeat ogres, collect gems, and escape t…" at bounding box center [1283, 314] width 323 height 566
click at [1130, 188] on div "// This is a COMBO challenge level. // Defeat ogres, collect gems, and escape t…" at bounding box center [1283, 298] width 323 height 535
click at [1240, 193] on div "// This is a COMBO challenge level. // Defeat ogres, collect gems, and escape t…" at bounding box center [1283, 314] width 323 height 566
drag, startPoint x: 1252, startPoint y: 206, endPoint x: 1228, endPoint y: 179, distance: 36.3
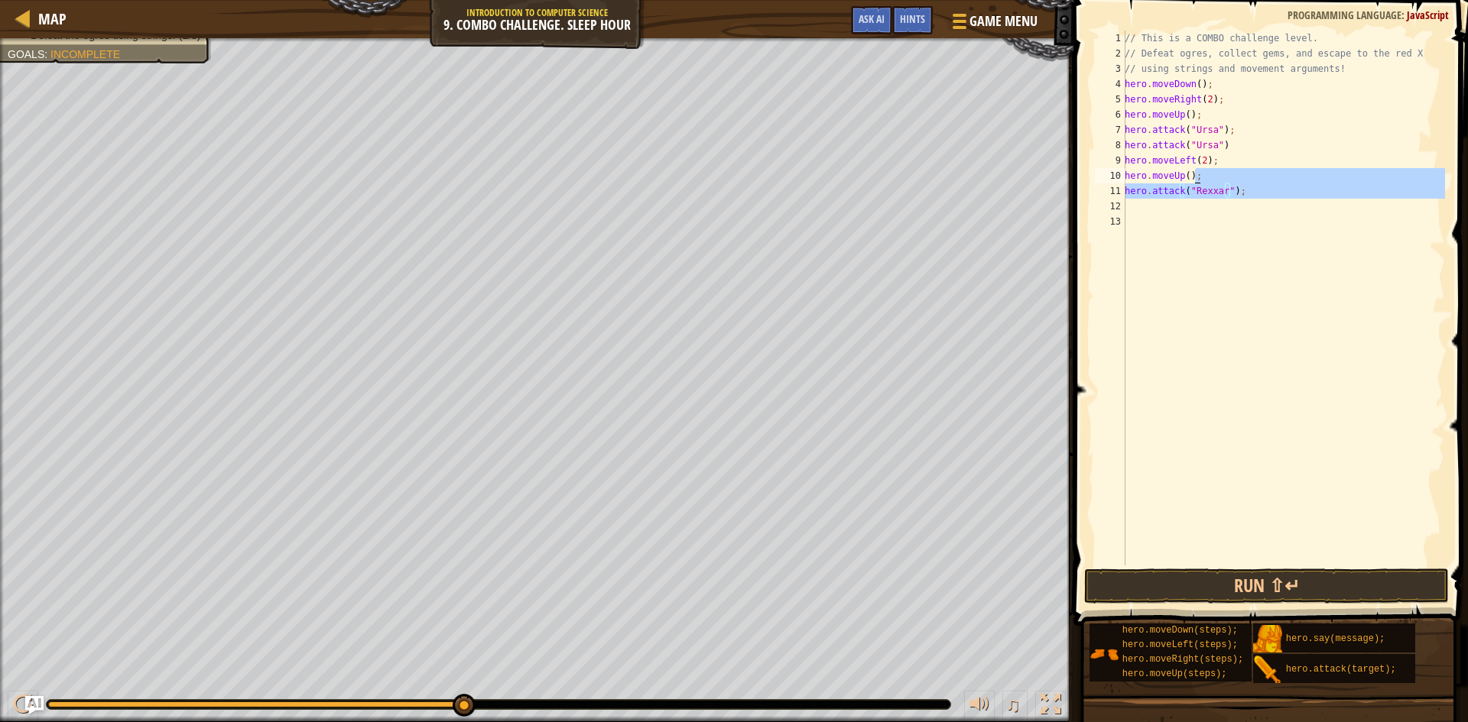
click at [1228, 179] on div "// This is a COMBO challenge level. // Defeat ogres, collect gems, and escape t…" at bounding box center [1283, 314] width 323 height 566
click at [1233, 186] on div "// This is a COMBO challenge level. // Defeat ogres, collect gems, and escape t…" at bounding box center [1283, 298] width 323 height 535
type textarea "hero.attack("Rexxar");"
drag, startPoint x: 1241, startPoint y: 187, endPoint x: 1127, endPoint y: 190, distance: 114.0
click at [1127, 190] on div "// This is a COMBO challenge level. // Defeat ogres, collect gems, and escape t…" at bounding box center [1283, 314] width 323 height 566
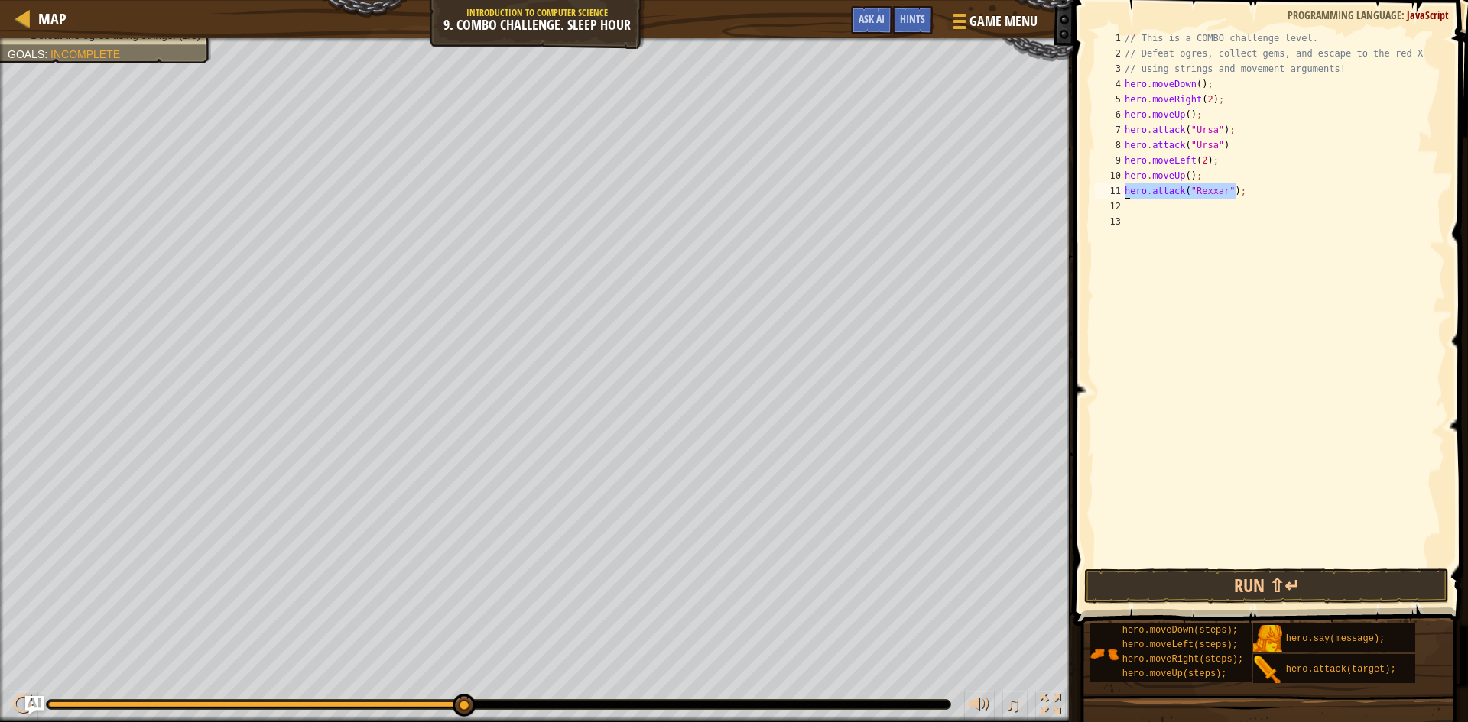
click at [1245, 188] on div "// This is a COMBO challenge level. // Defeat ogres, collect gems, and escape t…" at bounding box center [1283, 298] width 323 height 535
paste textarea "hero.attack("Rexxar");"
type textarea "hero.attack("Rexxar");"
click at [1249, 217] on div "// This is a COMBO challenge level. // Defeat ogres, collect gems, and escape t…" at bounding box center [1283, 314] width 323 height 566
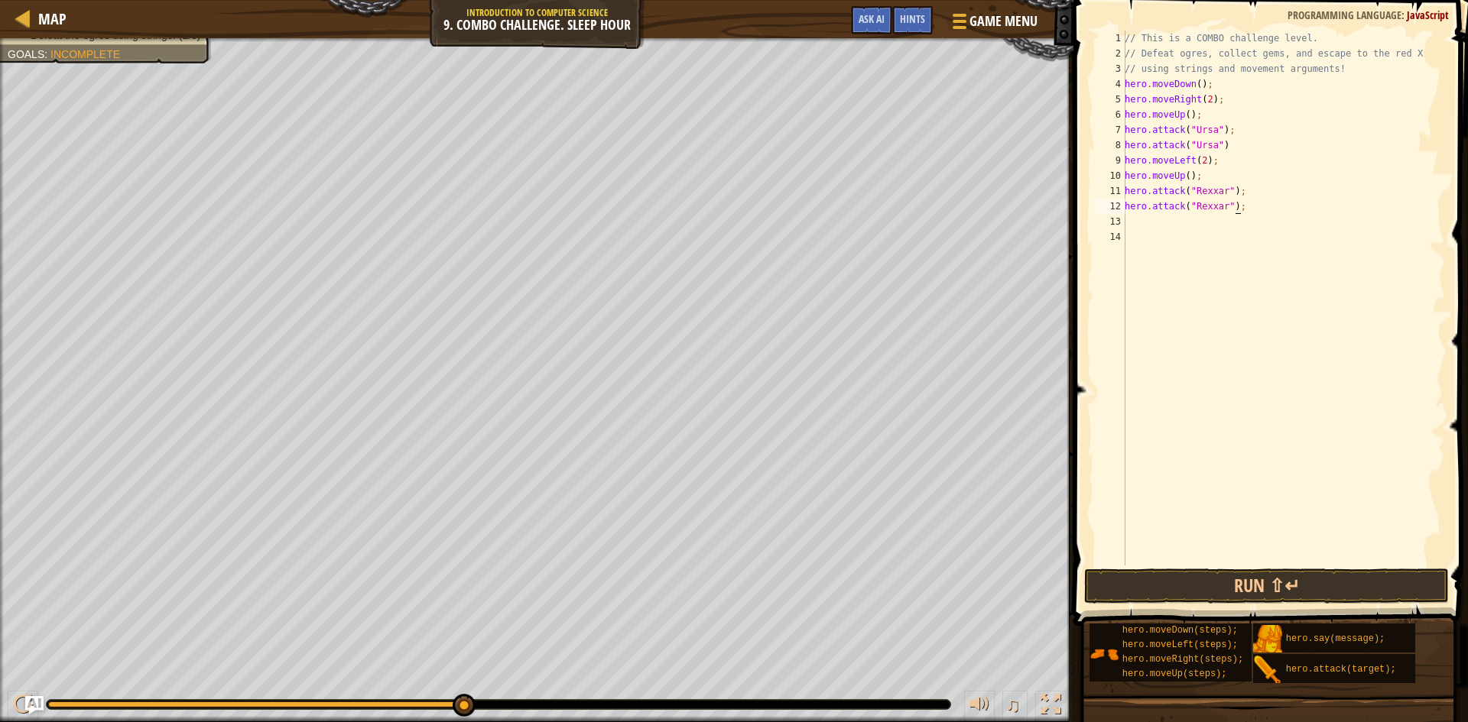
click at [1248, 213] on div "// This is a COMBO challenge level. // Defeat ogres, collect gems, and escape t…" at bounding box center [1283, 314] width 323 height 566
type textarea "hero.attack("Rexxar");"
click at [1226, 222] on div "// This is a COMBO challenge level. // Defeat ogres, collect gems, and escape t…" at bounding box center [1283, 298] width 323 height 535
type textarea "hero.moveRight();"
click at [1180, 239] on div "// This is a COMBO challenge level. // Defeat ogres, collect gems, and escape t…" at bounding box center [1283, 314] width 323 height 566
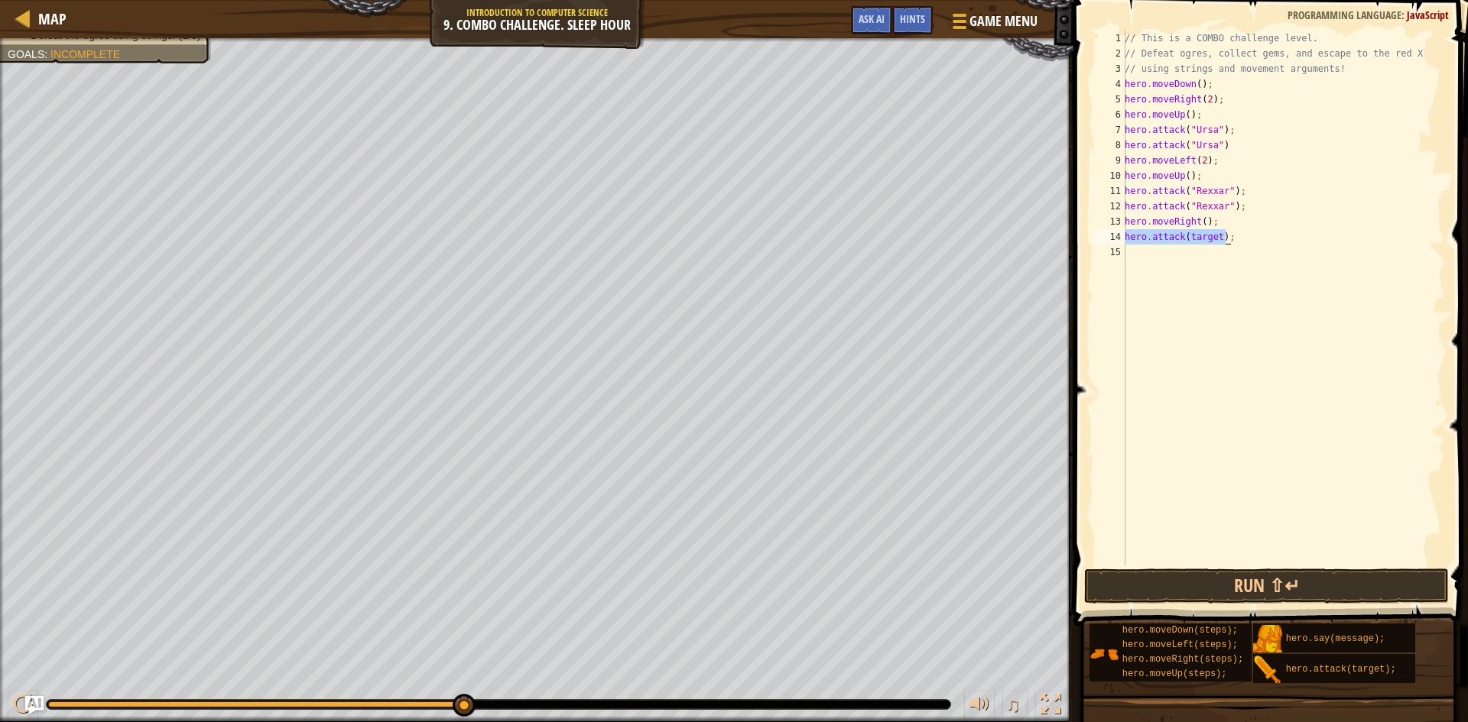
click at [1214, 237] on div "// This is a COMBO challenge level. // Defeat ogres, collect gems, and escape t…" at bounding box center [1283, 298] width 323 height 535
drag, startPoint x: 1237, startPoint y: 243, endPoint x: 1124, endPoint y: 233, distance: 113.6
click at [1124, 233] on div "hero.attack("[PERSON_NAME]"); 1 2 3 4 5 6 7 8 9 10 11 12 13 14 15 // This is a …" at bounding box center [1268, 298] width 353 height 535
type textarea "hero.attack("Brack");"
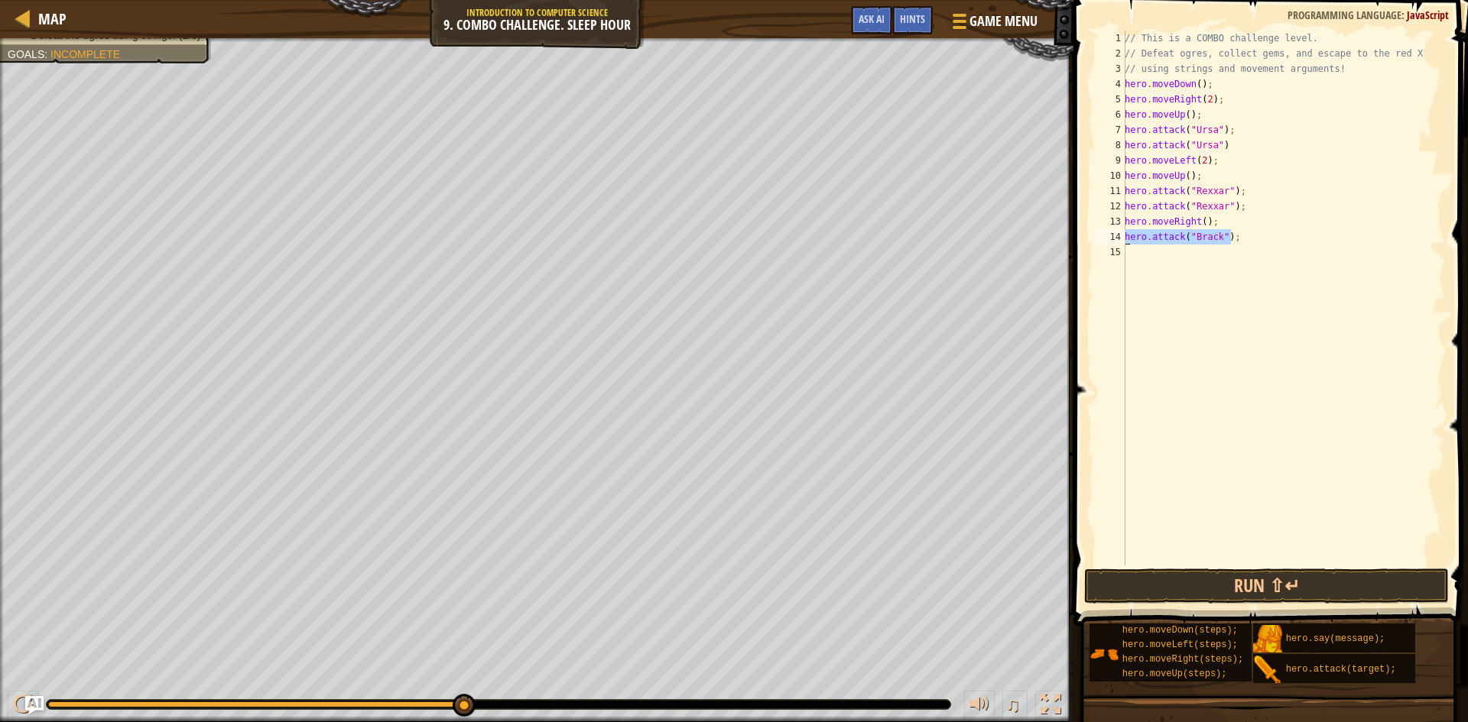
click at [1251, 238] on div "// This is a COMBO challenge level. // Defeat ogres, collect gems, and escape t…" at bounding box center [1283, 298] width 323 height 535
paste textarea "hero.attack("Brack");"
type textarea "hero.attack("Brack");"
click at [1228, 271] on div "// This is a COMBO challenge level. // Defeat ogres, collect gems, and escape t…" at bounding box center [1283, 298] width 323 height 535
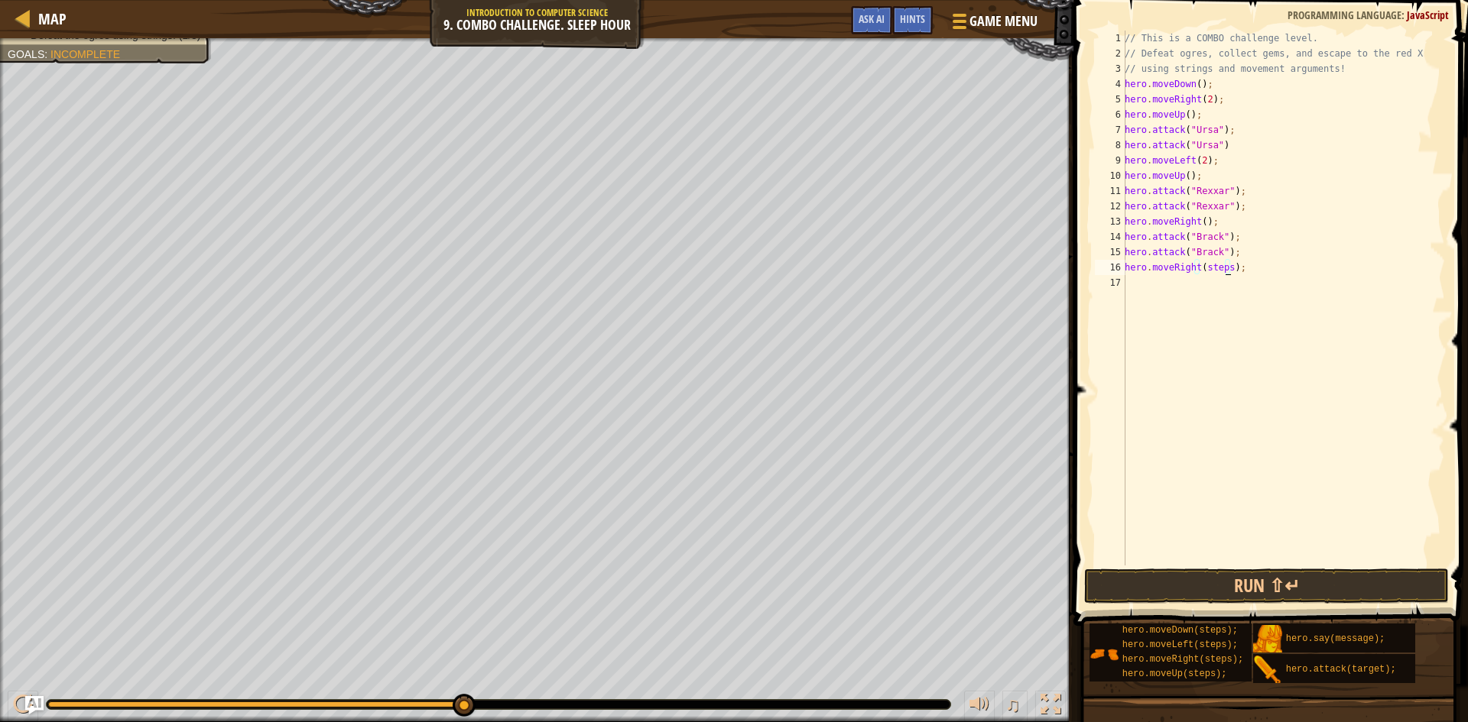
click at [1223, 264] on div "// This is a COMBO challenge level. // Defeat ogres, collect gems, and escape t…" at bounding box center [1283, 314] width 323 height 566
click at [1300, 586] on button "Run ⇧↵" at bounding box center [1266, 586] width 365 height 35
type textarea "hero.moveRight(2);"
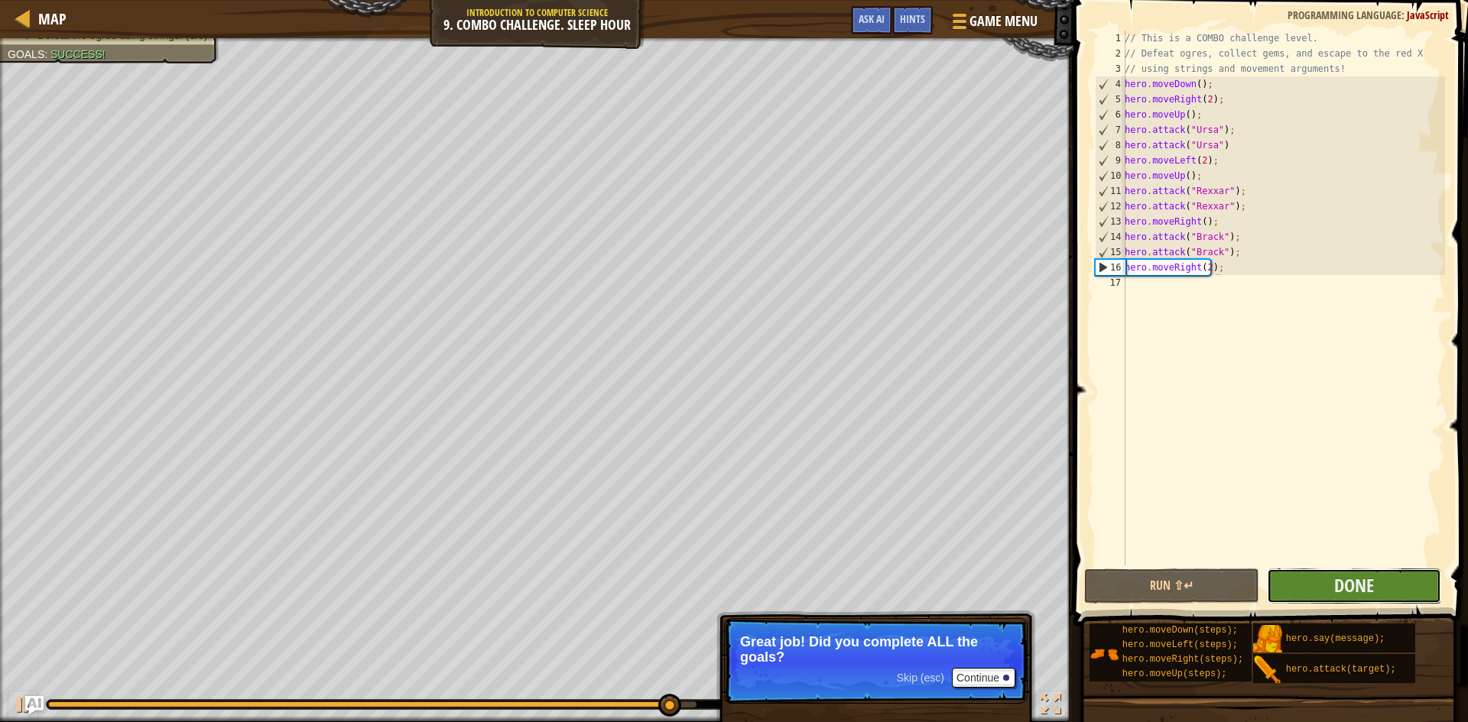
click at [1393, 586] on button "Done" at bounding box center [1354, 586] width 175 height 35
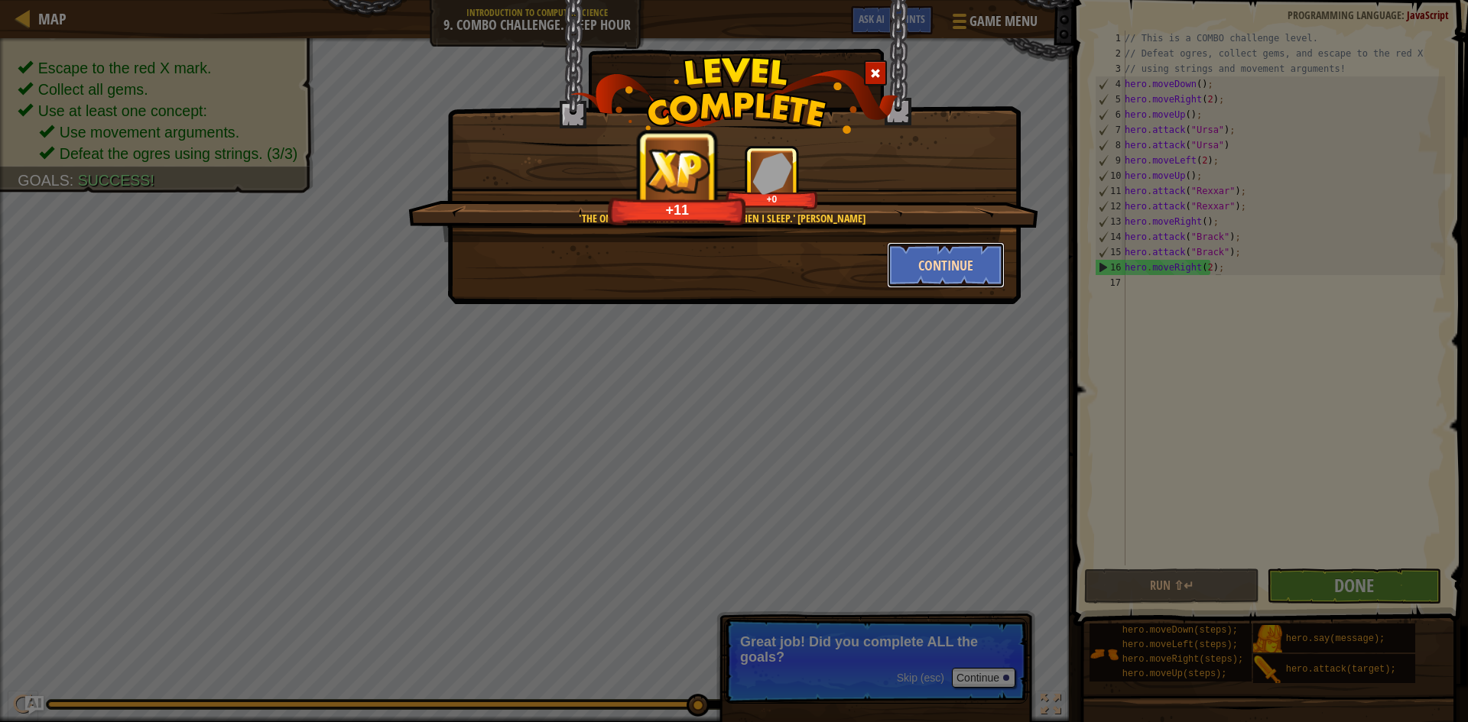
click at [946, 274] on button "Continue" at bounding box center [946, 265] width 119 height 46
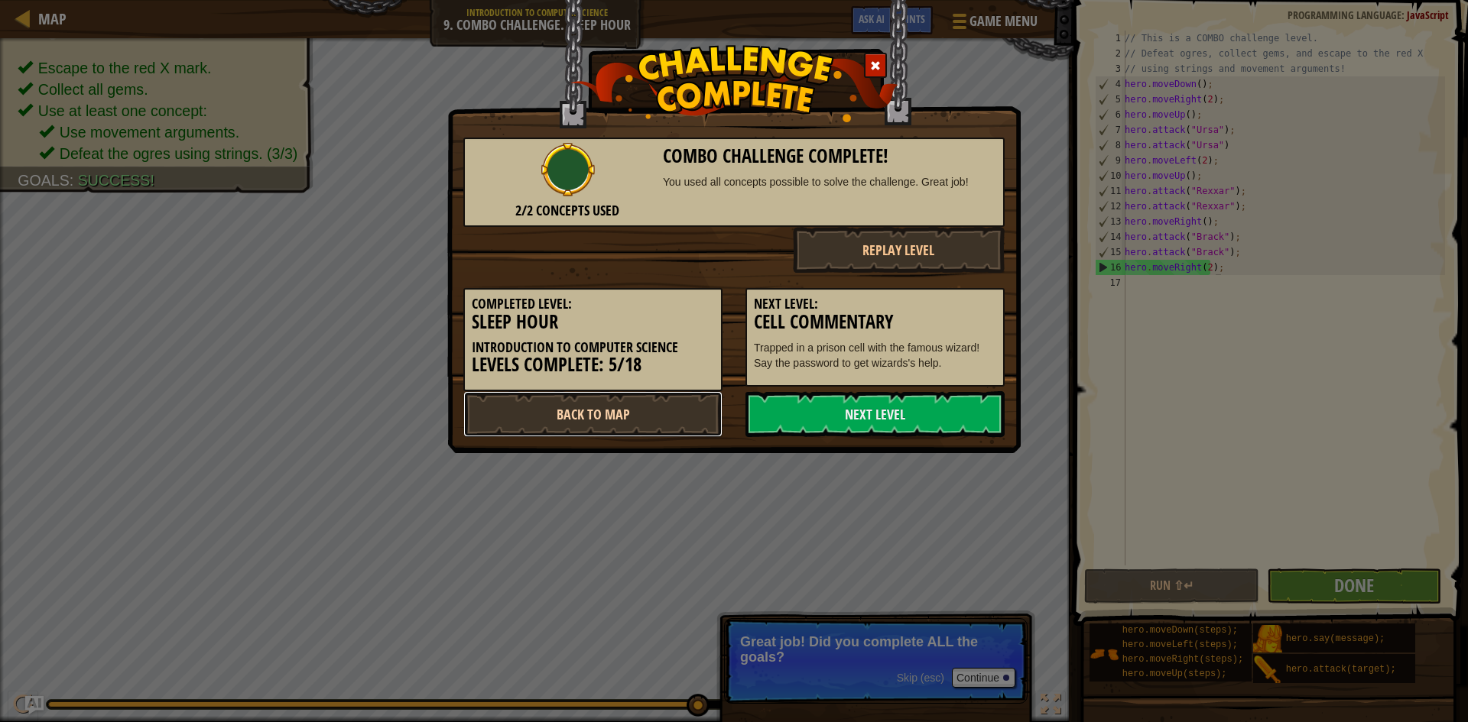
click at [656, 409] on link "Back to Map" at bounding box center [592, 414] width 259 height 46
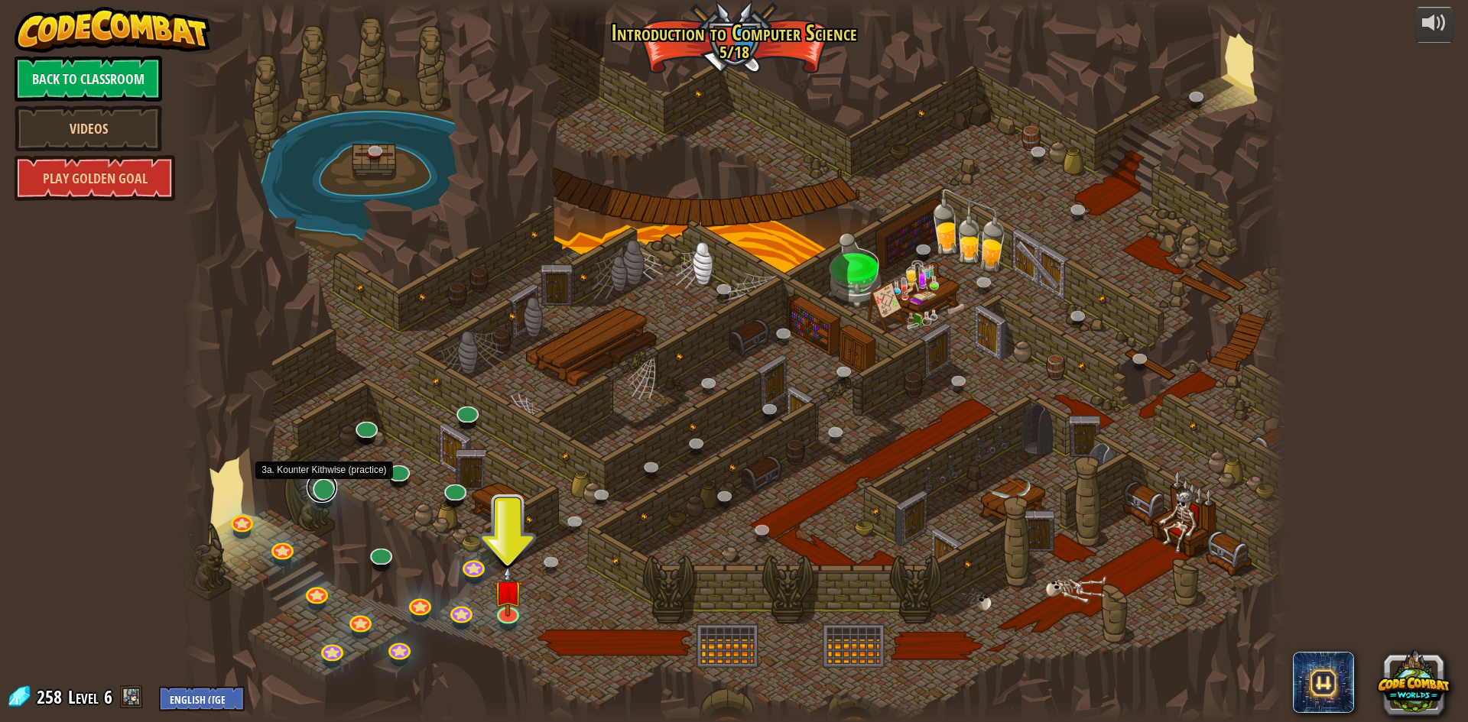
click at [323, 489] on link at bounding box center [322, 487] width 31 height 31
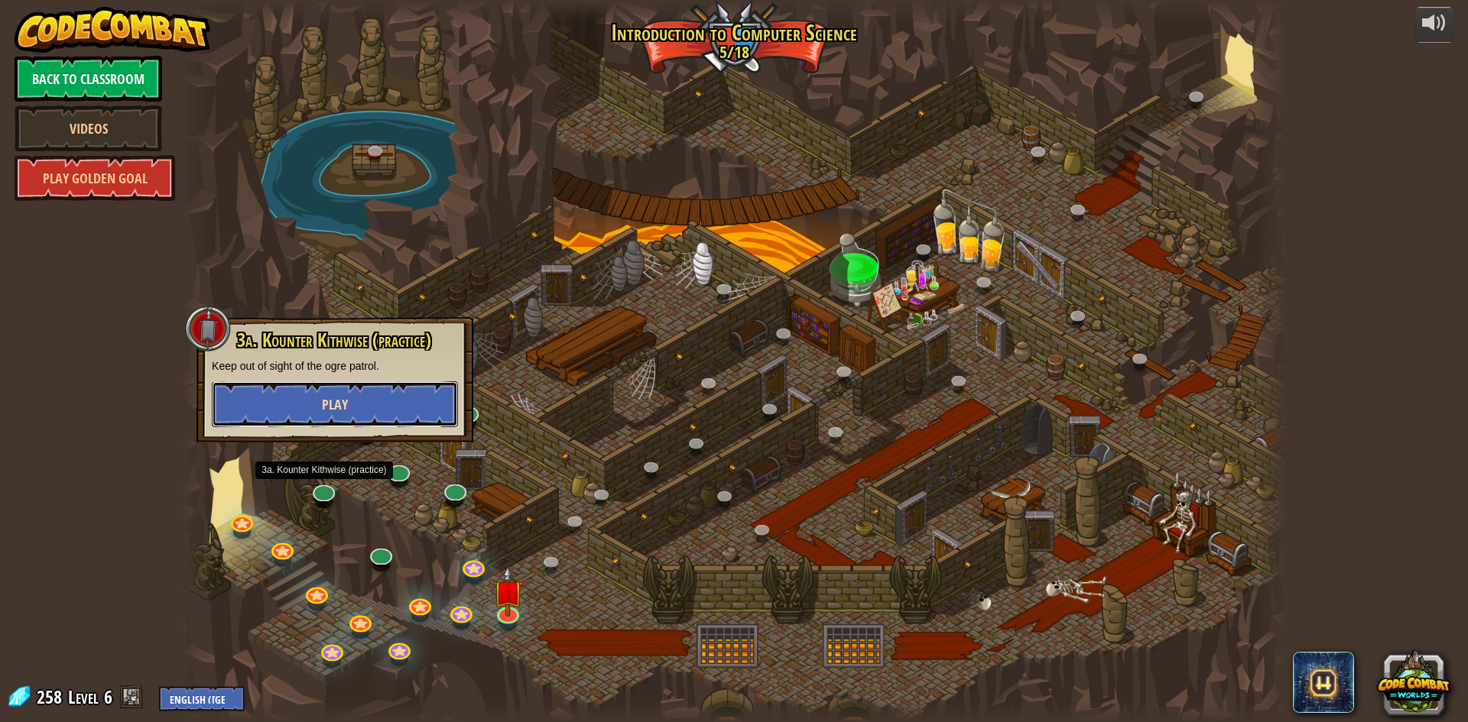
click at [360, 407] on button "Play" at bounding box center [335, 405] width 246 height 46
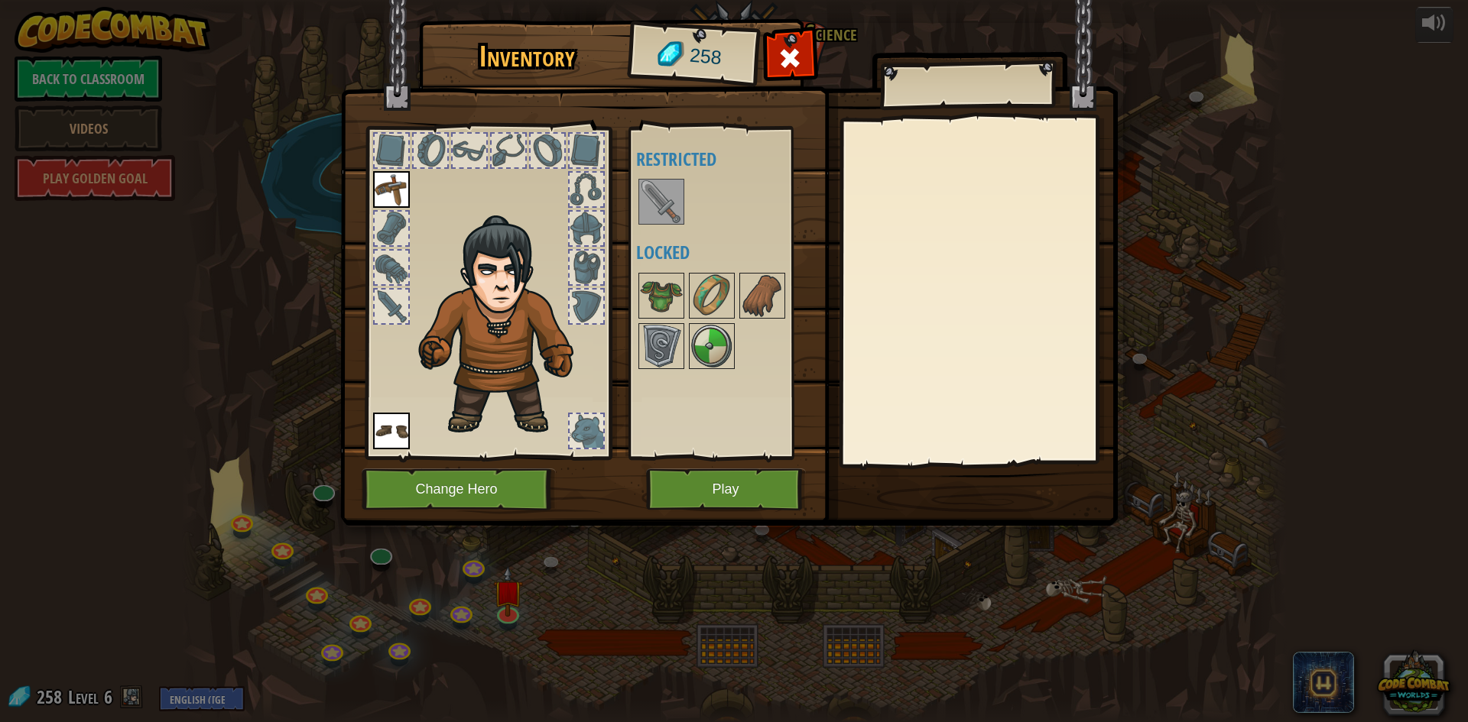
click at [661, 221] on img at bounding box center [661, 201] width 43 height 43
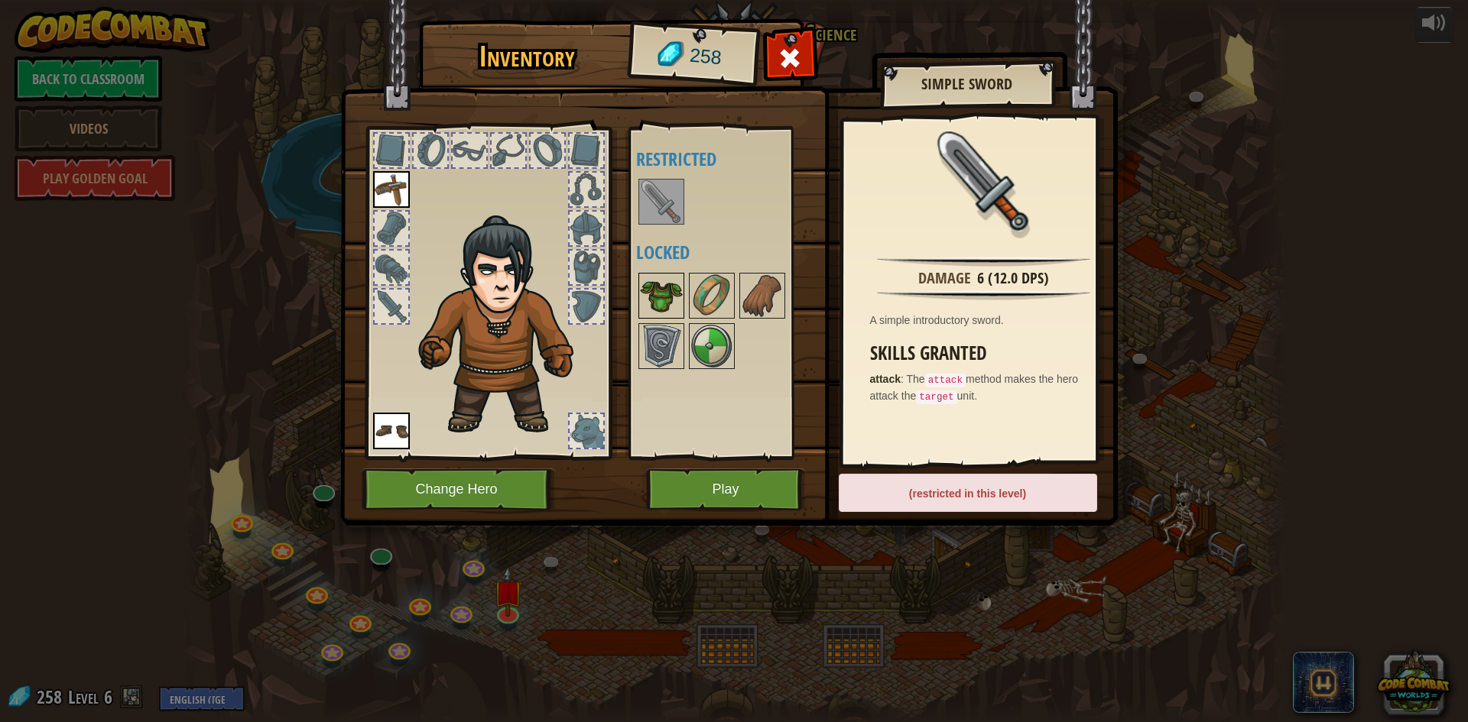
click at [669, 295] on img at bounding box center [661, 295] width 43 height 43
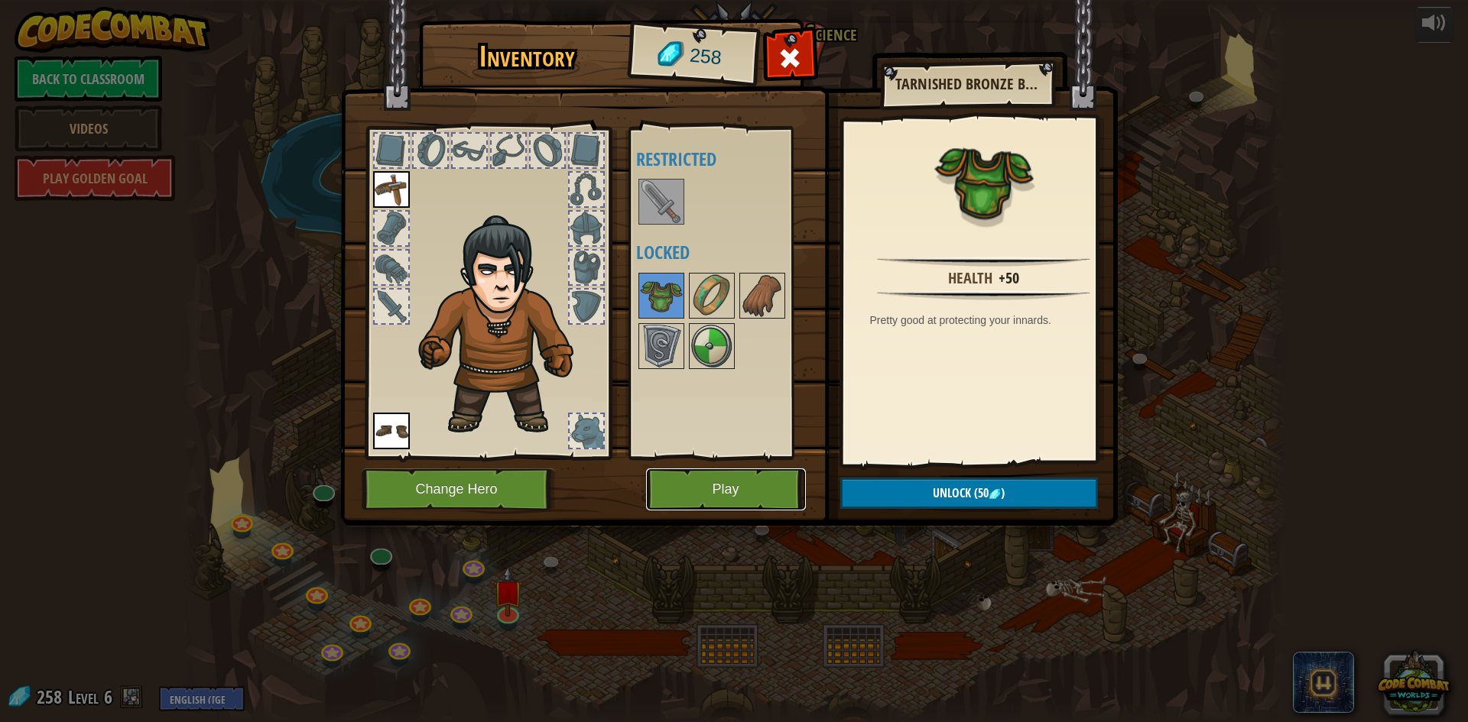
click at [662, 479] on button "Play" at bounding box center [726, 490] width 160 height 42
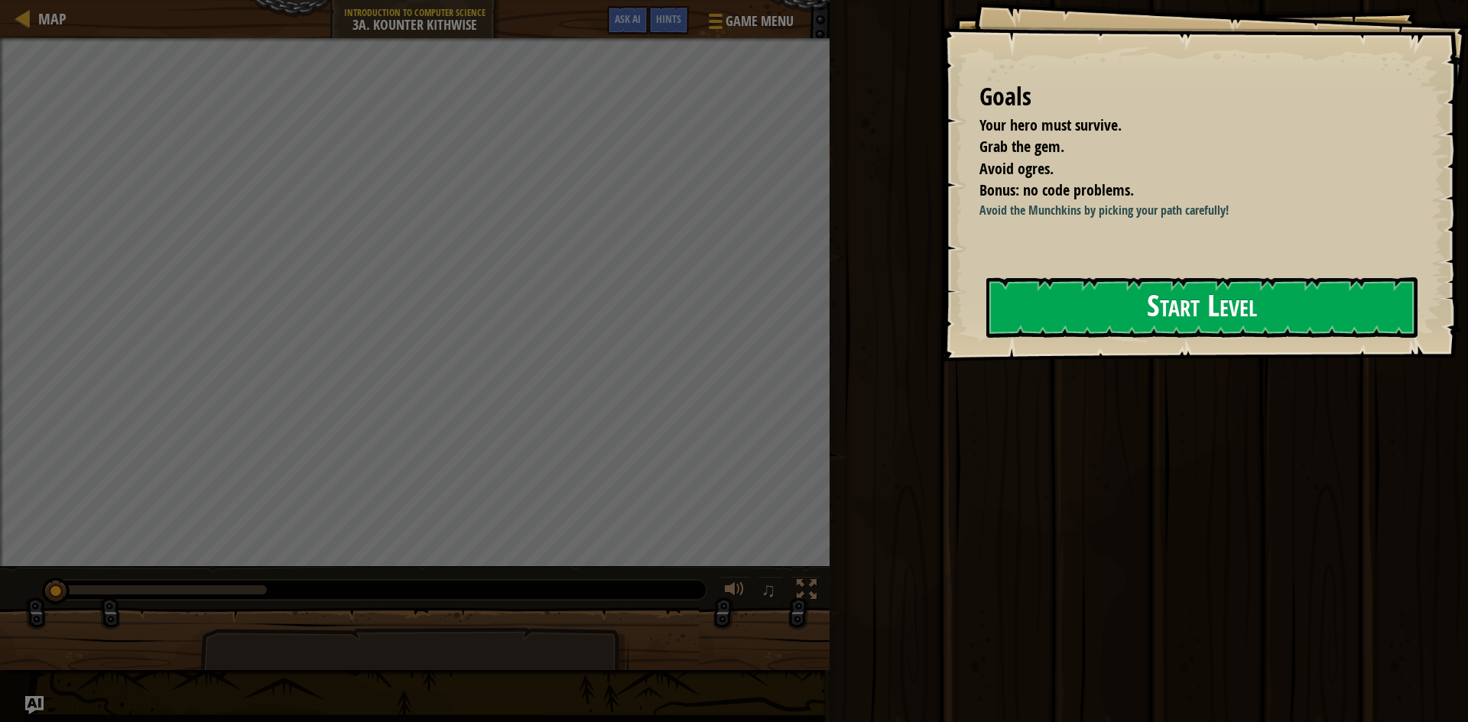
click at [1080, 317] on button "Start Level" at bounding box center [1201, 308] width 431 height 60
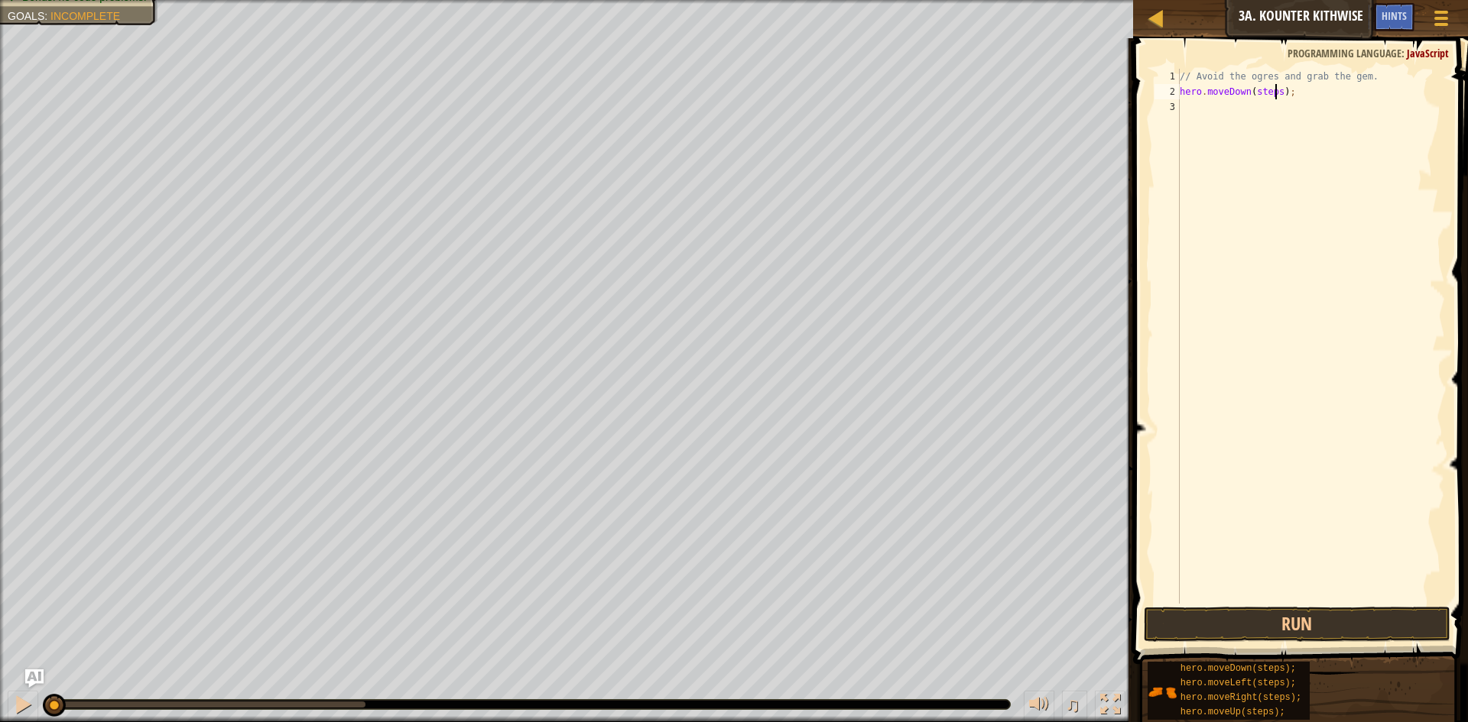
click at [1274, 92] on div "// Avoid the ogres and grab the gem. hero . moveDown ( steps ) ;" at bounding box center [1311, 352] width 268 height 566
type textarea "hero.moveDown();"
click at [1199, 114] on div "// Avoid the ogres and grab the gem. hero . moveDown ( ) ;" at bounding box center [1311, 352] width 268 height 566
click at [1282, 108] on div "// Avoid the ogres and grab the gem. hero . moveDown ( ) ; hero . moveRight ( s…" at bounding box center [1311, 352] width 268 height 566
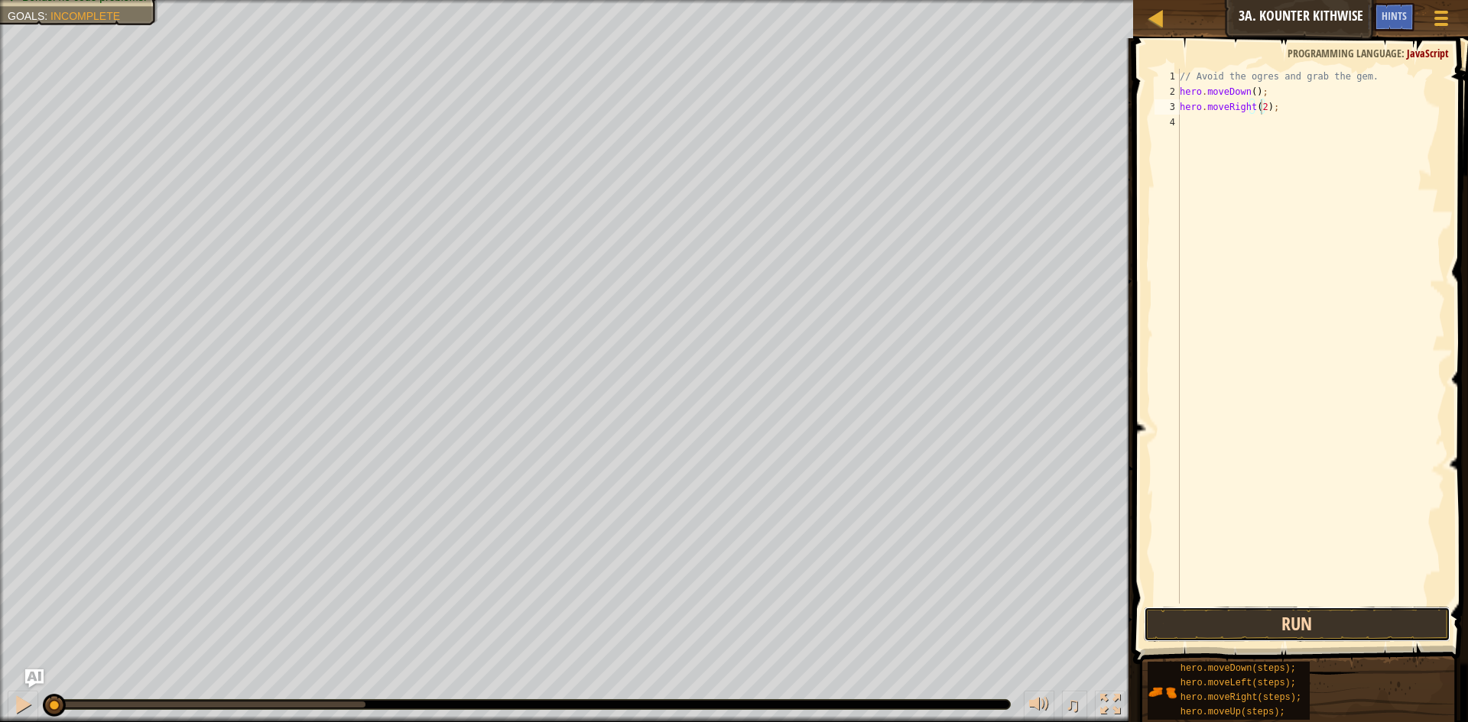
click at [1382, 619] on button "Run" at bounding box center [1297, 624] width 307 height 35
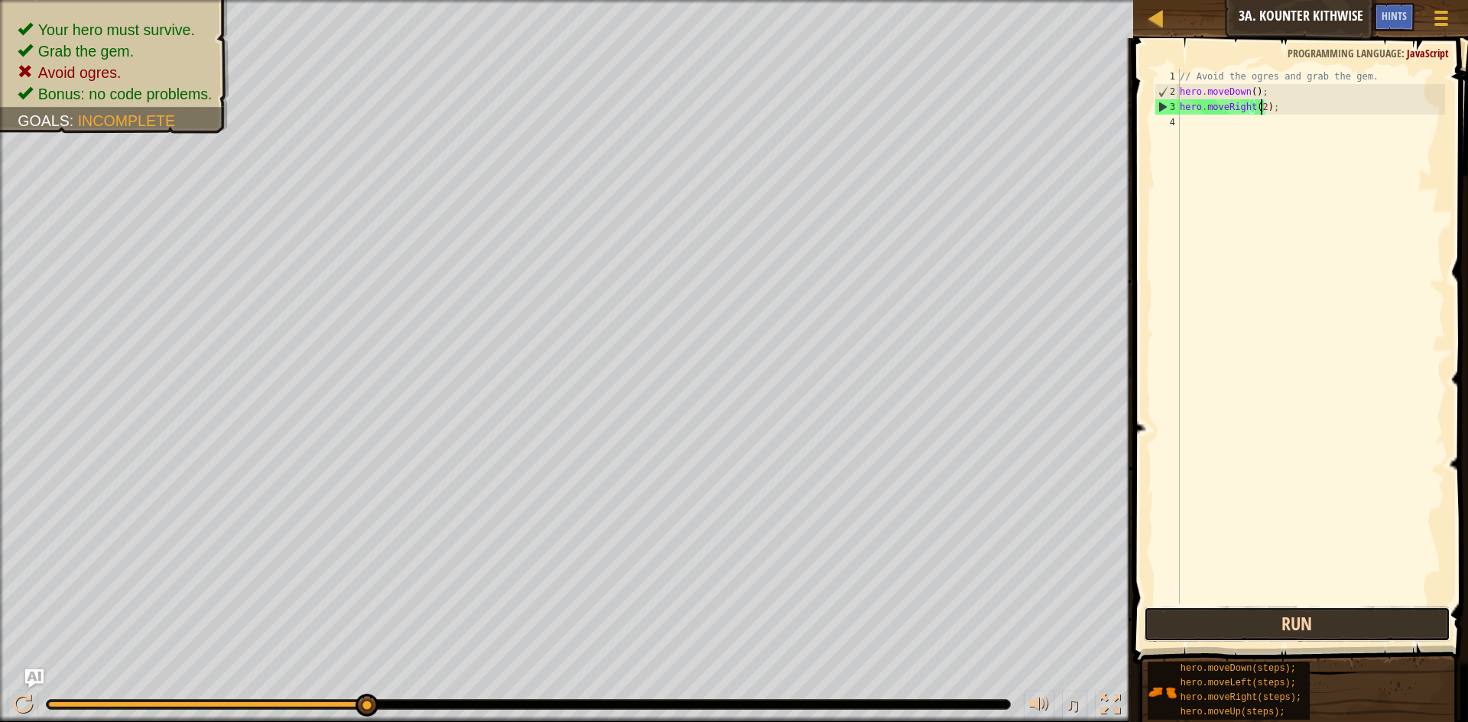
click at [1300, 628] on button "Run" at bounding box center [1297, 624] width 307 height 35
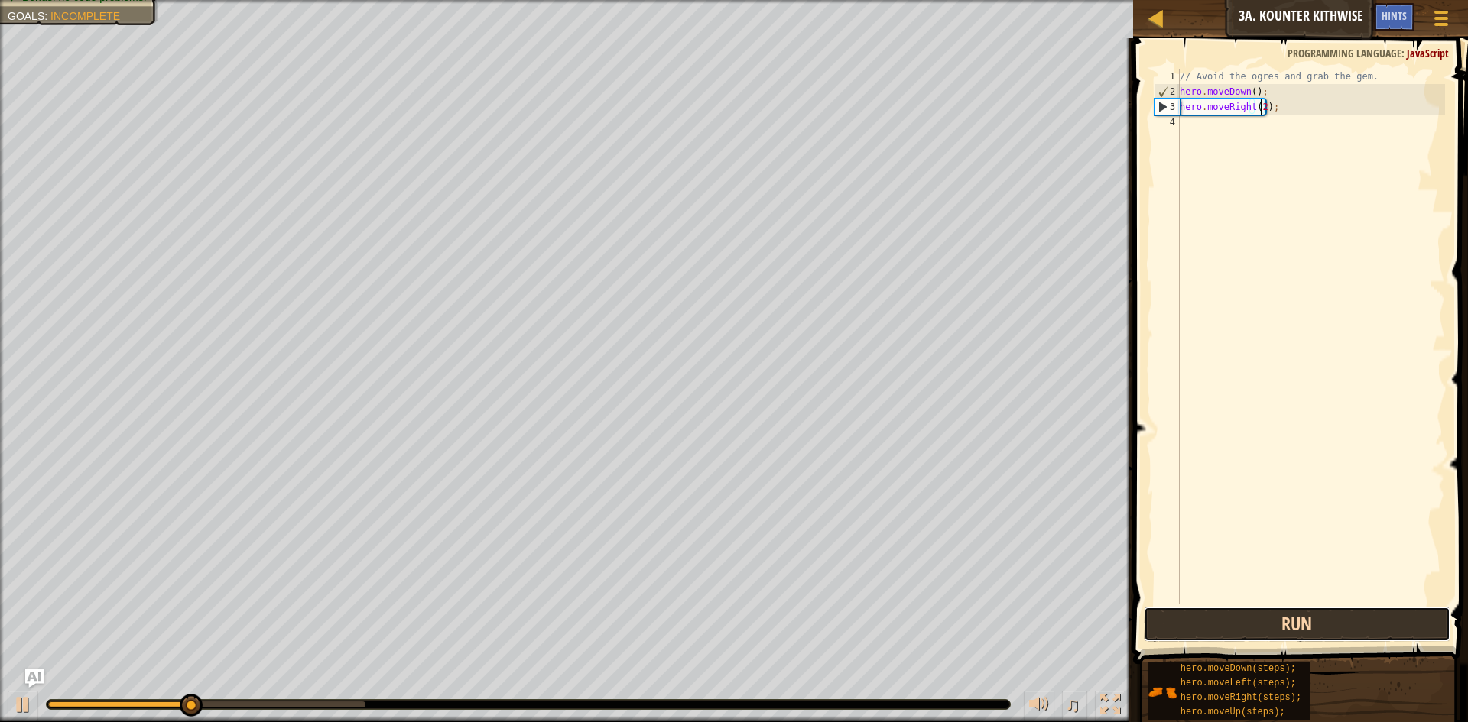
click at [1304, 612] on button "Run" at bounding box center [1297, 624] width 307 height 35
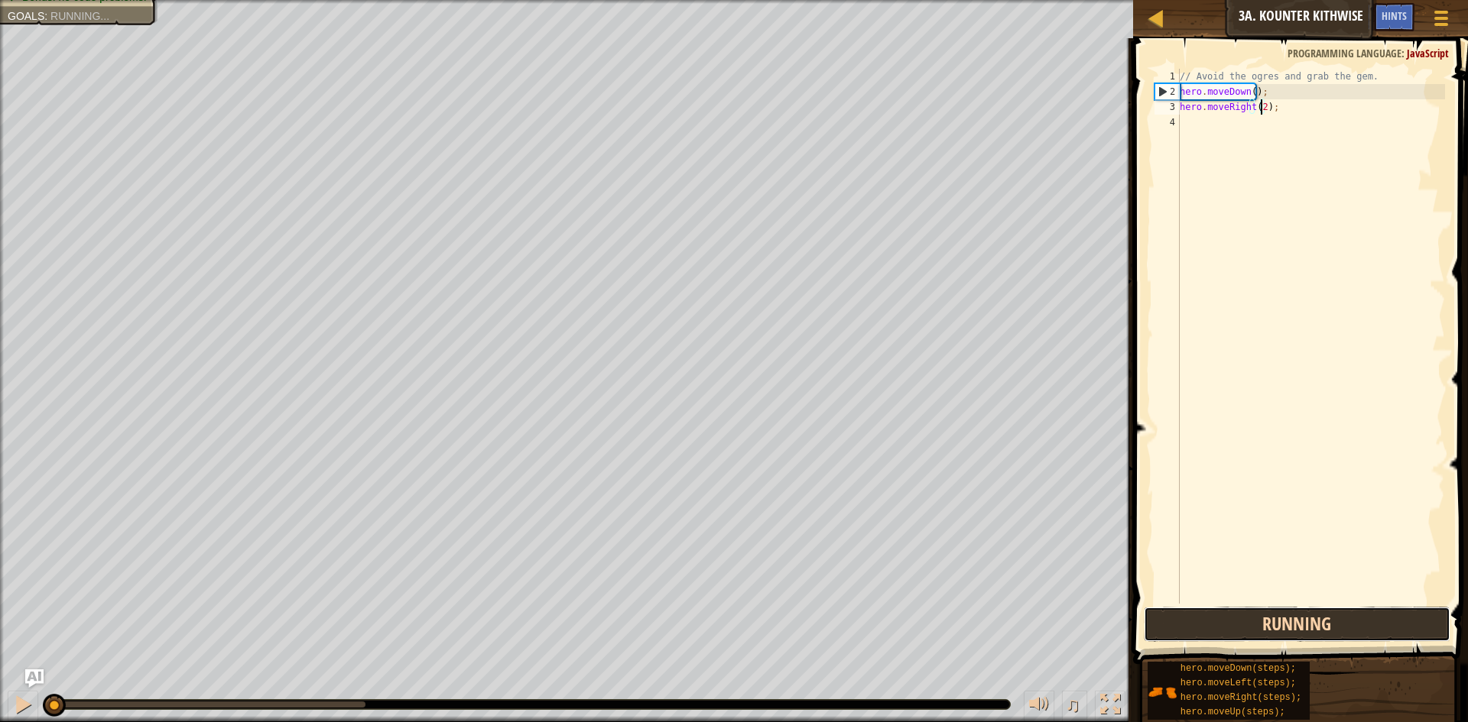
click at [1304, 612] on button "Running" at bounding box center [1297, 624] width 307 height 35
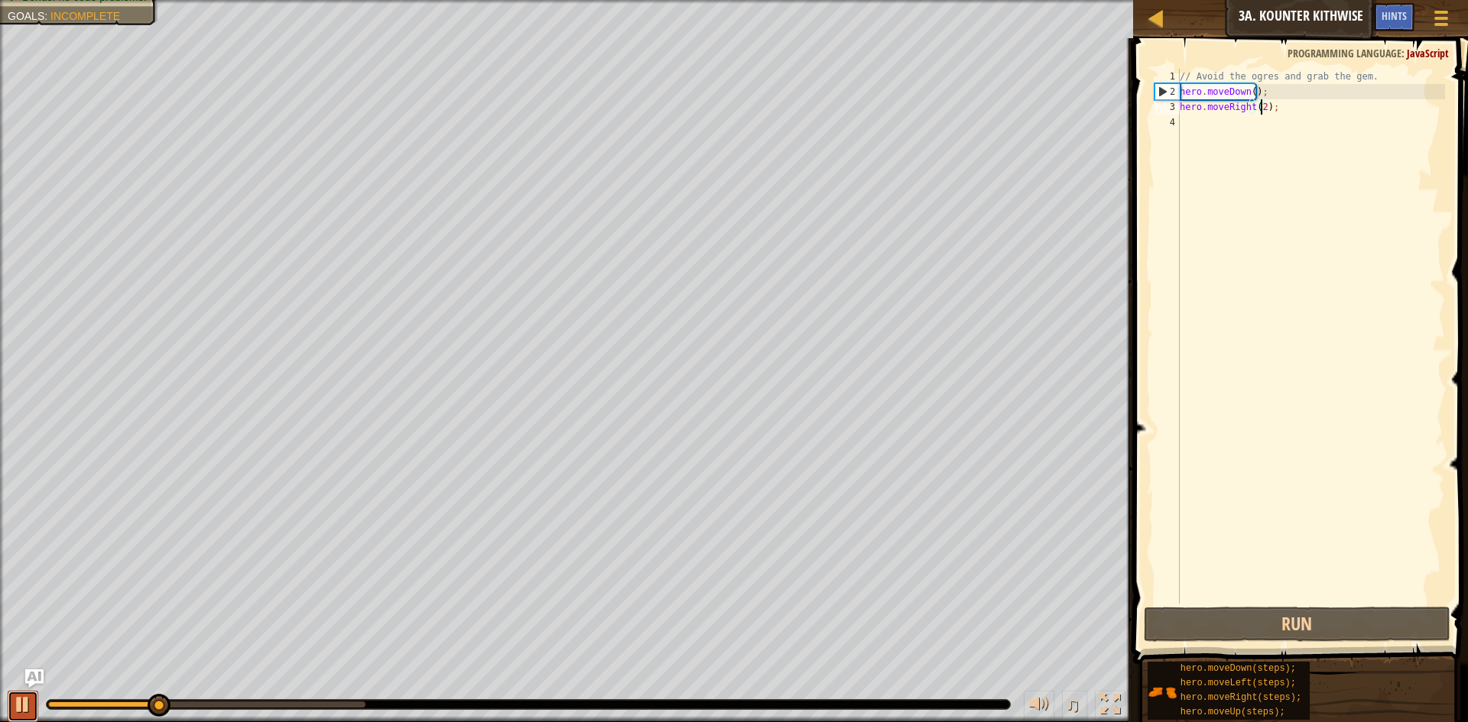
click at [18, 709] on div at bounding box center [23, 705] width 20 height 20
click at [1261, 109] on div "// Avoid the ogres and grab the gem. hero . moveDown ( ) ; hero . moveRight ( 2…" at bounding box center [1311, 352] width 268 height 566
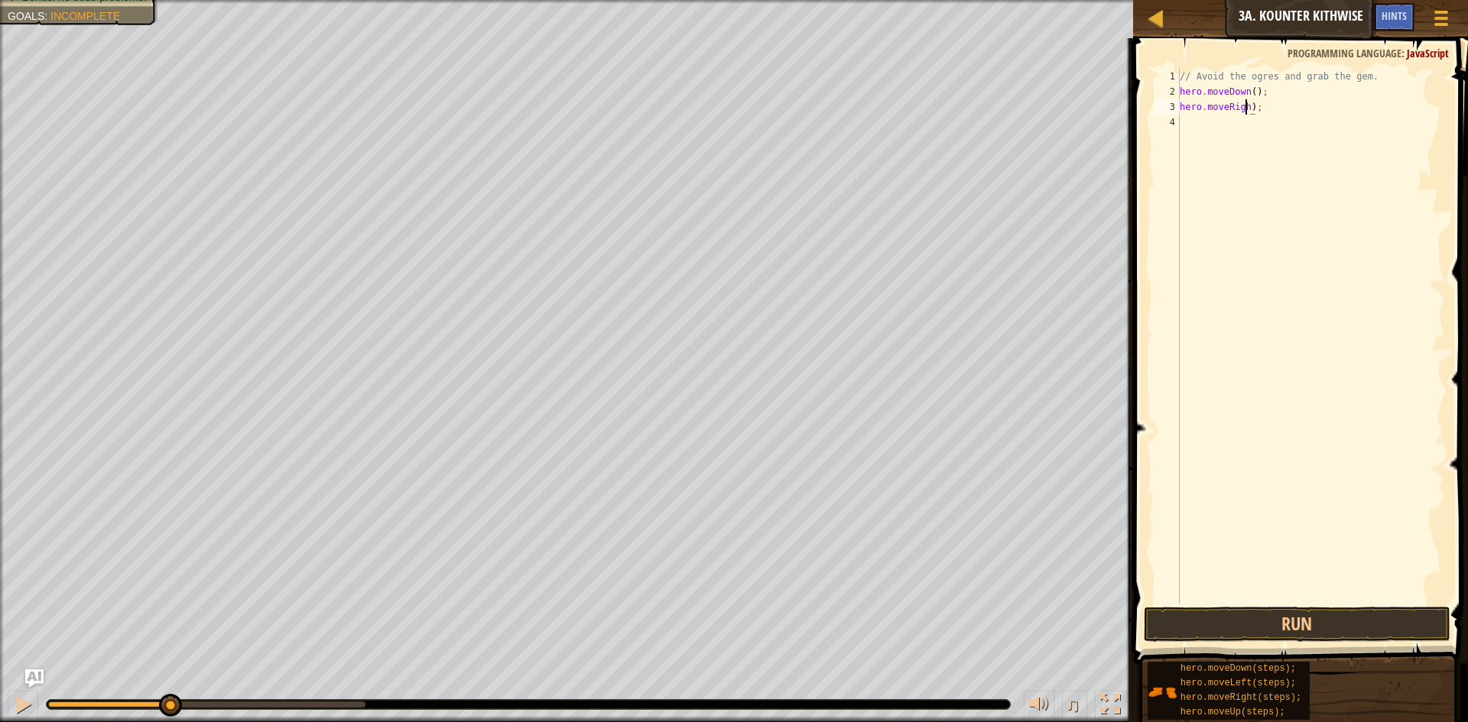
scroll to position [7, 5]
click at [1262, 109] on div "// Avoid the ogres and grab the gem. hero . moveDown ( ) ; hero . moveRigh ) ;" at bounding box center [1311, 352] width 268 height 566
type textarea "h"
click at [1275, 106] on div "// Avoid the ogres and grab the gem. hero . moveDown ( ) ; hero . moveDown ( st…" at bounding box center [1311, 336] width 268 height 535
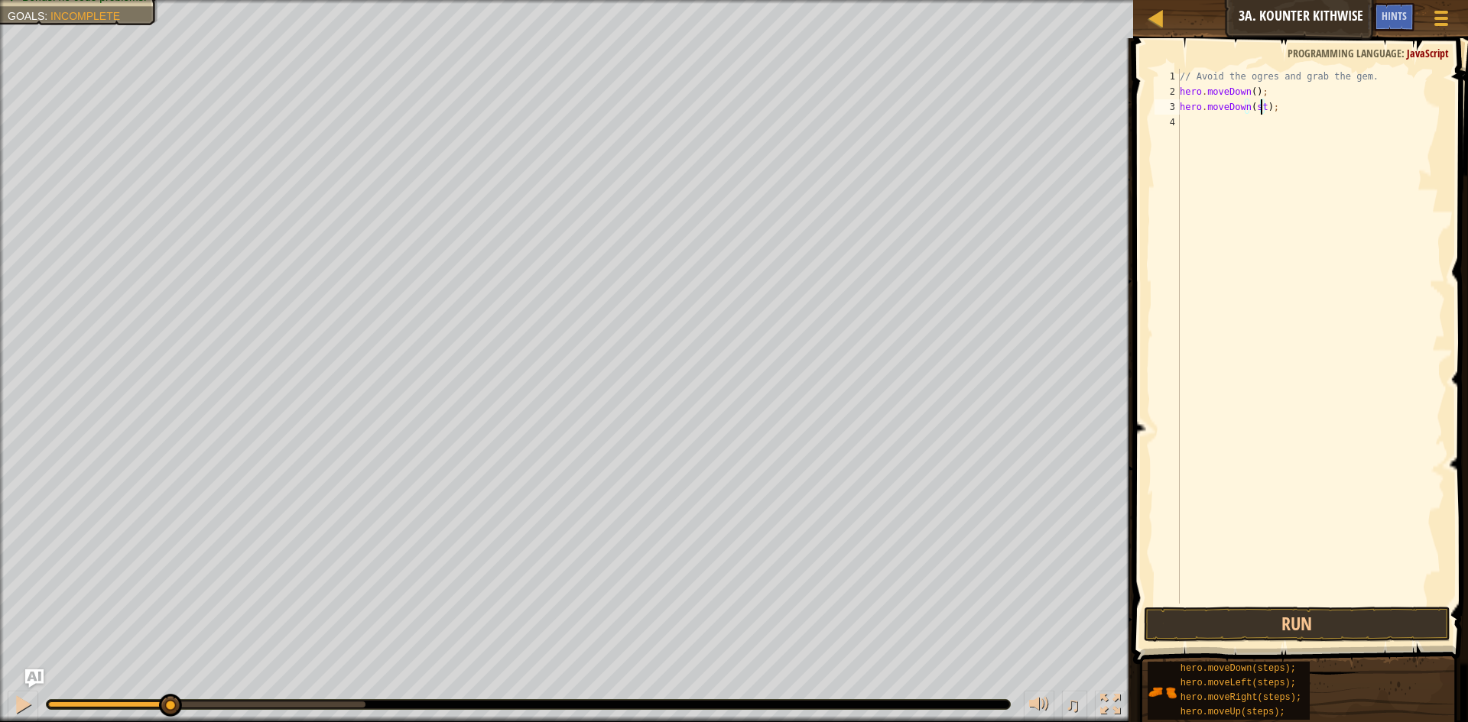
scroll to position [7, 6]
click at [1365, 614] on button "Run" at bounding box center [1297, 624] width 307 height 35
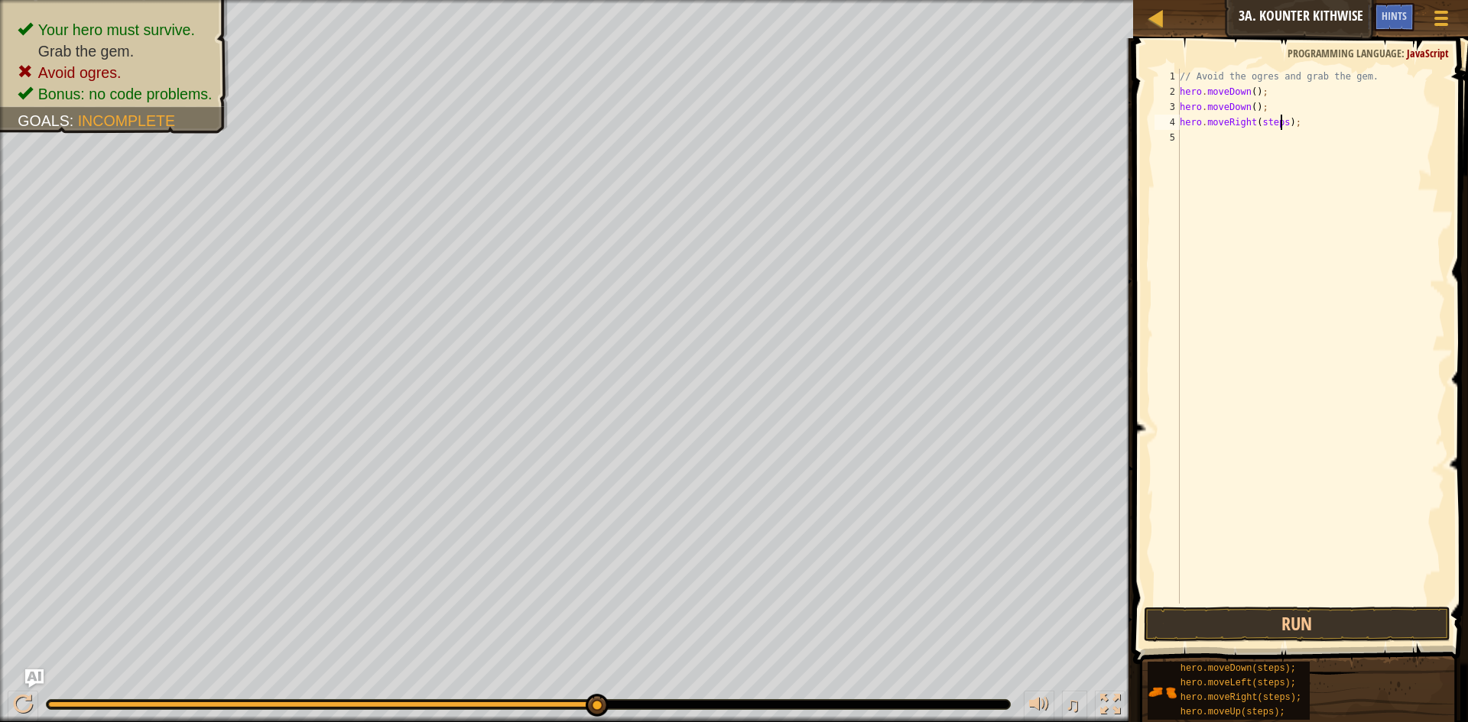
click at [1281, 122] on div "// Avoid the ogres and grab the gem. hero . moveDown ( ) ; hero . moveDown ( ) …" at bounding box center [1311, 352] width 268 height 566
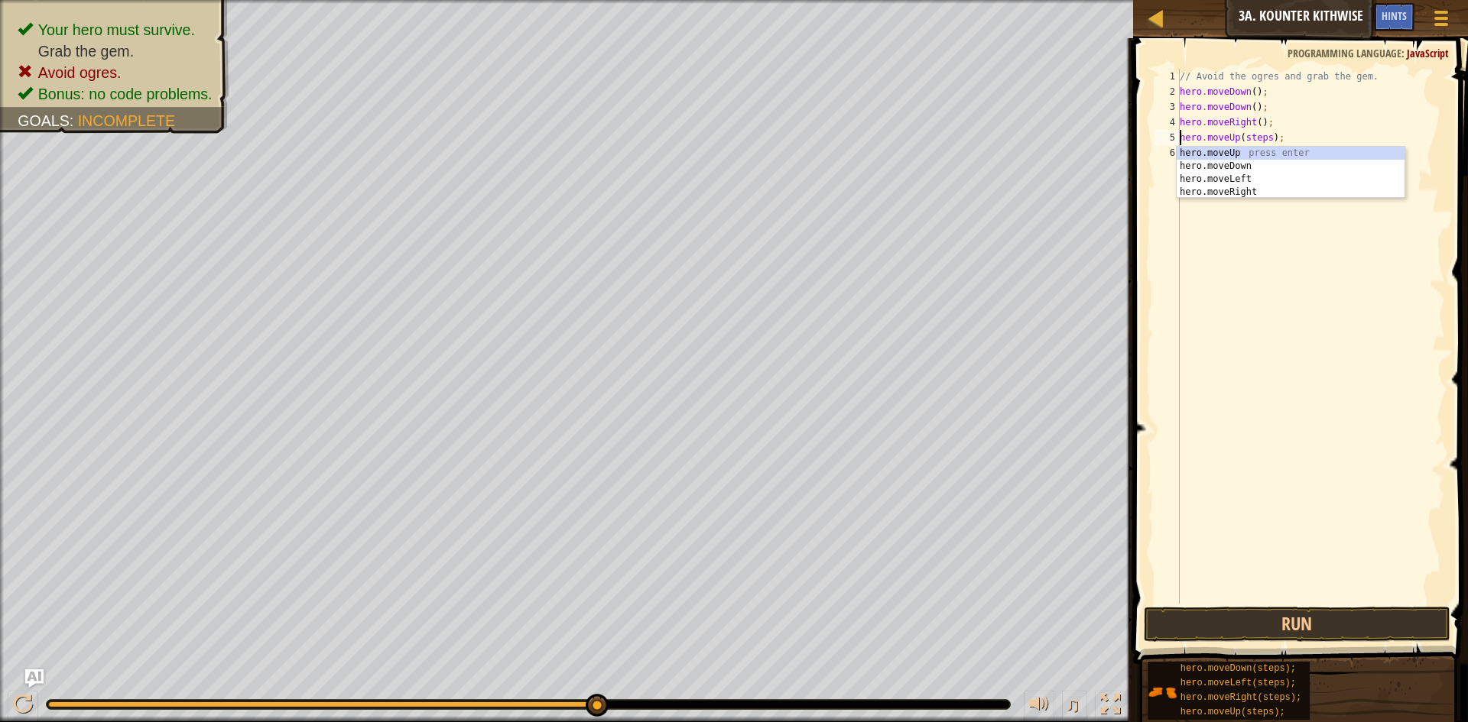
click at [1264, 138] on div "// Avoid the ogres and grab the gem. hero . moveDown ( ) ; hero . moveDown ( ) …" at bounding box center [1311, 352] width 268 height 566
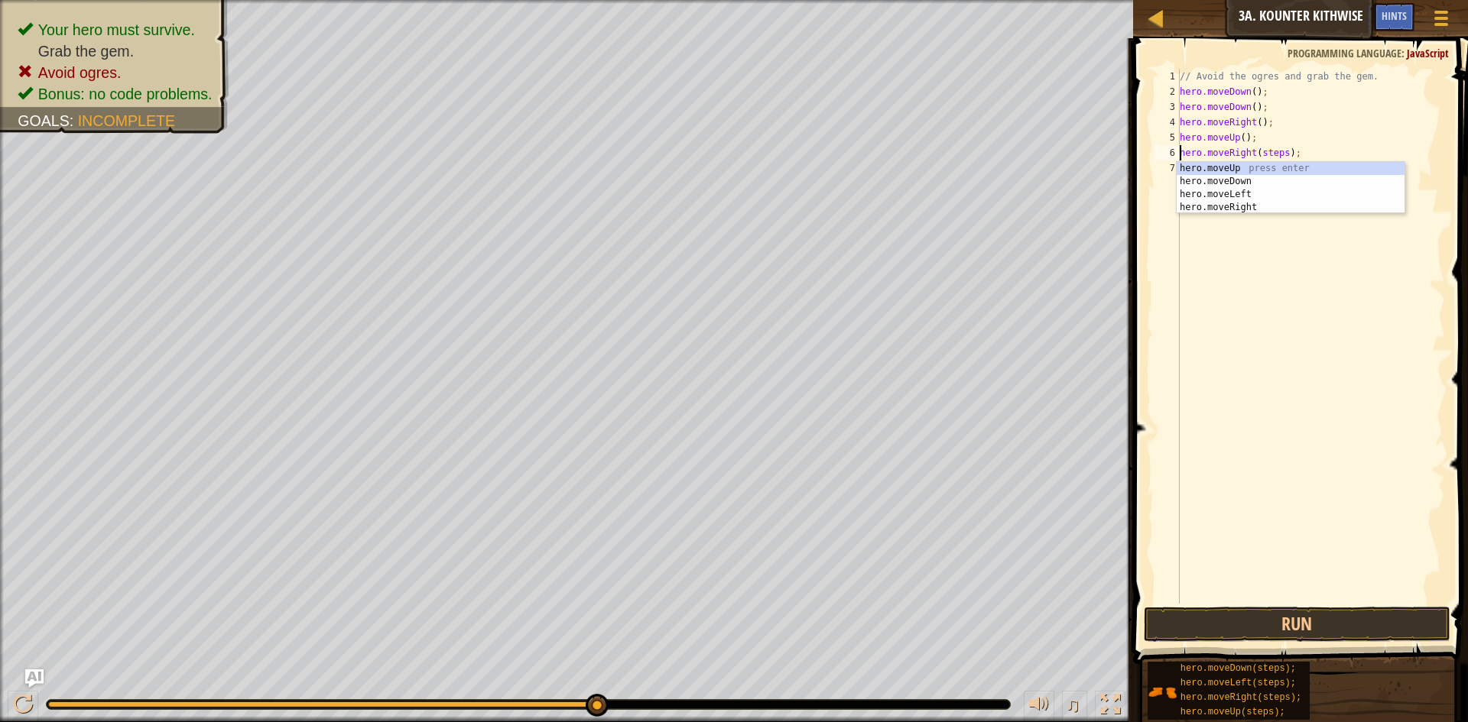
click at [1277, 153] on div "// Avoid the ogres and grab the gem. hero . moveDown ( ) ; hero . moveDown ( ) …" at bounding box center [1311, 352] width 268 height 566
click at [1279, 151] on div "// Avoid the ogres and grab the gem. hero . moveDown ( ) ; hero . moveDown ( ) …" at bounding box center [1311, 352] width 268 height 566
type textarea "hero.moveRight();"
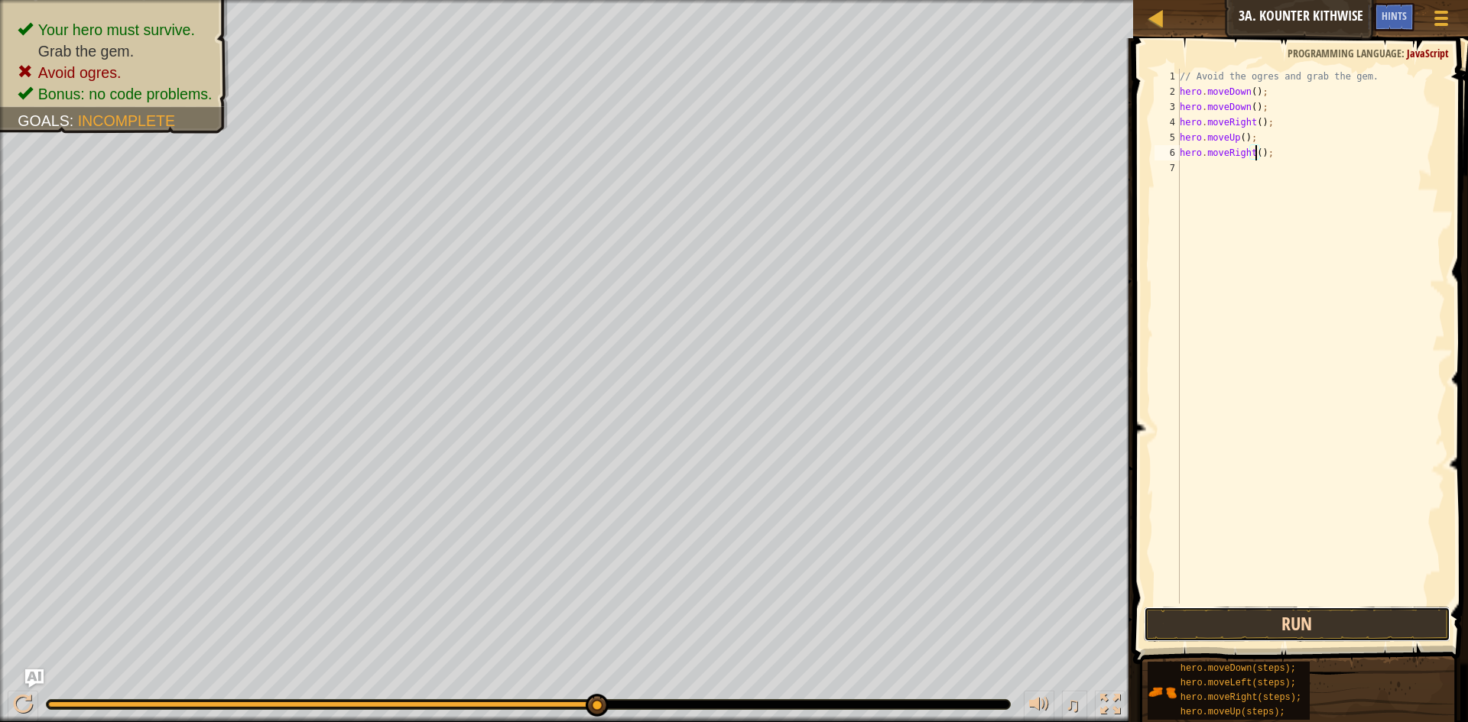
click at [1338, 628] on button "Run" at bounding box center [1297, 624] width 307 height 35
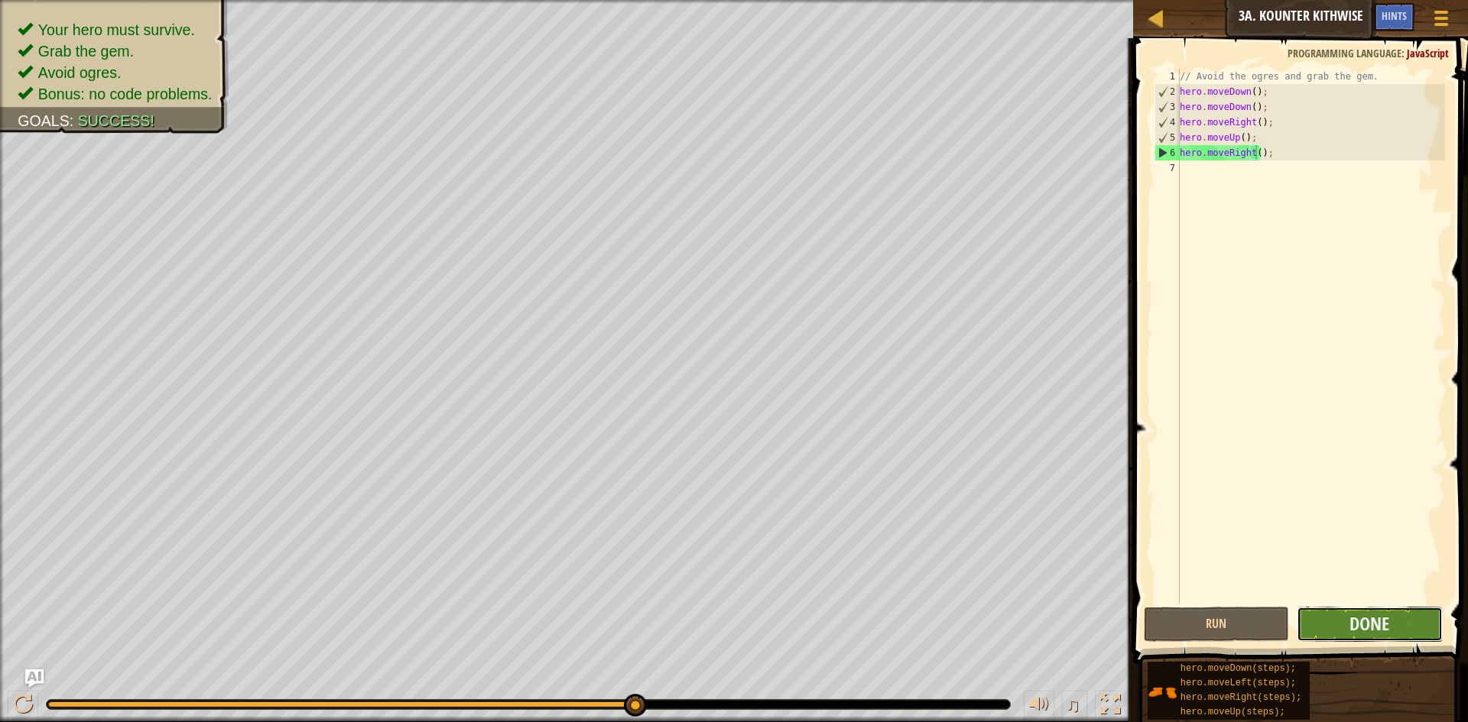
click at [1395, 638] on button "Done" at bounding box center [1370, 624] width 146 height 35
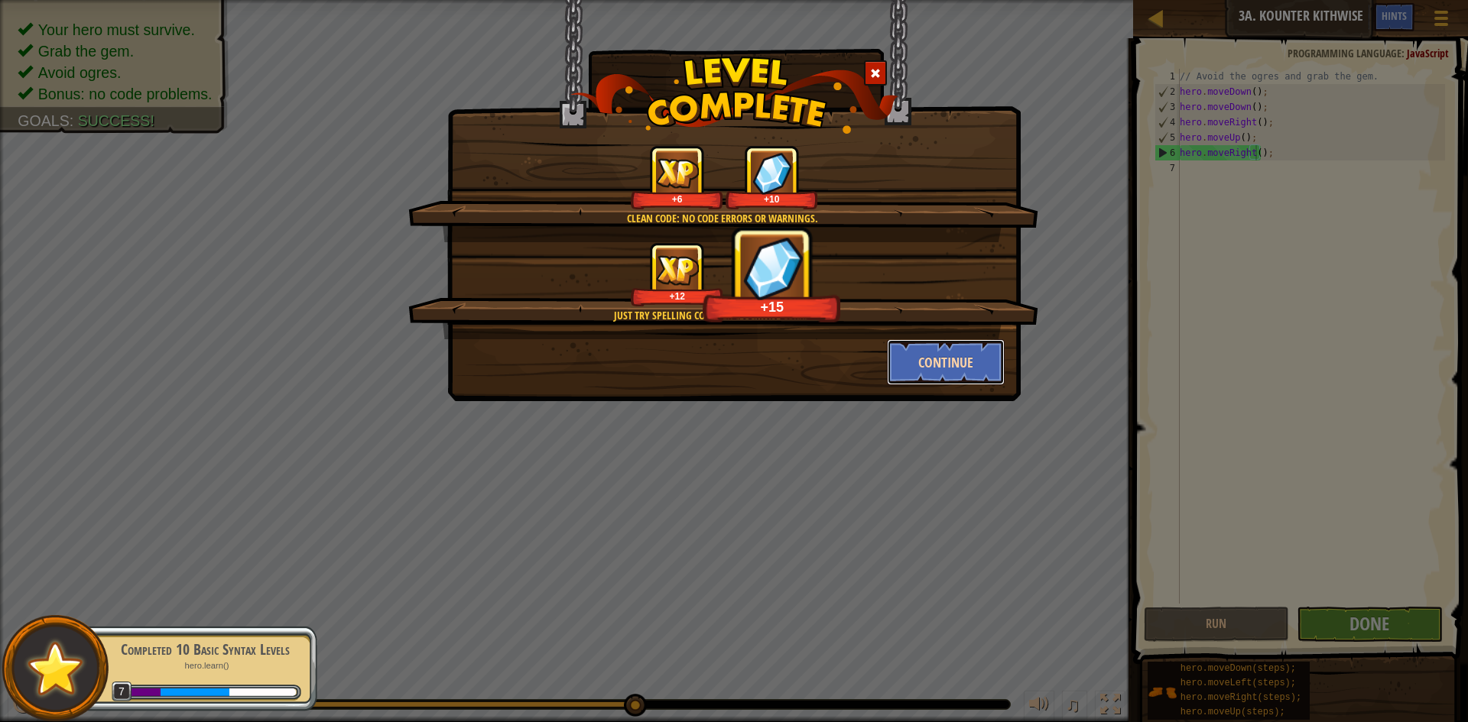
click at [931, 359] on button "Continue" at bounding box center [946, 362] width 119 height 46
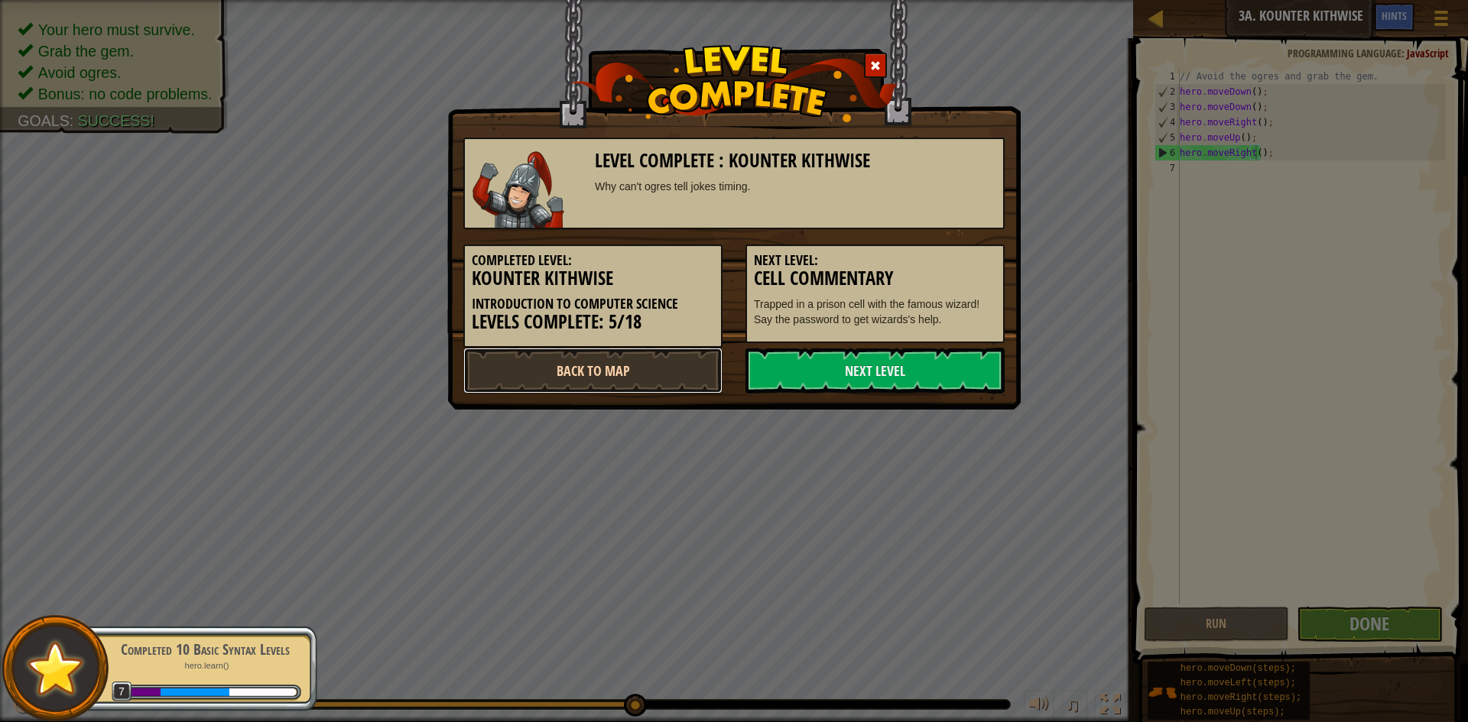
click at [664, 372] on link "Back to Map" at bounding box center [592, 371] width 259 height 46
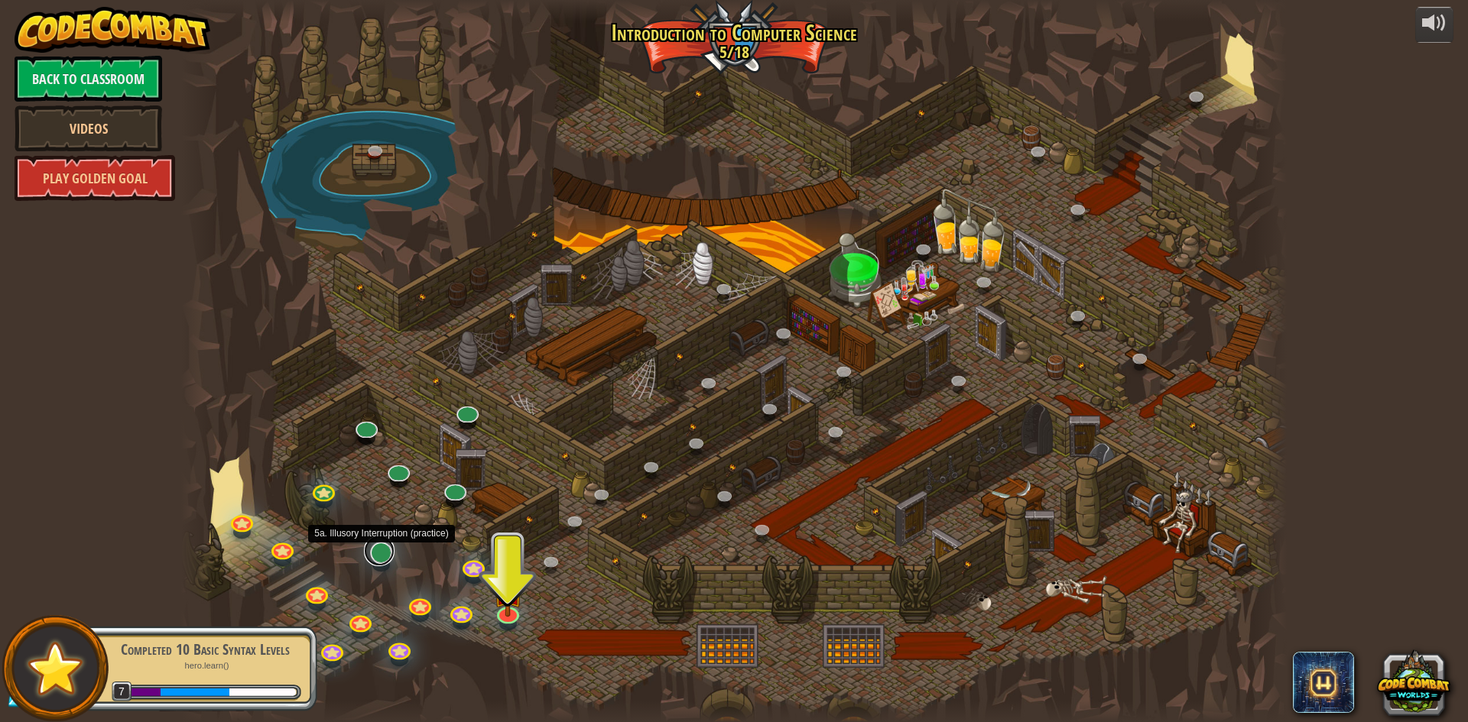
click at [384, 555] on link at bounding box center [379, 551] width 31 height 31
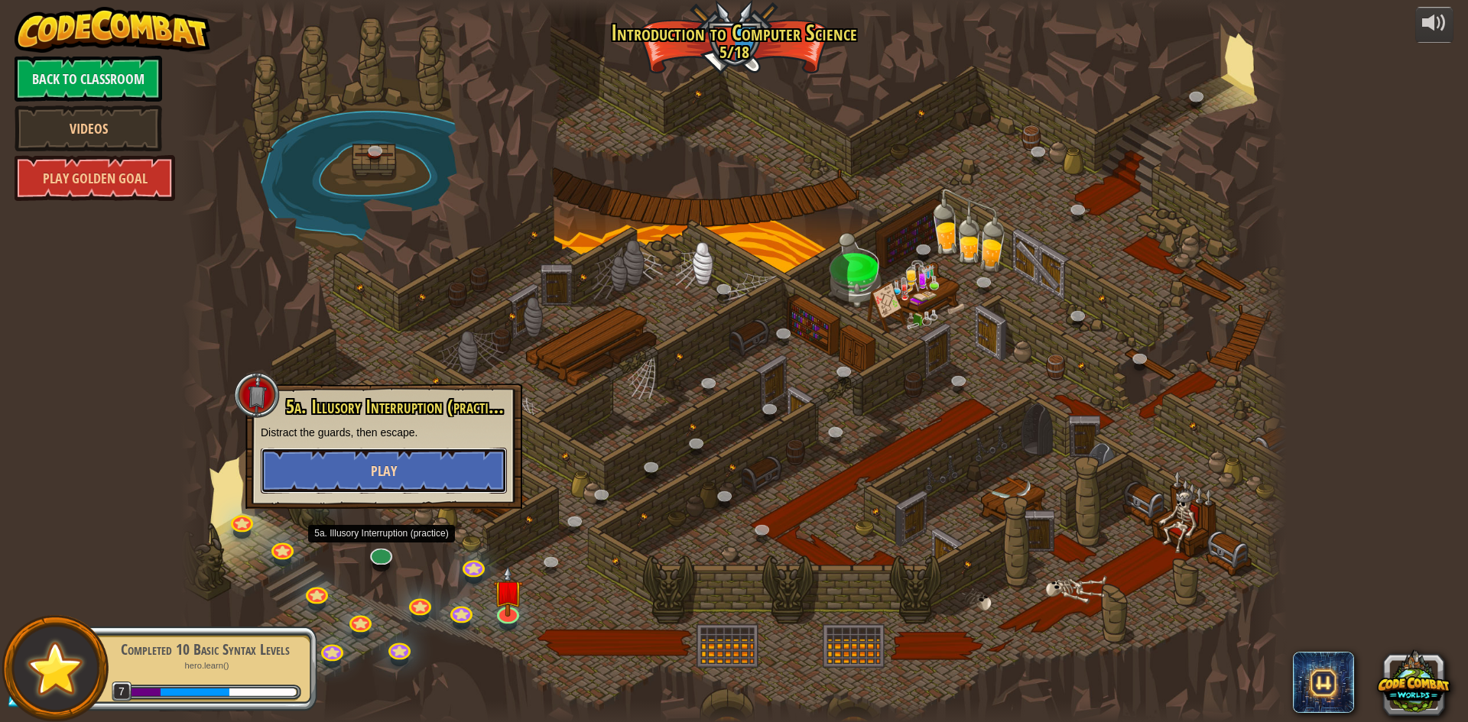
click at [381, 466] on span "Play" at bounding box center [384, 471] width 26 height 19
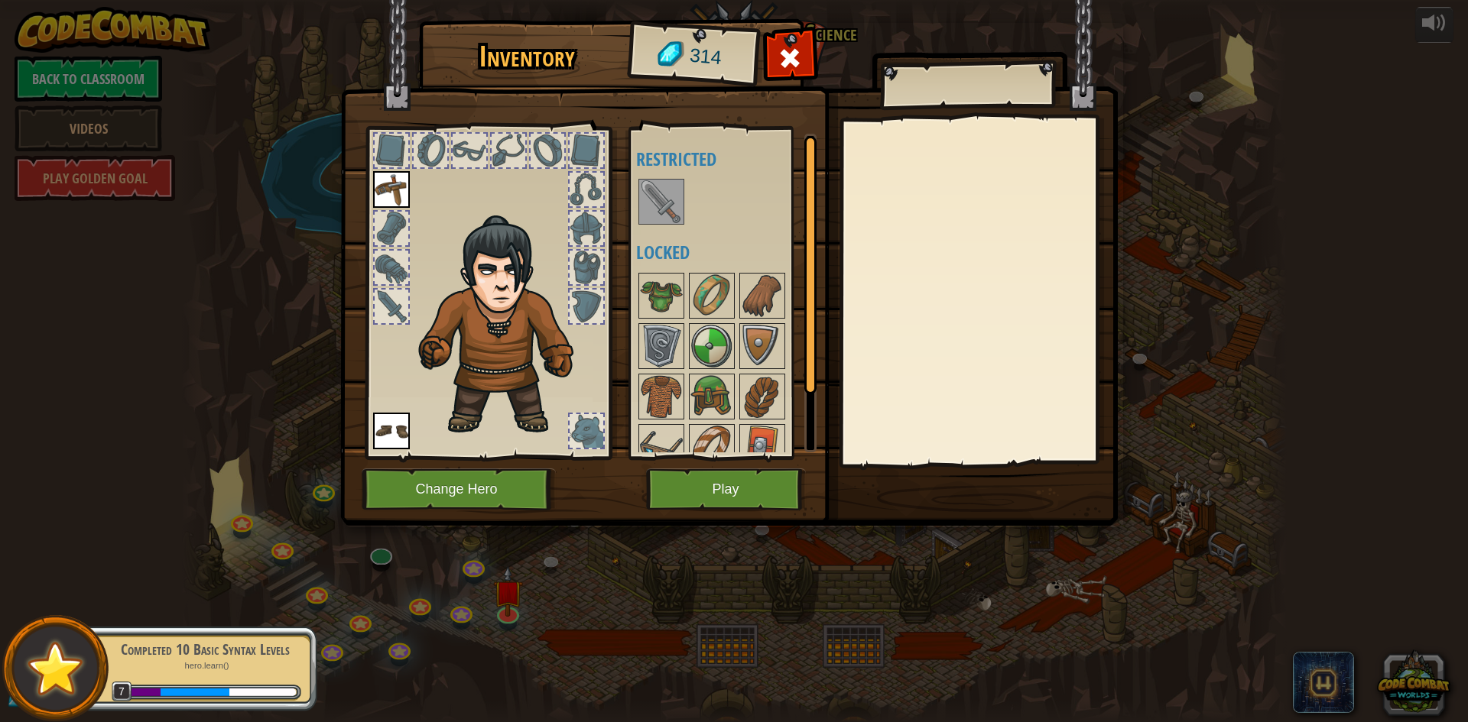
drag, startPoint x: 649, startPoint y: 193, endPoint x: 650, endPoint y: 222, distance: 29.8
click at [650, 206] on img at bounding box center [661, 201] width 43 height 43
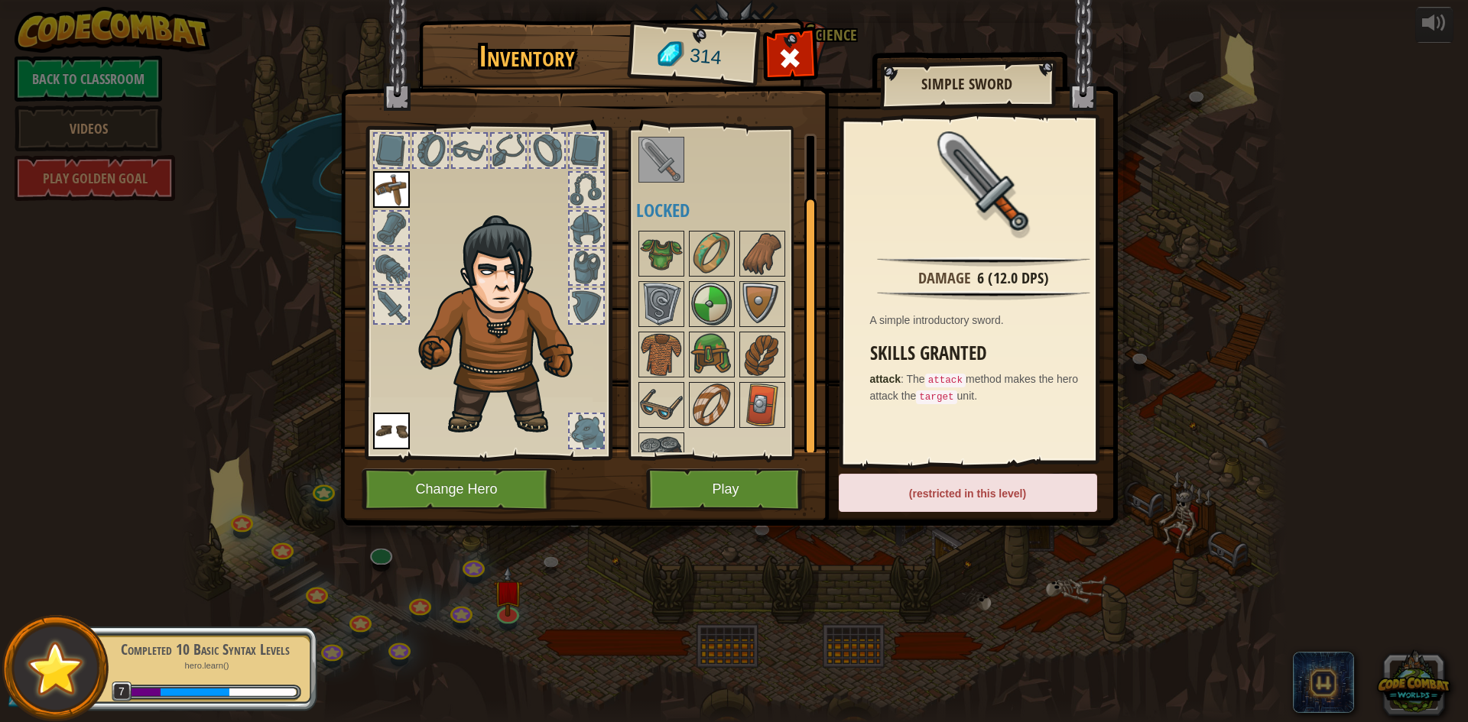
scroll to position [70, 0]
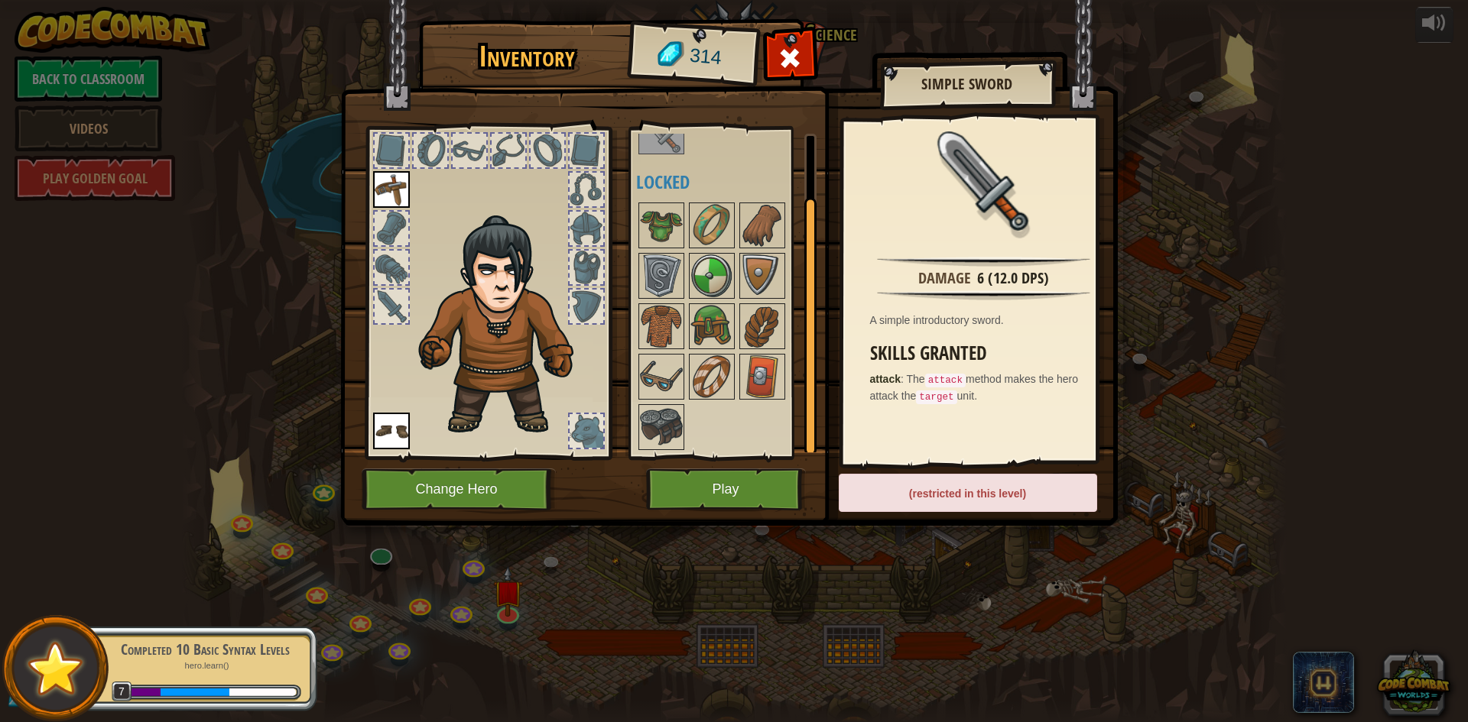
click at [721, 352] on div at bounding box center [732, 326] width 192 height 252
click at [725, 373] on img at bounding box center [711, 377] width 43 height 43
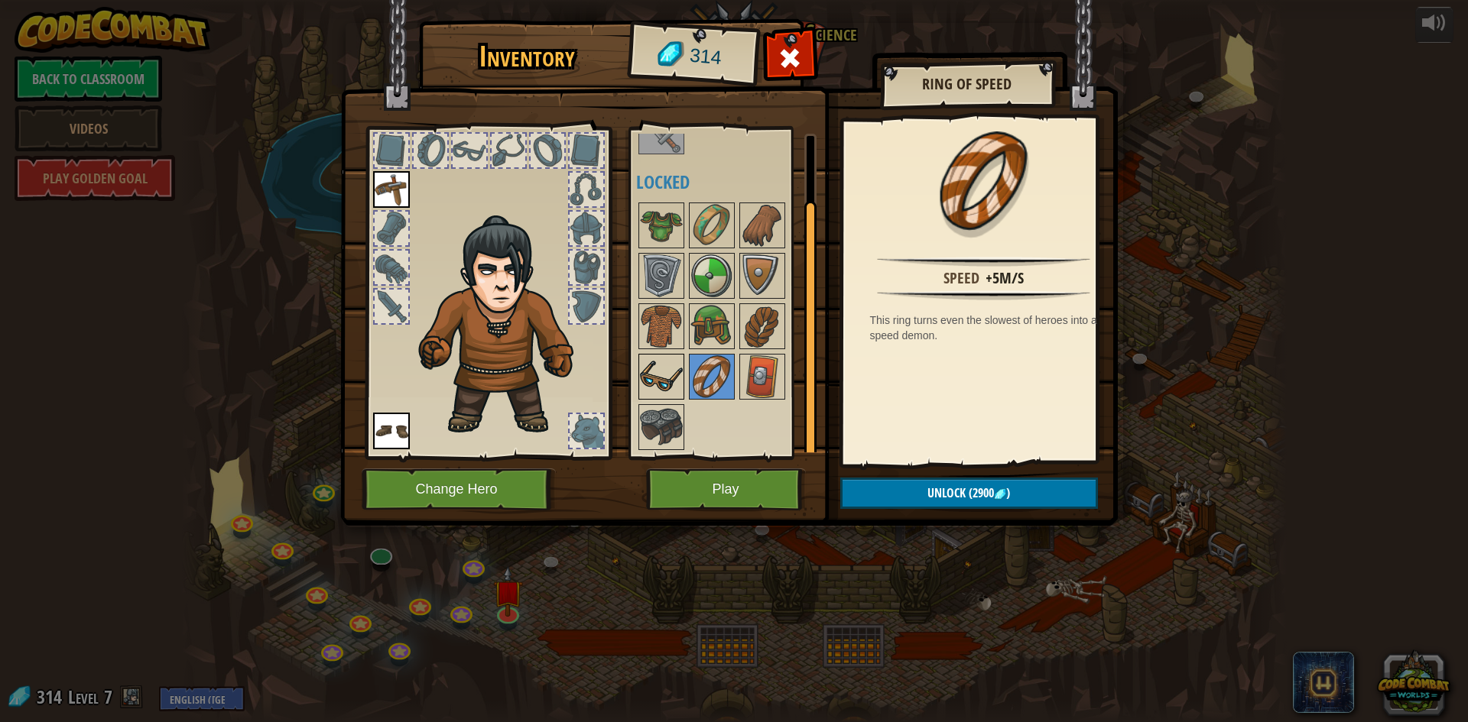
click at [661, 385] on img at bounding box center [661, 377] width 43 height 43
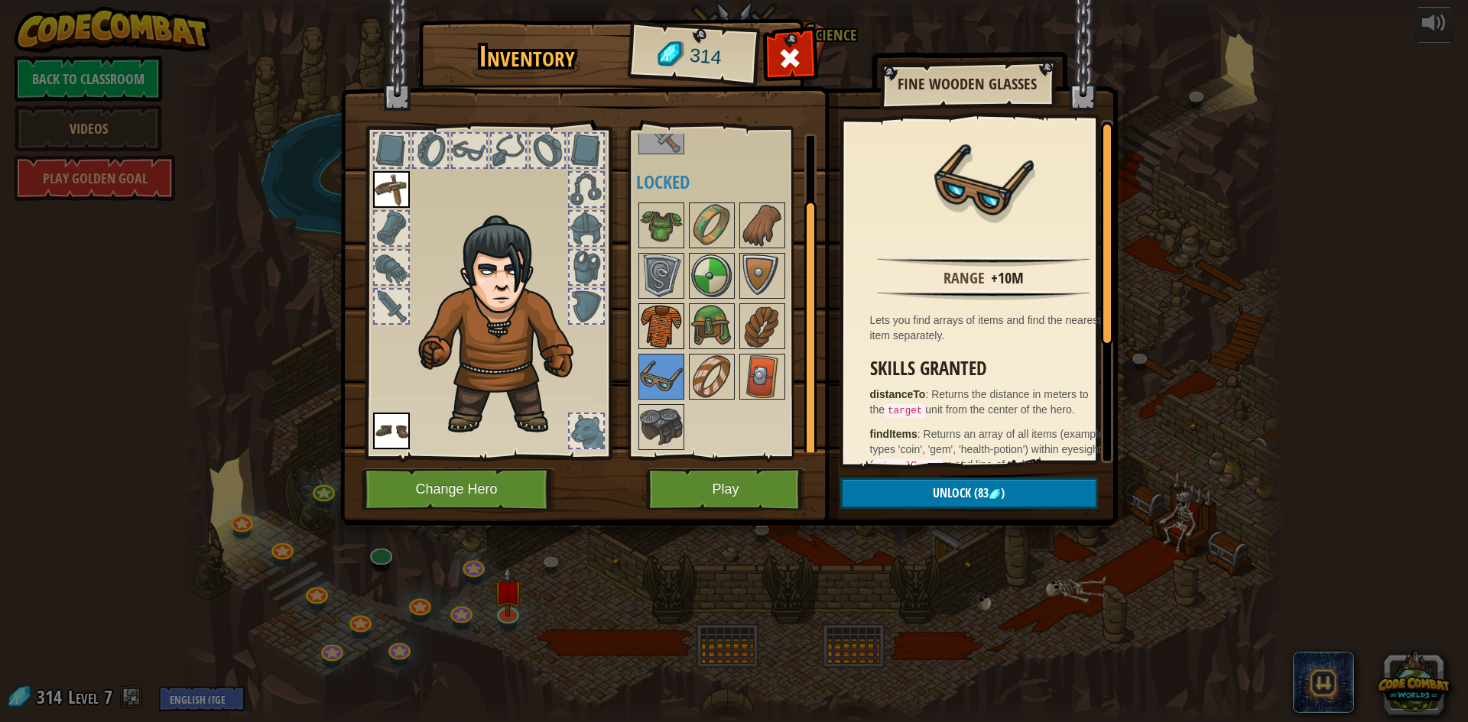
click at [659, 343] on img at bounding box center [661, 326] width 43 height 43
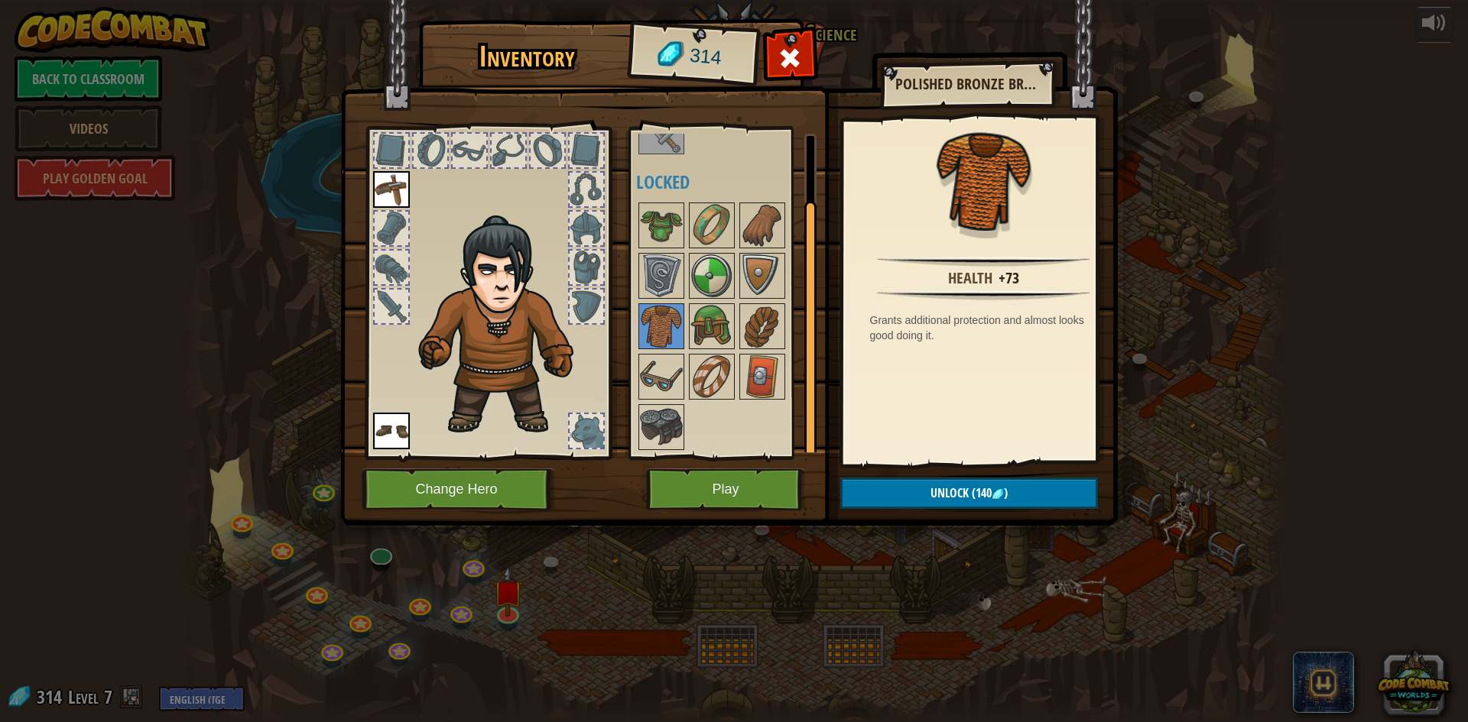
click at [686, 336] on div at bounding box center [732, 326] width 192 height 252
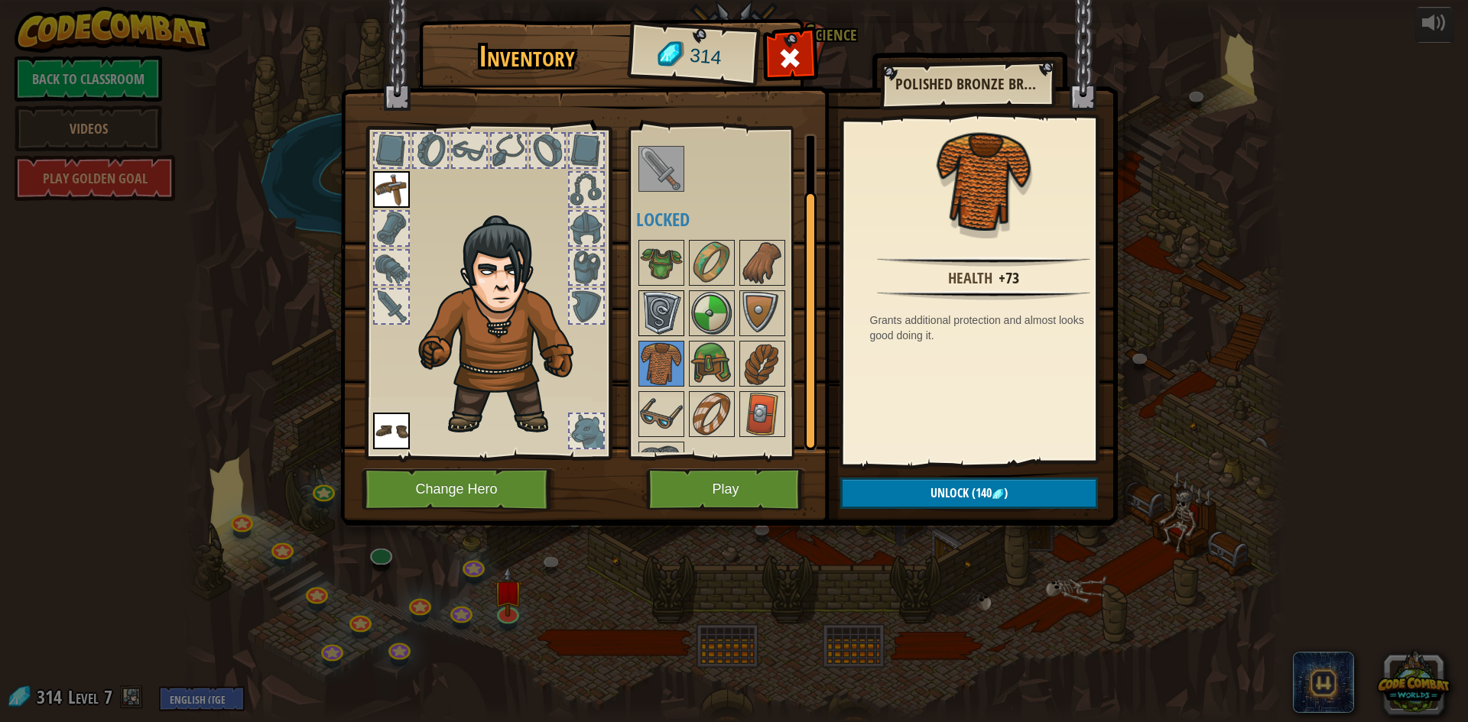
scroll to position [0, 0]
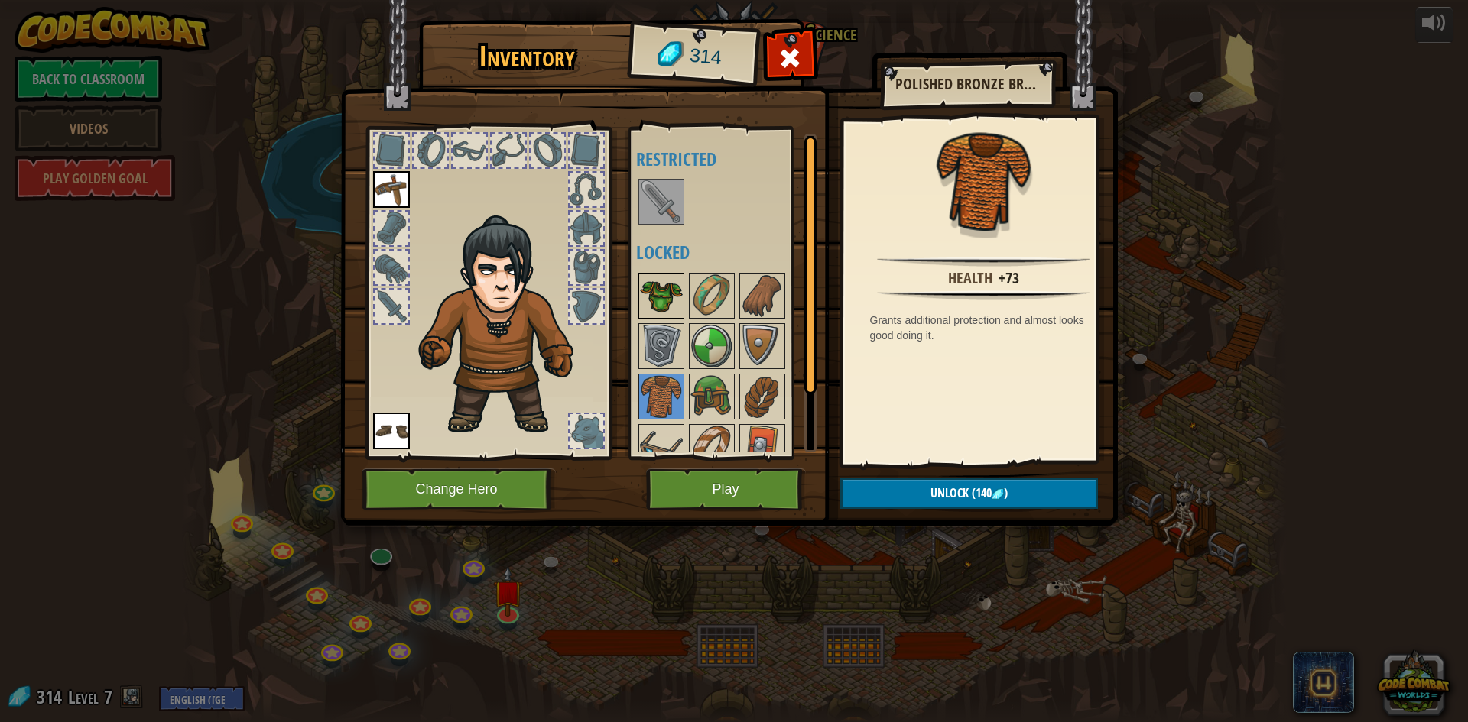
click at [654, 295] on img at bounding box center [661, 295] width 43 height 43
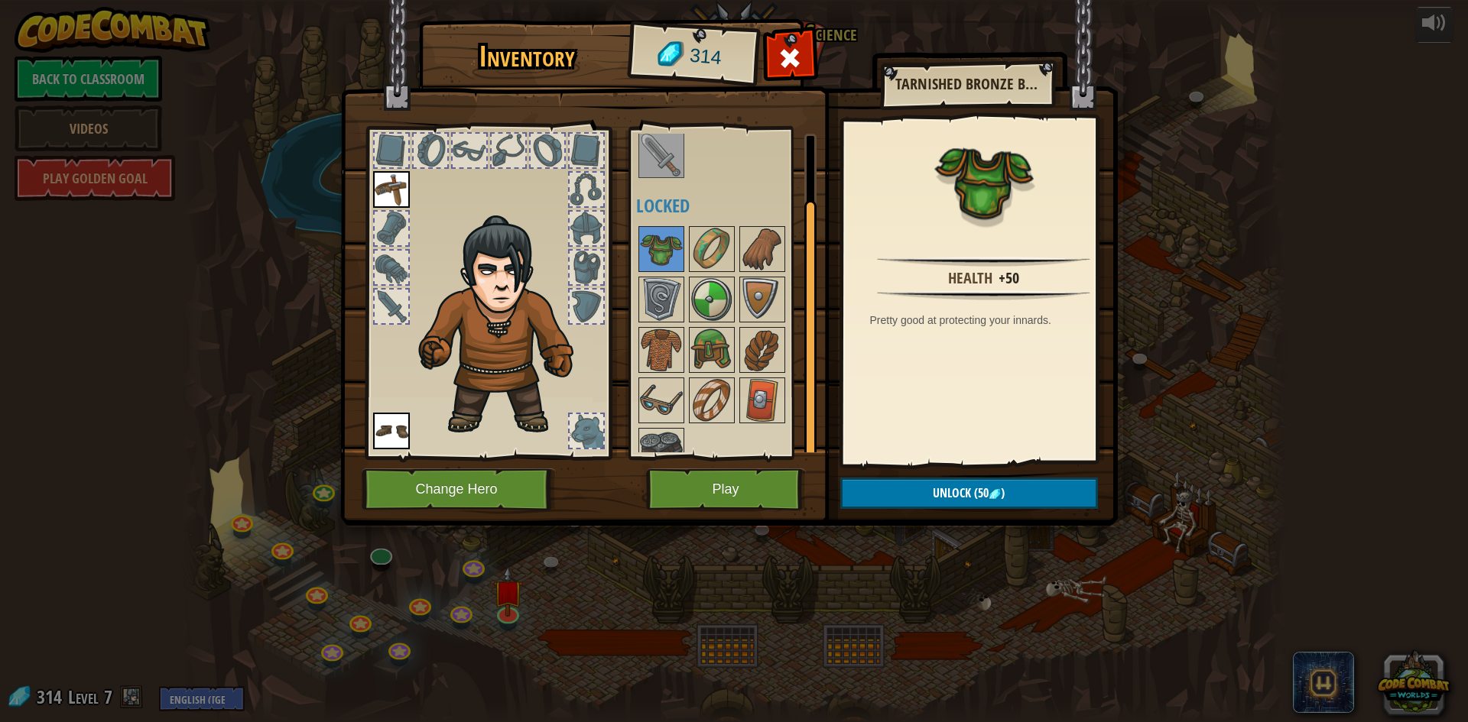
scroll to position [70, 0]
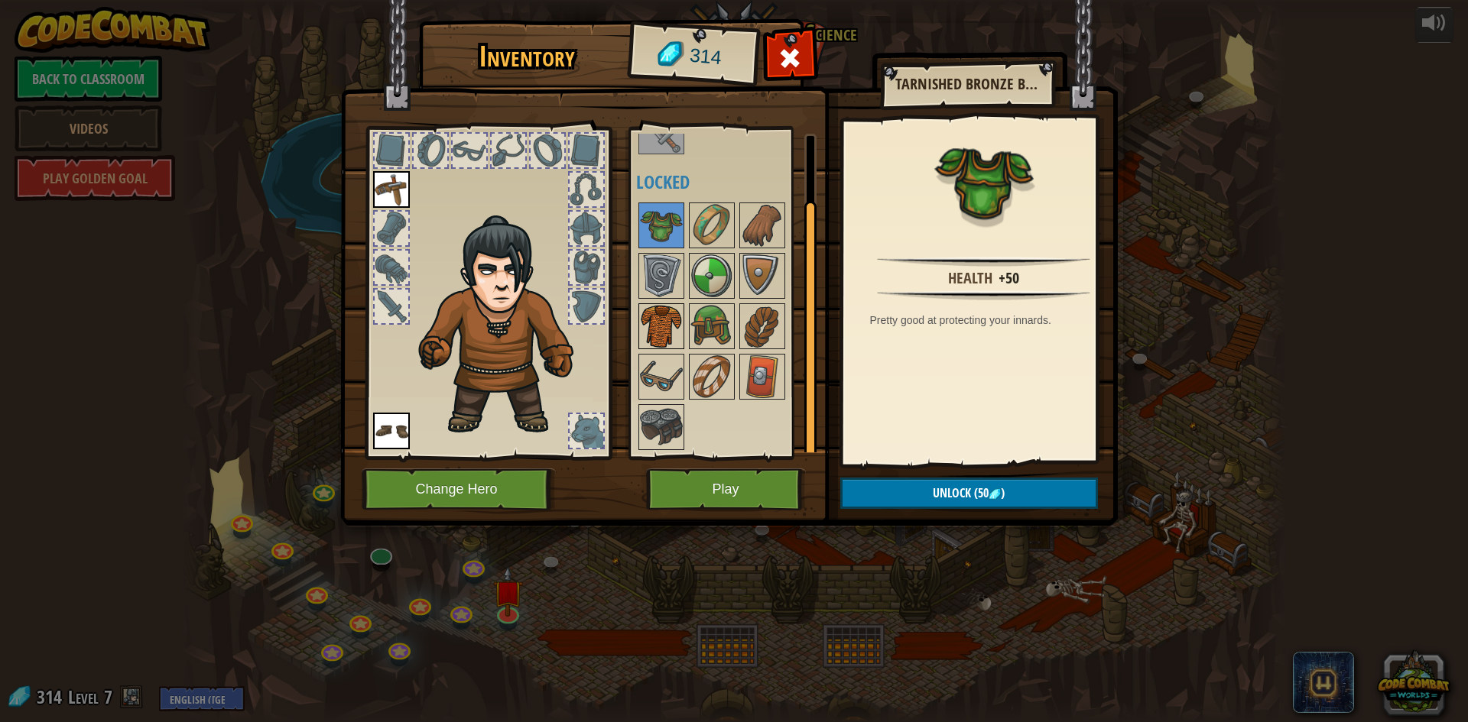
click at [651, 319] on img at bounding box center [661, 326] width 43 height 43
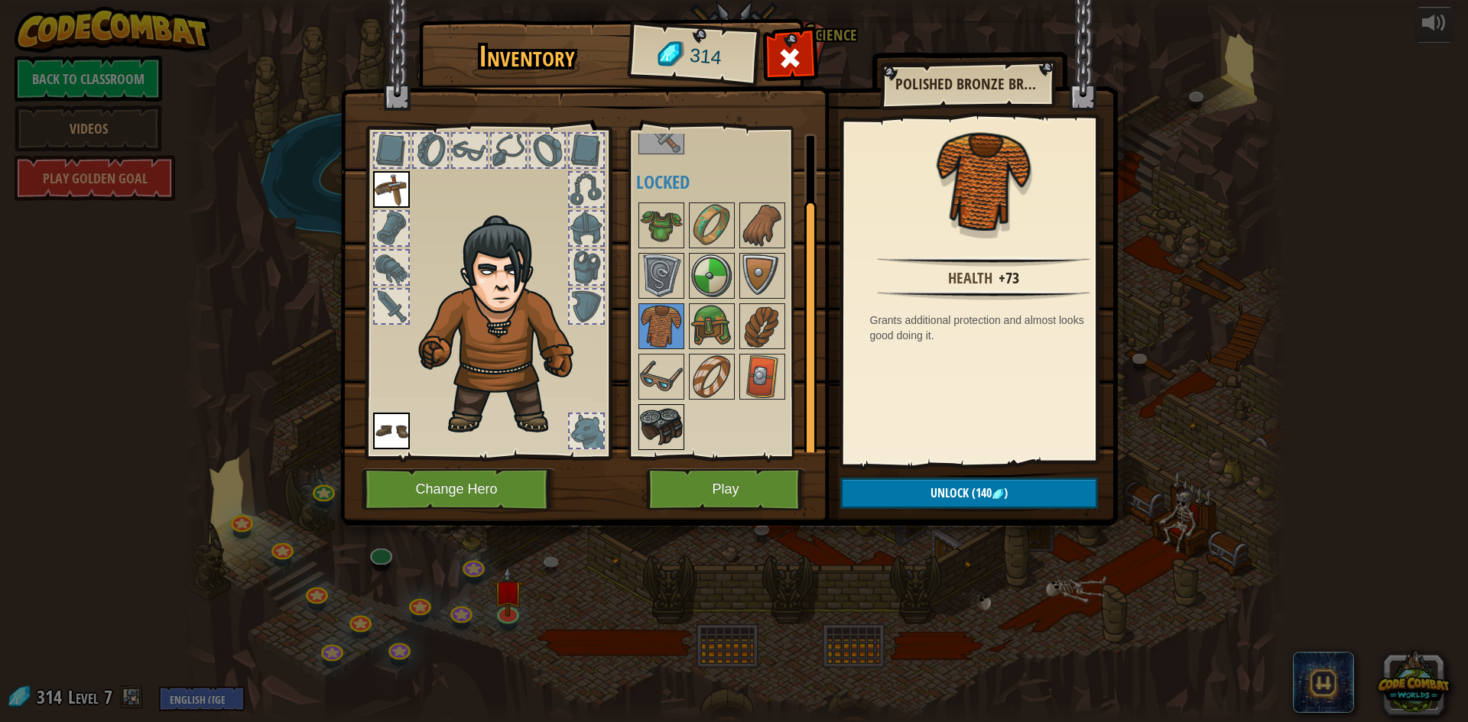
click at [663, 429] on img at bounding box center [661, 427] width 43 height 43
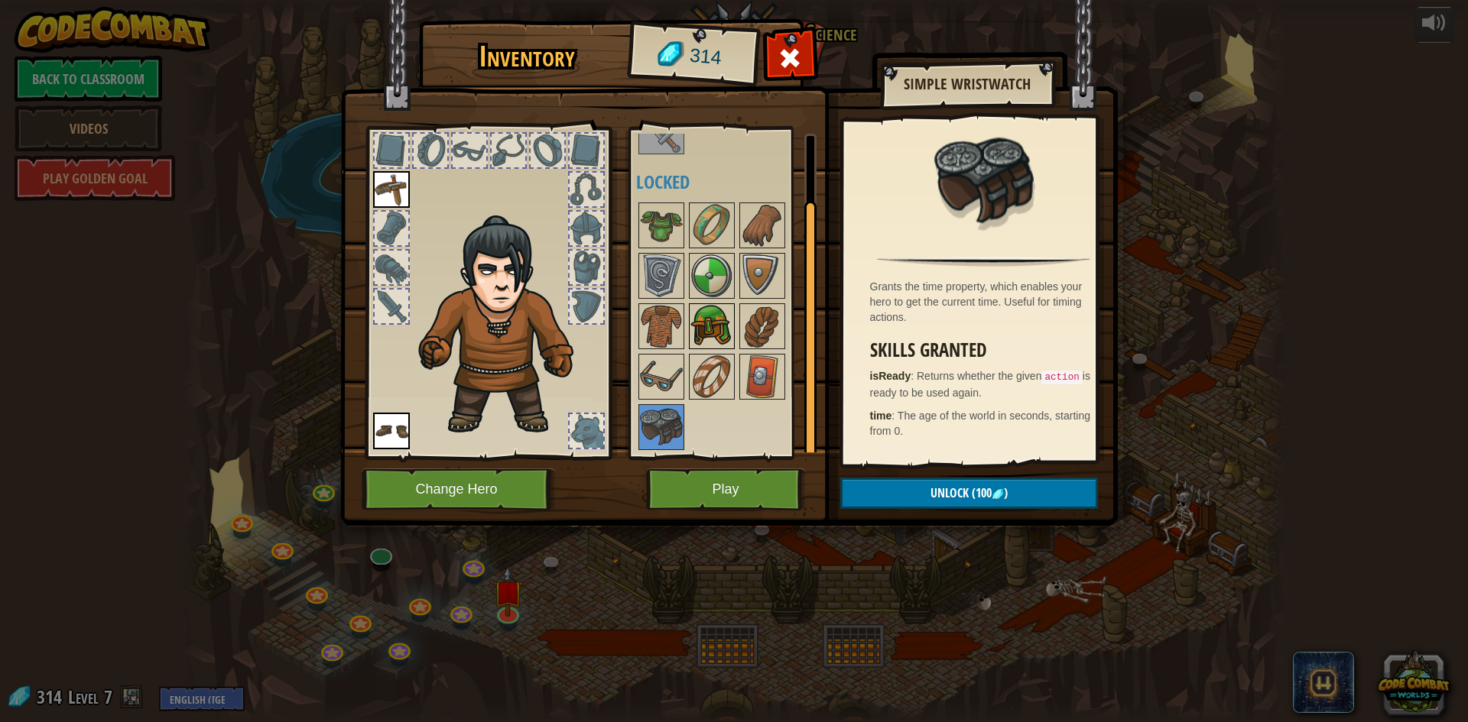
click at [690, 335] on img at bounding box center [711, 326] width 43 height 43
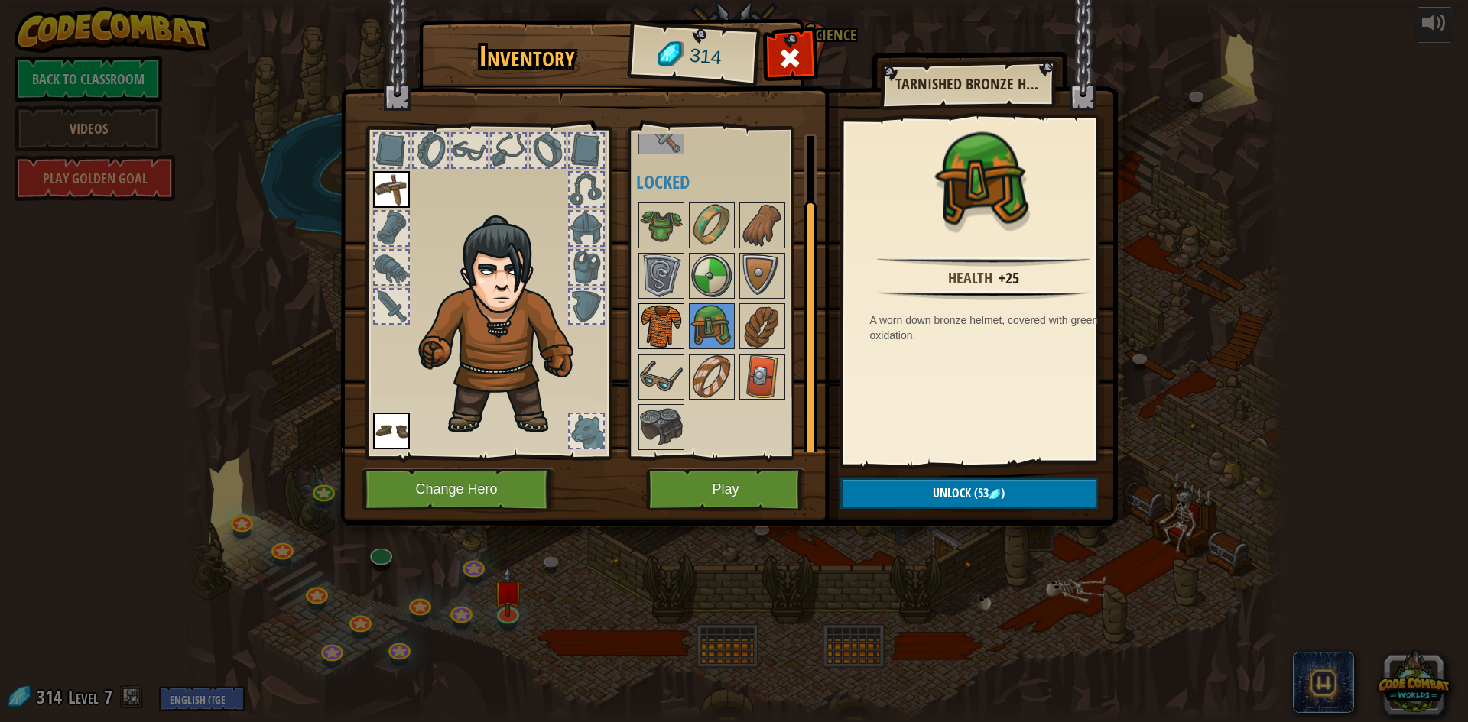
click at [682, 326] on img at bounding box center [661, 326] width 43 height 43
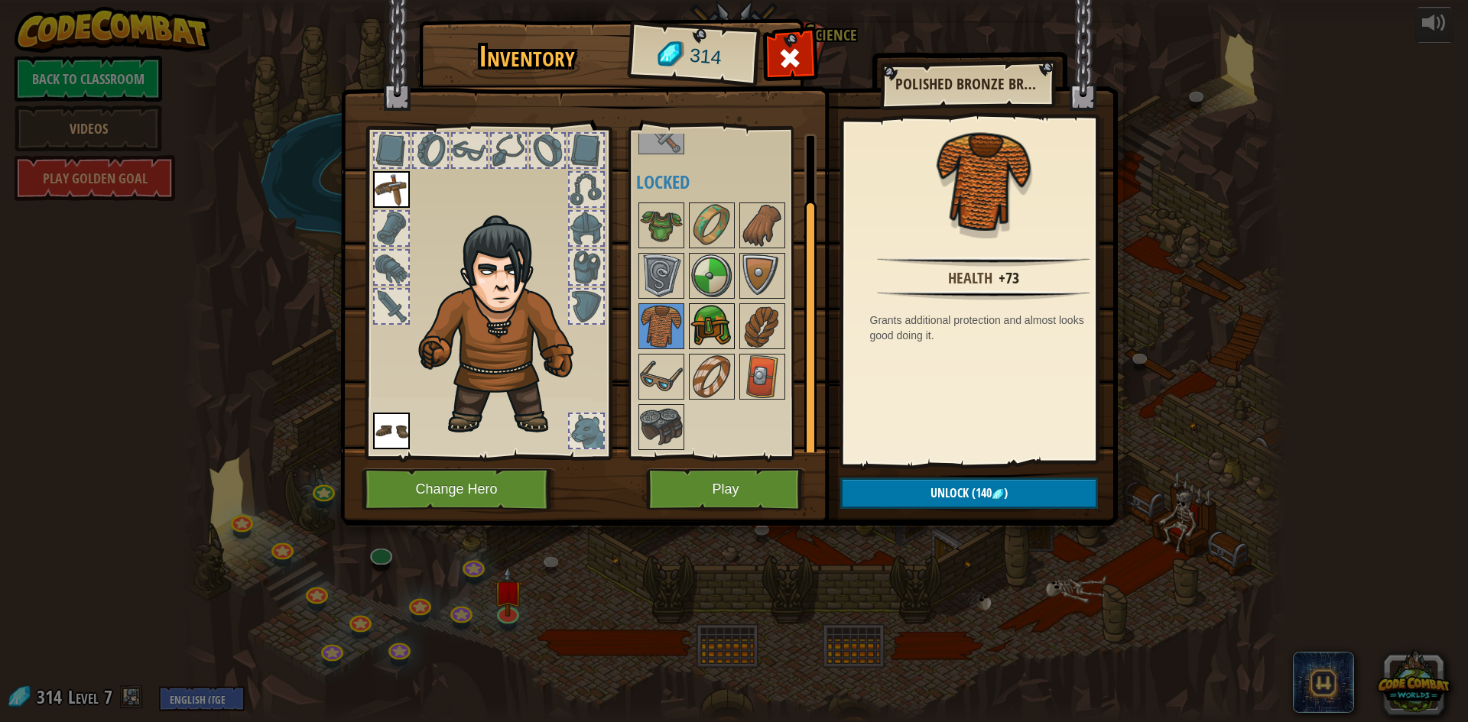
click at [705, 326] on img at bounding box center [711, 326] width 43 height 43
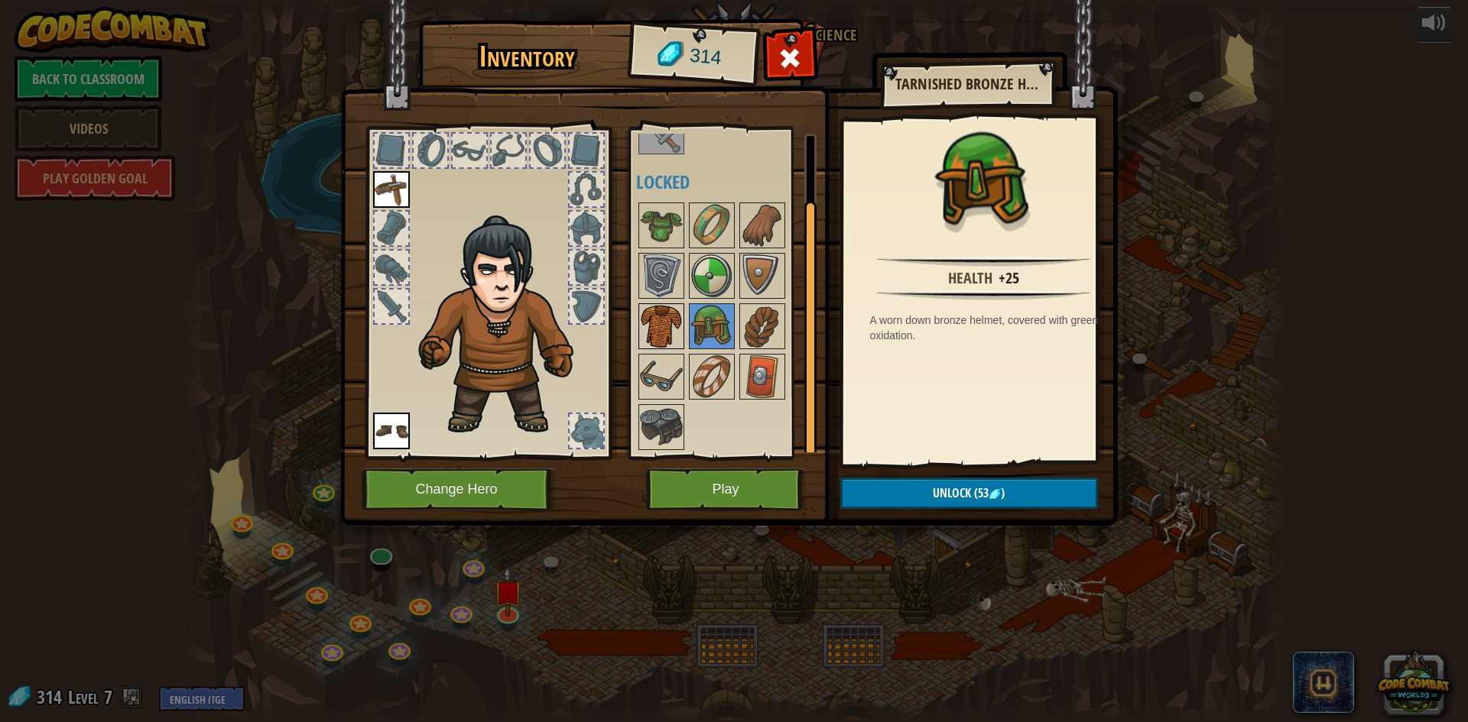
click at [670, 319] on img at bounding box center [661, 326] width 43 height 43
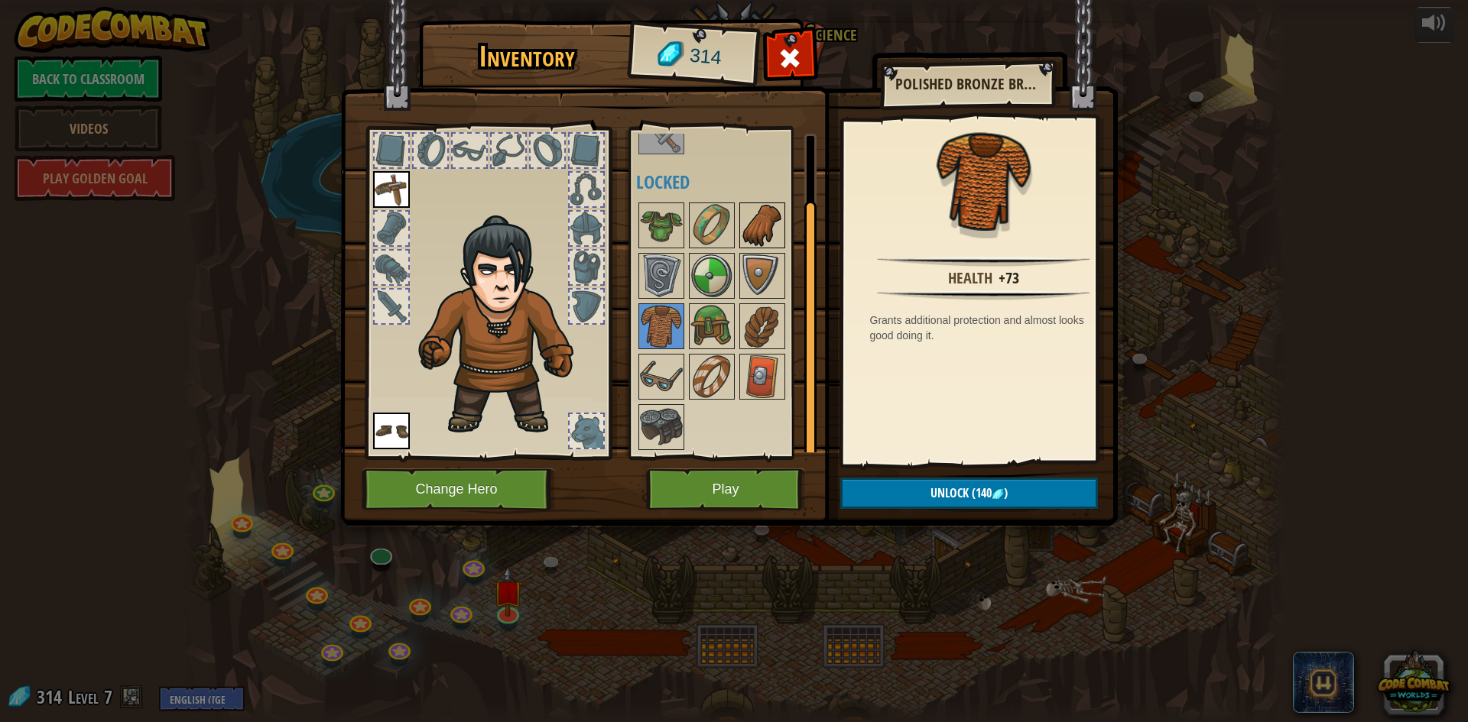
click at [743, 221] on img at bounding box center [762, 225] width 43 height 43
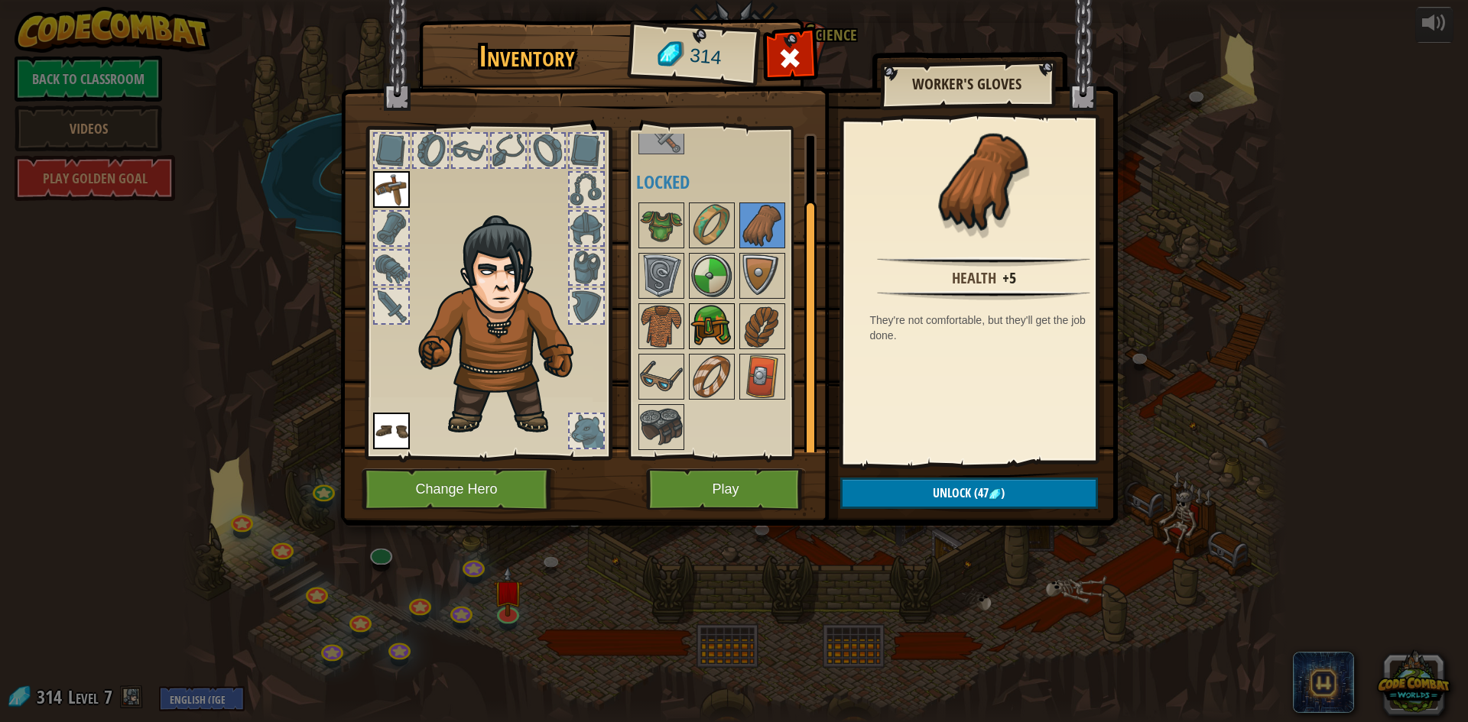
click at [697, 344] on img at bounding box center [711, 326] width 43 height 43
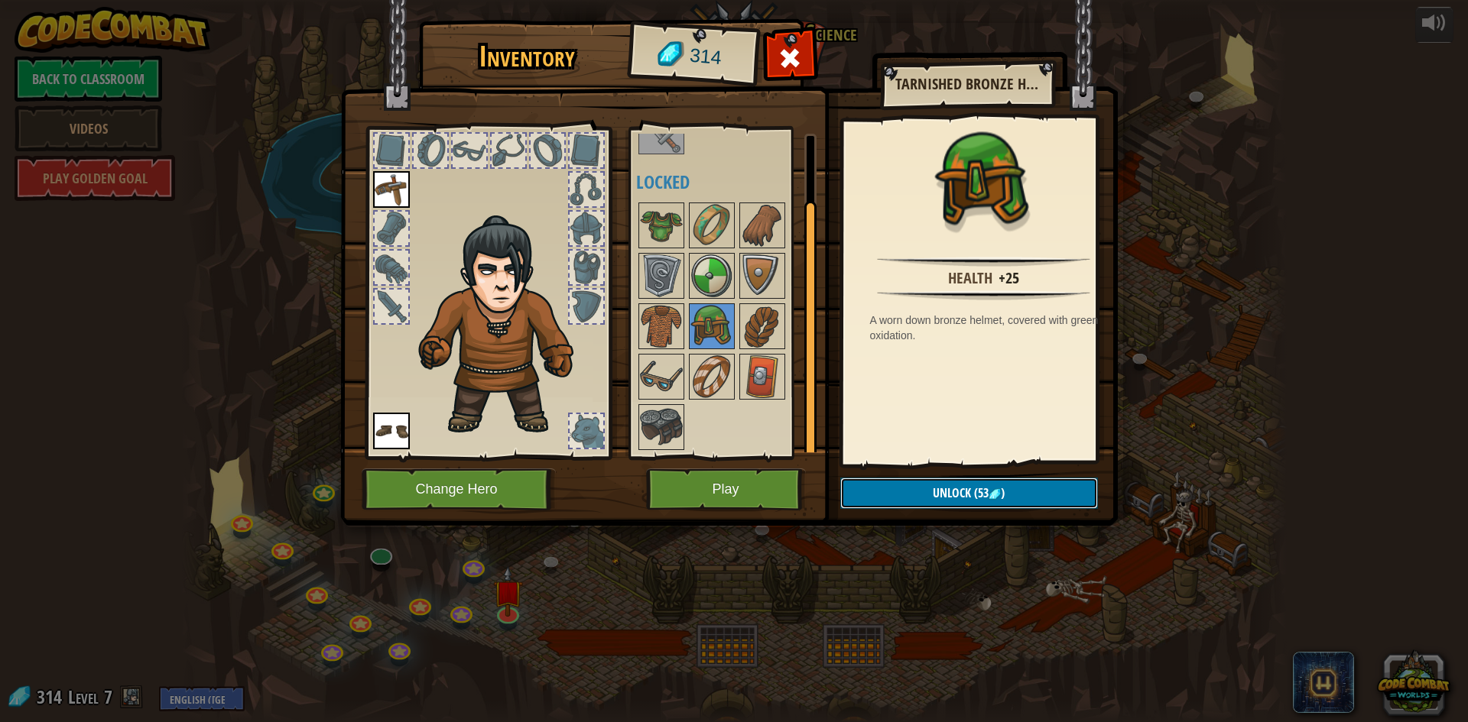
click at [897, 493] on button "Unlock (53 )" at bounding box center [969, 493] width 258 height 31
click at [955, 498] on button "Confirm" at bounding box center [969, 493] width 258 height 31
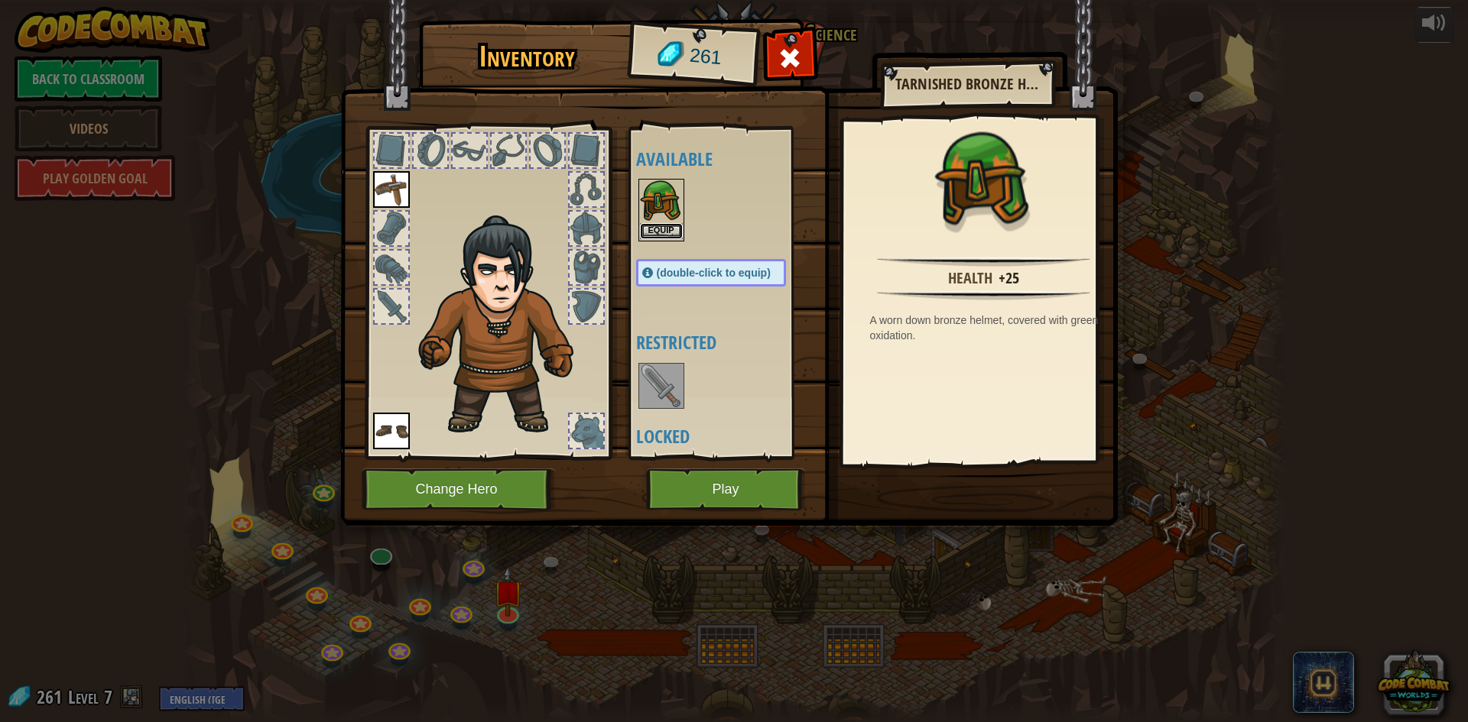
click at [662, 226] on button "Equip" at bounding box center [661, 231] width 43 height 16
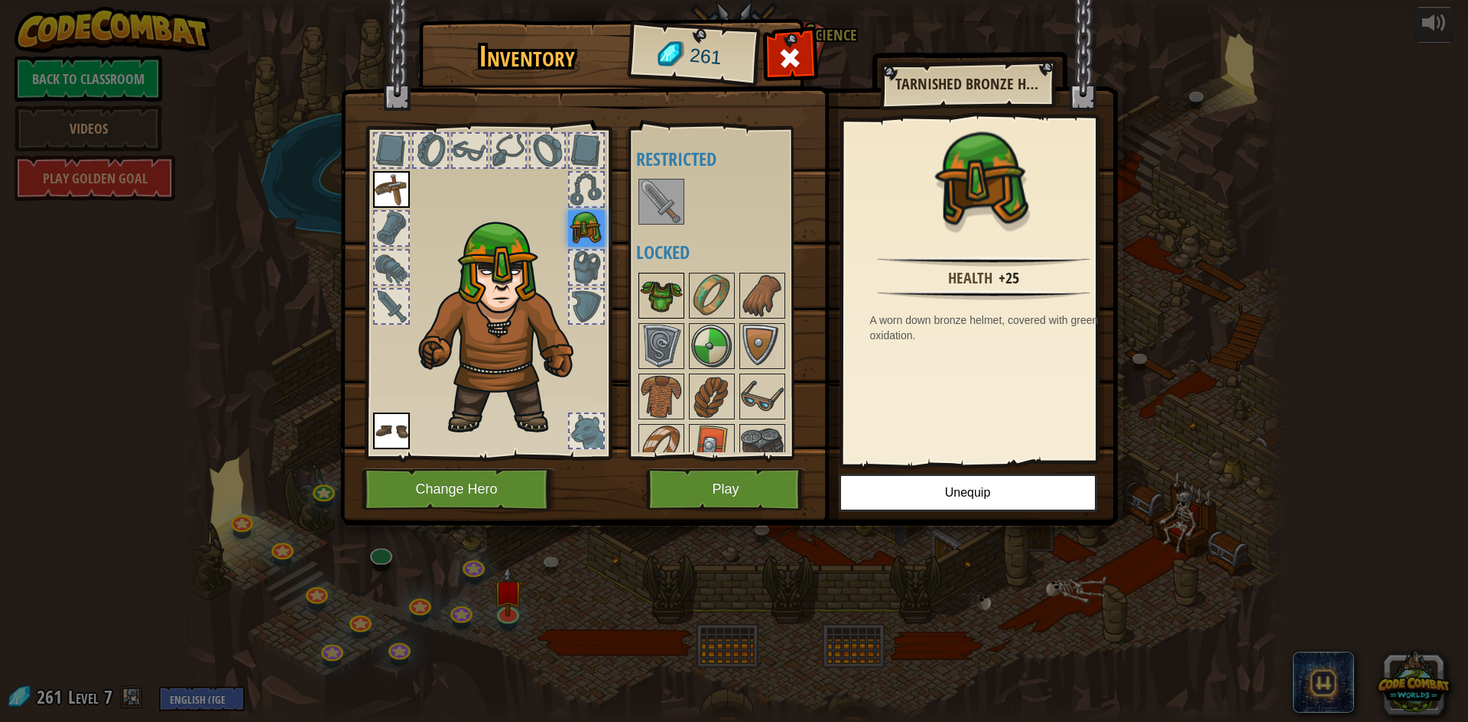
click at [662, 287] on img at bounding box center [661, 295] width 43 height 43
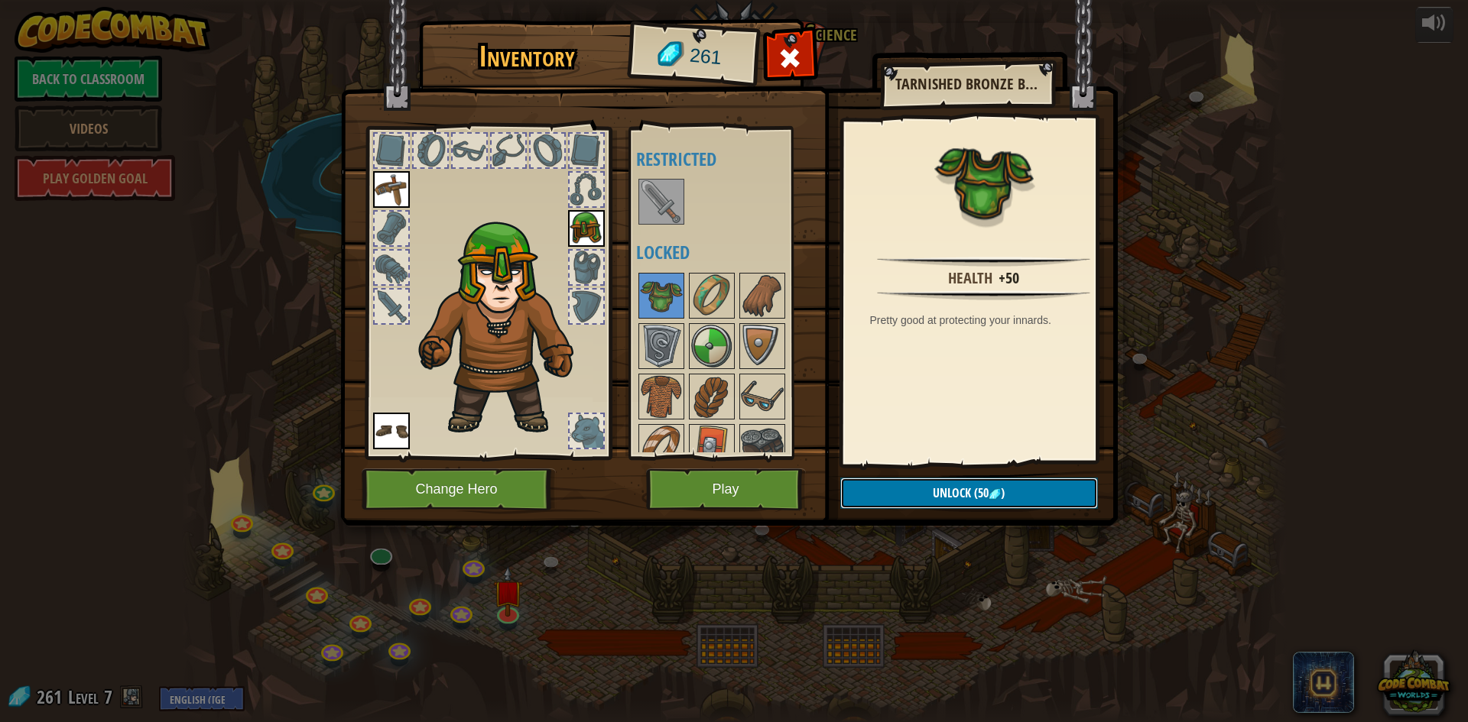
click at [973, 500] on span "(50" at bounding box center [980, 493] width 18 height 17
click at [975, 493] on button "Confirm" at bounding box center [969, 493] width 258 height 31
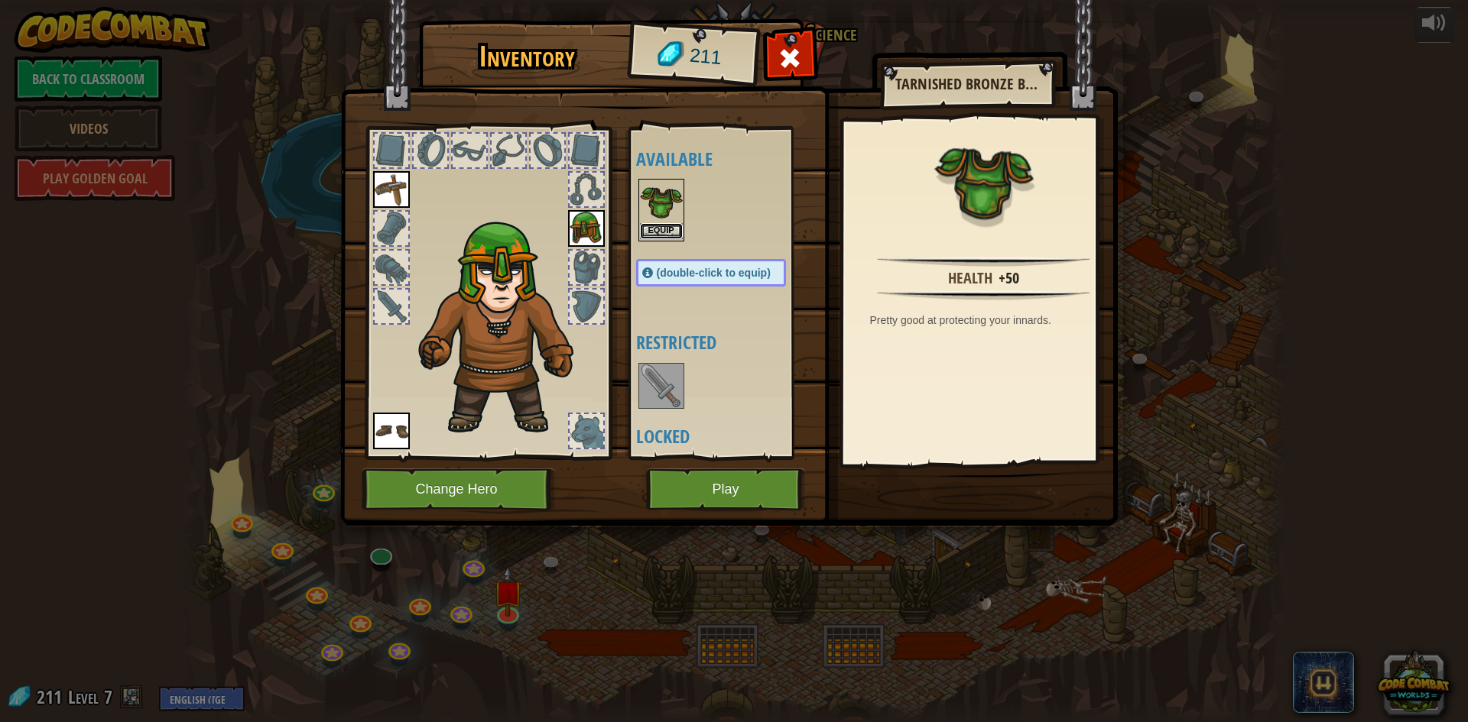
click at [657, 228] on button "Equip" at bounding box center [661, 231] width 43 height 16
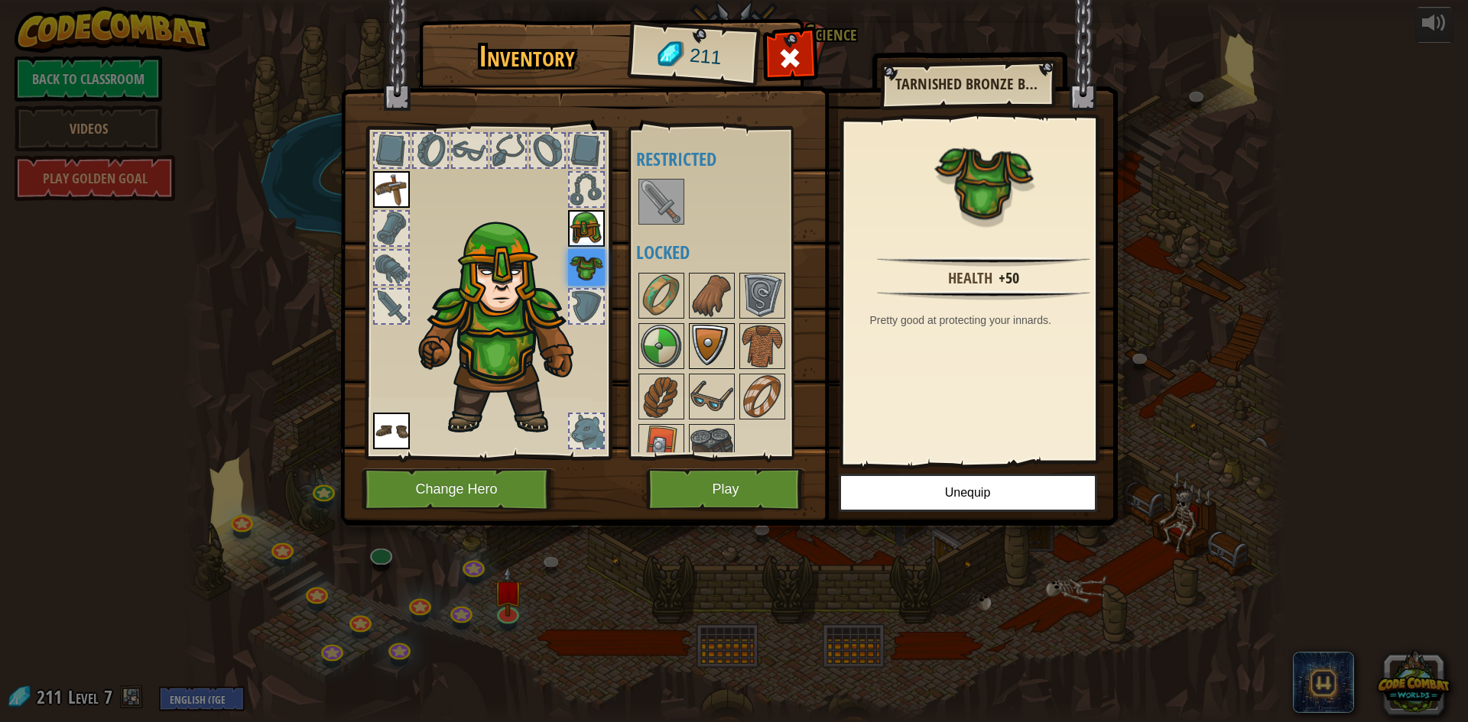
scroll to position [20, 0]
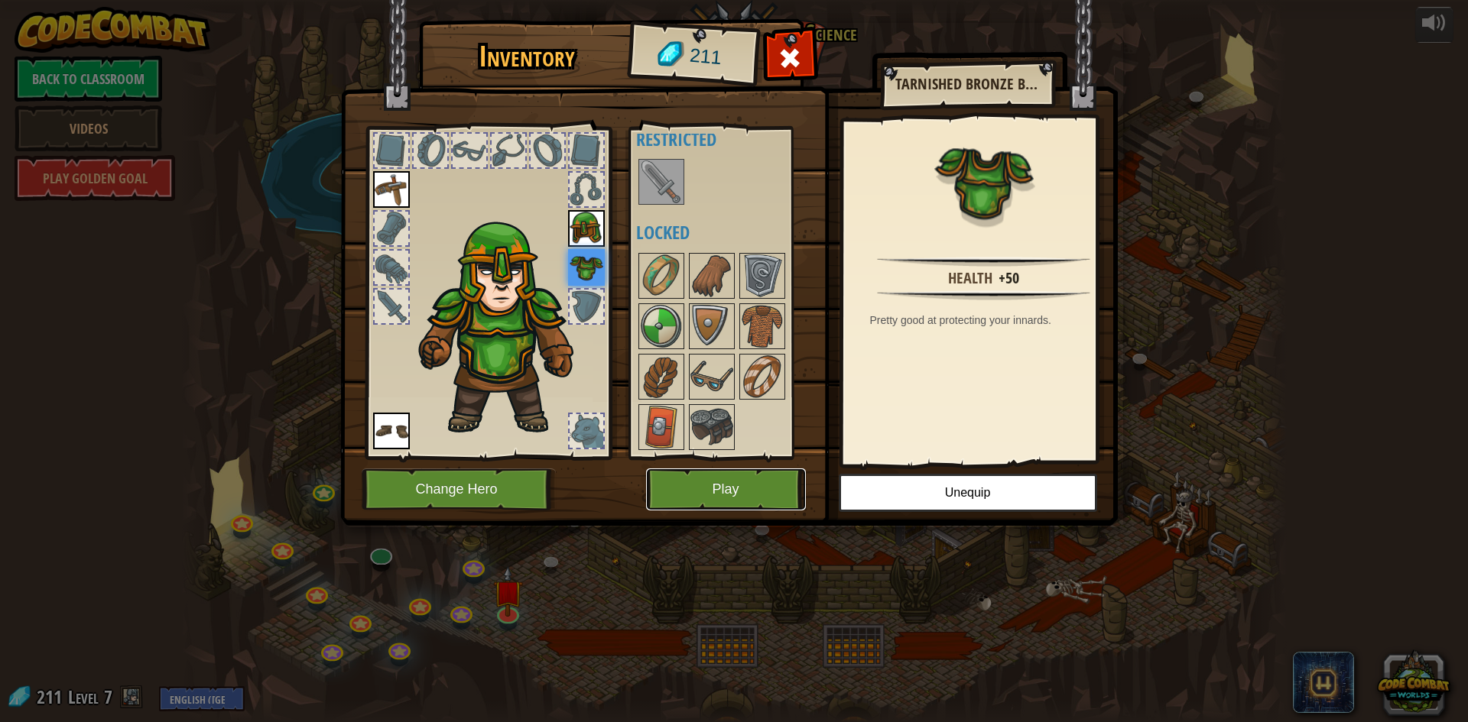
click at [732, 492] on button "Play" at bounding box center [726, 490] width 160 height 42
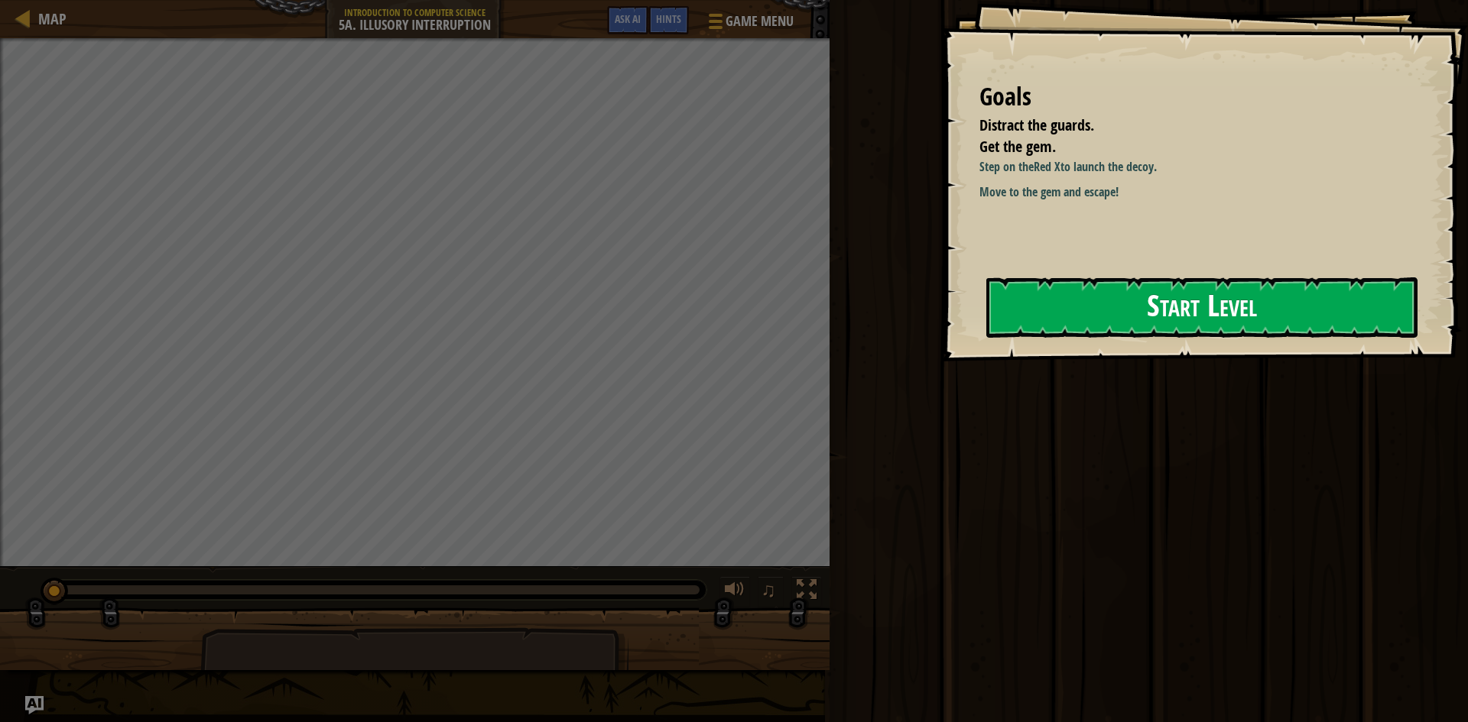
click at [1135, 320] on button "Start Level" at bounding box center [1201, 308] width 431 height 60
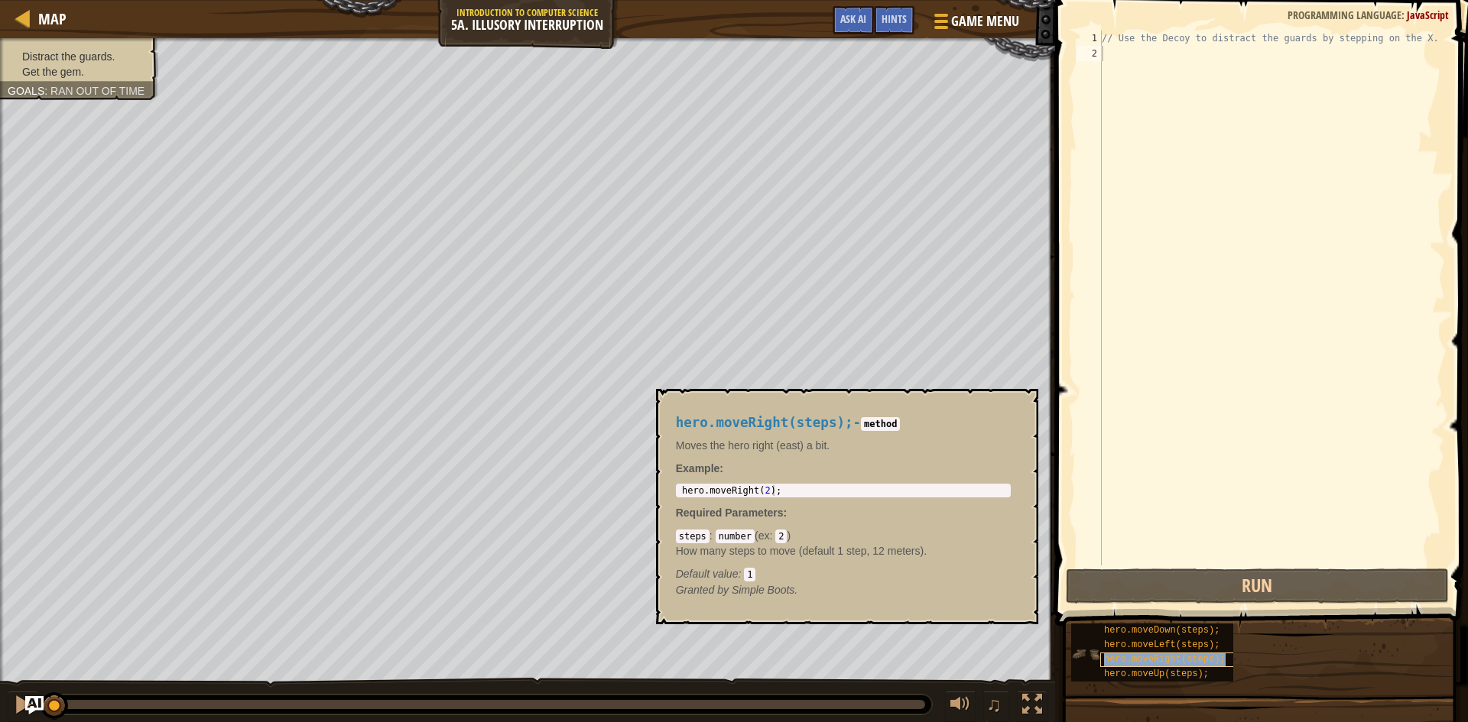
click at [1171, 657] on span "hero.moveRight(steps);" at bounding box center [1164, 659] width 121 height 11
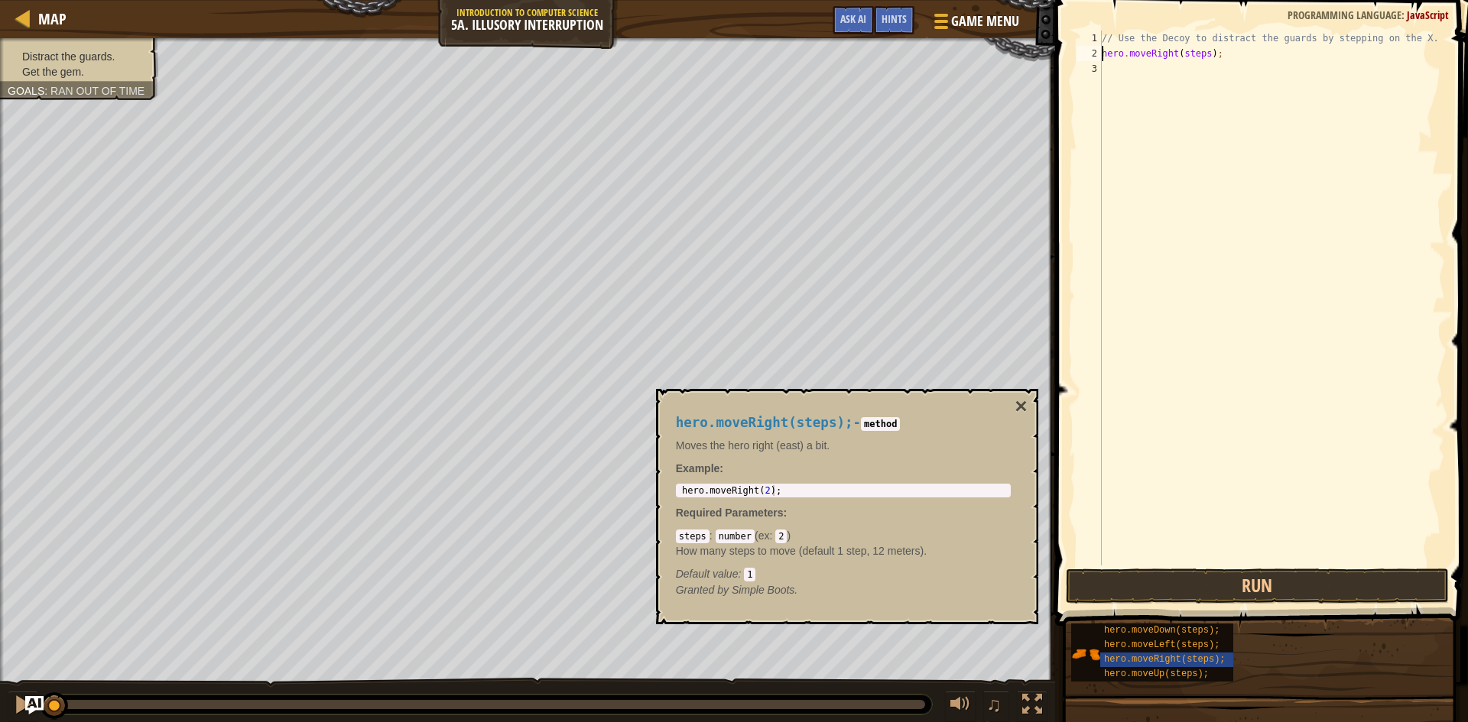
click at [1204, 57] on div "// Use the Decoy to distract the guards by stepping on the X. hero . moveRight …" at bounding box center [1272, 314] width 346 height 566
click at [1198, 67] on div "// Use the Decoy to distract the guards by stepping on the X. hero . moveRight …" at bounding box center [1272, 314] width 346 height 566
type textarea "hero.moveDown(2);"
click at [1209, 80] on div "// Use the Decoy to distract the guards by stepping on the X. hero . moveRight …" at bounding box center [1272, 314] width 346 height 566
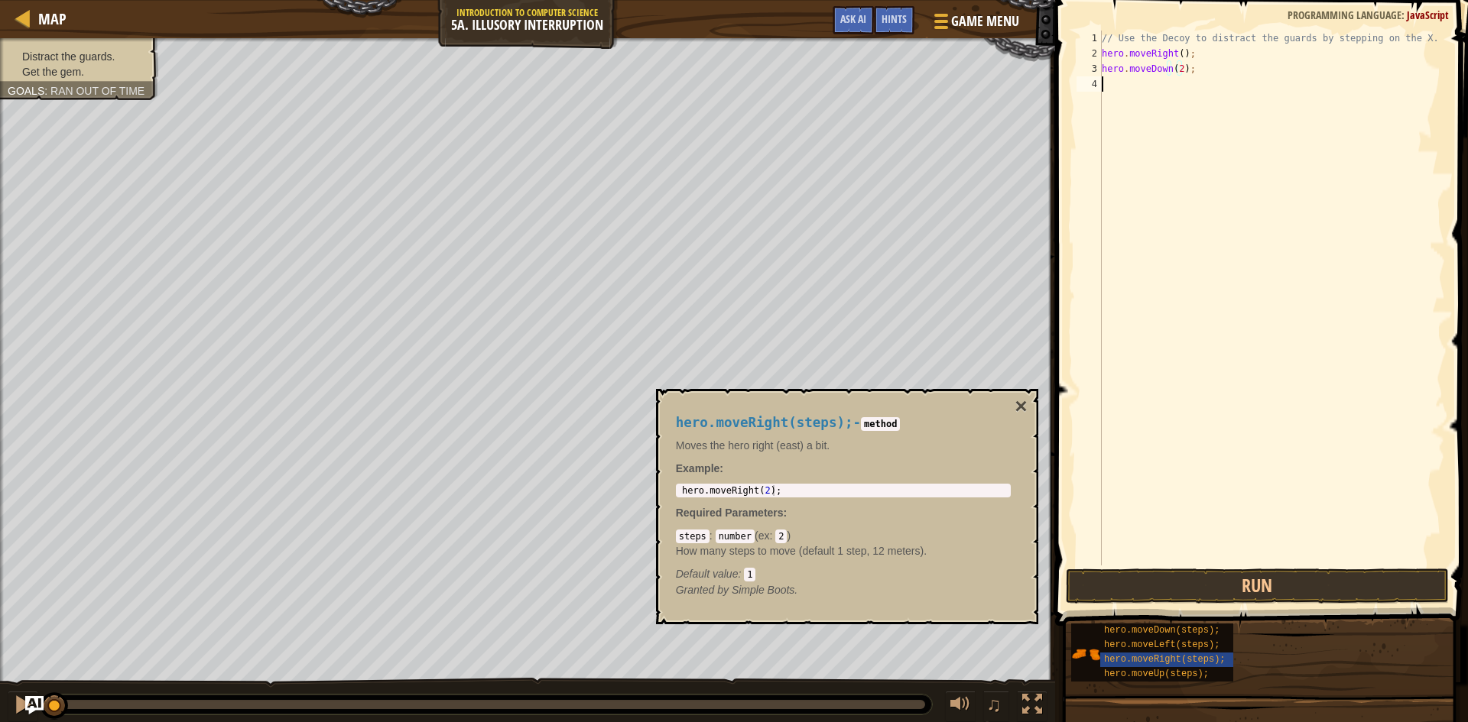
scroll to position [7, 0]
click at [1187, 83] on div "// Use the Decoy to distract the guards by stepping on the X. hero . moveRight …" at bounding box center [1272, 314] width 346 height 566
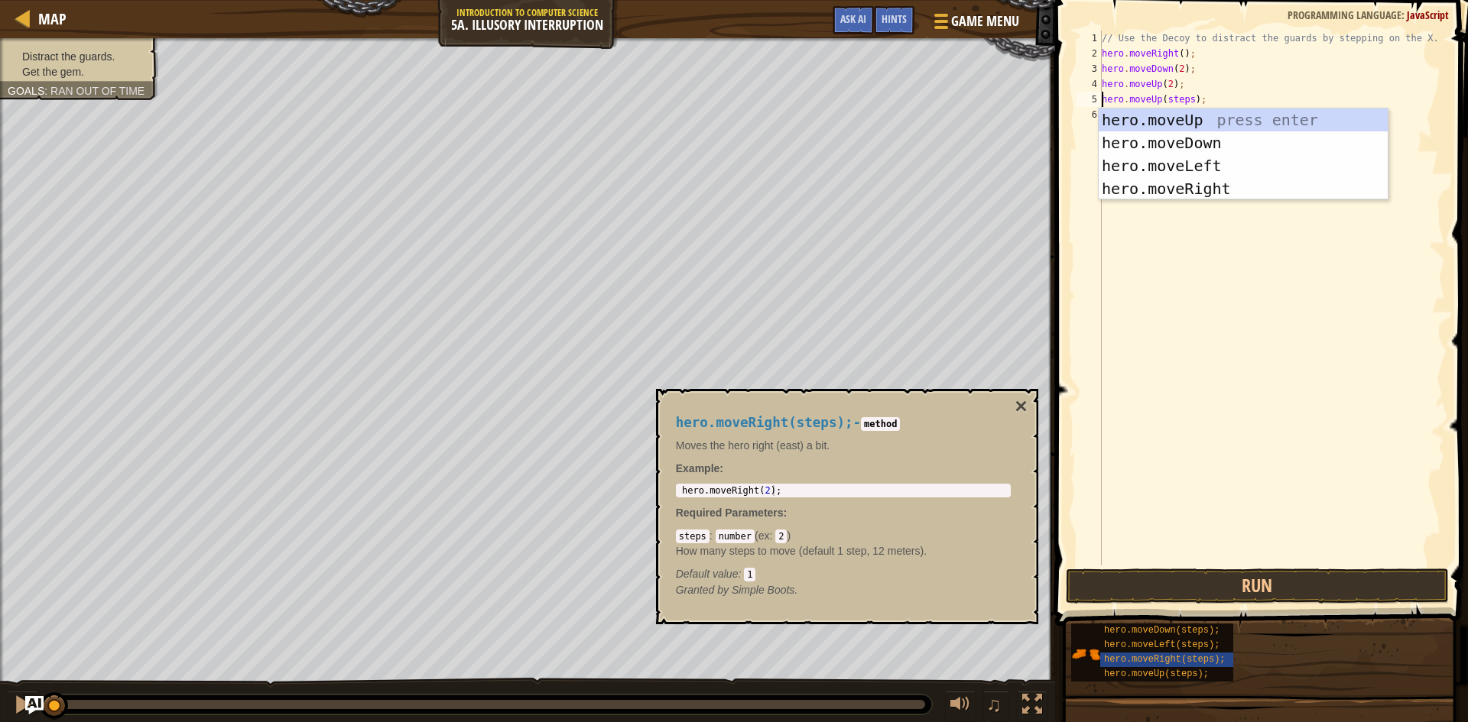
click at [1186, 97] on div "// Use the Decoy to distract the guards by stepping on the X. hero . moveRight …" at bounding box center [1272, 314] width 346 height 566
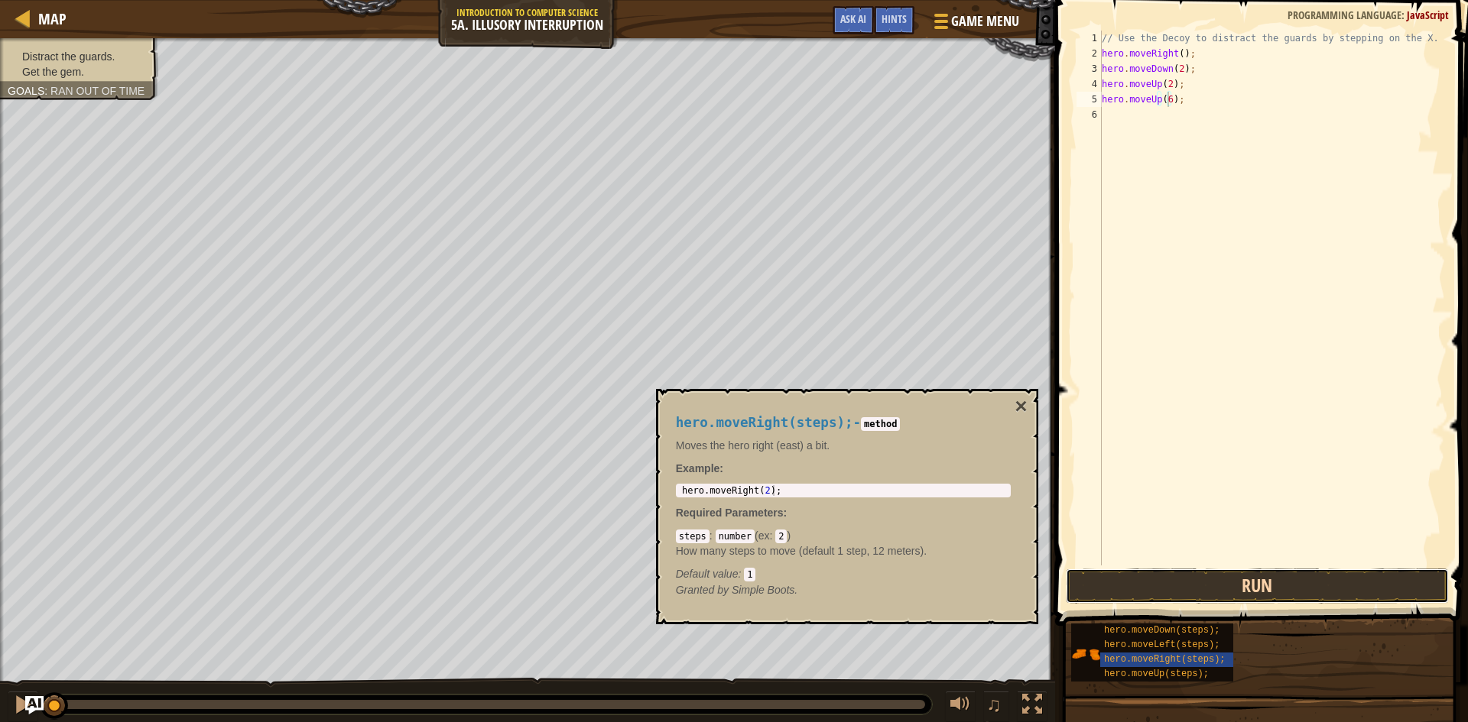
click at [1229, 581] on button "Run" at bounding box center [1257, 586] width 383 height 35
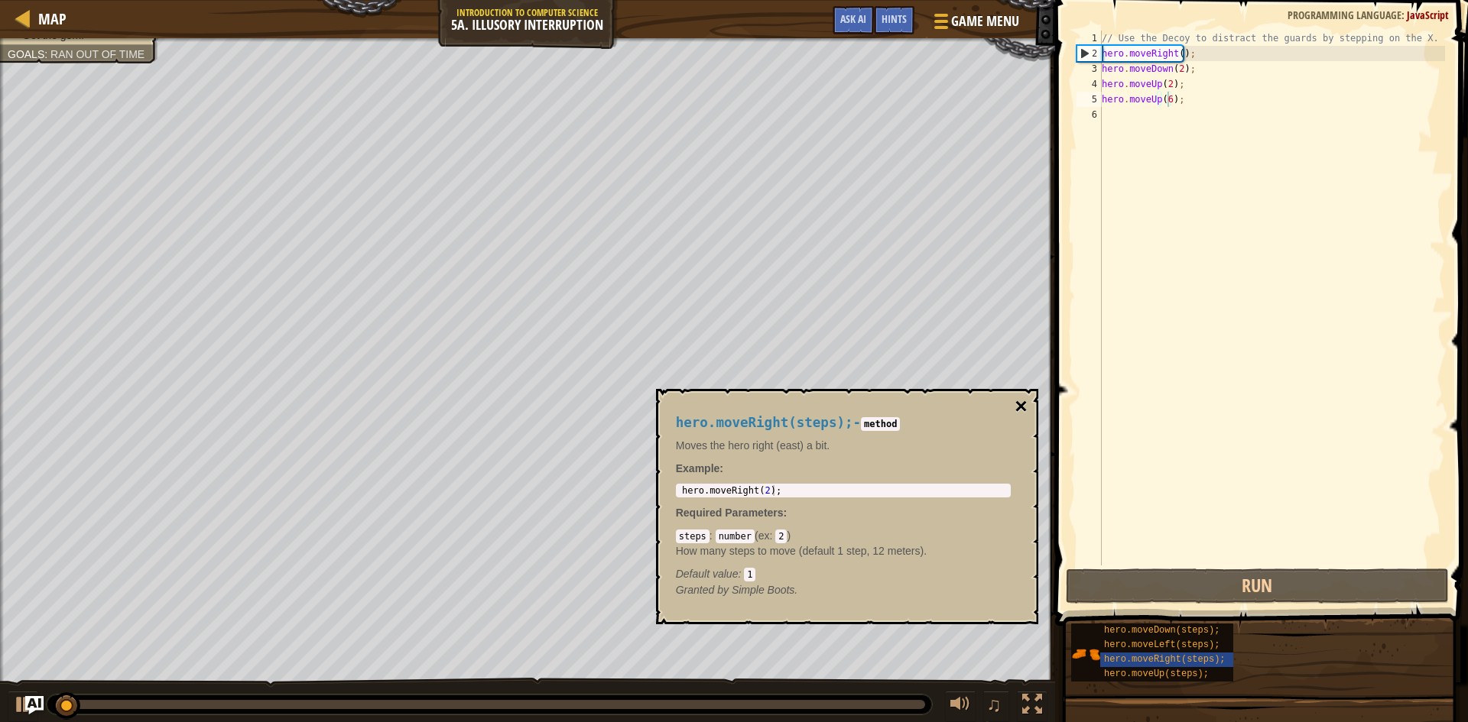
click at [1019, 414] on button "×" at bounding box center [1021, 406] width 12 height 21
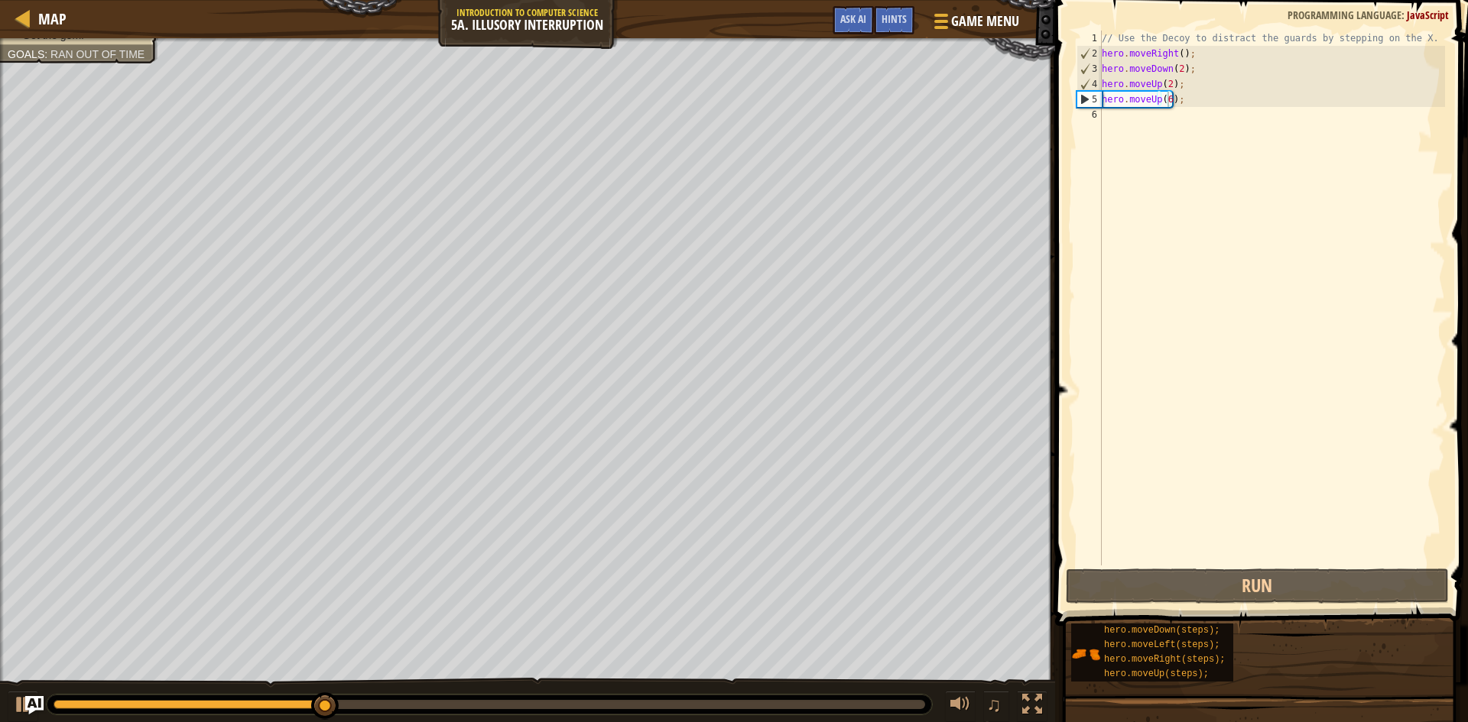
click at [1167, 82] on div "// Use the Decoy to distract the guards by stepping on the X. hero . moveRight …" at bounding box center [1272, 314] width 346 height 566
click at [1172, 99] on div "// Use the Decoy to distract the guards by stepping on the X. hero . moveRight …" at bounding box center [1272, 314] width 346 height 566
type textarea "hero.moveUp(6);"
drag, startPoint x: 1183, startPoint y: 97, endPoint x: 1103, endPoint y: 96, distance: 79.5
click at [1103, 96] on div "// Use the Decoy to distract the guards by stepping on the X. hero . moveRight …" at bounding box center [1272, 314] width 346 height 566
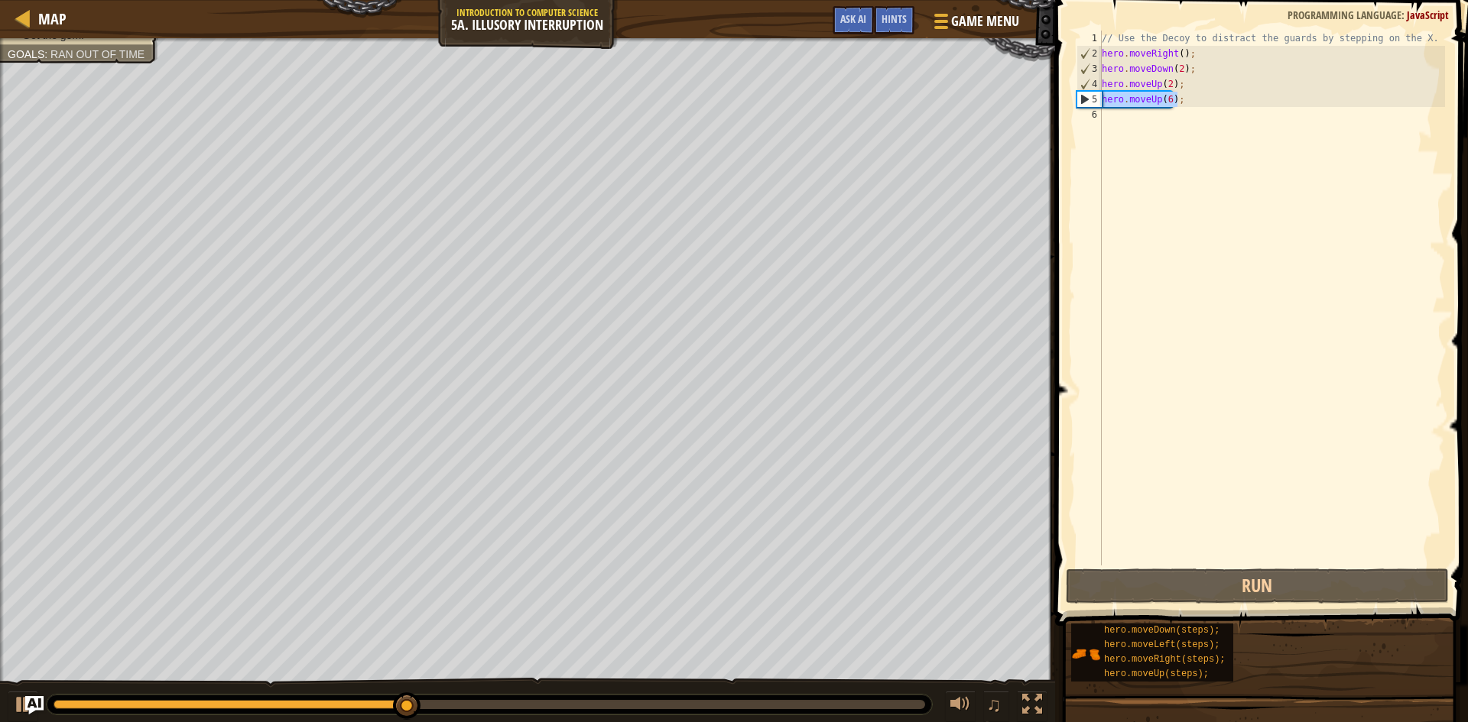
scroll to position [7, 0]
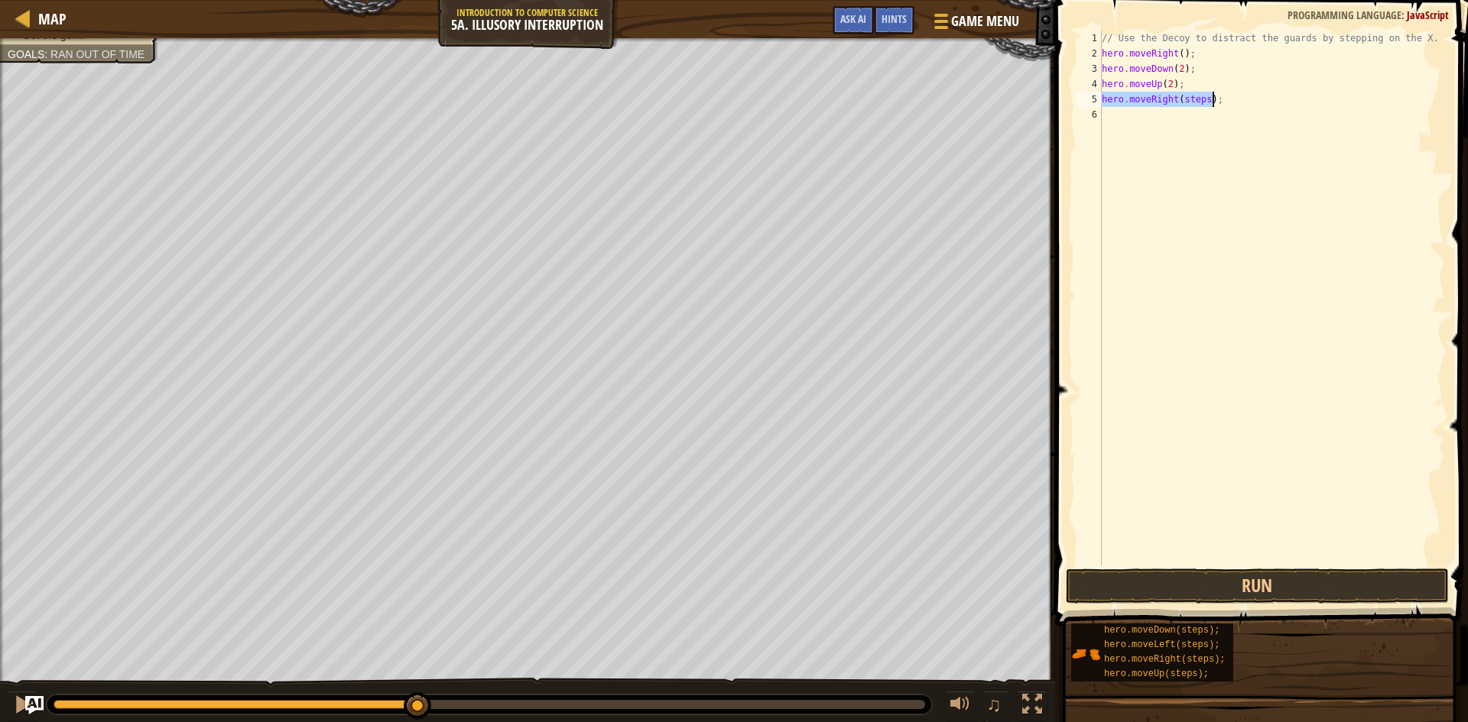
click at [1197, 96] on div "// Use the Decoy to distract the guards by stepping on the X. hero . moveRight …" at bounding box center [1272, 298] width 346 height 535
click at [1202, 96] on div "// Use the Decoy to distract the guards by stepping on the X. hero . moveRight …" at bounding box center [1272, 314] width 346 height 566
type textarea "hero.moveRight(8);"
click at [1308, 573] on button "Run" at bounding box center [1257, 586] width 383 height 35
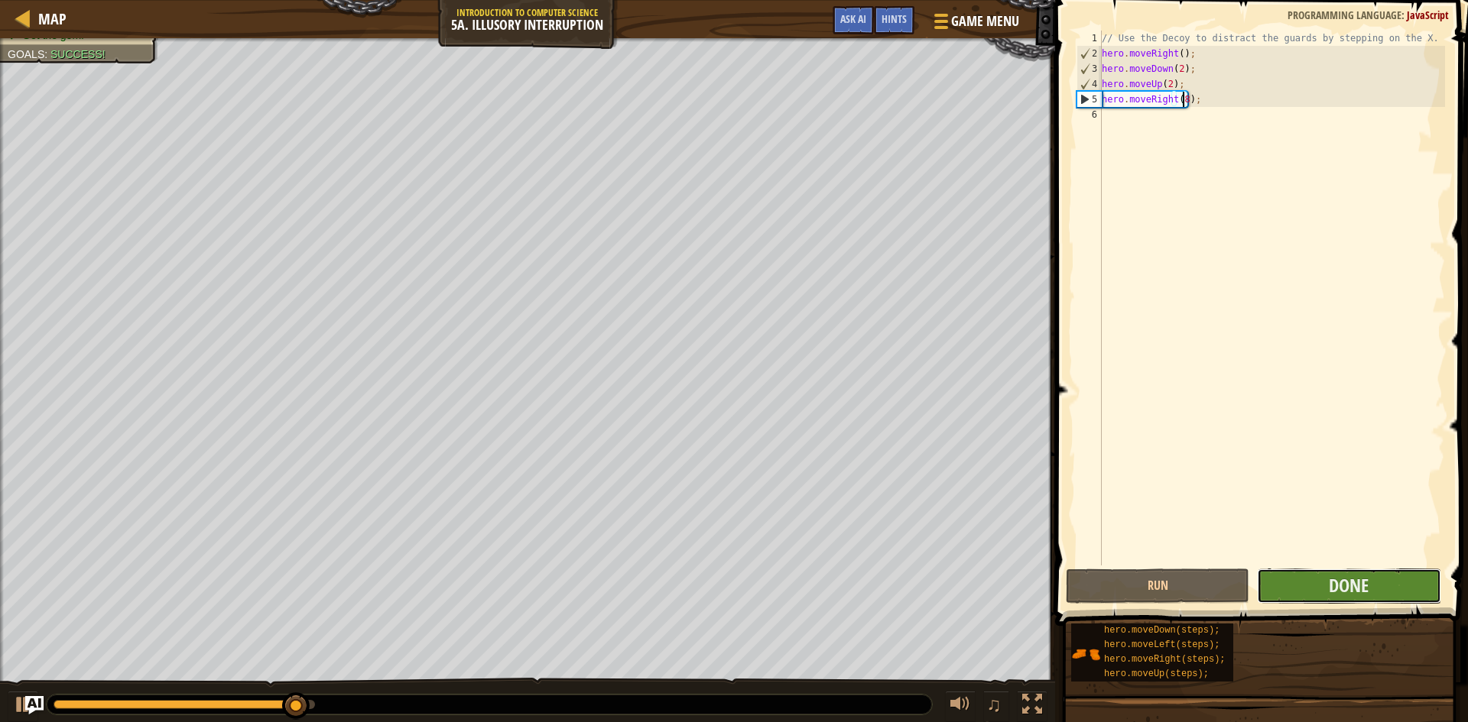
click at [1419, 585] on button "Done" at bounding box center [1348, 586] width 183 height 35
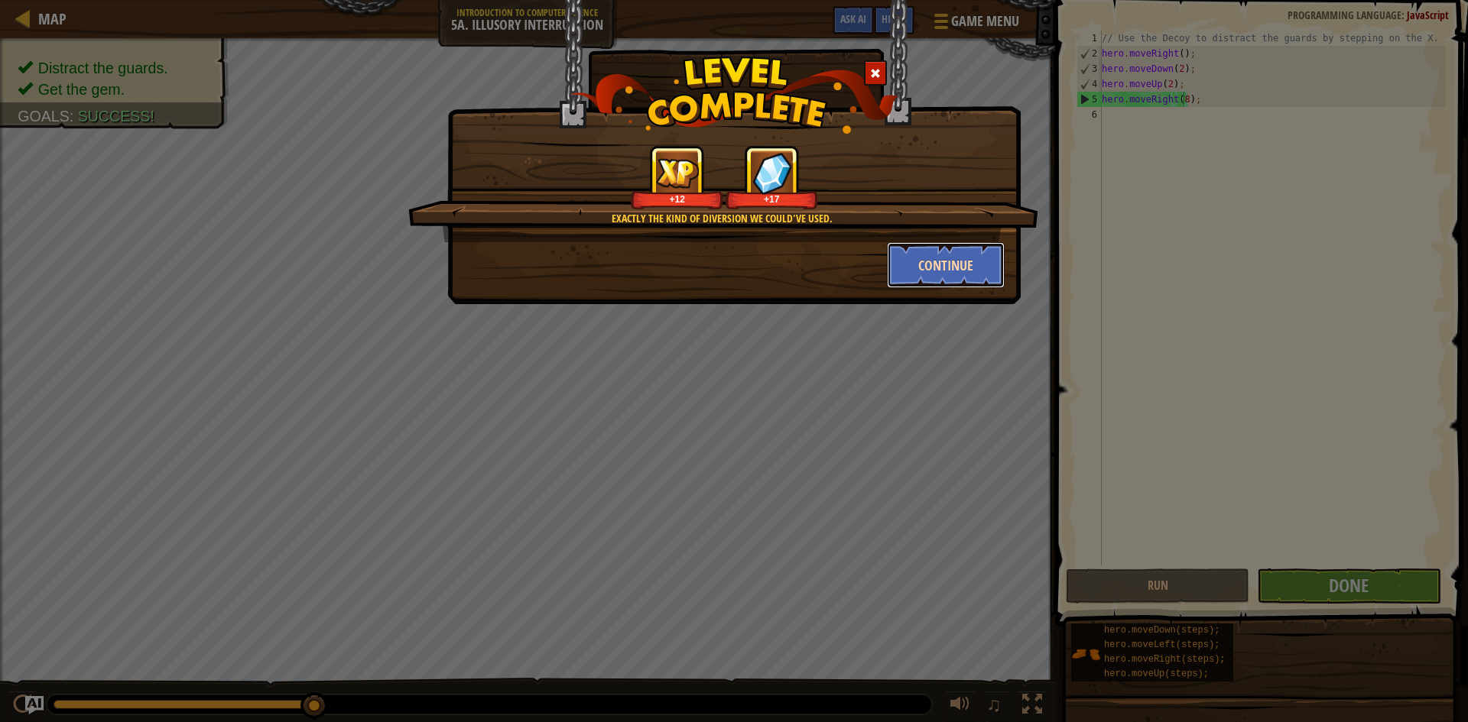
click at [927, 254] on button "Continue" at bounding box center [946, 265] width 119 height 46
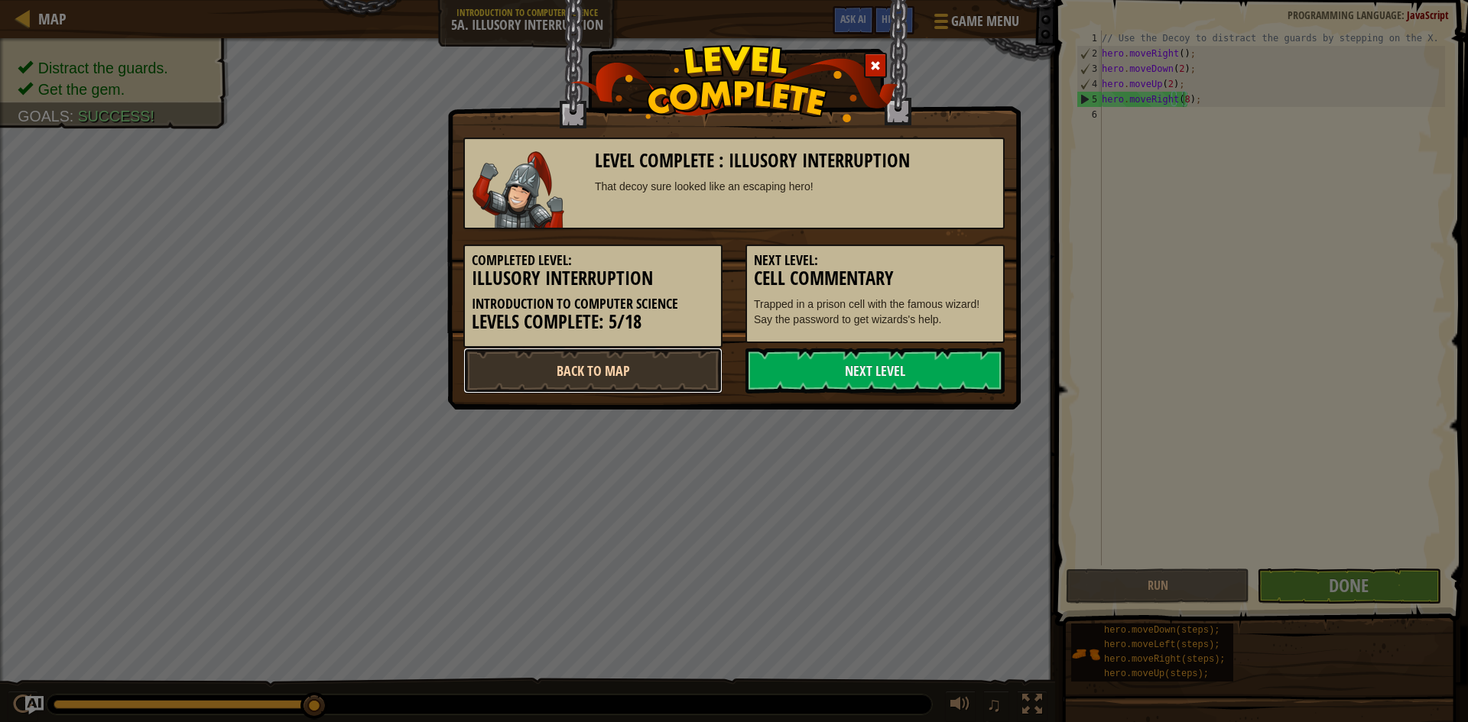
click at [631, 366] on link "Back to Map" at bounding box center [592, 371] width 259 height 46
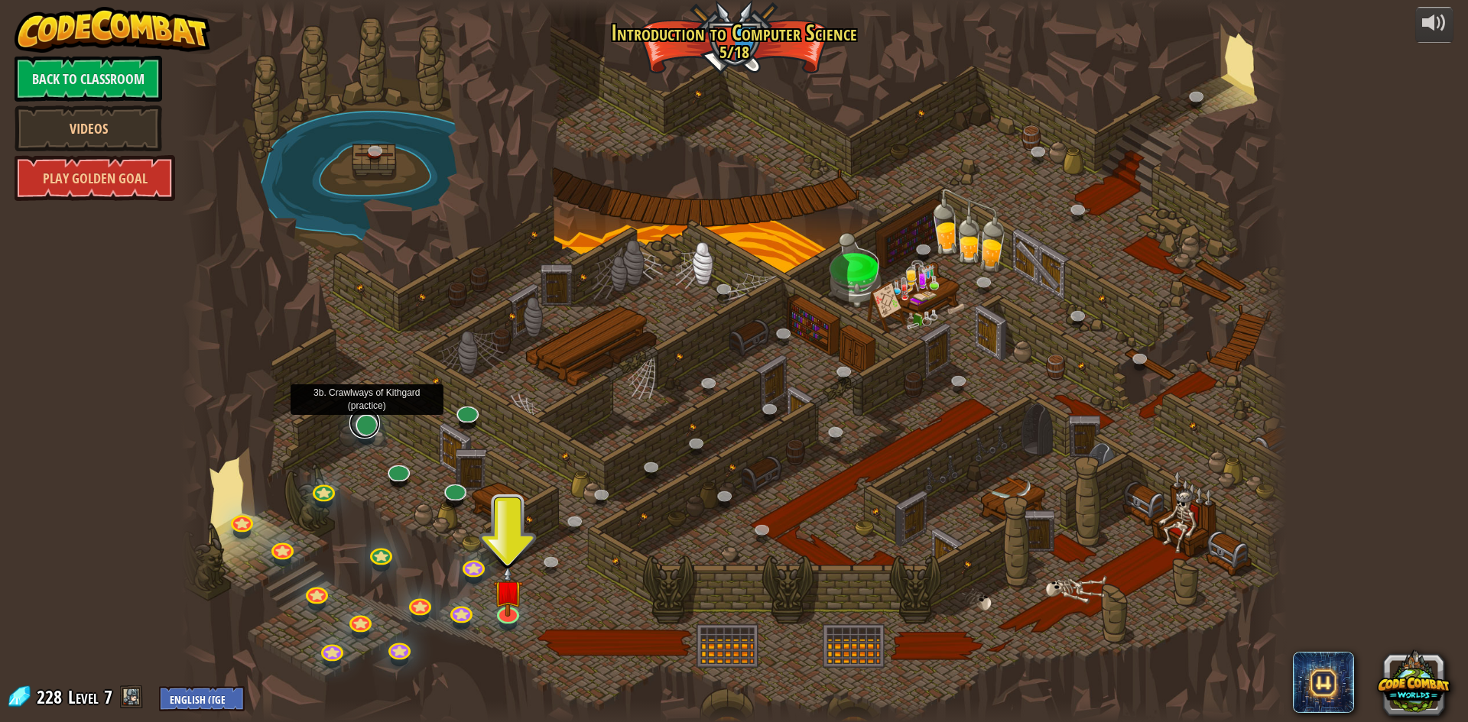
click at [369, 426] on link at bounding box center [364, 423] width 31 height 31
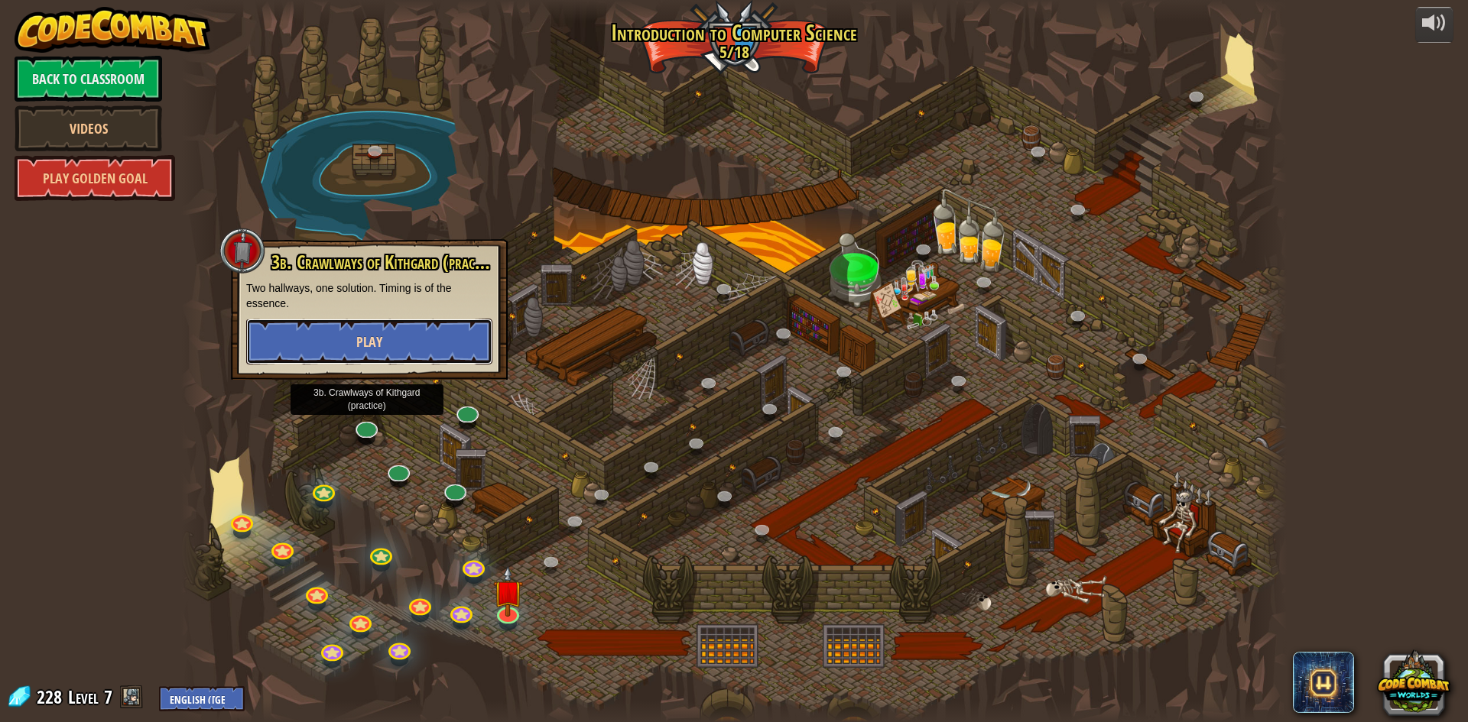
click at [428, 352] on button "Play" at bounding box center [369, 342] width 246 height 46
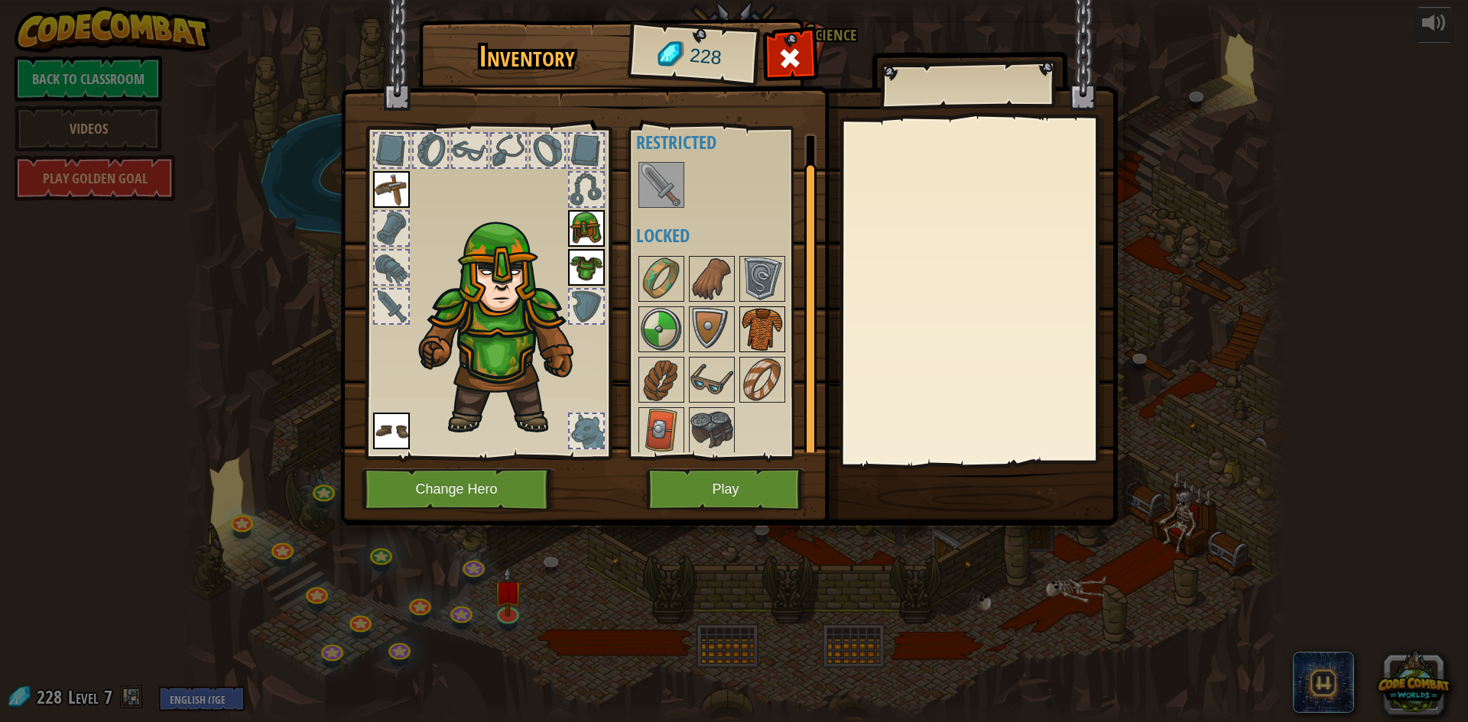
scroll to position [20, 0]
click at [641, 427] on img at bounding box center [661, 427] width 43 height 43
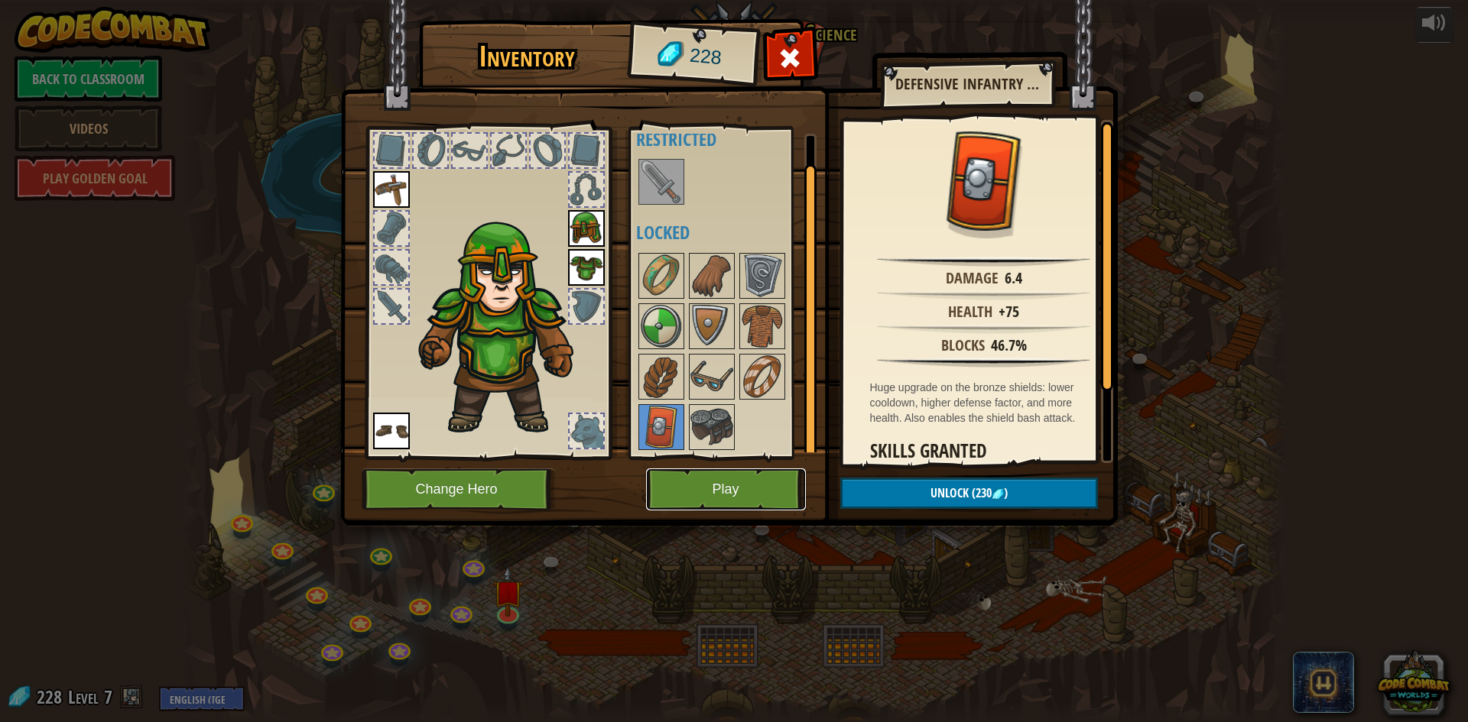
click at [700, 474] on button "Play" at bounding box center [726, 490] width 160 height 42
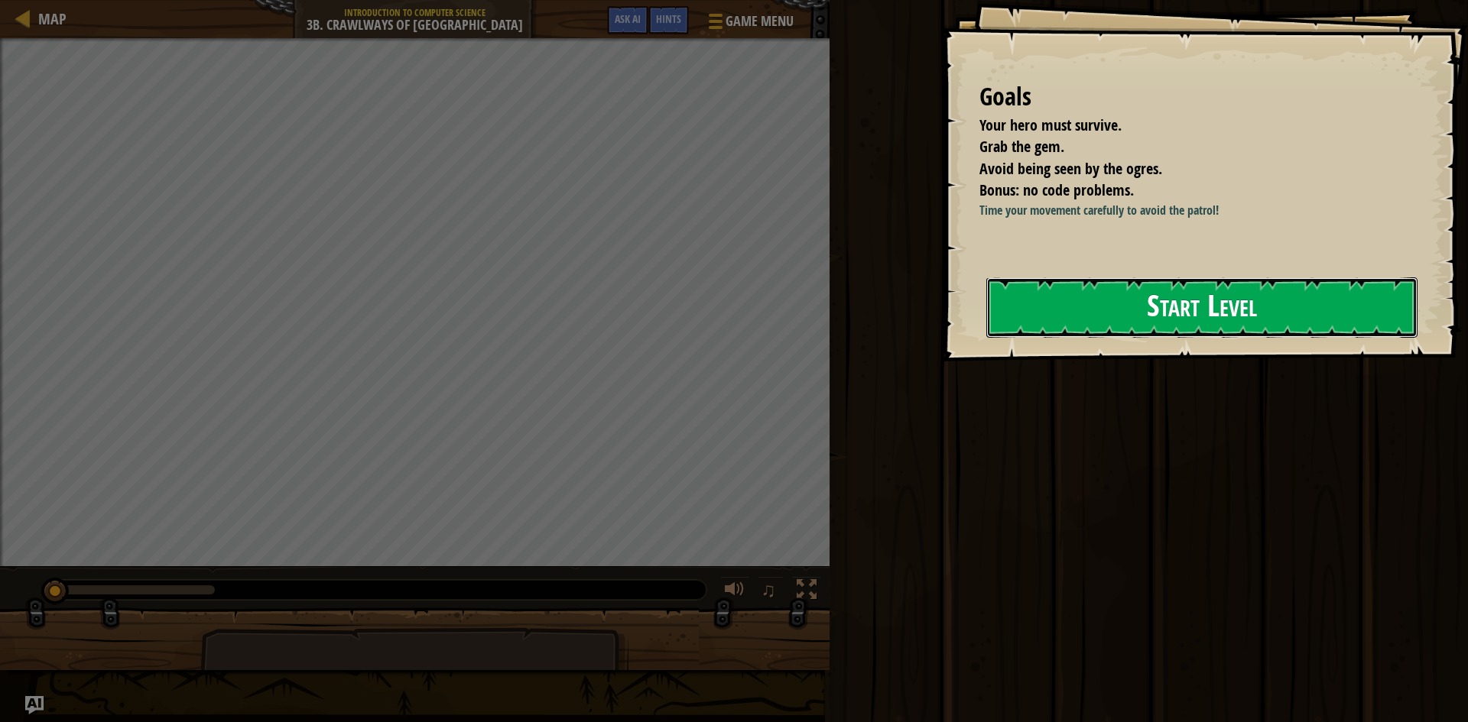
click at [1163, 306] on button "Start Level" at bounding box center [1201, 308] width 431 height 60
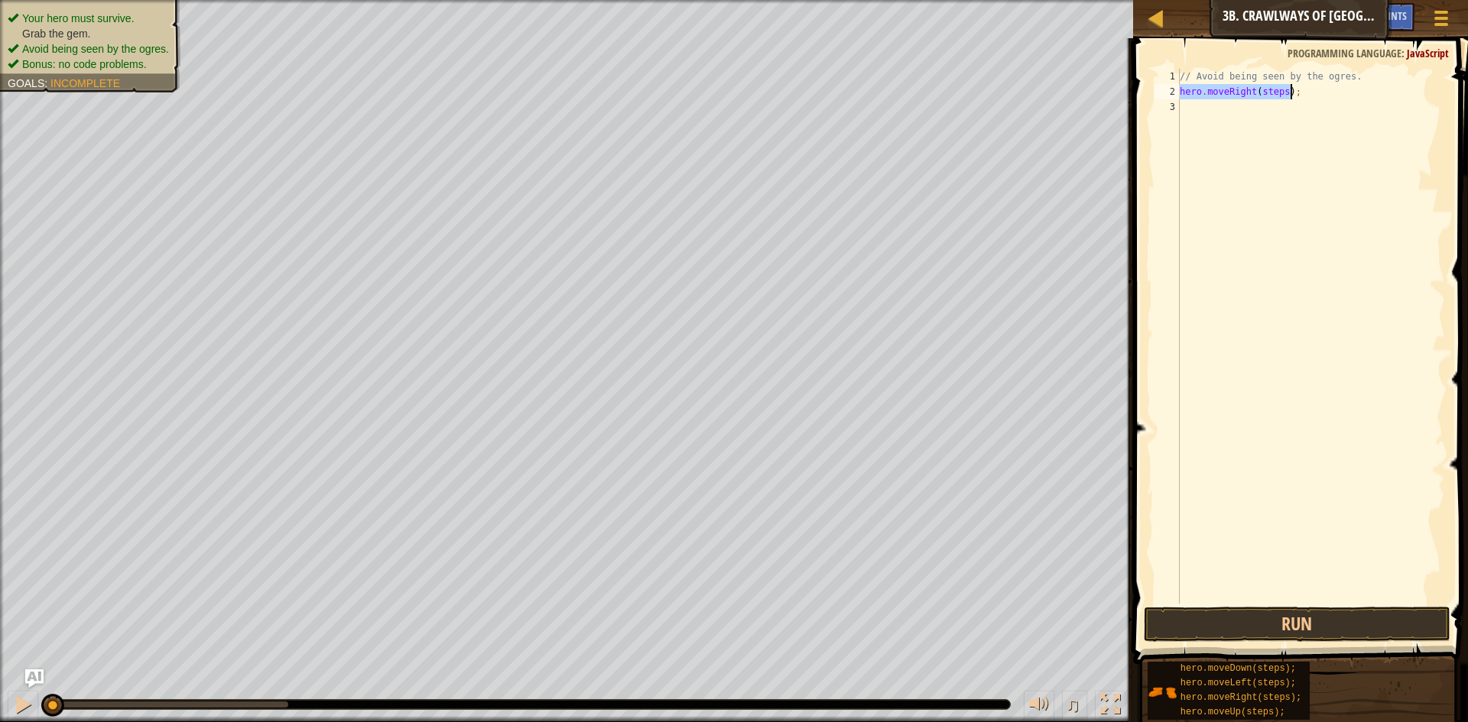
click at [1283, 93] on div "// Avoid being seen by the ogres. hero . moveRight ( steps ) ;" at bounding box center [1311, 336] width 268 height 535
type textarea "hero.moveRight();"
click at [1239, 111] on div "// Avoid being seen by the ogres. hero . moveRight ( ) ;" at bounding box center [1311, 352] width 268 height 566
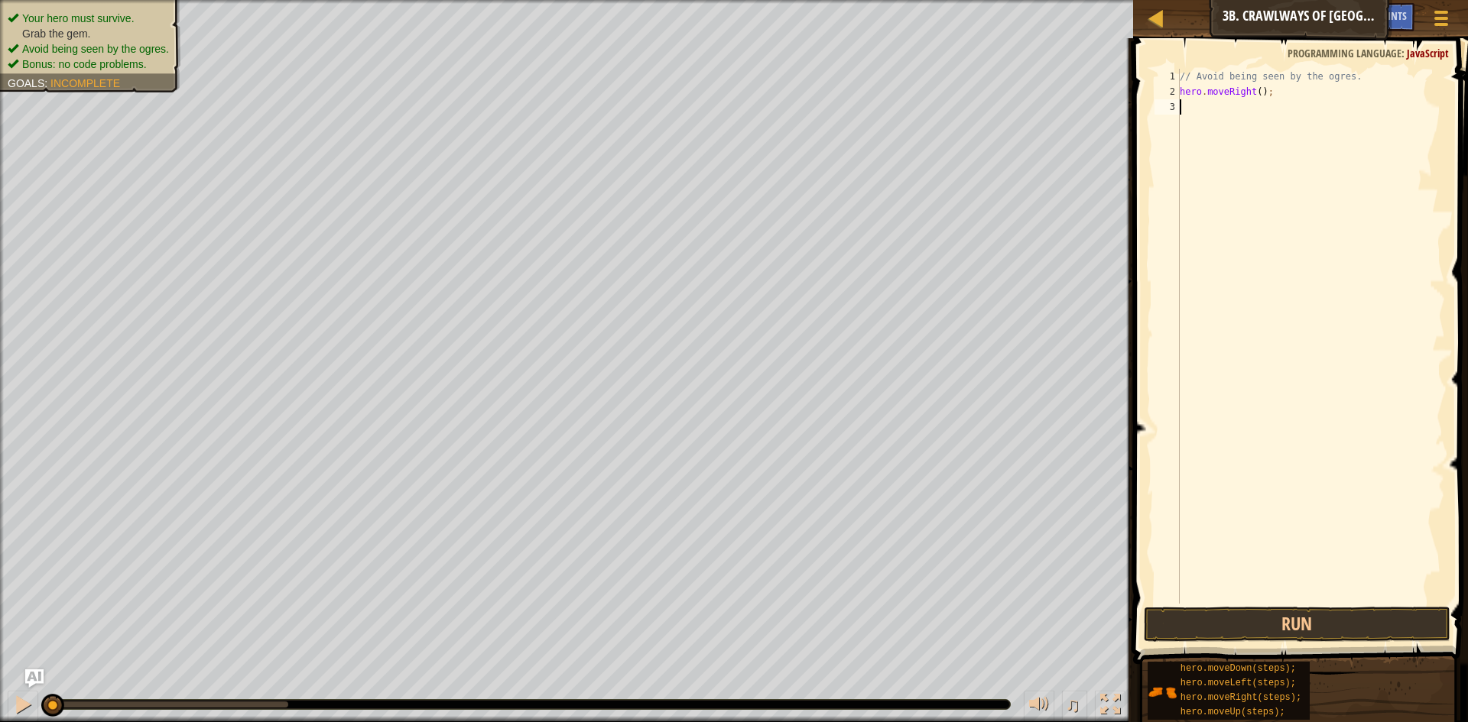
scroll to position [7, 0]
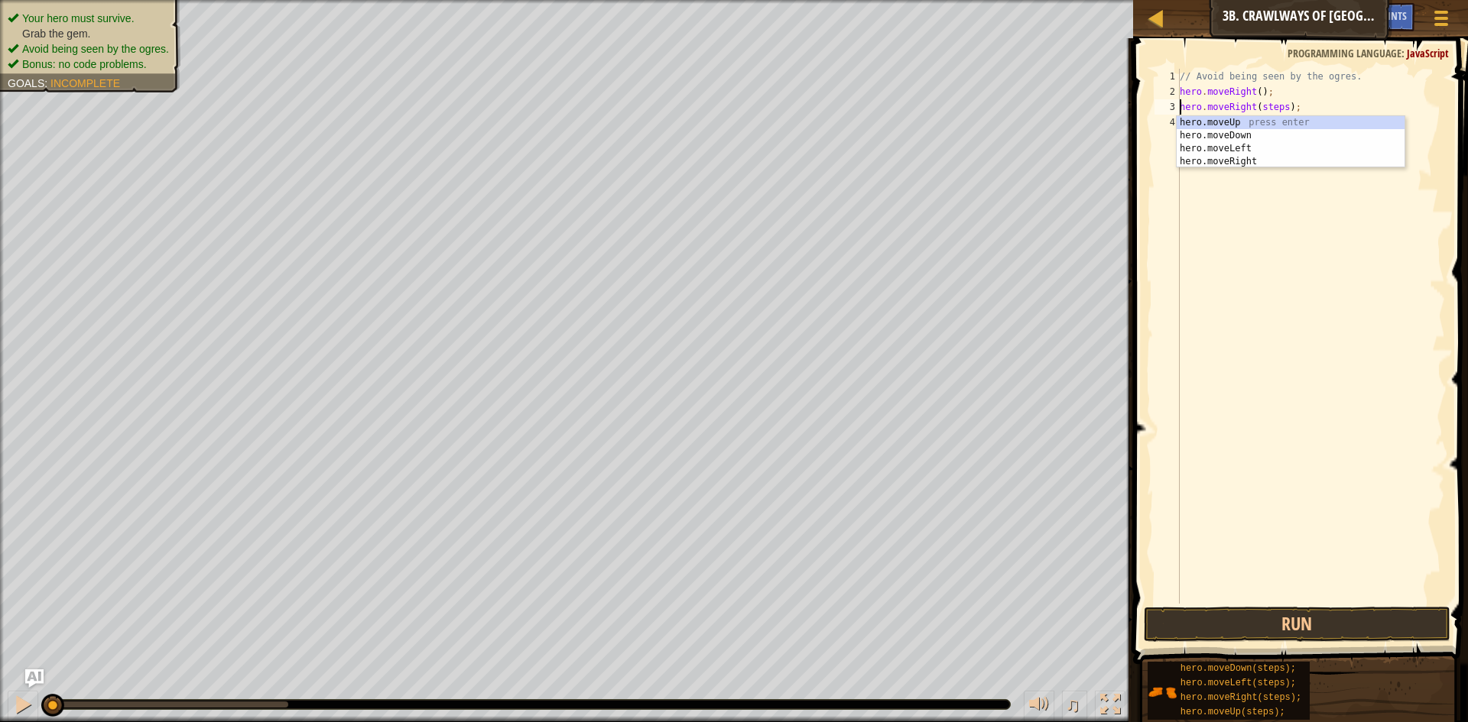
click at [1284, 106] on div "// Avoid being seen by the ogres. hero . moveRight ( ) ; hero . moveRight ( ste…" at bounding box center [1311, 352] width 268 height 566
click at [1281, 106] on div "// Avoid being seen by the ogres. hero . moveRight ( ) ; hero . moveRight ( ste…" at bounding box center [1311, 352] width 268 height 566
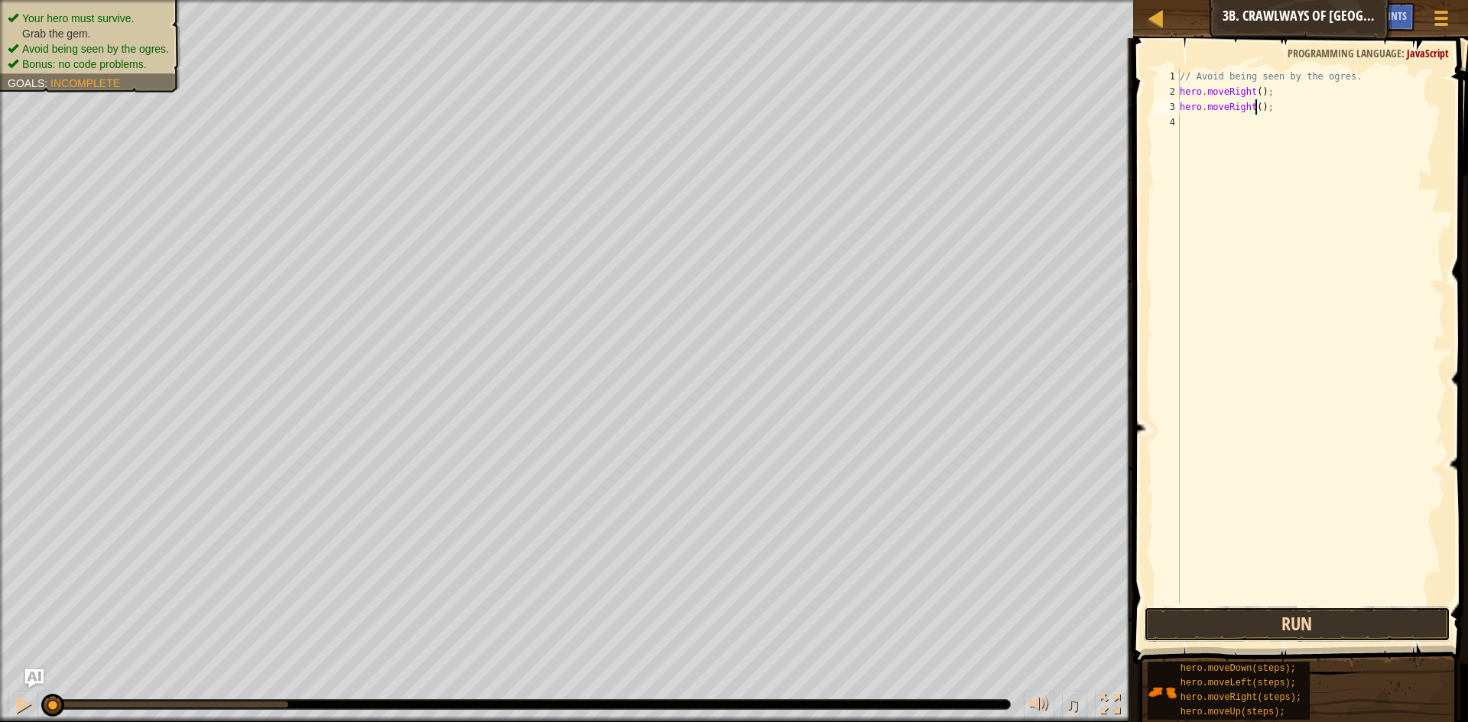
click at [1268, 611] on button "Run" at bounding box center [1297, 624] width 307 height 35
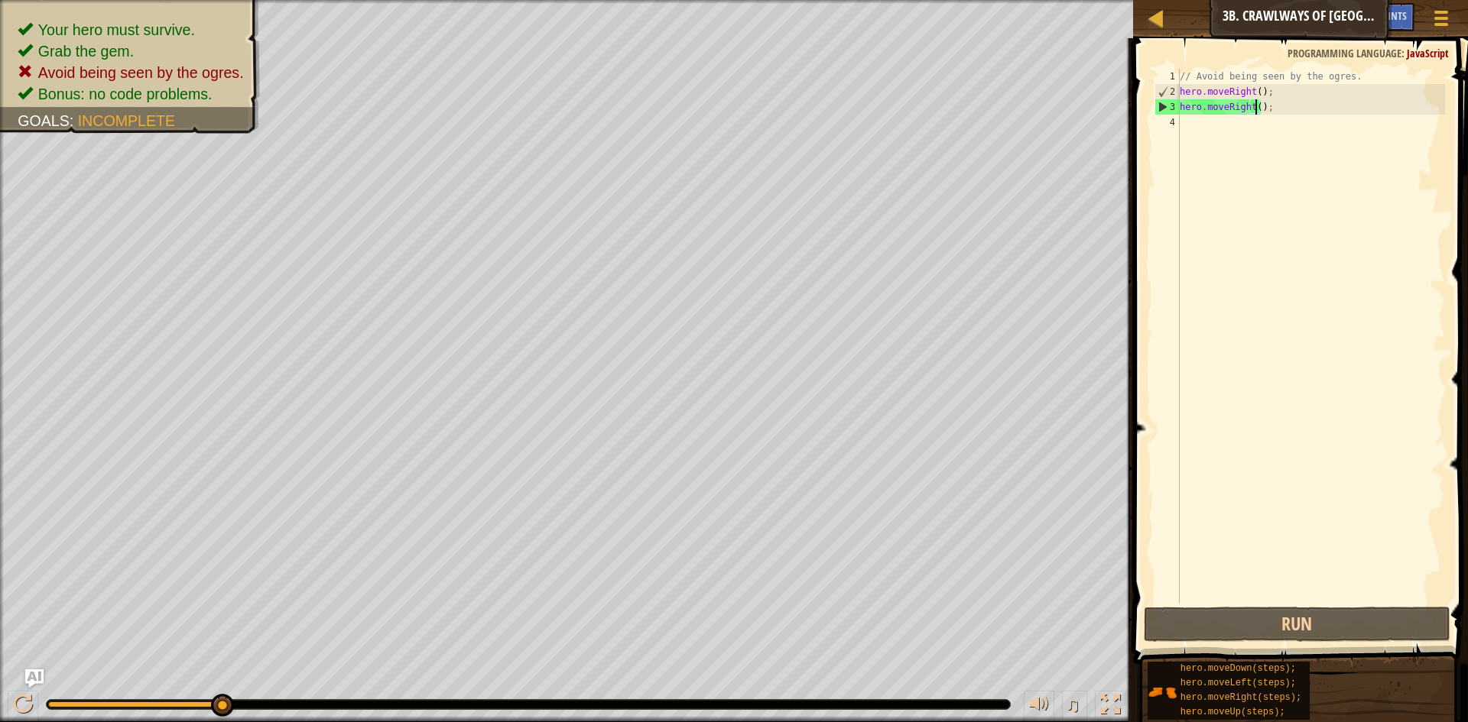
click at [1257, 106] on div "// Avoid being seen by the ogres. hero . moveRight ( ) ; hero . moveRight ( ) ;" at bounding box center [1311, 352] width 268 height 566
drag, startPoint x: 1258, startPoint y: 107, endPoint x: 1180, endPoint y: 113, distance: 79.0
click at [1180, 113] on div "// Avoid being seen by the ogres. hero . moveRight ( ) ; hero . moveRight ( ) ;" at bounding box center [1311, 352] width 268 height 566
type textarea ";"
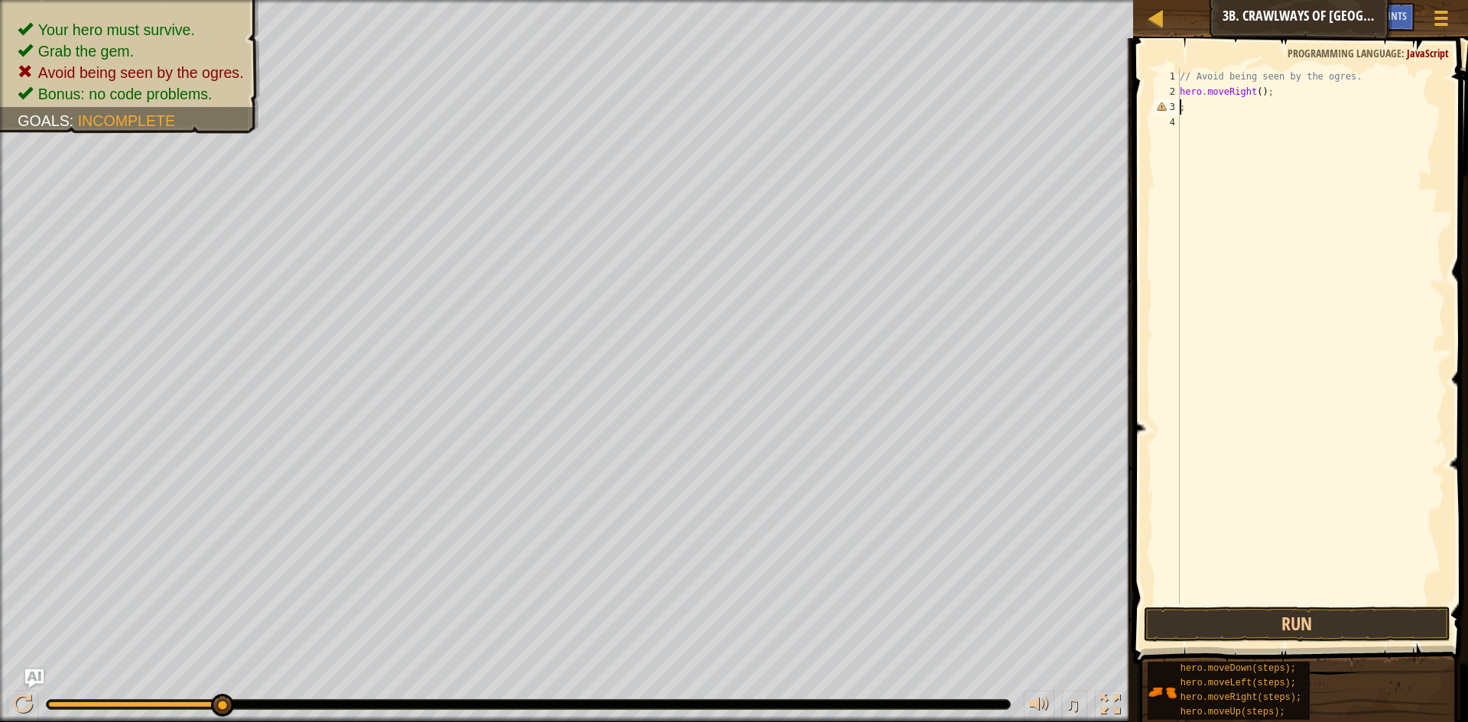
click at [1190, 128] on div "// Avoid being seen by the ogres. hero . moveRight ( ) ; ;" at bounding box center [1311, 352] width 268 height 566
click at [1322, 113] on div "// Avoid being seen by the ogres. hero . moveRight ( ) ; hero . moveRight ( ste…" at bounding box center [1311, 352] width 268 height 566
drag, startPoint x: 1310, startPoint y: 111, endPoint x: 1184, endPoint y: 106, distance: 126.2
click at [1184, 106] on div "// Avoid being seen by the ogres. hero . moveRight ( ) ; hero . moveRight ( ste…" at bounding box center [1311, 352] width 268 height 566
click at [1184, 106] on div "// Avoid being seen by the ogres. hero . moveRight ( ) ; hero . moveRight ( ste…" at bounding box center [1311, 336] width 268 height 535
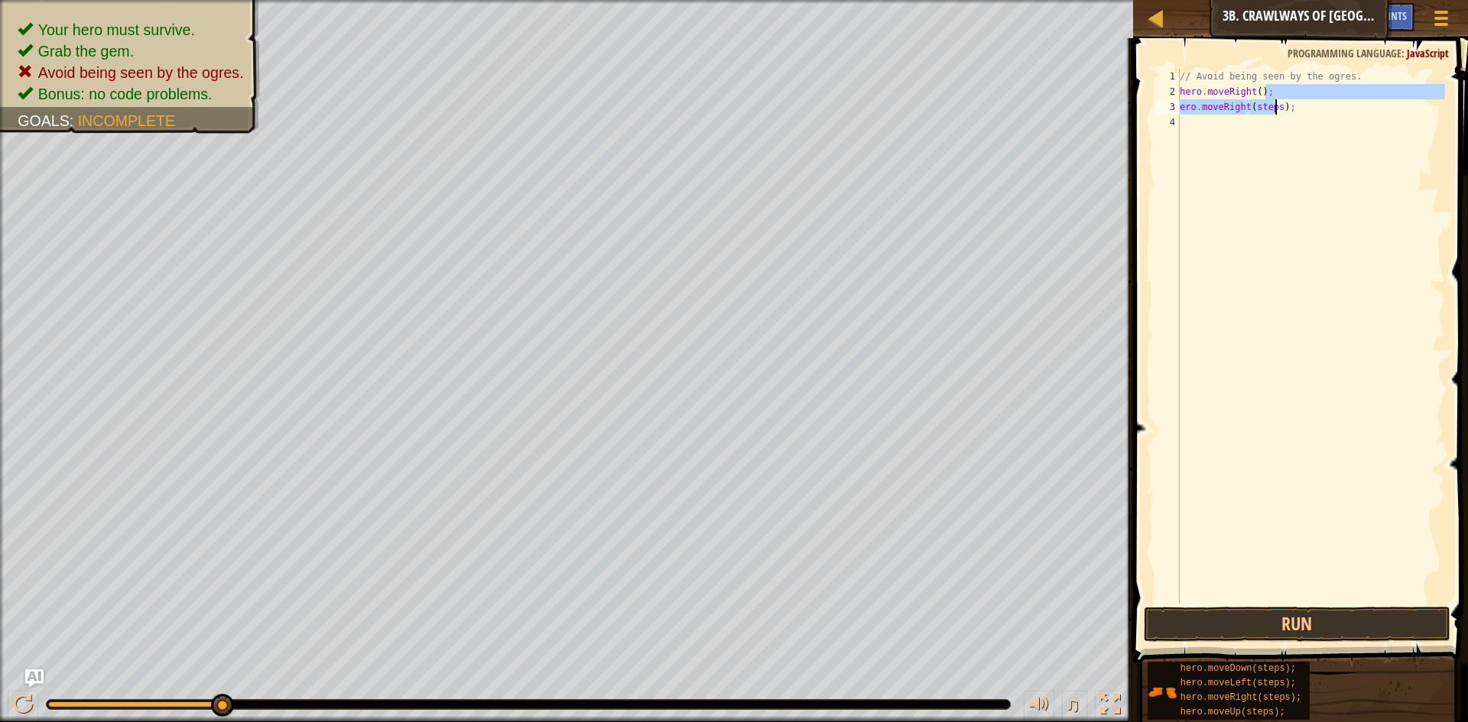
drag, startPoint x: 1292, startPoint y: 96, endPoint x: 1276, endPoint y: 102, distance: 17.5
click at [1276, 102] on div "// Avoid being seen by the ogres. hero . moveRight ( ) ; ero . moveRight ( step…" at bounding box center [1311, 352] width 268 height 566
click at [1295, 102] on div "// Avoid being seen by the ogres. hero . moveRight ( ) ; ero . moveRight ( step…" at bounding box center [1311, 352] width 268 height 566
type textarea "ero.moveRight(steps);"
drag, startPoint x: 1294, startPoint y: 110, endPoint x: 1175, endPoint y: 103, distance: 118.7
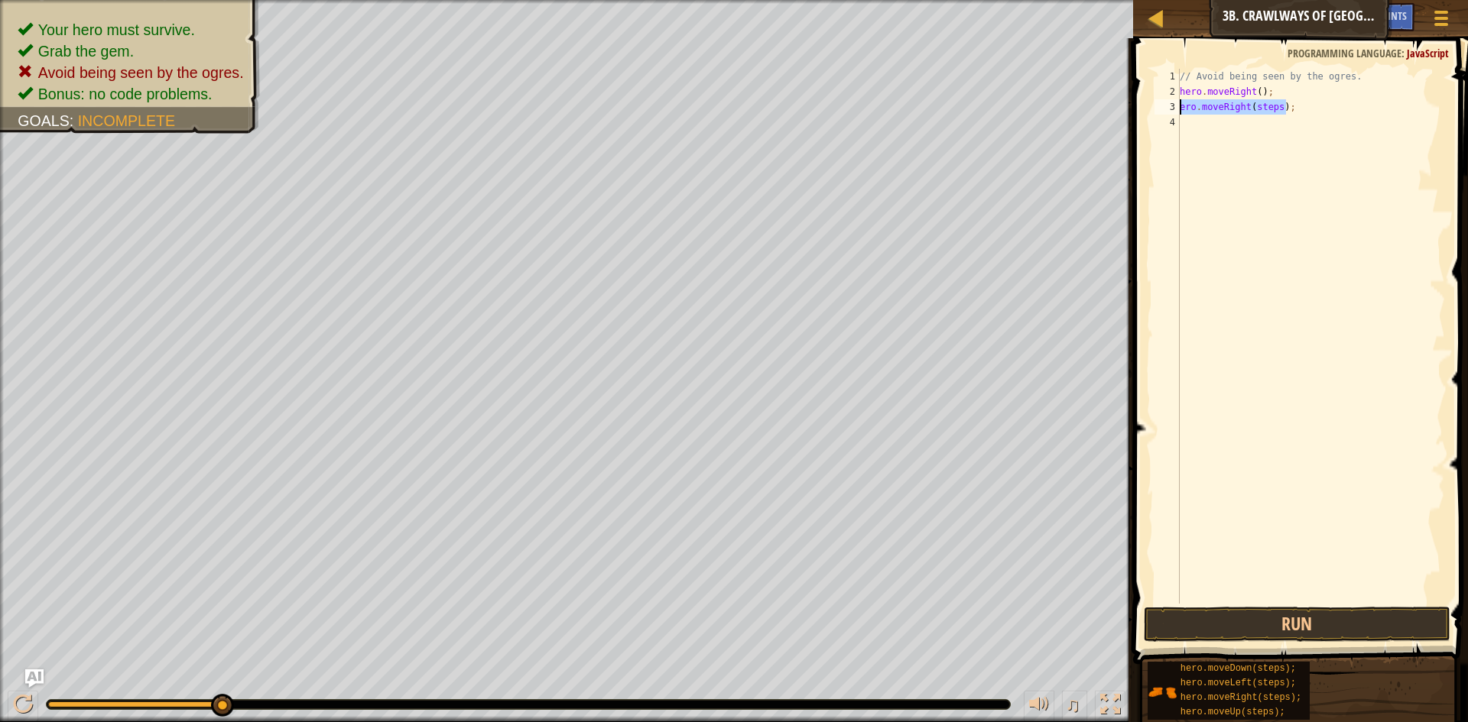
click at [1175, 103] on div "ero.moveRight(steps); 1 2 3 4 // Avoid being seen by the ogres. hero . moveRigh…" at bounding box center [1298, 336] width 294 height 535
click at [1281, 122] on div "// Avoid being seen by the ogres. hero . moveRight ( ) ; hero . moveRight ( ste…" at bounding box center [1311, 352] width 268 height 566
type textarea "hero.moveRight();"
click at [1324, 628] on button "Run" at bounding box center [1297, 624] width 307 height 35
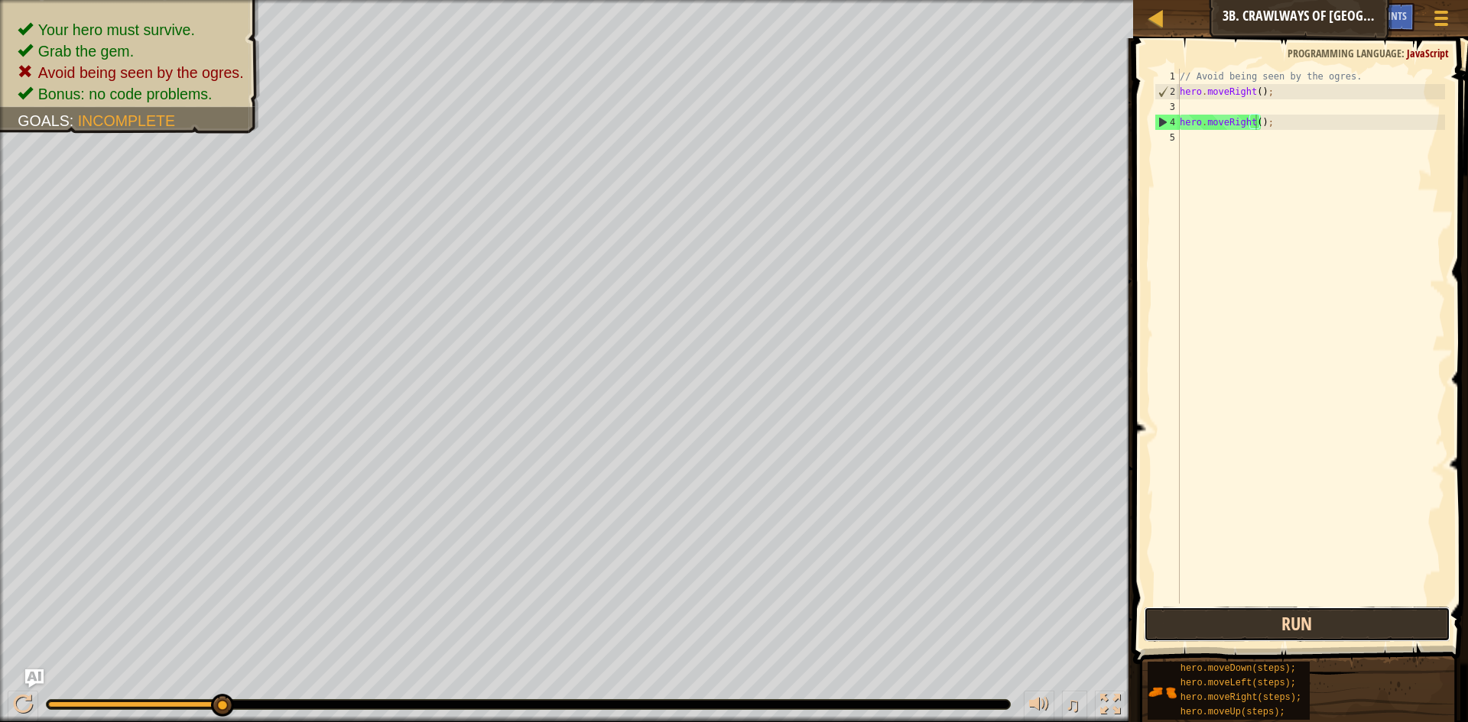
click at [1317, 615] on button "Run" at bounding box center [1297, 624] width 307 height 35
click at [1269, 122] on div "// Avoid being seen by the ogres. hero . moveRight ( ) ; hero . moveRight ( ) ;" at bounding box center [1311, 352] width 268 height 566
click at [1271, 109] on div "// Avoid being seen by the ogres. hero . moveRight ( ) ; hero . moveRight ( ) ;" at bounding box center [1311, 352] width 268 height 566
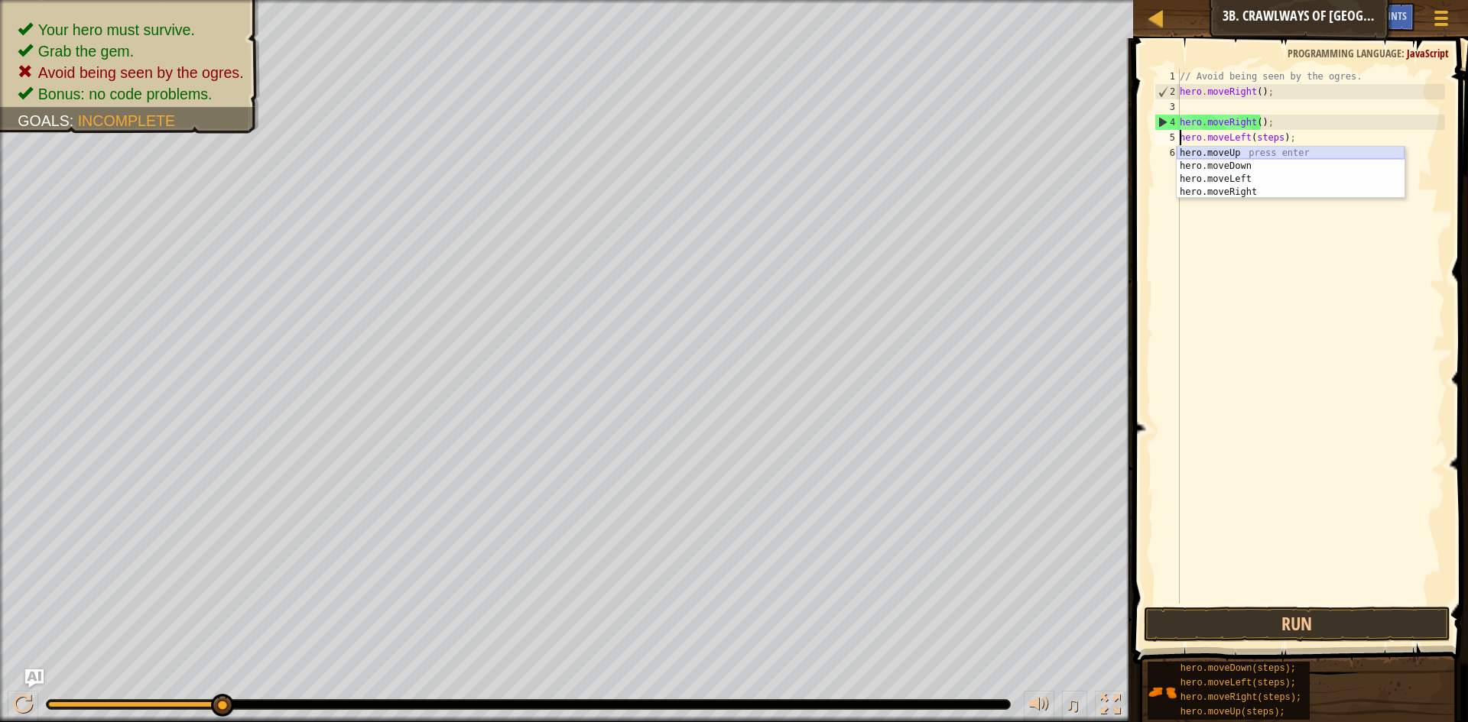
click at [1286, 151] on div "hero.moveUp press enter hero.moveDown press enter hero.moveLeft press enter her…" at bounding box center [1291, 186] width 228 height 78
type textarea "hero.moveUp().moveLeft(steps);"
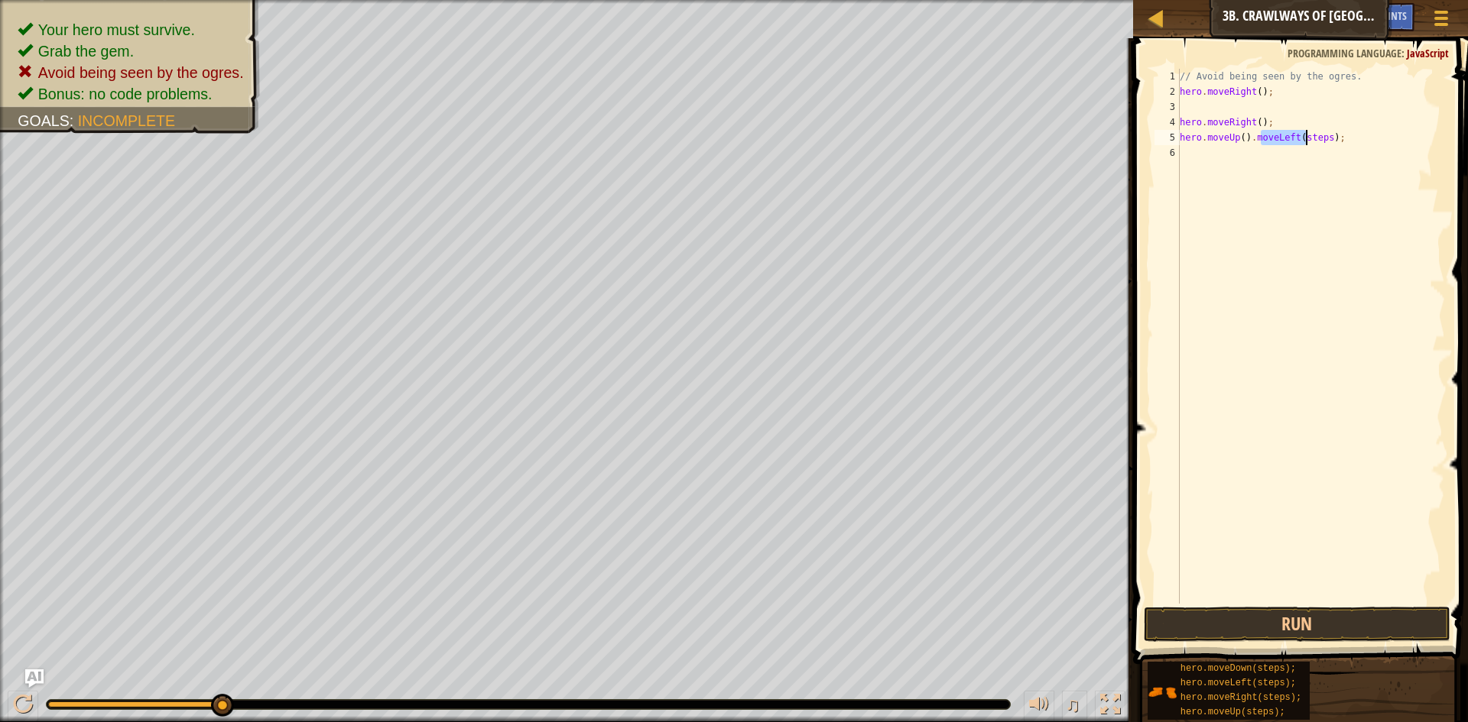
drag, startPoint x: 1263, startPoint y: 138, endPoint x: 1306, endPoint y: 144, distance: 43.1
click at [1306, 144] on div "// Avoid being seen by the ogres. hero . moveRight ( ) ; hero . moveRight ( ) ;…" at bounding box center [1311, 352] width 268 height 566
click at [1279, 185] on div "// Avoid being seen by the ogres. hero . moveRight ( ) ; hero . moveRight ( ) ;…" at bounding box center [1311, 352] width 268 height 566
drag, startPoint x: 1261, startPoint y: 140, endPoint x: 1291, endPoint y: 157, distance: 34.9
click at [1268, 131] on div "// Avoid being seen by the ogres. hero . moveRight ( ) ; hero . moveRight ( ) ;…" at bounding box center [1311, 352] width 268 height 566
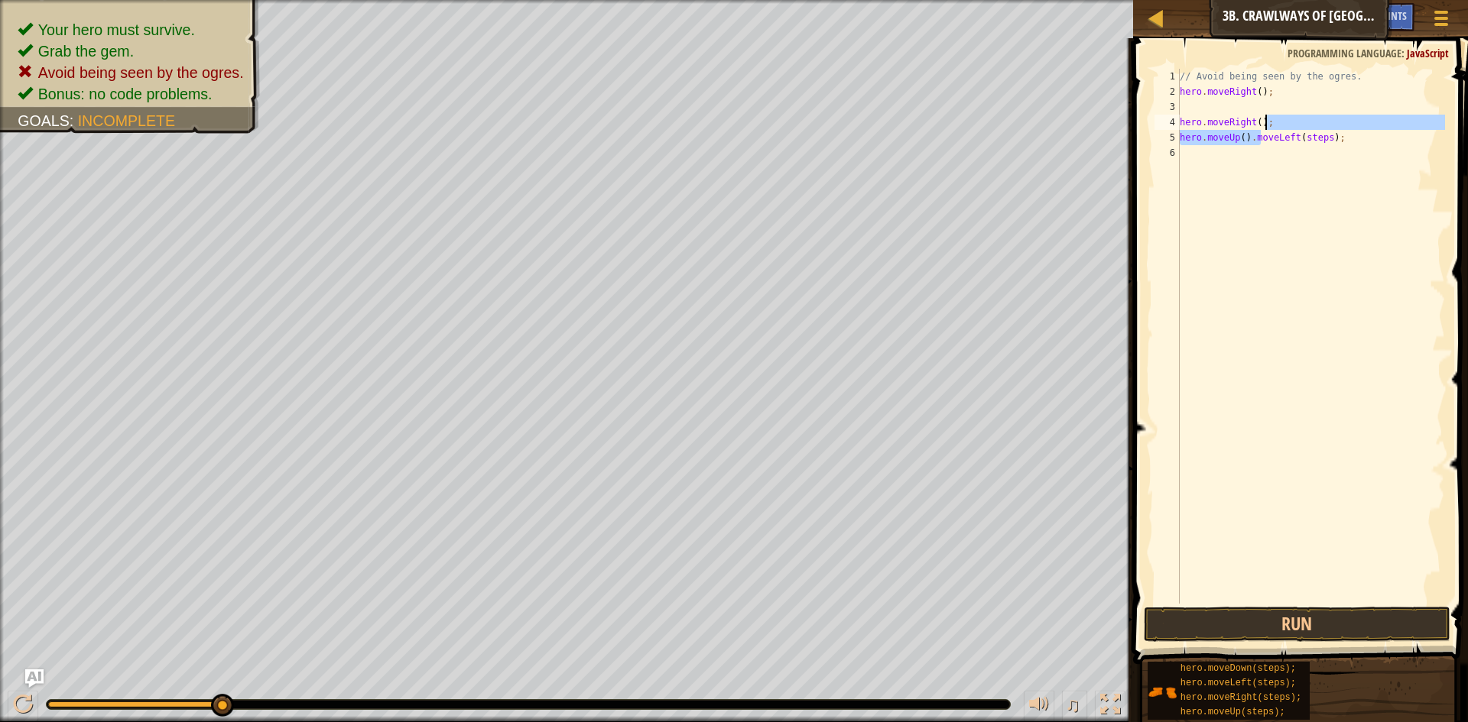
type textarea "hero.moveUp().moveLeft(steps);"
click at [1291, 158] on div "// Avoid being seen by the ogres. hero . moveRight ( ) ; hero . moveRight ( ) ;…" at bounding box center [1311, 352] width 268 height 566
drag, startPoint x: 1359, startPoint y: 143, endPoint x: 1181, endPoint y: 142, distance: 177.4
click at [1181, 142] on div "// Avoid being seen by the ogres. hero . moveRight ( ) ; hero . moveRight ( ) ;…" at bounding box center [1311, 352] width 268 height 566
type textarea "hero.moveUp().moveLeft(steps);"
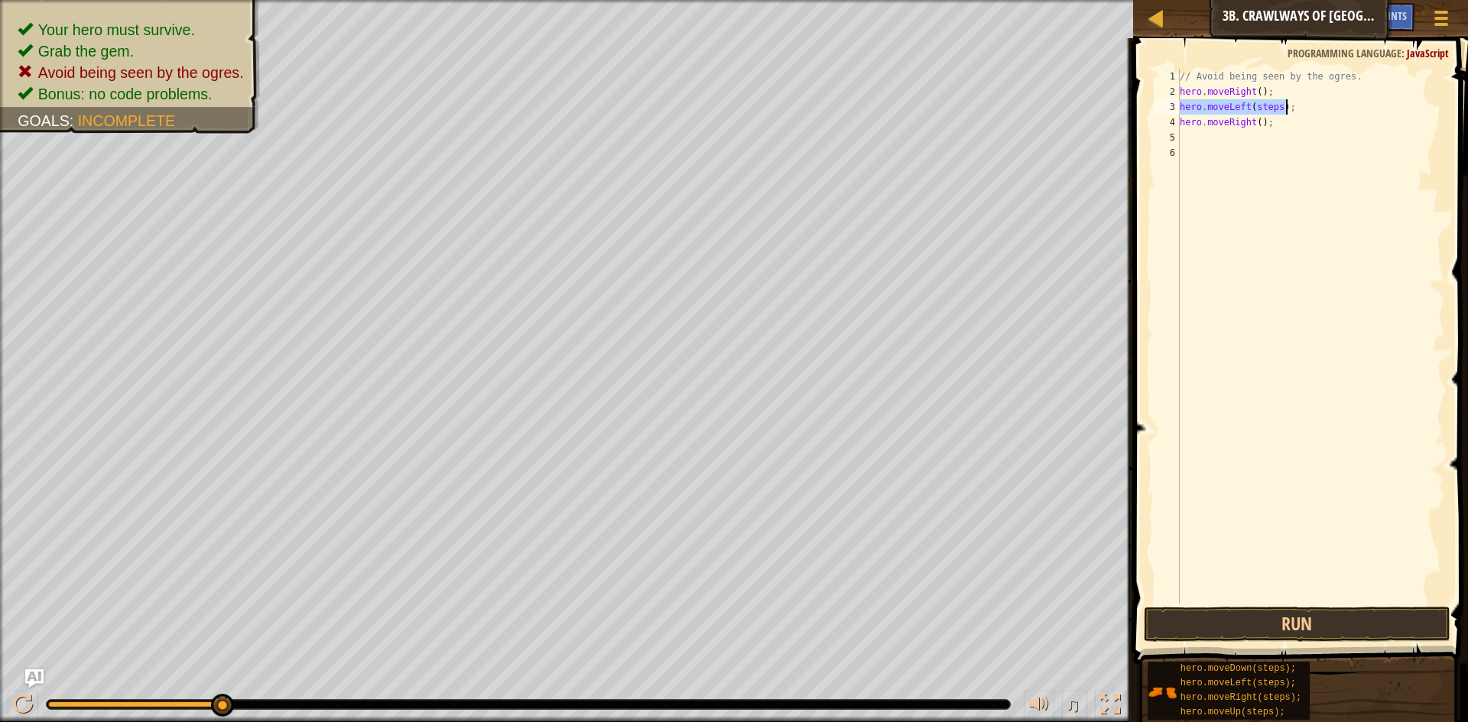
click at [1278, 106] on div "// Avoid being seen by the ogres. hero . moveRight ( ) ; hero . moveLeft ( step…" at bounding box center [1311, 336] width 268 height 535
click at [1255, 122] on div "// Avoid being seen by the ogres. hero . moveRight ( ) ; hero . moveLeft ( ) ; …" at bounding box center [1311, 352] width 268 height 566
type textarea "hero.moveRight(2);"
click at [1361, 615] on button "Run" at bounding box center [1297, 624] width 307 height 35
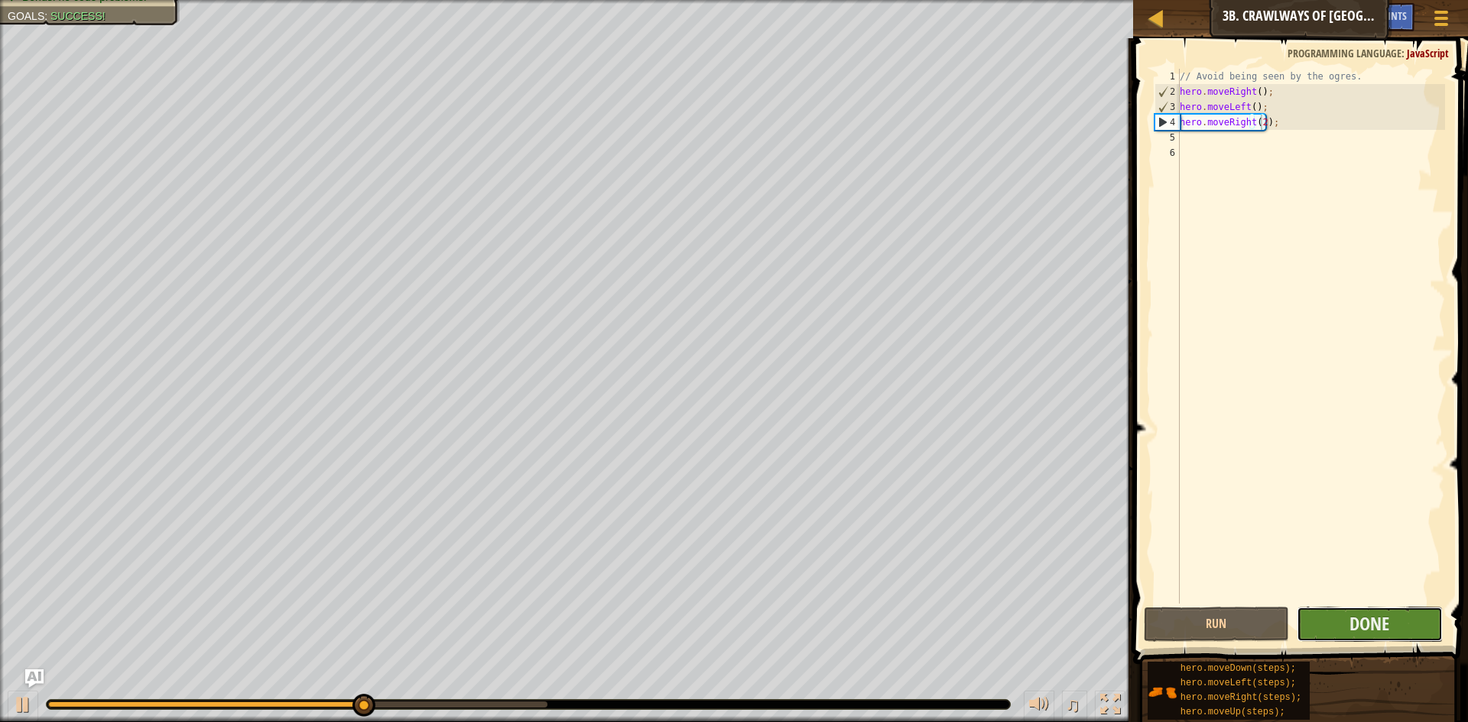
click at [1406, 623] on button "Done" at bounding box center [1370, 624] width 146 height 35
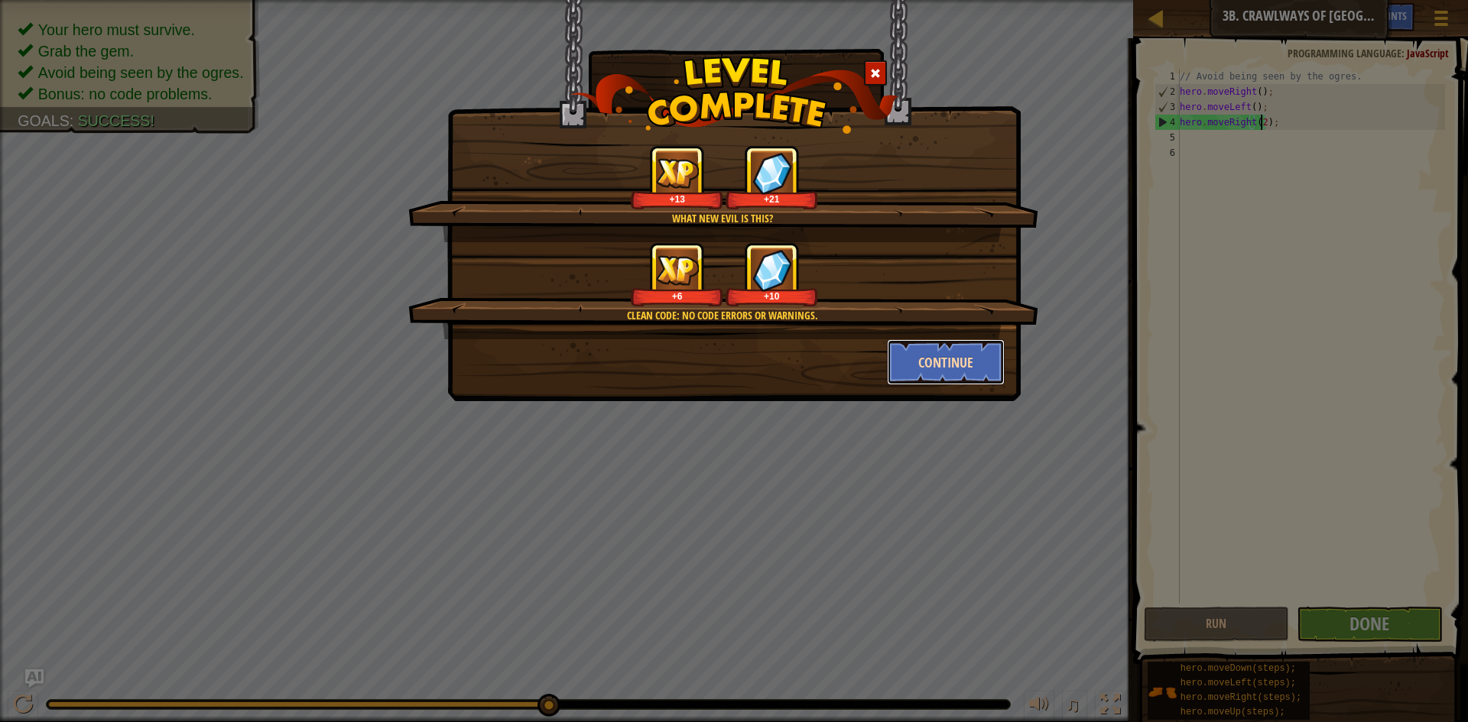
click at [933, 372] on button "Continue" at bounding box center [946, 362] width 119 height 46
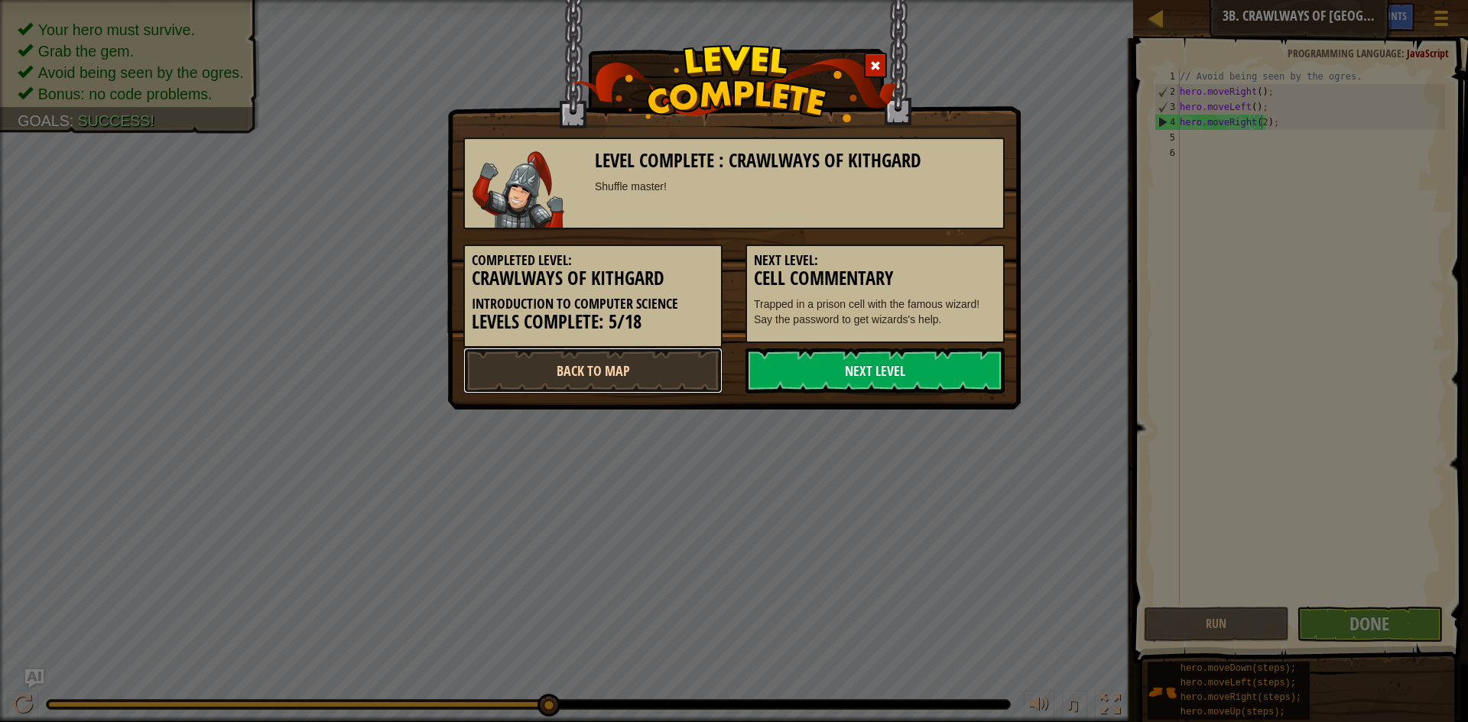
click at [667, 361] on link "Back to Map" at bounding box center [592, 371] width 259 height 46
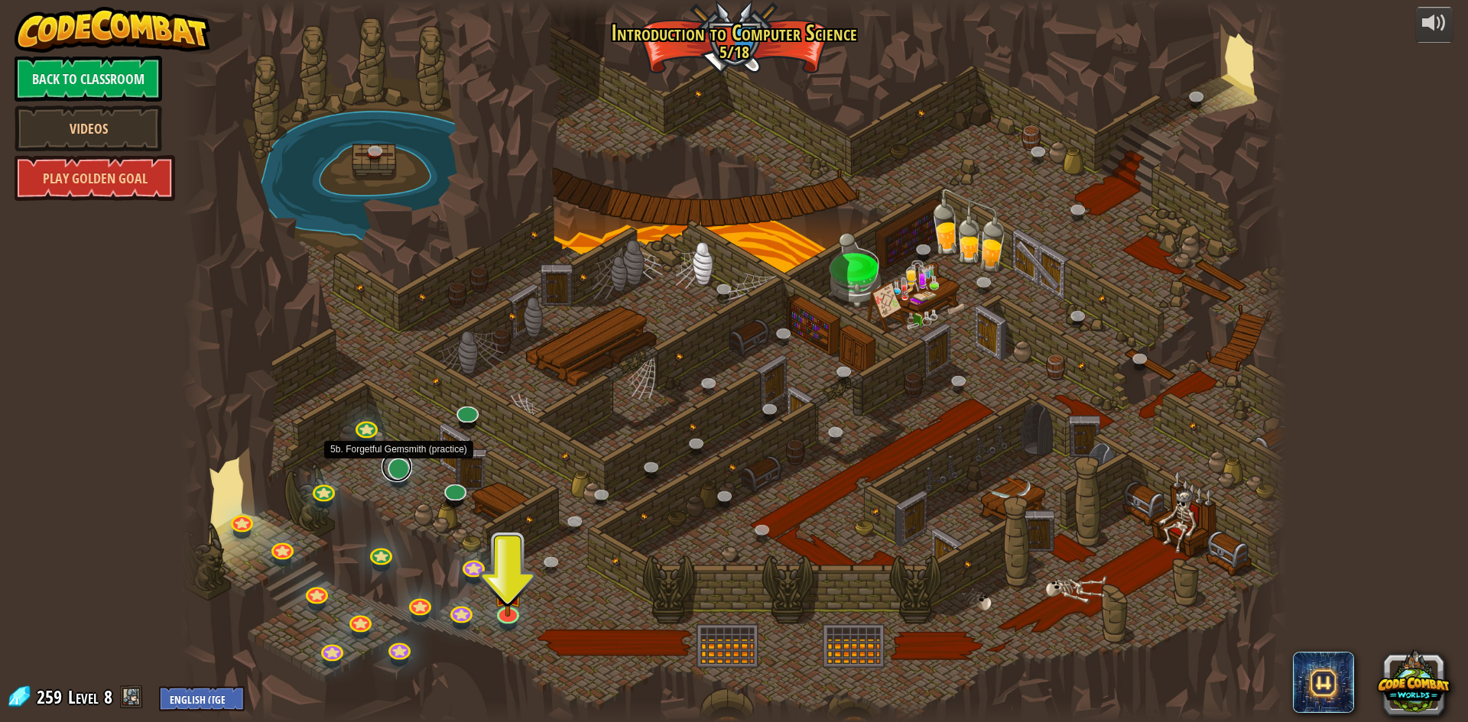
click at [404, 478] on link at bounding box center [397, 467] width 31 height 31
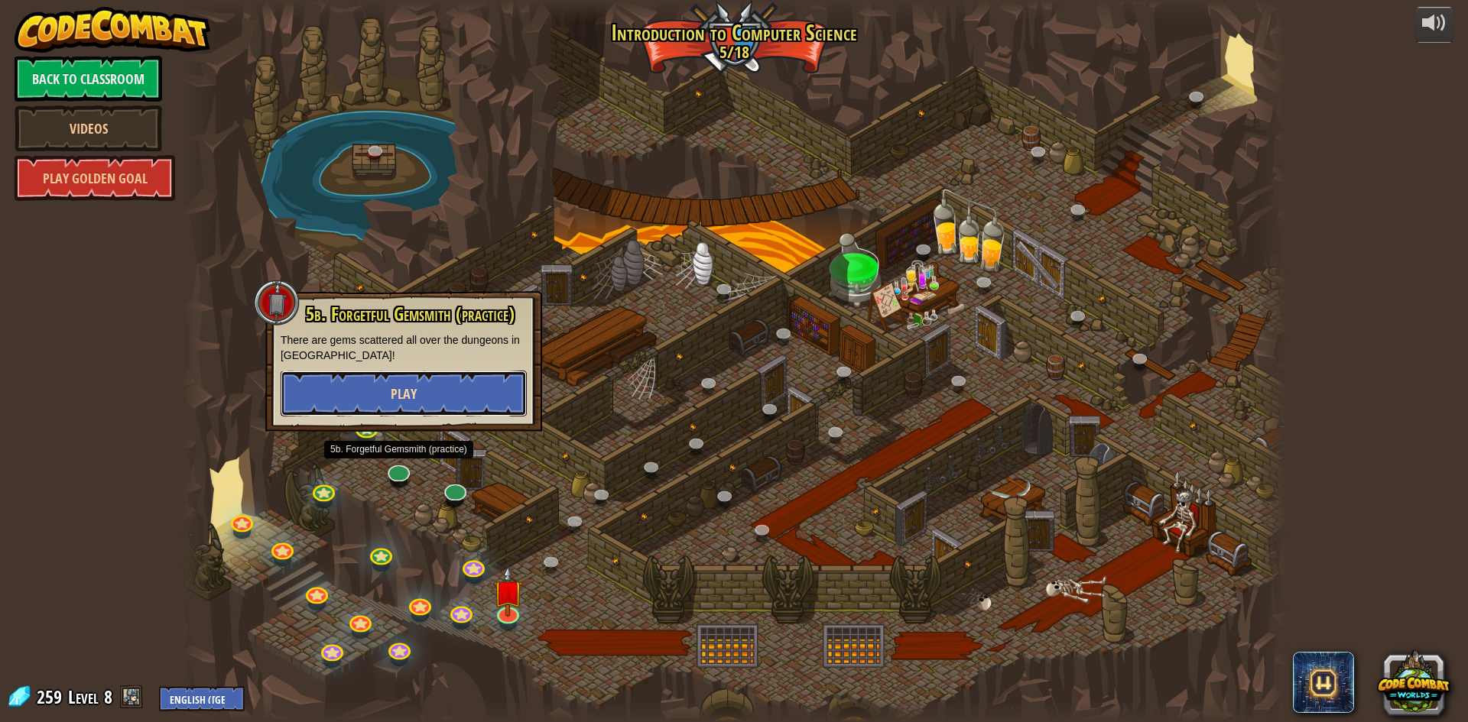
click at [394, 398] on span "Play" at bounding box center [404, 394] width 26 height 19
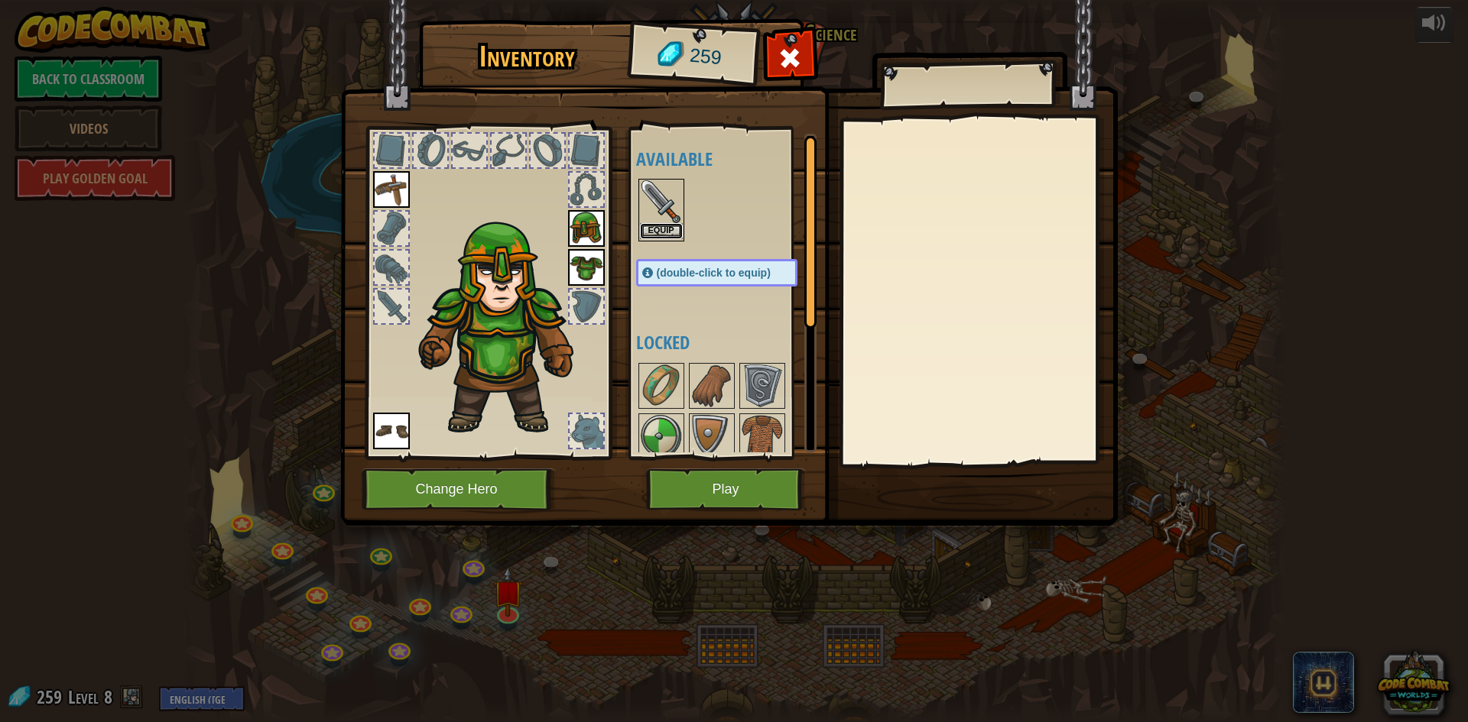
drag, startPoint x: 750, startPoint y: 487, endPoint x: 665, endPoint y: 227, distance: 273.4
click at [665, 227] on button "Equip" at bounding box center [661, 231] width 43 height 16
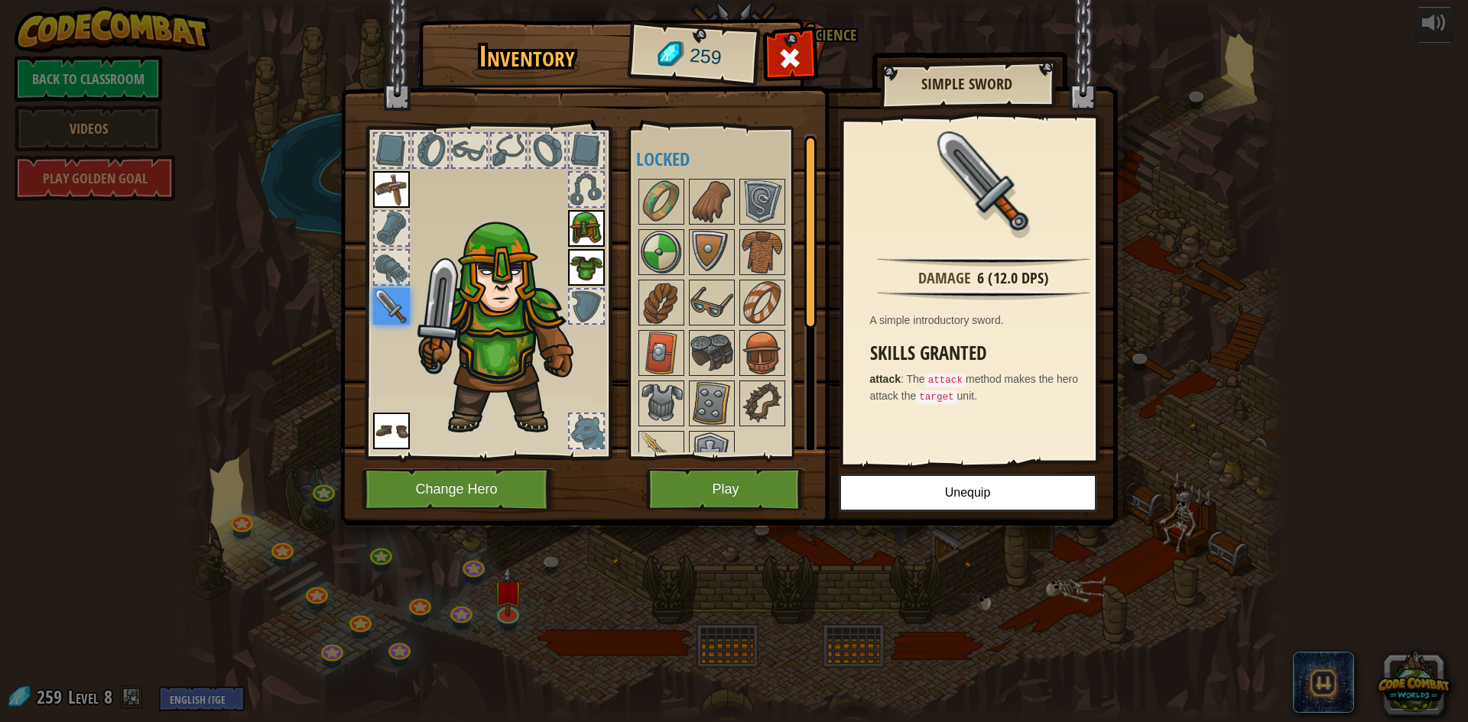
click at [733, 502] on div "Inventory 259 Available Equip Equip Equip Equip Equip (double-click to equip) L…" at bounding box center [735, 275] width 778 height 505
click at [742, 495] on button "Play" at bounding box center [726, 490] width 160 height 42
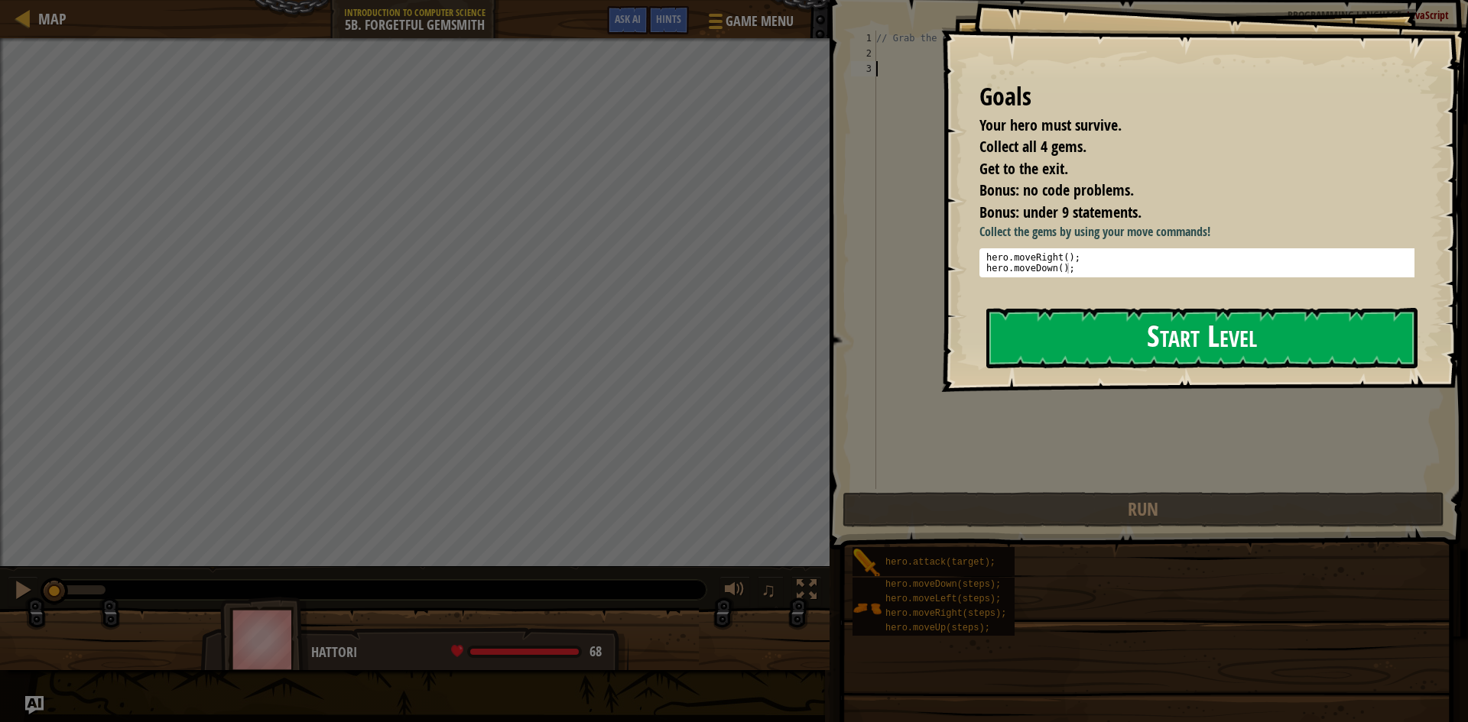
click at [1167, 335] on button "Start Level" at bounding box center [1201, 338] width 431 height 60
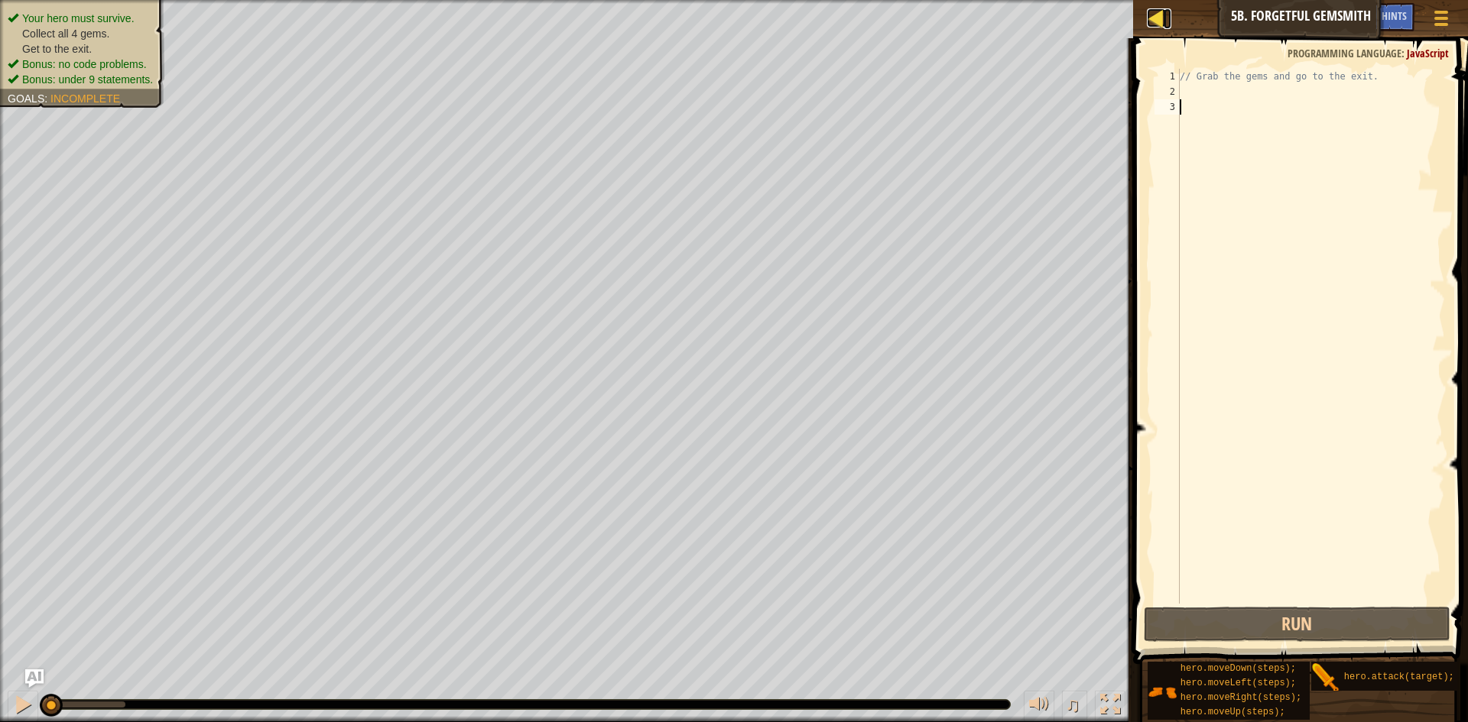
click at [1161, 11] on div at bounding box center [1156, 17] width 19 height 19
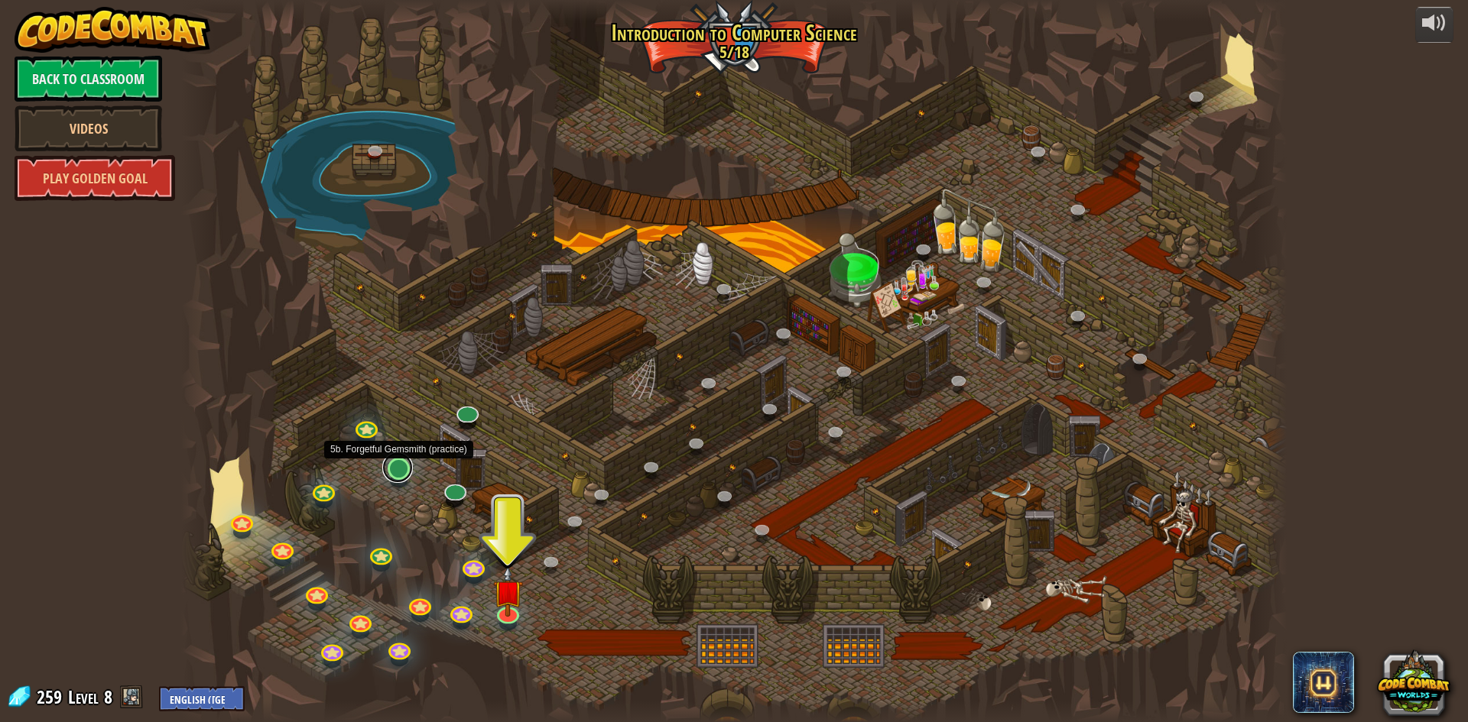
click at [391, 470] on link at bounding box center [397, 468] width 31 height 31
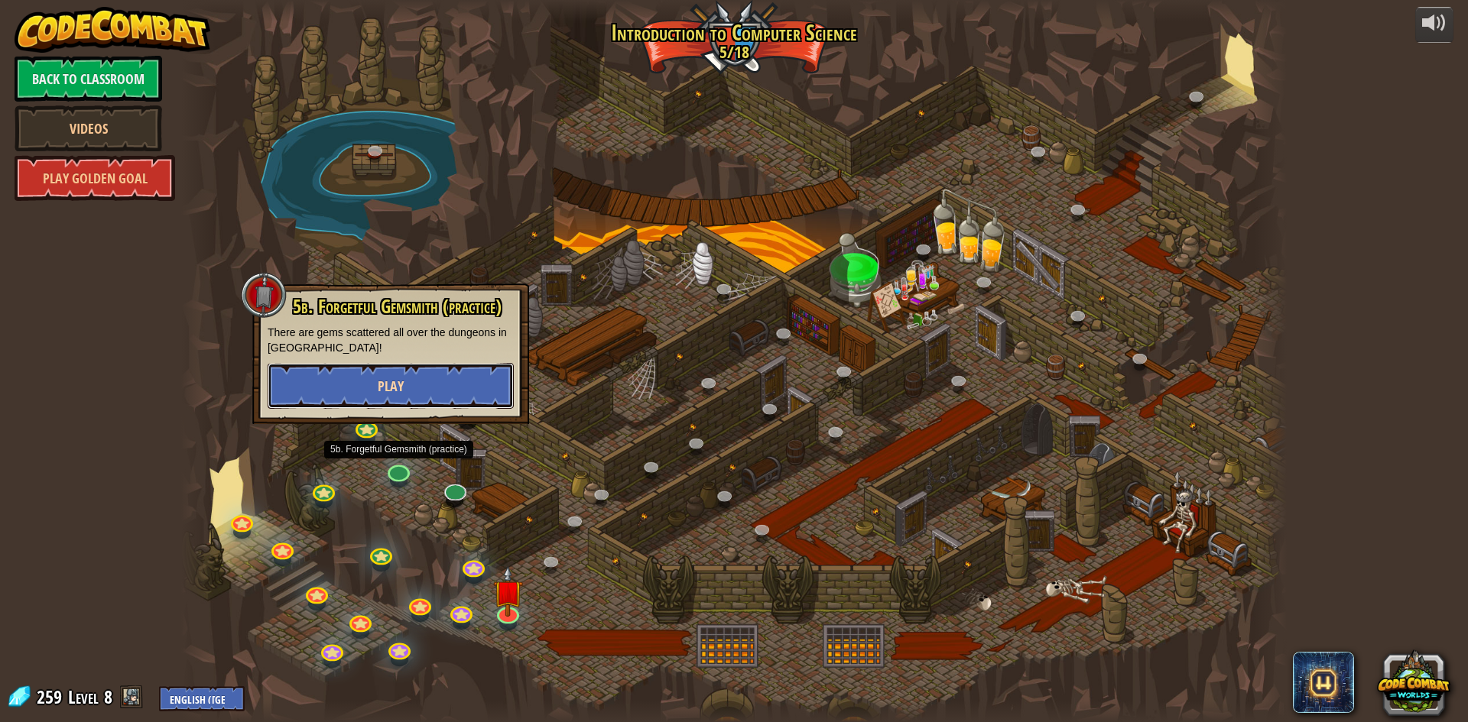
click at [459, 390] on button "Play" at bounding box center [391, 386] width 246 height 46
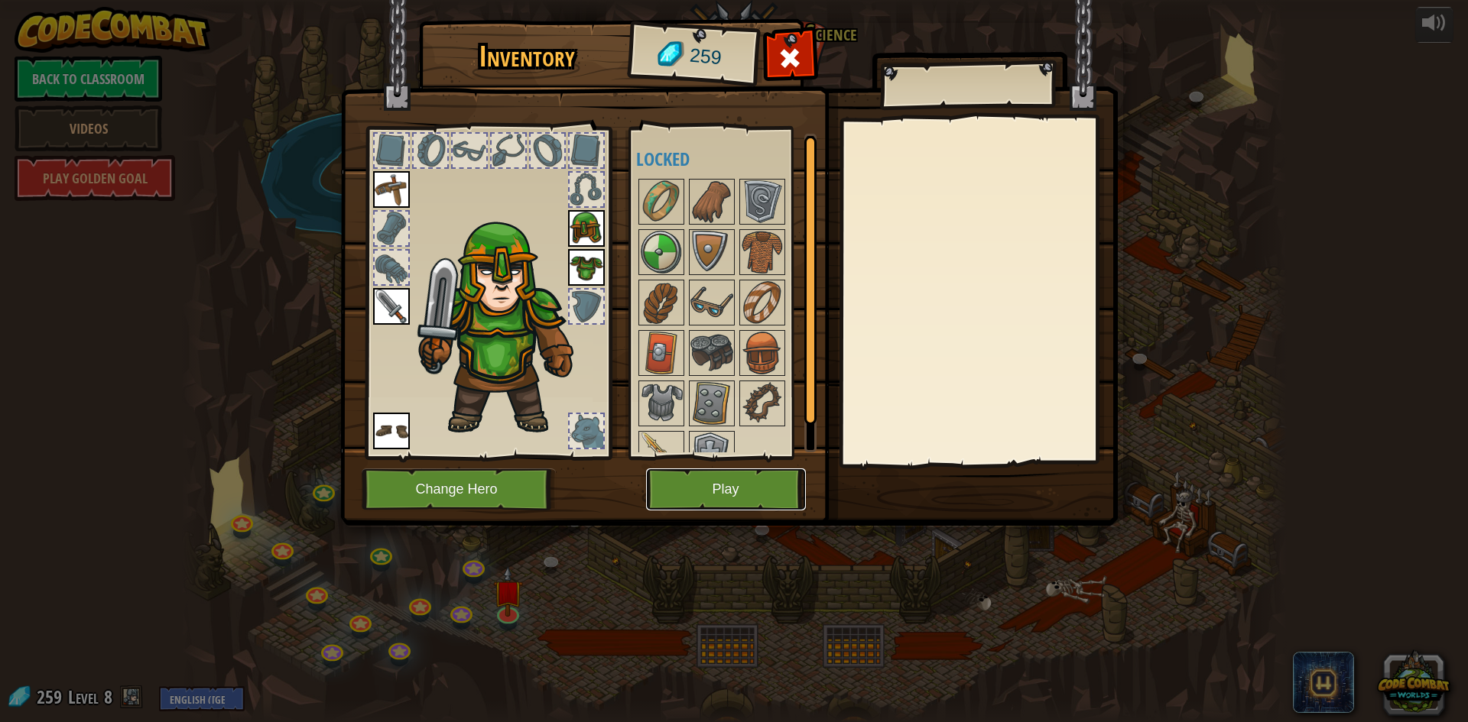
click at [667, 506] on button "Play" at bounding box center [726, 490] width 160 height 42
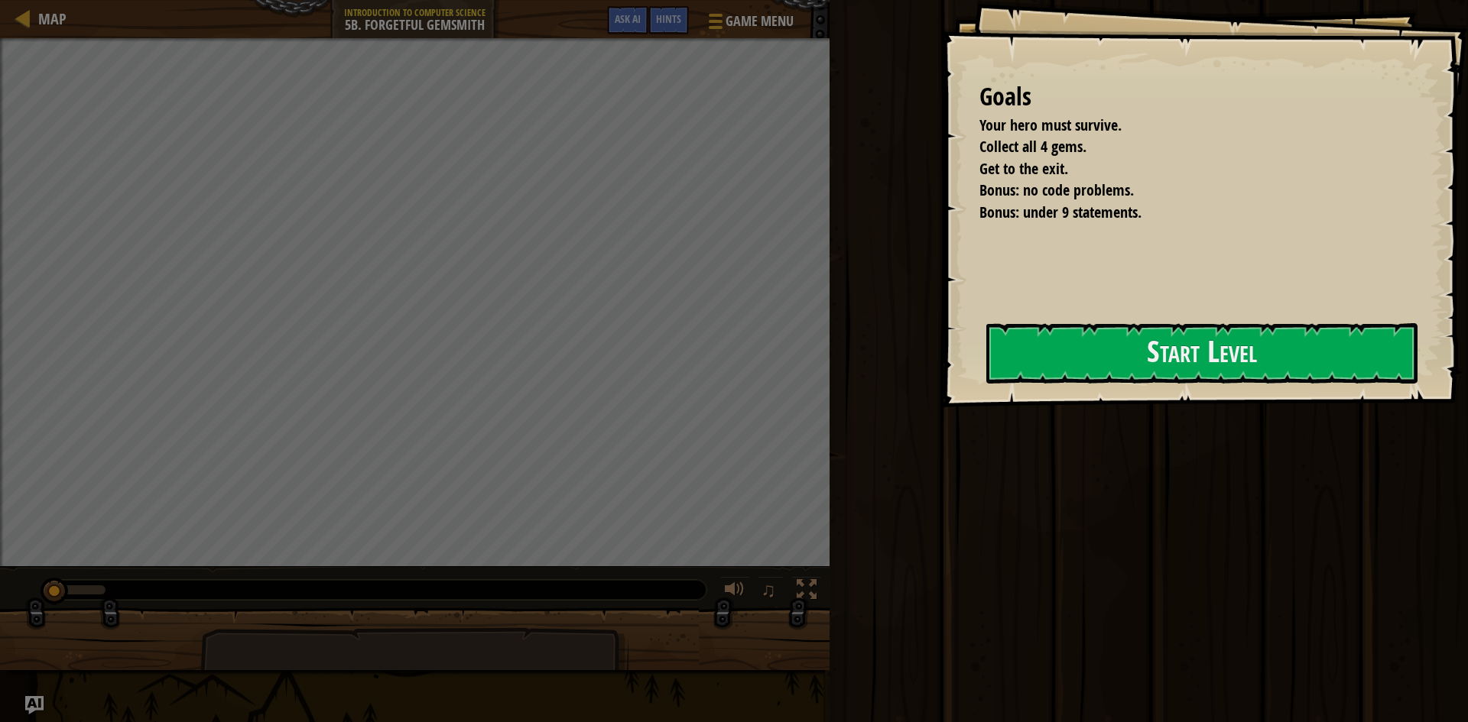
click at [1218, 309] on div "Goals Your hero must survive. Collect all 4 gems. Get to the exit. Bonus: no co…" at bounding box center [1204, 203] width 527 height 407
click at [1243, 333] on button "Start Level" at bounding box center [1201, 353] width 431 height 60
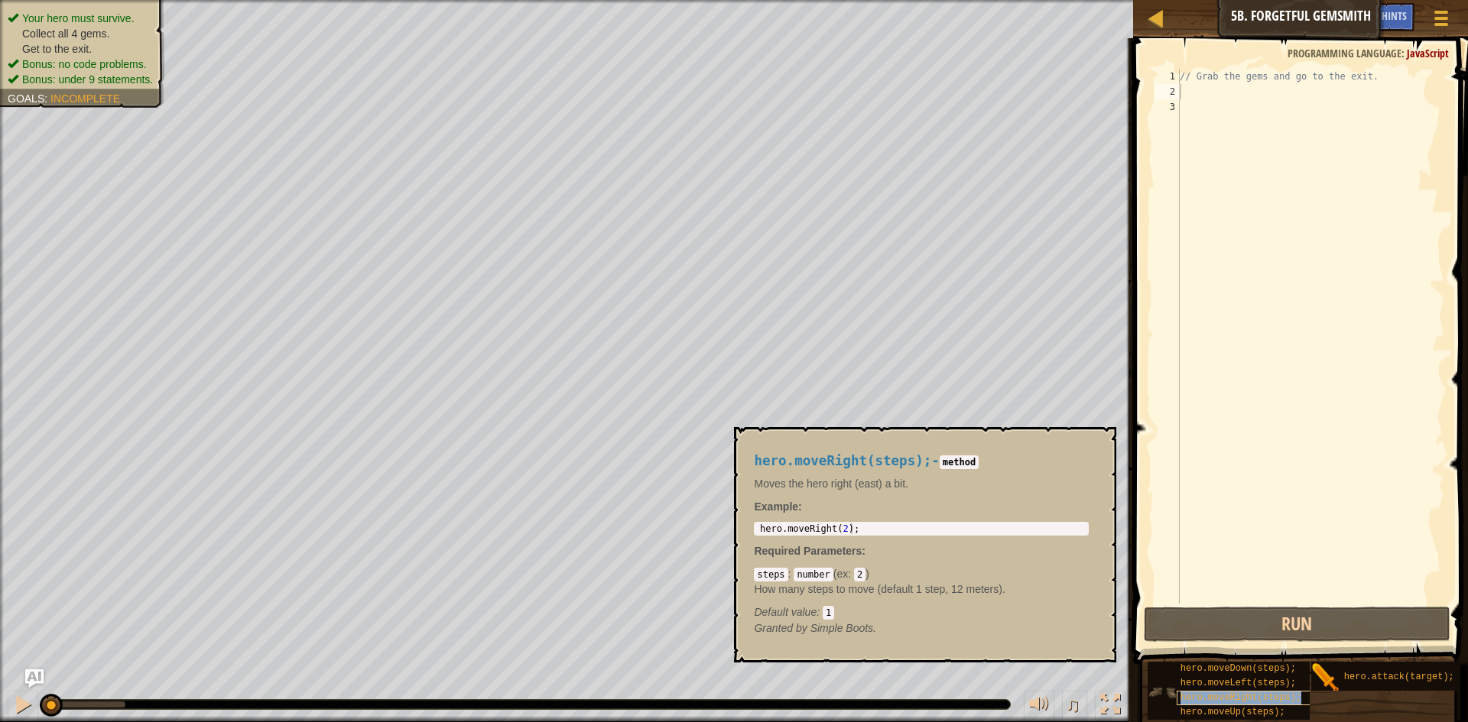
type textarea "hero.moveRight(steps);"
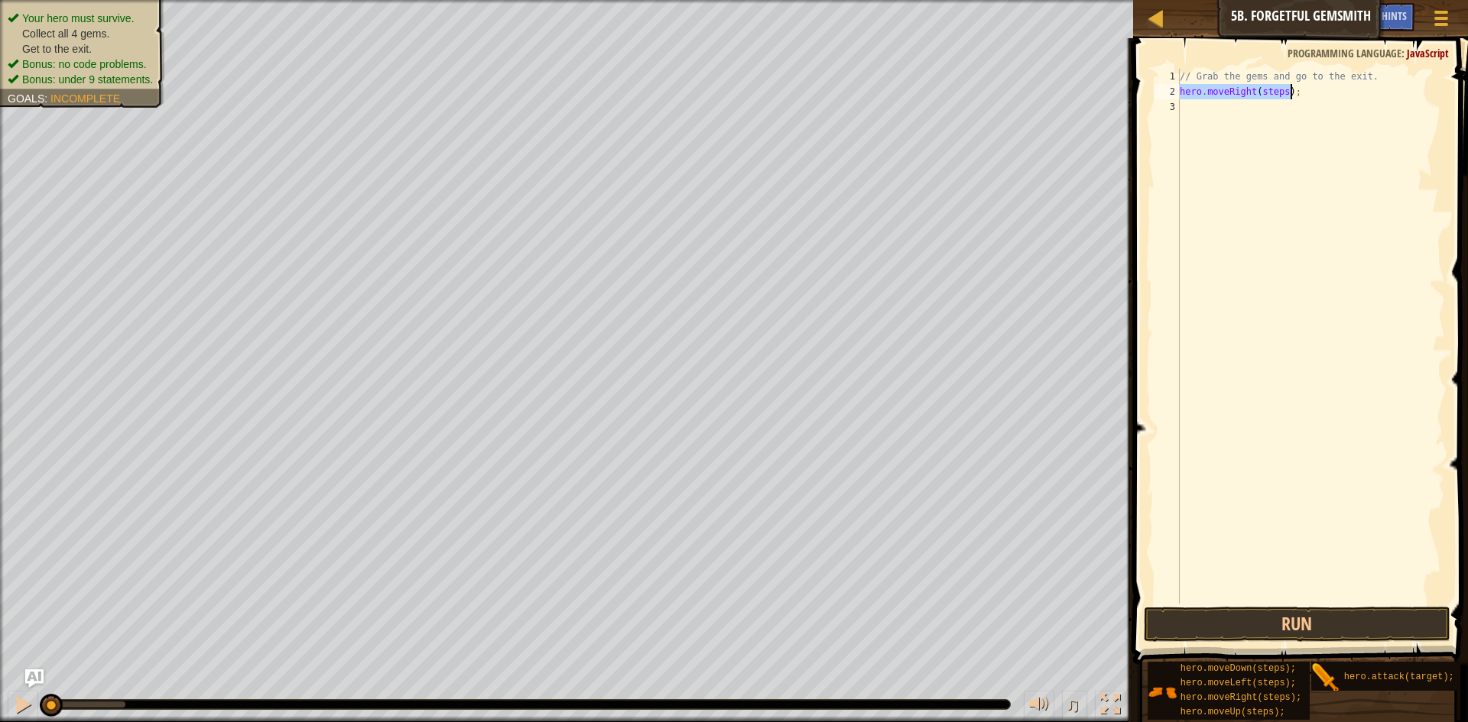
click at [1278, 93] on div "// Grab the gems and go to the exit. hero . moveRight ( steps ) ;" at bounding box center [1311, 336] width 268 height 535
click at [1281, 89] on div "// Grab the gems and go to the exit. hero . moveRight ( steps ) ;" at bounding box center [1311, 352] width 268 height 566
click at [1274, 107] on div "// Grab the gems and go to the exit. hero . moveRight ( ) ; hero . moveDown ( s…" at bounding box center [1311, 352] width 268 height 566
click at [1281, 123] on div "// Grab the gems and go to the exit. hero . moveRight ( ) ; hero . moveDown ( )…" at bounding box center [1311, 352] width 268 height 566
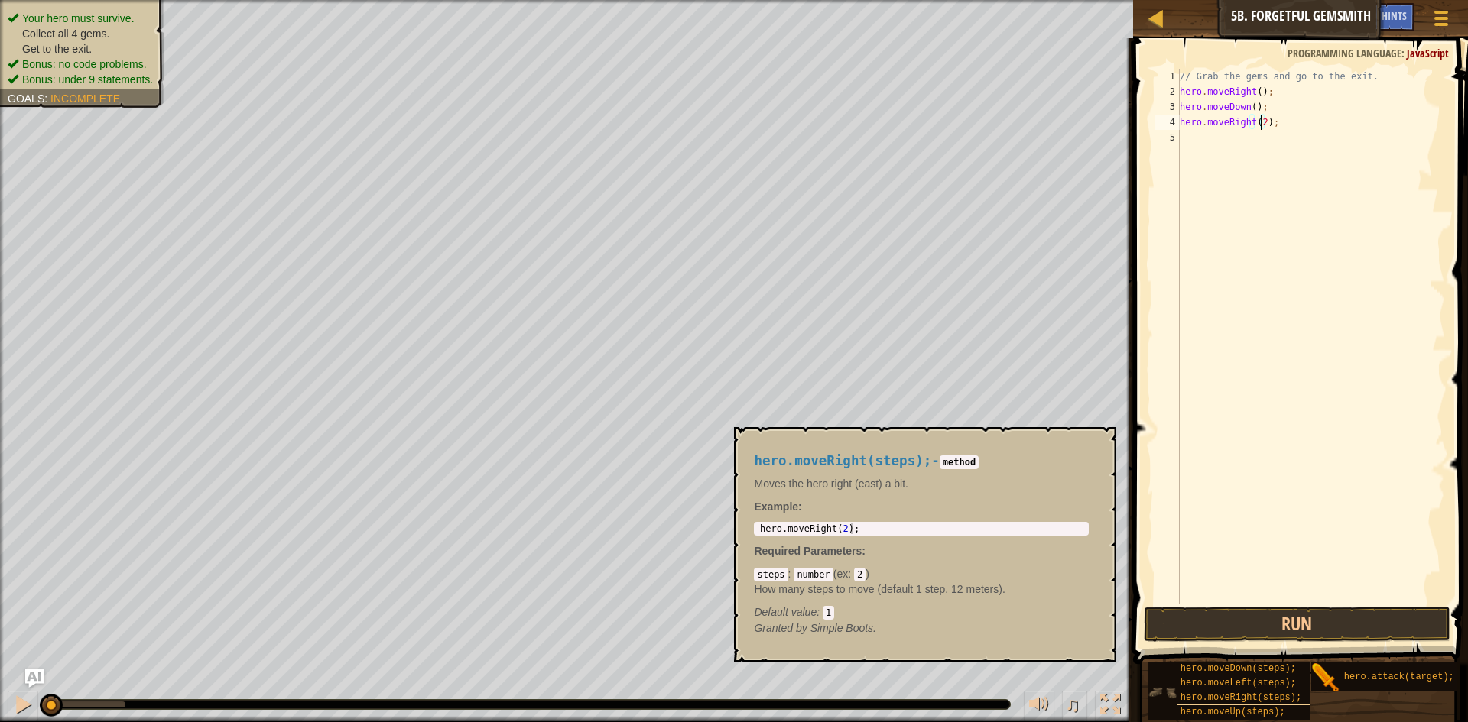
scroll to position [11, 0]
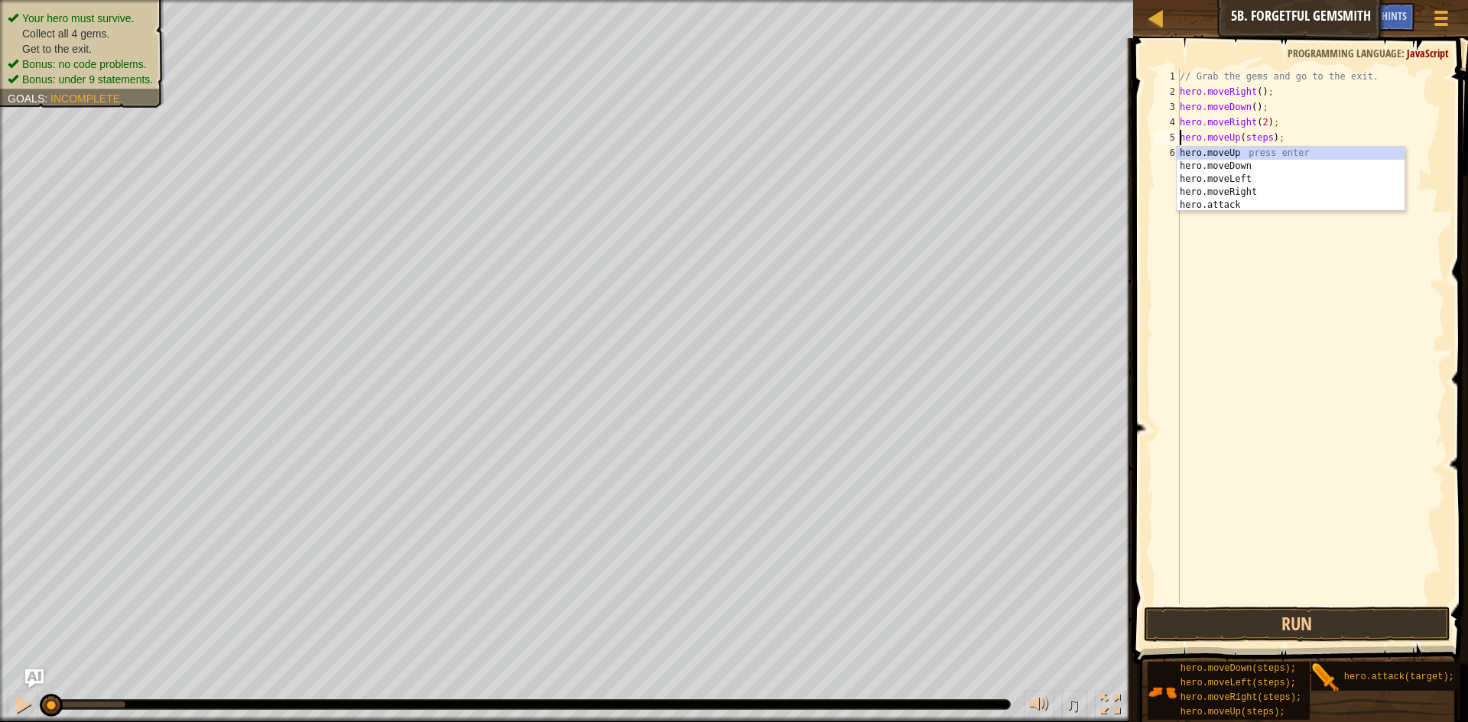
click at [1268, 138] on div "// Grab the gems and go to the exit. hero . moveRight ( ) ; hero . moveDown ( )…" at bounding box center [1311, 352] width 268 height 566
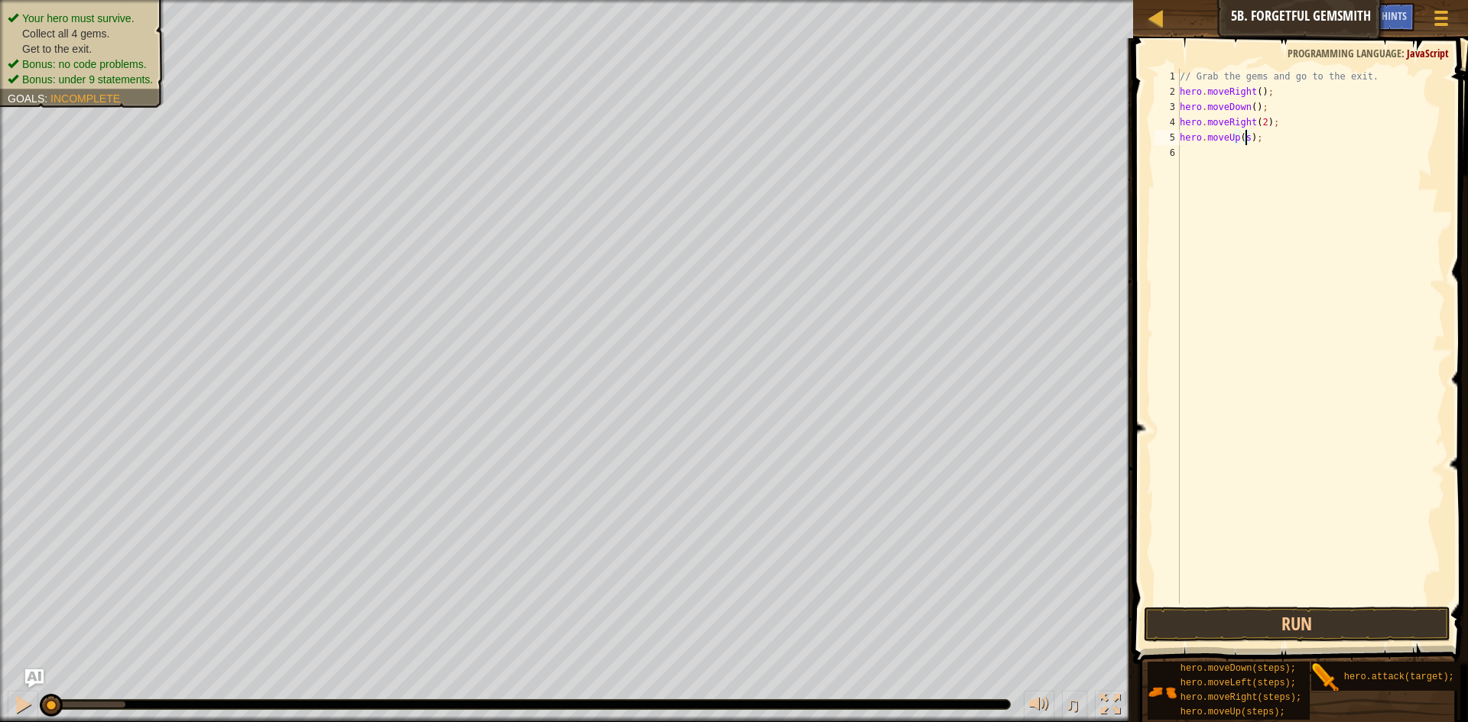
scroll to position [7, 5]
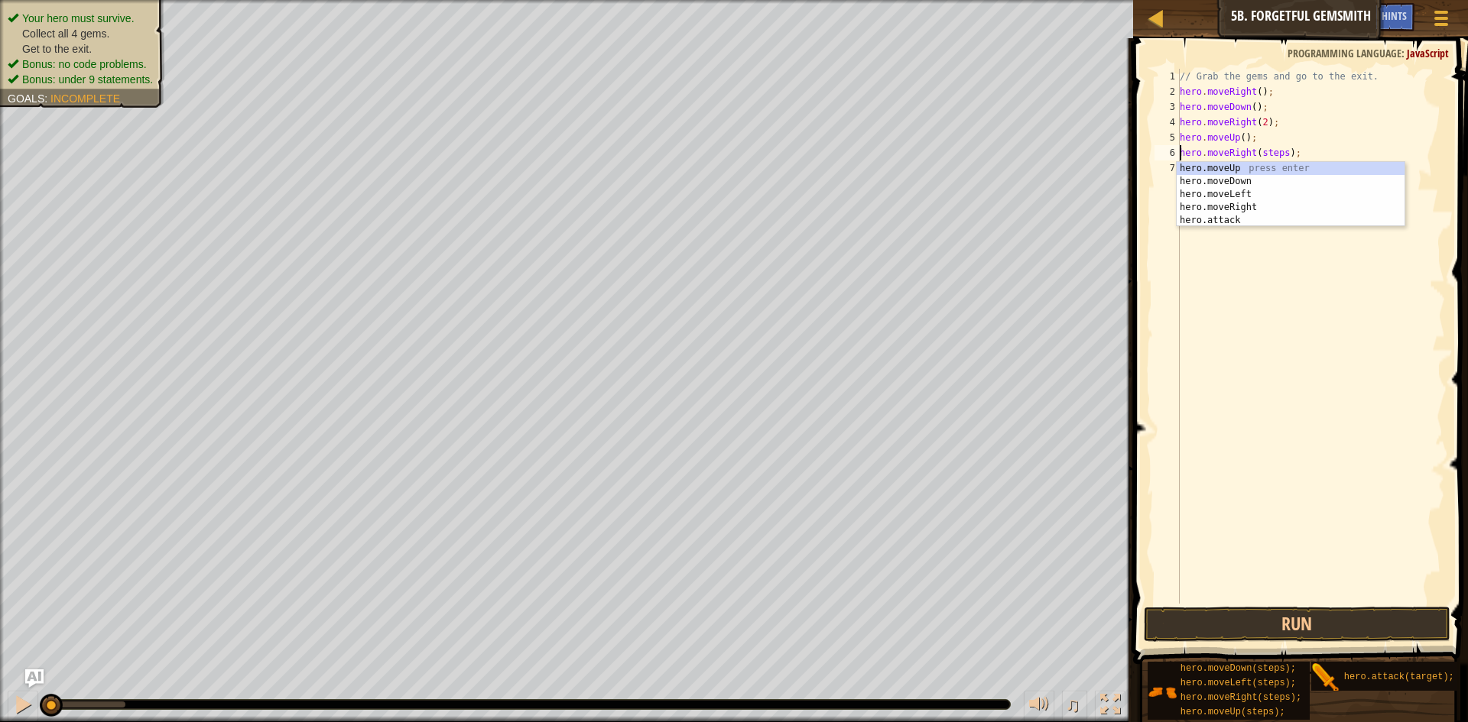
click at [1278, 154] on div "// Grab the gems and go to the exit. hero . moveRight ( ) ; hero . moveDown ( )…" at bounding box center [1311, 352] width 268 height 566
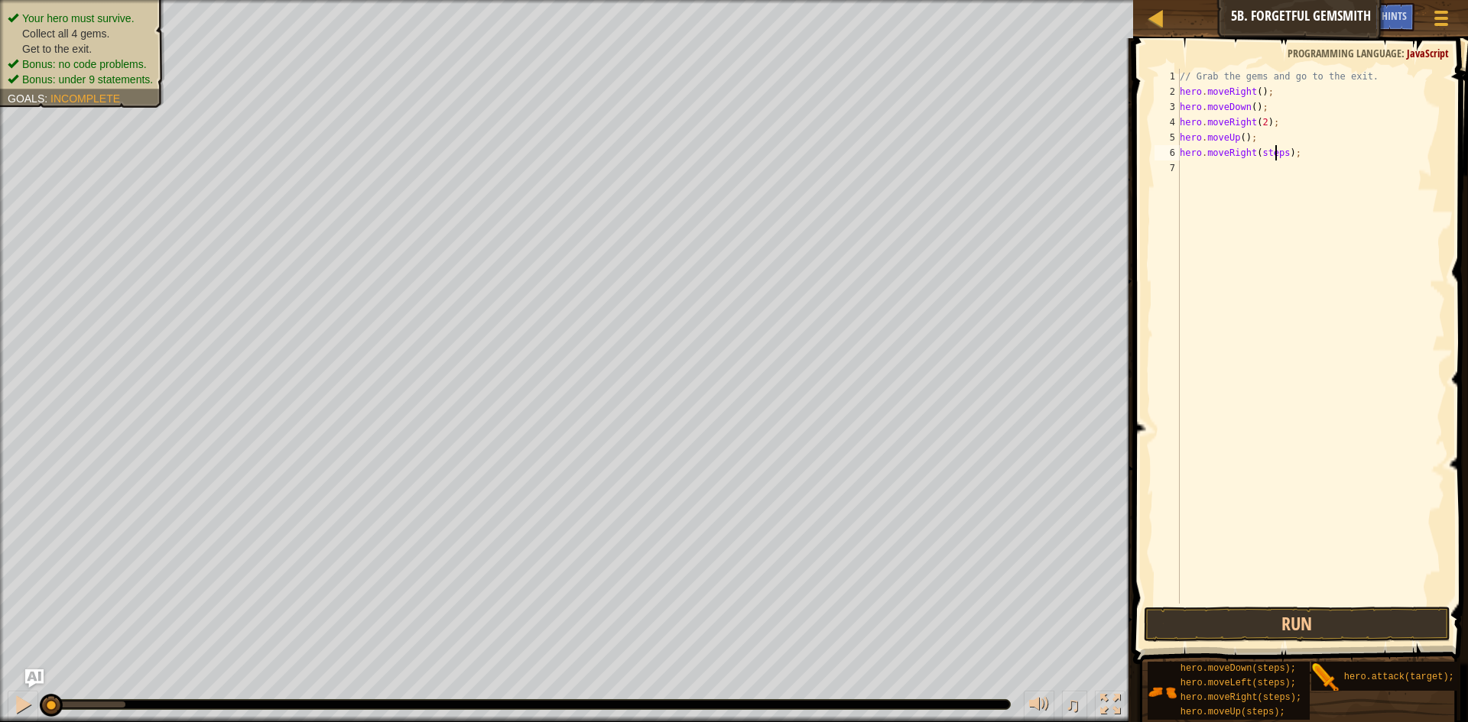
click at [1282, 154] on div "// Grab the gems and go to the exit. hero . moveRight ( ) ; hero . moveDown ( )…" at bounding box center [1311, 352] width 268 height 566
type textarea "hero.moveRight(3);"
click at [1357, 614] on button "Run" at bounding box center [1297, 624] width 307 height 35
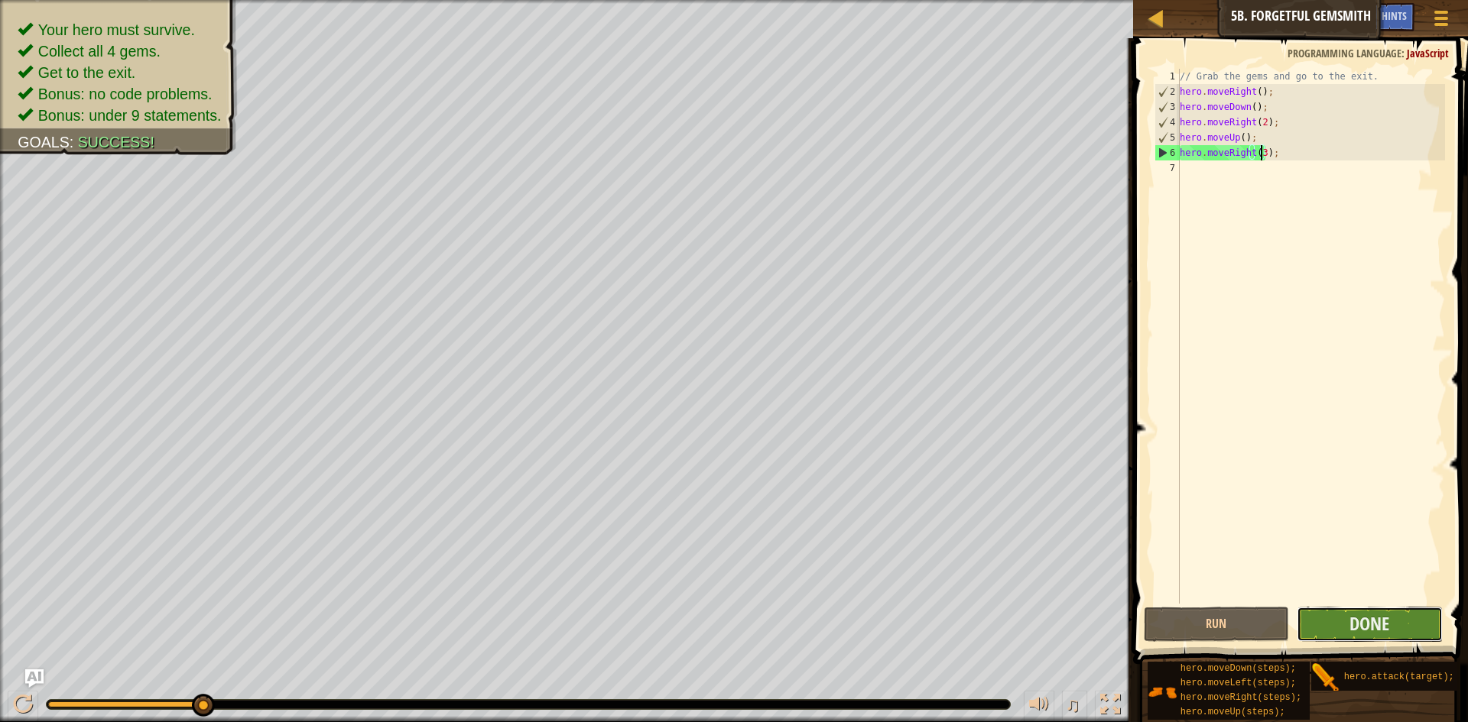
click at [1344, 619] on button "Done" at bounding box center [1370, 624] width 146 height 35
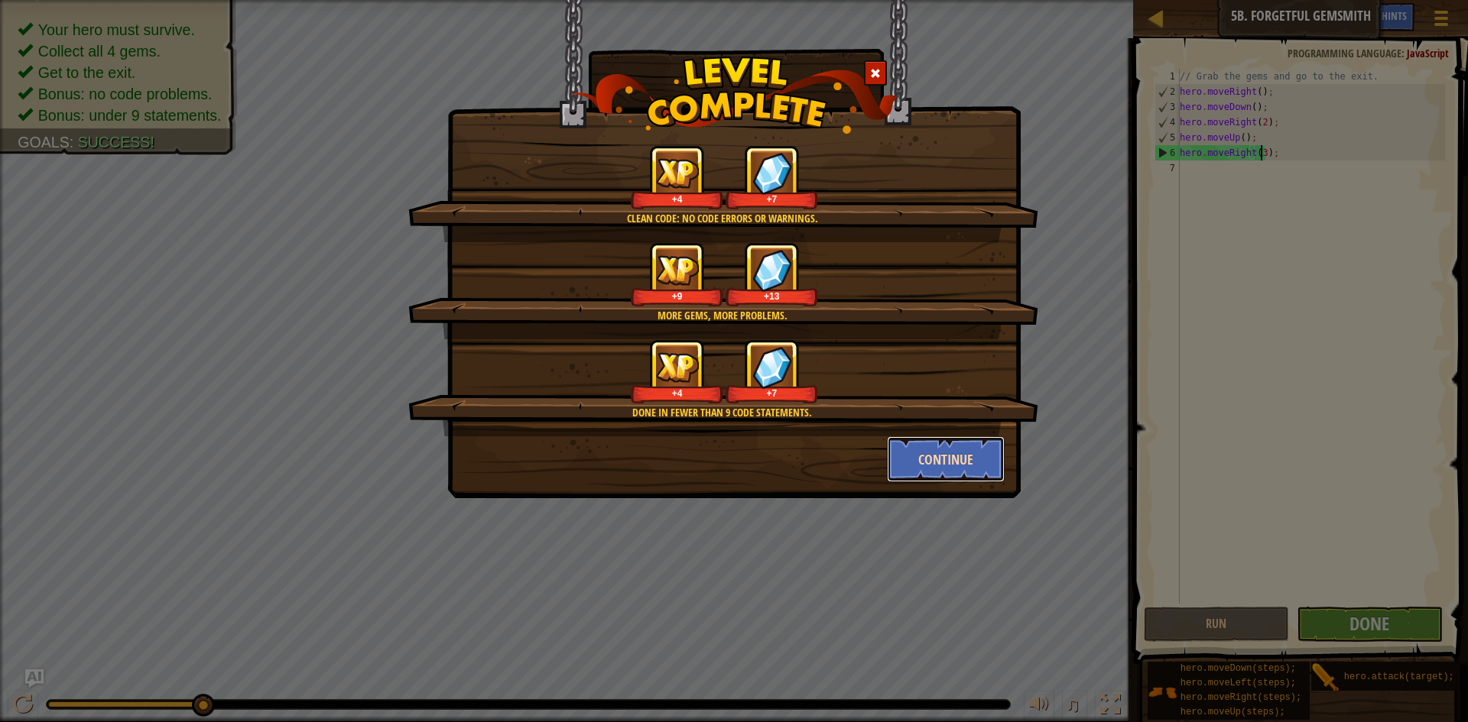
click at [944, 460] on button "Continue" at bounding box center [946, 460] width 119 height 46
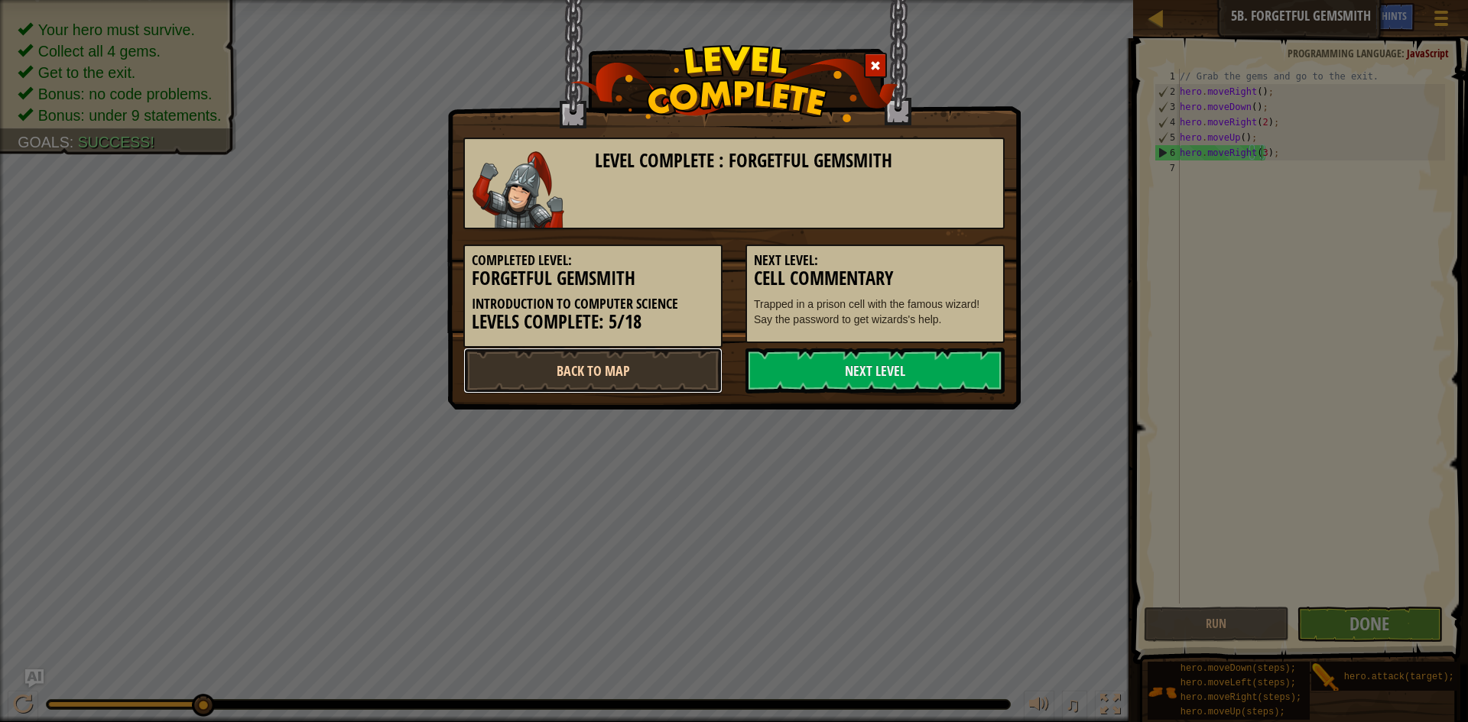
click at [577, 360] on link "Back to Map" at bounding box center [592, 371] width 259 height 46
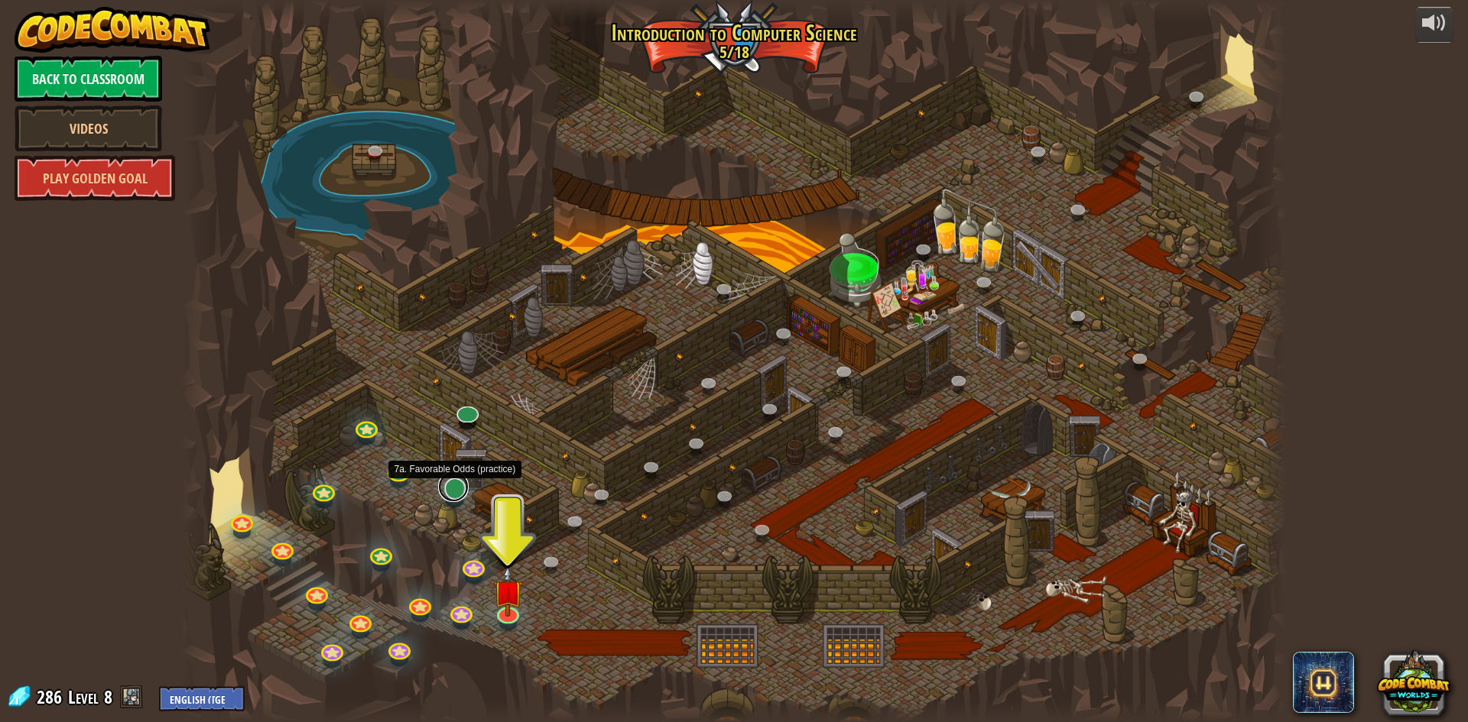
click at [458, 490] on link at bounding box center [453, 487] width 31 height 31
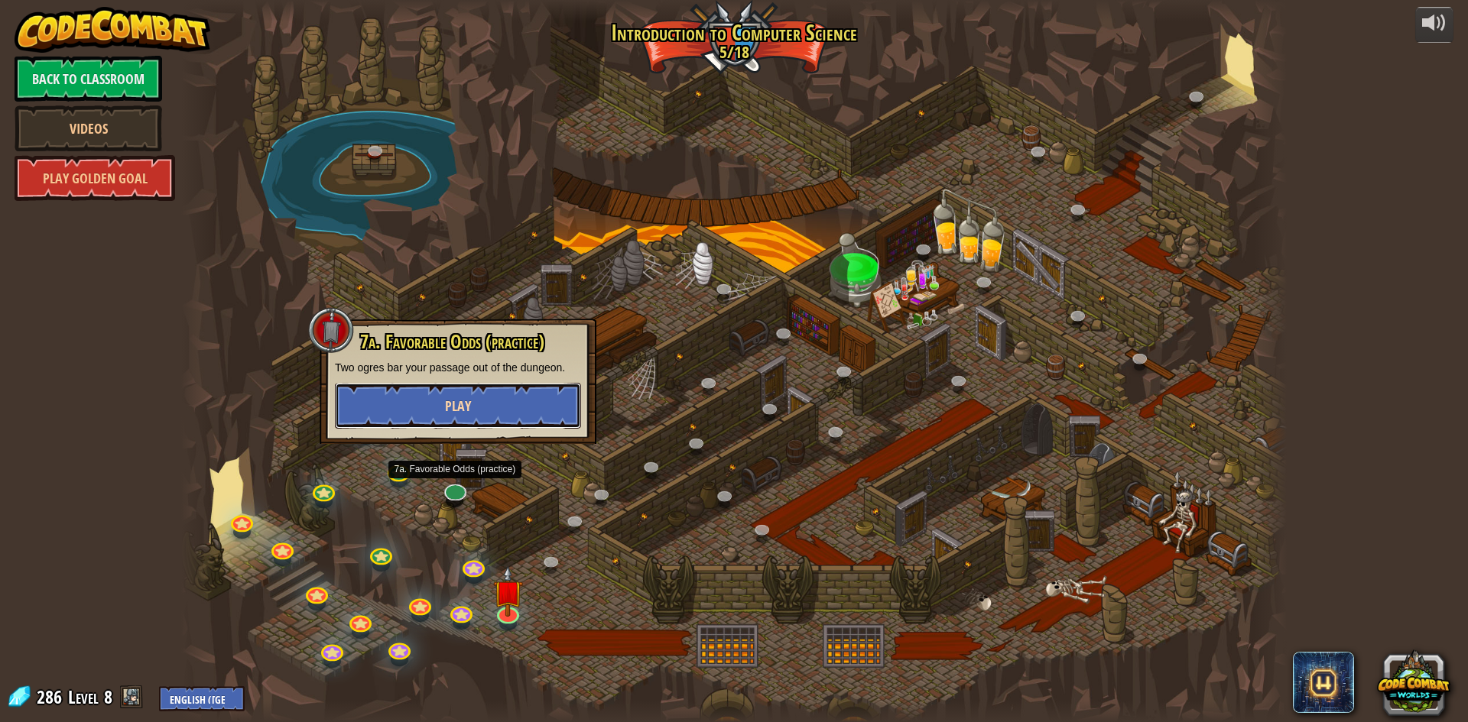
click at [472, 411] on button "Play" at bounding box center [458, 406] width 246 height 46
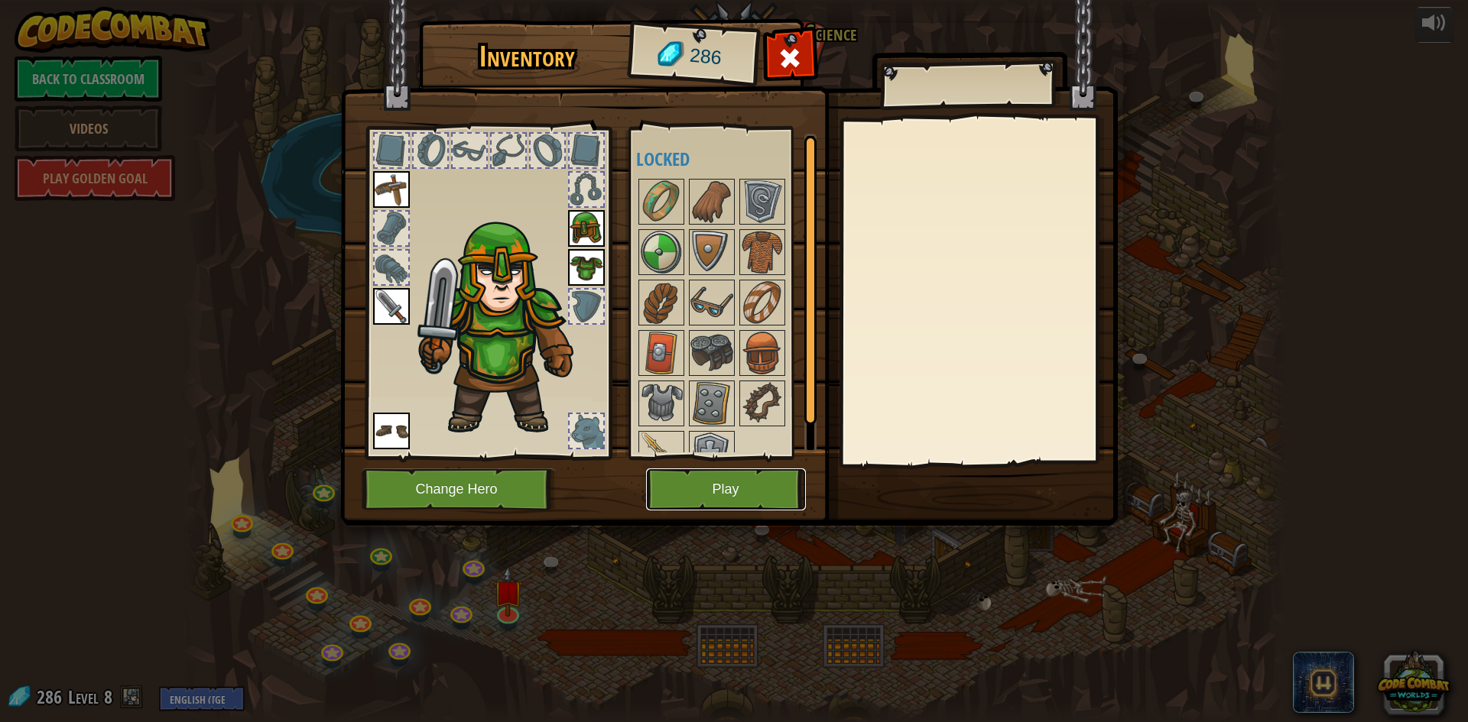
click at [692, 490] on button "Play" at bounding box center [726, 490] width 160 height 42
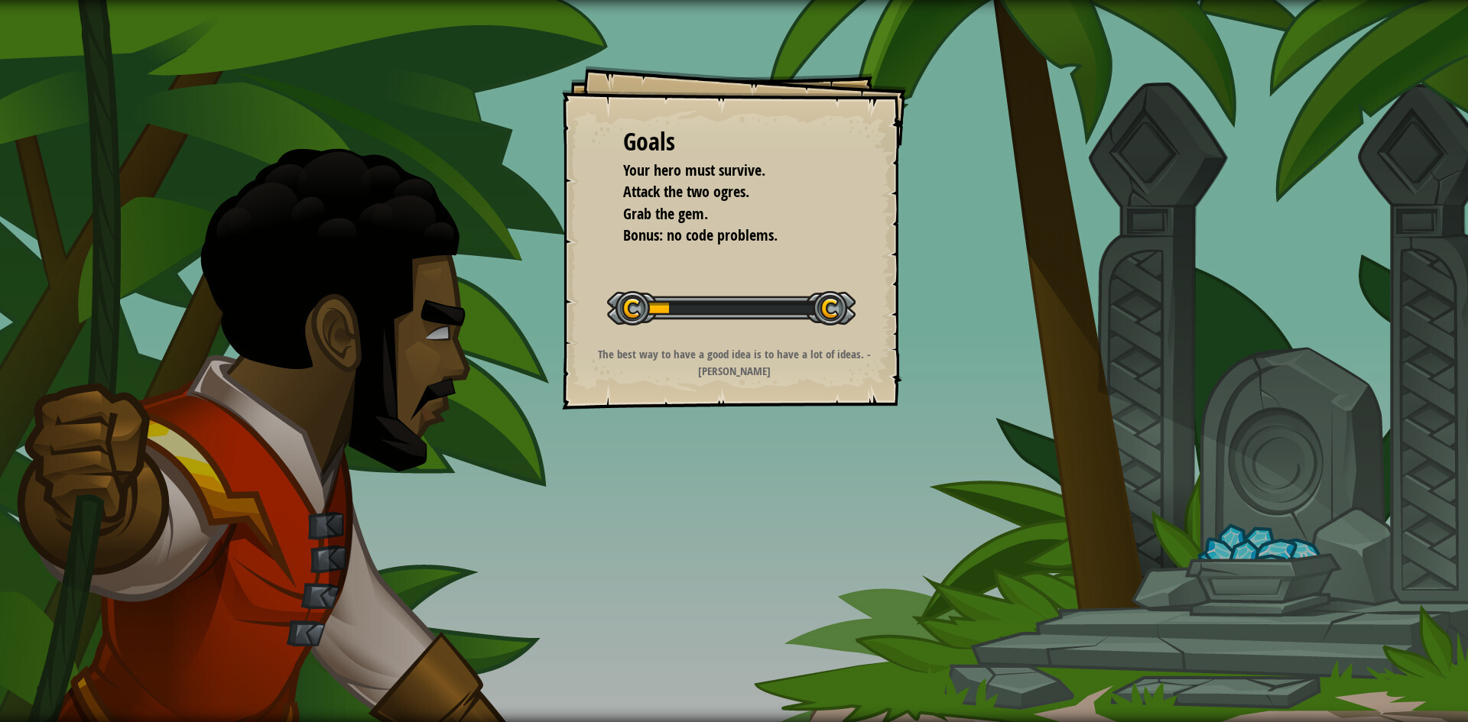
click at [732, 356] on strong "The best way to have a good idea is to have a lot of ideas. - Linus Pauling" at bounding box center [734, 362] width 273 height 32
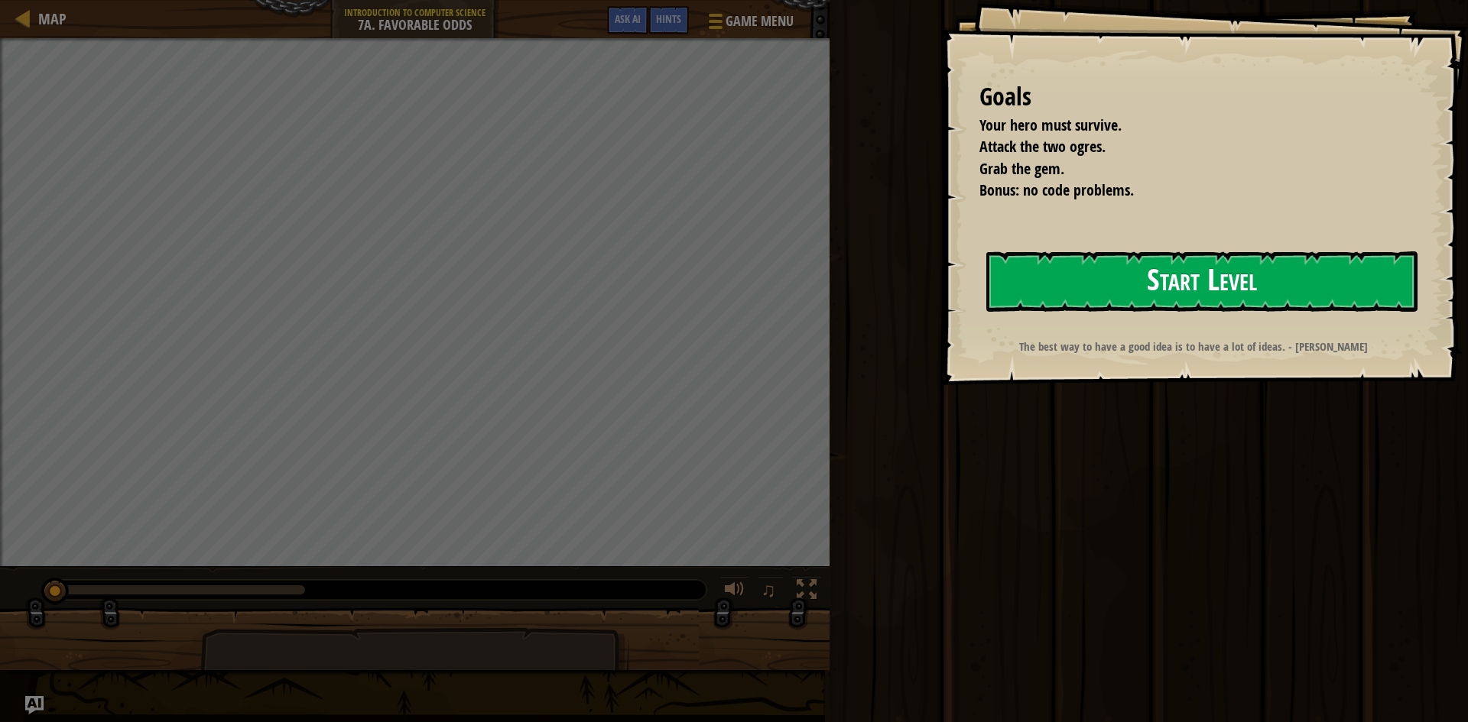
click at [1045, 273] on button "Start Level" at bounding box center [1201, 282] width 431 height 60
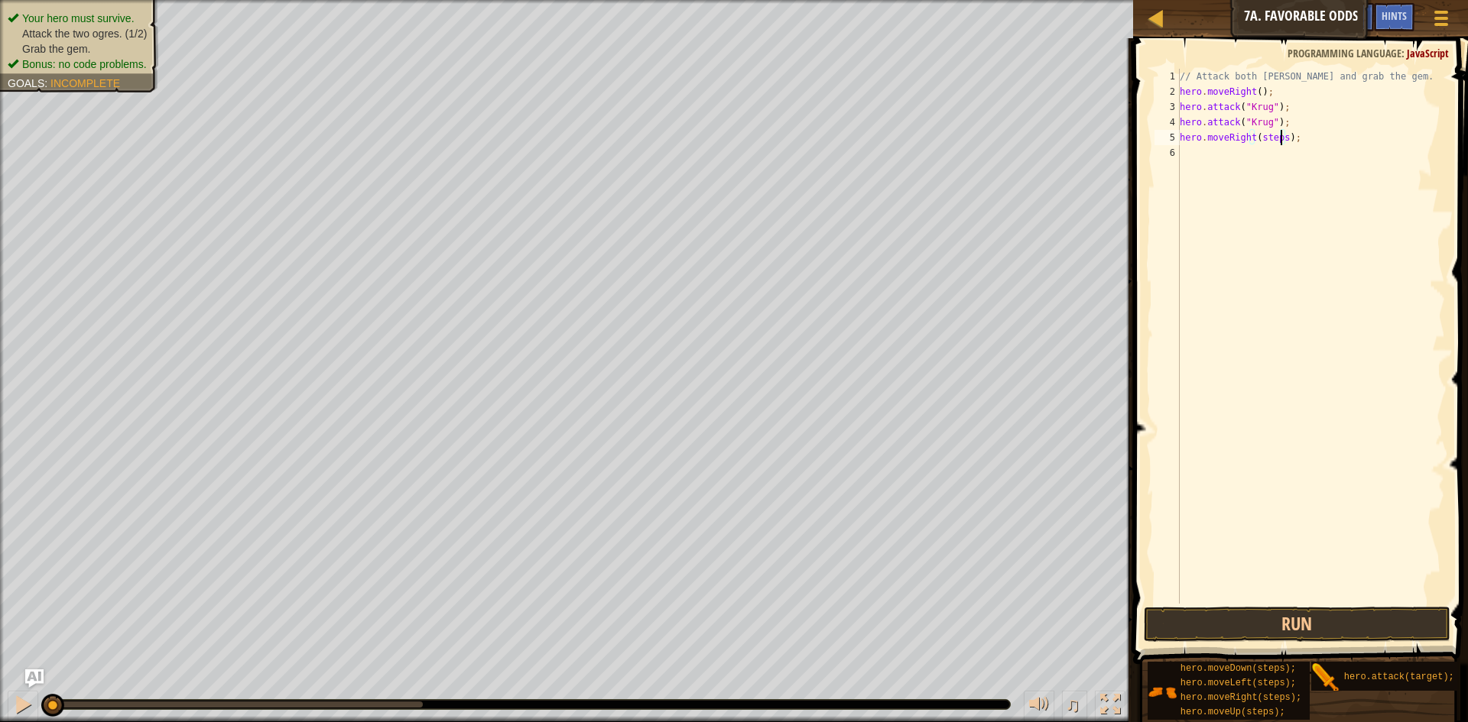
click at [1281, 137] on div "// Attack both ogres and grab the gem. hero . moveRight ( ) ; hero . attack ( "…" at bounding box center [1311, 352] width 268 height 566
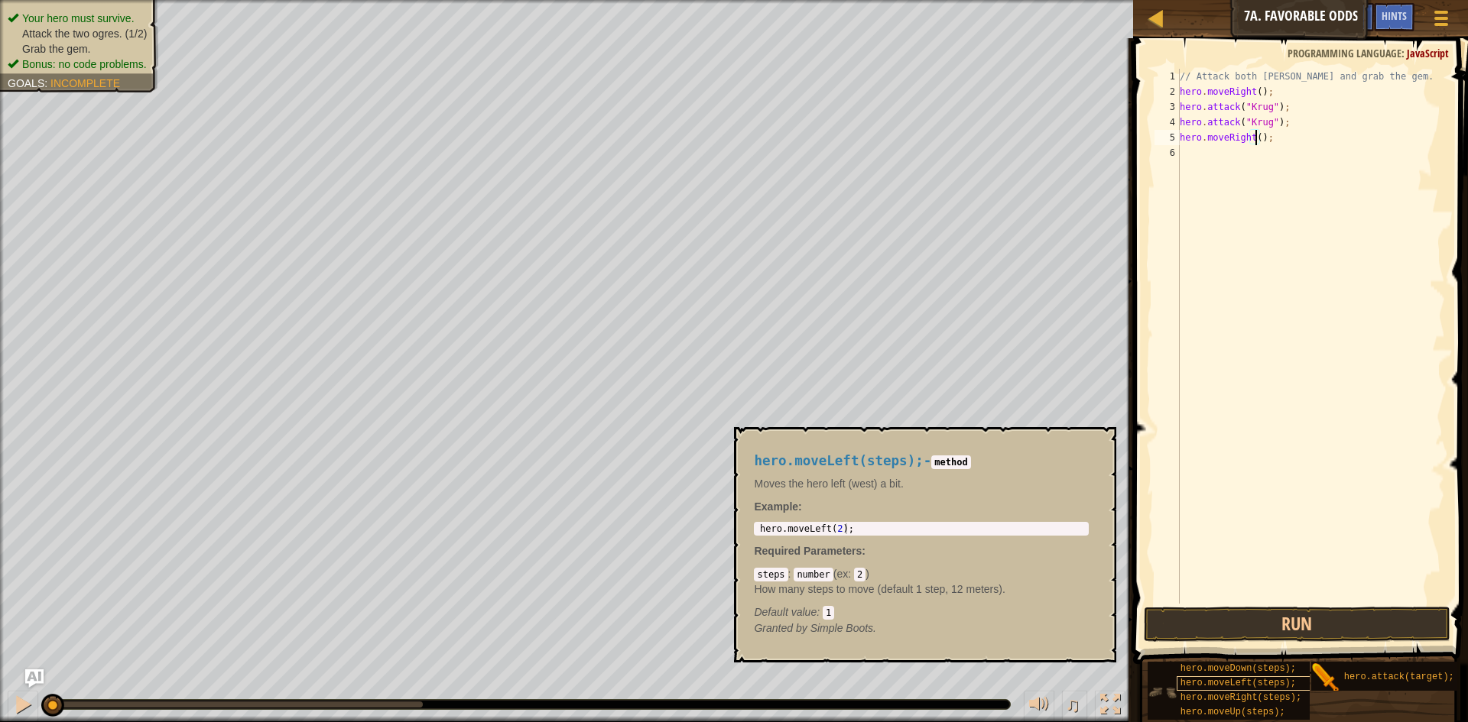
scroll to position [11, 0]
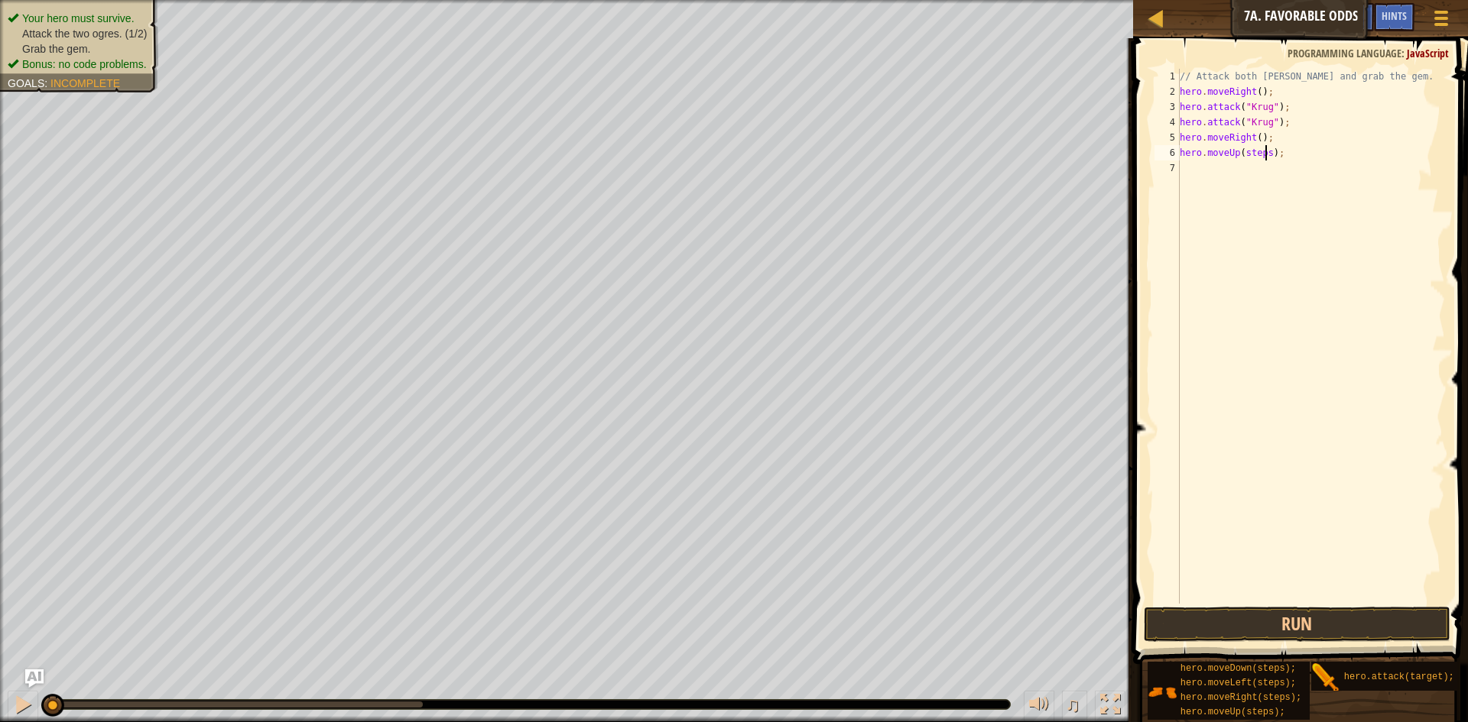
click at [1266, 152] on div "// Attack both ogres and grab the gem. hero . moveRight ( ) ; hero . attack ( "…" at bounding box center [1311, 352] width 268 height 566
click at [1274, 165] on div "// Attack both ogres and grab the gem. hero . moveRight ( ) ; hero . attack ( "…" at bounding box center [1311, 352] width 268 height 566
click at [1268, 184] on div "// Attack both ogres and grab the gem. hero . moveRight ( ) ; hero . attack ( "…" at bounding box center [1311, 352] width 268 height 566
type textarea "hero.attack("Grump");"
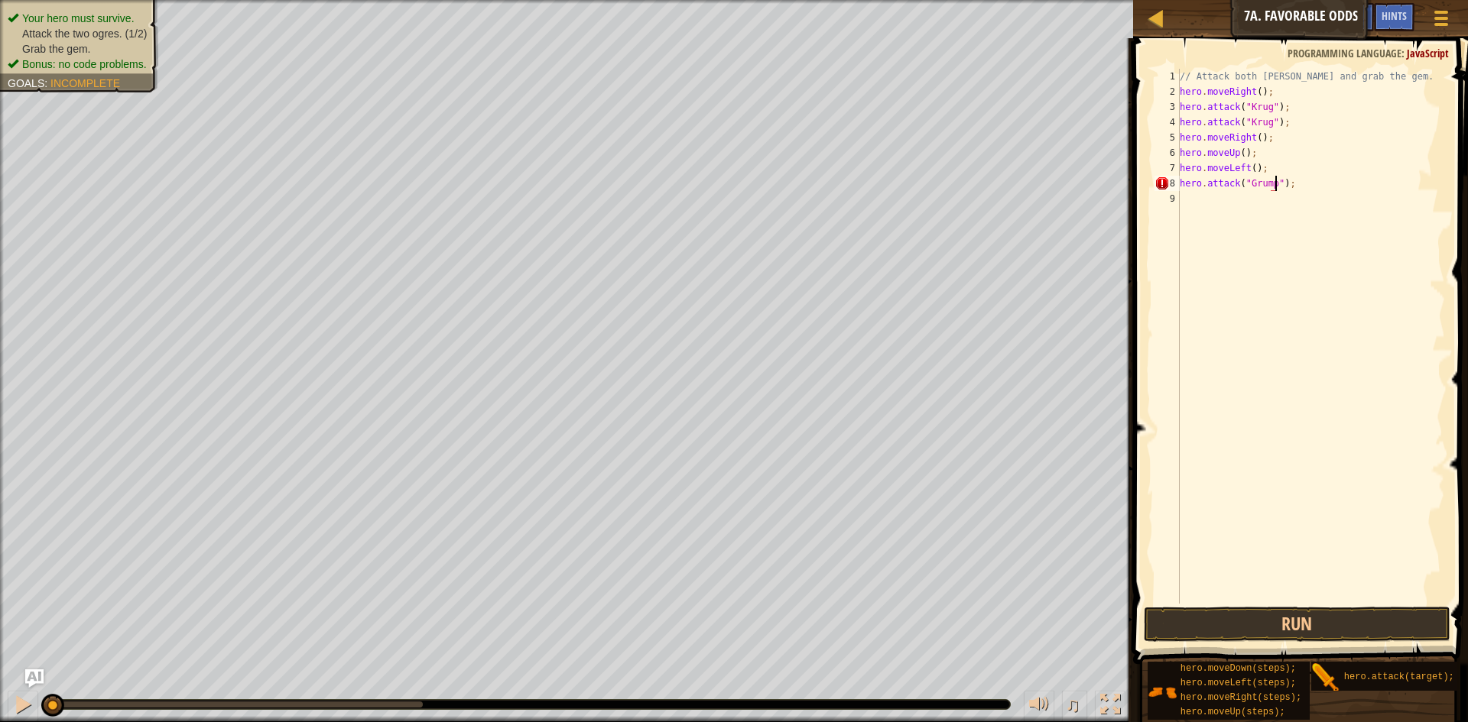
scroll to position [7, 8]
drag, startPoint x: 1295, startPoint y: 187, endPoint x: 1180, endPoint y: 190, distance: 114.7
click at [1180, 190] on div "// Attack both ogres and grab the gem. hero . moveRight ( ) ; hero . attack ( "…" at bounding box center [1311, 352] width 268 height 566
click at [1184, 199] on div "// Attack both ogres and grab the gem. hero . moveRight ( ) ; hero . attack ( "…" at bounding box center [1311, 352] width 268 height 566
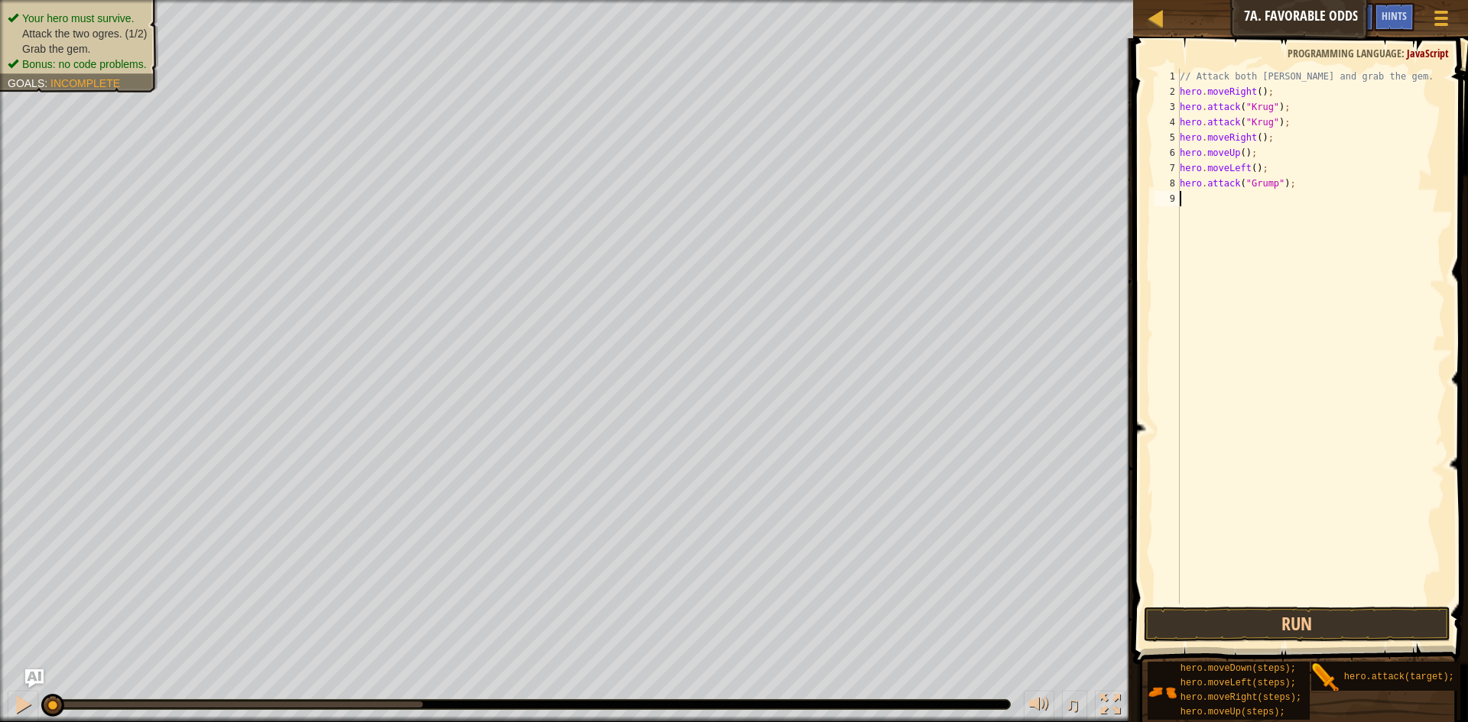
paste textarea "hero.attack("Grump");"
type textarea "hero.attack("Grump");"
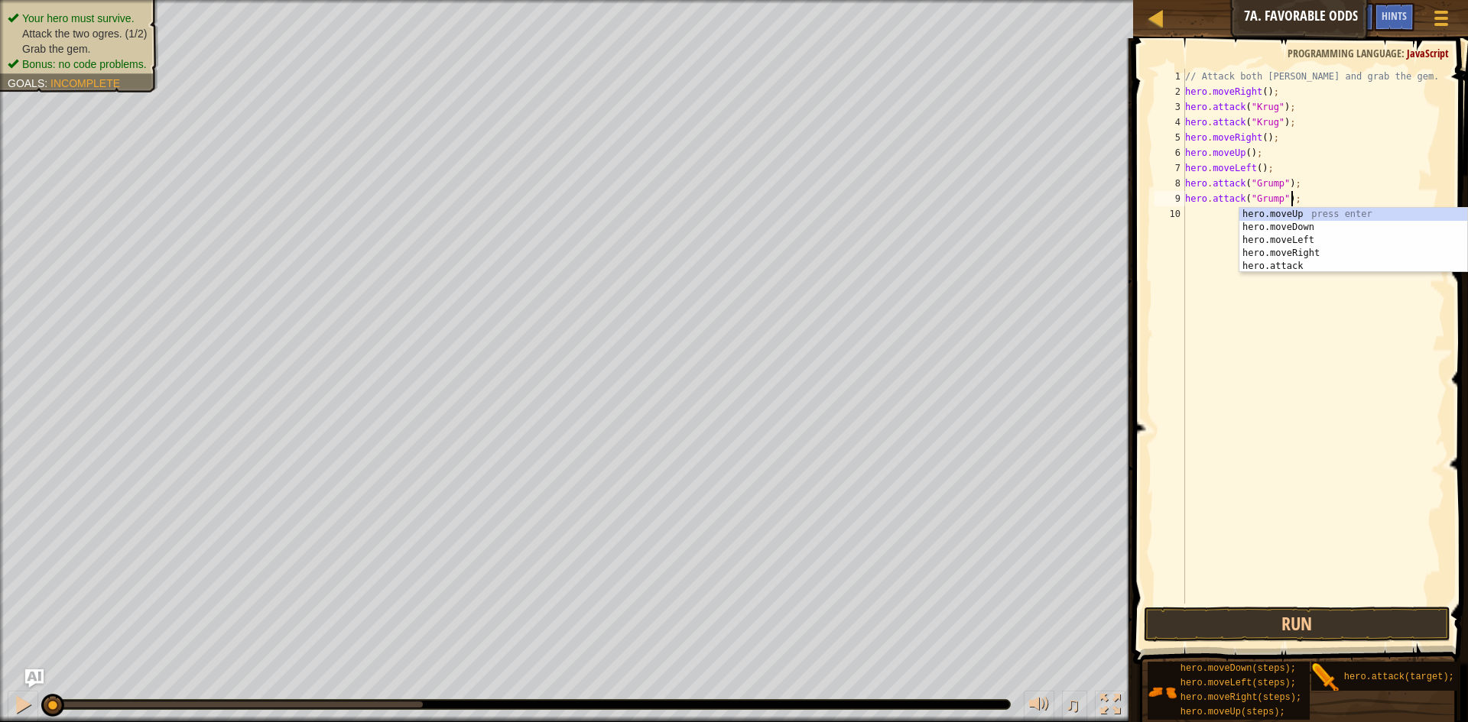
click at [1219, 311] on div "// Attack both ogres and grab the gem. hero . moveRight ( ) ; hero . attack ( "…" at bounding box center [1314, 352] width 264 height 566
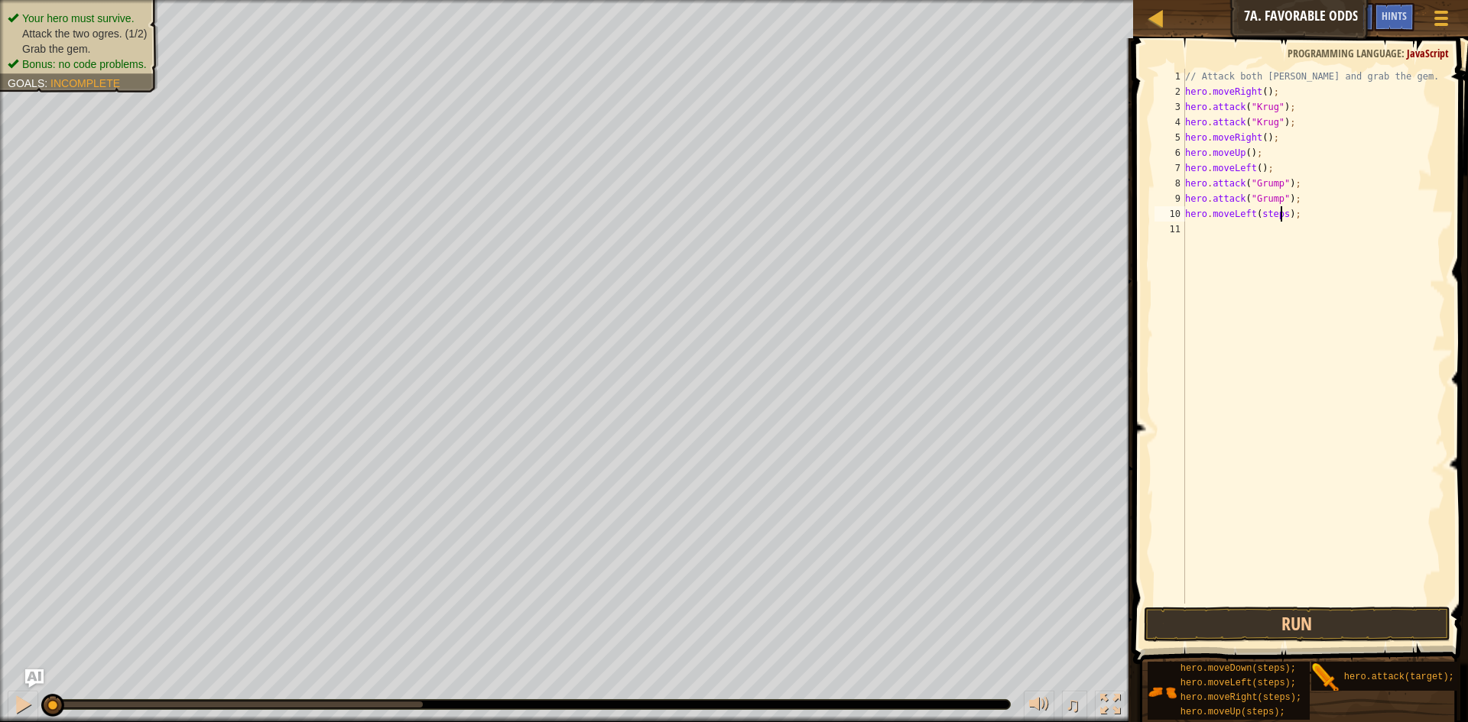
click at [1280, 215] on div "// Attack both ogres and grab the gem. hero . moveRight ( ) ; hero . attack ( "…" at bounding box center [1314, 352] width 264 height 566
type textarea "hero.moveLeft();"
click at [1354, 632] on button "Run" at bounding box center [1297, 624] width 307 height 35
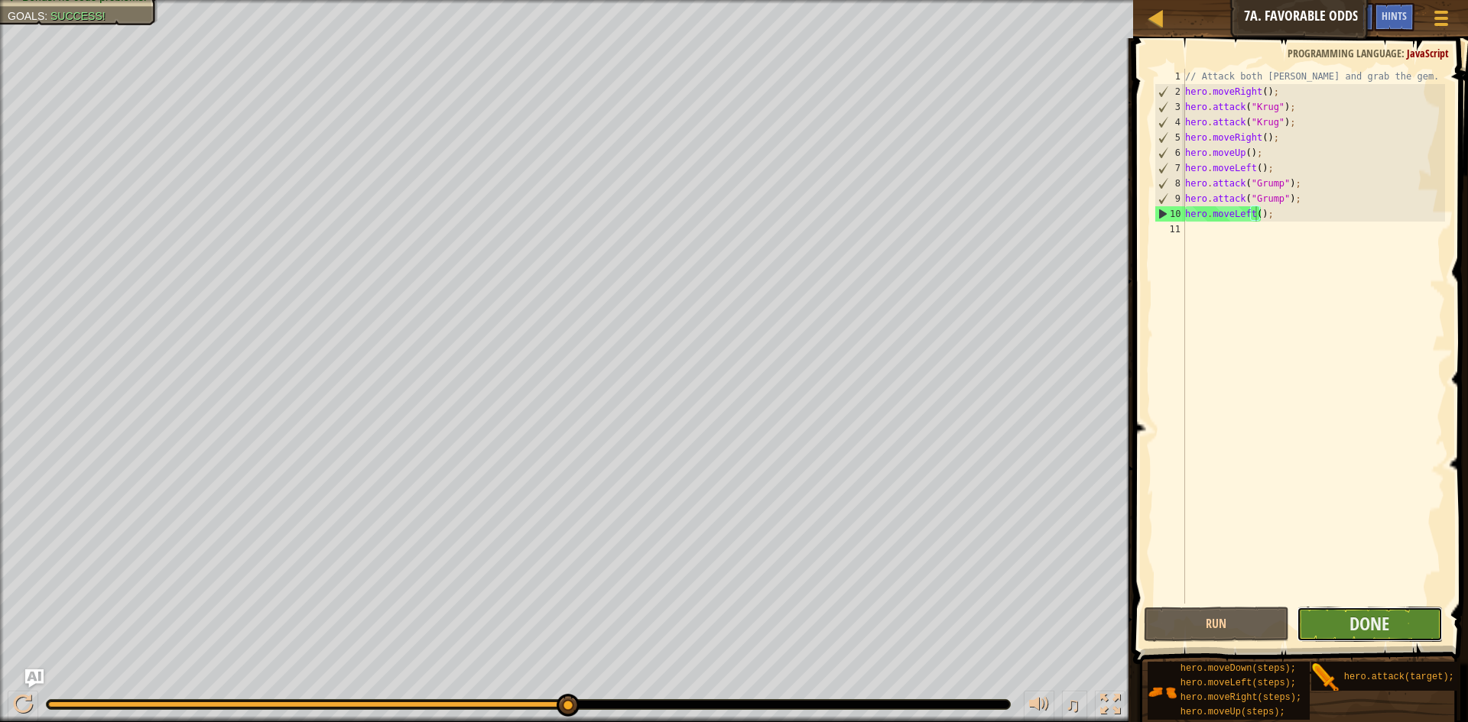
click at [1396, 636] on button "Done" at bounding box center [1370, 624] width 146 height 35
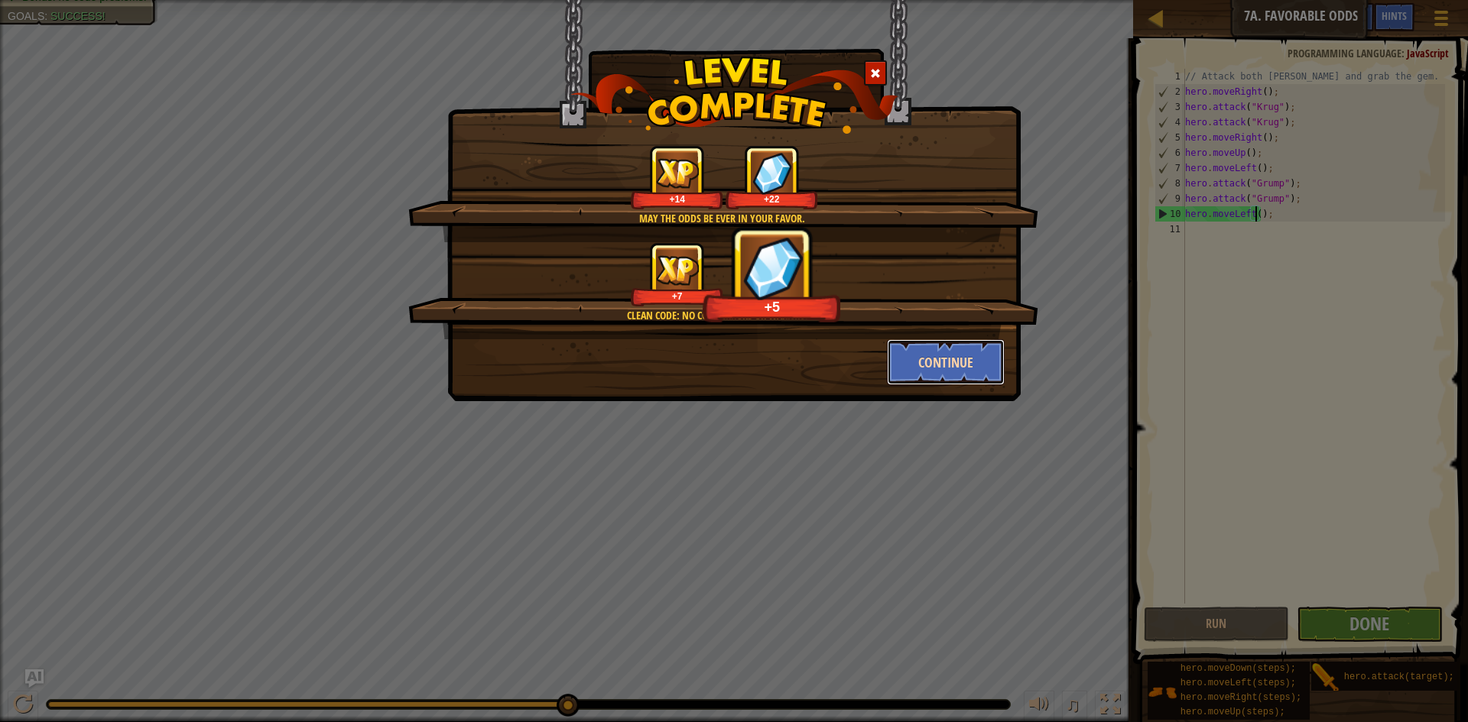
click at [914, 360] on button "Continue" at bounding box center [946, 362] width 119 height 46
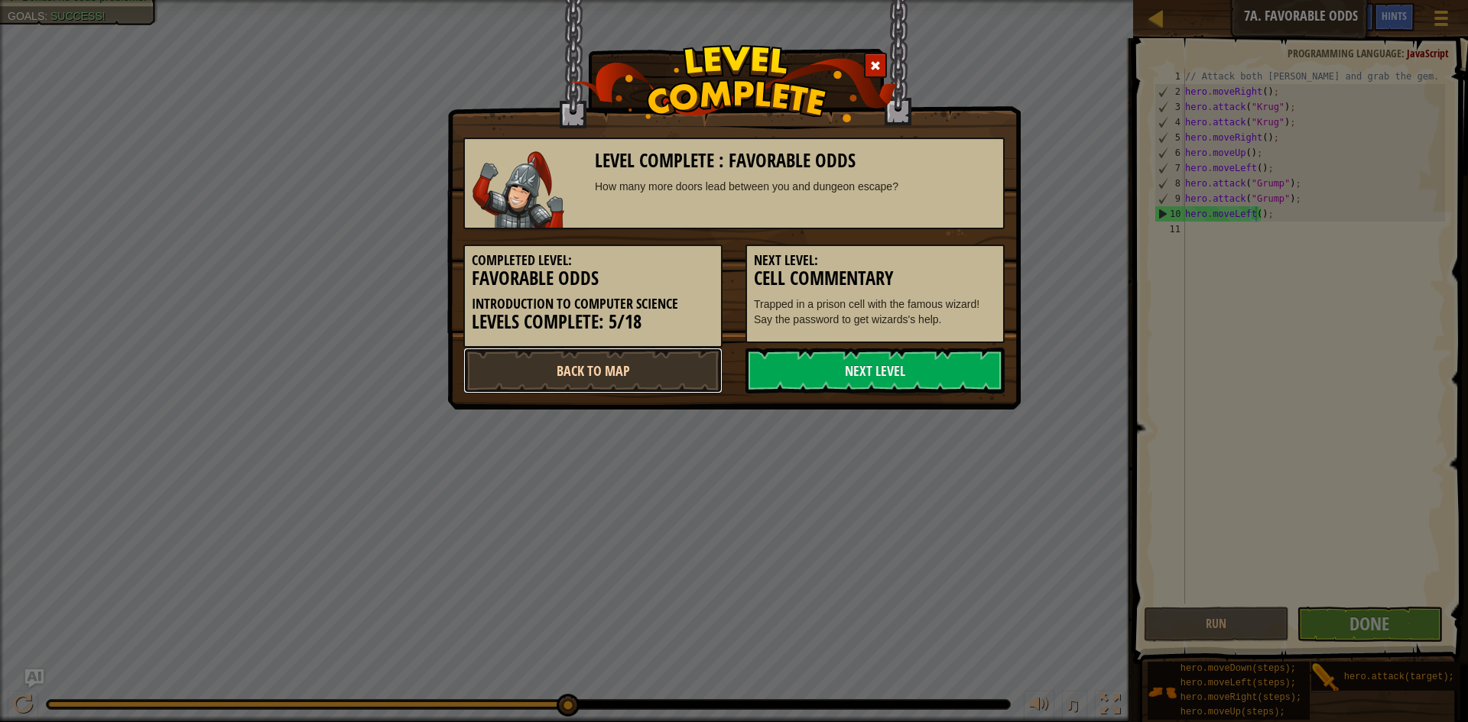
click at [667, 376] on link "Back to Map" at bounding box center [592, 371] width 259 height 46
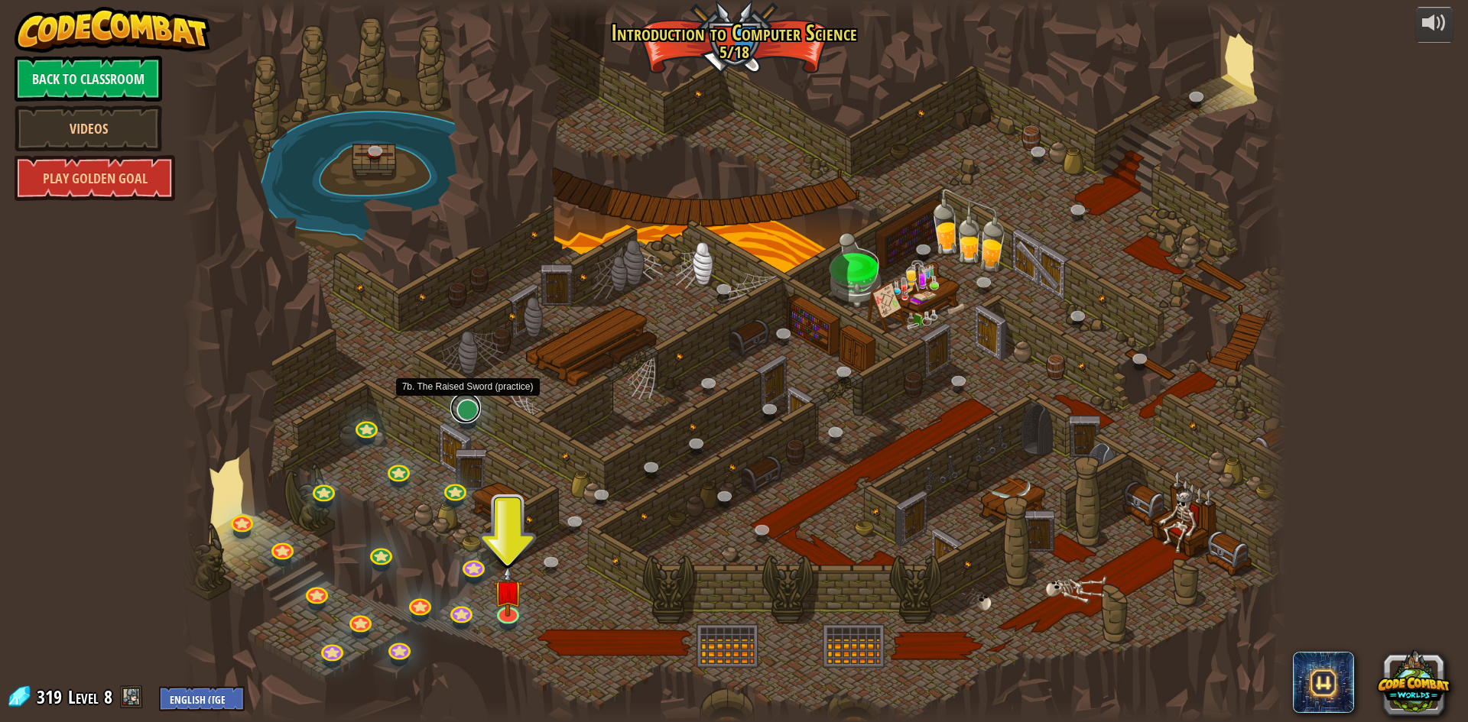
click at [466, 420] on div "25. Kithgard Gates (Locked) Escape the Kithgard dungeons, and don't let the gua…" at bounding box center [734, 361] width 1106 height 722
click at [479, 410] on link at bounding box center [465, 408] width 31 height 31
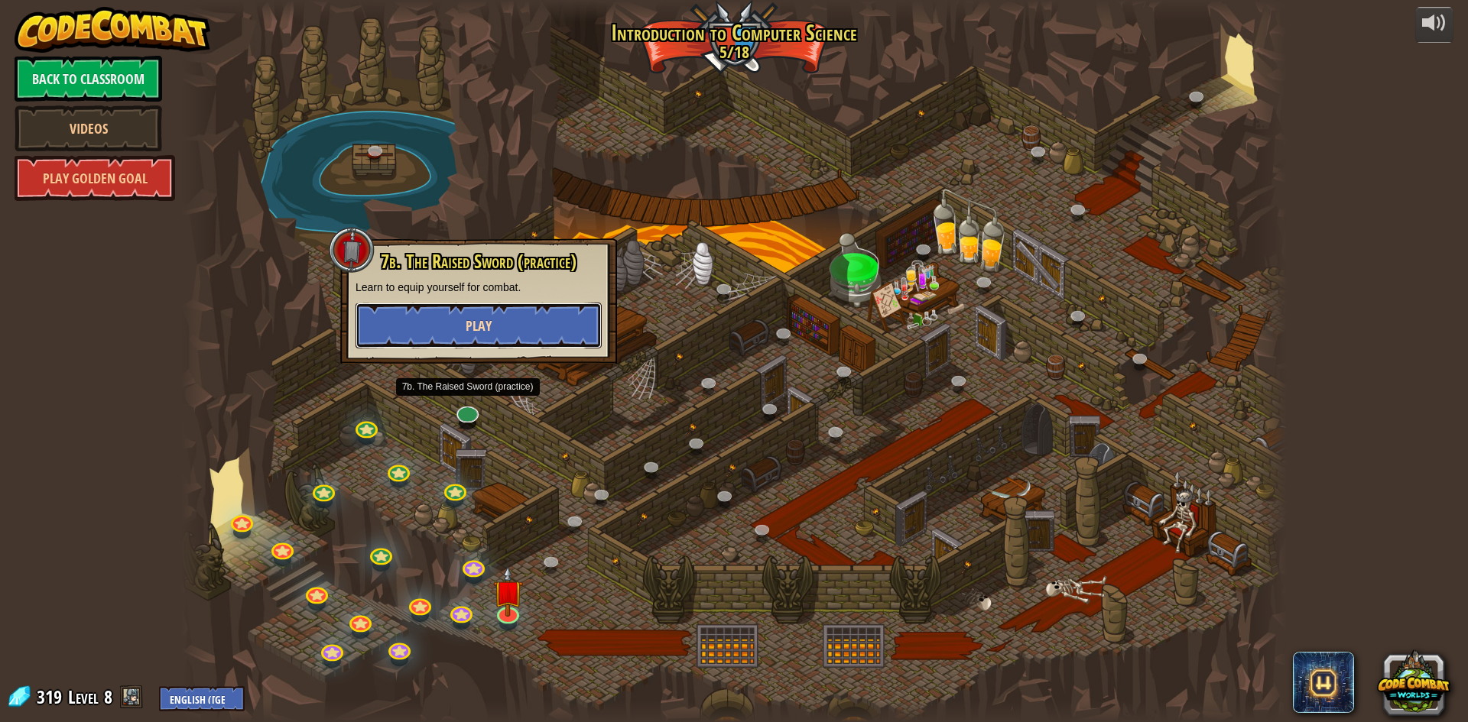
click at [538, 320] on button "Play" at bounding box center [479, 326] width 246 height 46
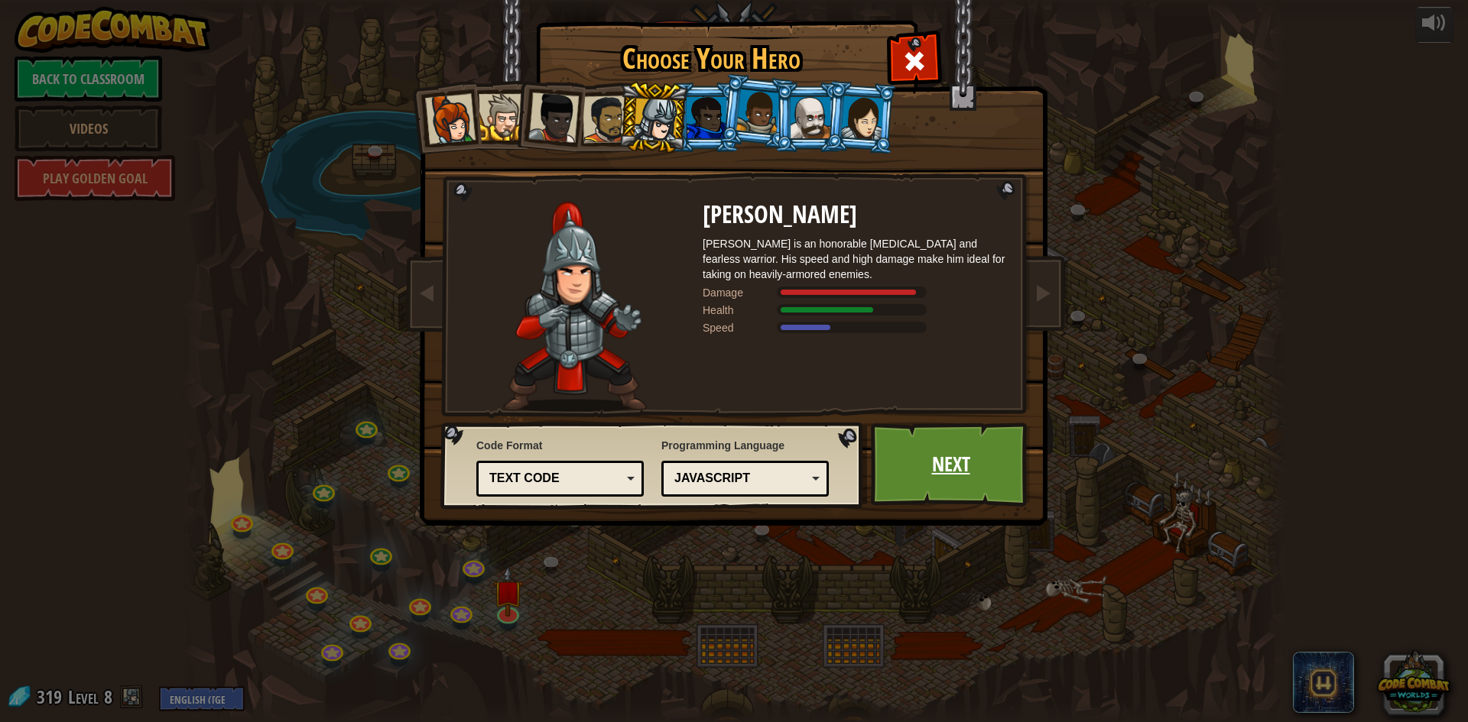
click at [920, 475] on link "Next" at bounding box center [951, 465] width 160 height 84
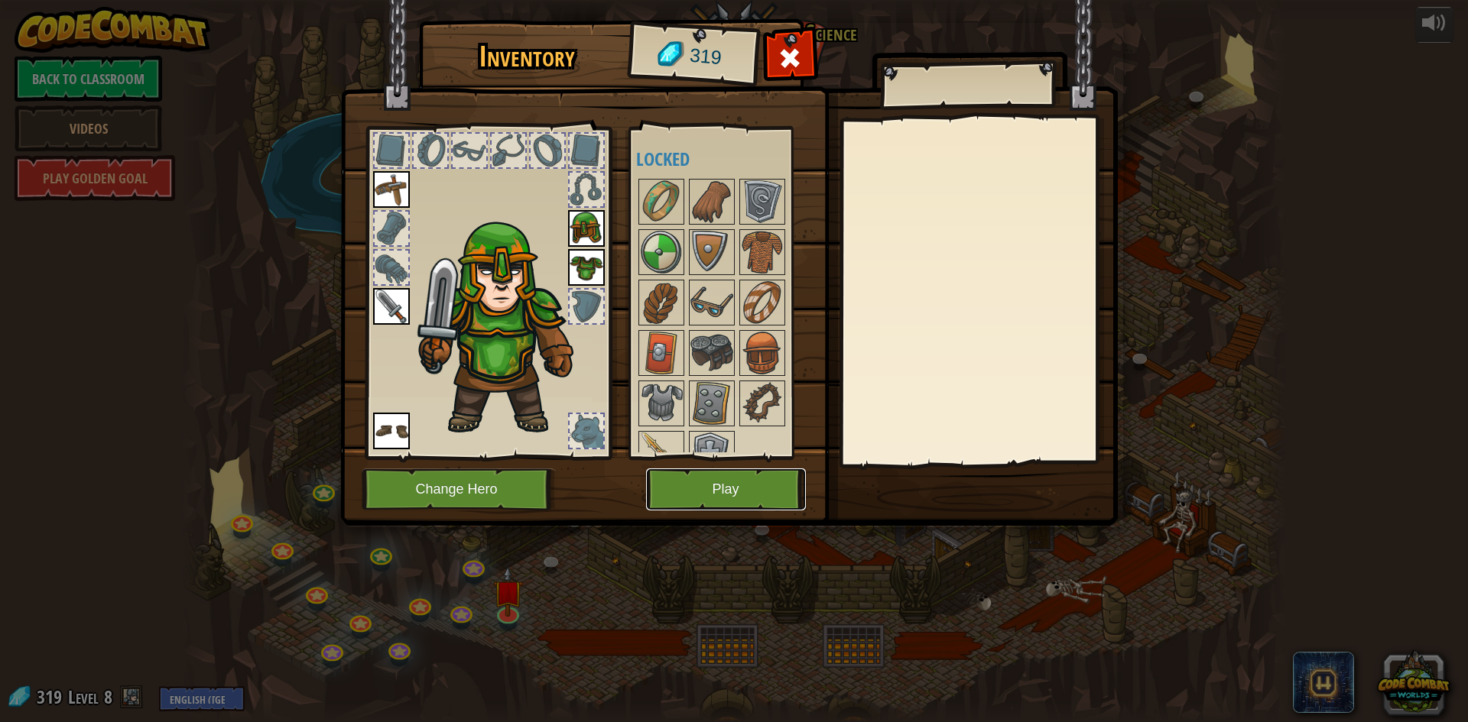
click at [753, 495] on button "Play" at bounding box center [726, 490] width 160 height 42
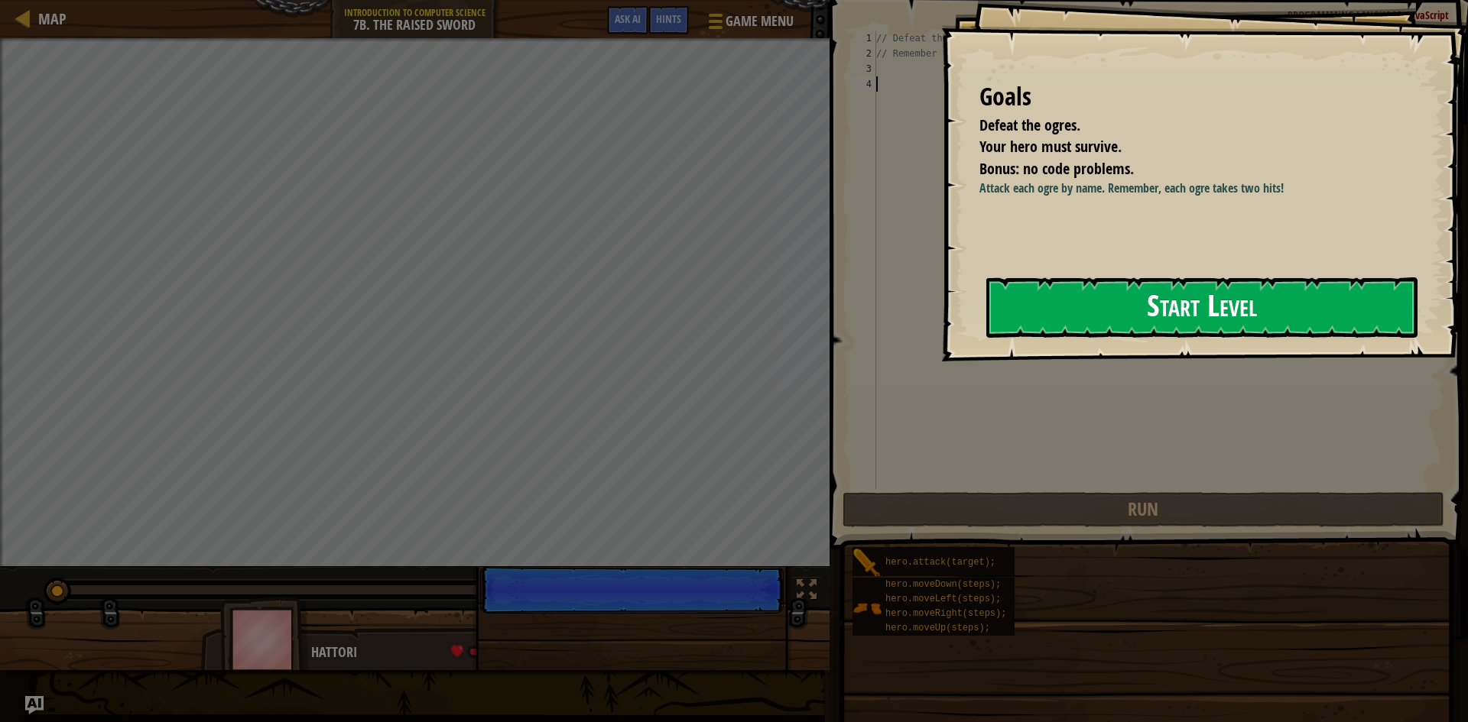
click at [1271, 318] on button "Start Level" at bounding box center [1201, 308] width 431 height 60
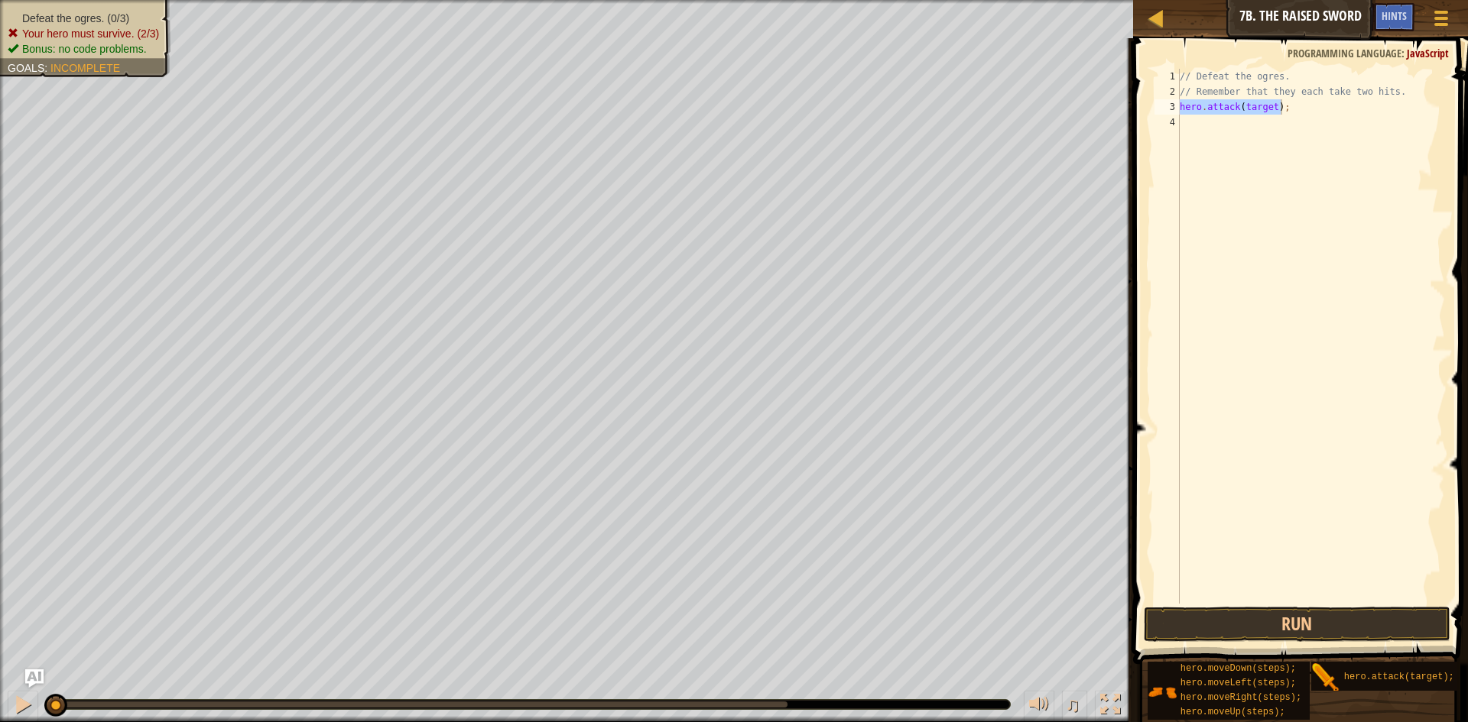
click at [1270, 106] on div "// Defeat the ogres. // Remember that they each take two hits. hero . attack ( …" at bounding box center [1311, 336] width 268 height 535
type textarea "hero.attack("Rig");"
drag, startPoint x: 1297, startPoint y: 106, endPoint x: 1177, endPoint y: 106, distance: 120.0
click at [1177, 106] on div "hero.attack("Rig"); 1 2 3 4 // Defeat the ogres. // Remember that they each tak…" at bounding box center [1298, 336] width 294 height 535
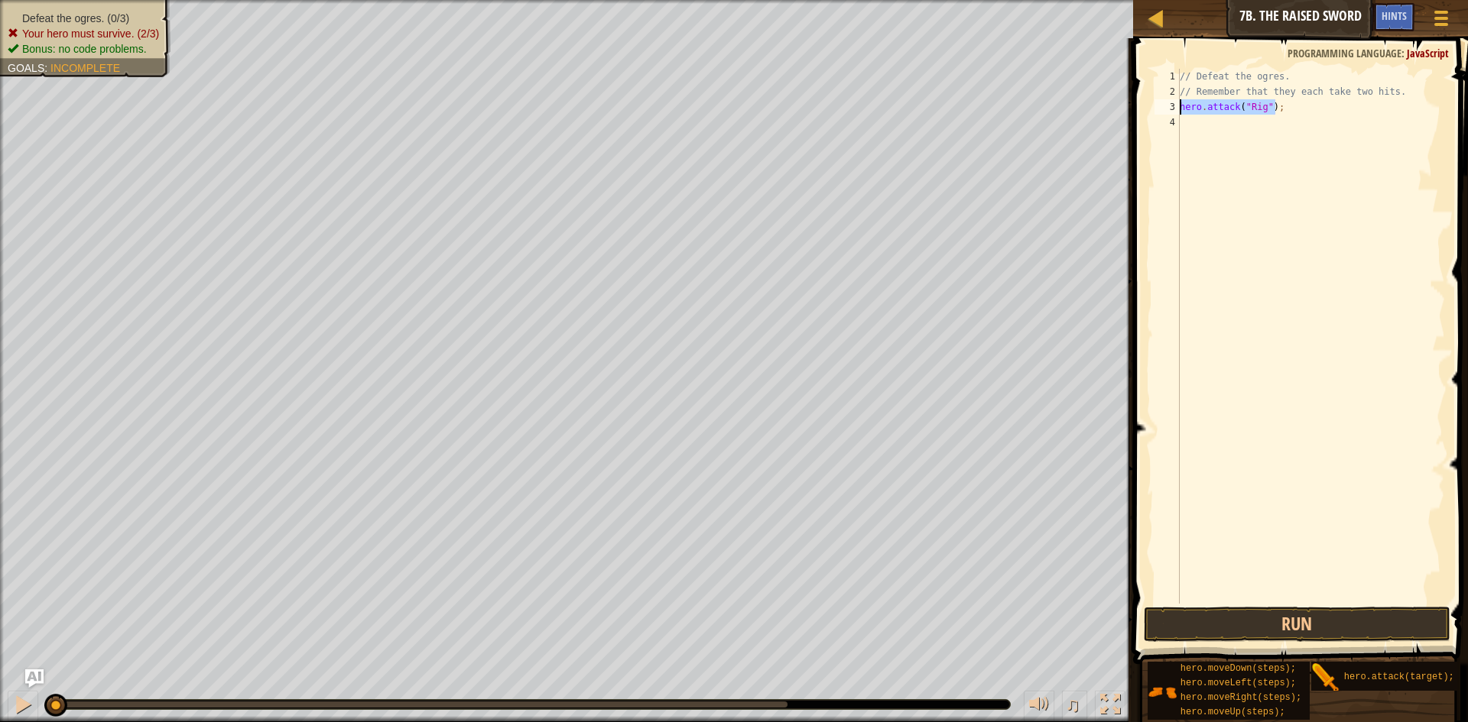
click at [1188, 120] on div "// Defeat the ogres. // Remember that they each take two hits. hero . attack ( …" at bounding box center [1311, 352] width 268 height 566
paste textarea "hero.attack("Rig");"
type textarea "hero.attack("Rig");"
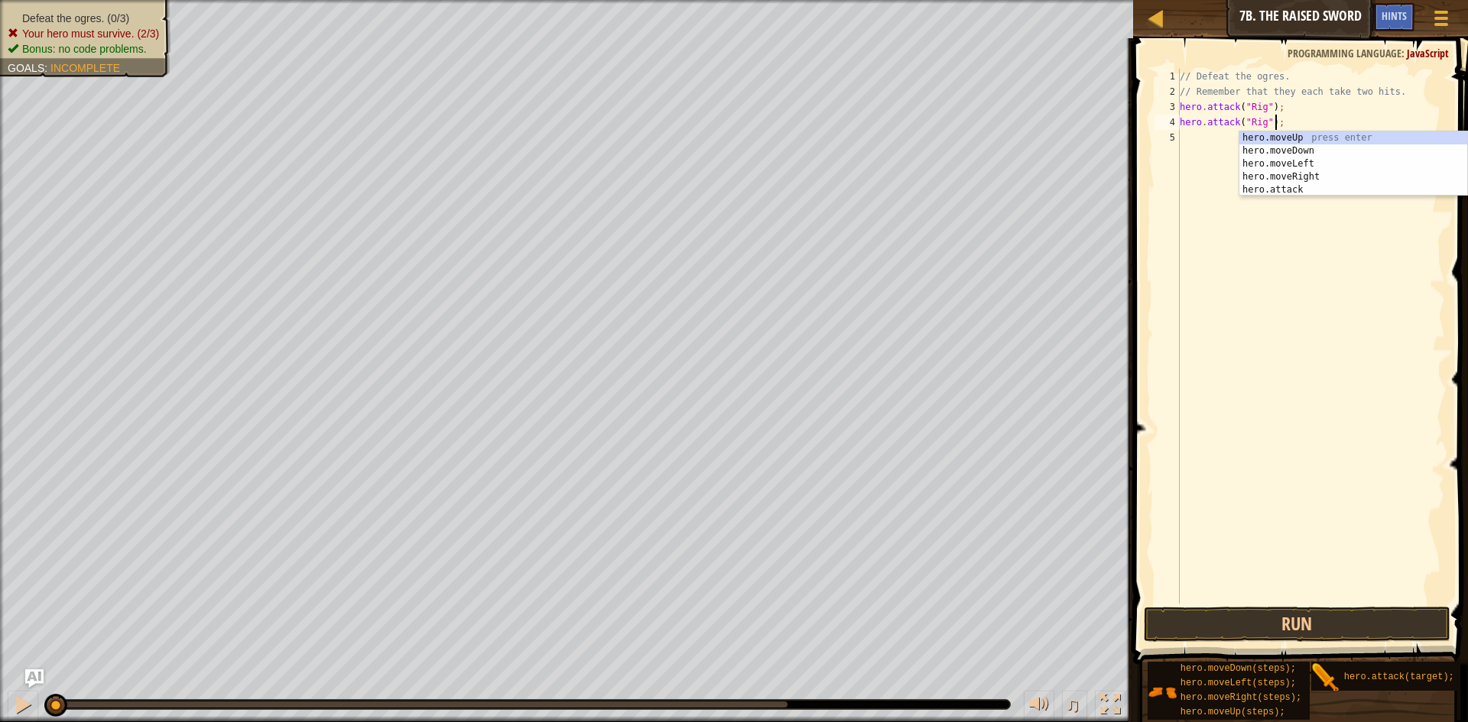
click at [1242, 306] on div "// Defeat the ogres. // Remember that they each take two hits. hero . attack ( …" at bounding box center [1311, 352] width 268 height 566
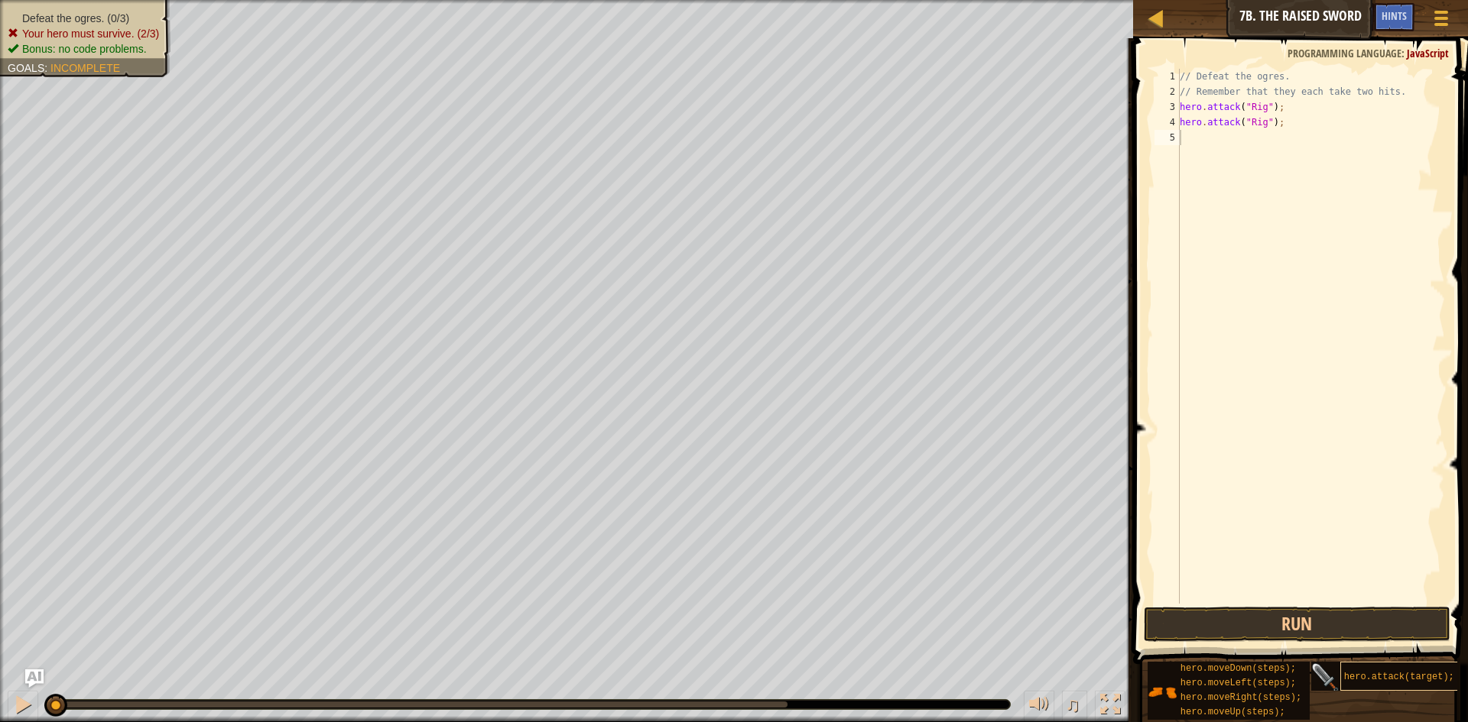
drag, startPoint x: 1333, startPoint y: 678, endPoint x: 1382, endPoint y: 674, distance: 49.1
click at [1365, 661] on div "hero.moveDown(steps); hero.moveLeft(steps); hero.moveRight(steps); hero.moveUp(…" at bounding box center [1302, 691] width 310 height 60
click at [1267, 138] on div "// Defeat the ogres. // Remember that they each take two hits. hero . attack ( …" at bounding box center [1311, 352] width 268 height 566
click at [1270, 136] on div "// Defeat the ogres. // Remember that they each take two hits. hero . attack ( …" at bounding box center [1311, 352] width 268 height 566
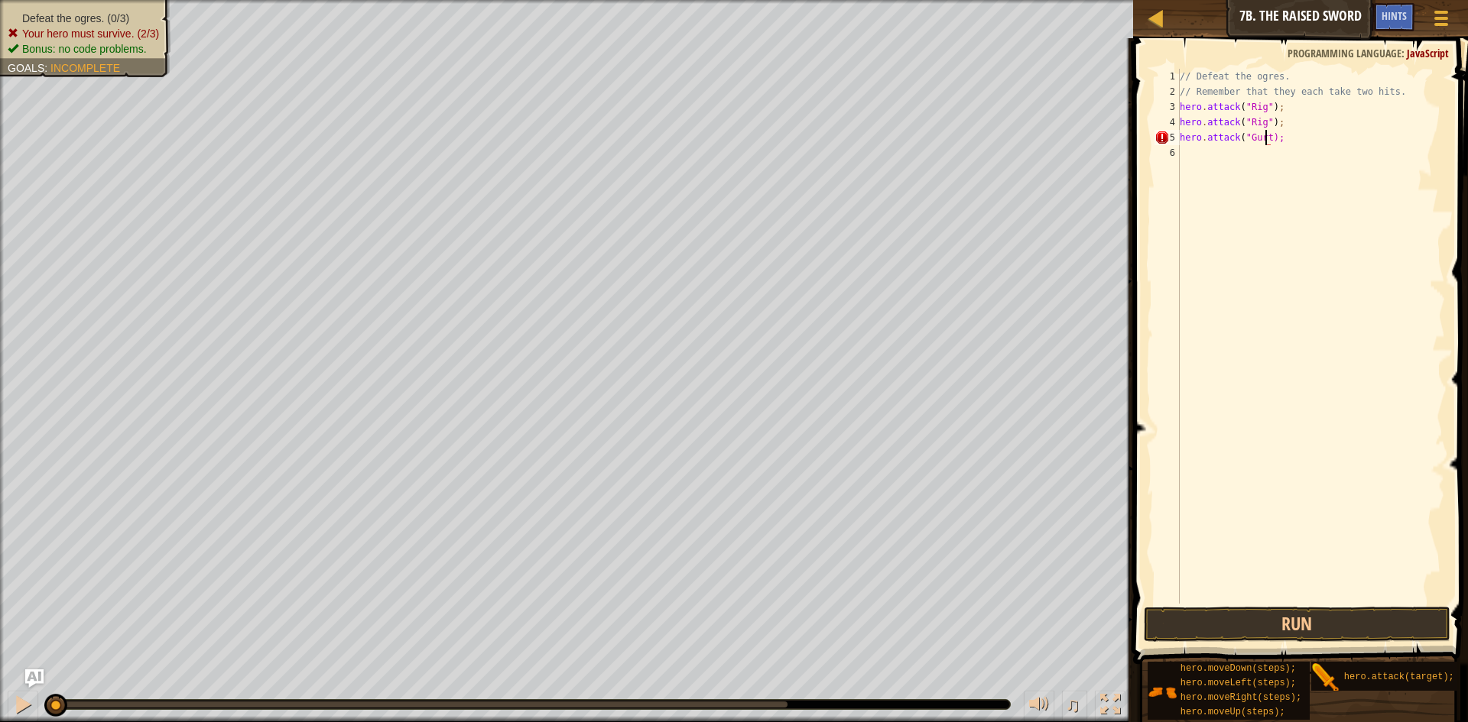
type textarea "hero.attack("Gurt");"
drag, startPoint x: 1291, startPoint y: 140, endPoint x: 1180, endPoint y: 133, distance: 110.3
click at [1180, 133] on div "// Defeat the ogres. // Remember that they each take two hits. hero . attack ( …" at bounding box center [1311, 352] width 268 height 566
click at [1195, 154] on div "// Defeat the ogres. // Remember that they each take two hits. hero . attack ( …" at bounding box center [1311, 352] width 268 height 566
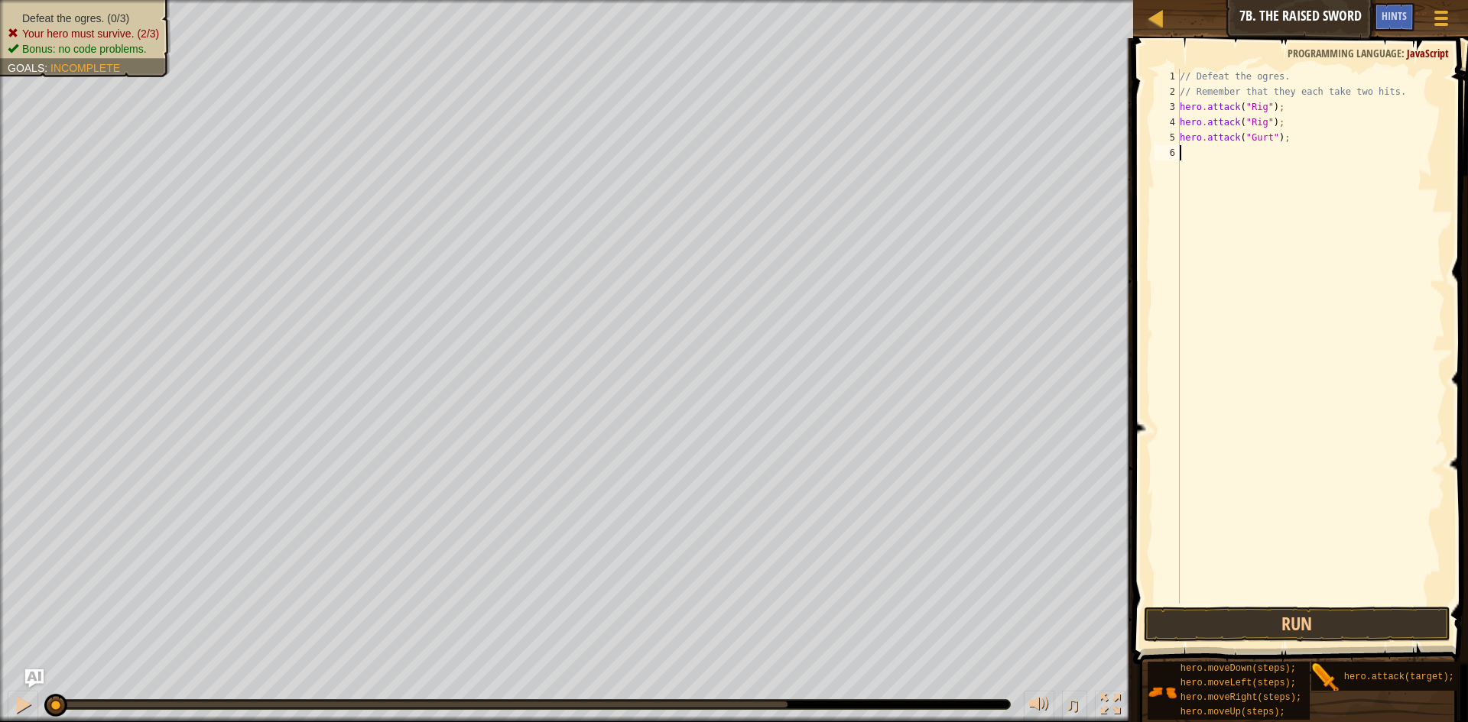
scroll to position [7, 0]
paste textarea "hero.attack("Gurt");"
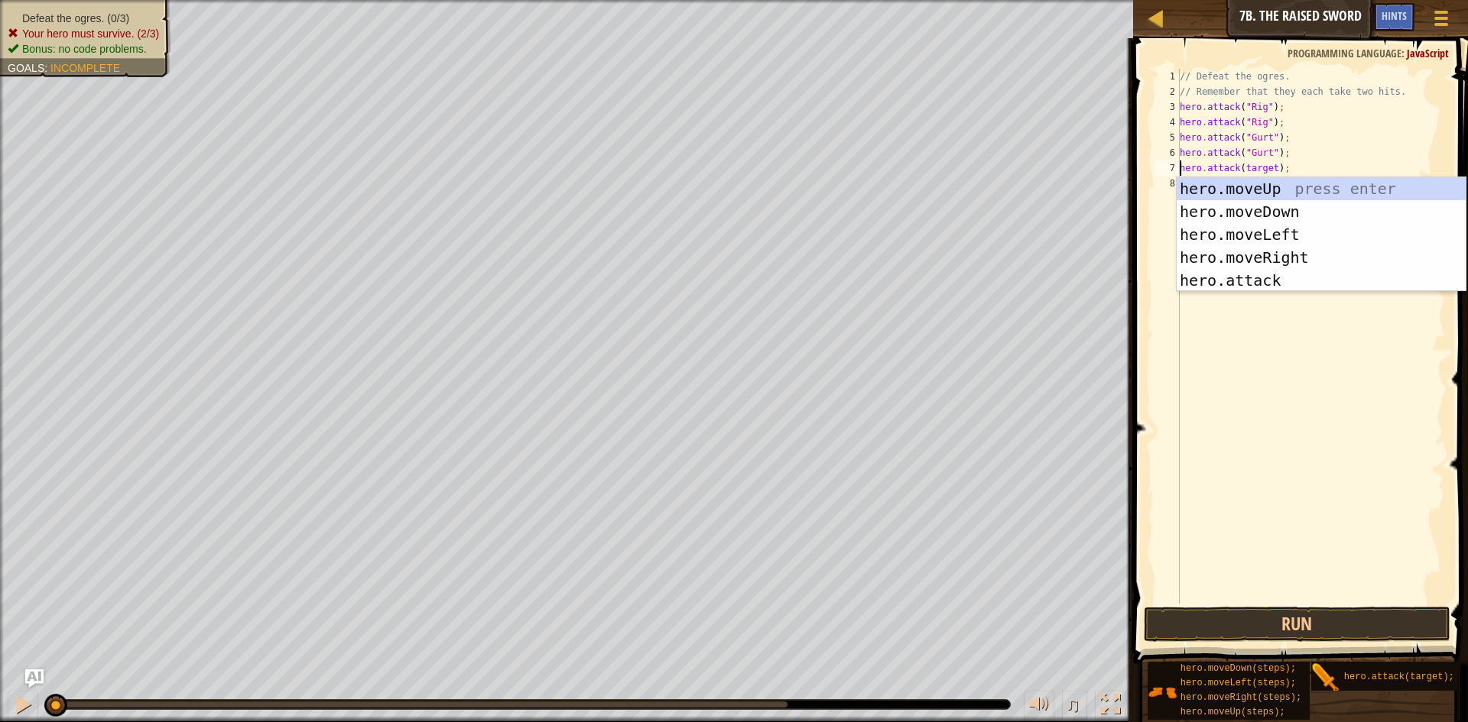
click at [1272, 170] on div "// Defeat the ogres. // Remember that they each take two hits. hero . attack ( …" at bounding box center [1311, 352] width 268 height 566
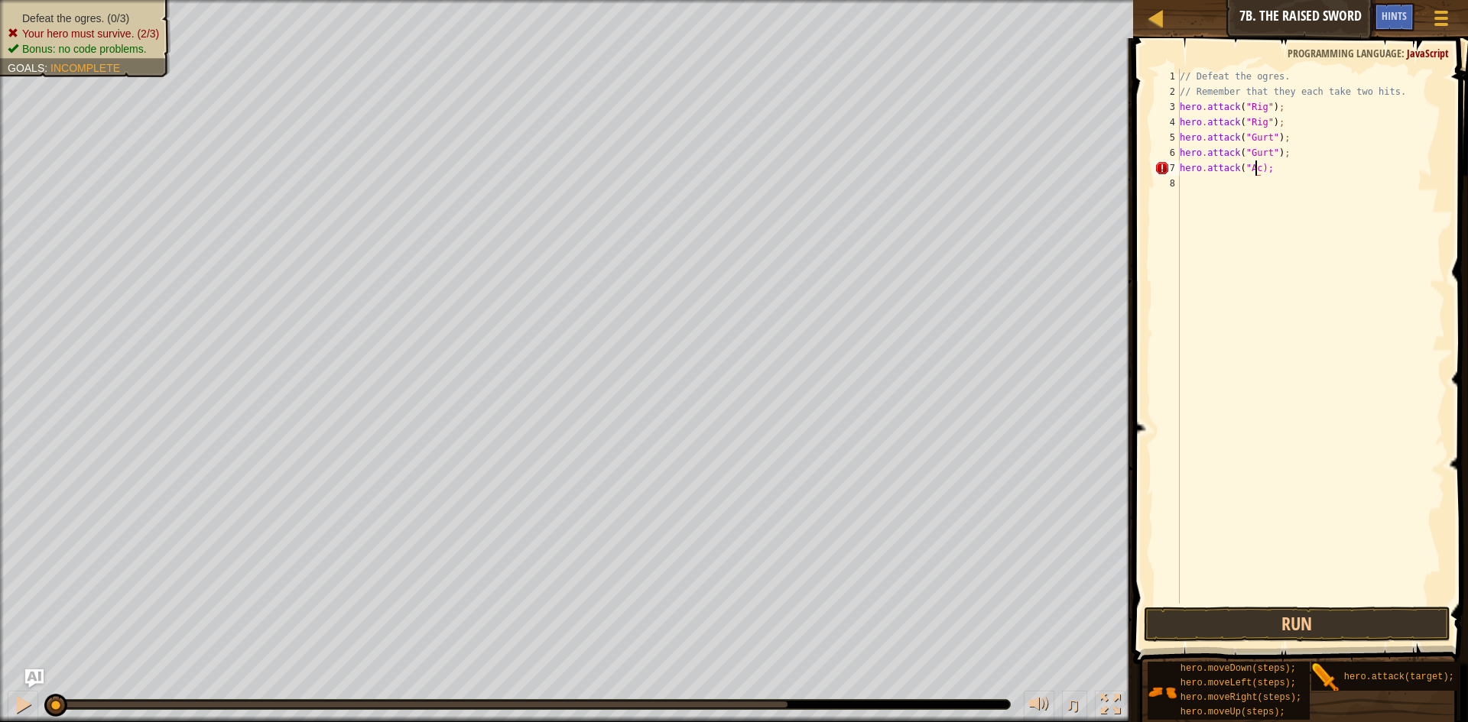
scroll to position [7, 7]
drag, startPoint x: 1275, startPoint y: 177, endPoint x: 1264, endPoint y: 167, distance: 15.2
click at [1259, 168] on div "// Defeat the ogres. // Remember that they each take two hits. hero . attack ( …" at bounding box center [1311, 352] width 268 height 566
type textarea "hero.attack("Ack");"
drag, startPoint x: 1278, startPoint y: 167, endPoint x: 1180, endPoint y: 170, distance: 98.7
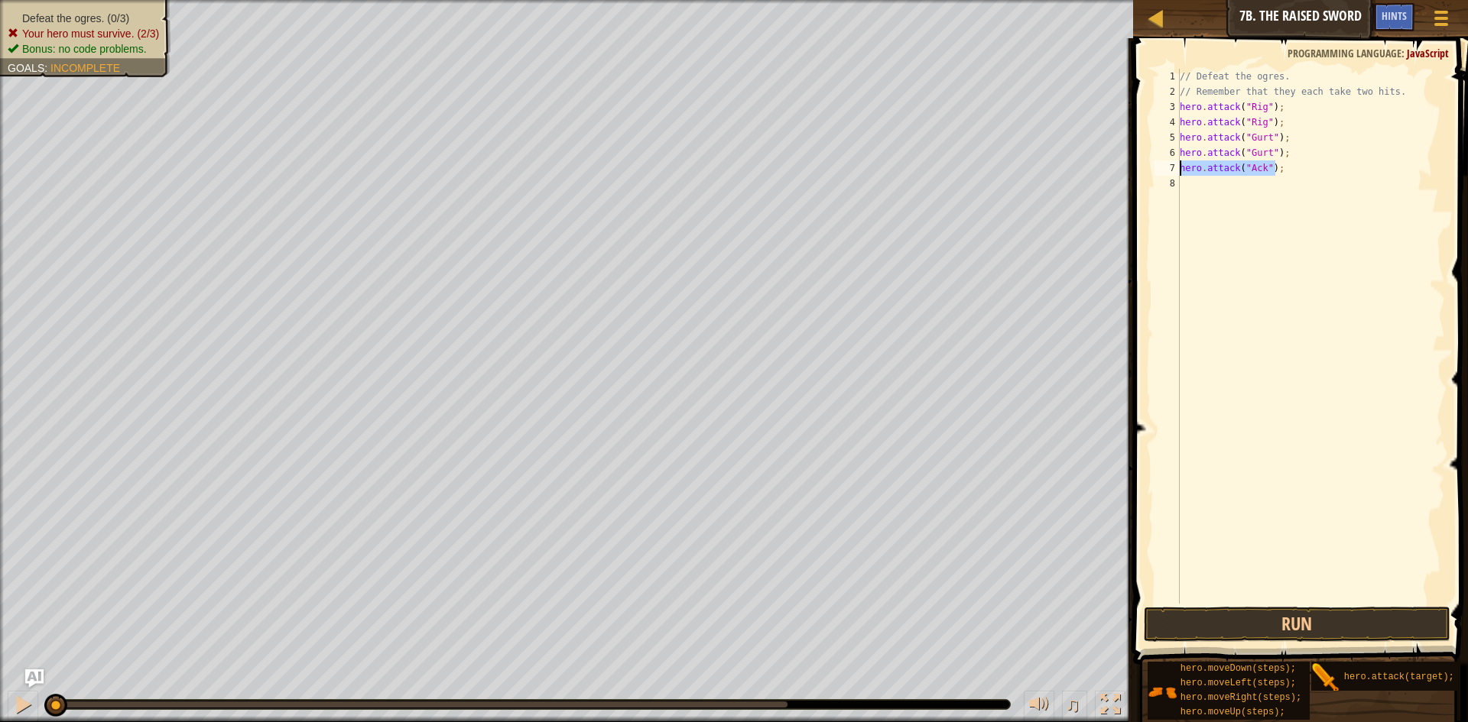
click at [1180, 170] on div "// Defeat the ogres. // Remember that they each take two hits. hero . attack ( …" at bounding box center [1311, 352] width 268 height 566
